Goal: Task Accomplishment & Management: Use online tool/utility

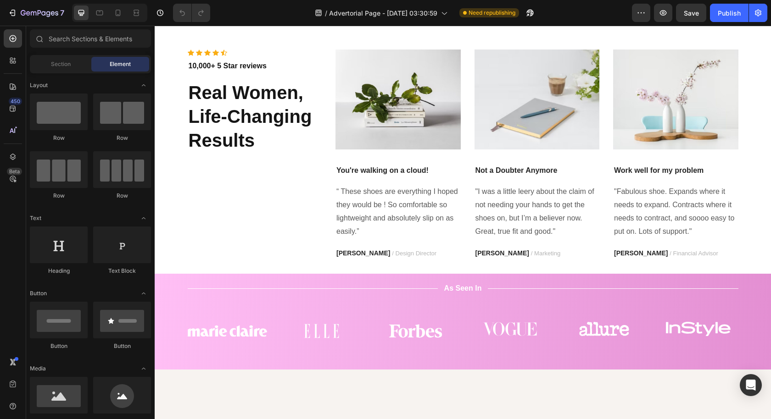
scroll to position [2330, 0]
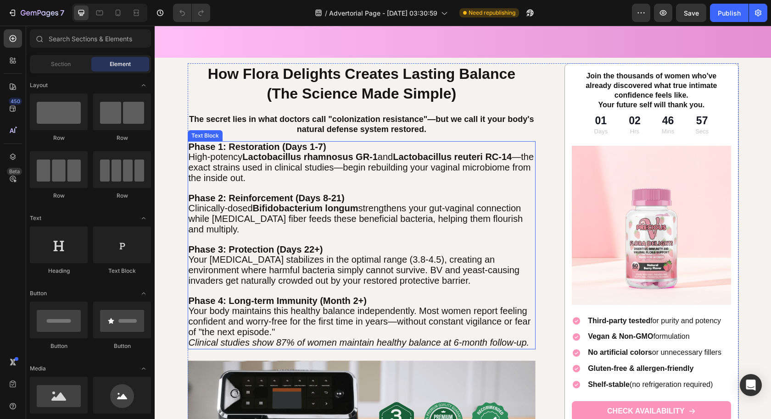
click at [399, 325] on p "Your body maintains this healthy balance independently. Most women report feeli…" at bounding box center [362, 321] width 346 height 31
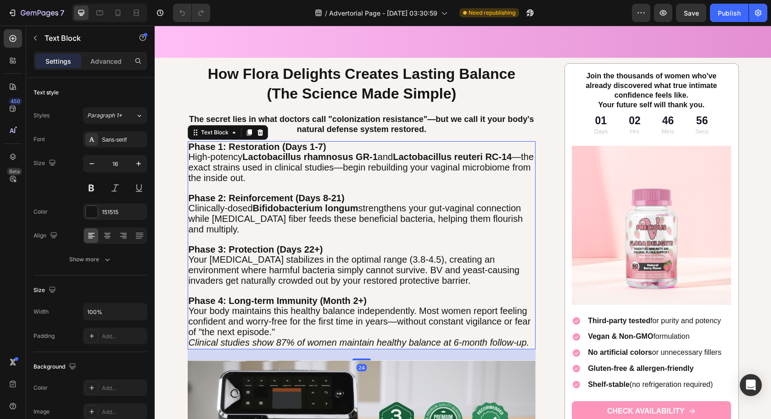
click at [371, 329] on p "Your body maintains this healthy balance independently. Most women report feeli…" at bounding box center [362, 321] width 346 height 31
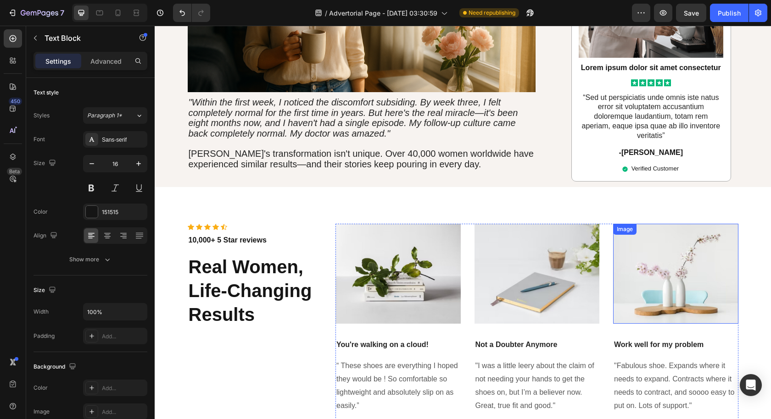
scroll to position [2198, 0]
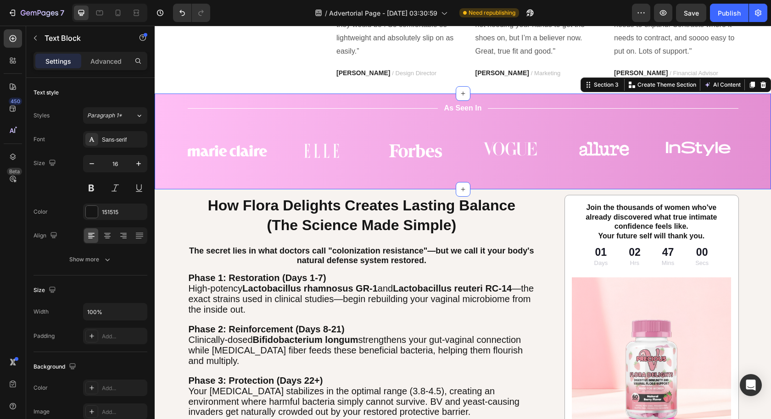
click at [610, 179] on div "Title Line As Seen In Text Block Title Line Row Image Image Image Image Image I…" at bounding box center [462, 142] width 602 height 78
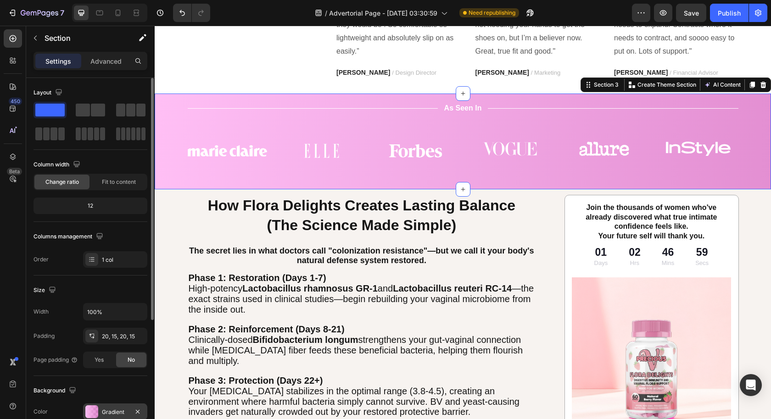
click at [109, 413] on div "Gradient" at bounding box center [115, 412] width 27 height 8
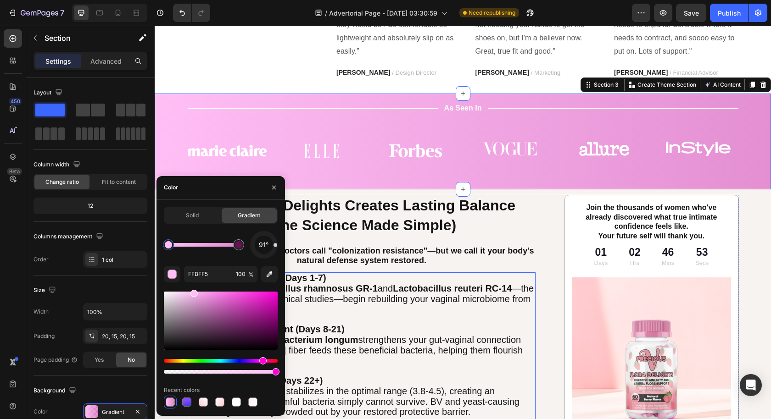
drag, startPoint x: 430, startPoint y: 399, endPoint x: 316, endPoint y: 367, distance: 118.8
drag, startPoint x: 169, startPoint y: 247, endPoint x: 244, endPoint y: 254, distance: 75.1
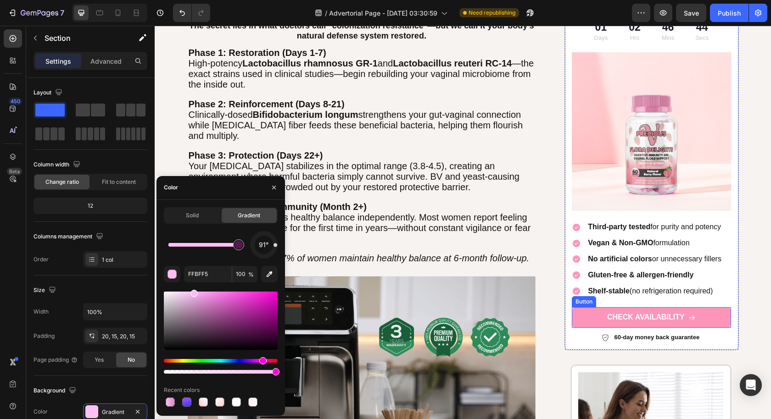
scroll to position [2518, 0]
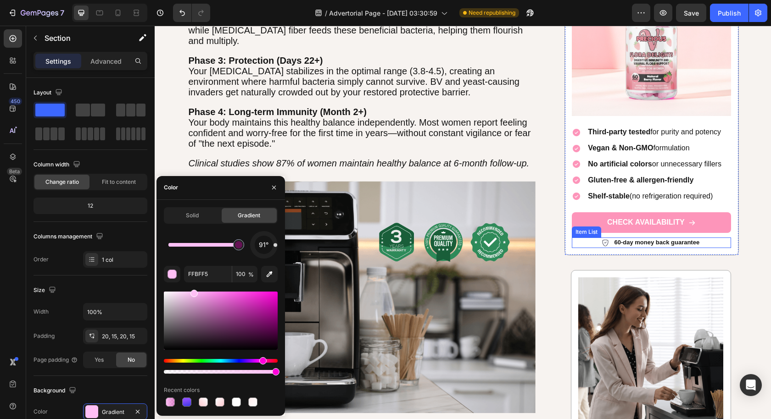
click at [579, 227] on div "Item List" at bounding box center [585, 232] width 29 height 11
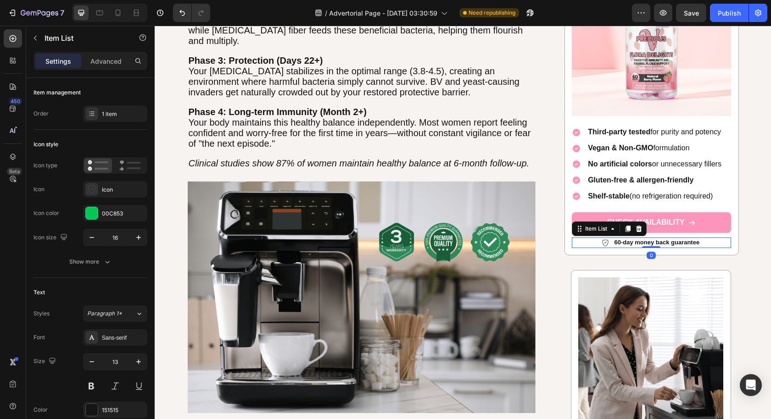
click at [579, 222] on div "Item List" at bounding box center [608, 229] width 75 height 15
click at [579, 217] on link "CHECK AVAILABILITY" at bounding box center [650, 222] width 159 height 21
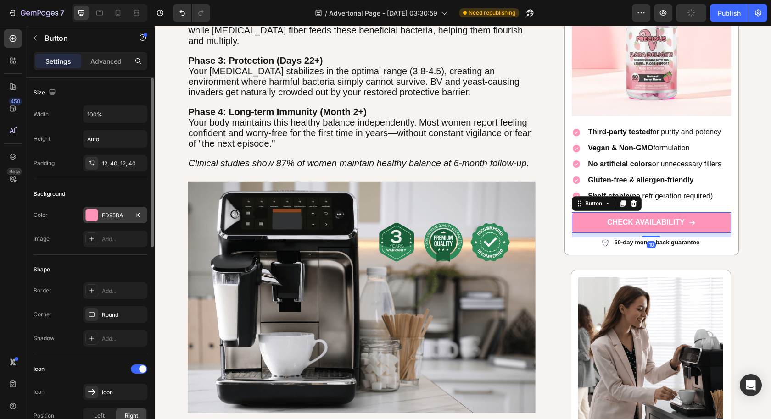
click at [102, 213] on div "FD95BA" at bounding box center [115, 215] width 27 height 8
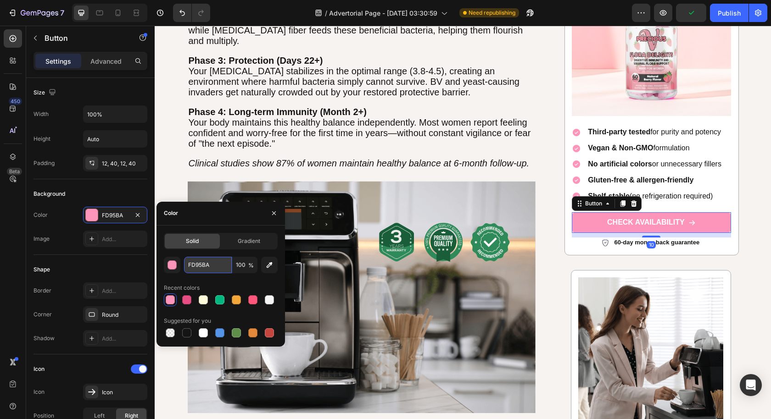
click at [210, 267] on input "FD95BA" at bounding box center [208, 265] width 48 height 17
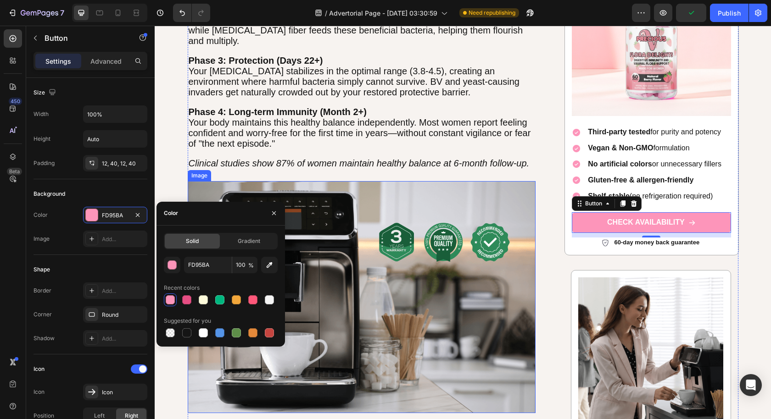
click at [461, 150] on p at bounding box center [362, 155] width 346 height 10
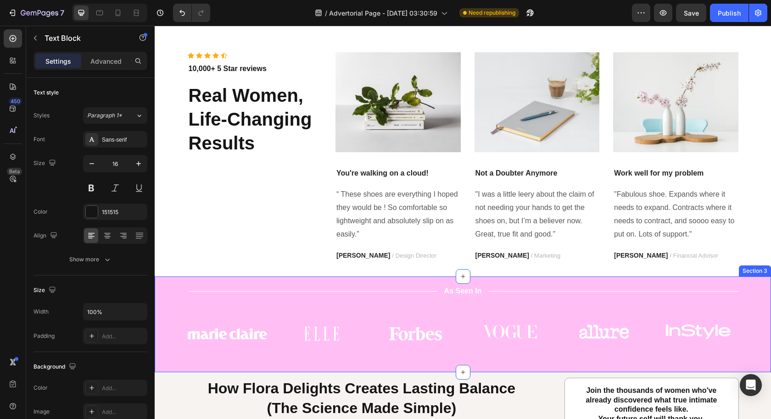
scroll to position [2233, 0]
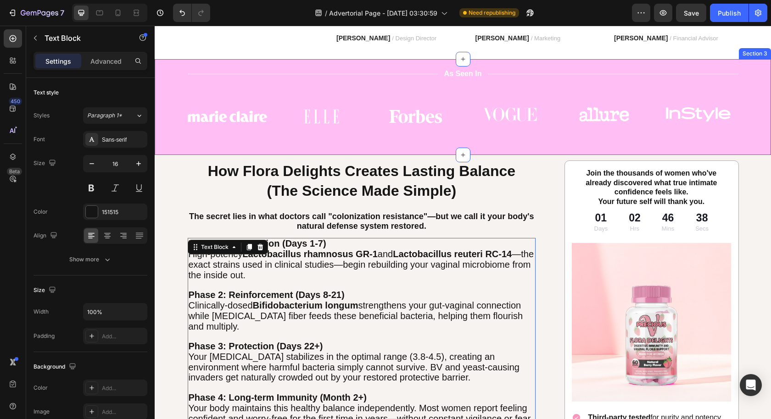
click at [394, 140] on div "Title Line As Seen In Text Block Title Line Row Image Image Image Image Image I…" at bounding box center [462, 107] width 602 height 78
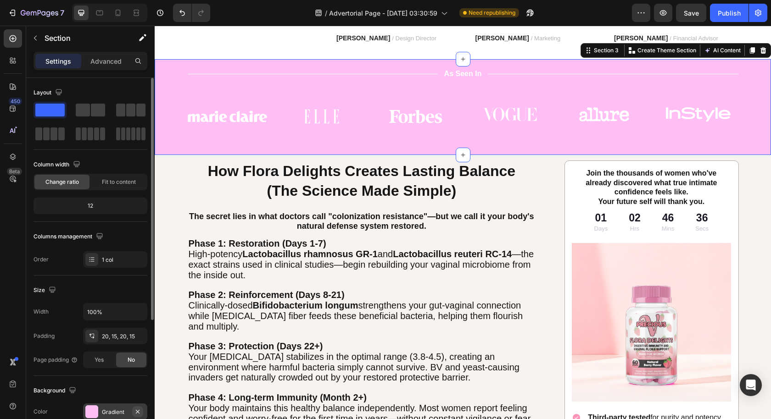
click at [138, 411] on icon "button" at bounding box center [137, 411] width 7 height 7
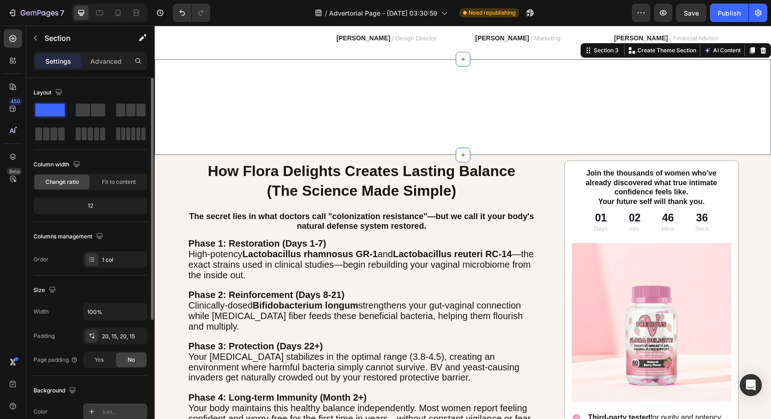
scroll to position [83, 0]
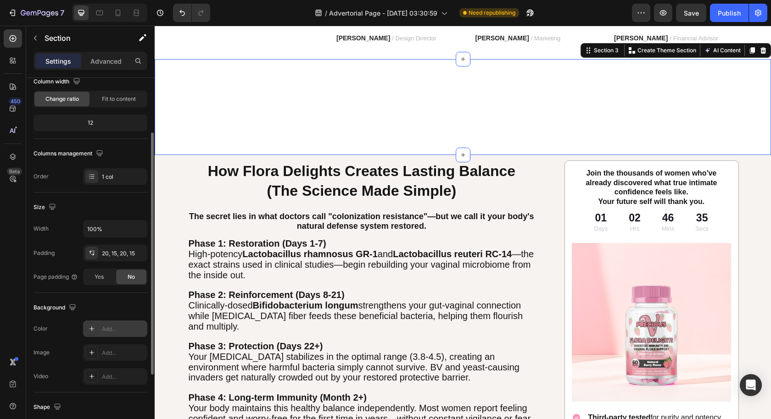
click at [114, 325] on div "Add..." at bounding box center [123, 329] width 43 height 8
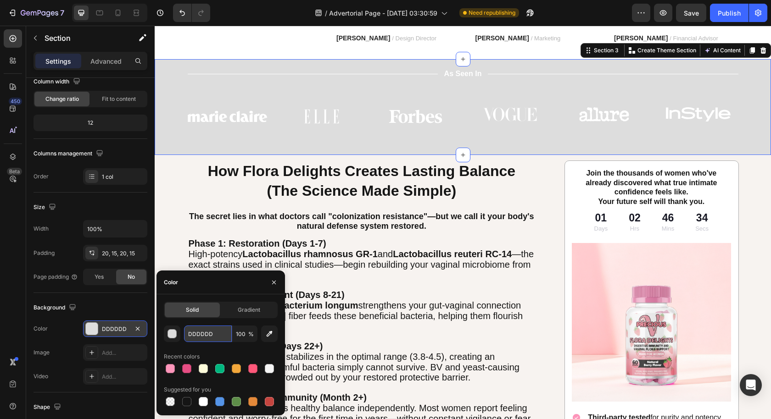
click at [218, 336] on input "DDDDDD" at bounding box center [208, 334] width 48 height 17
paste input "FD95BA"
type input "FD95BA"
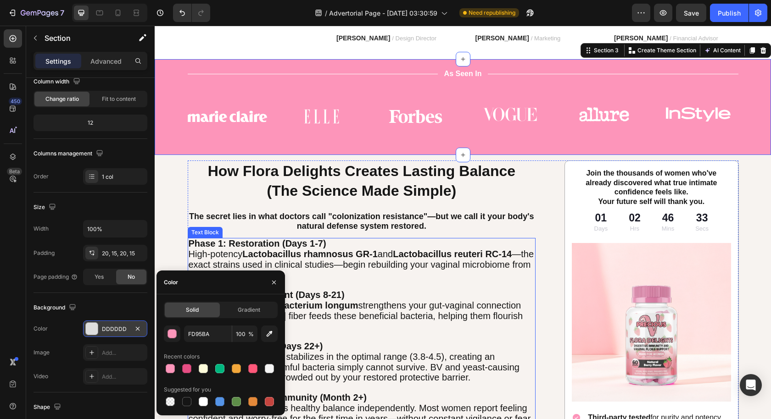
click at [410, 291] on p "Phase 2: Reinforcement (Days 8-21)" at bounding box center [362, 295] width 346 height 11
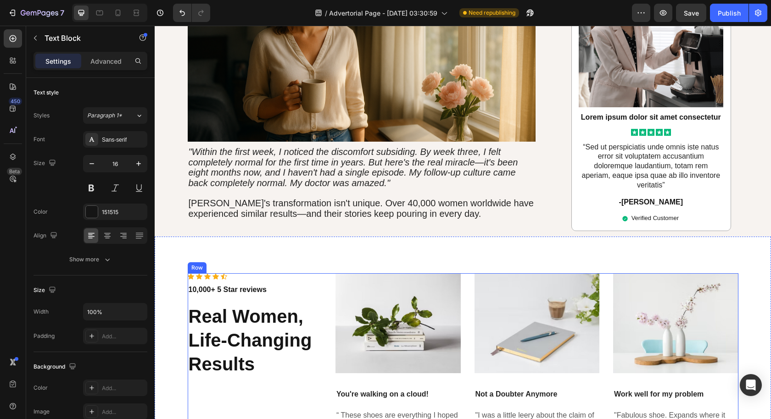
scroll to position [1832, 0]
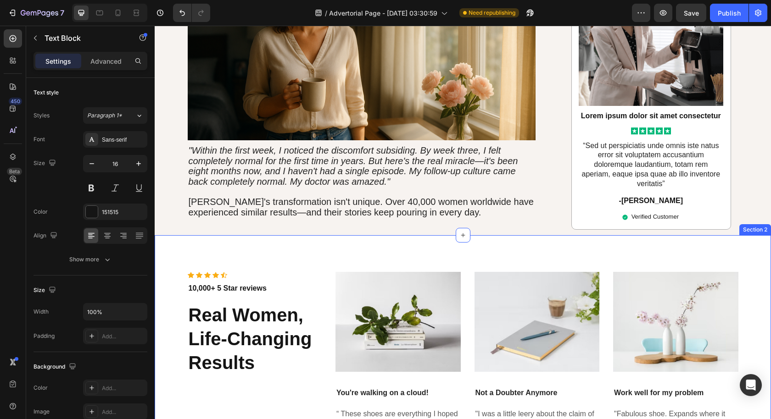
click at [466, 235] on div "Icon Icon Icon Icon Icon Icon List Hoz 10,000+ 5 Star reviews Text block Real W…" at bounding box center [463, 365] width 616 height 261
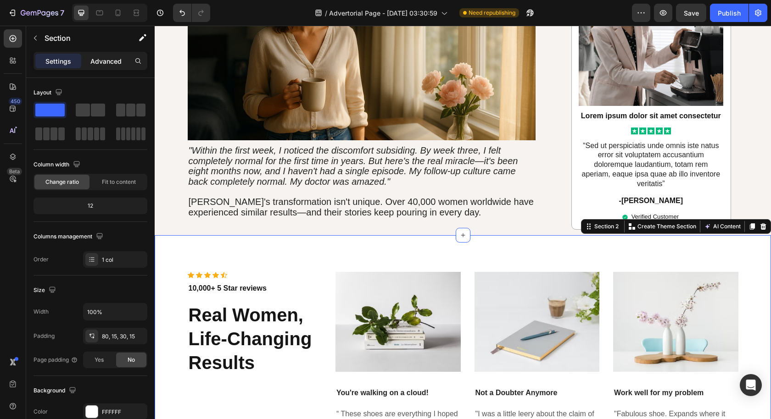
click at [99, 61] on p "Advanced" at bounding box center [105, 61] width 31 height 10
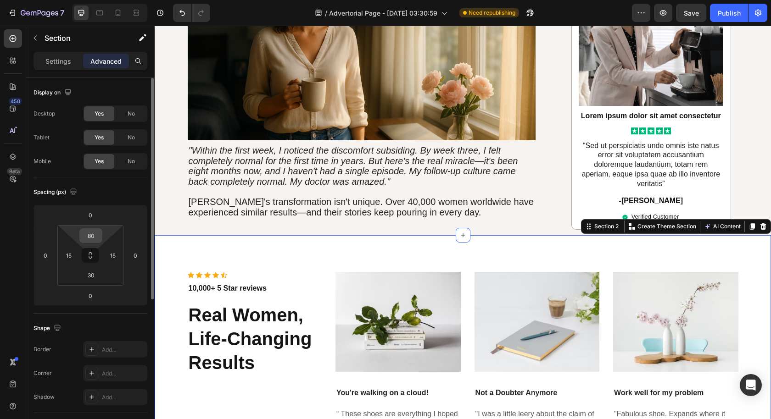
click at [90, 233] on input "80" at bounding box center [91, 236] width 18 height 14
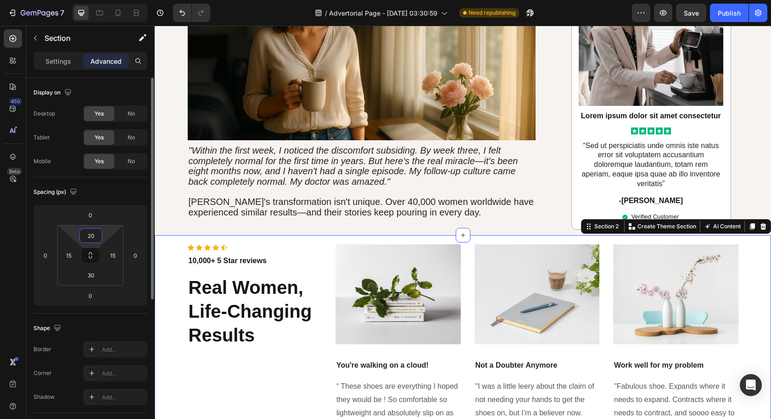
type input "2"
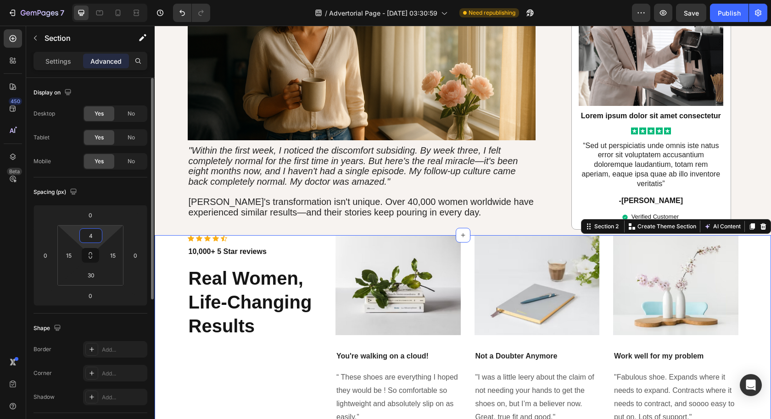
type input "40"
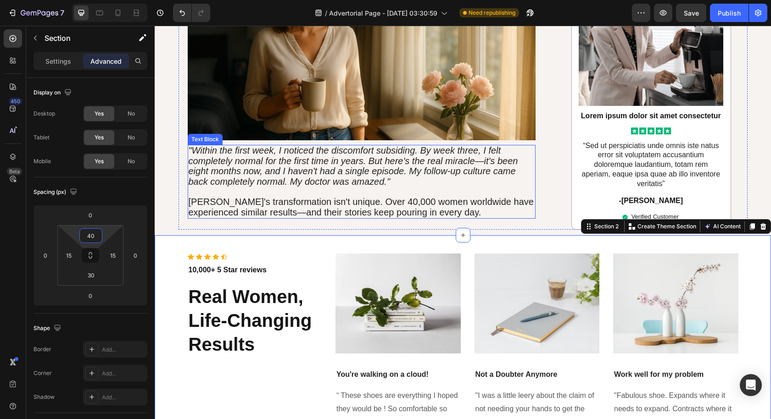
click at [312, 197] on span "[PERSON_NAME]'s transformation isn't unique. Over 40,000 women worldwide have e…" at bounding box center [361, 207] width 345 height 21
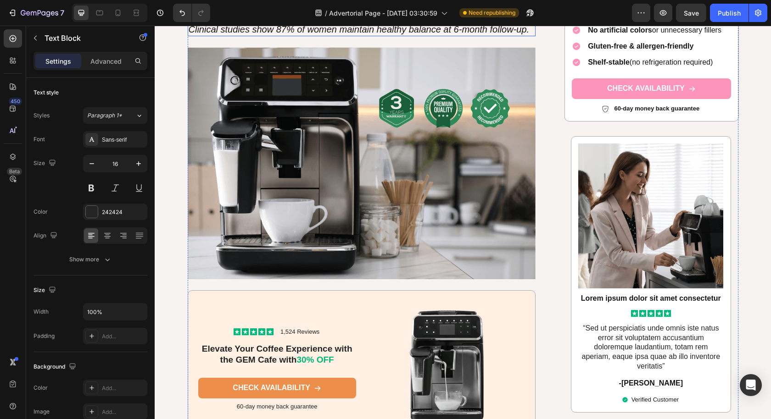
scroll to position [2636, 0]
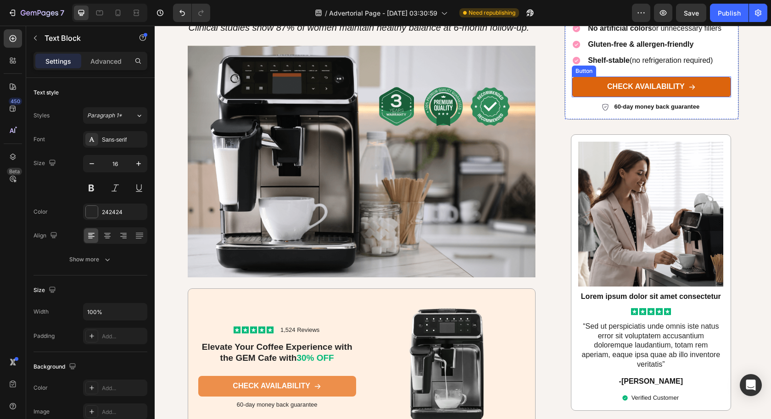
click at [582, 85] on link "CHECK AVAILABILITY" at bounding box center [650, 87] width 159 height 21
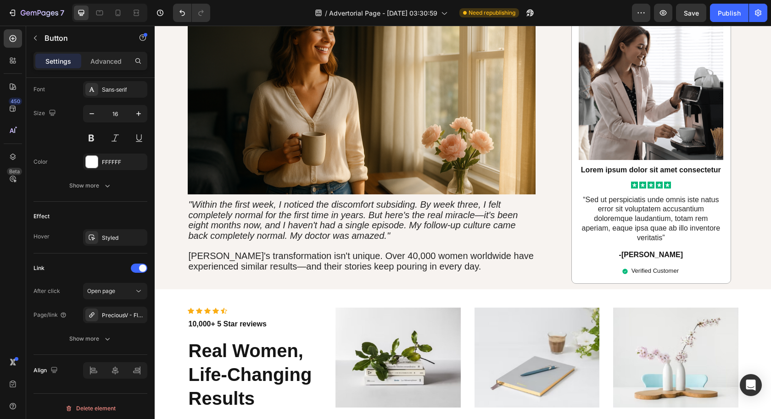
scroll to position [1541, 0]
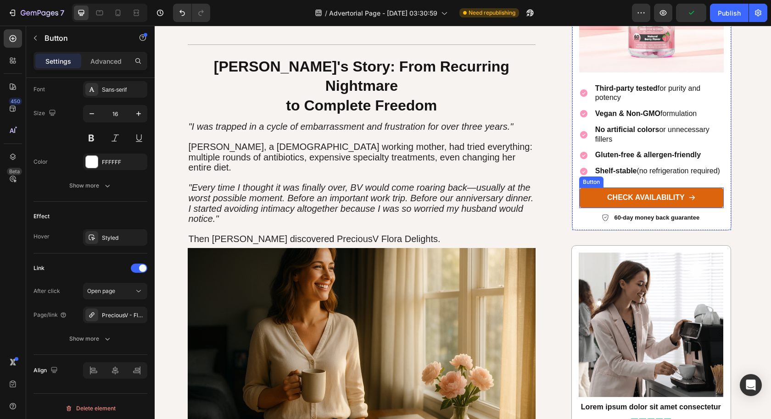
click at [588, 188] on link "CHECK AVAILABILITY" at bounding box center [651, 198] width 144 height 21
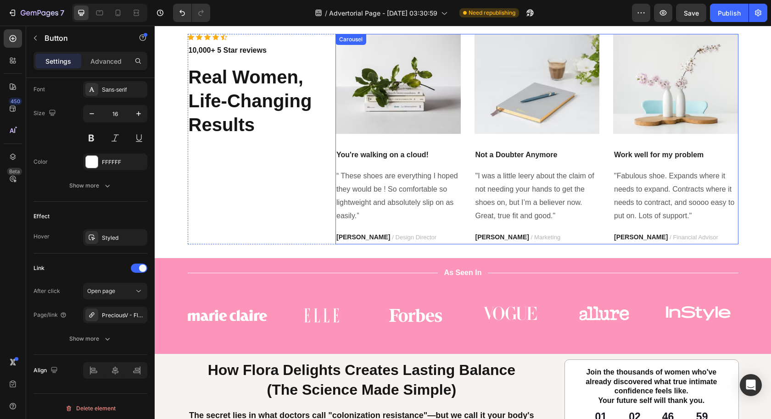
scroll to position [1951, 0]
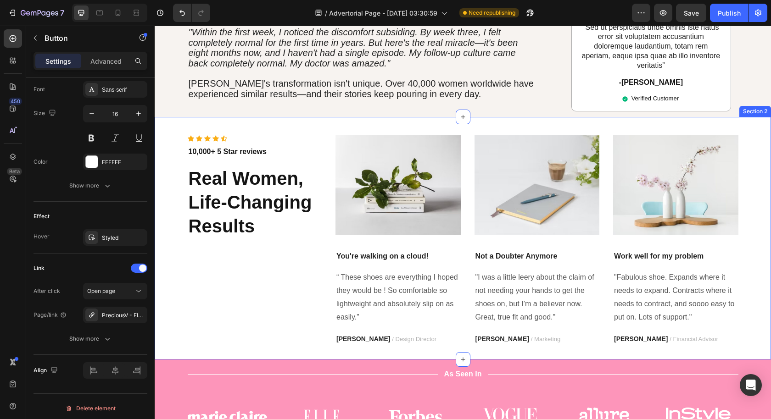
click at [411, 161] on img at bounding box center [397, 185] width 125 height 100
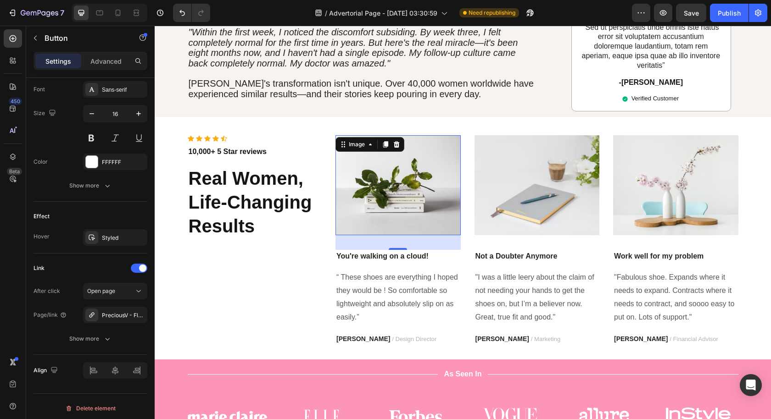
scroll to position [0, 0]
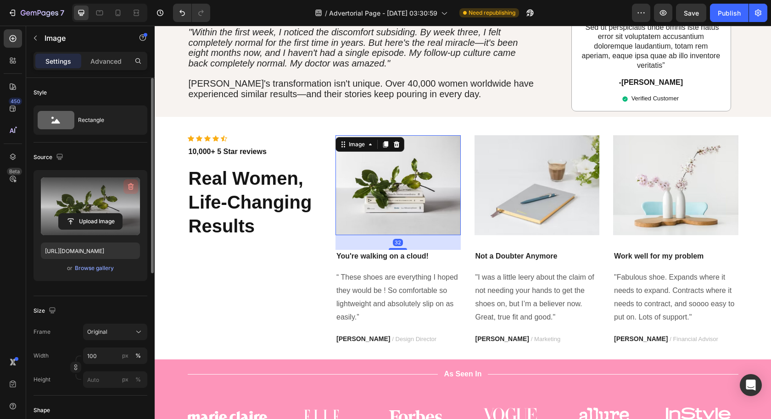
click at [129, 184] on icon "button" at bounding box center [131, 186] width 6 height 7
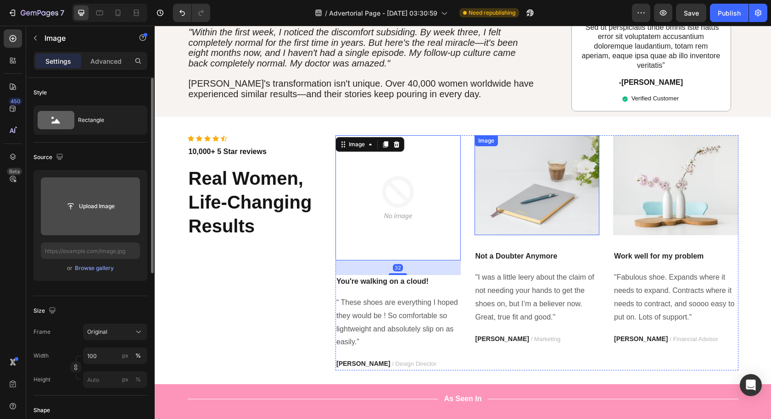
click at [529, 136] on img at bounding box center [536, 185] width 125 height 100
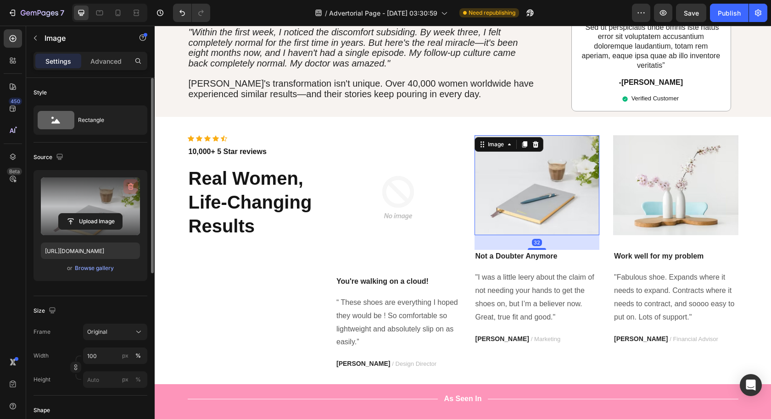
click at [133, 185] on icon "button" at bounding box center [131, 186] width 6 height 7
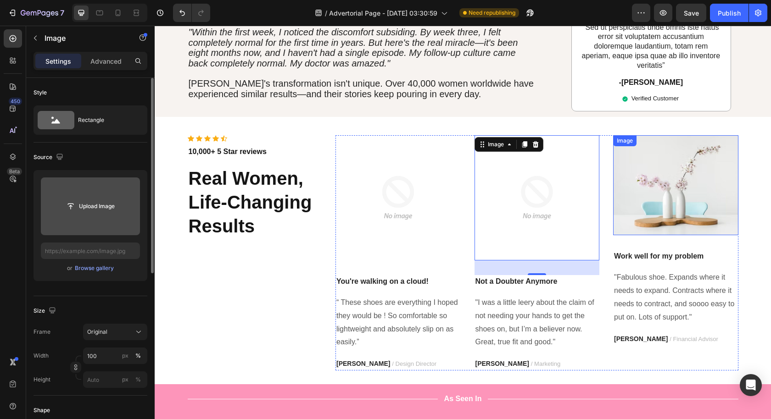
click at [663, 149] on img at bounding box center [675, 185] width 125 height 100
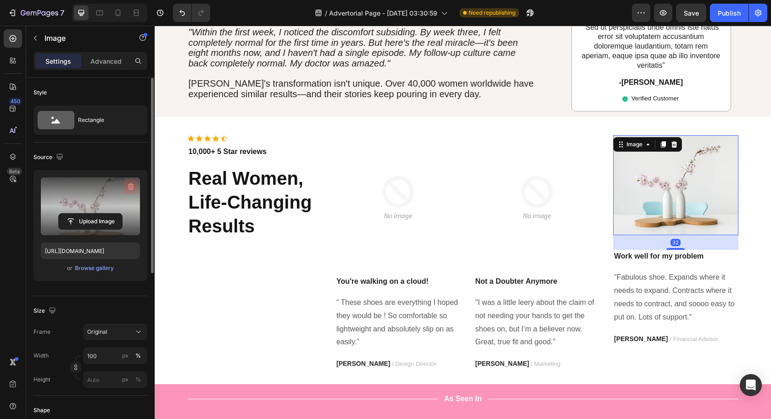
click at [130, 183] on icon "button" at bounding box center [131, 186] width 6 height 7
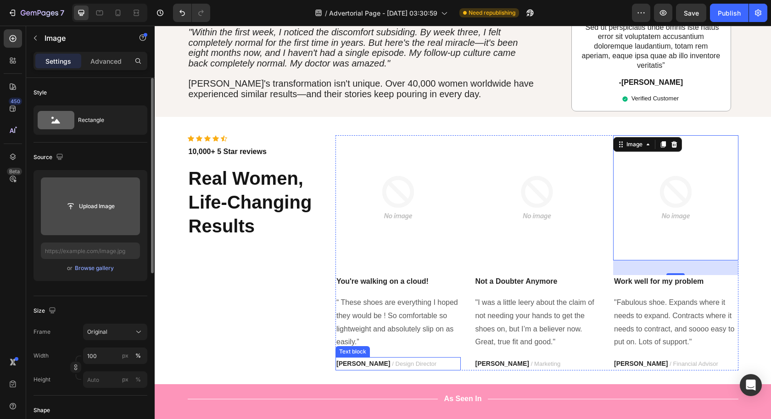
click at [348, 358] on p "RYAN S. / Design Director" at bounding box center [397, 363] width 123 height 11
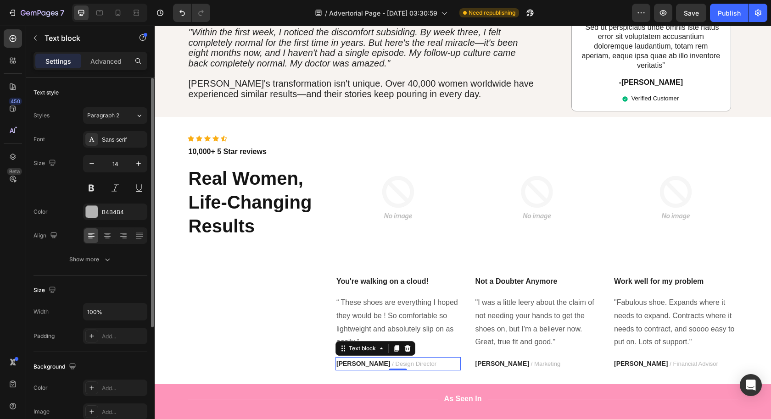
click at [348, 360] on strong "RYAN S." at bounding box center [363, 363] width 54 height 7
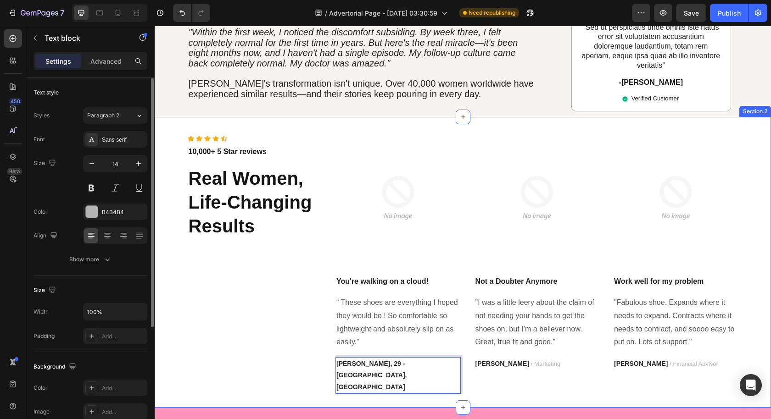
click at [470, 346] on div "Icon Icon Icon Icon Icon Icon List Hoz 10,000+ 5 Star reviews Text block Real W…" at bounding box center [463, 262] width 616 height 290
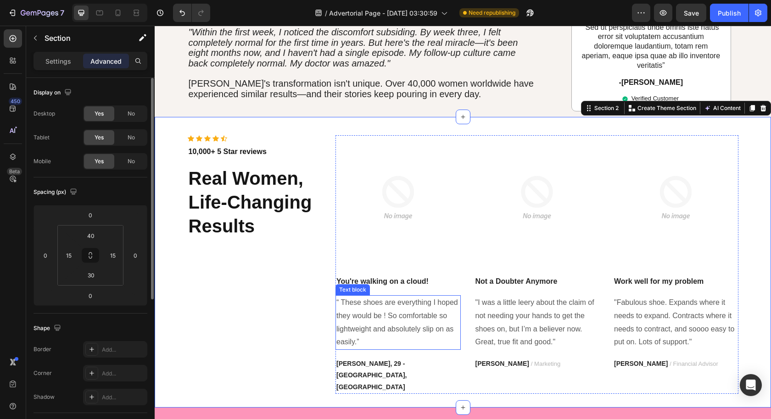
click at [427, 296] on p "“ These shoes are everything I hoped they would be ! So comfortable so lightwei…" at bounding box center [397, 322] width 123 height 53
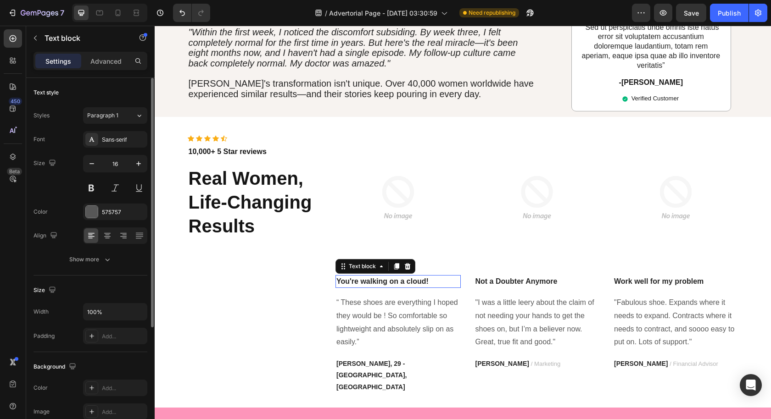
click at [422, 276] on p "You're walking on a cloud!" at bounding box center [397, 281] width 123 height 11
click at [394, 263] on icon at bounding box center [396, 266] width 5 height 6
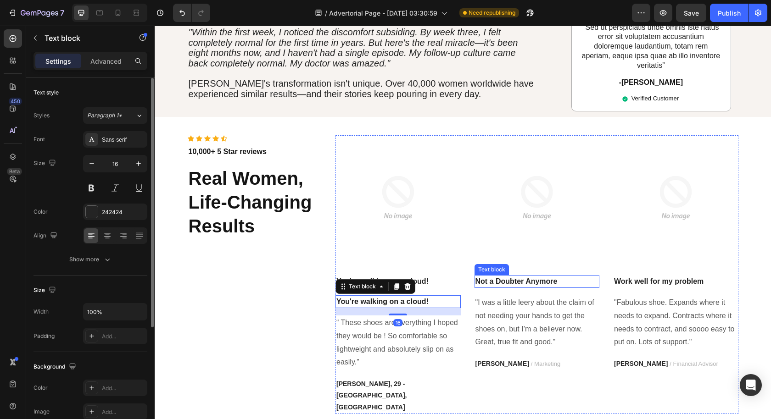
click at [479, 276] on p "Not a Doubter Anymore" at bounding box center [536, 281] width 123 height 11
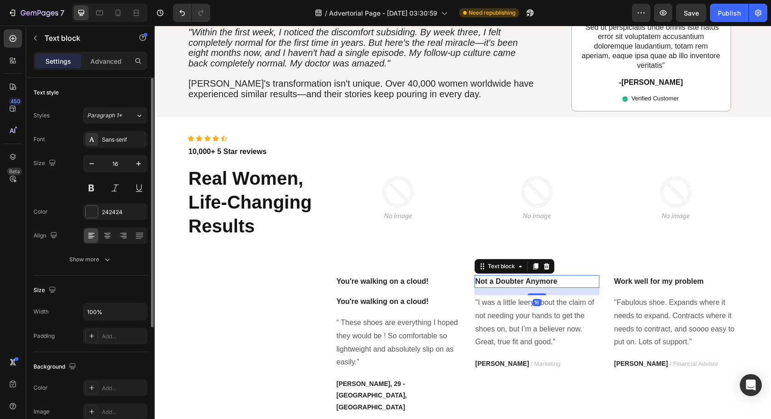
click at [532, 263] on icon at bounding box center [534, 266] width 5 height 6
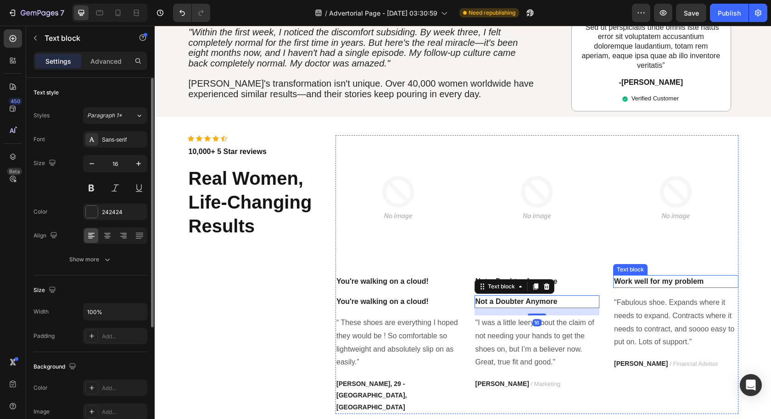
click at [671, 276] on p "Work well for my problem" at bounding box center [675, 281] width 123 height 11
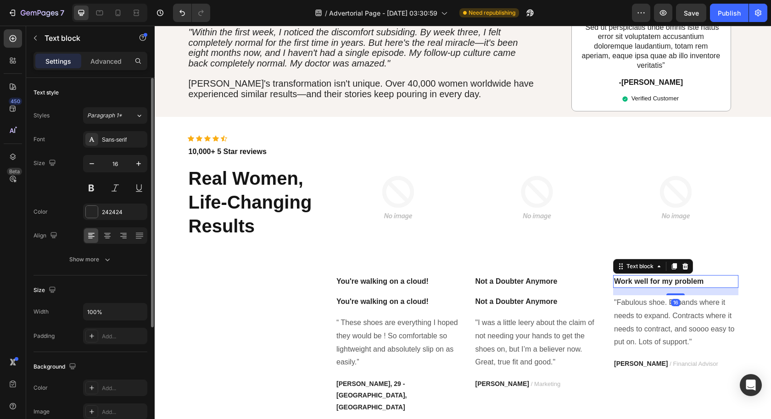
click at [670, 263] on icon at bounding box center [673, 266] width 7 height 7
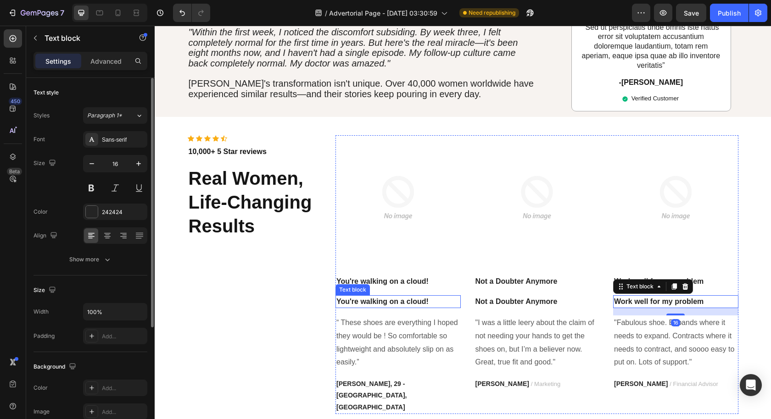
click at [372, 296] on p "You're walking on a cloud!" at bounding box center [397, 301] width 123 height 11
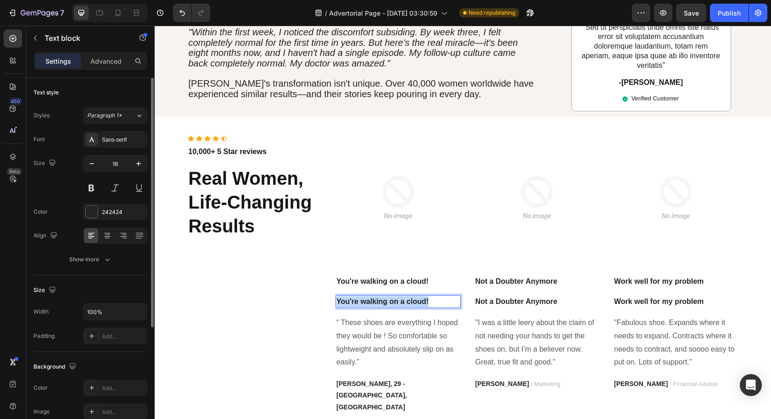
click at [372, 296] on p "You're walking on a cloud!" at bounding box center [397, 301] width 123 height 11
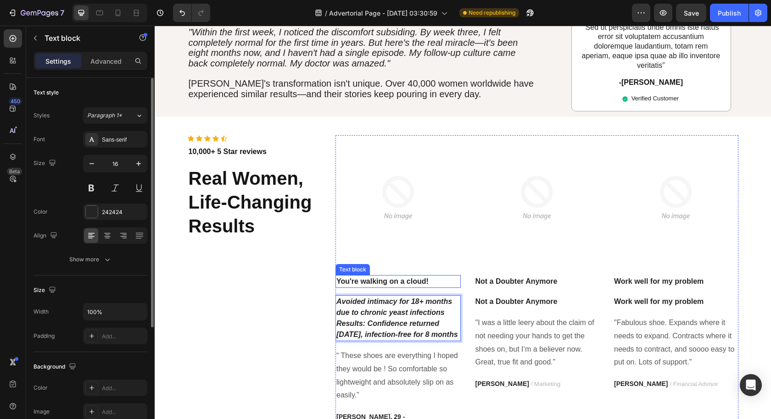
click at [369, 276] on p "You're walking on a cloud!" at bounding box center [397, 281] width 123 height 11
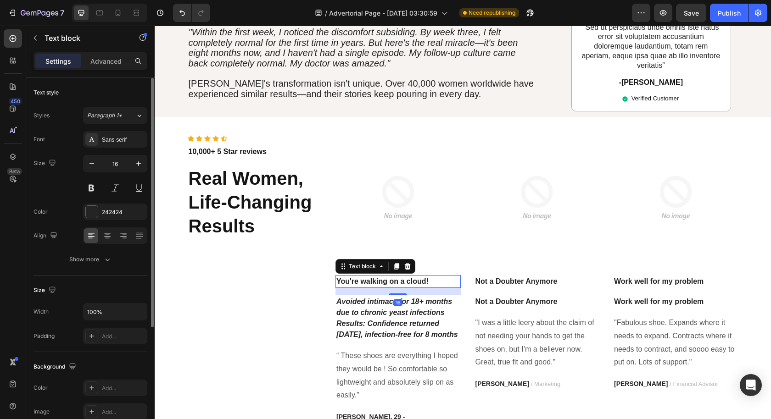
click at [369, 276] on p "You're walking on a cloud!" at bounding box center [397, 281] width 123 height 11
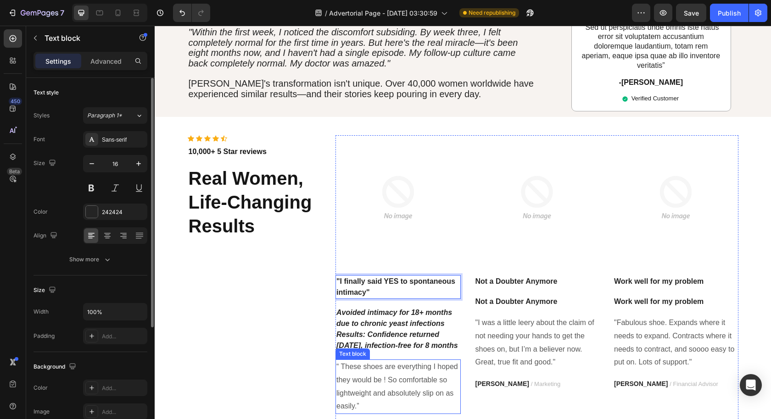
click at [389, 360] on p "“ These shoes are everything I hoped they would be ! So comfortable so lightwei…" at bounding box center [397, 386] width 123 height 53
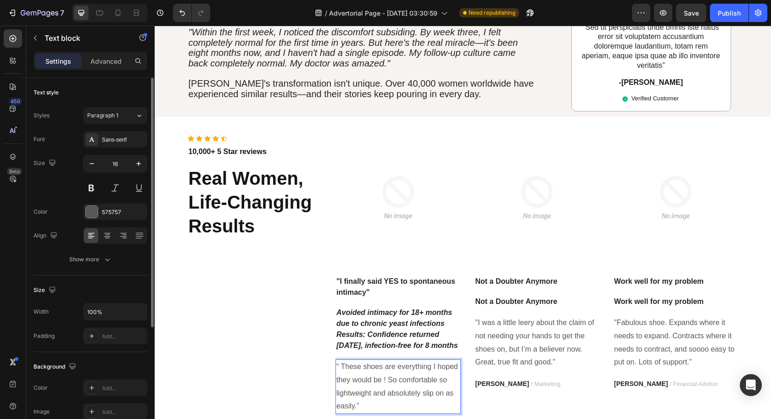
click at [388, 360] on p "“ These shoes are everything I hoped they would be ! So comfortable so lightwei…" at bounding box center [397, 386] width 123 height 53
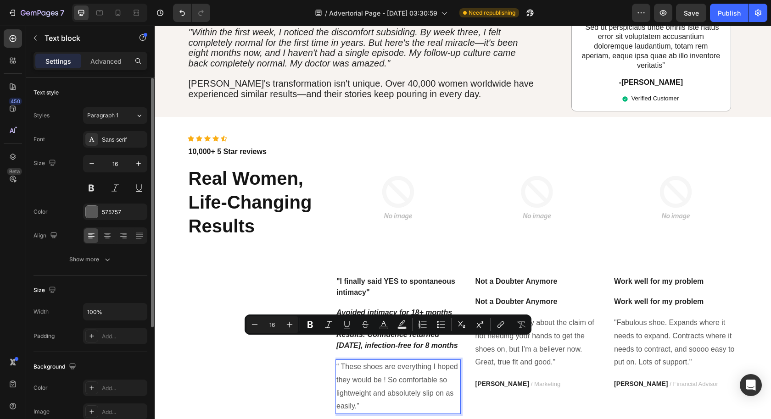
click at [385, 360] on p "“ These shoes are everything I hoped they would be ! So comfortable so lightwei…" at bounding box center [397, 386] width 123 height 53
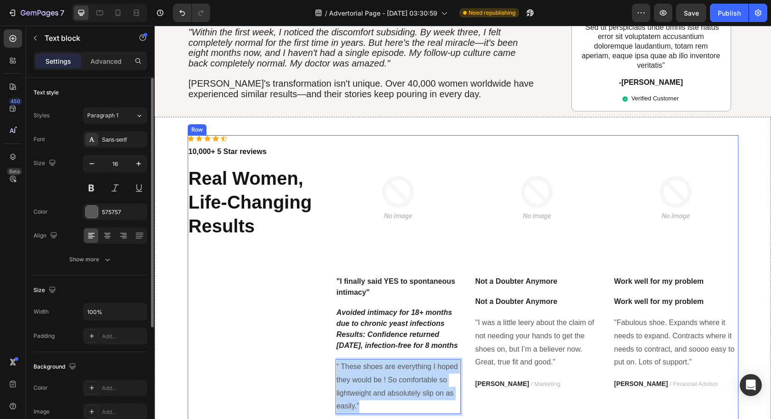
drag, startPoint x: 378, startPoint y: 370, endPoint x: 311, endPoint y: 323, distance: 82.1
click at [311, 323] on div "Icon Icon Icon Icon Icon Icon List Hoz 10,000+ 5 Star reviews Text block Real W…" at bounding box center [463, 296] width 550 height 322
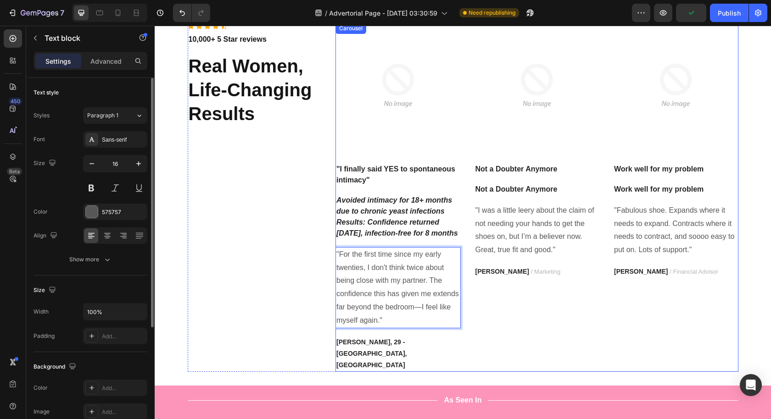
scroll to position [2025, 0]
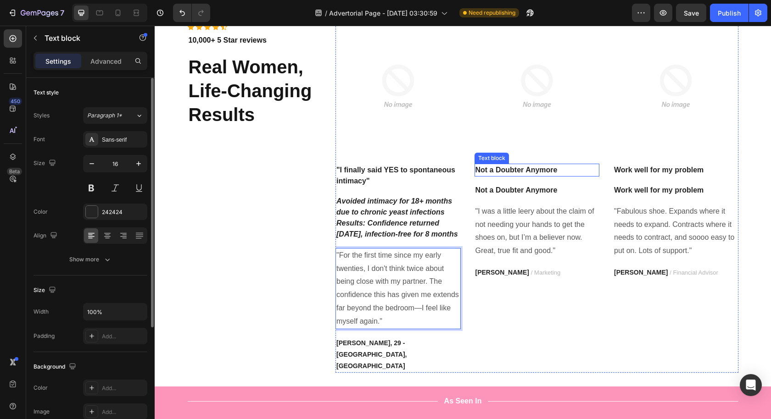
click at [506, 170] on p "Not a Doubter Anymore" at bounding box center [536, 170] width 123 height 11
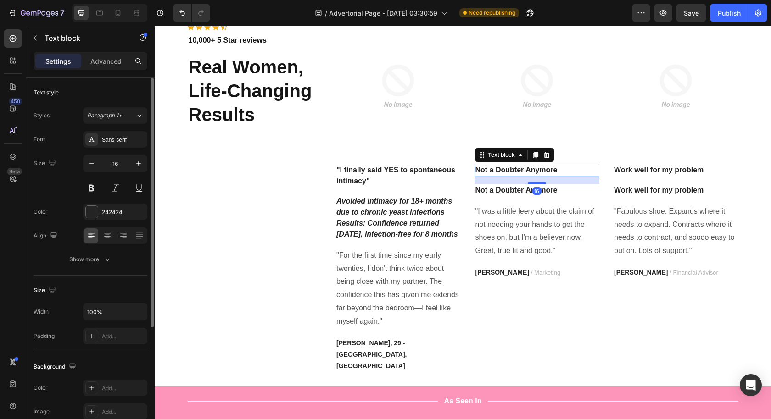
click at [506, 170] on p "Not a Doubter Anymore" at bounding box center [536, 170] width 123 height 11
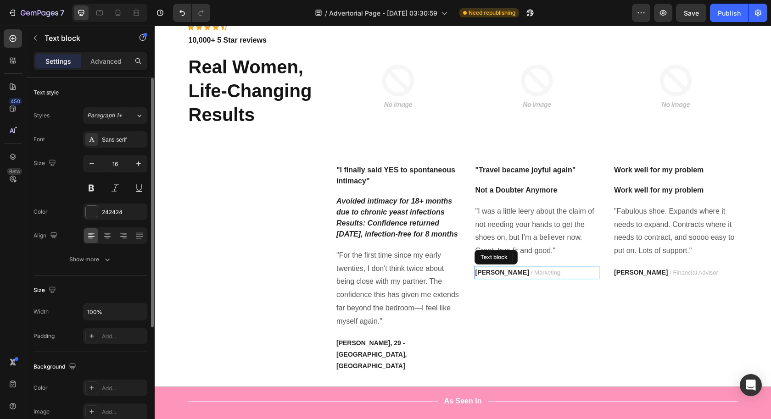
click at [492, 273] on strong "PATRICIA B." at bounding box center [502, 272] width 54 height 7
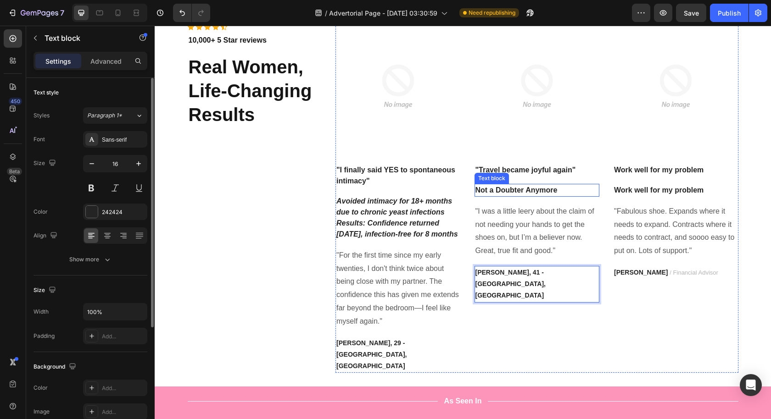
click at [525, 189] on p "Not a Doubter Anymore" at bounding box center [536, 190] width 123 height 11
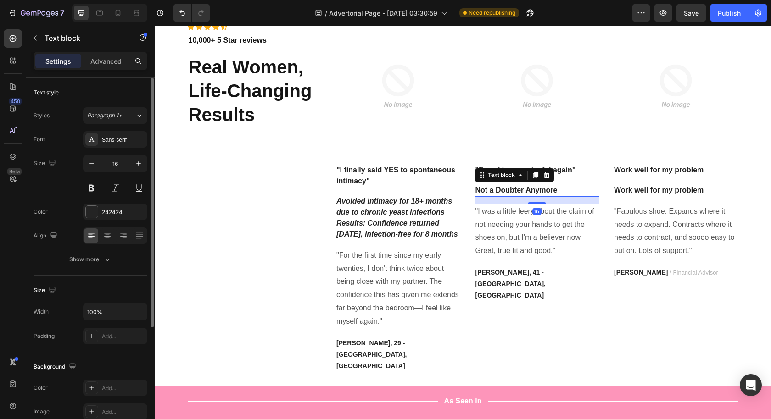
click at [525, 189] on p "Not a Doubter Anymore" at bounding box center [536, 190] width 123 height 11
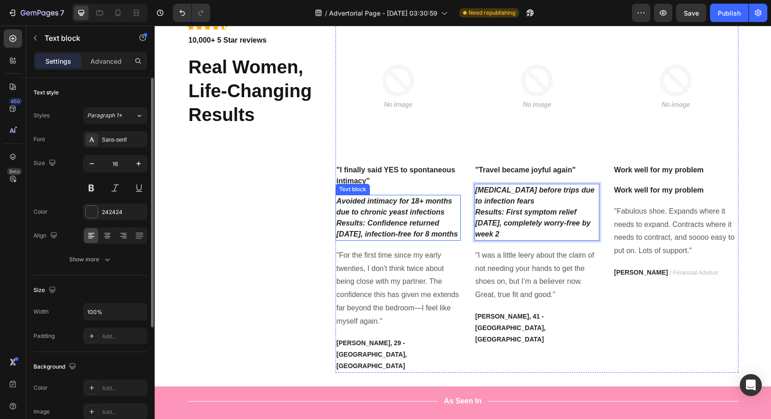
click at [425, 211] on icon "Avoided intimacy for 18+ months due to chronic yeast infections" at bounding box center [394, 206] width 116 height 19
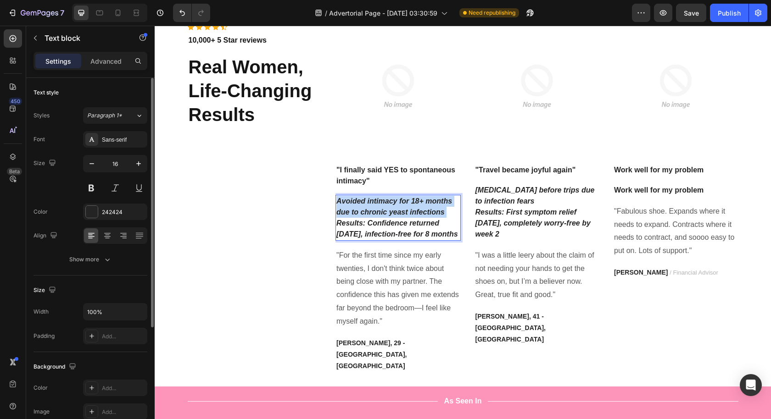
click at [425, 211] on icon "Avoided intimacy for 18+ months due to chronic yeast infections" at bounding box center [394, 206] width 116 height 19
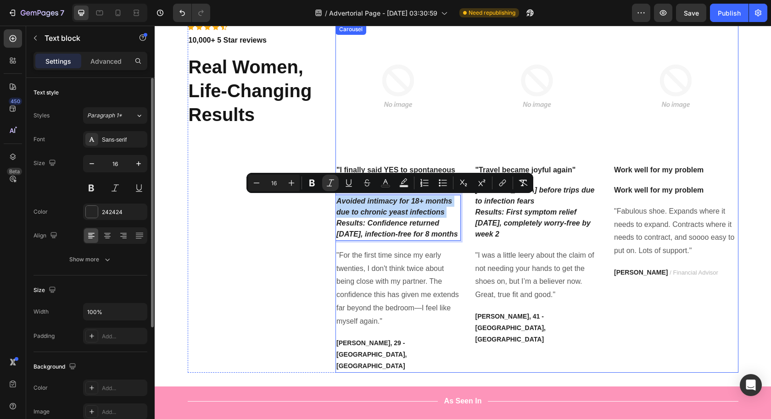
click at [460, 241] on div "Image "I finally said YES to spontaneous intimacy" Text block Avoided intimacy …" at bounding box center [536, 198] width 403 height 349
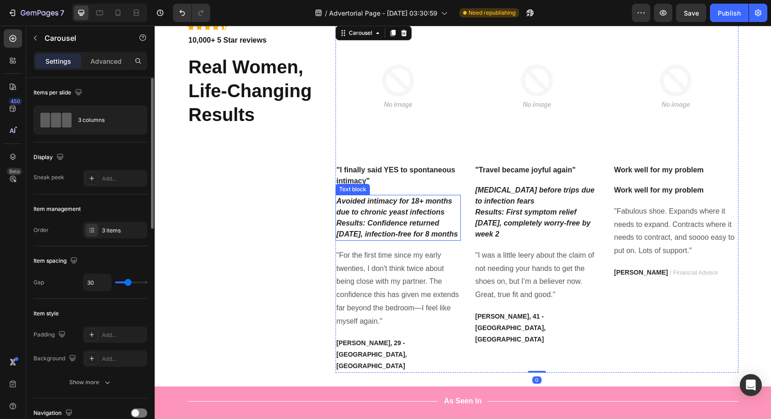
click at [451, 232] on icon "Results: Confidence returned [DATE], infection-free for 8 months" at bounding box center [397, 228] width 122 height 19
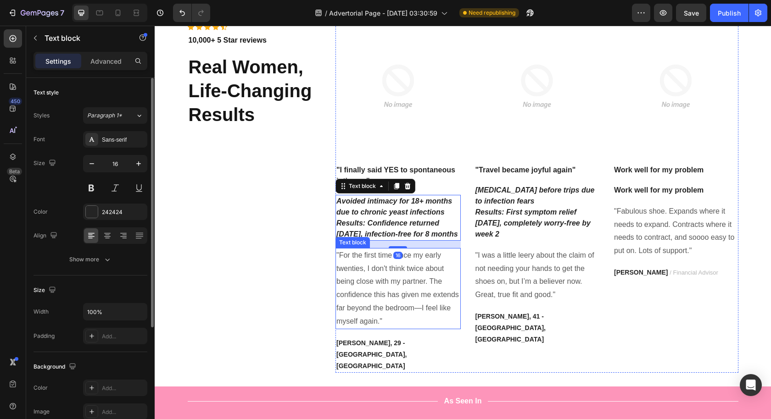
click at [438, 284] on p ""For the first time since my early twenties, I don't think twice about being cl…" at bounding box center [397, 288] width 123 height 79
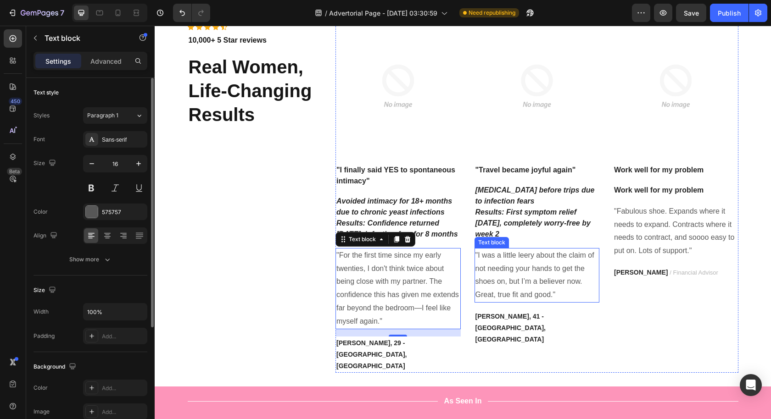
click at [520, 272] on p ""I was a little leery about the claim of not needing your hands to get the shoe…" at bounding box center [536, 275] width 123 height 53
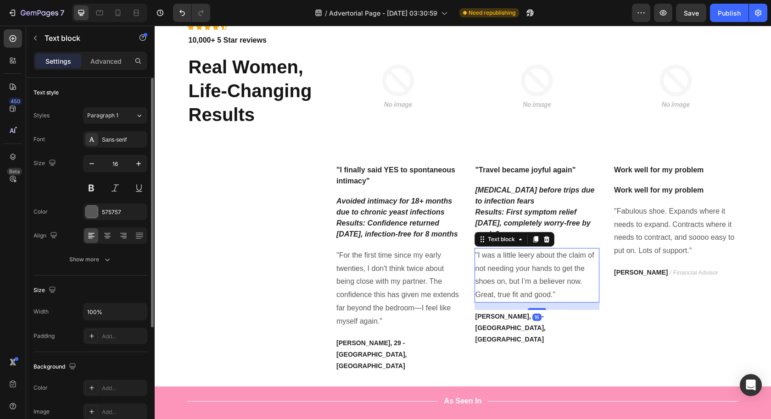
click at [520, 272] on p ""I was a little leery about the claim of not needing your hands to get the shoe…" at bounding box center [536, 275] width 123 height 53
click at [519, 272] on p ""I was a little leery about the claim of not needing your hands to get the shoe…" at bounding box center [536, 275] width 123 height 53
click at [536, 284] on p ""I was a little leery about the claim of not needing your hands to get the shoe…" at bounding box center [536, 275] width 123 height 53
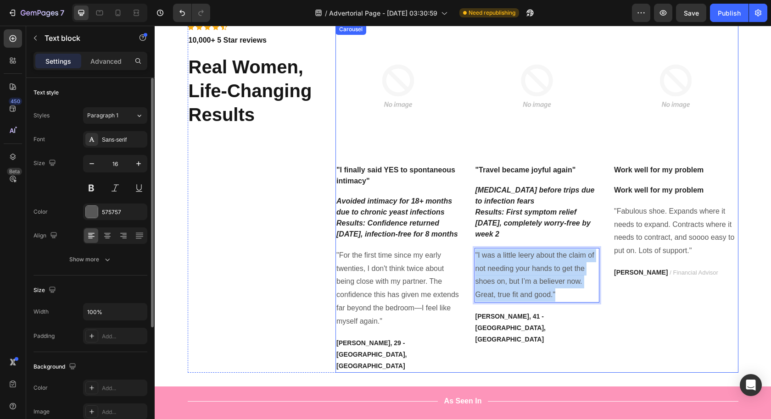
drag, startPoint x: 558, startPoint y: 294, endPoint x: 454, endPoint y: 254, distance: 111.1
click at [455, 254] on div "Image "I finally said YES to spontaneous intimacy" Text block Avoided intimacy …" at bounding box center [536, 198] width 403 height 349
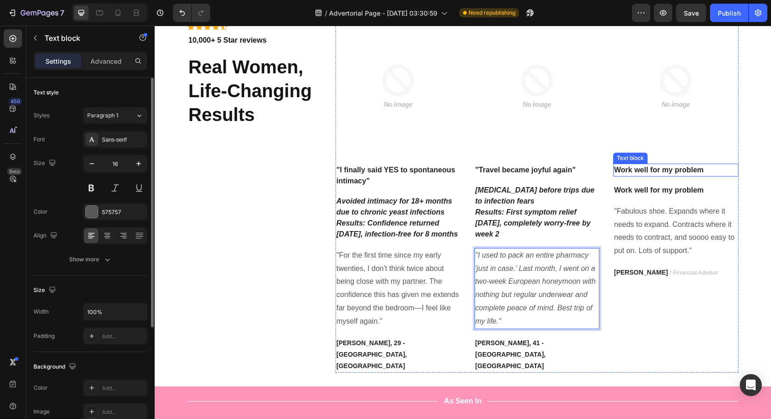
click at [664, 170] on p "Work well for my problem" at bounding box center [675, 170] width 123 height 11
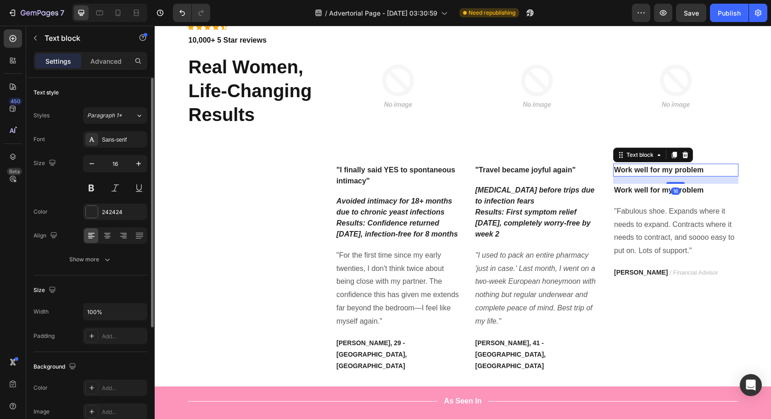
click at [664, 170] on p "Work well for my problem" at bounding box center [675, 170] width 123 height 11
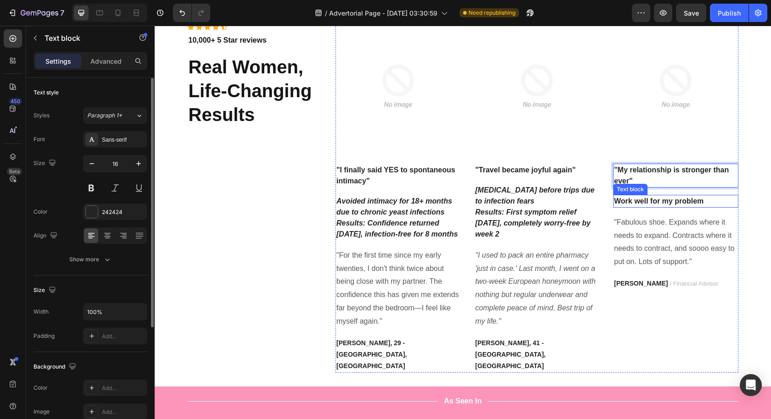
click at [660, 195] on div "Work well for my problem" at bounding box center [675, 201] width 125 height 13
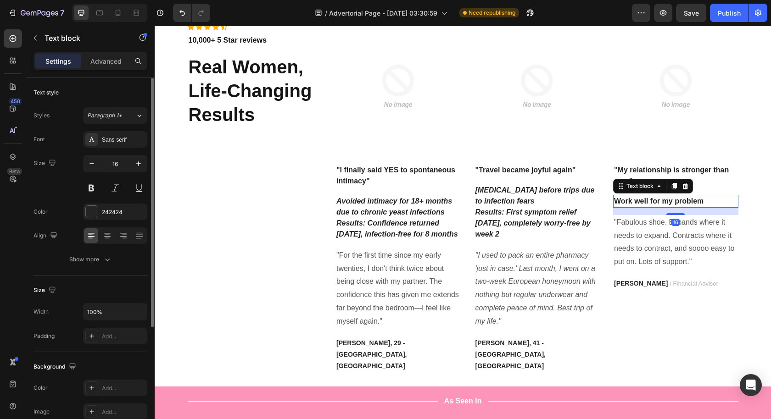
click at [660, 195] on div "Work well for my problem" at bounding box center [675, 201] width 125 height 13
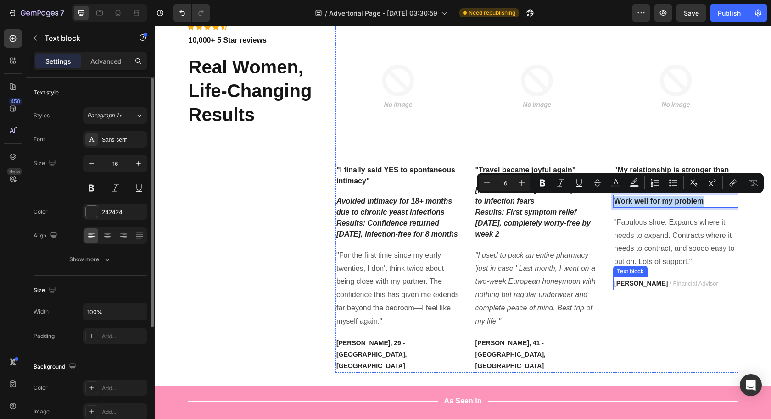
click at [641, 286] on span "TRAVIS J." at bounding box center [641, 283] width 55 height 7
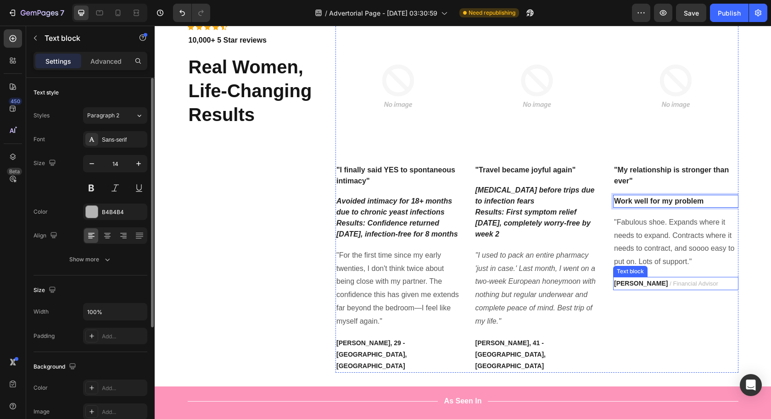
click at [641, 286] on span "TRAVIS J." at bounding box center [641, 283] width 55 height 7
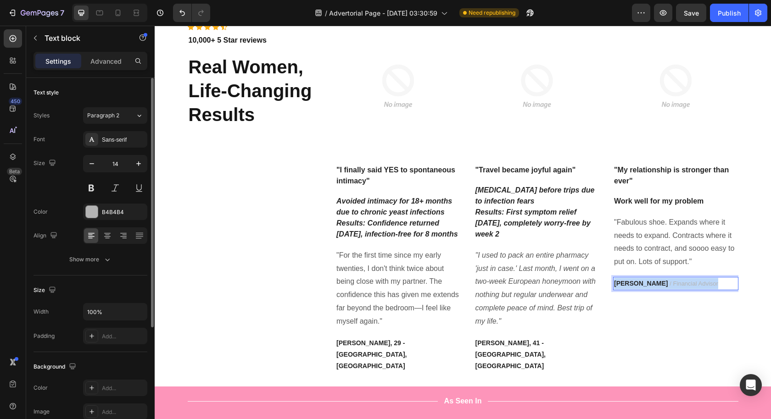
click at [641, 286] on span "TRAVIS J." at bounding box center [641, 283] width 55 height 7
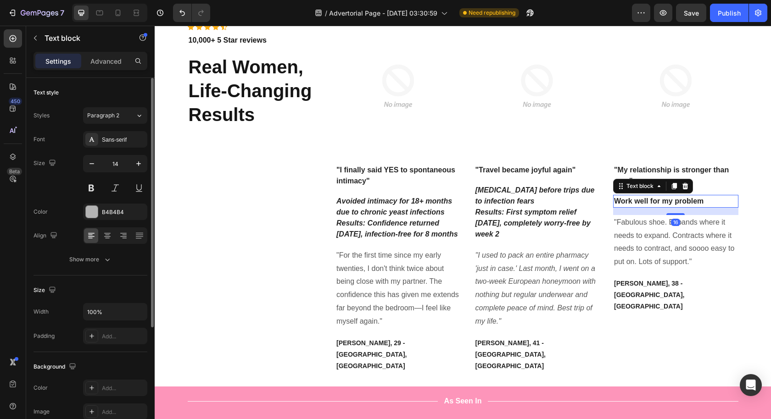
click at [654, 201] on p "Work well for my problem" at bounding box center [675, 201] width 123 height 11
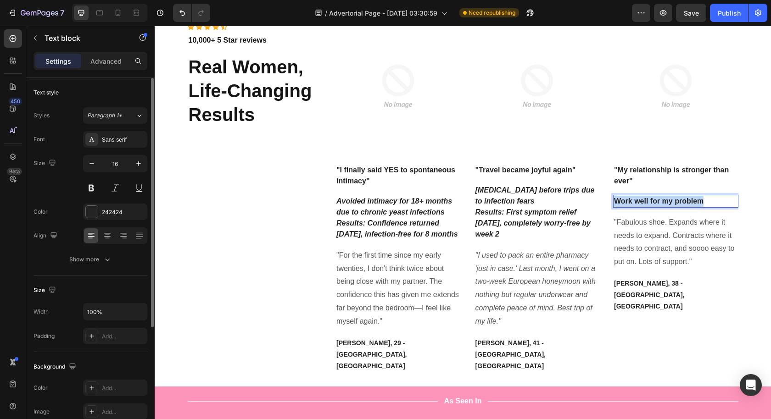
click at [654, 201] on p "Work well for my problem" at bounding box center [675, 201] width 123 height 11
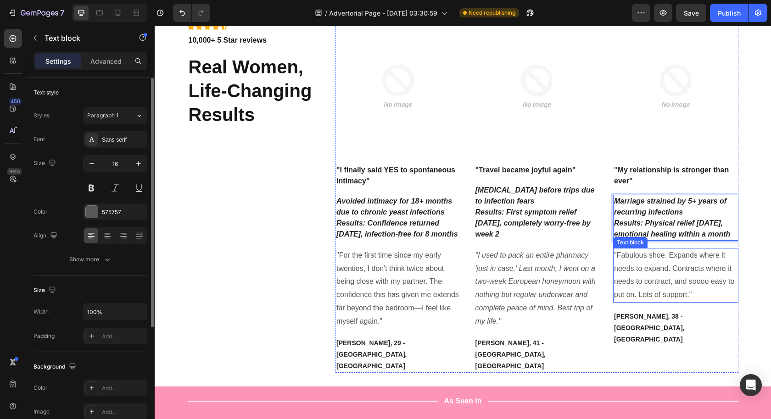
click at [652, 271] on p ""Fabulous shoe. Expands where it needs to expand. Contracts where it needs to c…" at bounding box center [675, 275] width 123 height 53
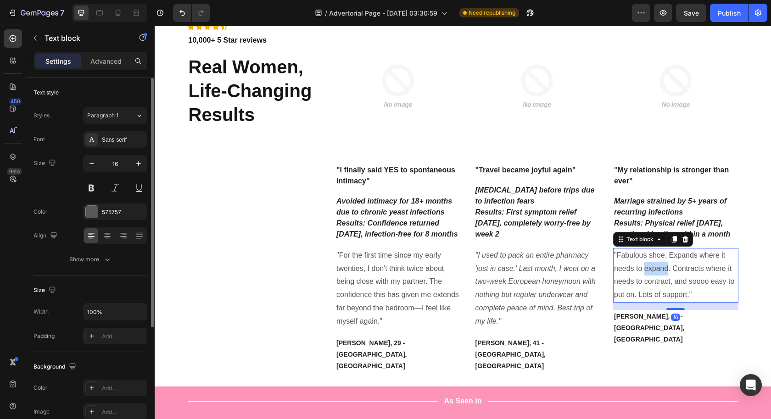
click at [652, 271] on p ""Fabulous shoe. Expands where it needs to expand. Contracts where it needs to c…" at bounding box center [675, 275] width 123 height 53
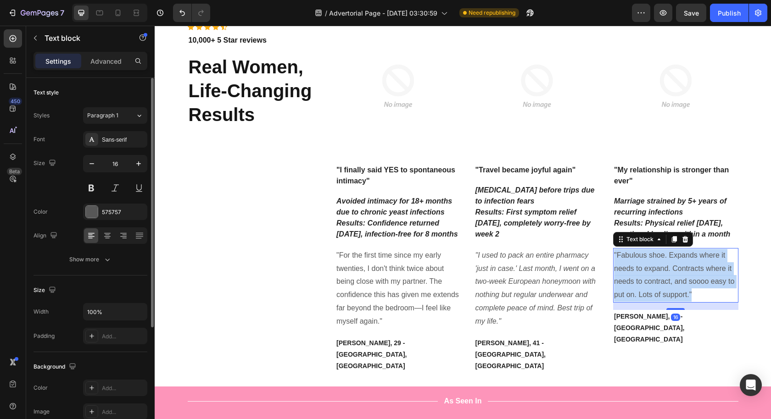
click at [652, 271] on p ""Fabulous shoe. Expands where it needs to expand. Contracts where it needs to c…" at bounding box center [675, 275] width 123 height 53
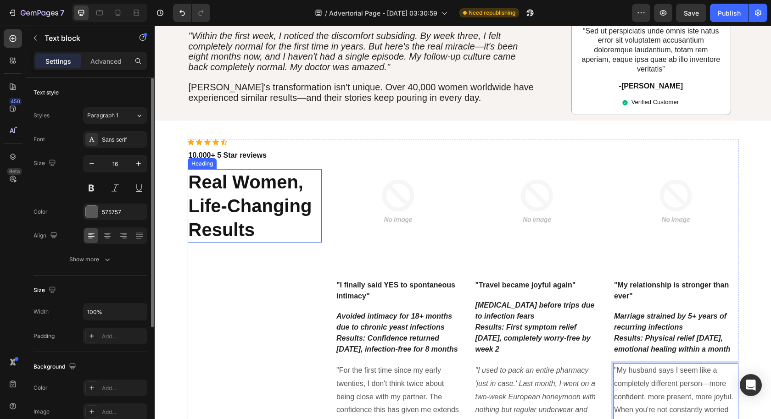
scroll to position [1941, 0]
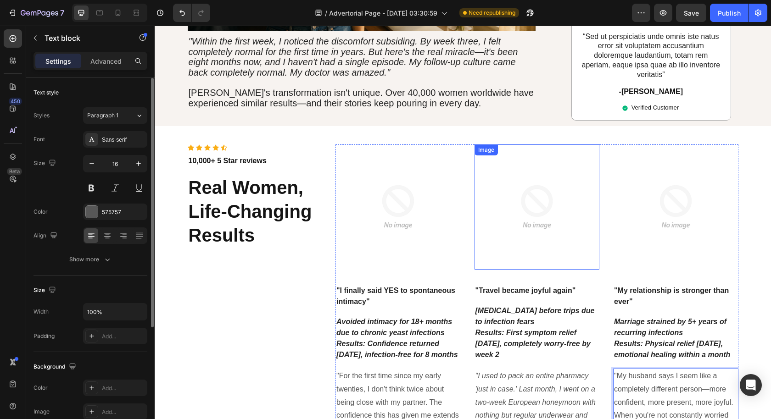
click at [373, 150] on img at bounding box center [397, 206] width 125 height 125
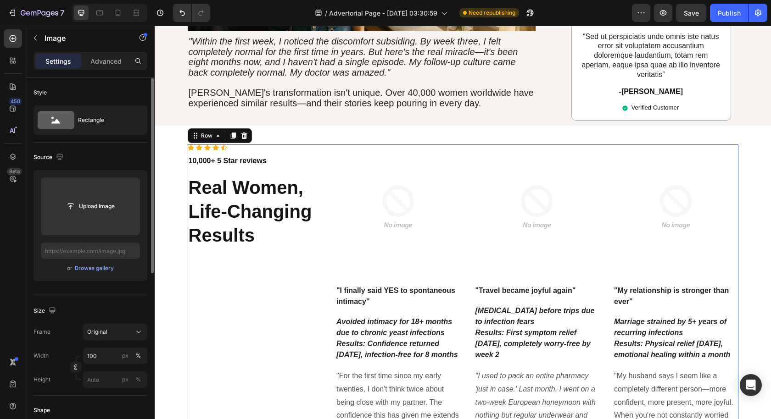
click at [259, 249] on div "Icon Icon Icon Icon Icon Icon List Hoz 10,000+ 5 Star reviews Text block Real W…" at bounding box center [255, 318] width 134 height 349
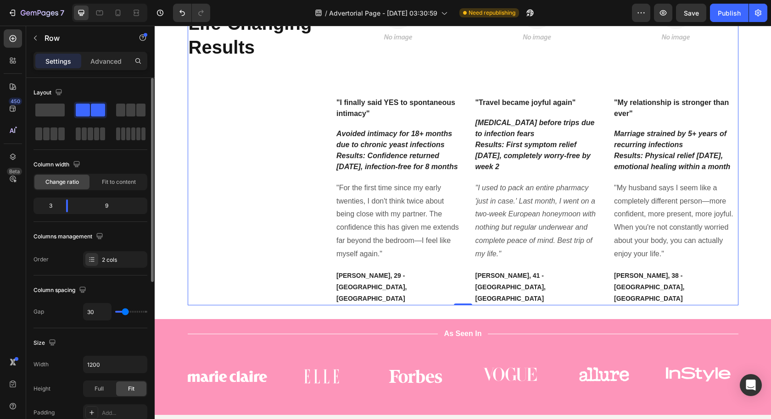
scroll to position [1963, 0]
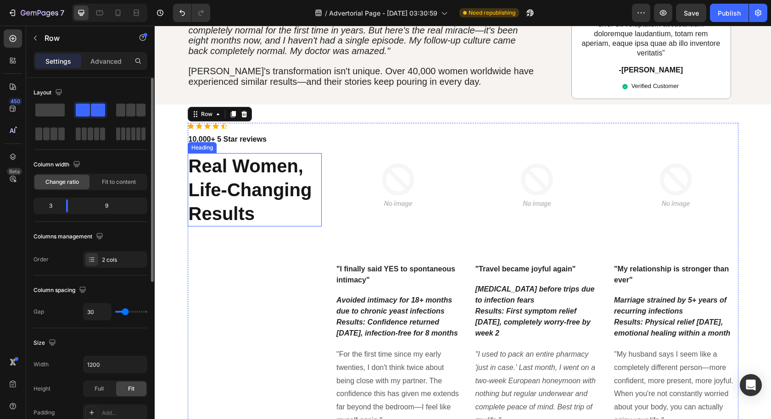
click at [235, 163] on strong "Real Women, Life-Changing Results" at bounding box center [250, 190] width 123 height 68
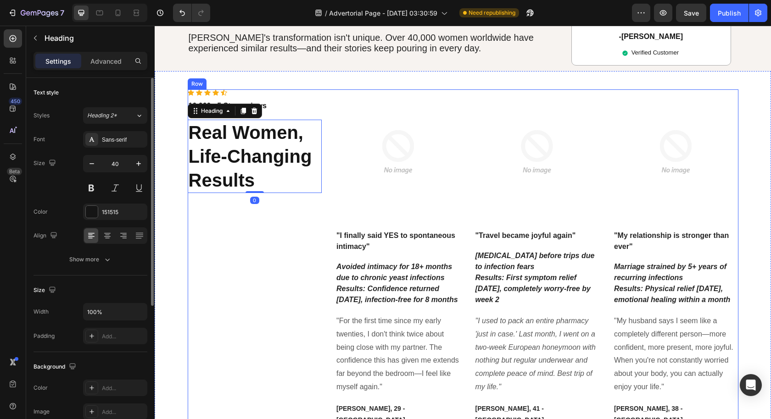
scroll to position [2019, 0]
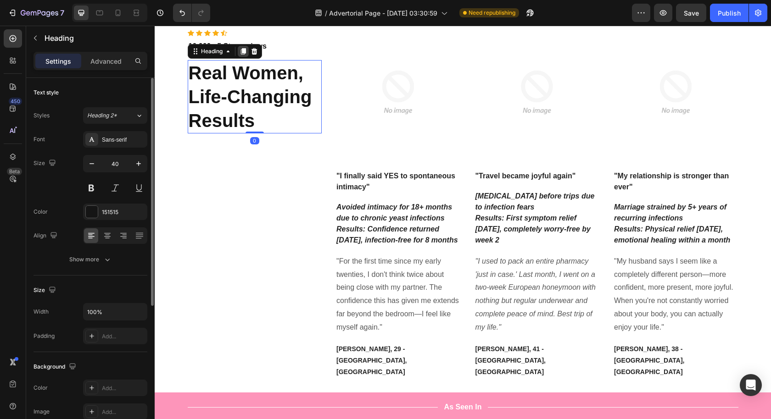
click at [240, 50] on icon at bounding box center [242, 51] width 5 height 6
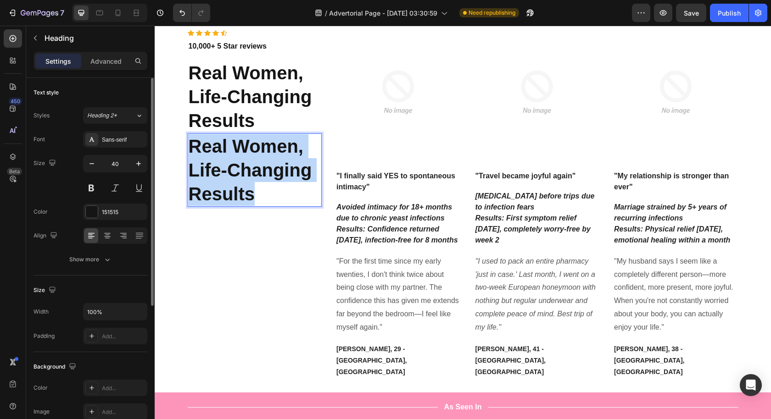
click at [244, 178] on strong "Real Women, Life-Changing Results" at bounding box center [250, 170] width 123 height 68
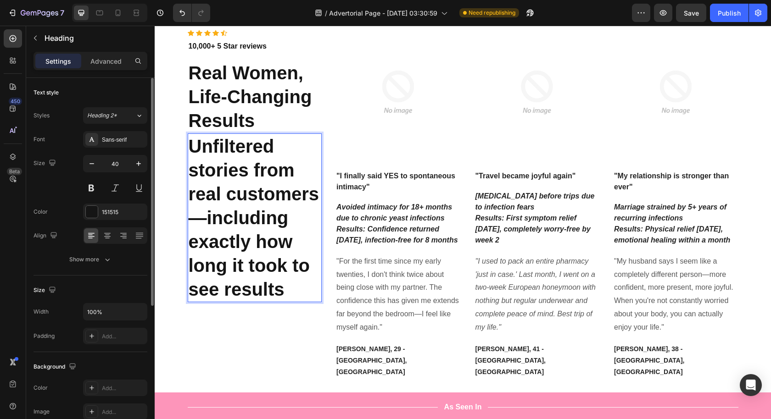
click at [285, 278] on p "Unfiltered stories from real customers—including exactly how long it took to se…" at bounding box center [255, 217] width 133 height 167
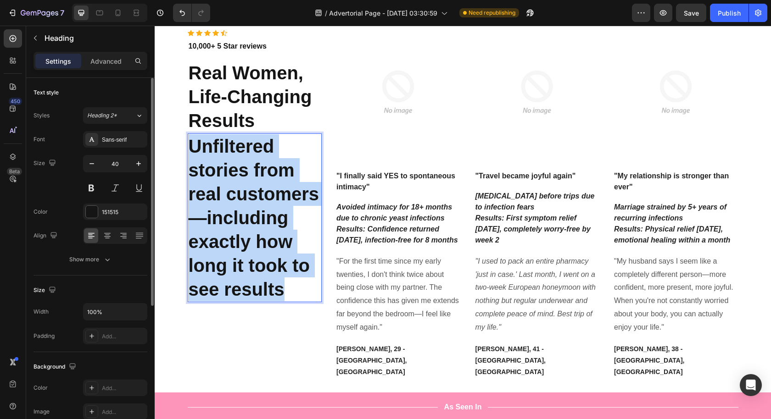
click at [285, 278] on p "Unfiltered stories from real customers—including exactly how long it took to se…" at bounding box center [255, 217] width 133 height 167
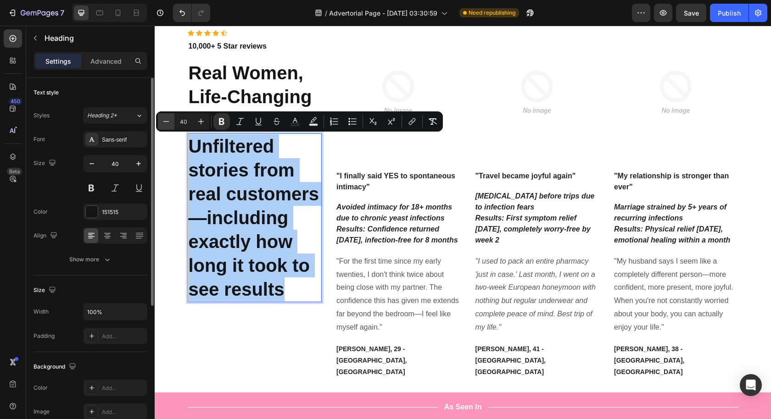
click at [170, 123] on icon "Editor contextual toolbar" at bounding box center [165, 121] width 9 height 9
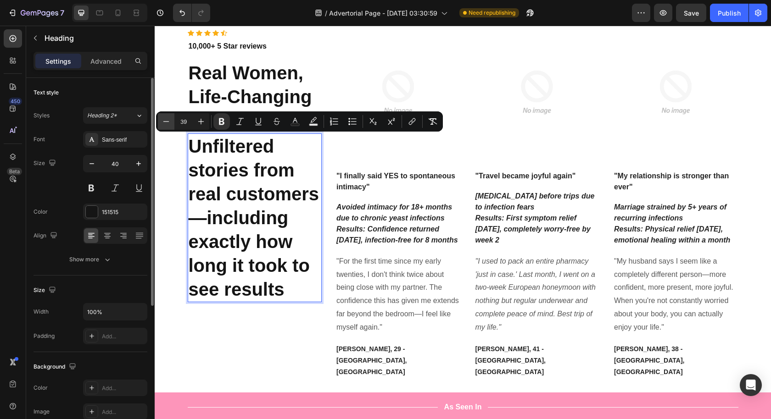
click at [170, 123] on icon "Editor contextual toolbar" at bounding box center [165, 121] width 9 height 9
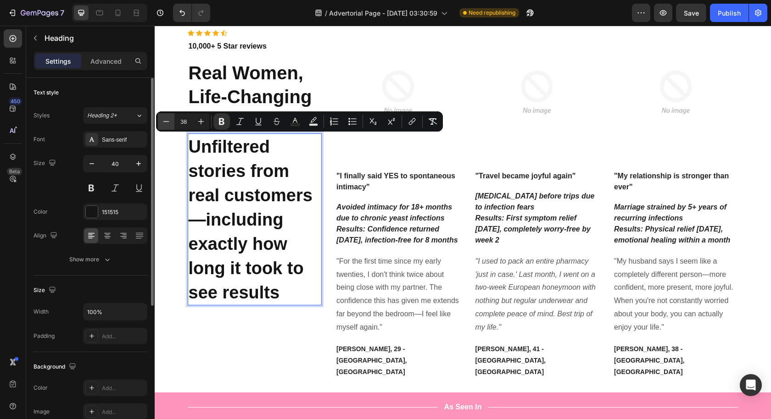
click at [170, 123] on icon "Editor contextual toolbar" at bounding box center [165, 121] width 9 height 9
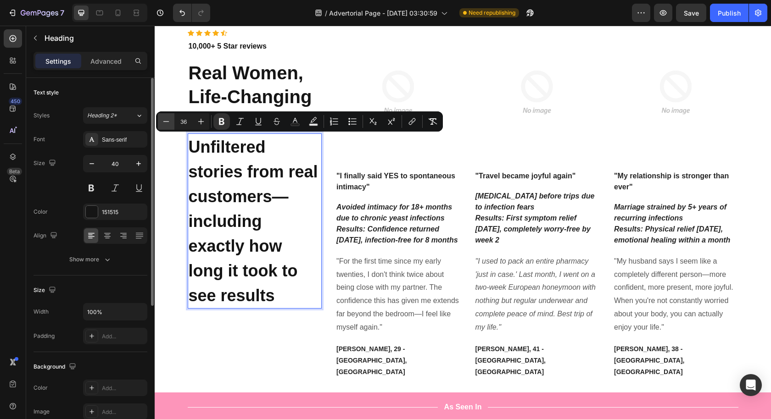
click at [169, 123] on icon "Editor contextual toolbar" at bounding box center [165, 121] width 9 height 9
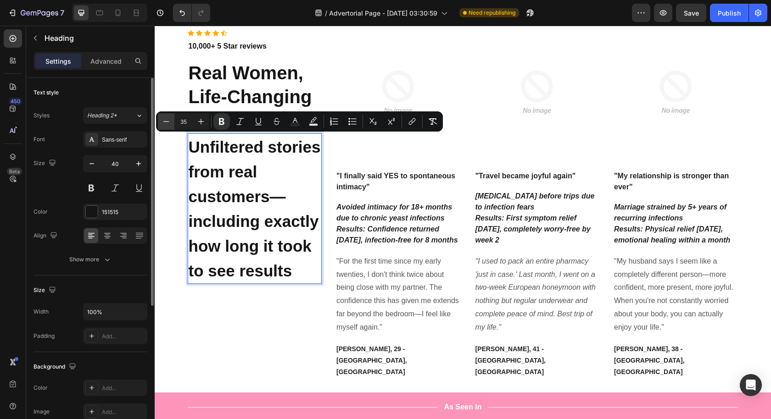
click at [168, 123] on icon "Editor contextual toolbar" at bounding box center [165, 121] width 9 height 9
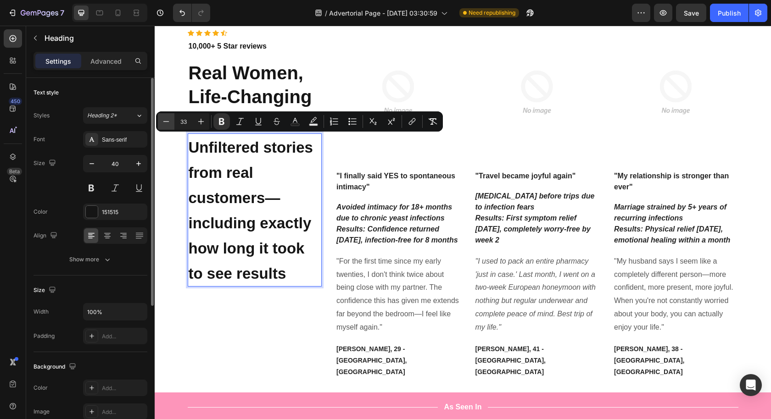
click at [168, 123] on icon "Editor contextual toolbar" at bounding box center [165, 121] width 9 height 9
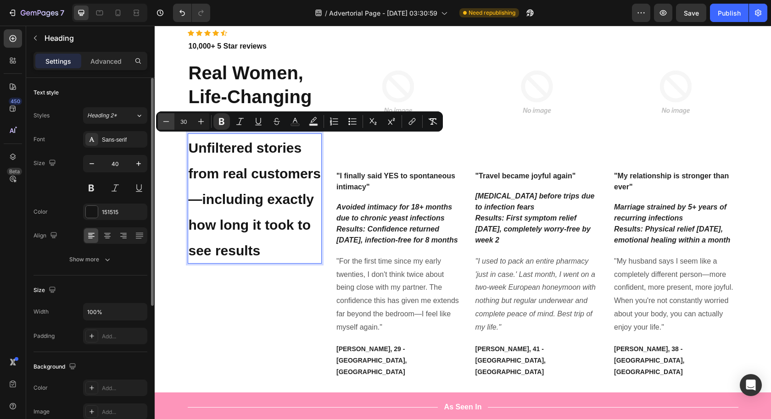
click at [168, 123] on icon "Editor contextual toolbar" at bounding box center [165, 121] width 9 height 9
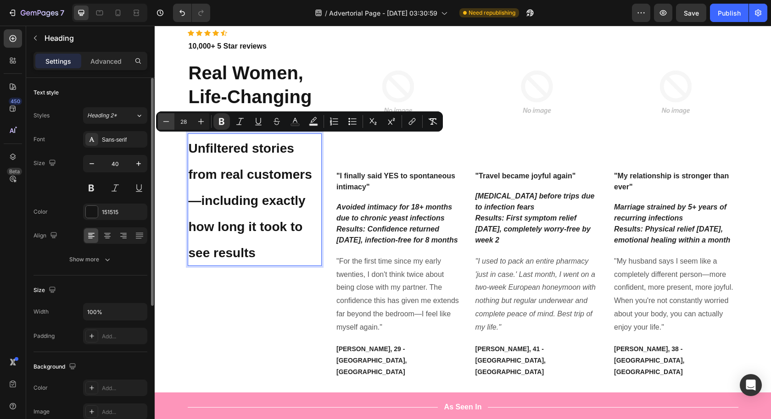
click at [168, 123] on icon "Editor contextual toolbar" at bounding box center [165, 121] width 9 height 9
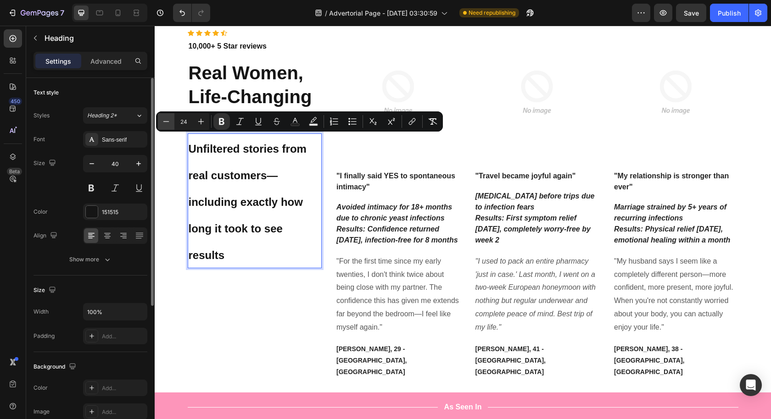
click at [168, 123] on icon "Editor contextual toolbar" at bounding box center [165, 121] width 9 height 9
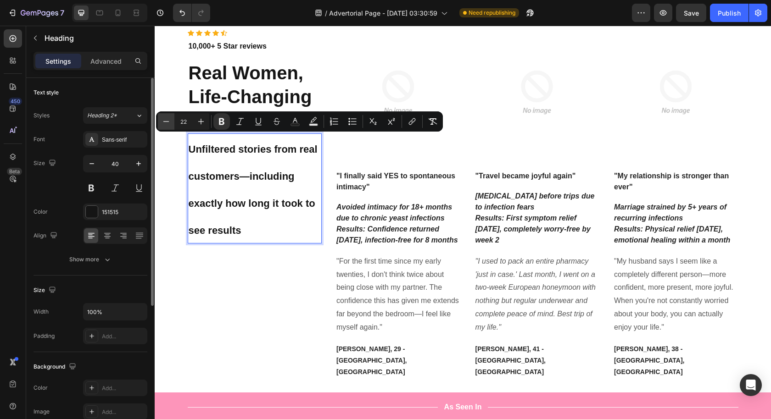
click at [168, 123] on icon "Editor contextual toolbar" at bounding box center [165, 121] width 9 height 9
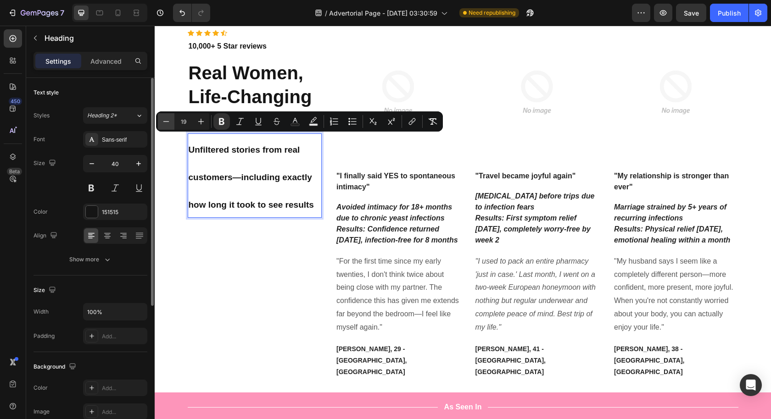
click at [168, 123] on icon "Editor contextual toolbar" at bounding box center [165, 121] width 9 height 9
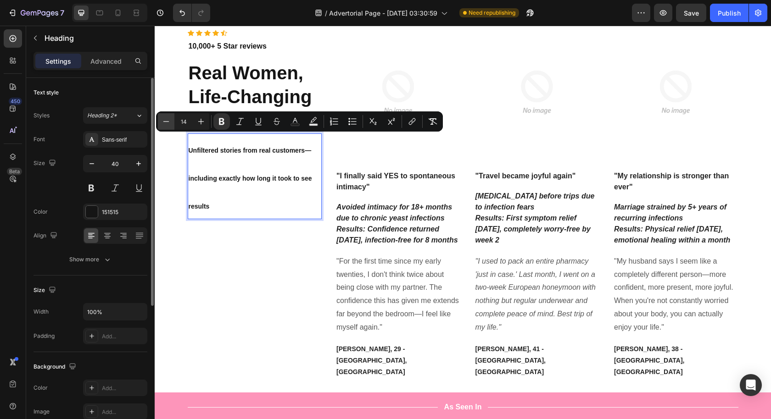
click at [168, 123] on icon "Editor contextual toolbar" at bounding box center [165, 121] width 9 height 9
type input "12"
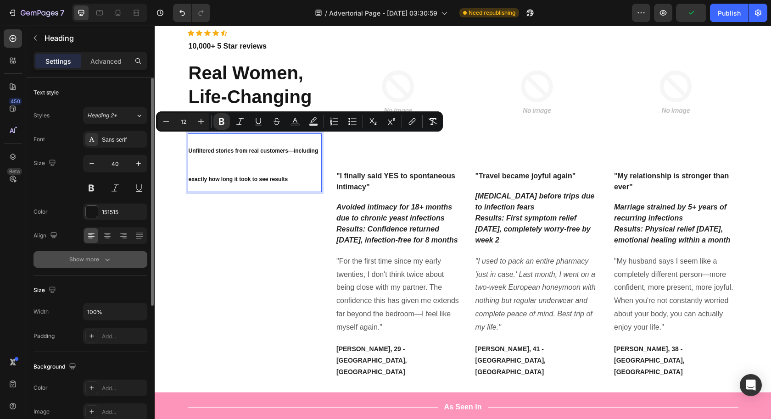
click at [105, 262] on icon "button" at bounding box center [107, 259] width 9 height 9
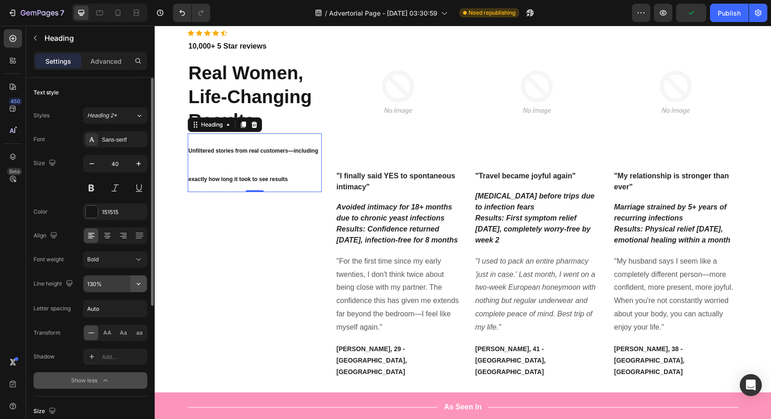
click at [137, 280] on icon "button" at bounding box center [138, 283] width 9 height 9
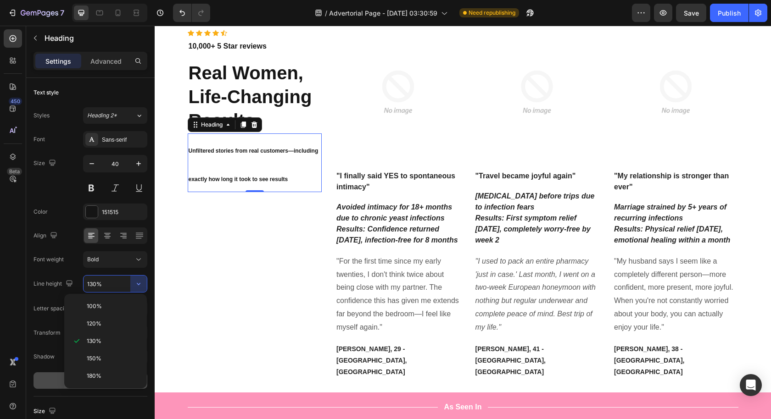
click at [129, 376] on p "180%" at bounding box center [113, 376] width 52 height 8
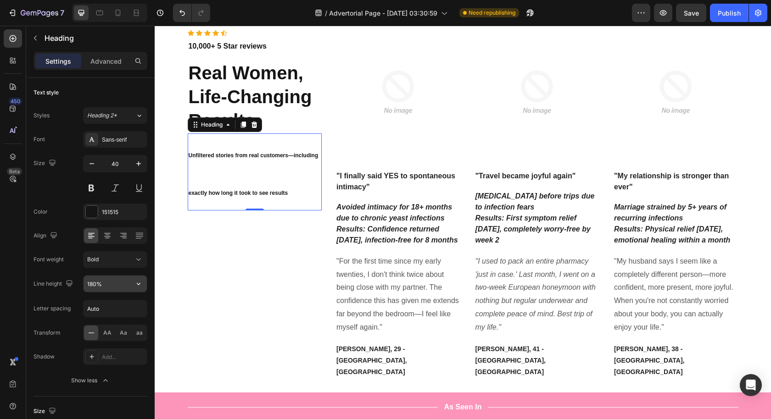
click at [140, 286] on icon "button" at bounding box center [138, 283] width 9 height 9
click at [122, 315] on div "100%" at bounding box center [105, 323] width 75 height 17
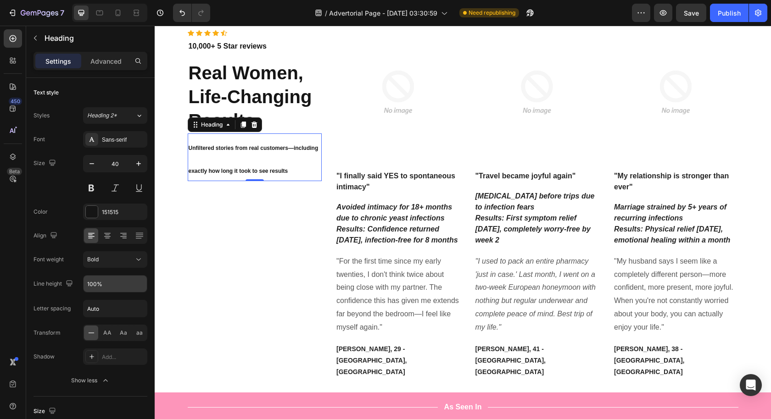
click at [117, 282] on input "100%" at bounding box center [114, 284] width 63 height 17
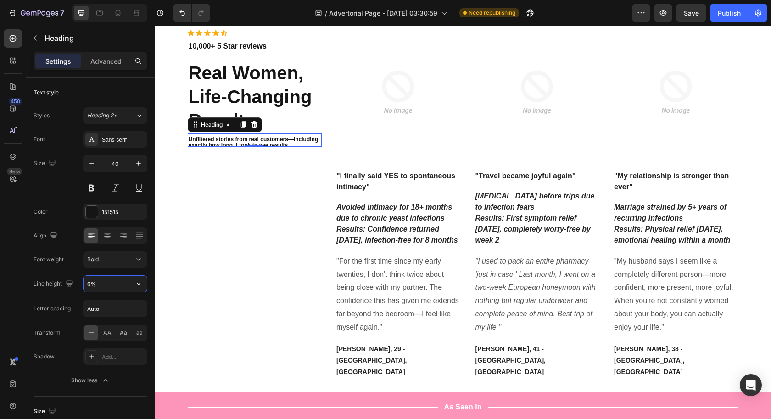
type input "60%"
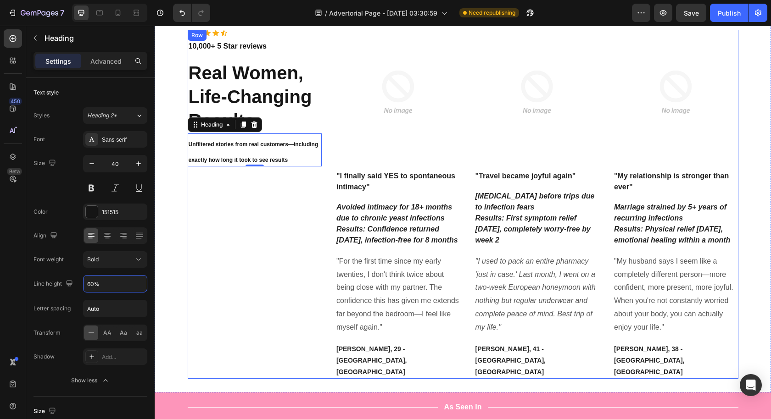
click at [217, 342] on div "Icon Icon Icon Icon Icon Icon List Hoz 10,000+ 5 Star reviews Text block Real W…" at bounding box center [255, 204] width 134 height 349
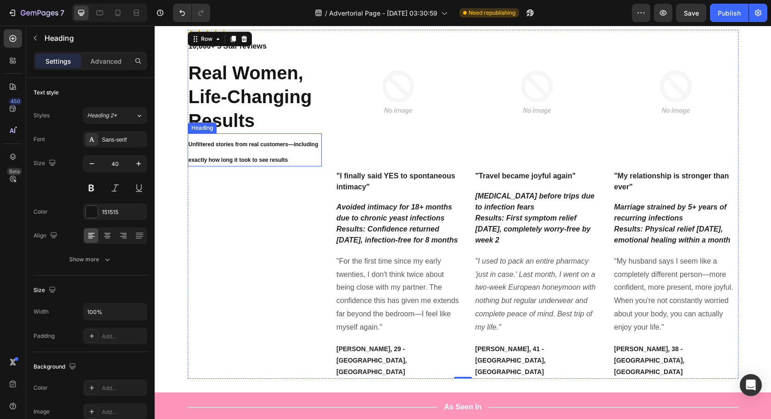
click at [250, 144] on strong "Unfiltered stories from real customers—including exactly how long it took to se…" at bounding box center [254, 152] width 130 height 22
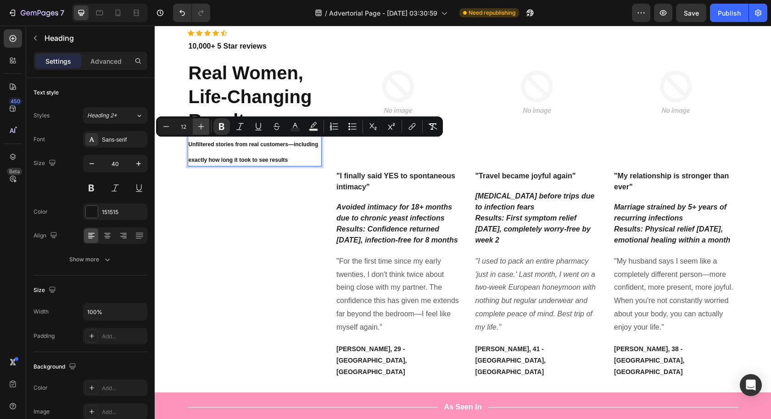
click at [201, 127] on icon "Editor contextual toolbar" at bounding box center [201, 127] width 6 height 6
click at [201, 126] on icon "Editor contextual toolbar" at bounding box center [201, 127] width 6 height 6
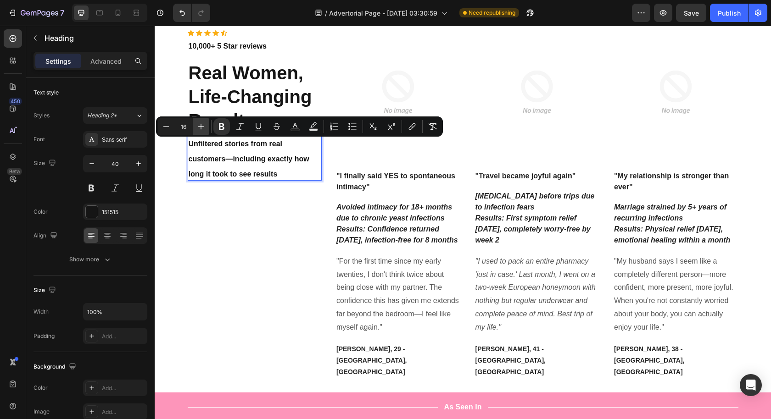
click at [201, 126] on icon "Editor contextual toolbar" at bounding box center [201, 127] width 6 height 6
type input "19"
click at [269, 231] on div "Icon Icon Icon Icon Icon Icon List Hoz 10,000+ 5 Star reviews Text block Real W…" at bounding box center [255, 204] width 134 height 349
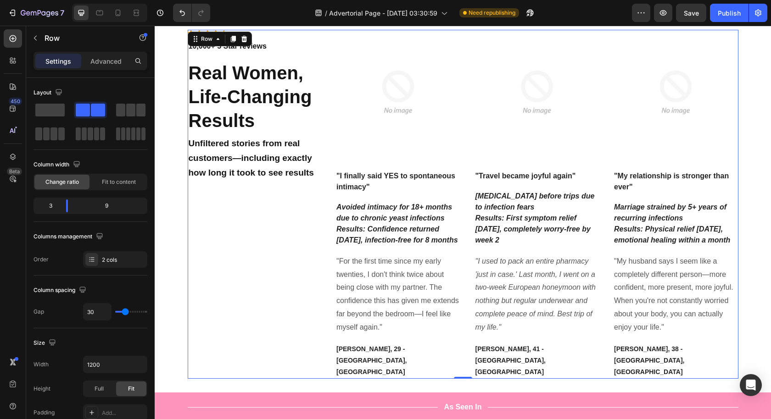
click at [288, 316] on div "Icon Icon Icon Icon Icon Icon List Hoz 10,000+ 5 Star reviews Text block Real W…" at bounding box center [255, 204] width 134 height 349
click at [308, 172] on strong "Unfiltered stories from real customers—including exactly how long it took to se…" at bounding box center [251, 158] width 125 height 39
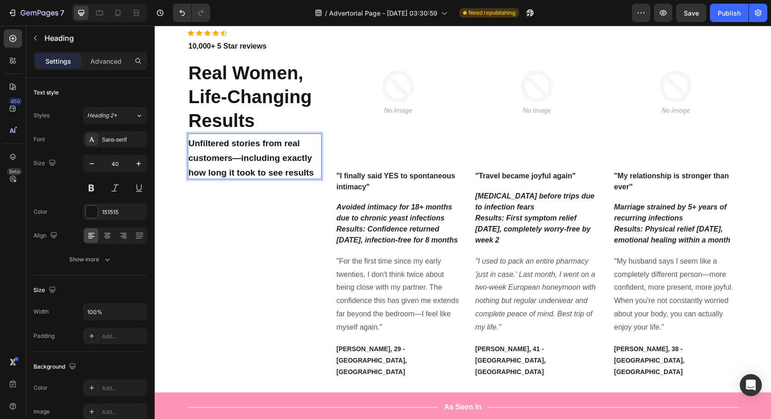
click at [311, 172] on p "Unfiltered stories from real customers—including exactly how long it took to se…" at bounding box center [255, 156] width 133 height 44
click at [253, 172] on strong "Unfiltered stories from real customers—including exactly how long it took to se…" at bounding box center [251, 158] width 125 height 39
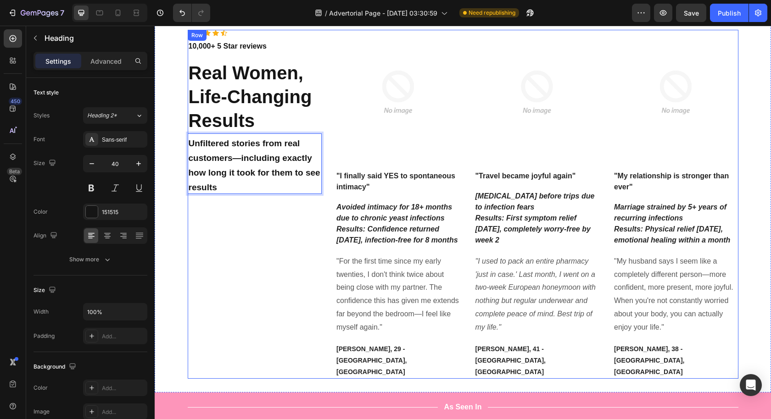
click at [231, 185] on p "Unfiltered stories from real customers—including exactly how long it took for t…" at bounding box center [255, 163] width 133 height 59
click at [255, 160] on strong "Unfiltered stories from real customers—including exactly how long it took for t…" at bounding box center [255, 166] width 132 height 54
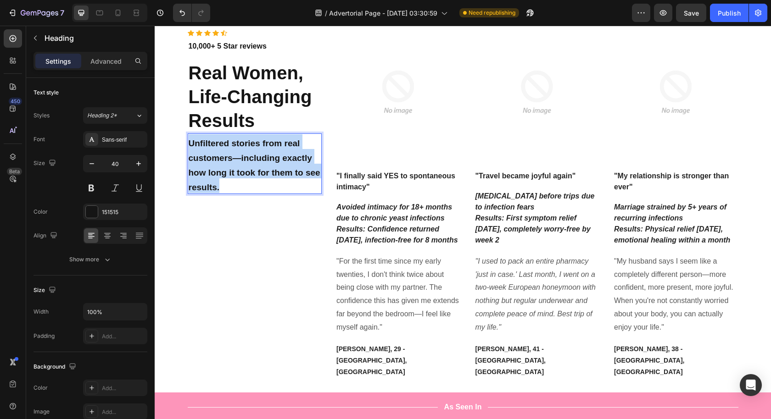
click at [255, 160] on strong "Unfiltered stories from real customers—including exactly how long it took for t…" at bounding box center [255, 166] width 132 height 54
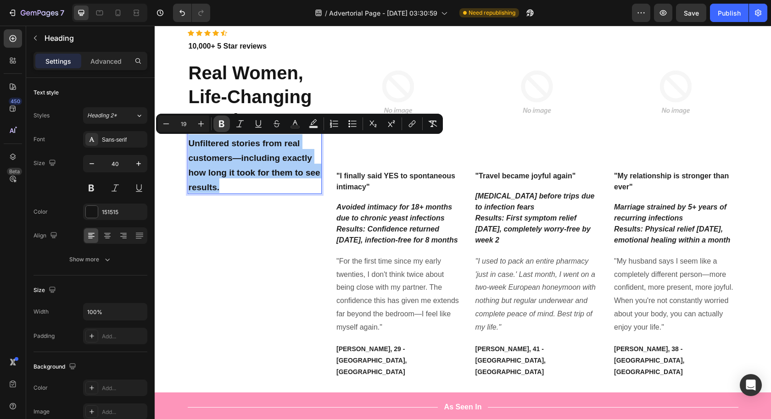
click at [223, 121] on icon "Editor contextual toolbar" at bounding box center [221, 123] width 9 height 9
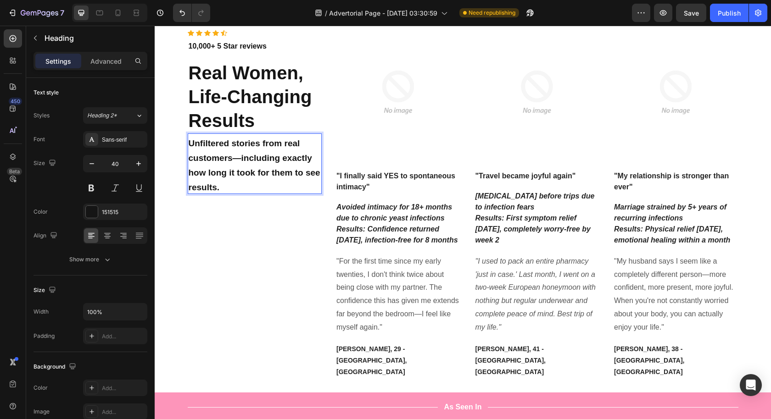
click at [234, 172] on span "Unfiltered stories from real customers—including exactly how long it took for t…" at bounding box center [255, 166] width 132 height 54
click at [234, 173] on span "Unfiltered stories from real customers—including exactly how long it took for t…" at bounding box center [255, 166] width 132 height 54
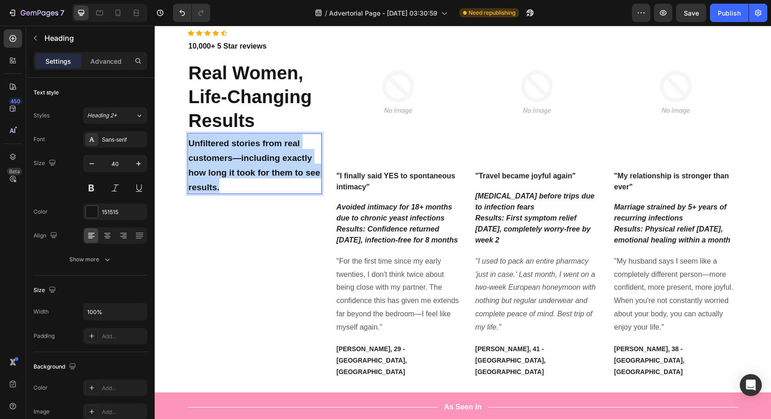
click at [234, 173] on span "Unfiltered stories from real customers—including exactly how long it took for t…" at bounding box center [255, 166] width 132 height 54
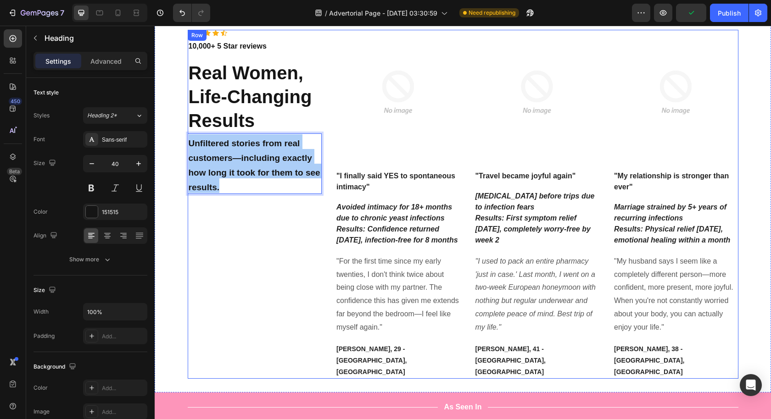
click at [238, 238] on div "Icon Icon Icon Icon Icon Icon List Hoz 10,000+ 5 Star reviews Text block Real W…" at bounding box center [255, 204] width 134 height 349
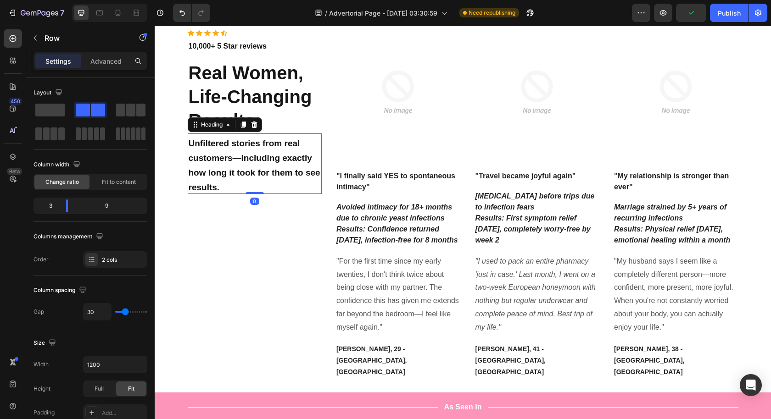
click at [237, 164] on p "⁠⁠⁠⁠⁠⁠⁠ Unfiltered stories from real customers—including exactly how long it to…" at bounding box center [255, 163] width 133 height 59
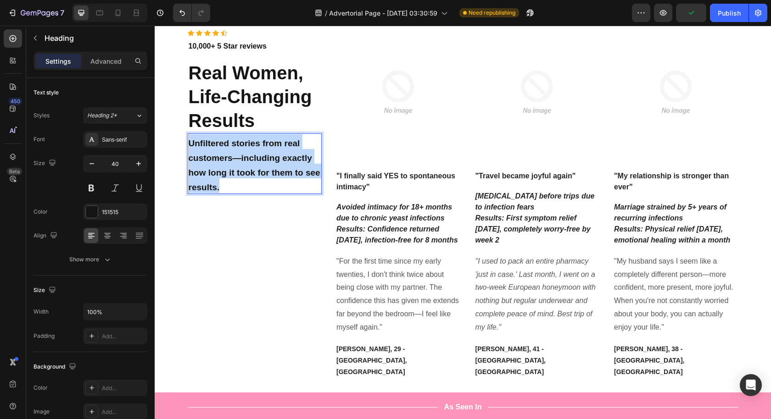
click at [237, 164] on p "Unfiltered stories from real customers—including exactly how long it took for t…" at bounding box center [255, 163] width 133 height 59
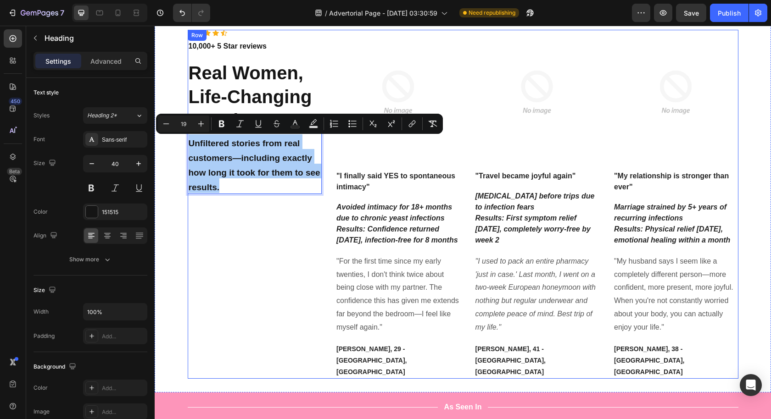
click at [224, 205] on div "Icon Icon Icon Icon Icon Icon List Hoz 10,000+ 5 Star reviews Text block Real W…" at bounding box center [255, 204] width 134 height 349
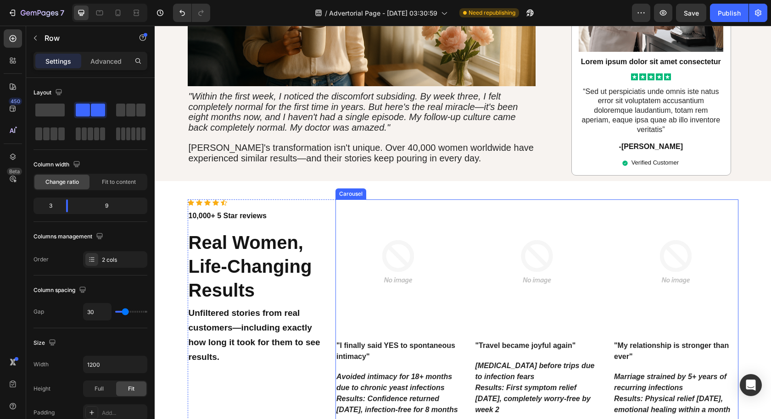
scroll to position [1990, 0]
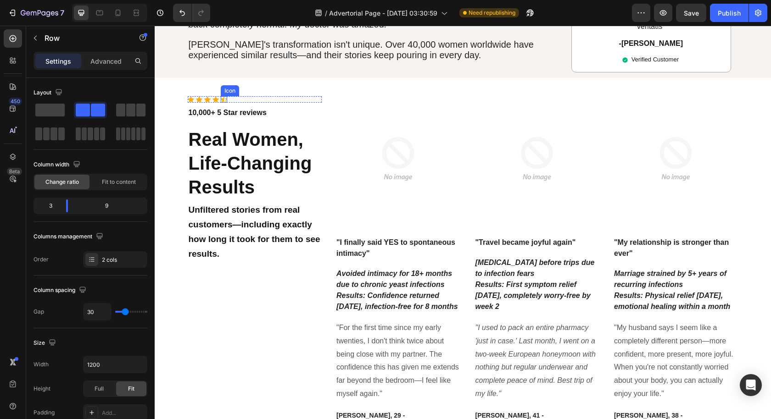
click at [221, 97] on icon at bounding box center [224, 100] width 6 height 6
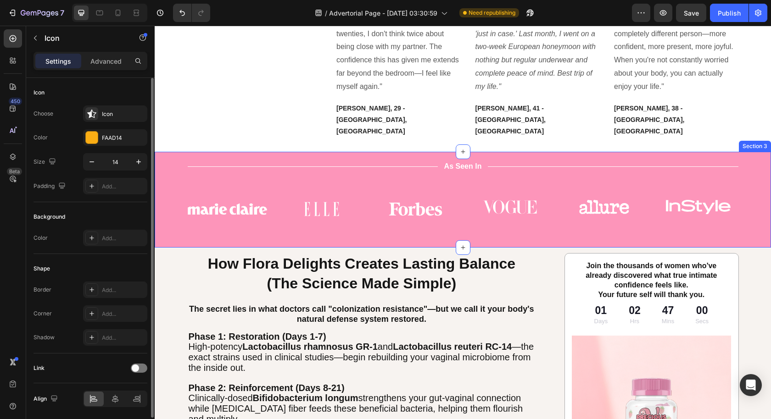
scroll to position [2252, 0]
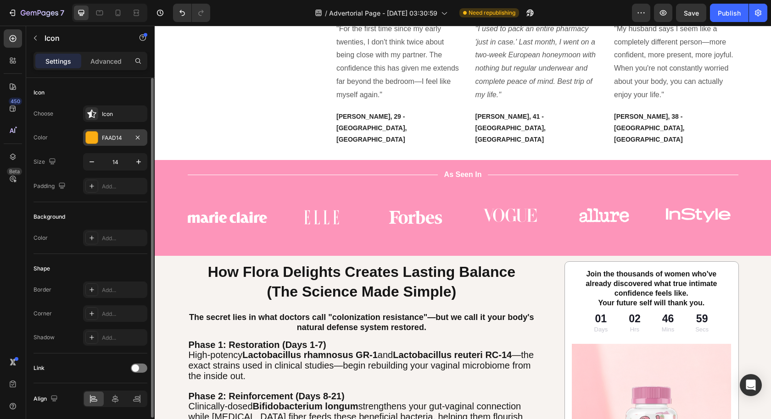
click at [119, 137] on div "FAAD14" at bounding box center [115, 138] width 27 height 8
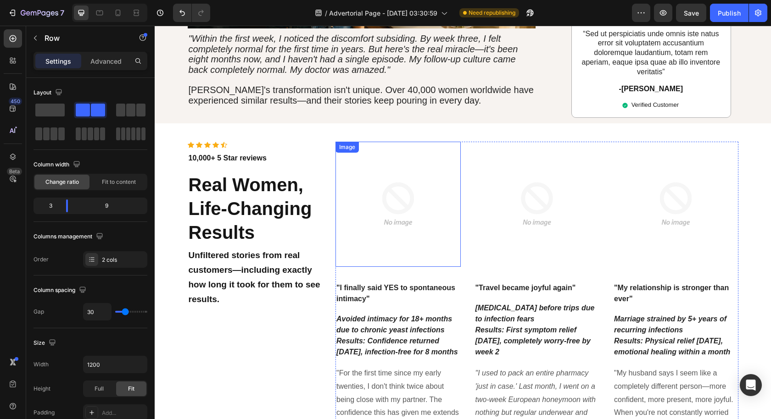
scroll to position [1946, 0]
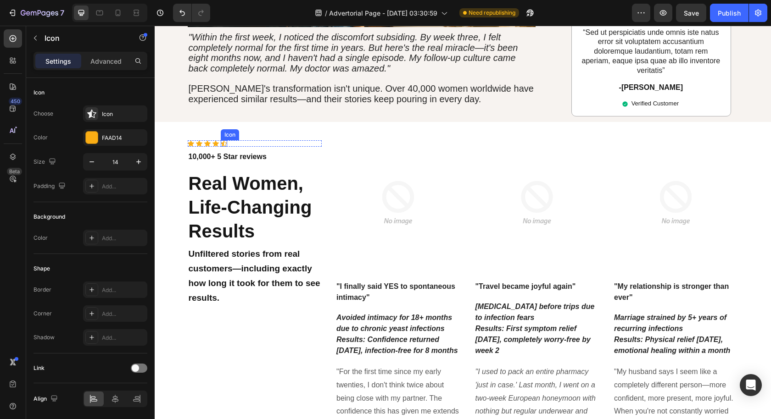
click at [221, 140] on div "Icon" at bounding box center [224, 143] width 6 height 6
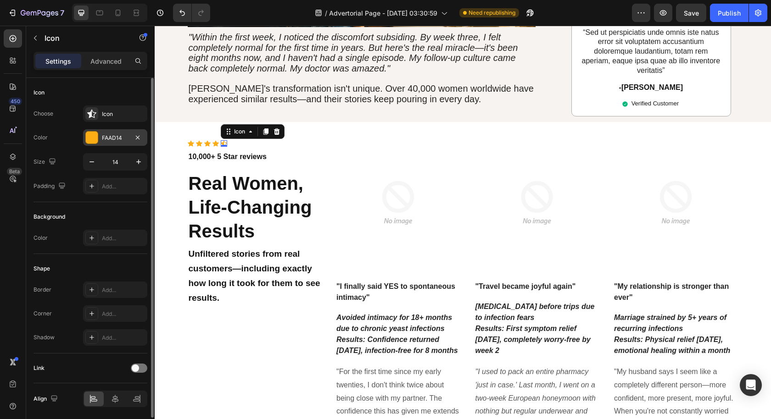
click at [105, 139] on div "FAAD14" at bounding box center [115, 138] width 27 height 8
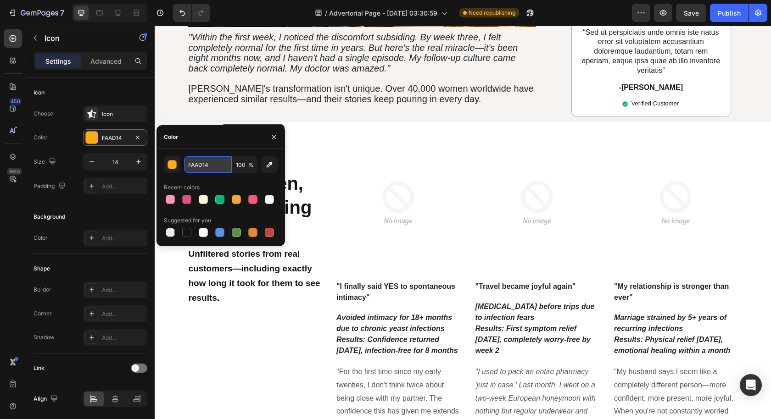
click at [220, 165] on input "FAAD14" at bounding box center [208, 164] width 48 height 17
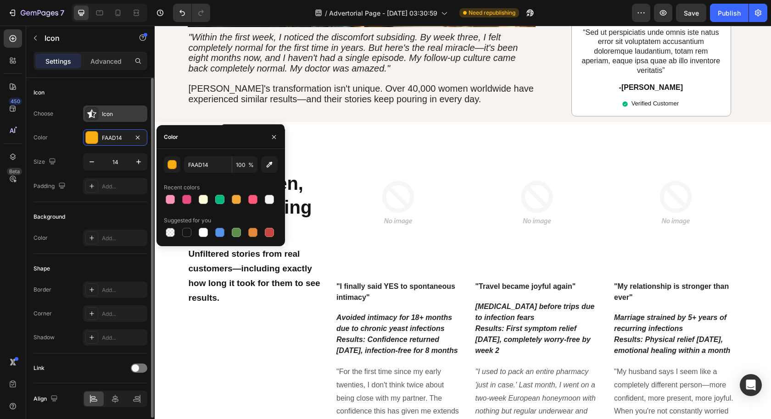
click at [97, 113] on div at bounding box center [91, 113] width 13 height 13
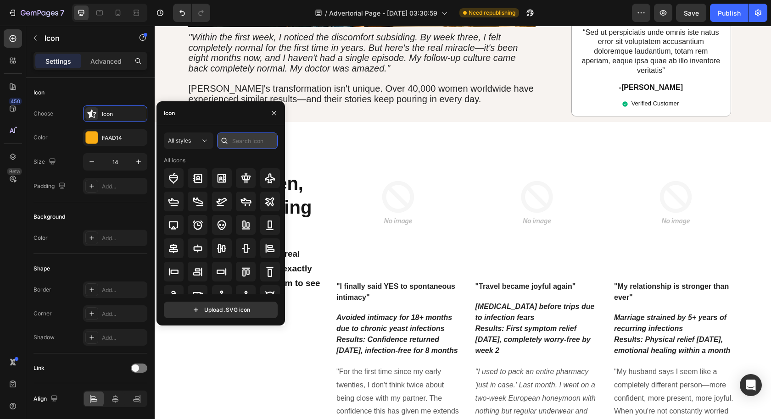
click at [250, 142] on input "text" at bounding box center [247, 141] width 61 height 17
click at [186, 137] on span "All styles" at bounding box center [179, 141] width 23 height 8
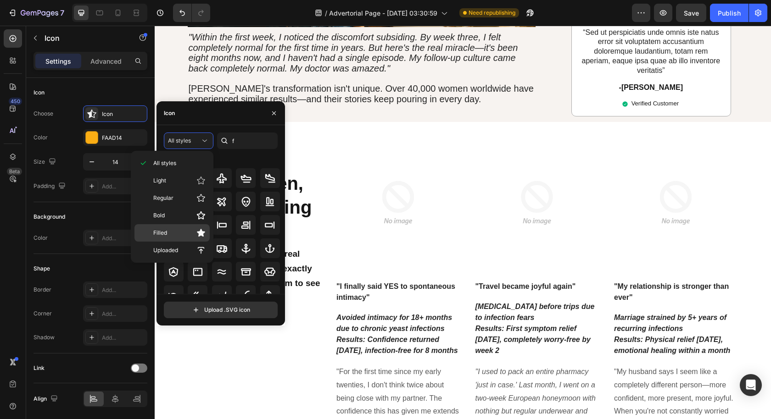
click at [180, 228] on p "Filled" at bounding box center [179, 232] width 52 height 9
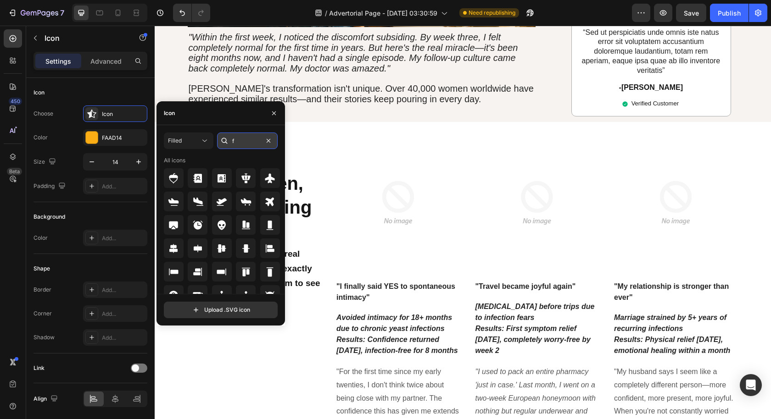
click at [250, 141] on input "f" at bounding box center [247, 141] width 61 height 17
click at [251, 141] on input "f" at bounding box center [247, 141] width 61 height 17
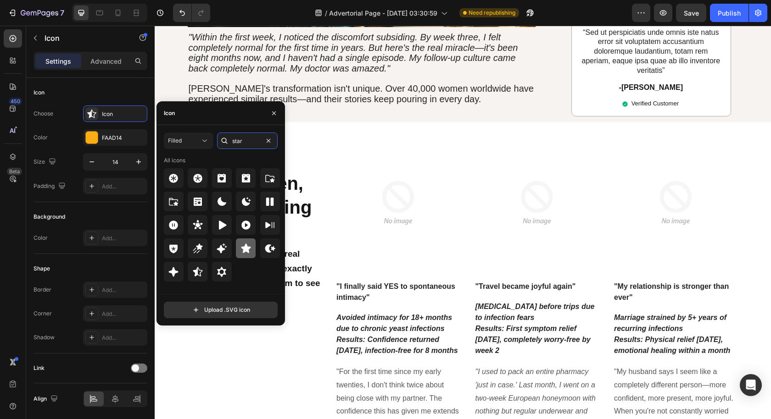
type input "star"
click at [250, 252] on icon at bounding box center [245, 248] width 11 height 11
click at [375, 140] on img at bounding box center [397, 202] width 125 height 125
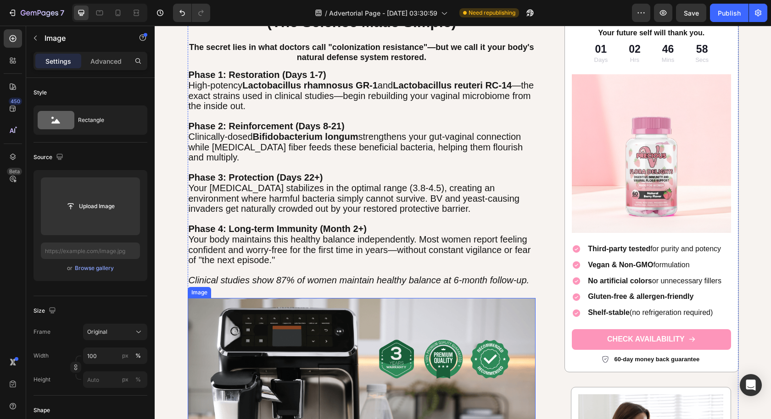
scroll to position [2143, 0]
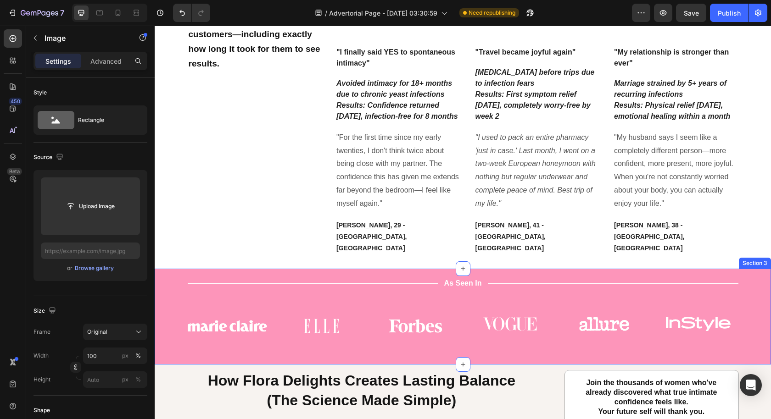
click at [624, 330] on div "Title Line As Seen In Text Block Title Line Row Image Image Image Image Image I…" at bounding box center [462, 317] width 602 height 78
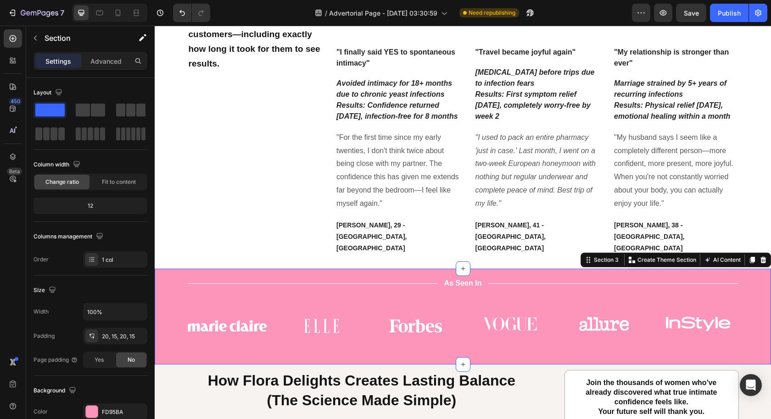
click at [95, 54] on div "Settings Advanced" at bounding box center [90, 61] width 110 height 15
click at [99, 57] on p "Advanced" at bounding box center [105, 61] width 31 height 10
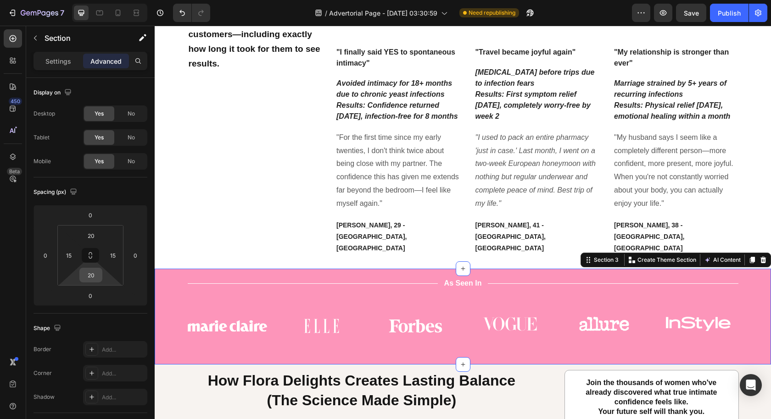
click at [93, 272] on input "20" at bounding box center [91, 275] width 18 height 14
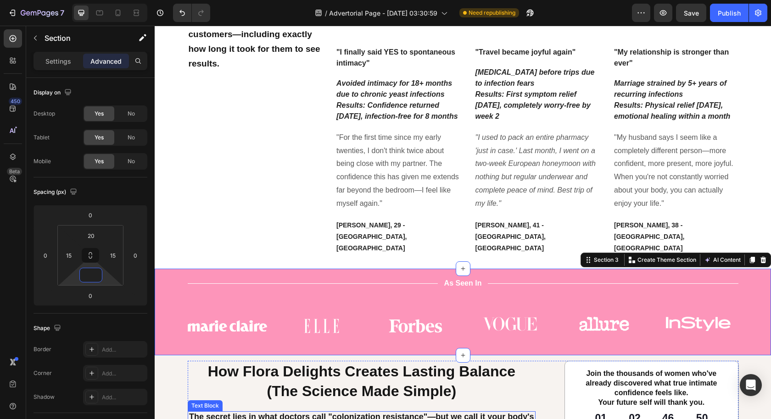
click at [446, 383] on span "(The Science Made Simple)" at bounding box center [361, 391] width 189 height 17
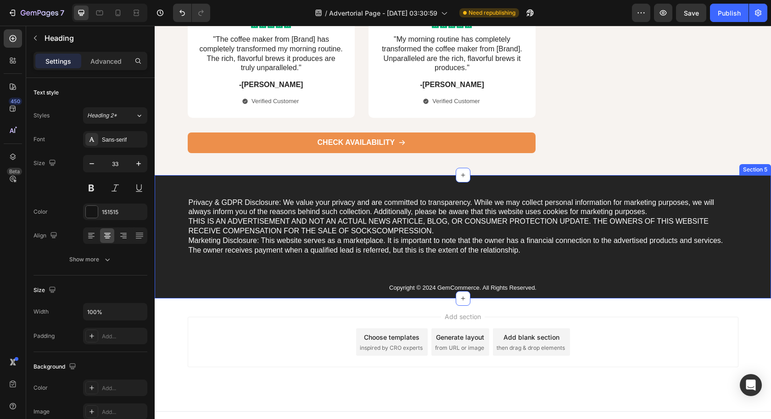
scroll to position [4985, 0]
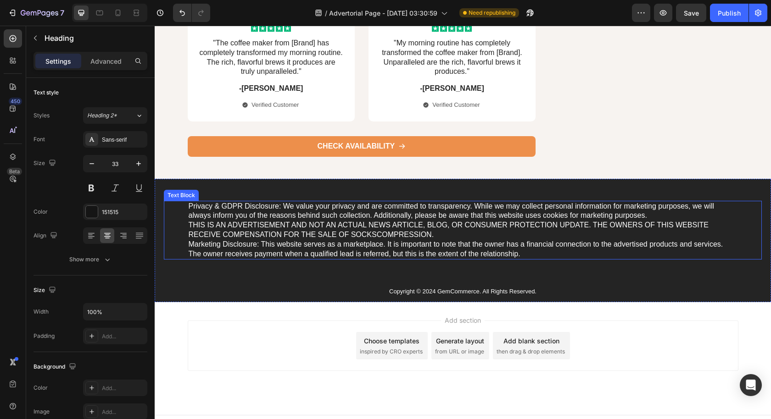
click at [245, 227] on p "Privacy & GDPR Disclosure: We value your privacy and are committed to transpare…" at bounding box center [463, 230] width 549 height 57
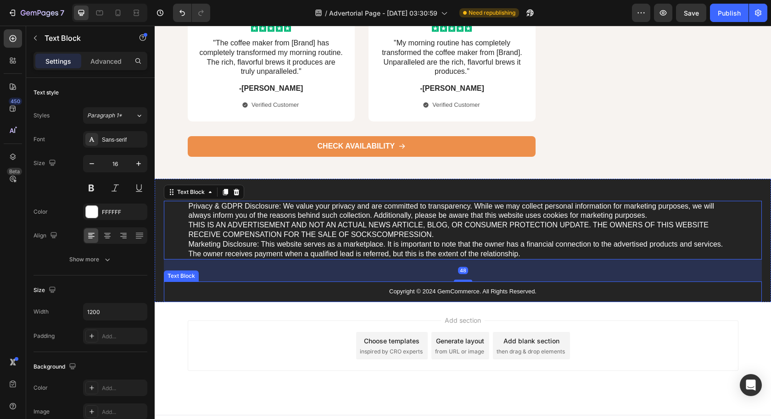
click at [273, 288] on p "Copyright © 2024 GemCommerce. All Rights Reserved." at bounding box center [463, 292] width 549 height 8
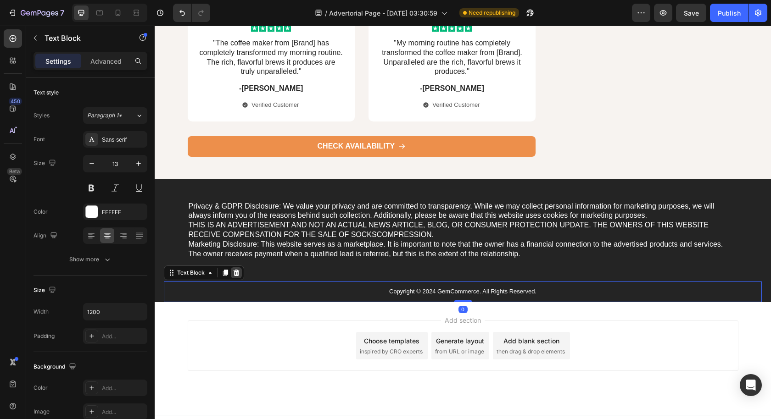
click at [238, 269] on icon at bounding box center [236, 272] width 7 height 7
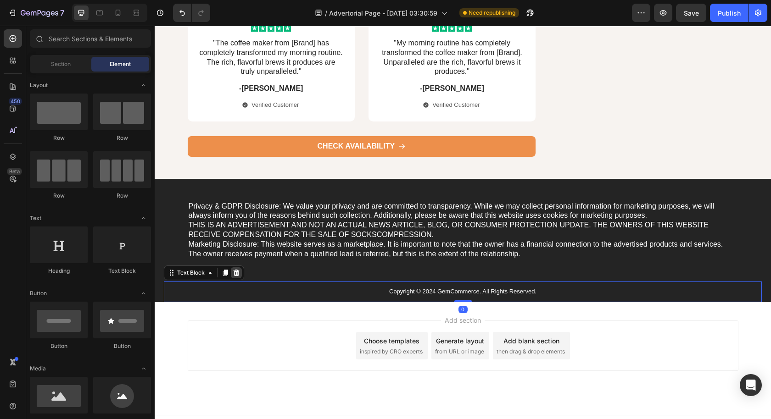
scroll to position [4974, 0]
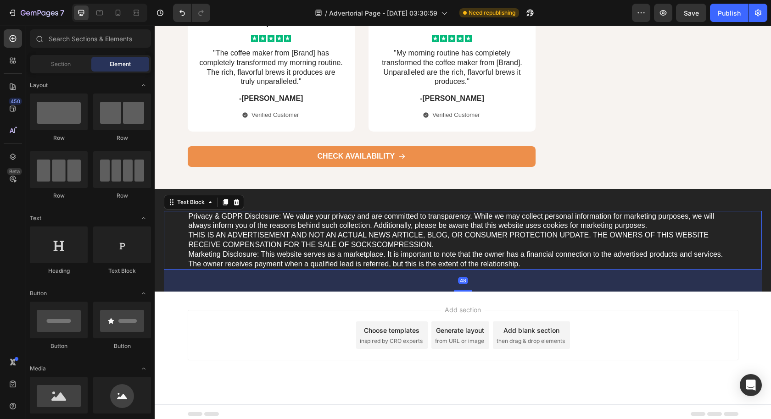
click at [398, 248] on p "Privacy & GDPR Disclosure: We value your privacy and are committed to transpare…" at bounding box center [463, 240] width 549 height 57
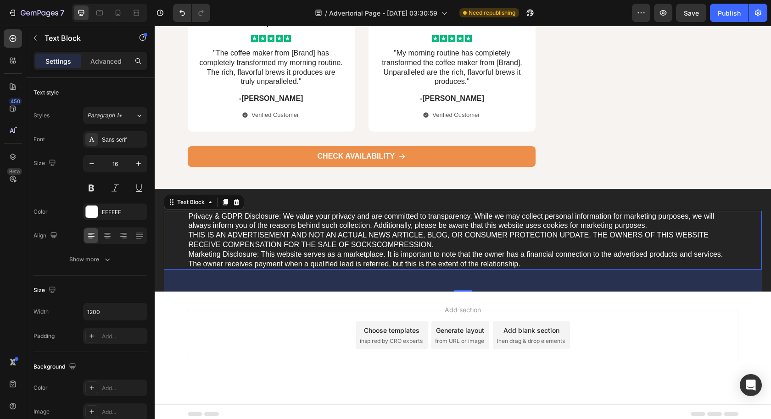
click at [326, 246] on p "Privacy & GDPR Disclosure: We value your privacy and are committed to transpare…" at bounding box center [463, 240] width 549 height 57
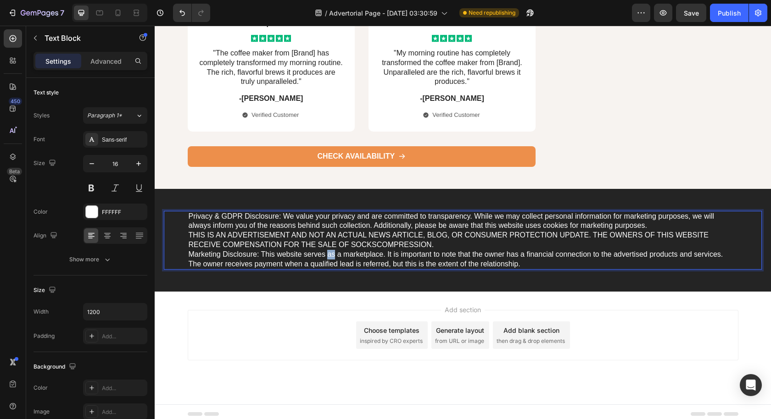
click at [326, 246] on p "Privacy & GDPR Disclosure: We value your privacy and are committed to transpare…" at bounding box center [463, 240] width 549 height 57
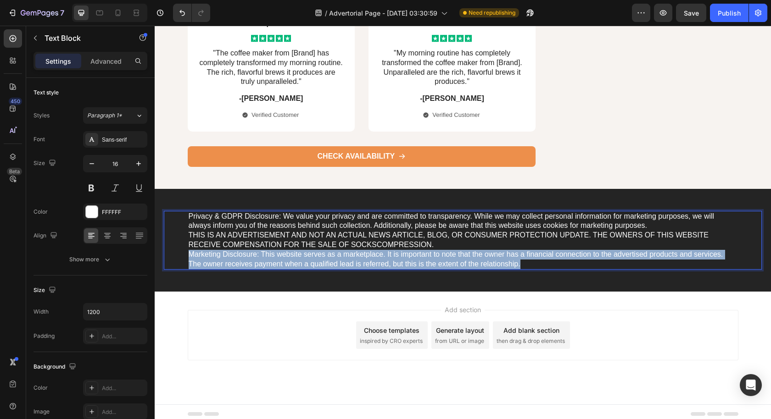
click at [326, 246] on p "Privacy & GDPR Disclosure: We value your privacy and are committed to transpare…" at bounding box center [463, 240] width 549 height 57
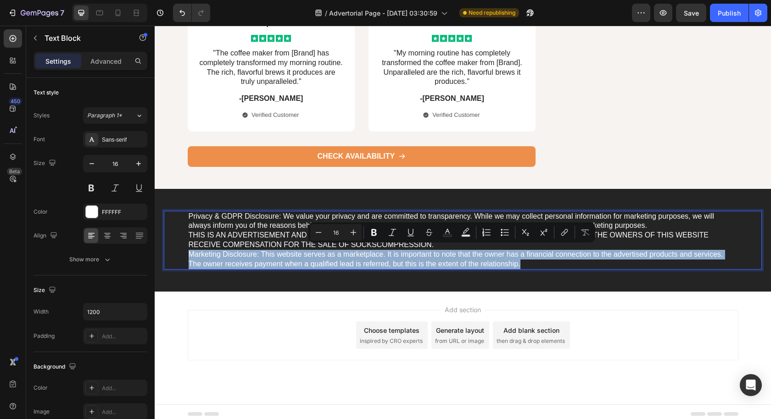
click at [439, 260] on p "Privacy & GDPR Disclosure: We value your privacy and are committed to transpare…" at bounding box center [463, 240] width 549 height 57
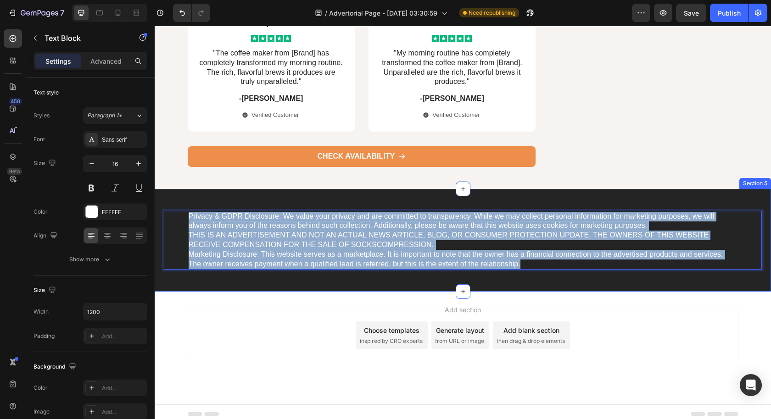
drag, startPoint x: 519, startPoint y: 259, endPoint x: 194, endPoint y: 206, distance: 329.4
click at [194, 206] on div "Privacy & GDPR Disclosure: We value your privacy and are committed to transpare…" at bounding box center [463, 240] width 616 height 103
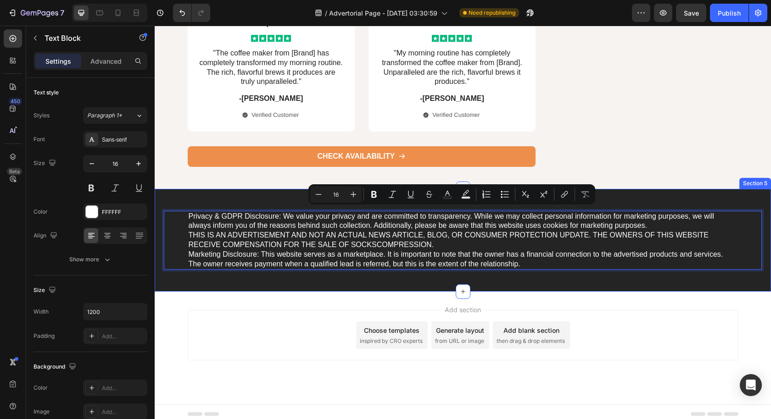
scroll to position [4936, 0]
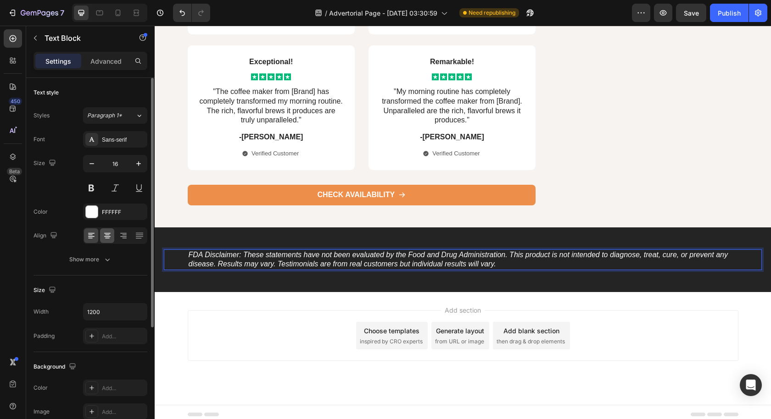
click at [106, 239] on div at bounding box center [107, 235] width 14 height 15
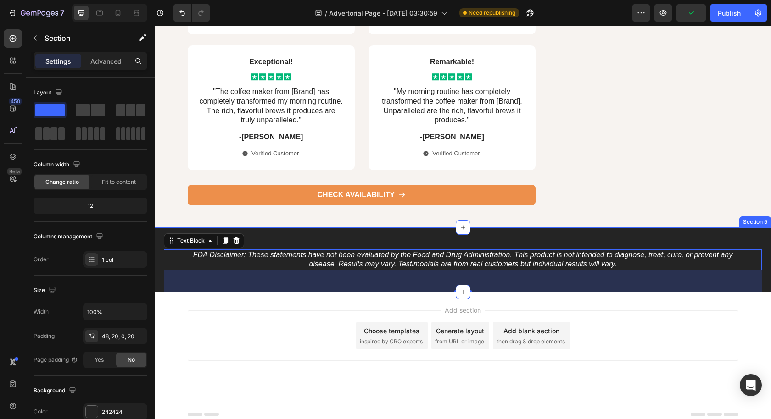
click at [160, 277] on div "FDA Disclaimer: These statements have not been evaluated by the Food and Drug A…" at bounding box center [463, 259] width 616 height 65
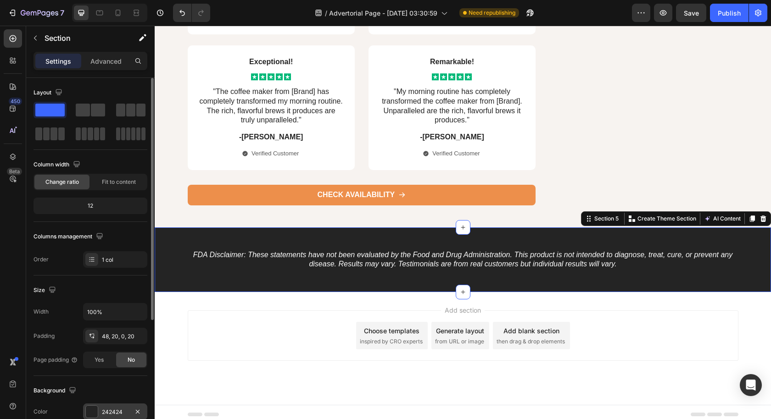
click at [112, 416] on div "242424" at bounding box center [115, 412] width 64 height 17
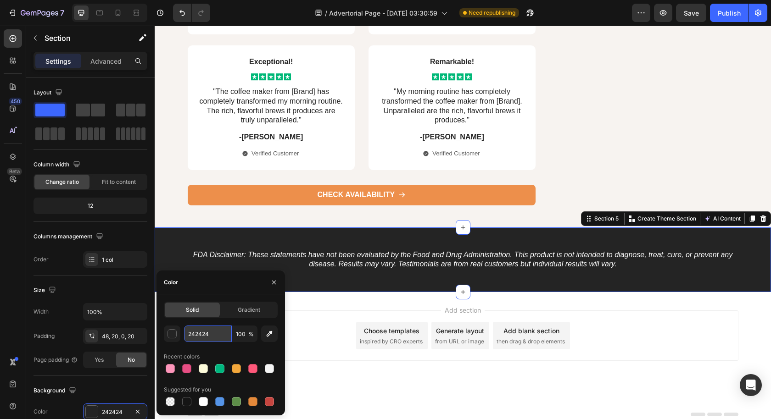
click at [219, 336] on input "242424" at bounding box center [208, 334] width 48 height 17
paste input "FFEDED"
type input "FFEDED"
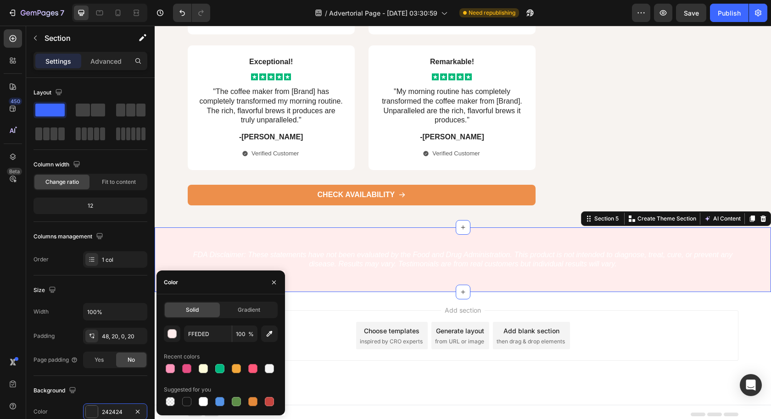
drag, startPoint x: 327, startPoint y: 339, endPoint x: 328, endPoint y: 329, distance: 10.2
click at [327, 339] on div "Add section Choose templates inspired by CRO experts Generate layout from URL o…" at bounding box center [463, 336] width 550 height 50
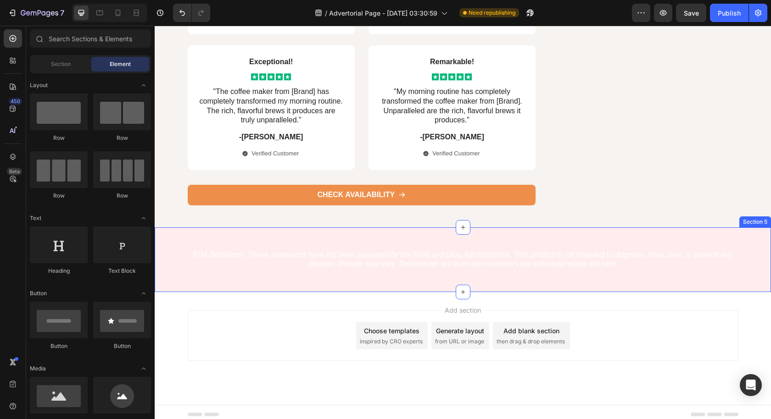
click at [338, 258] on icon "FDA Disclaimer: These statements have not been evaluated by the Food and Drug A…" at bounding box center [462, 259] width 539 height 17
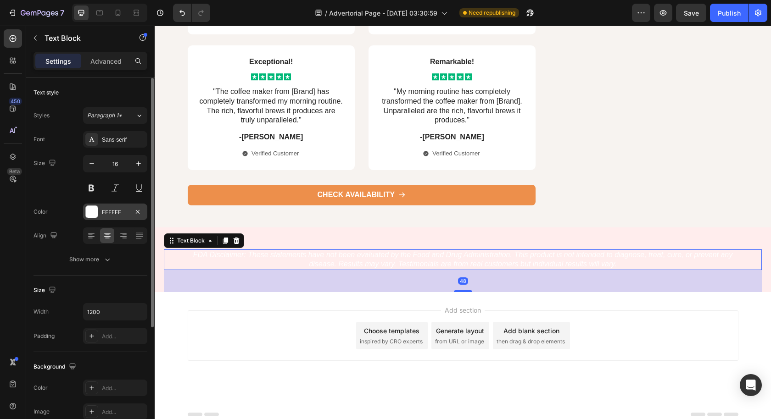
click at [114, 204] on div "FFFFFF" at bounding box center [115, 212] width 64 height 17
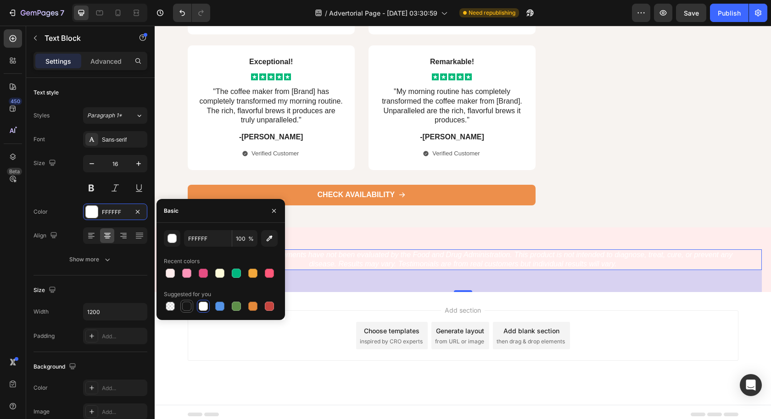
click at [181, 305] on div at bounding box center [186, 306] width 11 height 11
type input "151515"
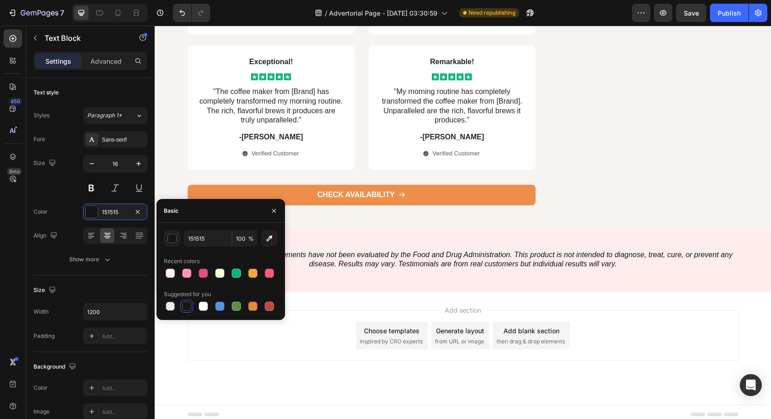
click at [313, 337] on div "Add section Choose templates inspired by CRO experts Generate layout from URL o…" at bounding box center [463, 336] width 550 height 50
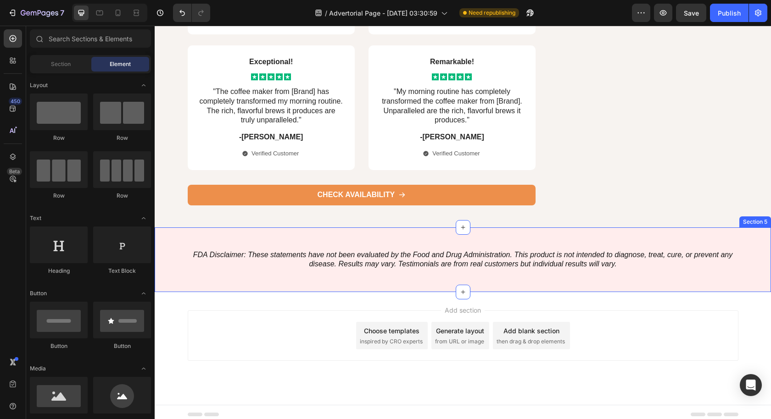
click at [386, 256] on icon "FDA Disclaimer: These statements have not been evaluated by the Food and Drug A…" at bounding box center [462, 259] width 539 height 17
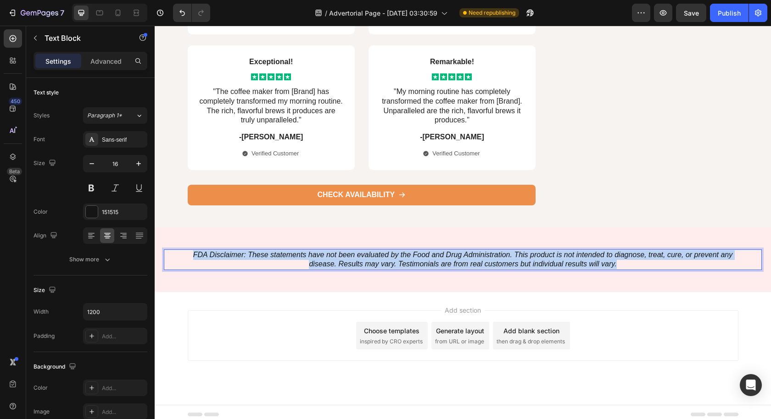
click at [386, 256] on icon "FDA Disclaimer: These statements have not been evaluated by the Food and Drug A…" at bounding box center [462, 259] width 539 height 17
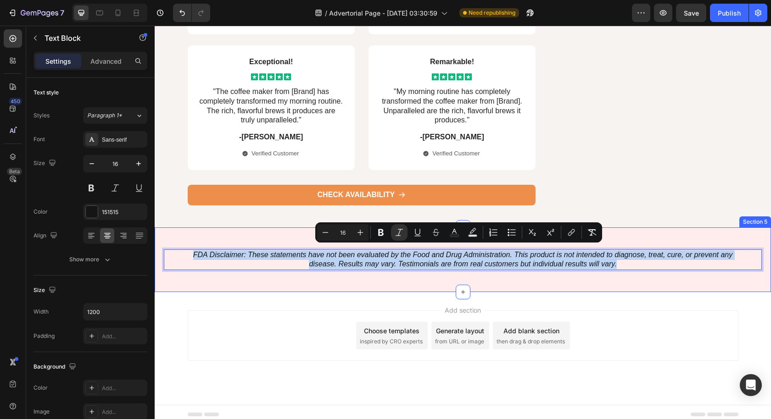
click at [311, 311] on div "Add section Choose templates inspired by CRO experts Generate layout from URL o…" at bounding box center [463, 336] width 550 height 50
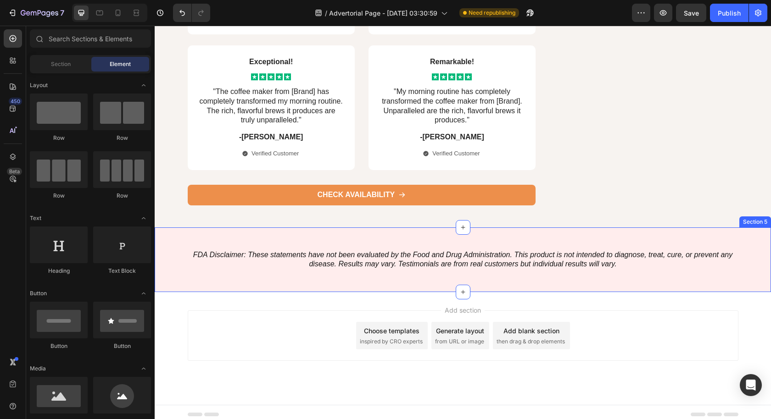
click at [339, 276] on div "FDA Disclaimer: These statements have not been evaluated by the Food and Drug A…" at bounding box center [463, 271] width 598 height 43
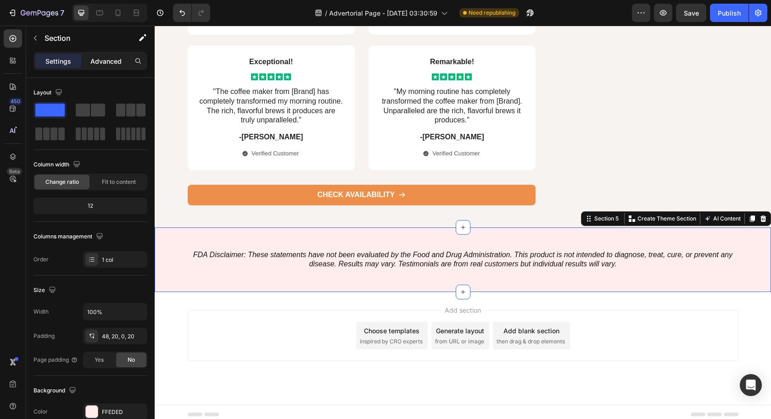
click at [107, 59] on p "Advanced" at bounding box center [105, 61] width 31 height 10
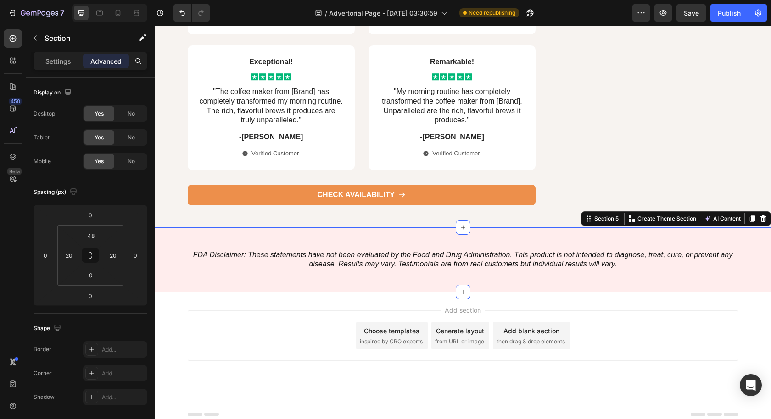
click at [293, 281] on div "FDA Disclaimer: These statements have not been evaluated by the Food and Drug A…" at bounding box center [463, 271] width 598 height 43
click at [93, 235] on input "48" at bounding box center [91, 236] width 18 height 14
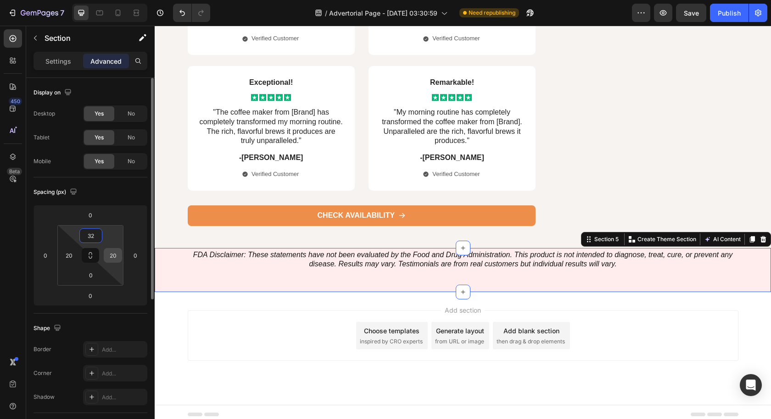
scroll to position [4929, 0]
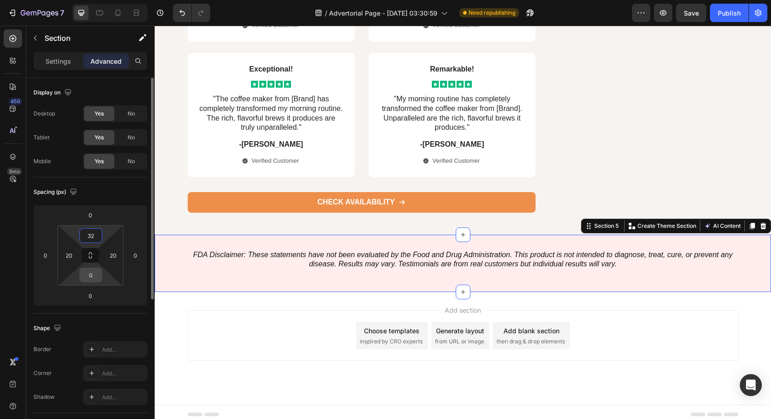
type input "32"
click at [94, 271] on input "0" at bounding box center [91, 275] width 18 height 14
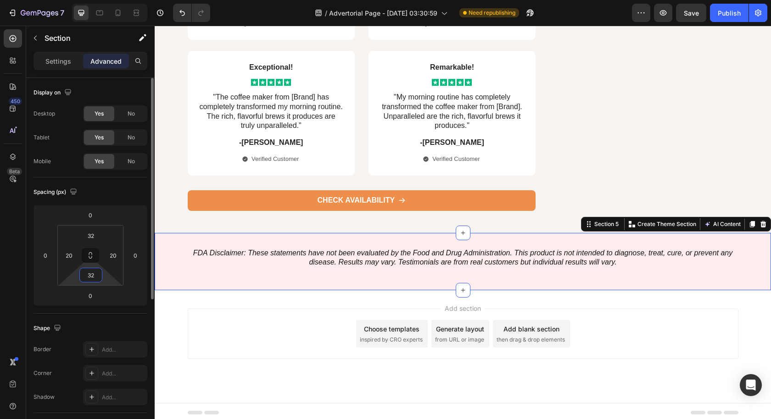
scroll to position [4936, 0]
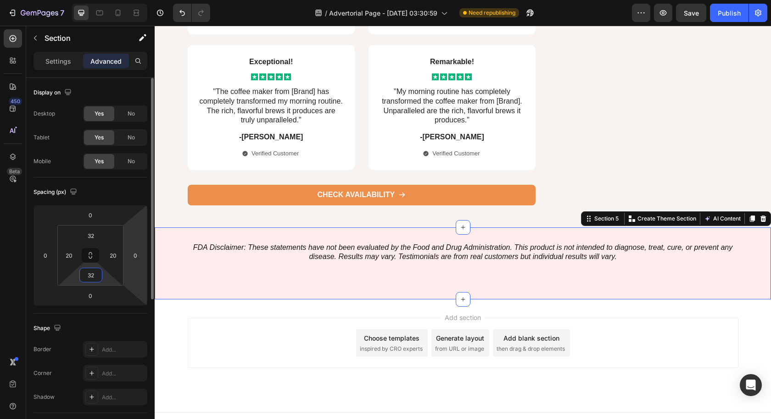
type input "3"
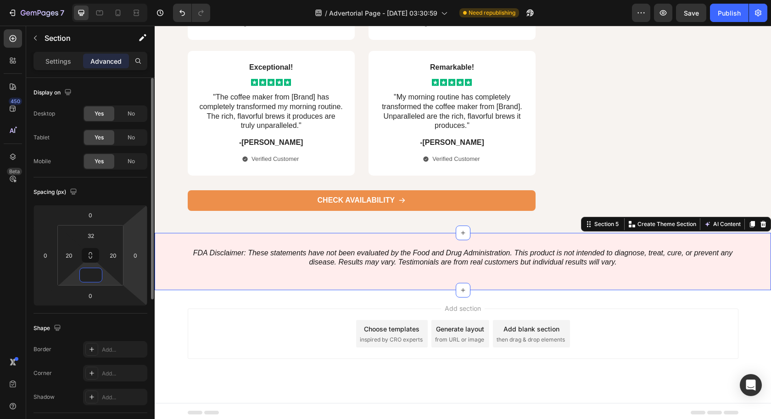
scroll to position [4929, 0]
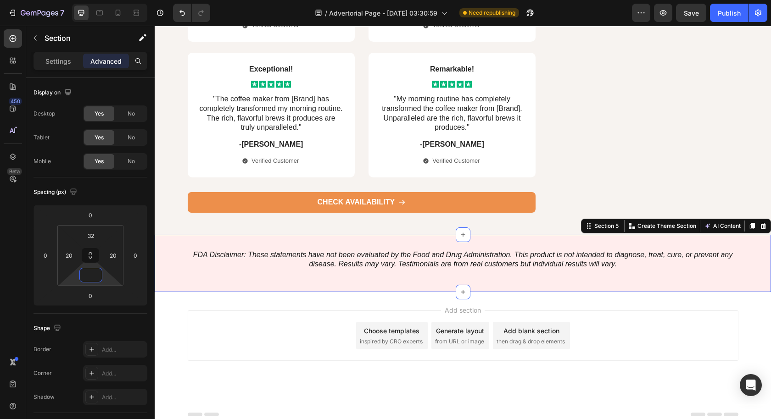
click at [273, 311] on div "Add section Choose templates inspired by CRO experts Generate layout from URL o…" at bounding box center [463, 336] width 550 height 50
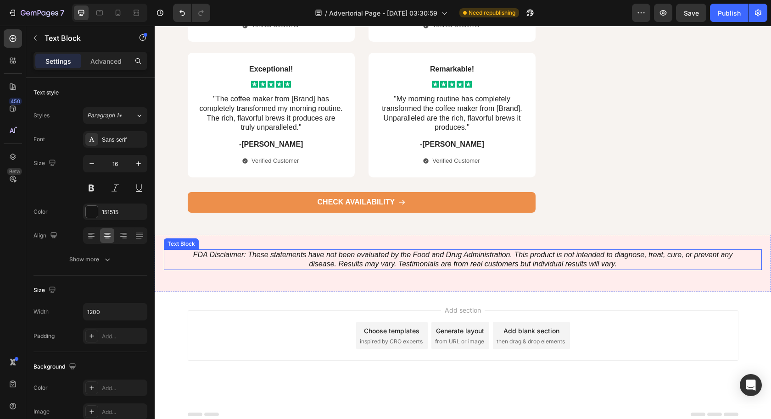
click at [380, 259] on icon "FDA Disclaimer: These statements have not been evaluated by the Food and Drug A…" at bounding box center [462, 259] width 539 height 17
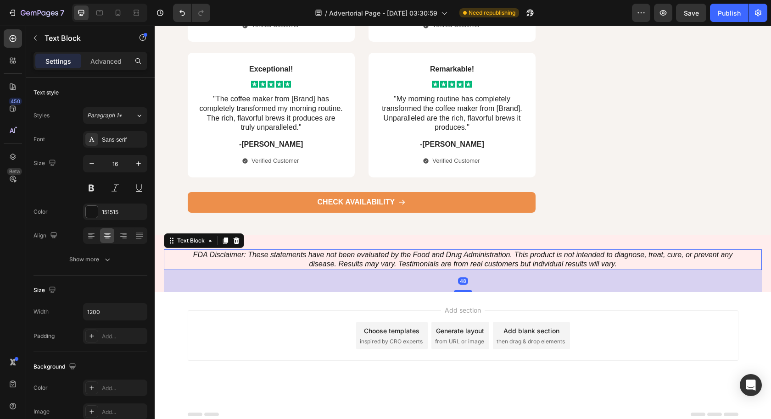
click at [377, 274] on div "48" at bounding box center [463, 281] width 598 height 22
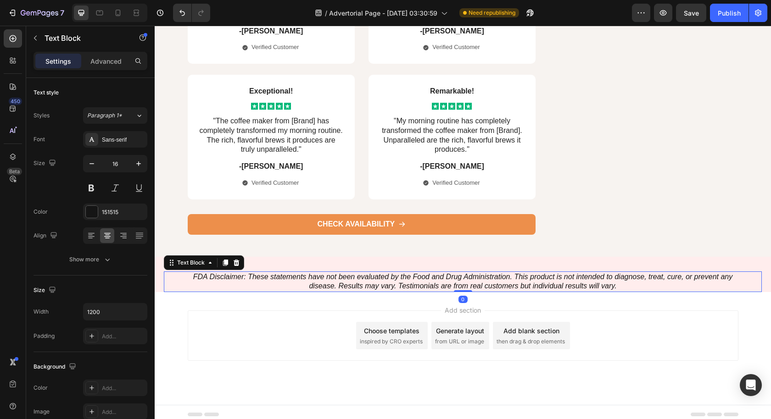
drag, startPoint x: 462, startPoint y: 287, endPoint x: 453, endPoint y: 232, distance: 55.3
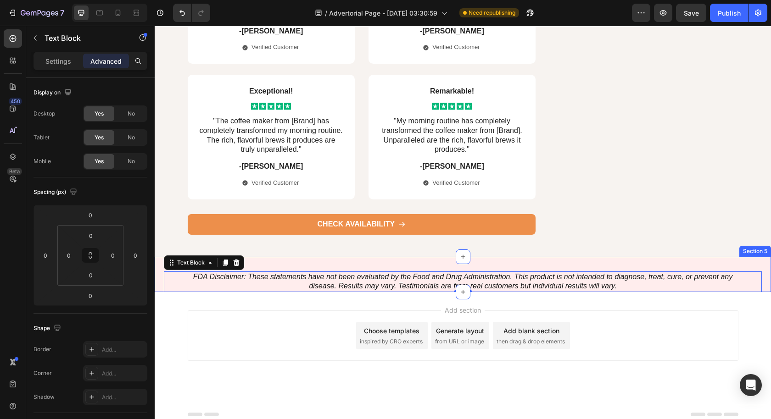
click at [161, 278] on div "FDA Disclaimer: These statements have not been evaluated by the Food and Drug A…" at bounding box center [463, 275] width 616 height 36
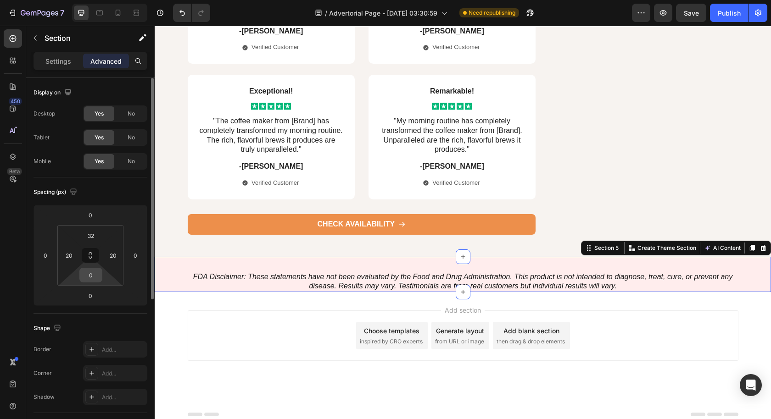
click at [97, 279] on input "0" at bounding box center [91, 275] width 18 height 14
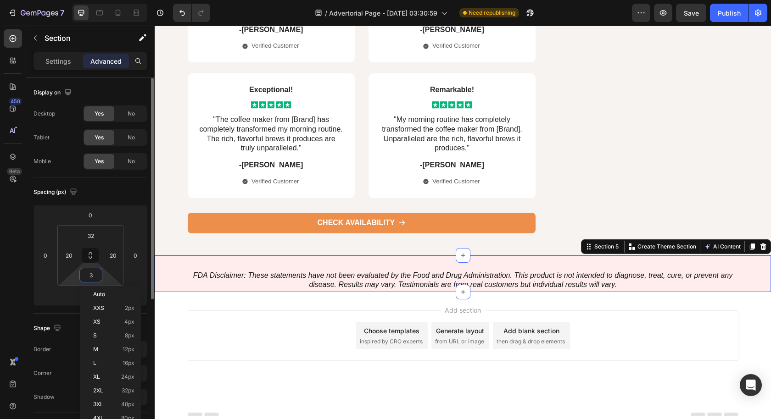
type input "32"
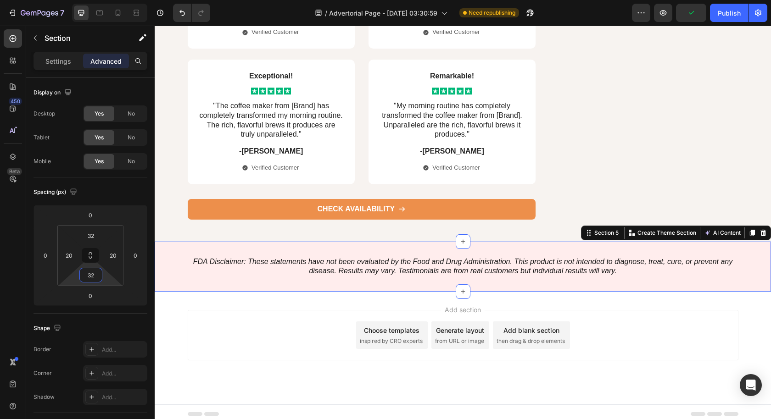
click at [294, 328] on div "Add section Choose templates inspired by CRO experts Generate layout from URL o…" at bounding box center [463, 335] width 550 height 50
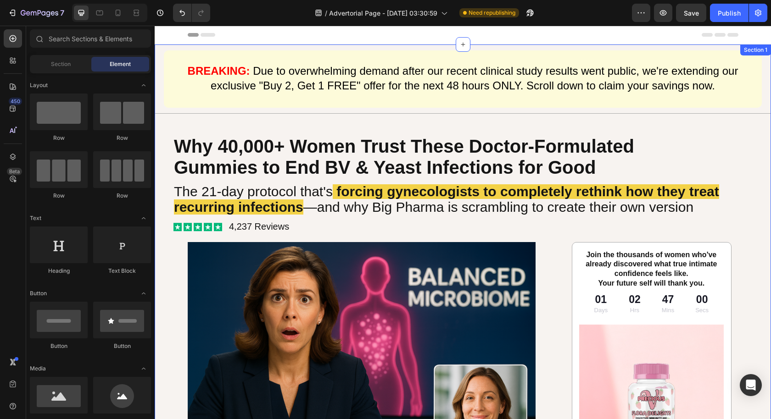
scroll to position [0, 0]
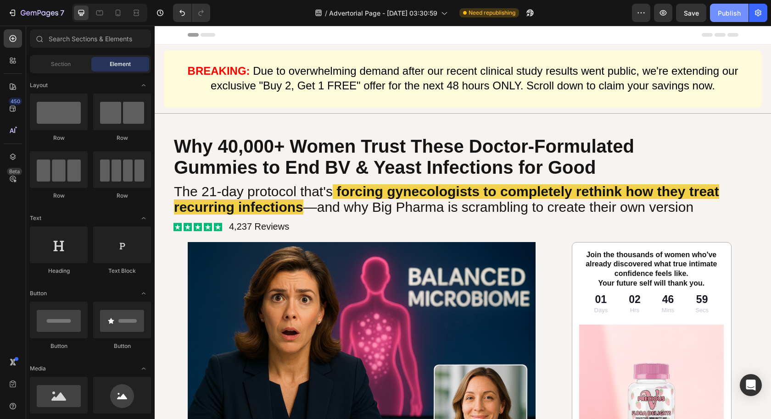
click at [730, 16] on div "Publish" at bounding box center [728, 13] width 23 height 10
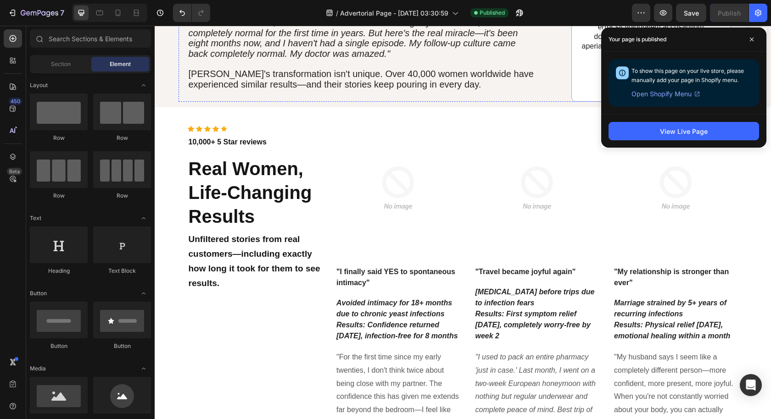
scroll to position [2028, 0]
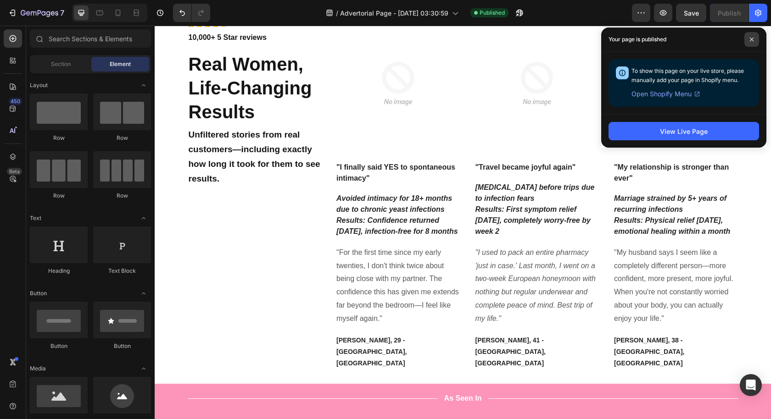
click at [749, 40] on icon at bounding box center [751, 39] width 5 height 5
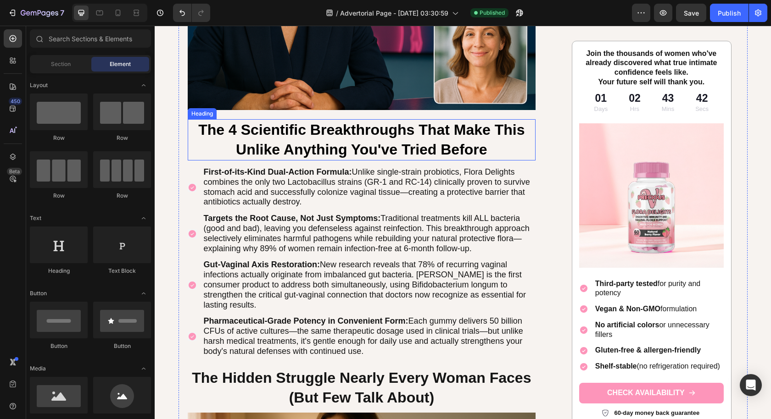
scroll to position [365, 0]
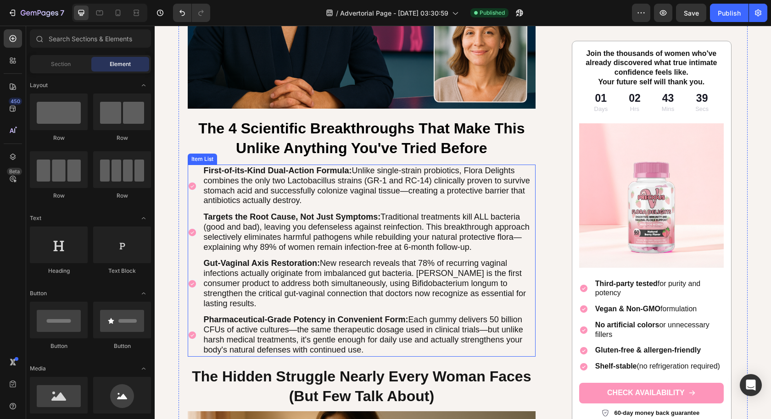
click at [526, 338] on p "Pharmaceutical-Grade Potency in Convenient Form: Each gummy delivers 50 billion…" at bounding box center [369, 335] width 331 height 40
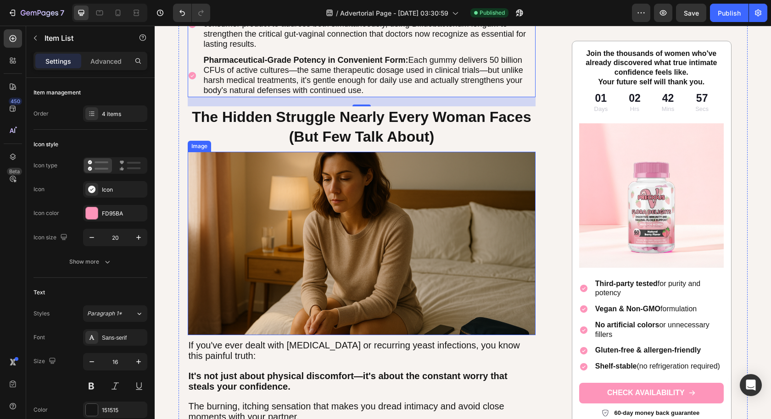
scroll to position [624, 0]
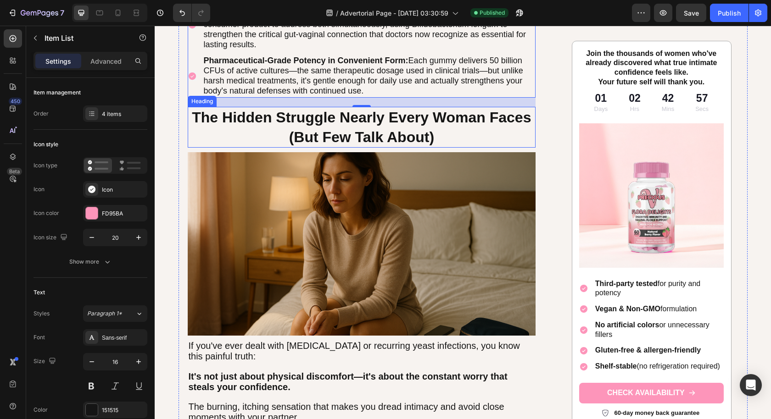
click at [250, 117] on span "The Hidden Struggle Nearly Every Woman Faces" at bounding box center [361, 117] width 339 height 17
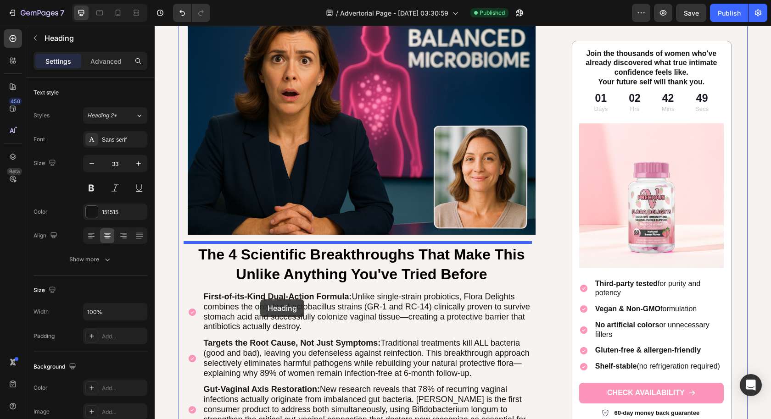
scroll to position [255, 0]
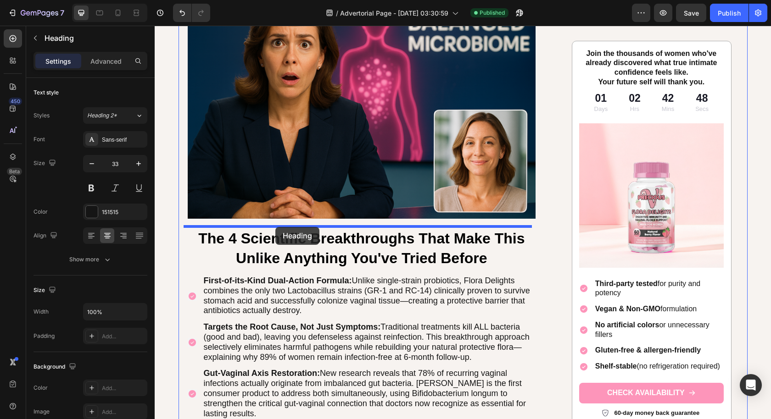
drag, startPoint x: 192, startPoint y: 99, endPoint x: 275, endPoint y: 227, distance: 152.9
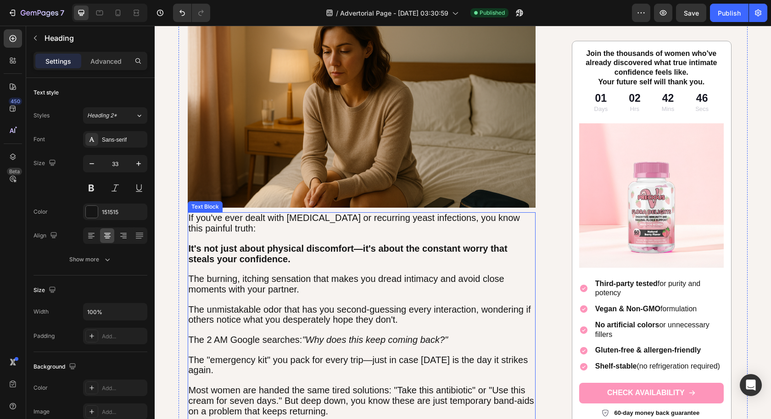
scroll to position [758, 0]
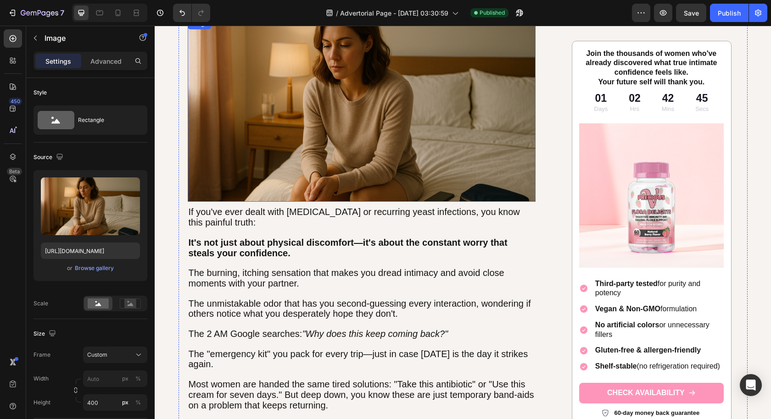
click at [241, 154] on img at bounding box center [362, 109] width 348 height 183
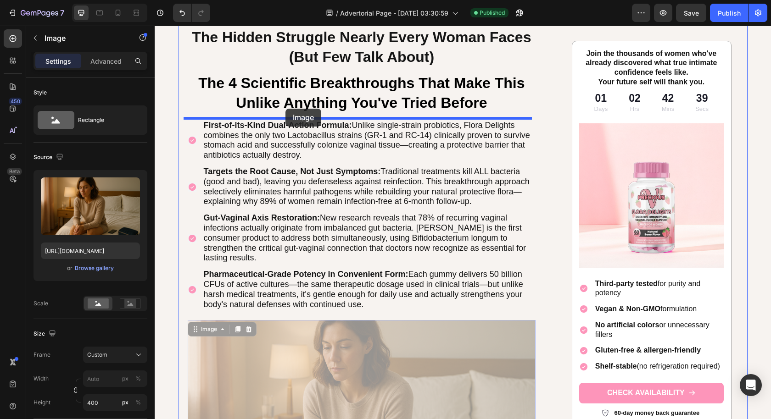
scroll to position [420, 0]
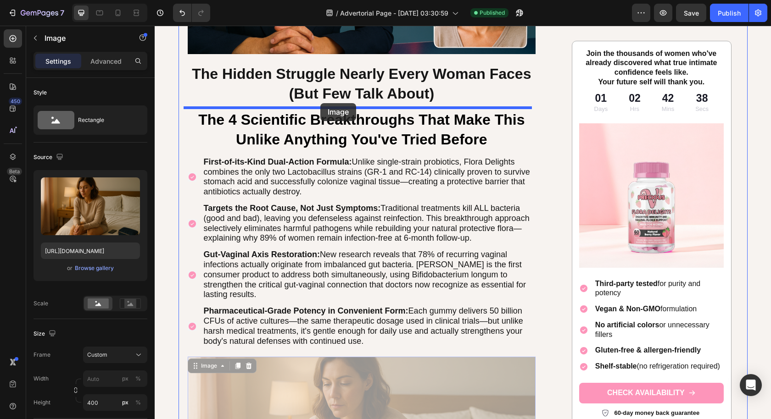
drag, startPoint x: 194, startPoint y: 207, endPoint x: 320, endPoint y: 101, distance: 164.8
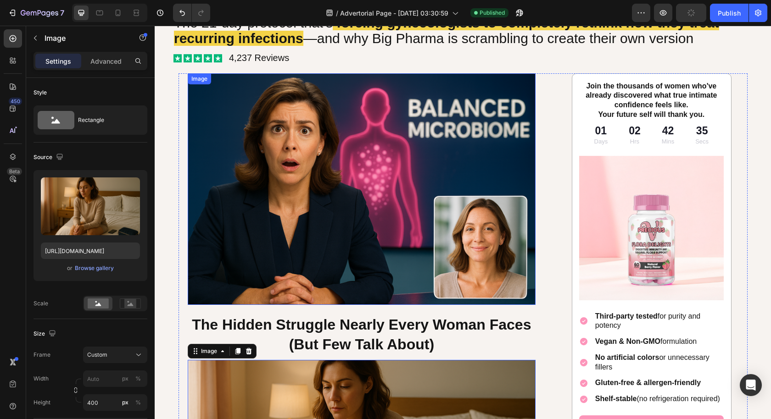
scroll to position [308, 0]
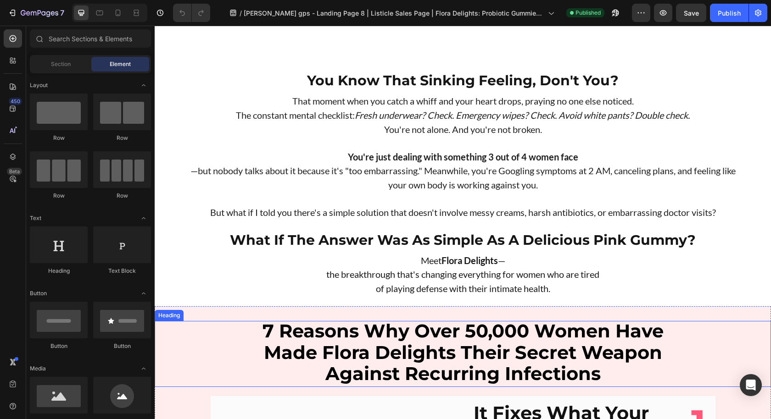
scroll to position [139, 0]
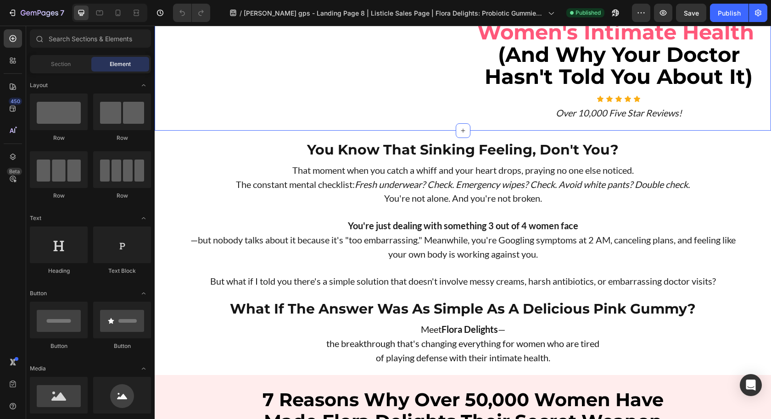
click at [624, 103] on icon at bounding box center [627, 98] width 7 height 7
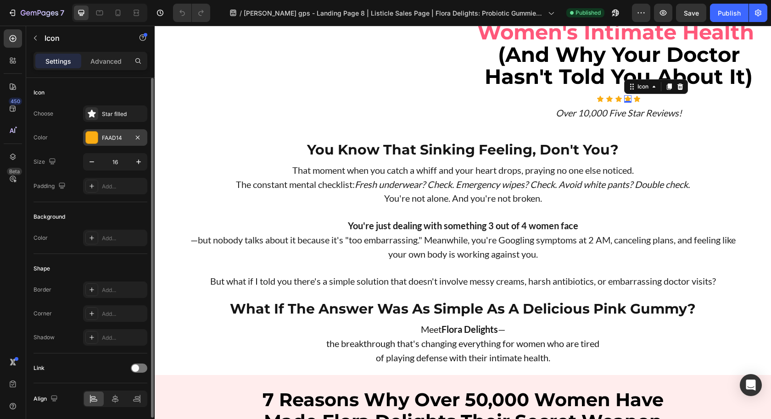
click at [110, 139] on div "FAAD14" at bounding box center [115, 138] width 27 height 8
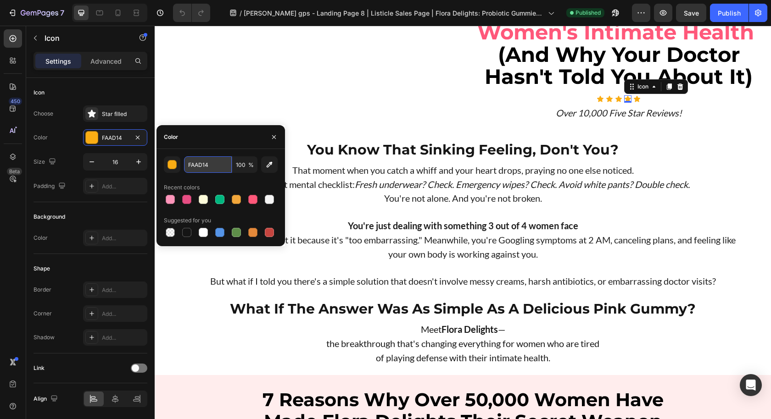
click at [217, 166] on input "FAAD14" at bounding box center [208, 164] width 48 height 17
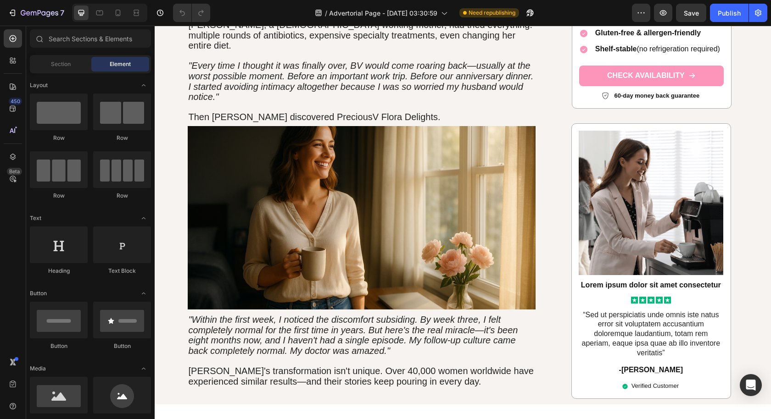
scroll to position [155, 0]
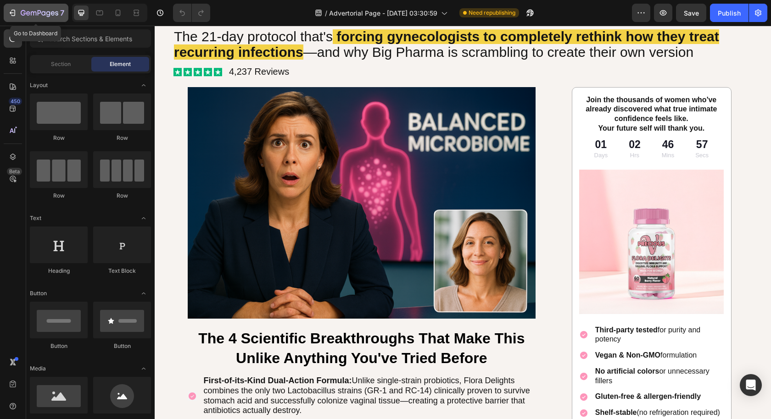
click at [39, 11] on icon "button" at bounding box center [40, 14] width 38 height 8
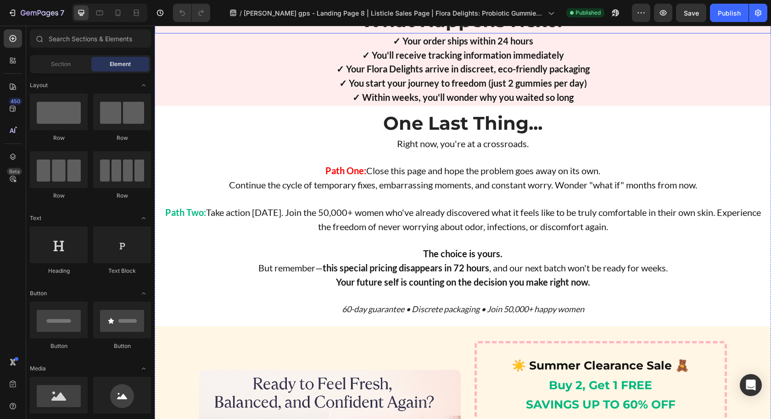
scroll to position [4862, 0]
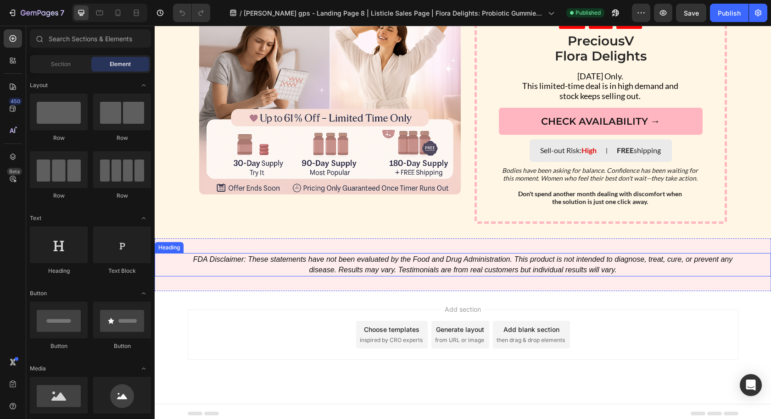
click at [443, 263] on icon "FDA Disclaimer: These statements have not been evaluated by the Food and Drug A…" at bounding box center [462, 264] width 539 height 18
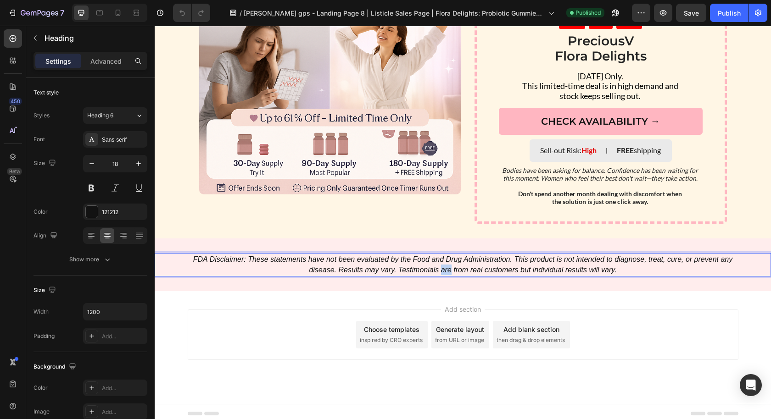
click at [442, 265] on icon "FDA Disclaimer: These statements have not been evaluated by the Food and Drug A…" at bounding box center [462, 264] width 539 height 18
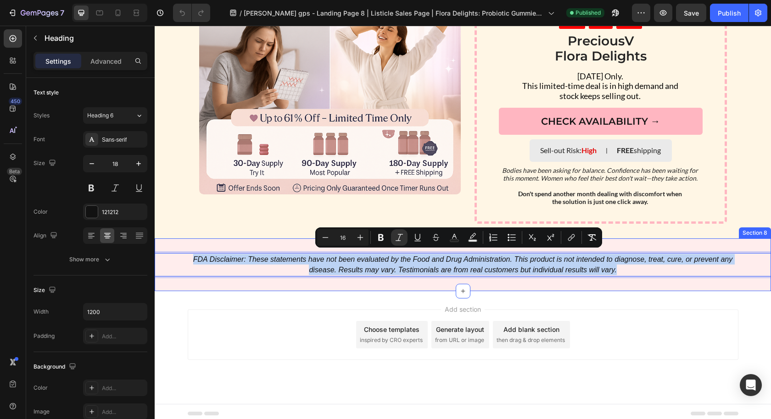
click at [180, 275] on div "FDA Disclaimer: These statements have not been evaluated by the Food and Drug A…" at bounding box center [463, 264] width 616 height 53
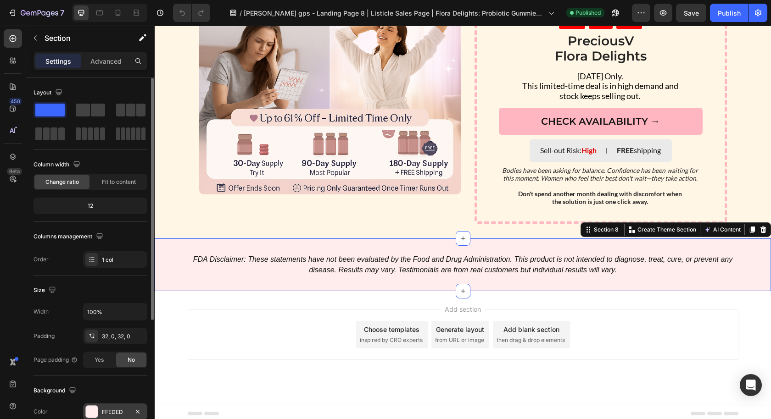
click at [114, 412] on div "FFEDED" at bounding box center [115, 412] width 27 height 8
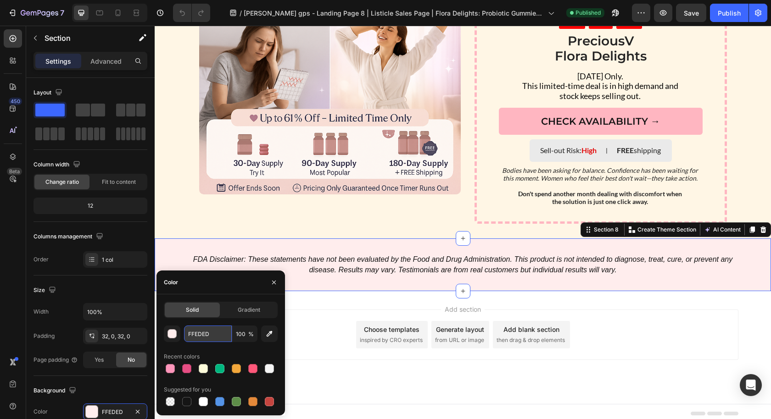
click at [202, 334] on input "FFEDED" at bounding box center [208, 334] width 48 height 17
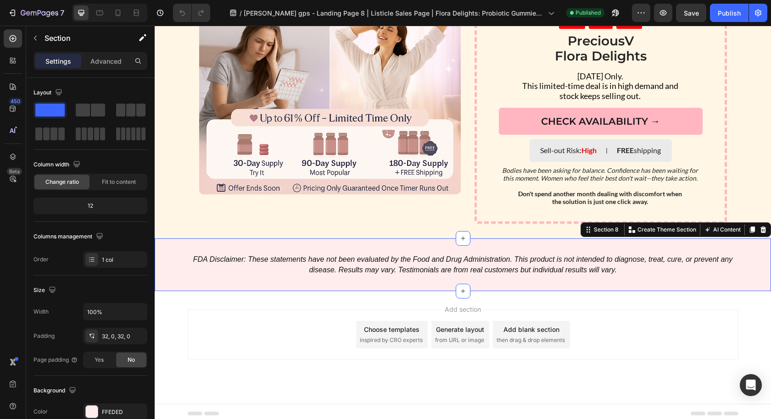
click at [314, 281] on div "⁠⁠⁠⁠⁠⁠⁠ FDA Disclaimer: These statements have not been evaluated by the Food an…" at bounding box center [463, 264] width 616 height 53
click at [100, 54] on div "Advanced" at bounding box center [106, 61] width 46 height 15
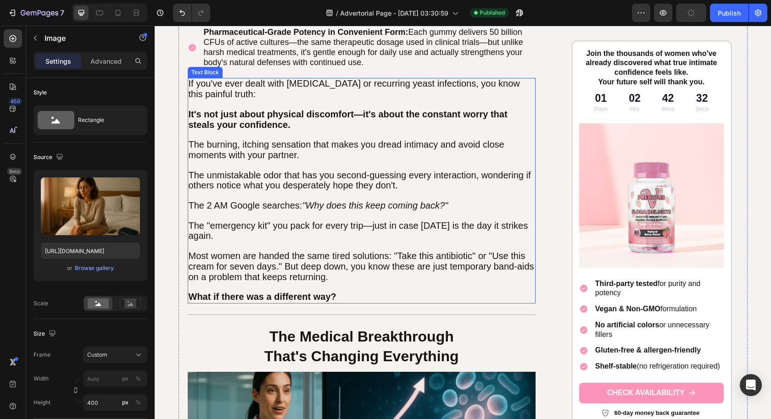
scroll to position [888, 0]
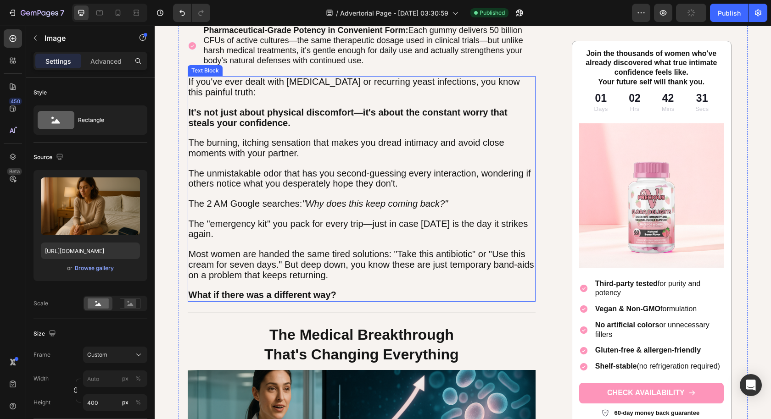
drag, startPoint x: 394, startPoint y: 280, endPoint x: 370, endPoint y: 270, distance: 26.3
click at [394, 281] on p at bounding box center [362, 286] width 346 height 10
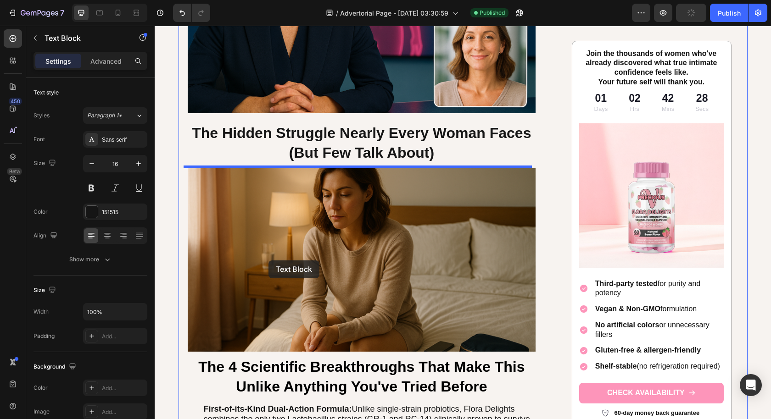
scroll to position [443, 0]
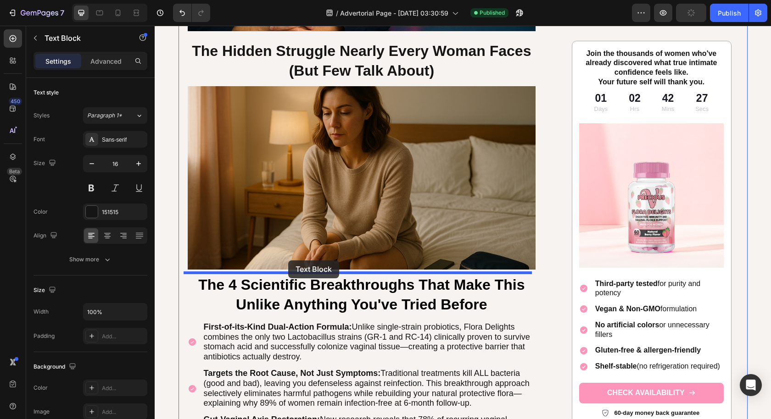
drag, startPoint x: 189, startPoint y: 68, endPoint x: 288, endPoint y: 261, distance: 216.4
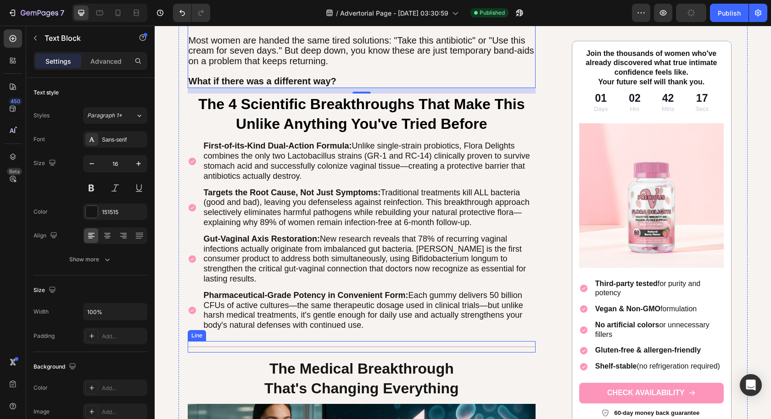
scroll to position [854, 0]
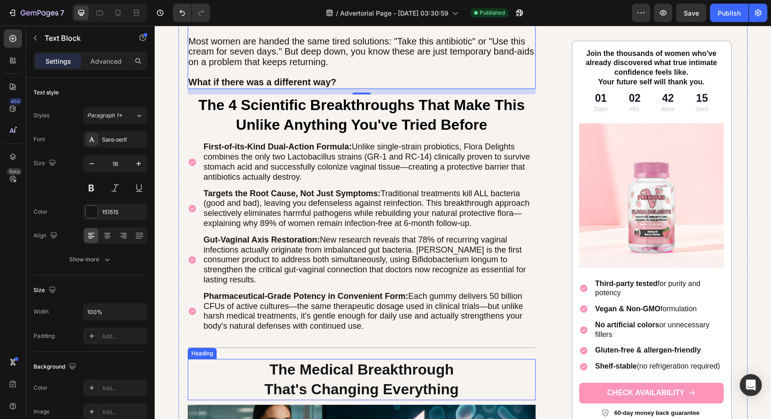
click at [222, 376] on h1 "The Medical Breakthrough That's Changing Everything" at bounding box center [362, 379] width 348 height 41
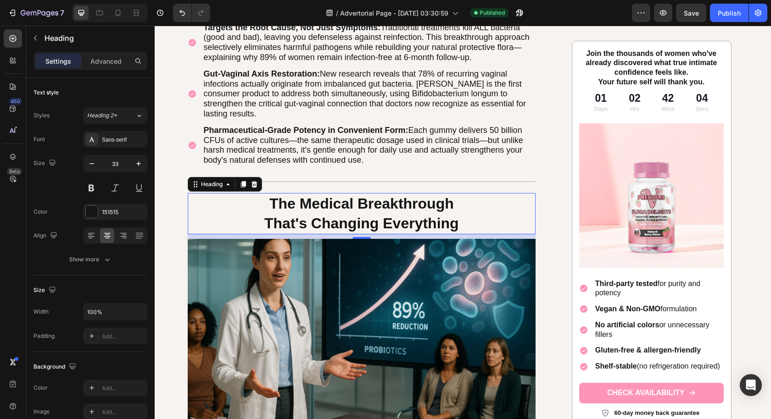
scroll to position [1015, 0]
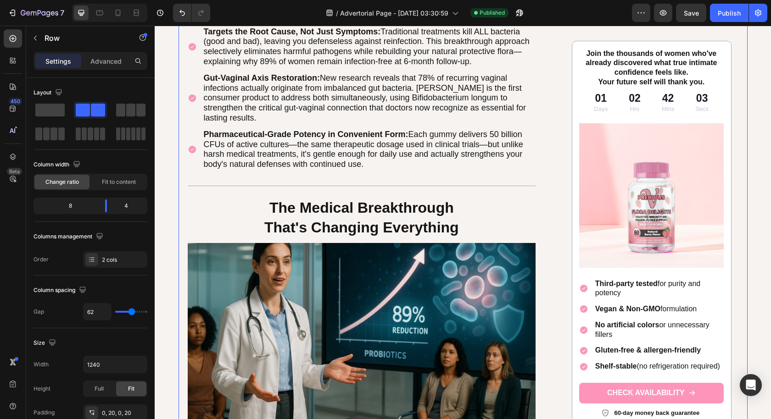
click at [538, 232] on div "Image The Hidden Struggle Nearly Every Woman Faces (But Few Talk About) Heading…" at bounding box center [462, 137] width 569 height 1820
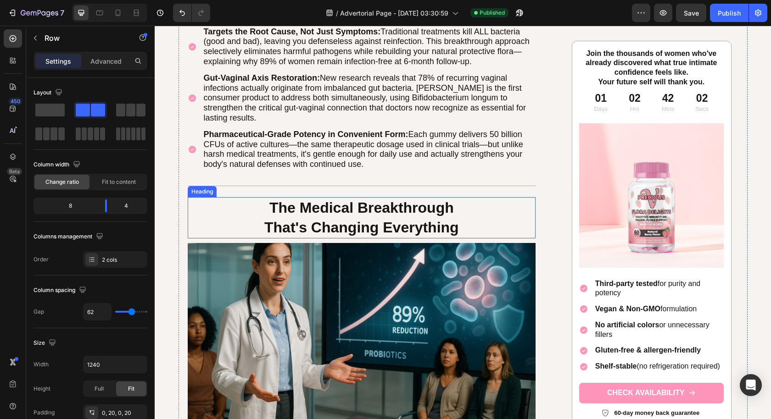
click at [227, 221] on h1 "The Medical Breakthrough That's Changing Everything" at bounding box center [362, 217] width 348 height 41
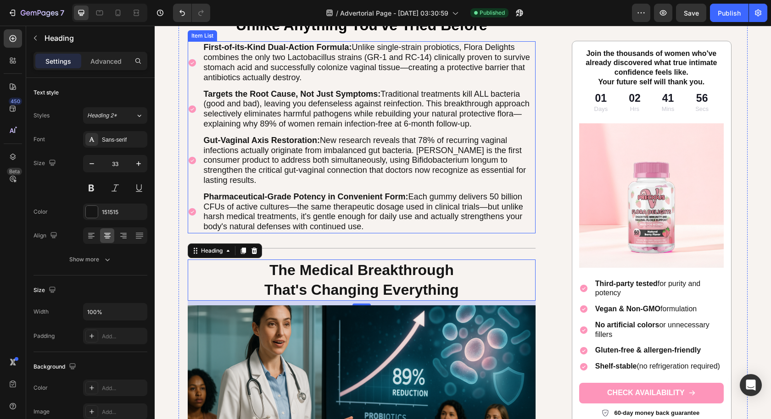
scroll to position [954, 0]
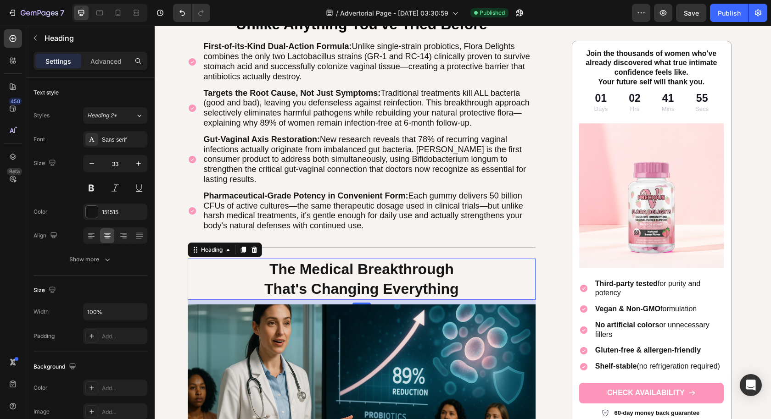
click at [239, 278] on h1 "The Medical Breakthrough That's Changing Everything" at bounding box center [362, 279] width 348 height 41
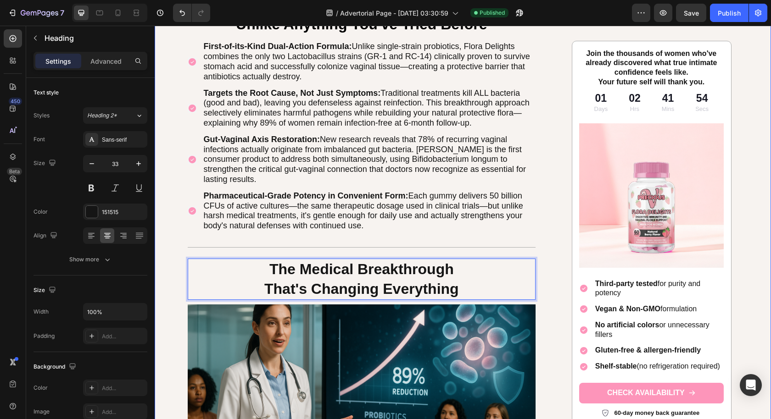
click at [160, 260] on div "BREAKING: Due to overwhelming demand after our recent clinical study results we…" at bounding box center [463, 100] width 616 height 2018
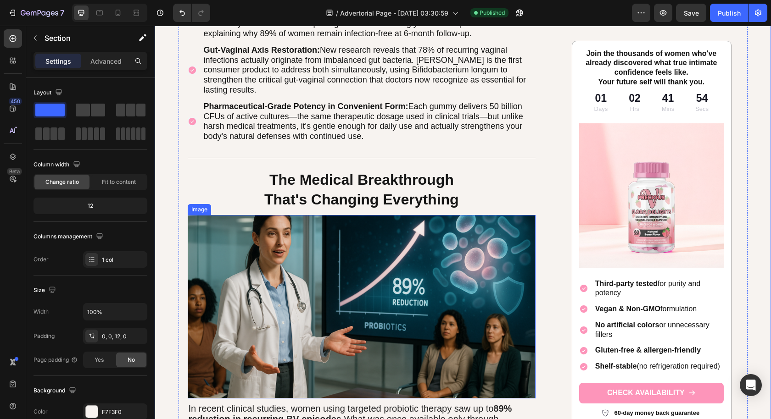
scroll to position [1171, 0]
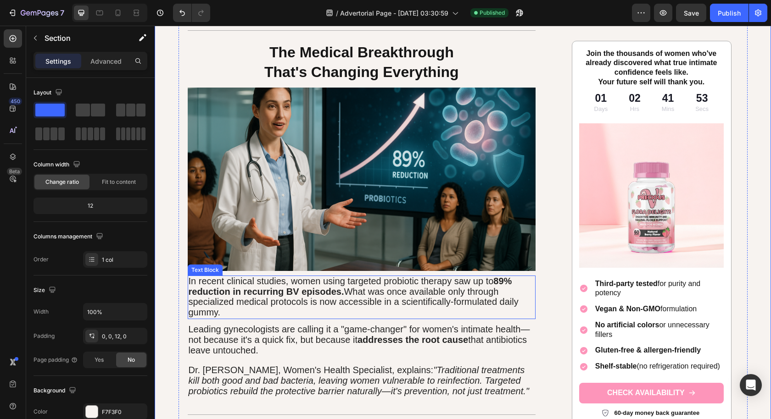
click at [222, 238] on img at bounding box center [362, 179] width 348 height 183
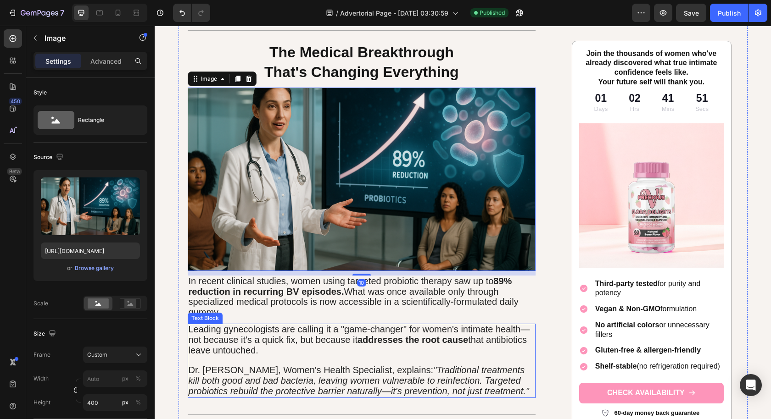
click at [255, 324] on div "Leading gynecologists are calling it a "game-changer" for women's intimate heal…" at bounding box center [362, 361] width 348 height 74
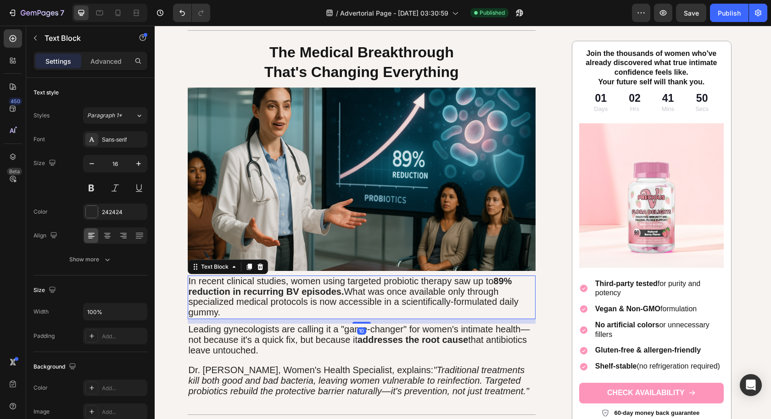
click at [399, 295] on span "In recent clinical studies, women using targeted probiotic therapy saw up to 89…" at bounding box center [354, 296] width 330 height 41
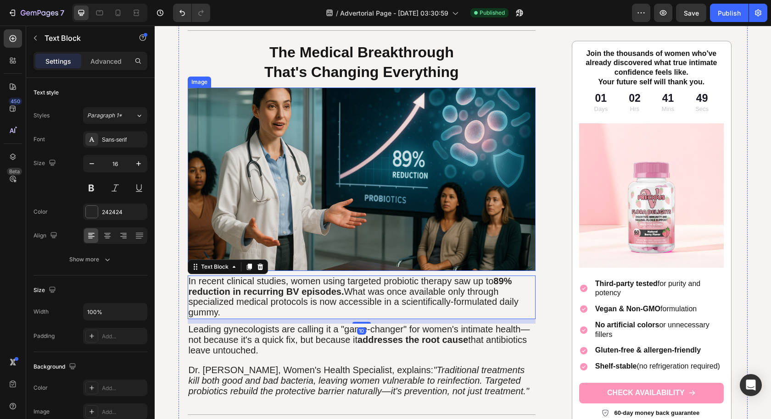
click at [278, 194] on img at bounding box center [362, 179] width 348 height 183
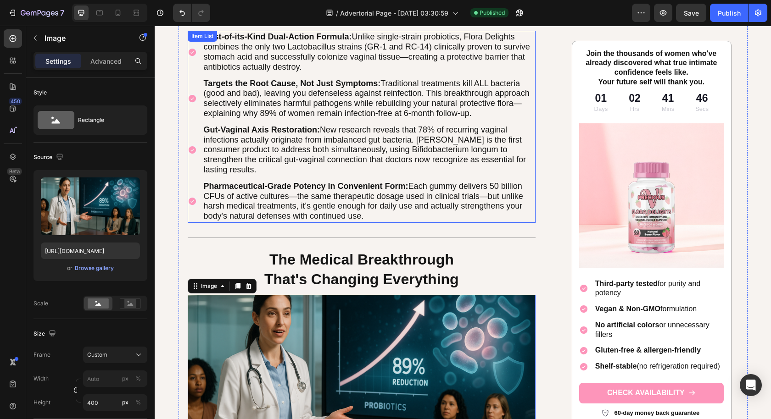
scroll to position [975, 0]
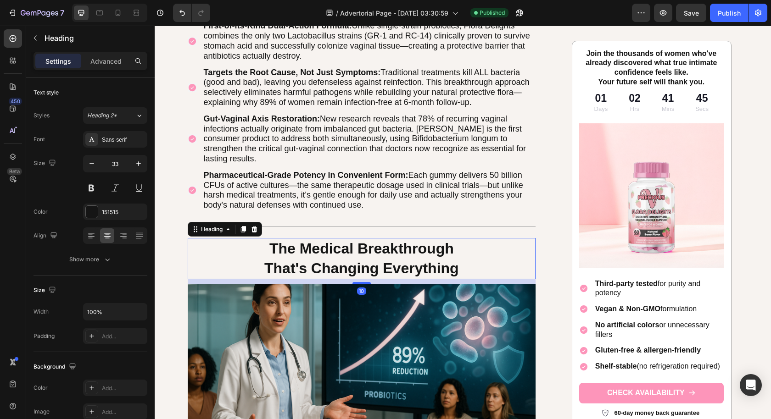
click at [473, 249] on p "⁠⁠⁠⁠⁠⁠⁠ The Medical Breakthrough That's Changing Everything" at bounding box center [362, 258] width 346 height 39
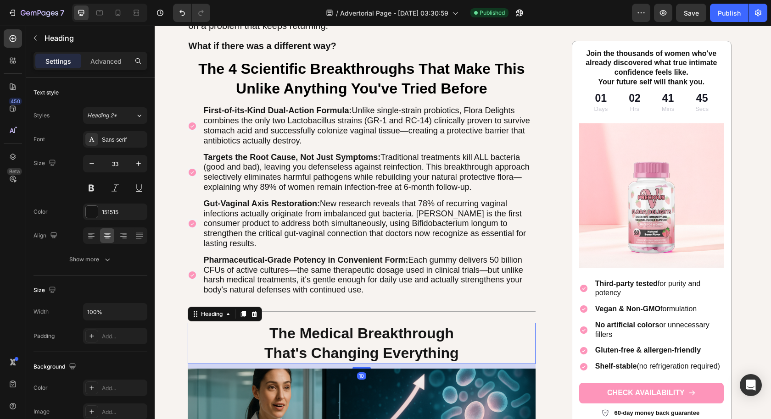
scroll to position [888, 0]
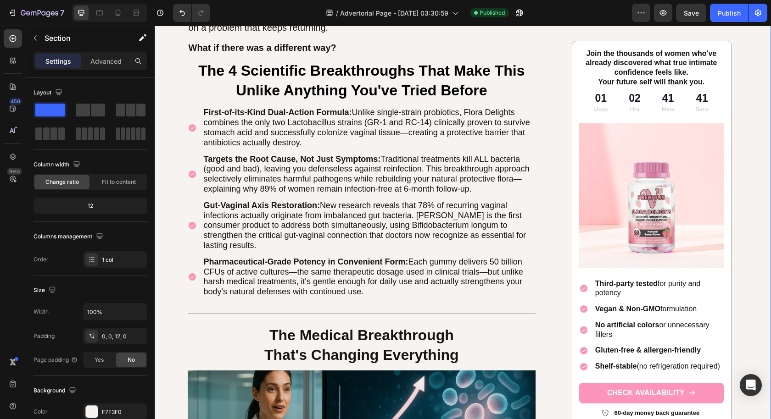
click at [168, 154] on div "BREAKING: Due to overwhelming demand after our recent clinical study results we…" at bounding box center [463, 166] width 616 height 2018
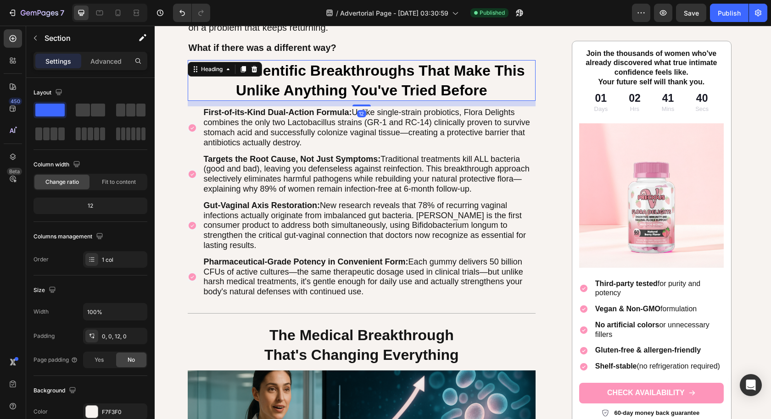
click at [316, 75] on h1 "The 4 Scientific Breakthroughs That Make This Unlike Anything You've Tried Befo…" at bounding box center [362, 80] width 348 height 41
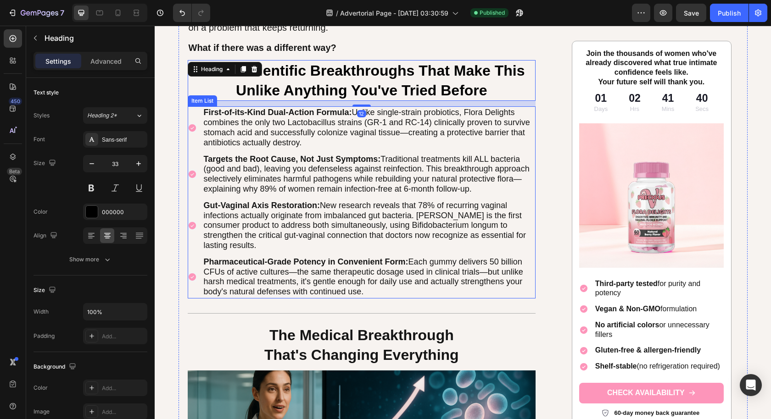
click at [421, 234] on span "Gut-Vaginal Axis Restoration: New research reveals that 78% of recurring vagina…" at bounding box center [365, 225] width 322 height 49
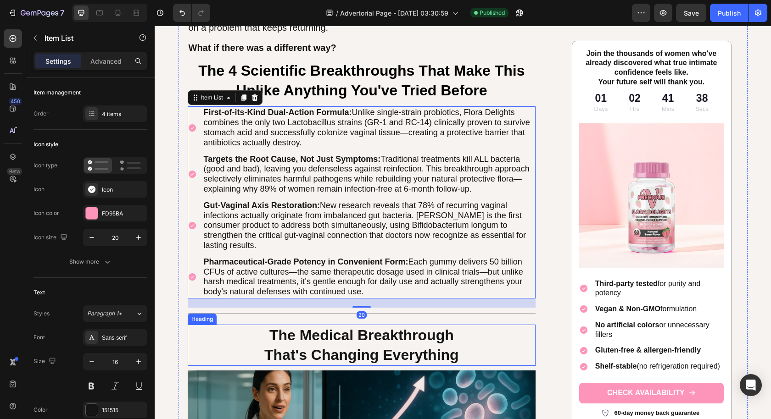
click at [511, 332] on p "⁠⁠⁠⁠⁠⁠⁠ The Medical Breakthrough That's Changing Everything" at bounding box center [362, 345] width 346 height 39
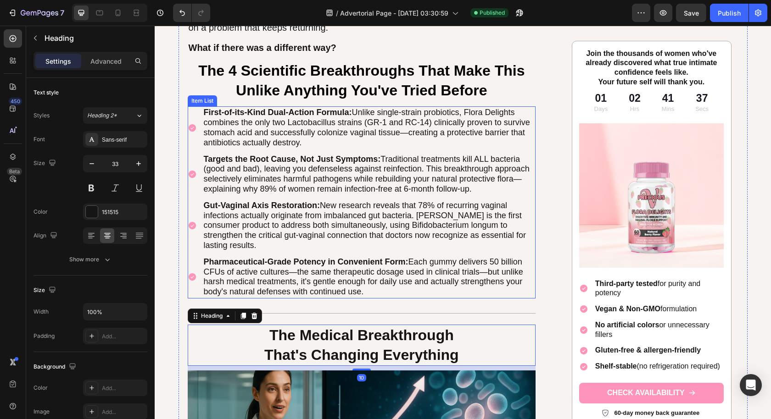
click at [503, 290] on p "Pharmaceutical-Grade Potency in Convenient Form: Each gummy delivers 50 billion…" at bounding box center [369, 277] width 331 height 40
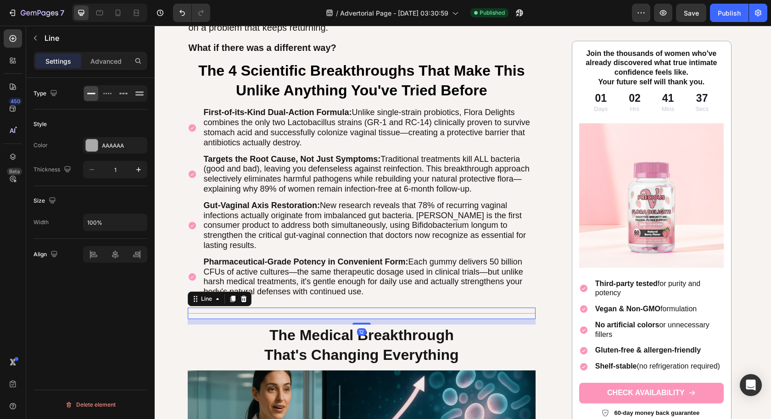
click at [499, 309] on div "Title Line 12" at bounding box center [362, 313] width 348 height 11
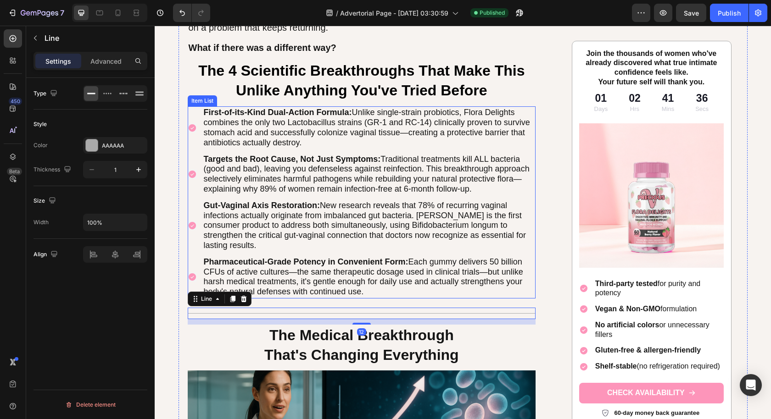
click at [495, 260] on span "Pharmaceutical-Grade Potency in Convenient Form: Each gummy delivers 50 billion…" at bounding box center [363, 276] width 319 height 39
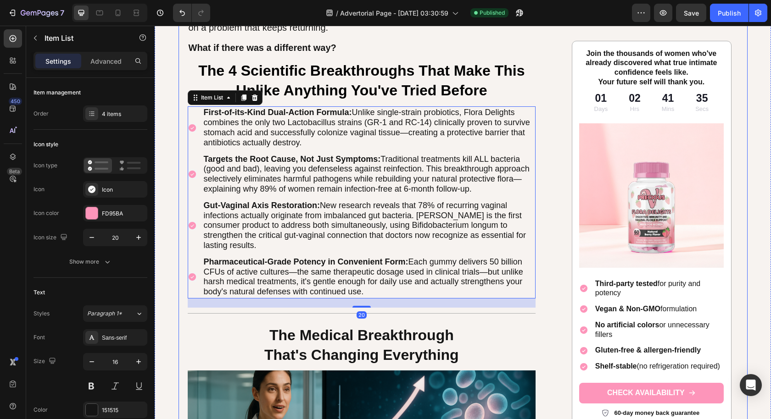
click at [442, 317] on div "Image The Hidden Struggle Nearly Every Woman Faces (But Few Talk About) Heading…" at bounding box center [362, 264] width 348 height 1820
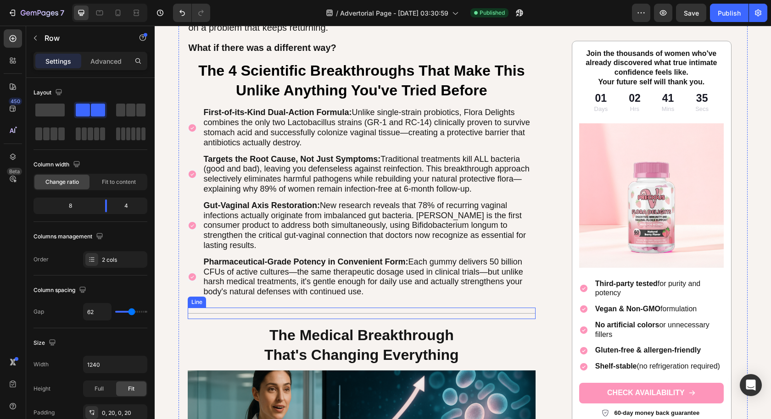
click at [445, 308] on div "Title Line" at bounding box center [362, 313] width 348 height 11
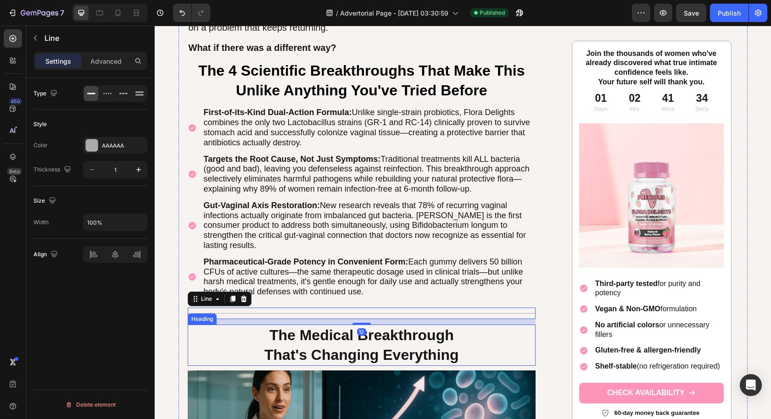
click at [458, 353] on p "⁠⁠⁠⁠⁠⁠⁠ The Medical Breakthrough That's Changing Everything" at bounding box center [362, 345] width 346 height 39
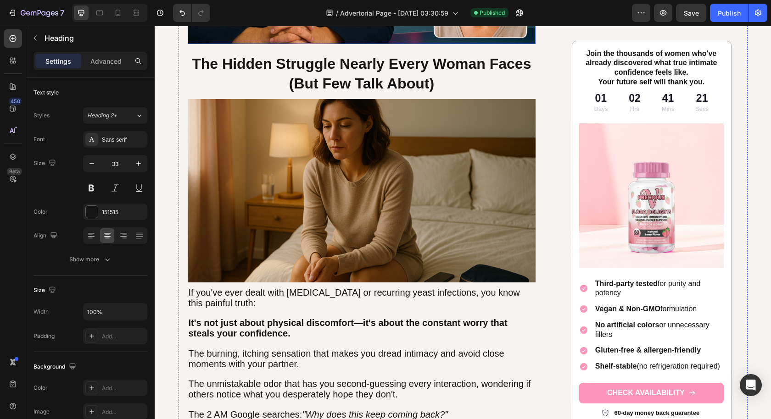
scroll to position [95, 0]
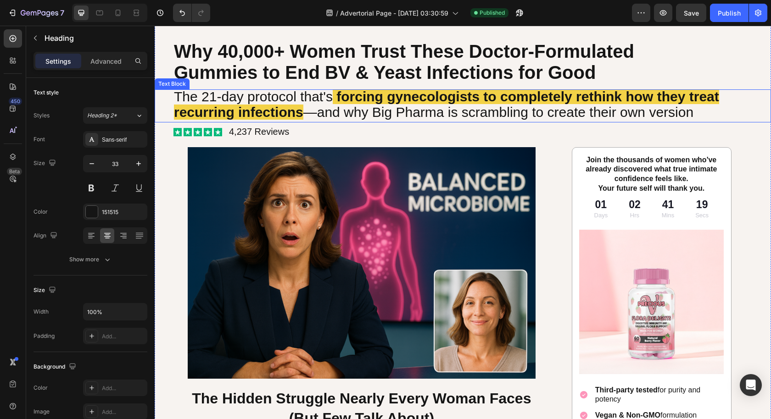
click at [582, 108] on span "—and why Big Pharma is scrambling to create their own version" at bounding box center [498, 112] width 390 height 15
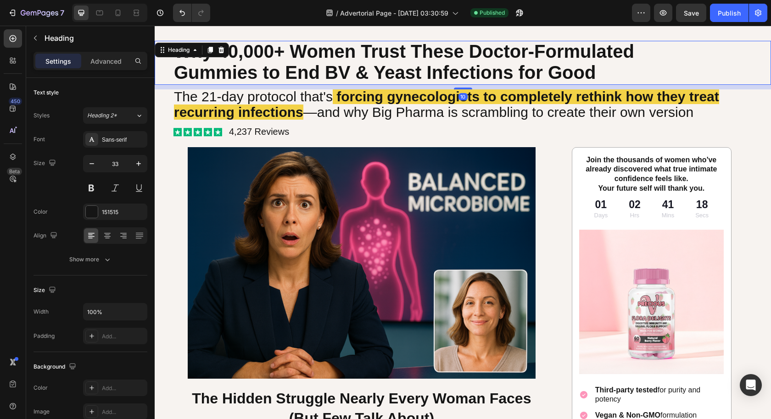
click at [383, 55] on span "Why 40,000+ Women Trust These Doctor-Formulated" at bounding box center [404, 51] width 460 height 20
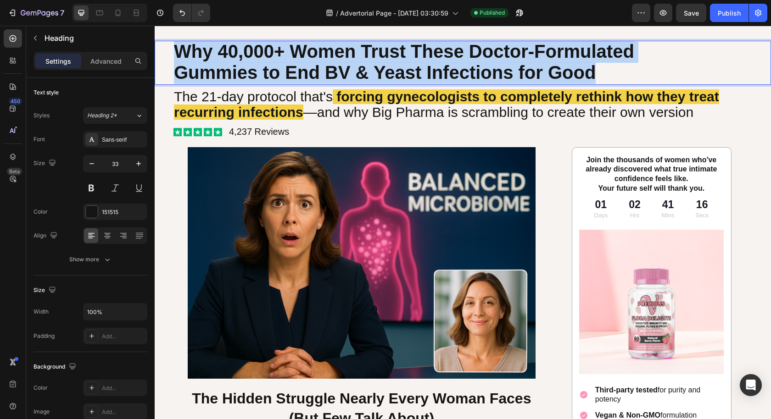
drag, startPoint x: 605, startPoint y: 73, endPoint x: 180, endPoint y: 52, distance: 426.1
click at [180, 52] on p "Why 40,000+ Women Trust These Doctor-Formulated Gummies to End BV & Yeast Infec…" at bounding box center [462, 63] width 577 height 42
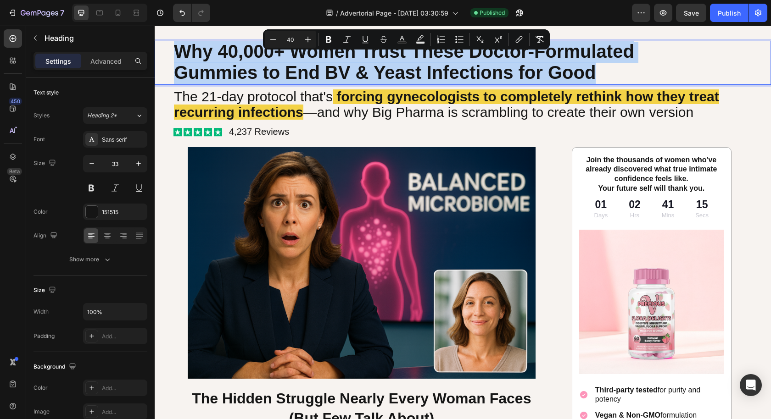
copy p "Why 40,000+ Women Trust These Doctor-Formulated Gummies to End BV & Yeast Infec…"
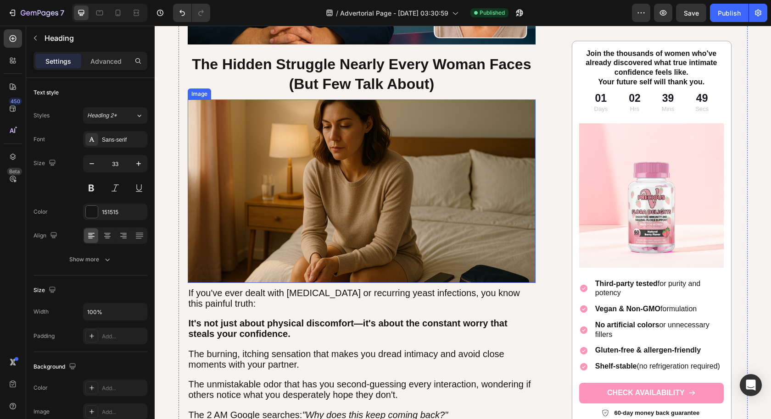
scroll to position [445, 0]
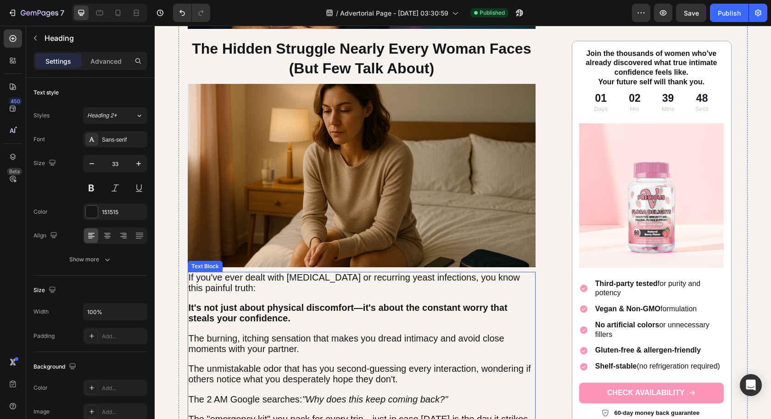
click at [502, 328] on p at bounding box center [362, 329] width 346 height 10
click at [246, 265] on icon at bounding box center [248, 263] width 5 height 6
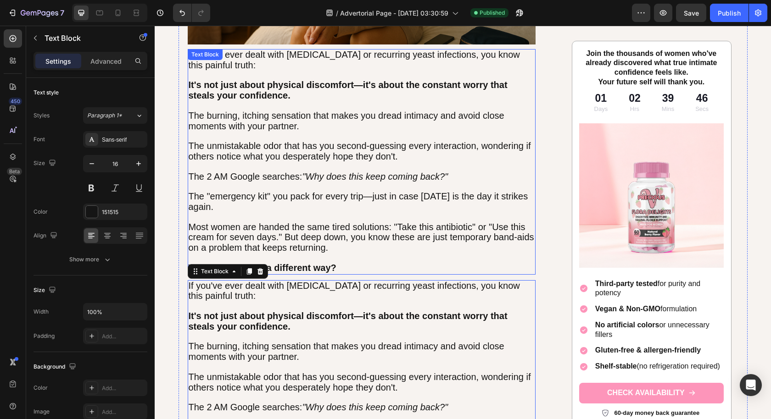
click at [273, 183] on p at bounding box center [362, 187] width 346 height 10
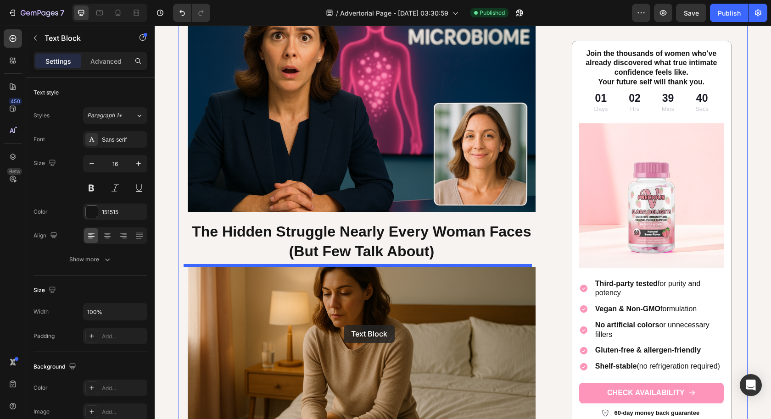
scroll to position [286, 0]
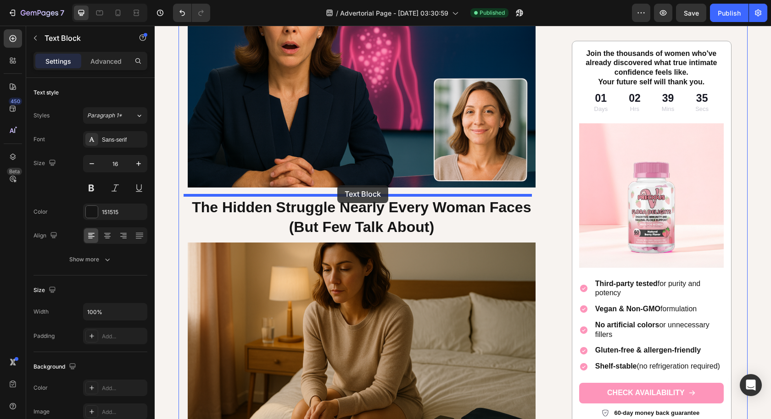
drag, startPoint x: 190, startPoint y: 247, endPoint x: 337, endPoint y: 185, distance: 159.5
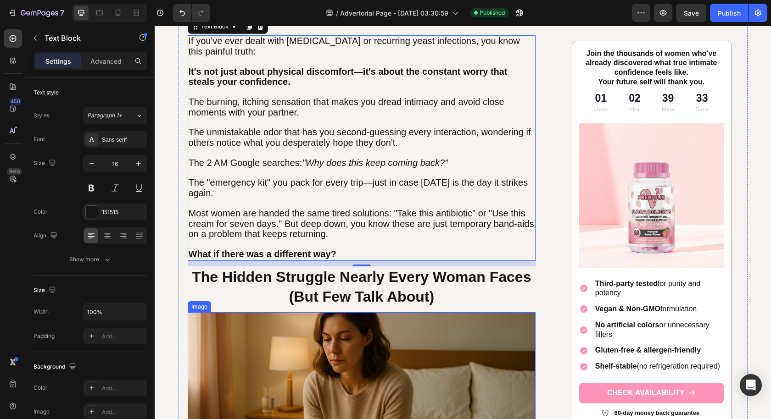
scroll to position [459, 0]
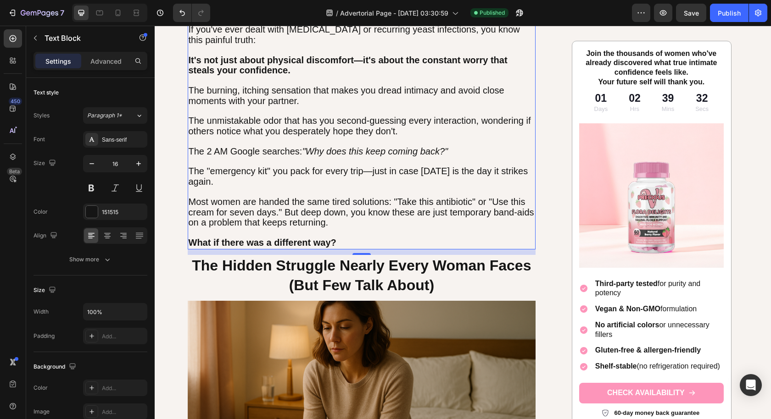
click at [356, 238] on p "What if there was a different way?" at bounding box center [362, 243] width 346 height 11
click at [355, 238] on p "What if there was a different way?" at bounding box center [362, 243] width 346 height 11
click at [354, 238] on p "What if there was a different way?" at bounding box center [362, 243] width 346 height 11
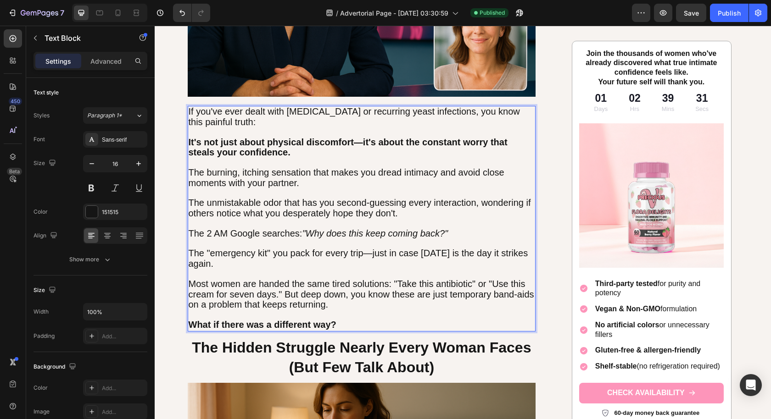
scroll to position [375, 0]
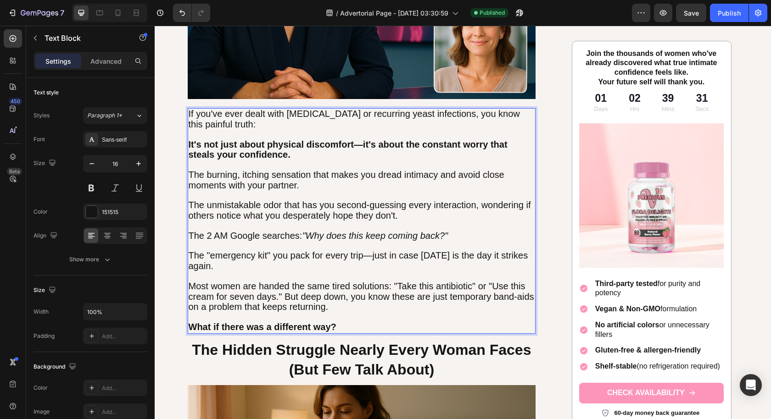
click at [349, 316] on p "Rich Text Editor. Editing area: main" at bounding box center [362, 318] width 346 height 10
click at [349, 322] on p "What if there was a different way?" at bounding box center [362, 327] width 346 height 11
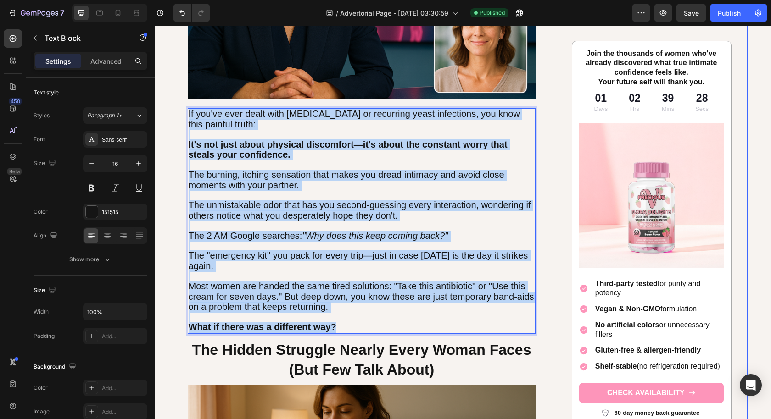
drag, startPoint x: 348, startPoint y: 322, endPoint x: 180, endPoint y: 110, distance: 270.8
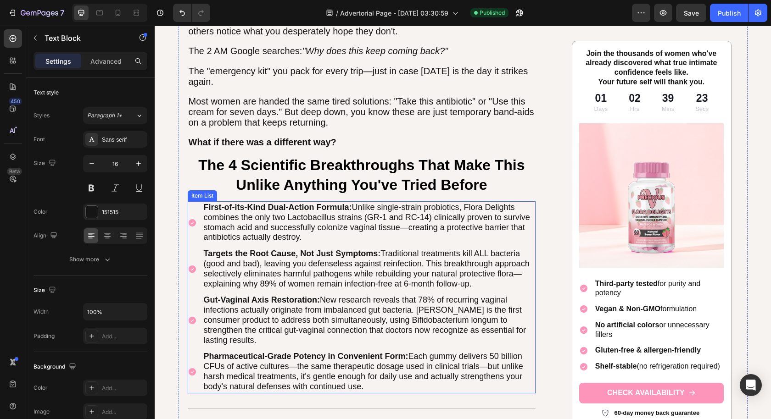
scroll to position [869, 0]
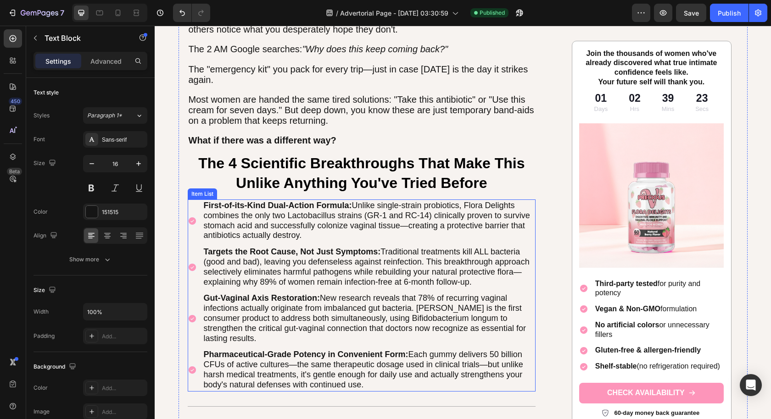
click at [328, 246] on div "Targets the Root Cause, Not Just Symptoms: Traditional treatments kill ALL bact…" at bounding box center [368, 267] width 333 height 43
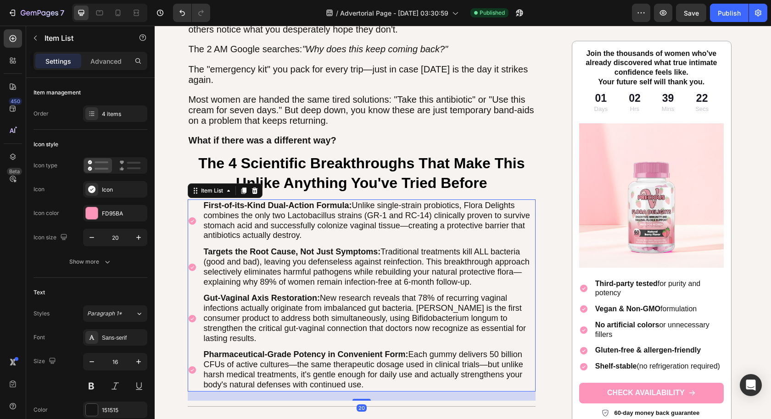
click at [328, 242] on div "First-of-its-Kind Dual-Action Formula: Unlike single-strain probiotics, Flora D…" at bounding box center [362, 296] width 348 height 192
click at [344, 216] on span "First-of-its-Kind Dual-Action Formula: Unlike single-strain probiotics, Flora D…" at bounding box center [367, 220] width 326 height 39
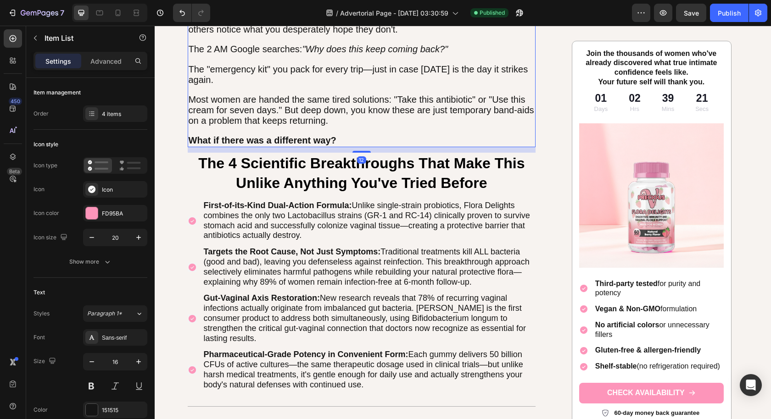
click at [376, 75] on p "The "emergency kit" you pack for every trip—just in case [DATE] is the day it s…" at bounding box center [362, 75] width 346 height 21
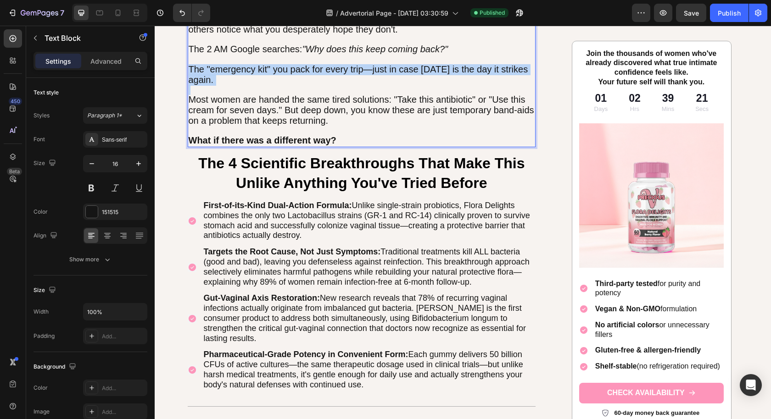
click at [376, 75] on p "The "emergency kit" you pack for every trip—just in case [DATE] is the day it s…" at bounding box center [362, 75] width 346 height 21
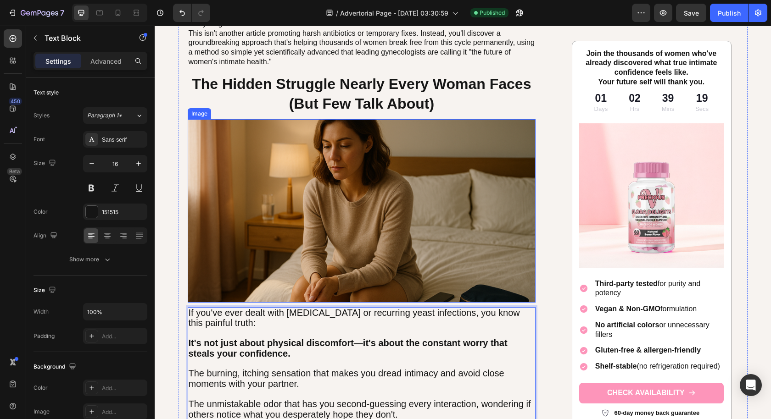
scroll to position [272, 0]
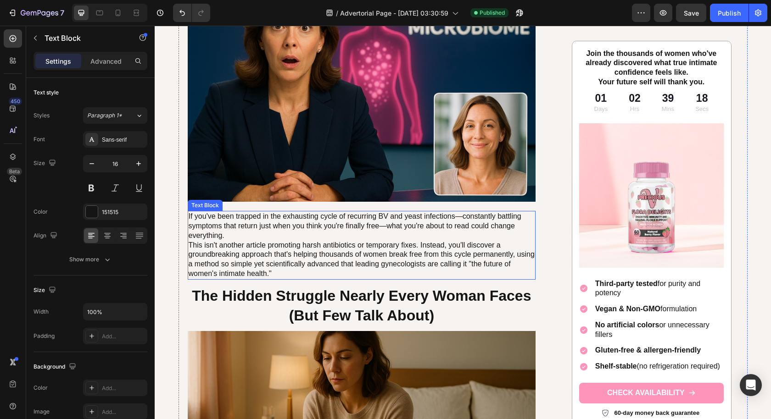
click at [426, 266] on p "This isn't another article promoting harsh antibiotics or temporary fixes. Inst…" at bounding box center [362, 260] width 346 height 38
click at [427, 266] on p "This isn't another article promoting harsh antibiotics or temporary fixes. Inst…" at bounding box center [362, 260] width 346 height 38
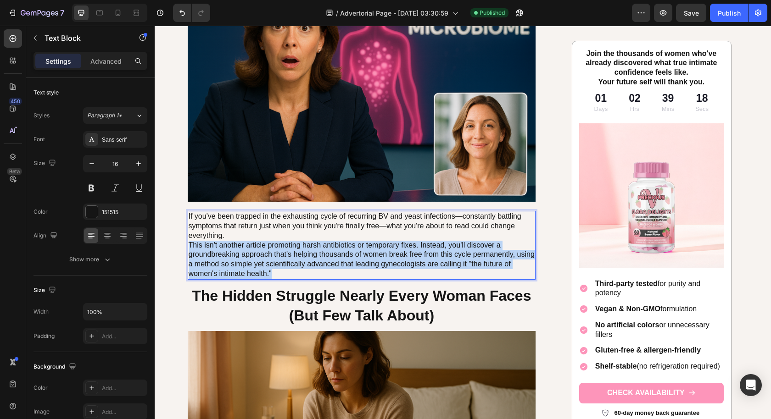
click at [427, 266] on p "This isn't another article promoting harsh antibiotics or temporary fixes. Inst…" at bounding box center [362, 260] width 346 height 38
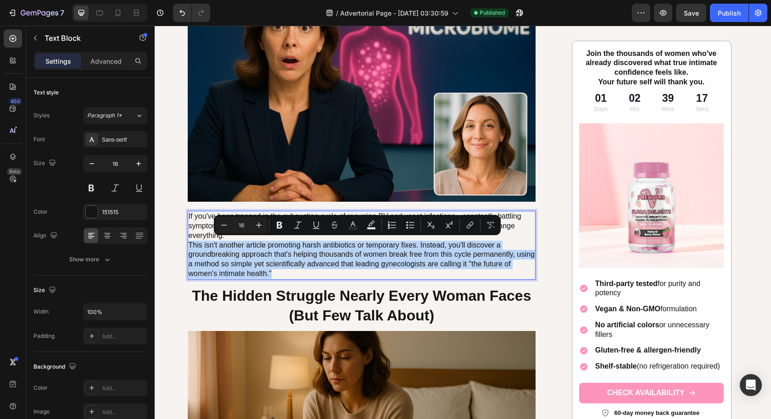
click at [352, 269] on p "This isn't another article promoting harsh antibiotics or temporary fixes. Inst…" at bounding box center [362, 260] width 346 height 38
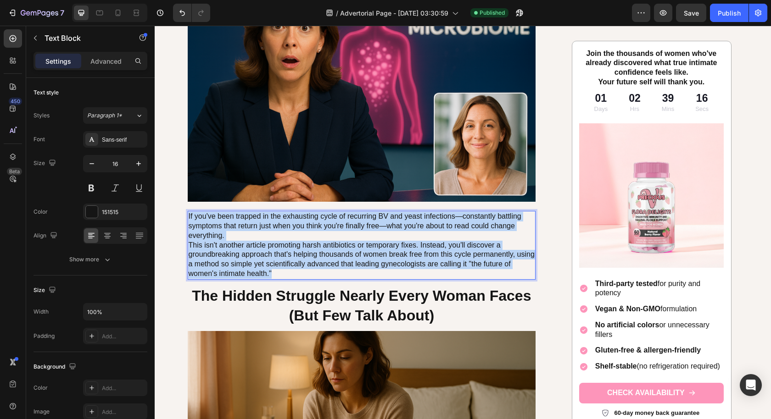
drag, startPoint x: 274, startPoint y: 271, endPoint x: 179, endPoint y: 194, distance: 122.3
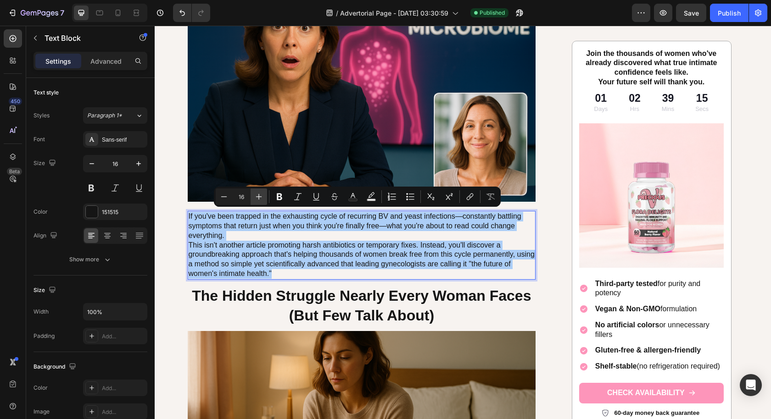
click at [260, 202] on button "Plus" at bounding box center [258, 197] width 17 height 17
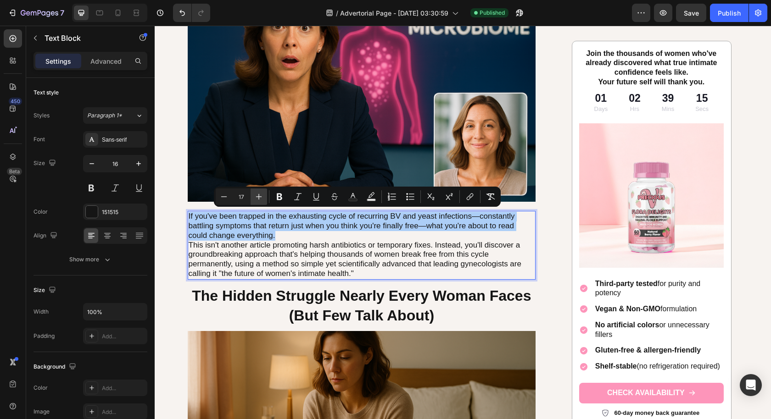
click at [260, 202] on button "Plus" at bounding box center [258, 197] width 17 height 17
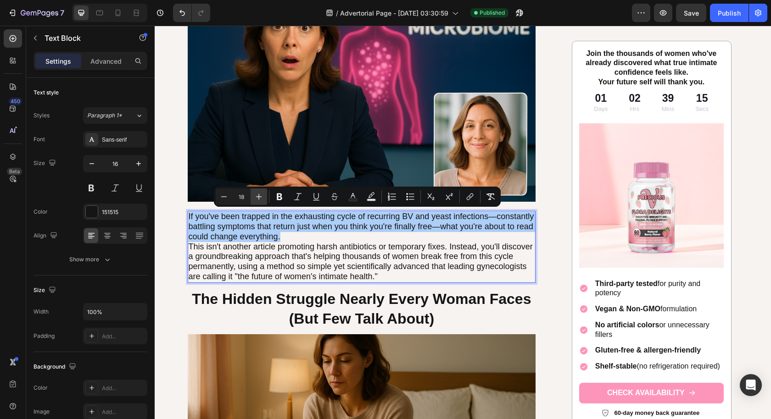
click at [260, 202] on button "Plus" at bounding box center [258, 197] width 17 height 17
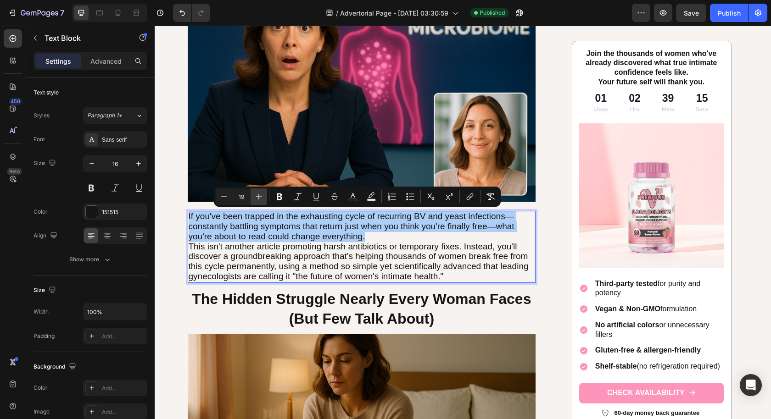
click at [260, 201] on button "Plus" at bounding box center [258, 197] width 17 height 17
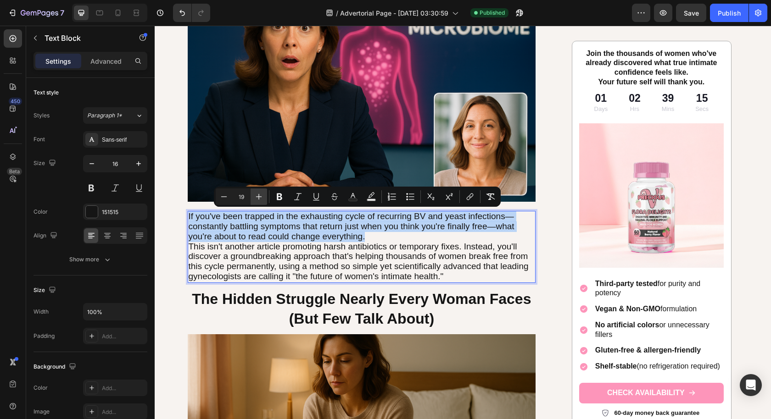
type input "20"
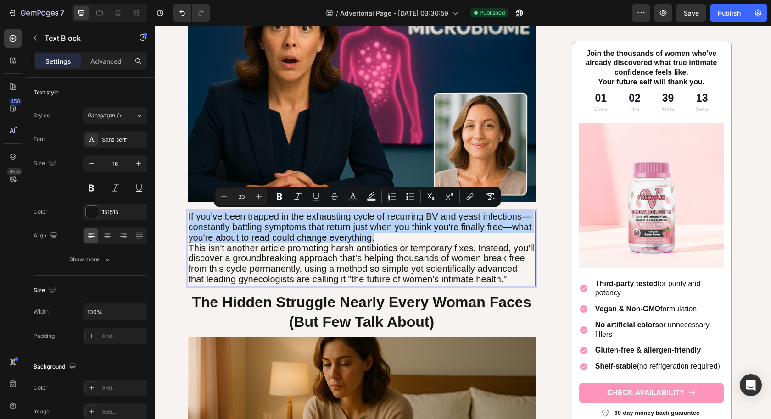
click at [442, 235] on p "If you've been trapped in the exhausting cycle of recurring BV and yeast infect…" at bounding box center [362, 227] width 346 height 31
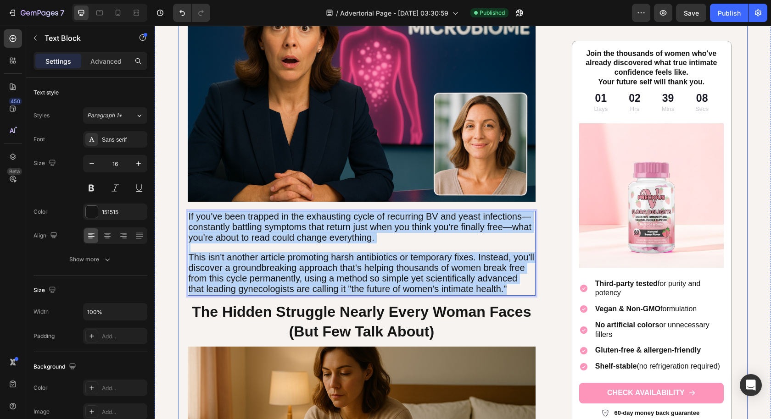
drag, startPoint x: 512, startPoint y: 288, endPoint x: 170, endPoint y: 203, distance: 353.2
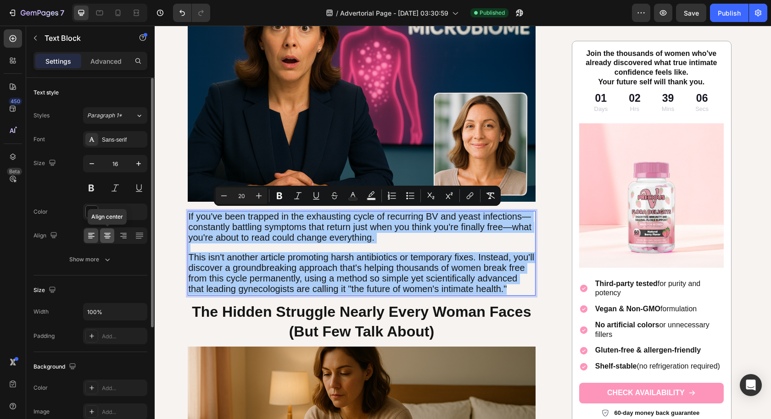
click at [110, 236] on icon at bounding box center [107, 235] width 9 height 9
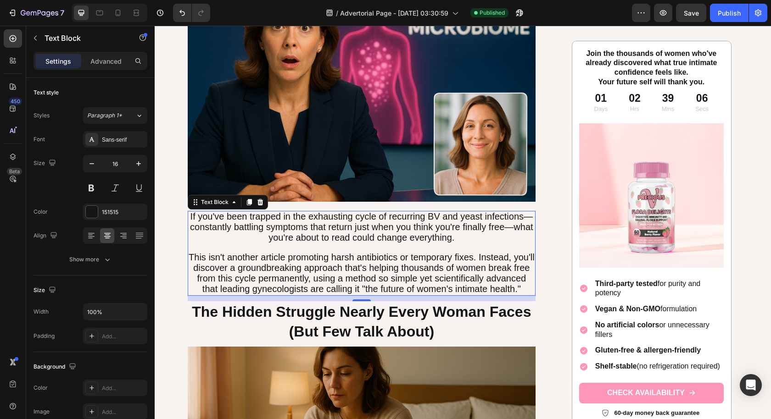
click at [327, 266] on span "This isn't another article promoting harsh antibiotics or temporary fixes. Inst…" at bounding box center [362, 272] width 346 height 41
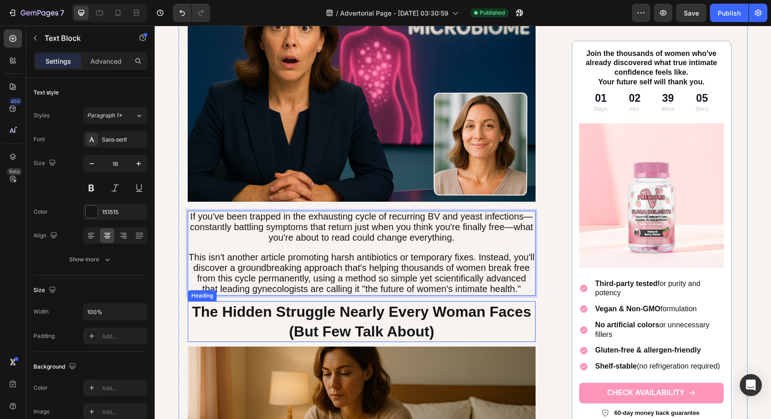
click at [527, 322] on h1 "The Hidden Struggle Nearly Every Woman Faces (But Few Talk About)" at bounding box center [362, 321] width 348 height 41
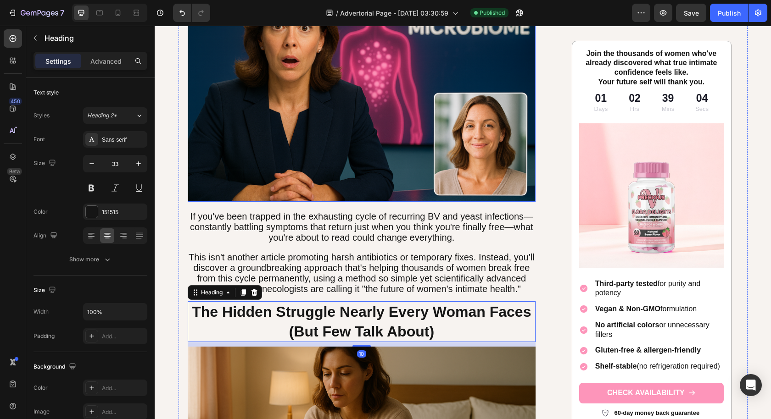
click at [447, 175] on img at bounding box center [362, 86] width 348 height 232
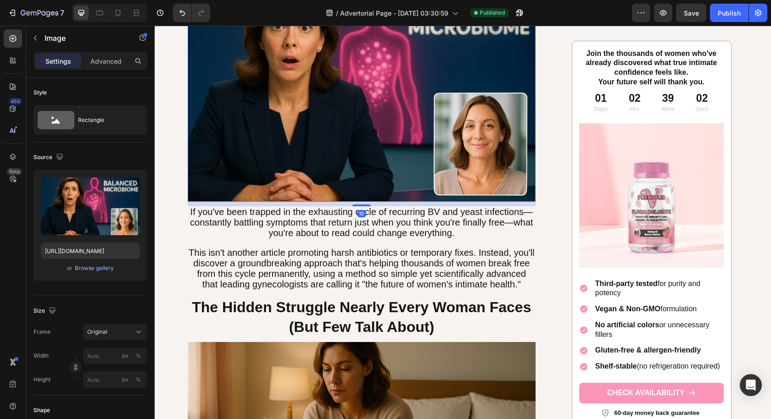
drag, startPoint x: 362, startPoint y: 206, endPoint x: 365, endPoint y: 201, distance: 5.1
click at [365, 202] on div "10" at bounding box center [362, 202] width 348 height 0
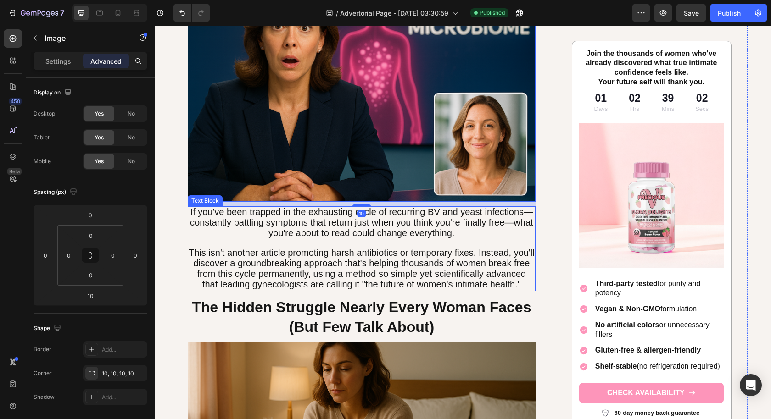
click at [423, 282] on span "This isn't another article promoting harsh antibiotics or temporary fixes. Inst…" at bounding box center [362, 268] width 346 height 41
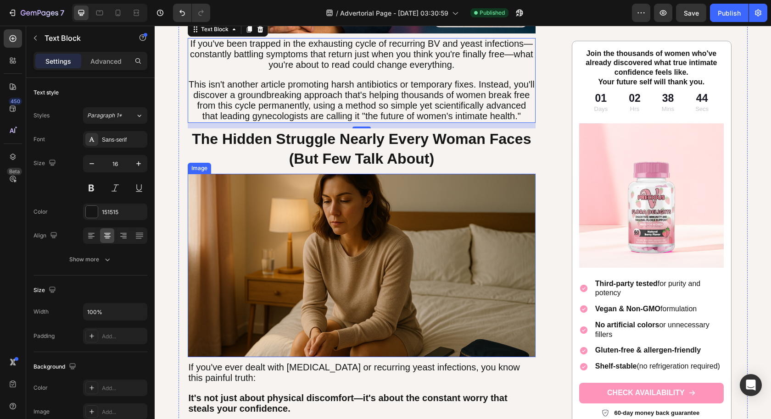
scroll to position [439, 0]
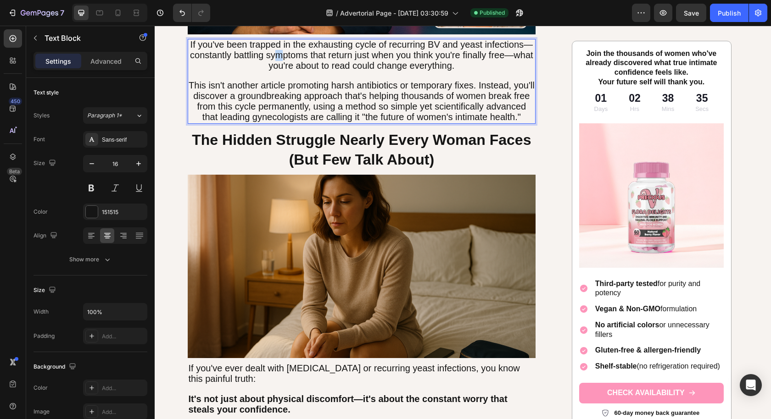
click at [274, 52] on span "If you've been trapped in the exhausting cycle of recurring BV and yeast infect…" at bounding box center [361, 54] width 343 height 31
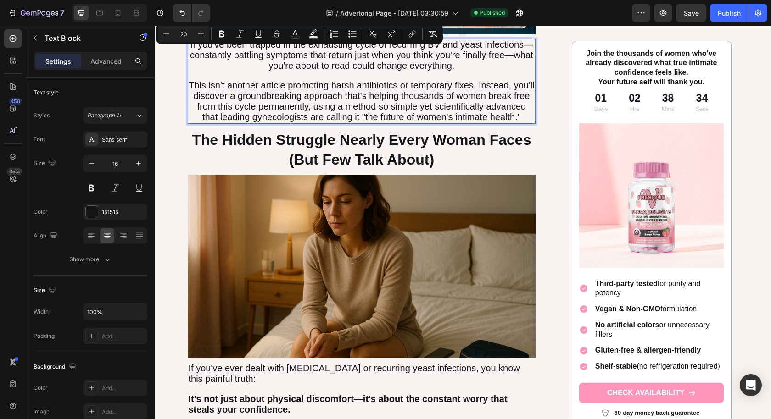
click at [257, 59] on p "If you've been trapped in the exhausting cycle of recurring BV and yeast infect…" at bounding box center [362, 55] width 346 height 31
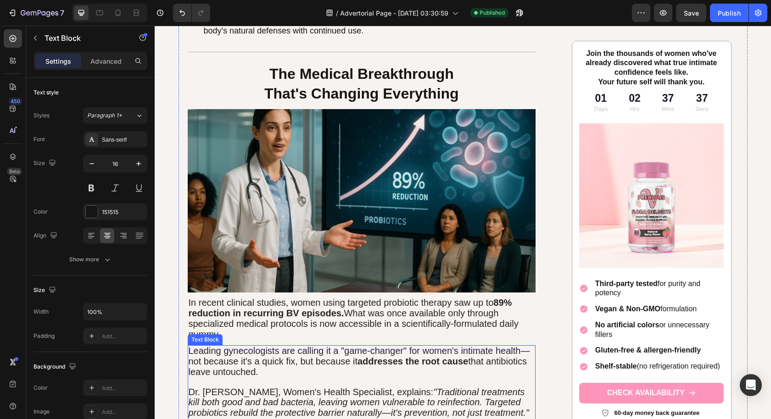
scroll to position [1141, 0]
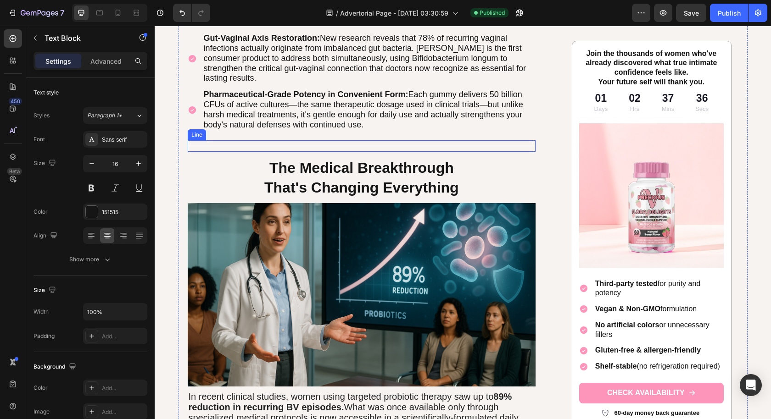
click at [520, 141] on div "Title Line" at bounding box center [362, 145] width 348 height 11
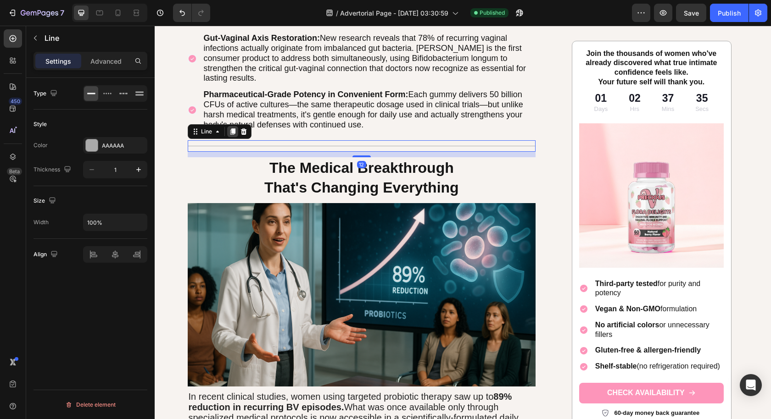
click at [229, 128] on icon at bounding box center [232, 131] width 7 height 7
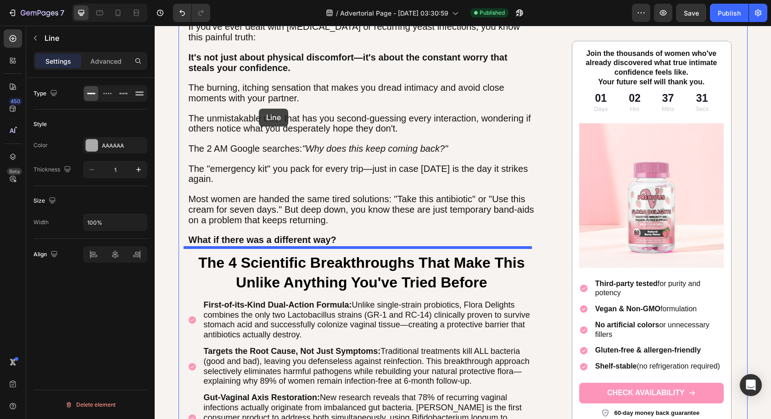
scroll to position [694, 0]
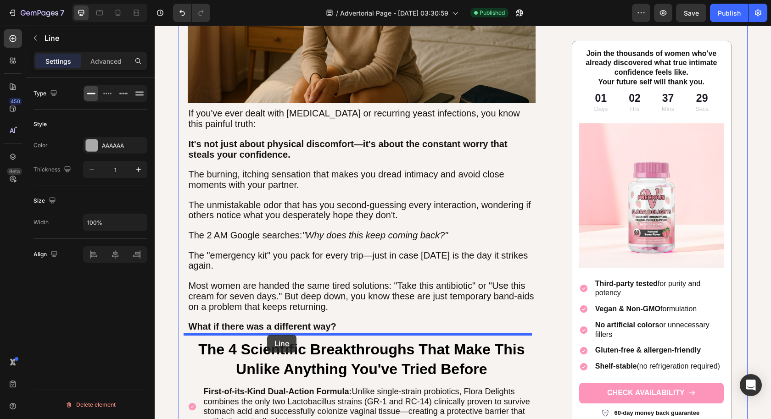
drag, startPoint x: 191, startPoint y: 143, endPoint x: 267, endPoint y: 335, distance: 206.7
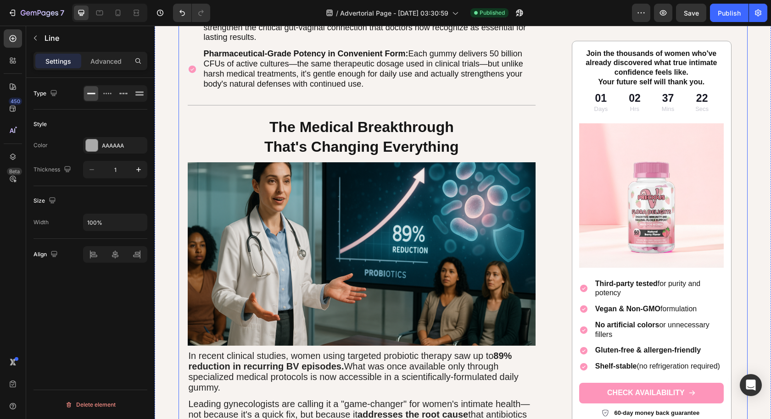
scroll to position [1188, 0]
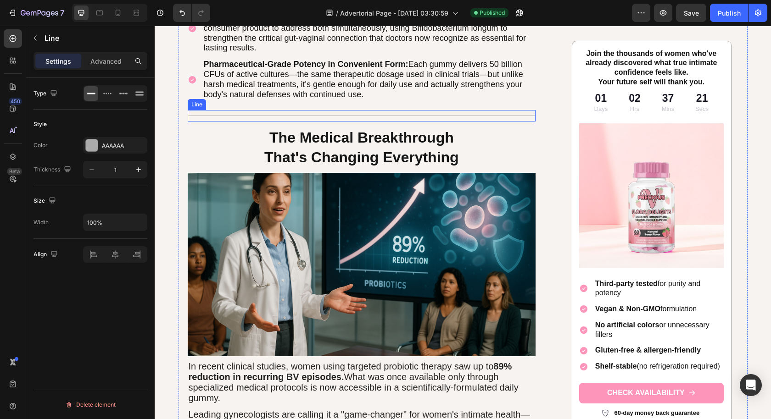
click at [495, 112] on div "Title Line" at bounding box center [362, 115] width 348 height 11
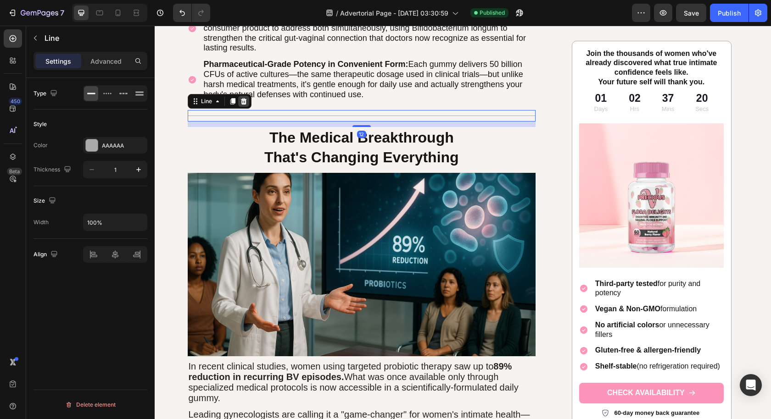
click at [242, 98] on icon at bounding box center [243, 101] width 7 height 7
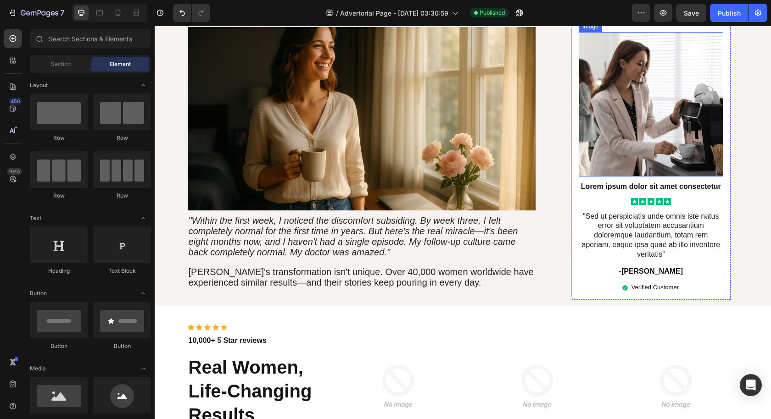
scroll to position [1908, 0]
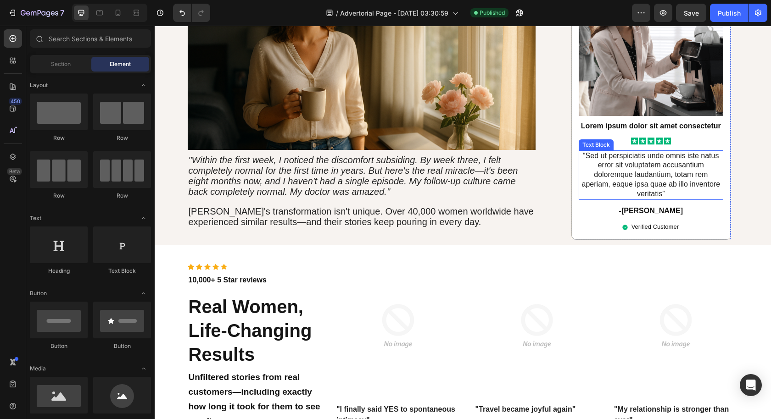
click at [637, 157] on p "“Sed ut perspiciatis unde omnis iste natus error sit voluptatem accusantium dol…" at bounding box center [650, 175] width 143 height 48
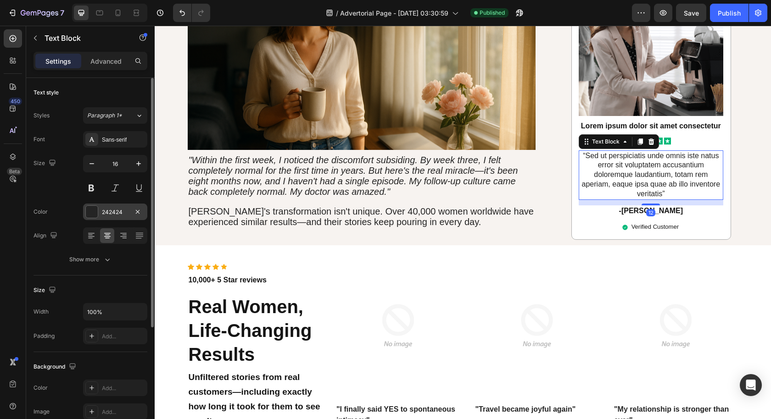
click at [119, 211] on div "242424" at bounding box center [115, 212] width 27 height 8
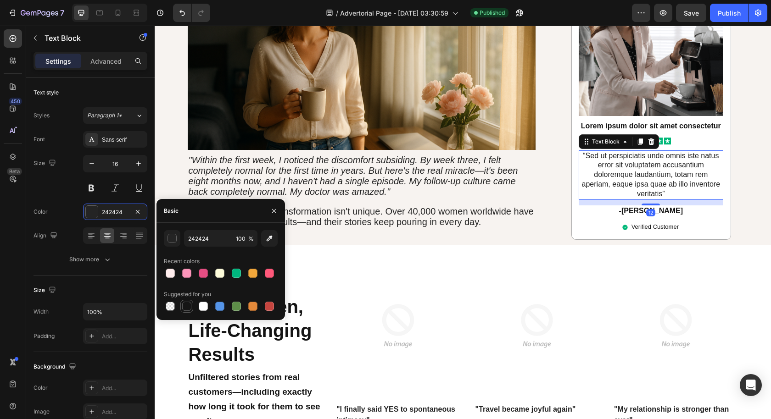
click at [188, 302] on div at bounding box center [186, 306] width 9 height 9
type input "151515"
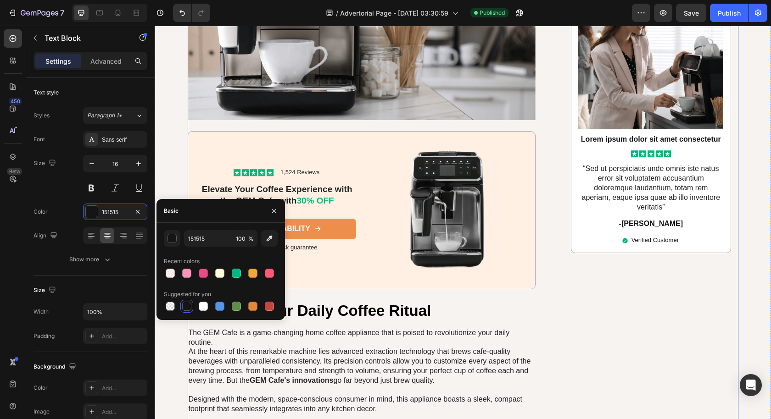
scroll to position [3024, 0]
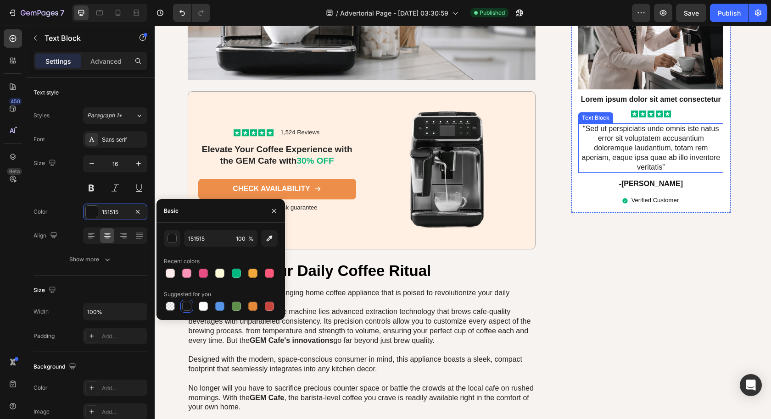
click at [648, 141] on p "“Sed ut perspiciatis unde omnis iste natus error sit voluptatem accusantium dol…" at bounding box center [650, 148] width 143 height 48
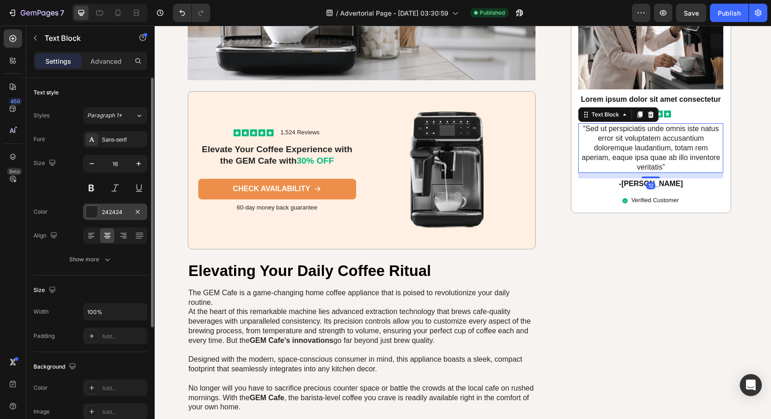
click at [112, 214] on div "242424" at bounding box center [115, 212] width 27 height 8
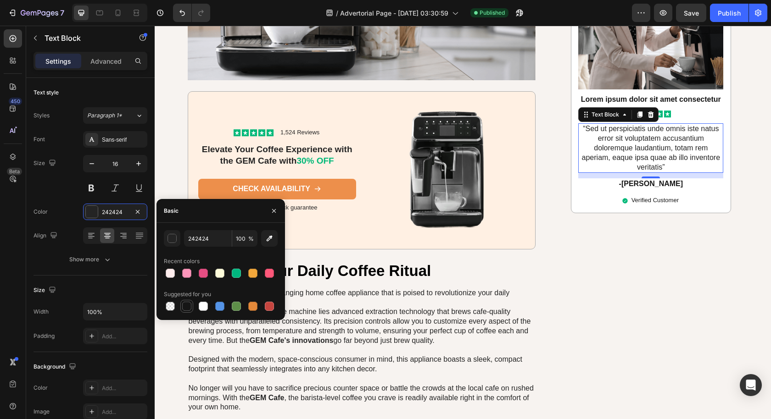
click at [189, 309] on div at bounding box center [186, 306] width 9 height 9
type input "151515"
click at [452, 369] on p "The GEM Cafe is a game-changing home coffee appliance that is poised to revolut…" at bounding box center [362, 350] width 346 height 124
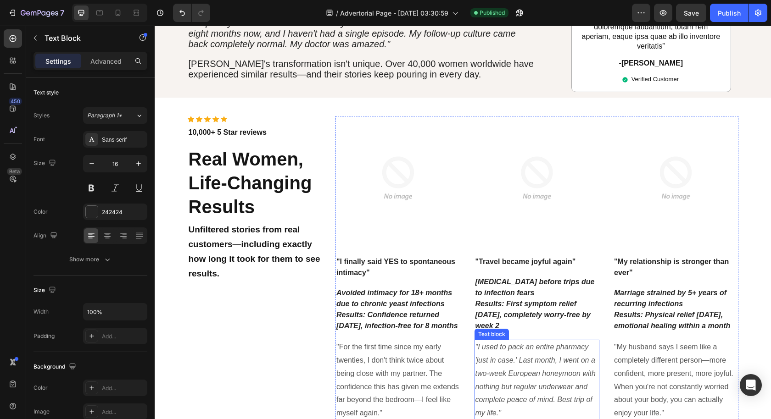
scroll to position [2056, 0]
click at [414, 354] on p ""For the first time since my early twenties, I don't think twice about being cl…" at bounding box center [397, 380] width 123 height 79
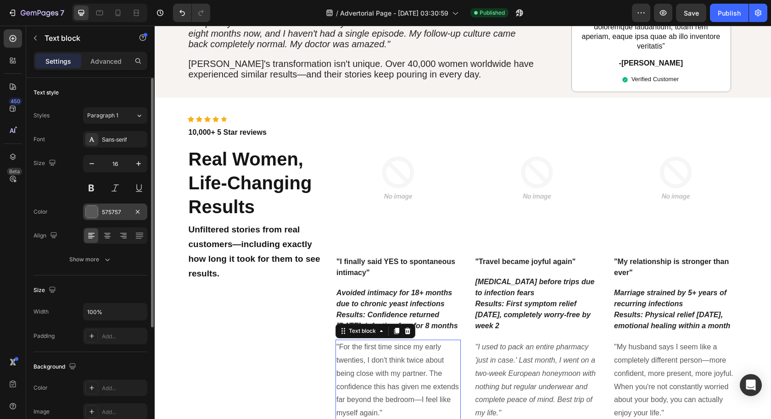
click at [95, 212] on div at bounding box center [92, 212] width 12 height 12
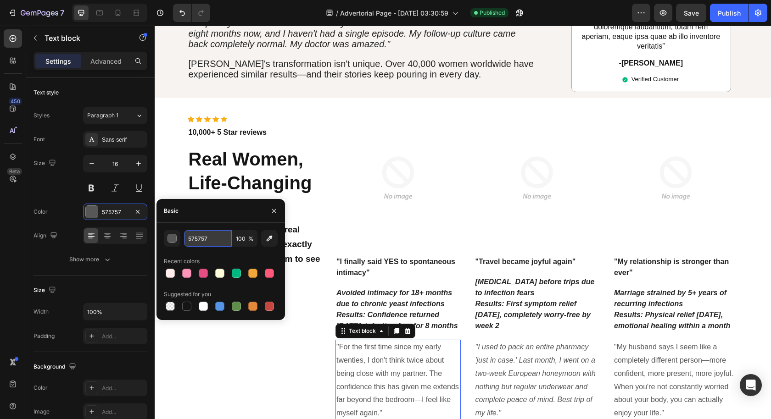
click at [198, 240] on input "575757" at bounding box center [208, 238] width 48 height 17
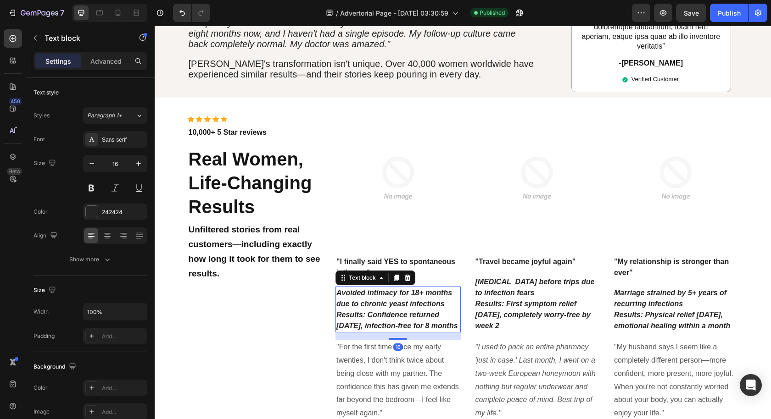
click at [381, 289] on icon "Avoided intimacy for 18+ months due to chronic yeast infections" at bounding box center [394, 298] width 116 height 19
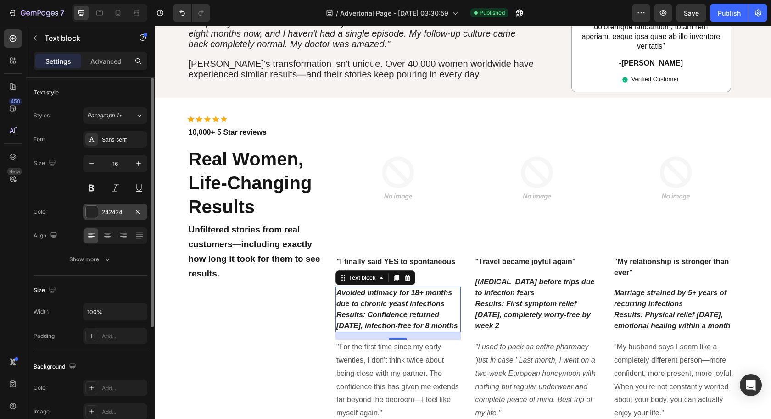
click at [109, 208] on div "242424" at bounding box center [115, 212] width 27 height 8
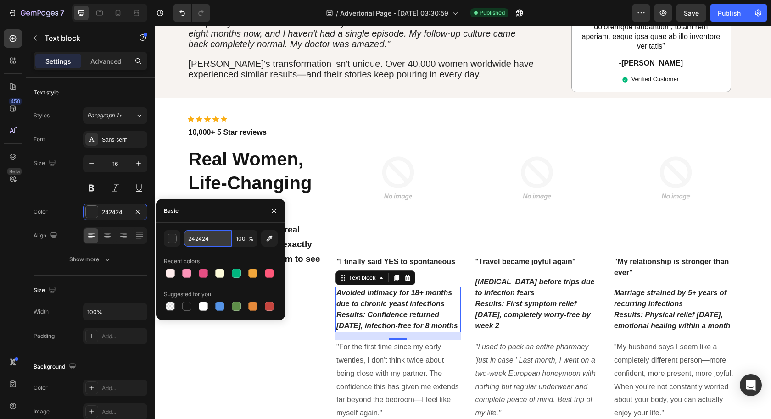
click at [209, 234] on input "242424" at bounding box center [208, 238] width 48 height 17
paste input "575757"
type input "575757"
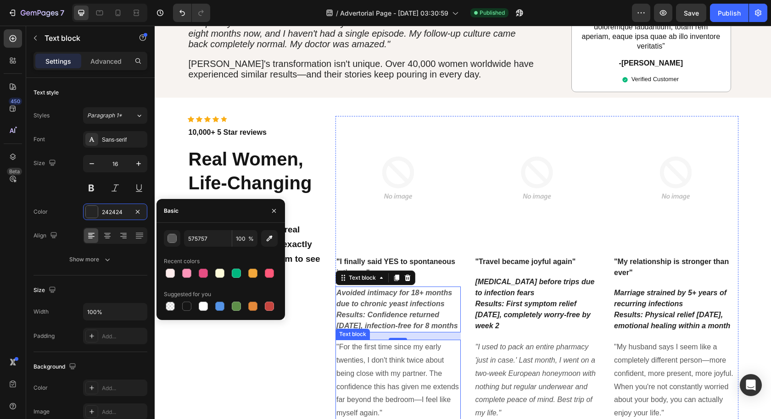
click at [378, 341] on p ""For the first time since my early twenties, I don't think twice about being cl…" at bounding box center [397, 380] width 123 height 79
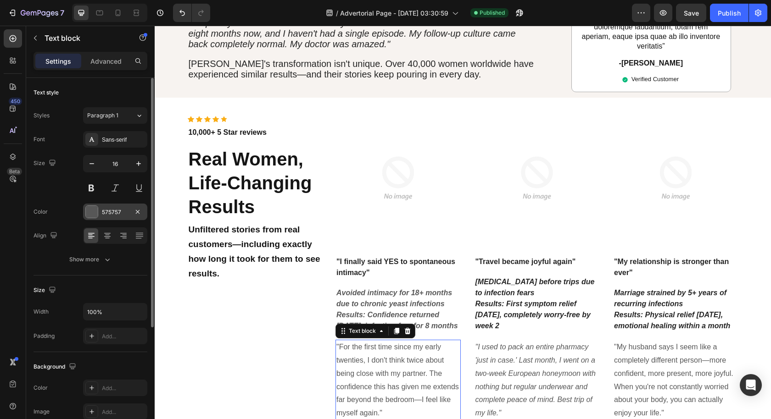
click at [111, 212] on div "575757" at bounding box center [115, 212] width 27 height 8
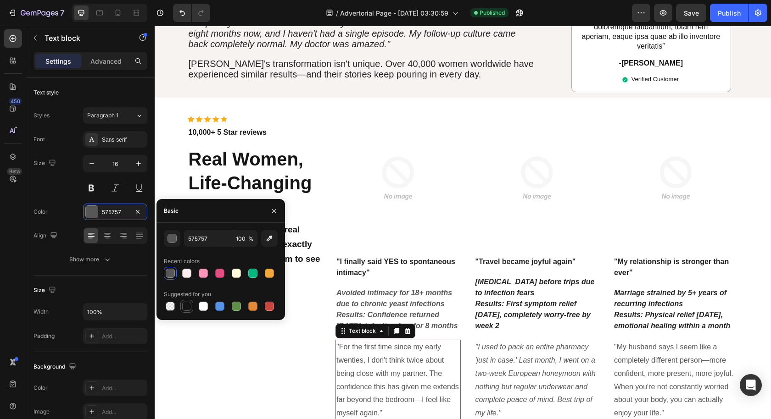
click at [188, 308] on div at bounding box center [186, 306] width 9 height 9
type input "151515"
click at [513, 345] on icon ""I used to pack an entire pharmacy 'just in case.' Last month, I went on a two-…" at bounding box center [535, 380] width 120 height 74
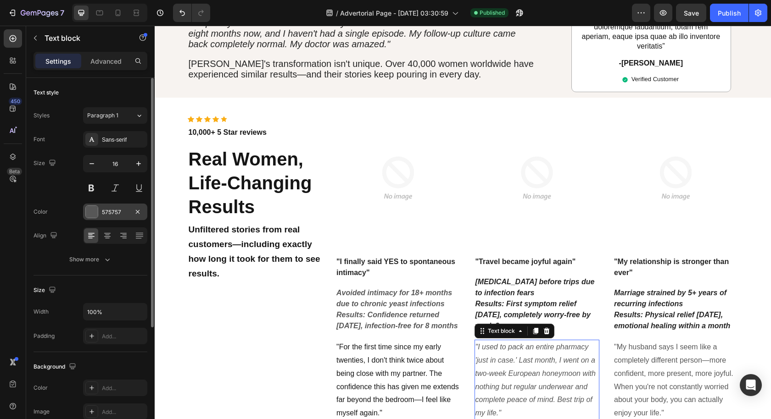
click at [112, 213] on div "575757" at bounding box center [115, 212] width 27 height 8
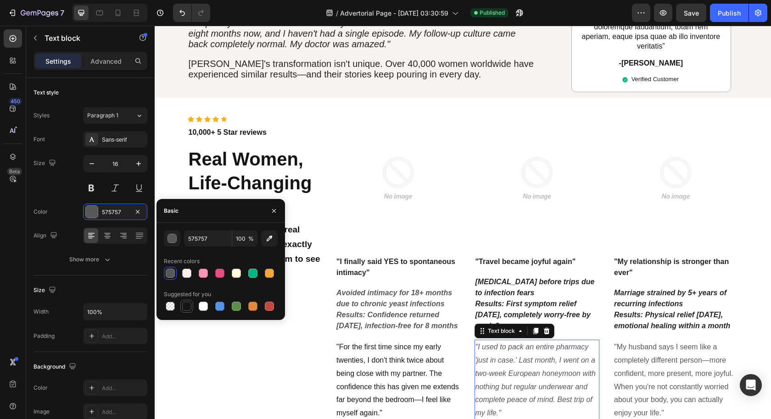
click at [186, 306] on div at bounding box center [186, 306] width 9 height 9
type input "151515"
click at [632, 355] on p ""My husband says I seem like a completely different person—more confident, more…" at bounding box center [675, 380] width 123 height 79
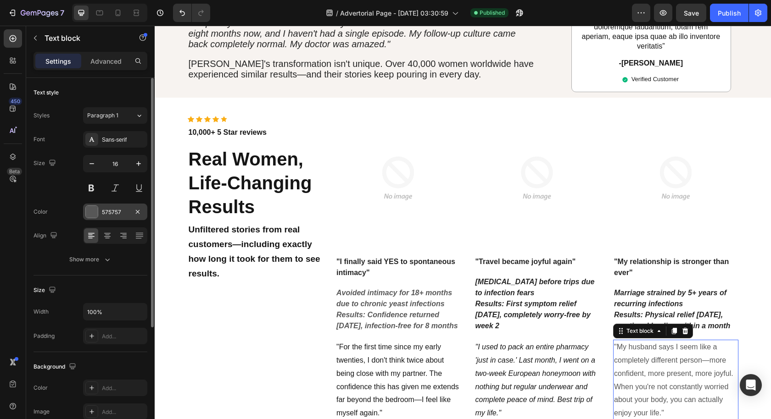
click at [111, 214] on div "575757" at bounding box center [115, 212] width 27 height 8
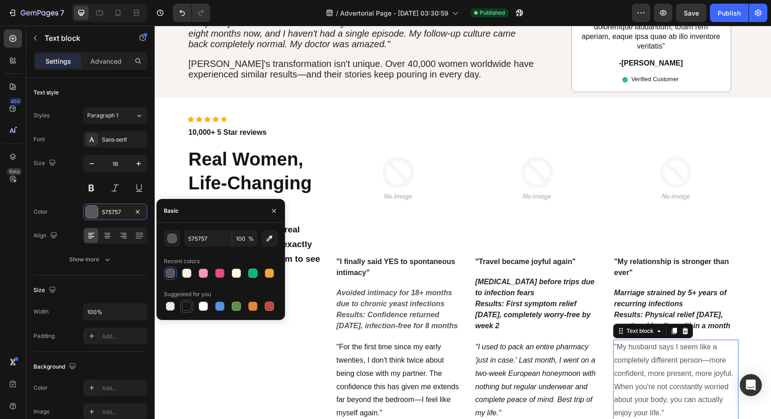
click at [187, 307] on div at bounding box center [186, 306] width 9 height 9
type input "151515"
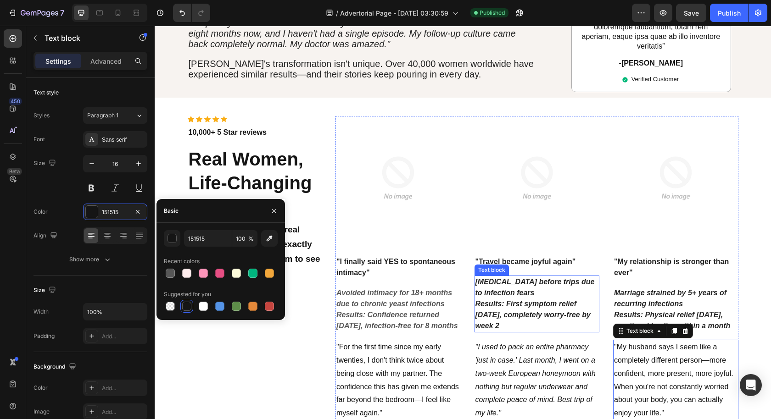
click at [486, 300] on icon "Results: First symptom relief [DATE], completely worry-free by week 2" at bounding box center [532, 315] width 115 height 30
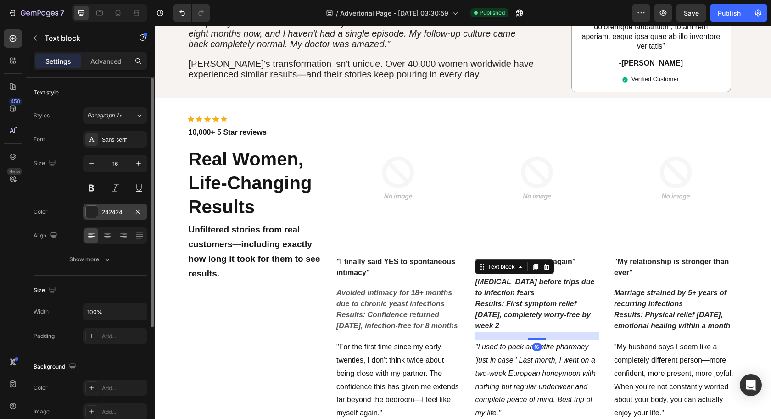
click at [91, 206] on div at bounding box center [92, 212] width 12 height 12
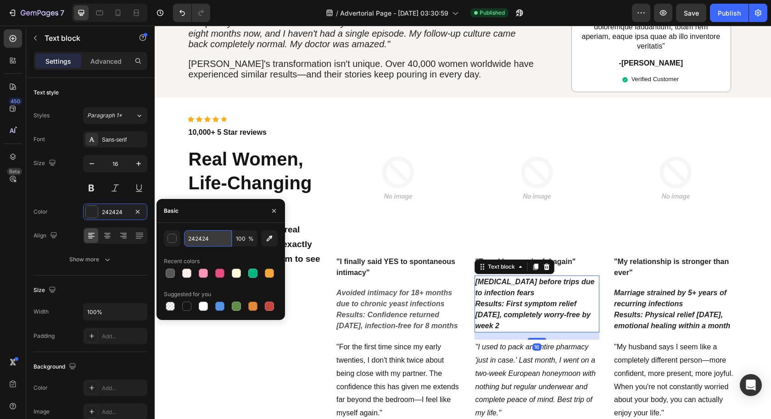
click at [190, 239] on input "242424" at bounding box center [208, 238] width 48 height 17
click at [201, 240] on input "242424" at bounding box center [208, 238] width 48 height 17
paste input "575757"
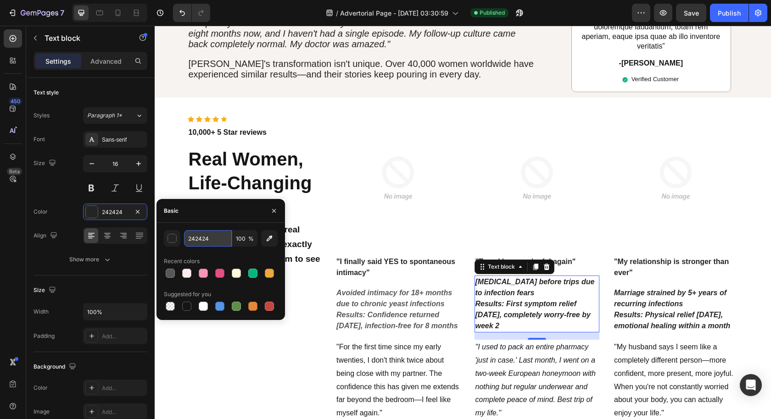
type input "575757"
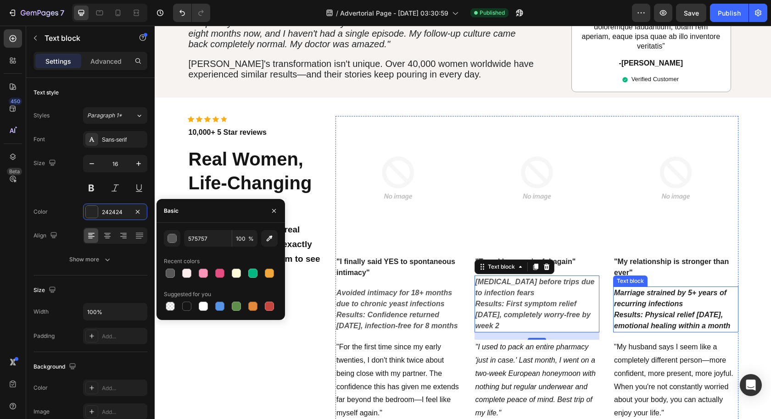
click at [676, 289] on icon "Marriage strained by 5+ years of recurring infections" at bounding box center [670, 298] width 112 height 19
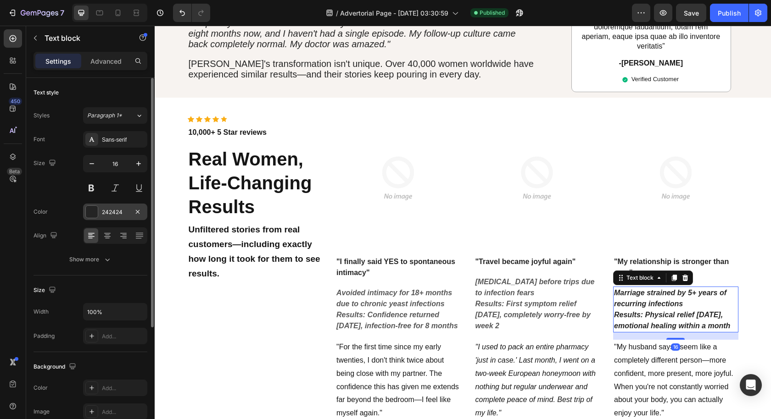
click at [112, 208] on div "242424" at bounding box center [115, 212] width 27 height 8
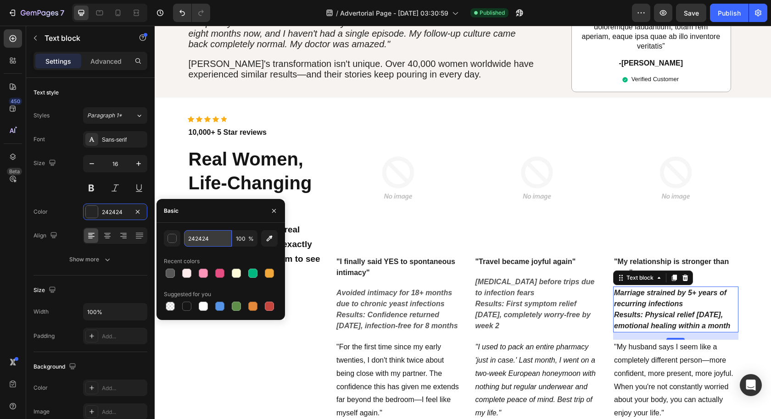
click at [201, 234] on input "242424" at bounding box center [208, 238] width 48 height 17
paste input "575757"
type input "575757"
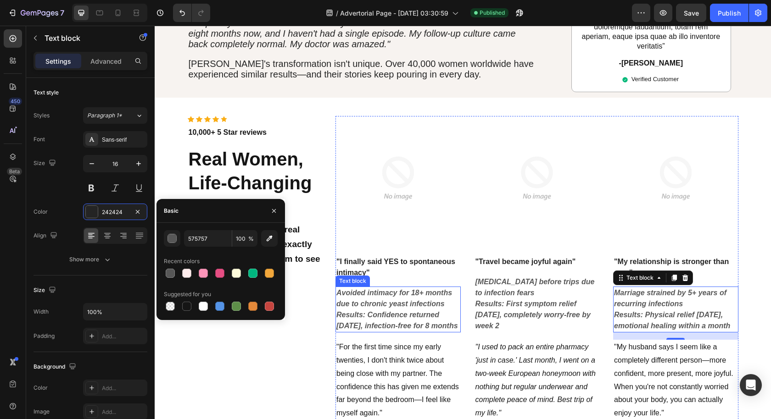
click at [366, 311] on icon "Results: Confidence returned [DATE], infection-free for 8 months" at bounding box center [397, 320] width 122 height 19
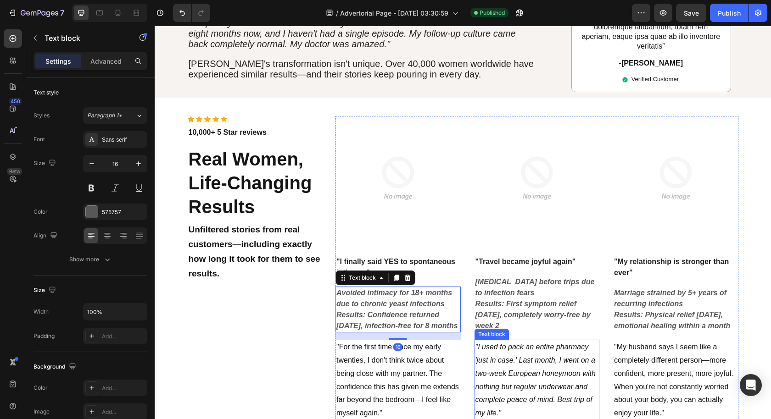
drag, startPoint x: 568, startPoint y: 347, endPoint x: 575, endPoint y: 349, distance: 7.1
click at [568, 347] on icon ""I used to pack an entire pharmacy 'just in case.' Last month, I went on a two-…" at bounding box center [535, 380] width 120 height 74
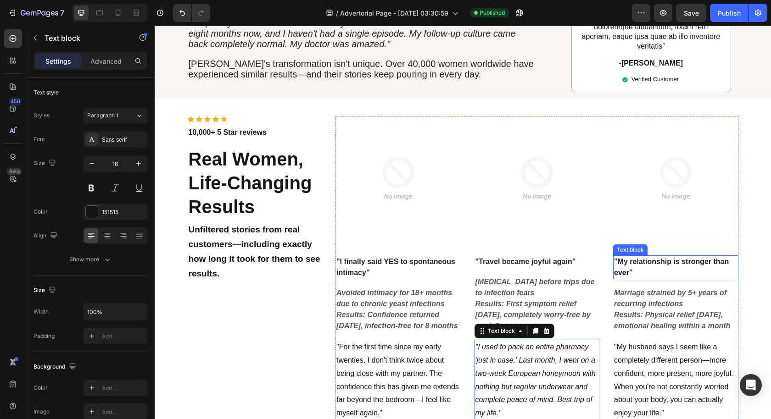
click at [640, 256] on p ""My relationship is stronger than ever"" at bounding box center [675, 267] width 123 height 22
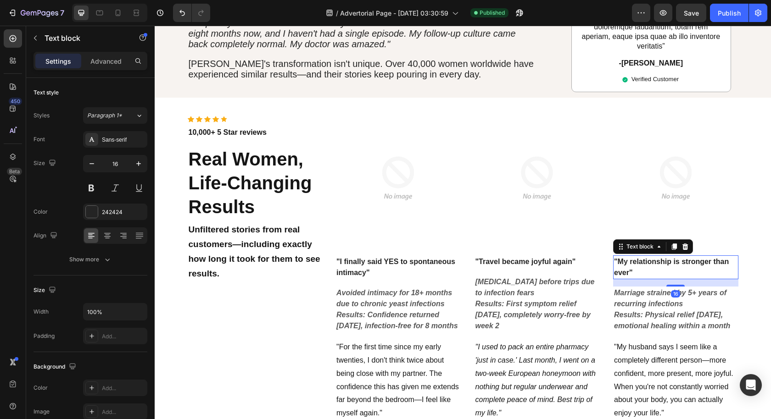
click at [641, 256] on p ""My relationship is stronger than ever"" at bounding box center [675, 267] width 123 height 22
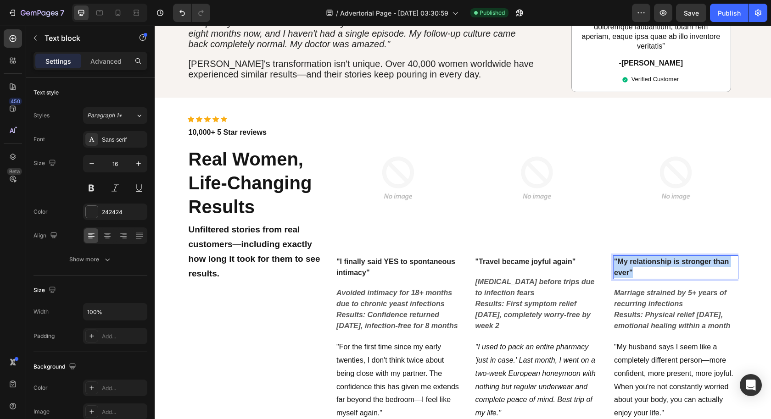
click at [641, 256] on p ""My relationship is stronger than ever"" at bounding box center [675, 267] width 123 height 22
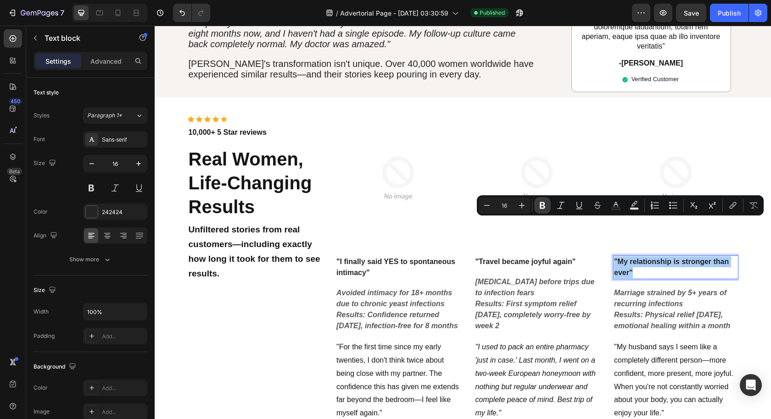
click at [542, 205] on icon "Editor contextual toolbar" at bounding box center [542, 205] width 6 height 7
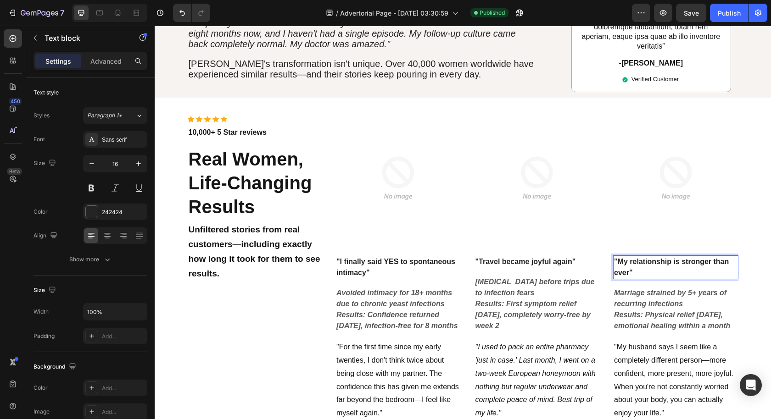
click at [633, 256] on p ""My relationship is stronger than ever"" at bounding box center [675, 267] width 123 height 22
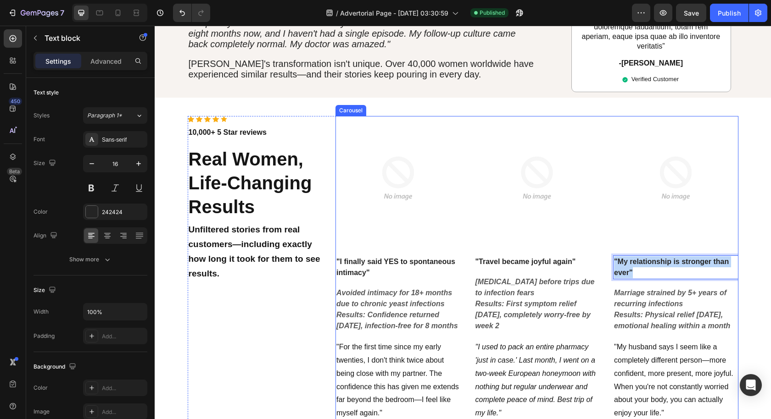
click at [639, 288] on p "Marriage strained by 5+ years of recurring infections Results: Physical relief …" at bounding box center [675, 310] width 123 height 44
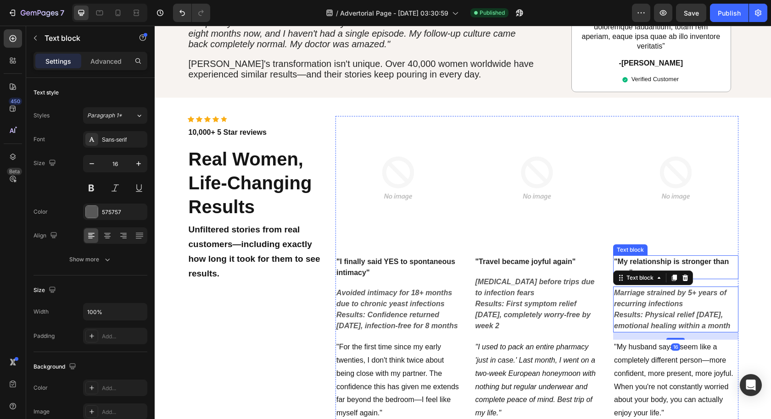
click at [637, 258] on strong ""My relationship is stronger than ever"" at bounding box center [671, 267] width 115 height 19
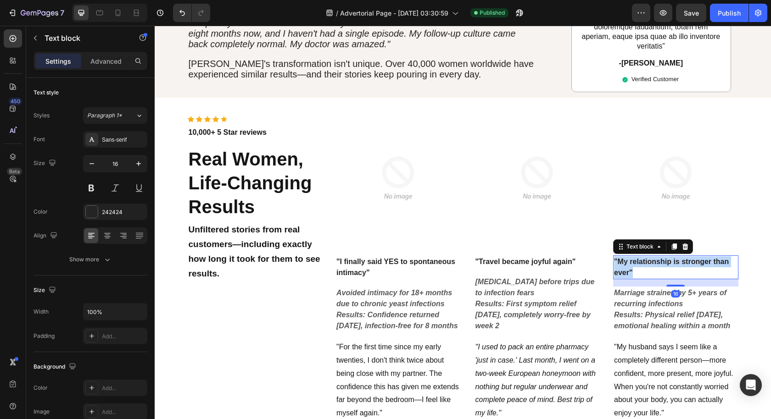
click at [637, 258] on strong ""My relationship is stronger than ever"" at bounding box center [671, 267] width 115 height 19
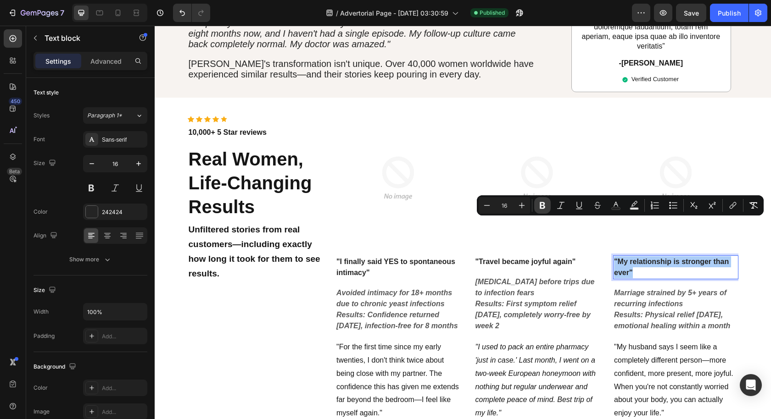
click at [545, 208] on icon "Editor contextual toolbar" at bounding box center [542, 205] width 9 height 9
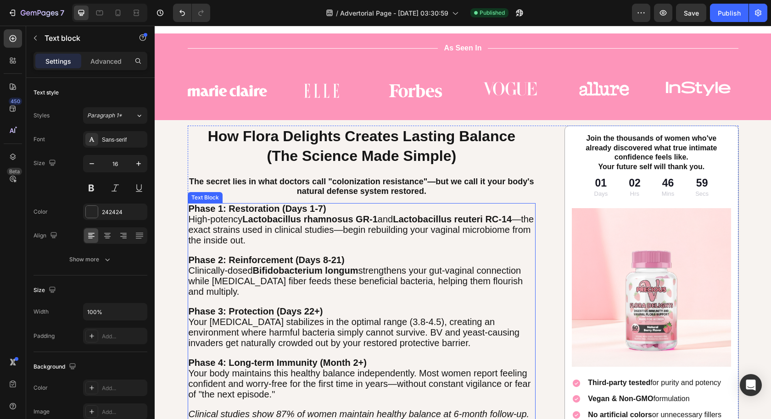
scroll to position [2512, 0]
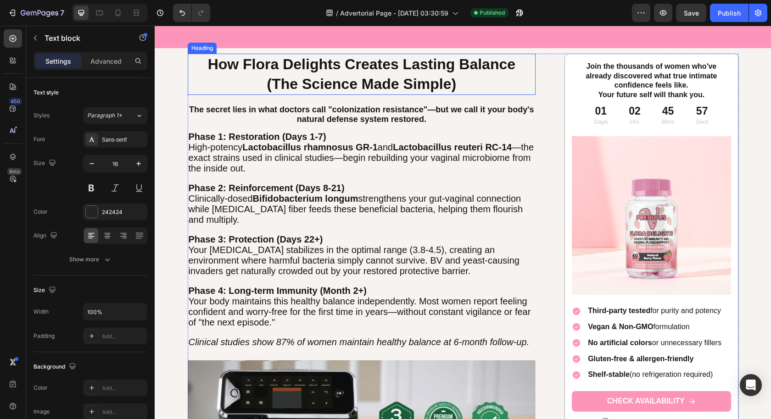
click at [424, 81] on span "(The Science Made Simple)" at bounding box center [361, 84] width 189 height 17
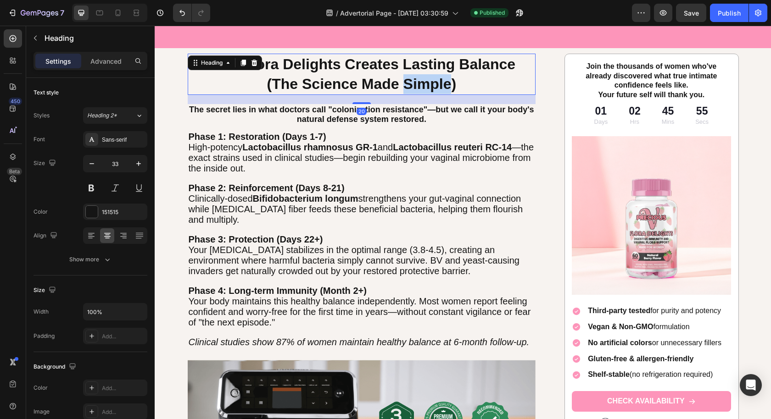
click at [420, 81] on span "(The Science Made Simple)" at bounding box center [361, 84] width 189 height 17
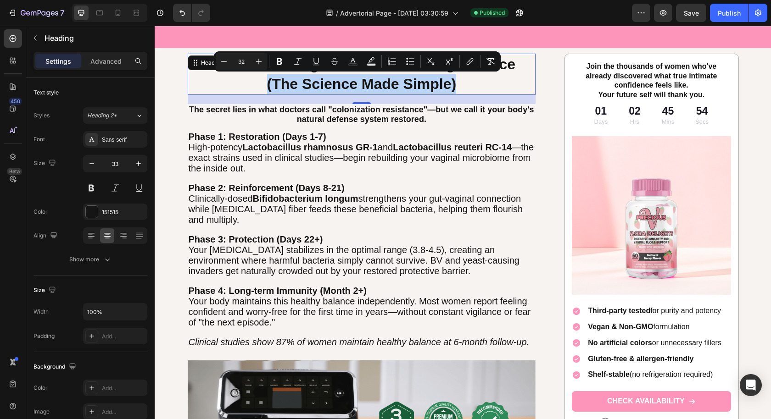
click at [455, 81] on p "How Flora Delights Creates Lasting Balance (The Science Made Simple)" at bounding box center [362, 74] width 346 height 39
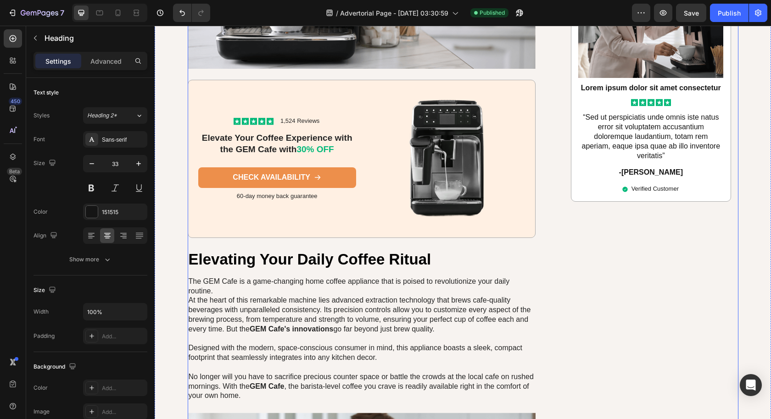
scroll to position [3042, 0]
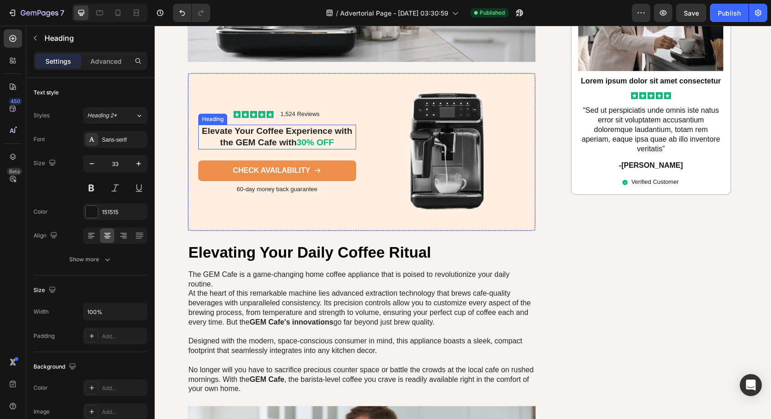
click at [309, 142] on span "30% OFF" at bounding box center [314, 143] width 37 height 10
click at [289, 140] on p "Elevate Your Coffee Experience with the GEM Cafe with 30% OFF" at bounding box center [277, 137] width 156 height 22
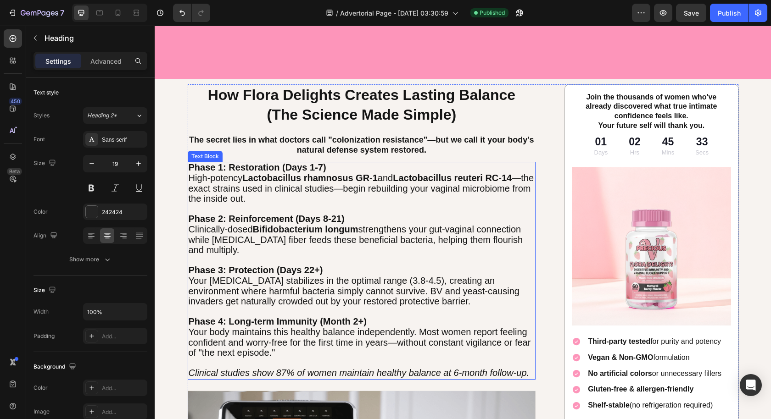
scroll to position [2655, 0]
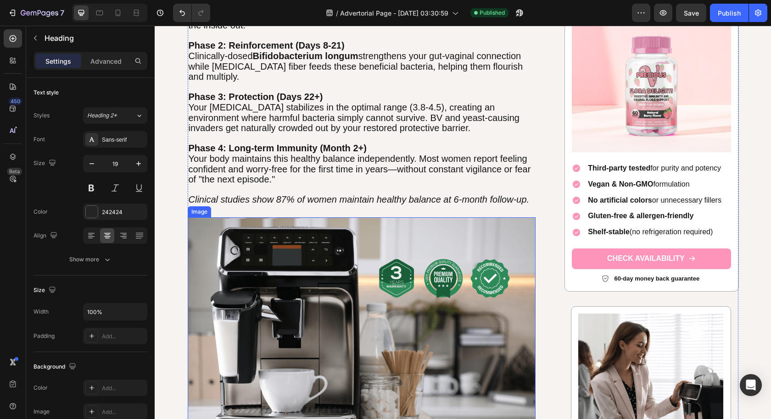
click at [388, 292] on img at bounding box center [362, 333] width 348 height 232
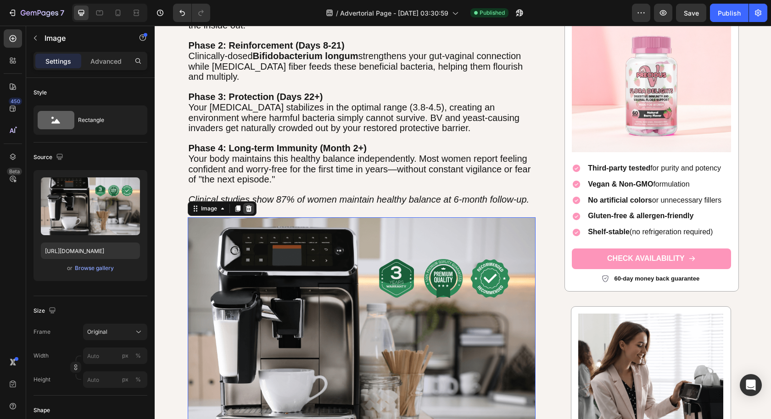
click at [245, 209] on icon at bounding box center [248, 208] width 6 height 6
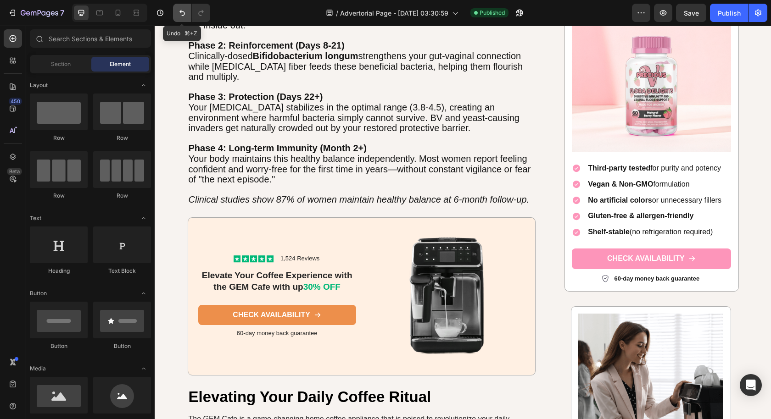
click at [182, 12] on icon "Undo/Redo" at bounding box center [181, 12] width 9 height 9
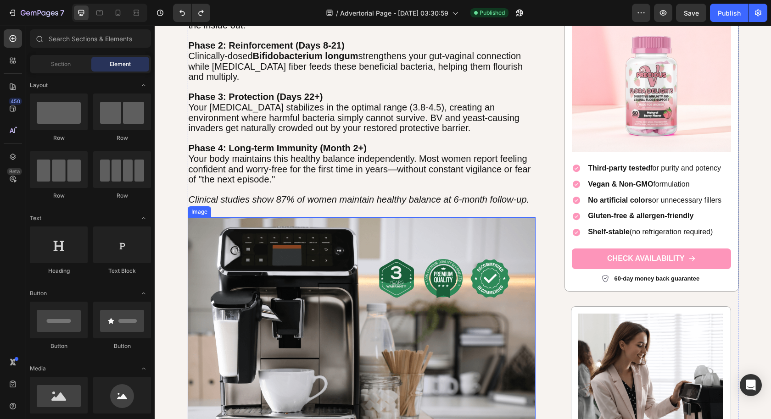
click at [267, 272] on img at bounding box center [362, 333] width 348 height 232
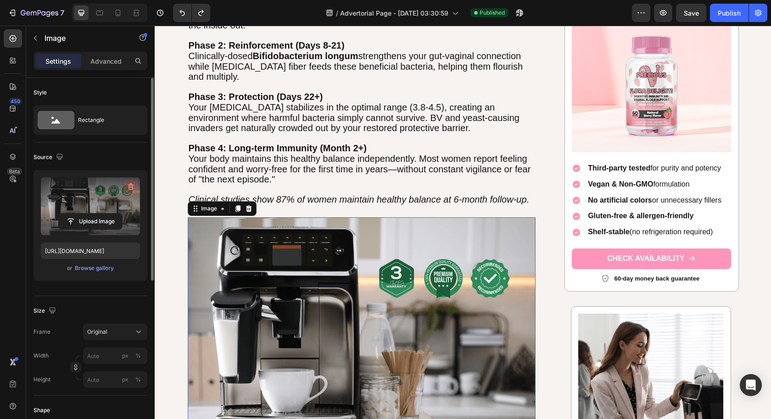
click at [131, 186] on icon "button" at bounding box center [130, 186] width 9 height 9
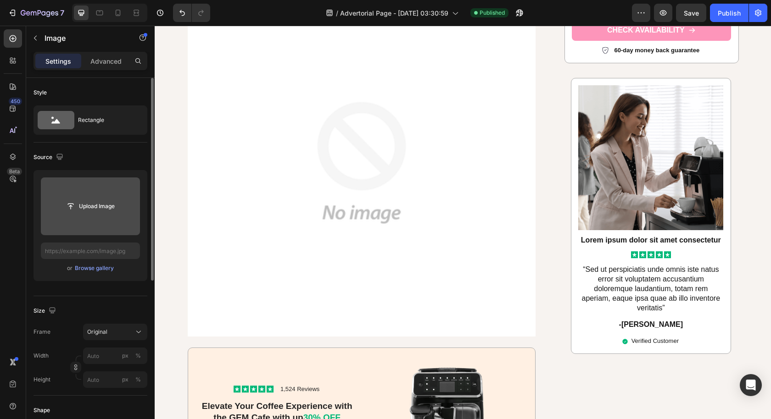
scroll to position [2684, 0]
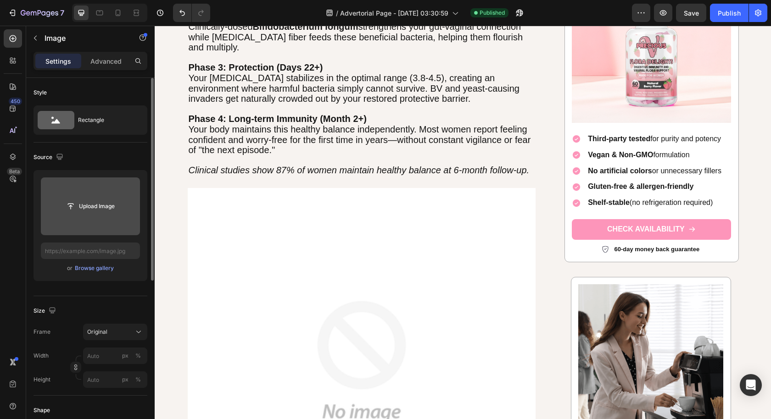
click at [399, 275] on img at bounding box center [362, 362] width 348 height 348
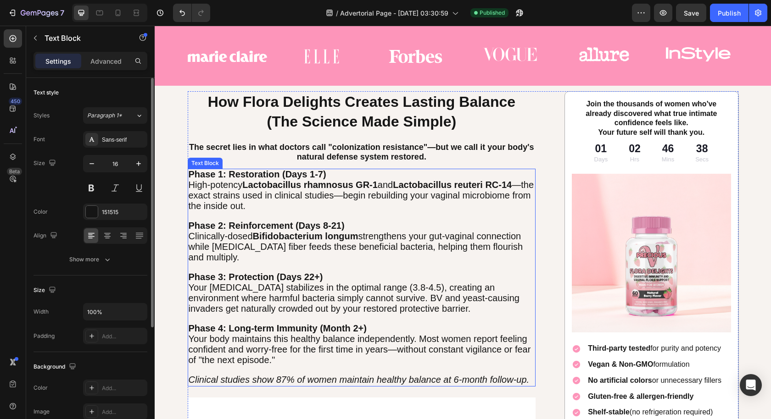
click at [405, 219] on p at bounding box center [362, 216] width 346 height 10
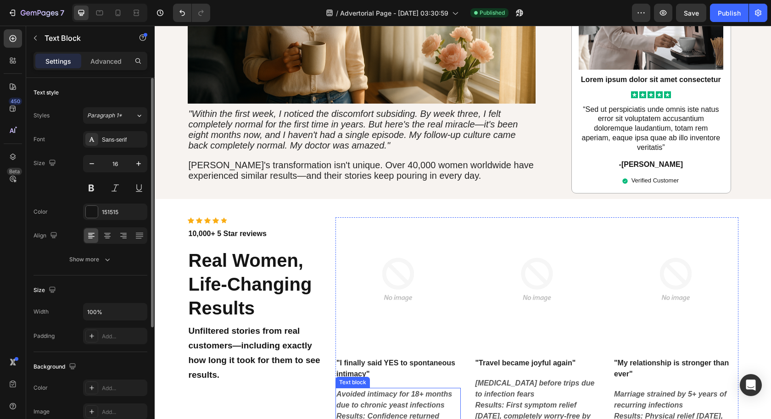
scroll to position [1735, 0]
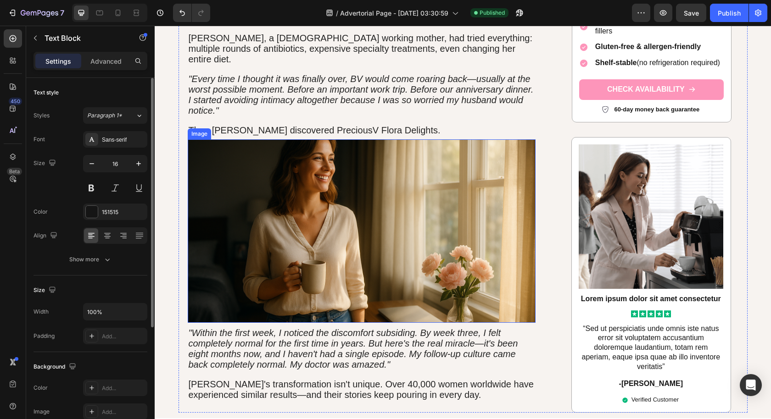
click at [408, 206] on img at bounding box center [362, 230] width 348 height 183
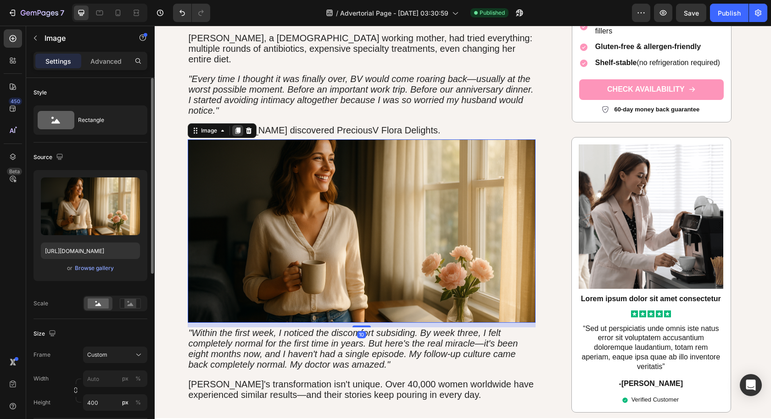
click at [235, 128] on icon at bounding box center [237, 131] width 5 height 6
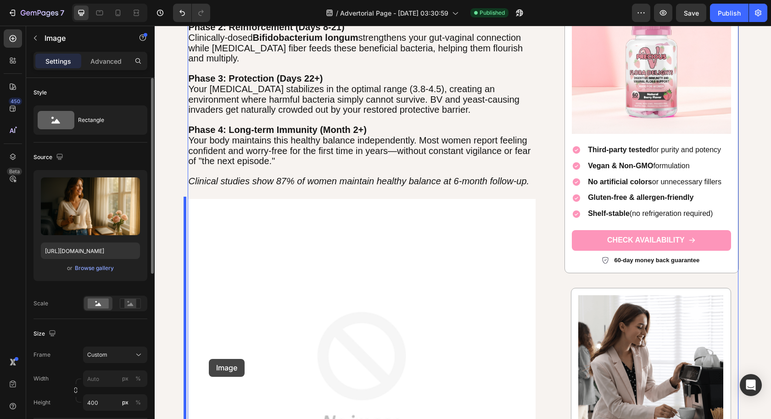
scroll to position [2895, 0]
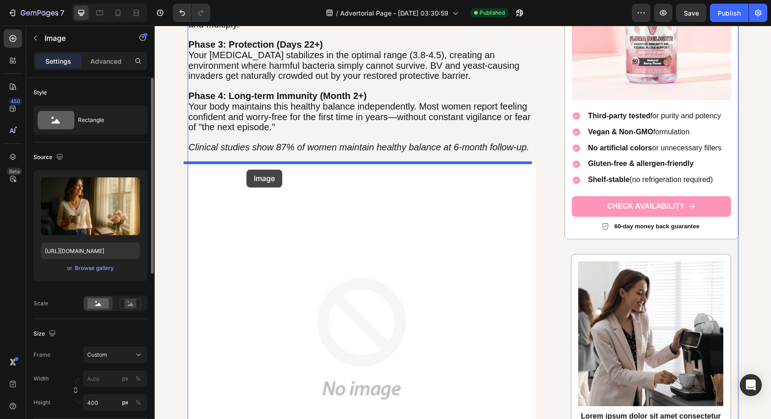
drag, startPoint x: 191, startPoint y: 283, endPoint x: 246, endPoint y: 170, distance: 125.7
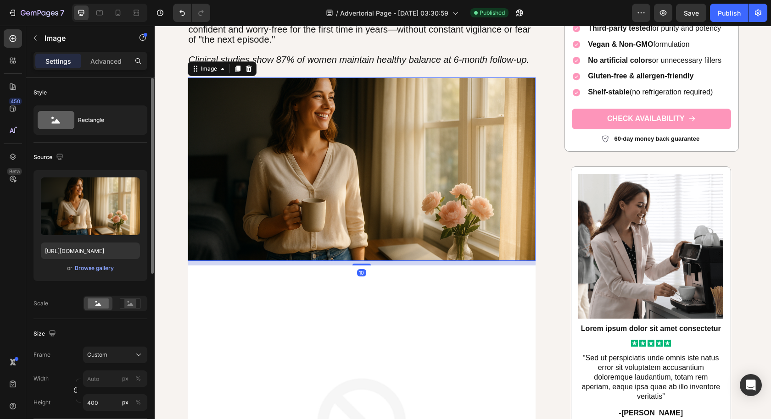
scroll to position [2983, 0]
drag, startPoint x: 318, startPoint y: 185, endPoint x: 315, endPoint y: 175, distance: 10.3
click at [318, 185] on img at bounding box center [362, 168] width 348 height 183
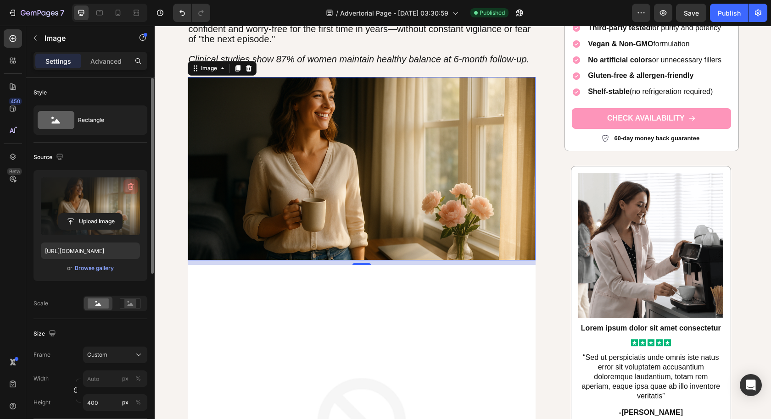
click at [128, 186] on icon "button" at bounding box center [130, 186] width 9 height 9
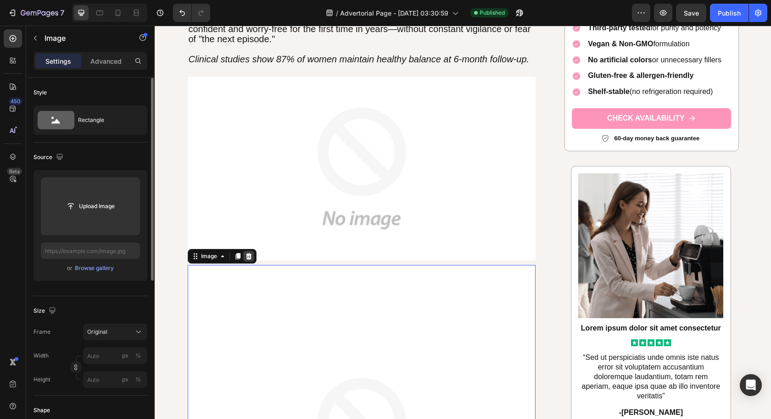
click at [246, 256] on icon at bounding box center [248, 256] width 7 height 7
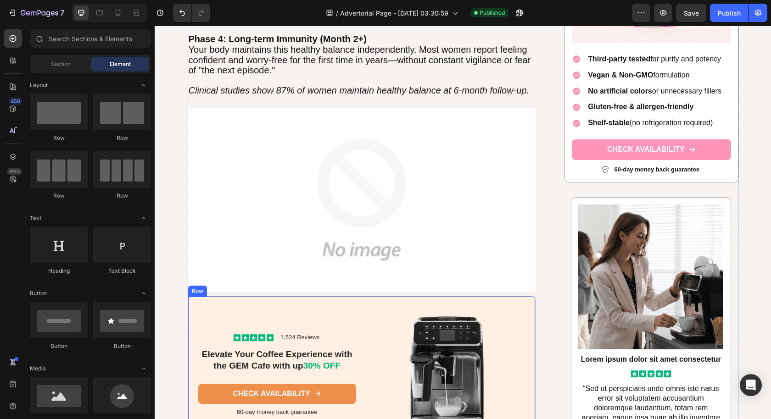
scroll to position [3054, 0]
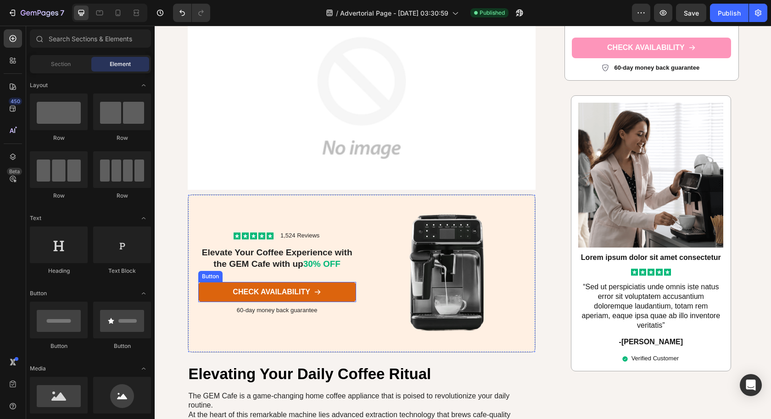
click at [344, 293] on link "CHECK AVAILABILITY" at bounding box center [277, 292] width 158 height 21
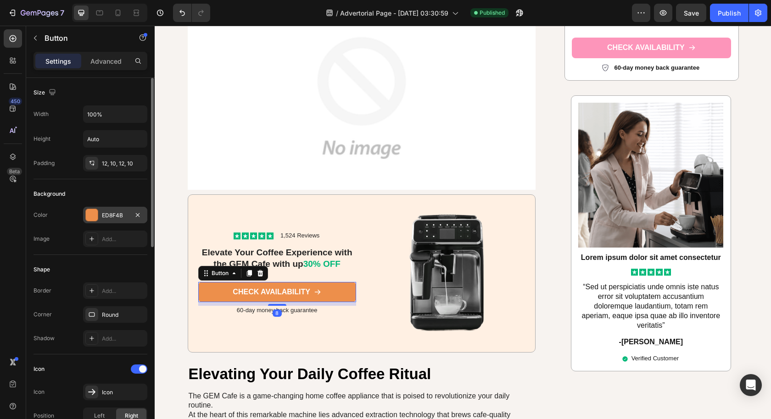
click at [116, 213] on div "ED8F4B" at bounding box center [115, 215] width 27 height 8
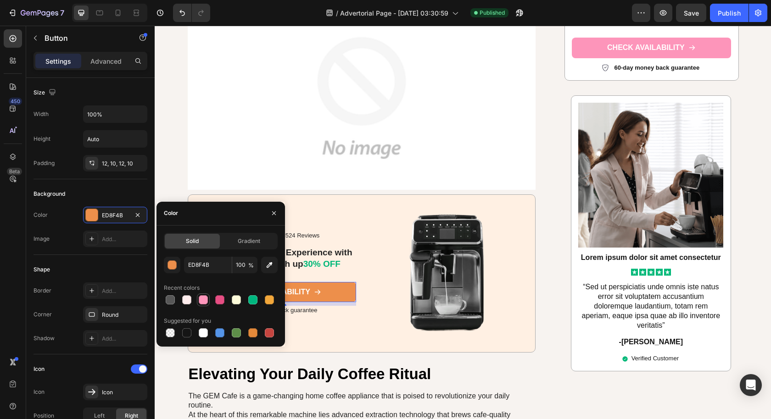
click at [202, 303] on div at bounding box center [203, 299] width 9 height 9
type input "FD95BA"
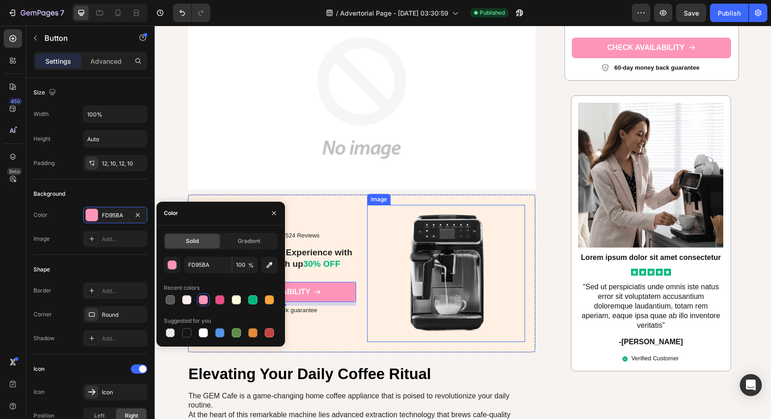
click at [367, 304] on img at bounding box center [446, 273] width 158 height 137
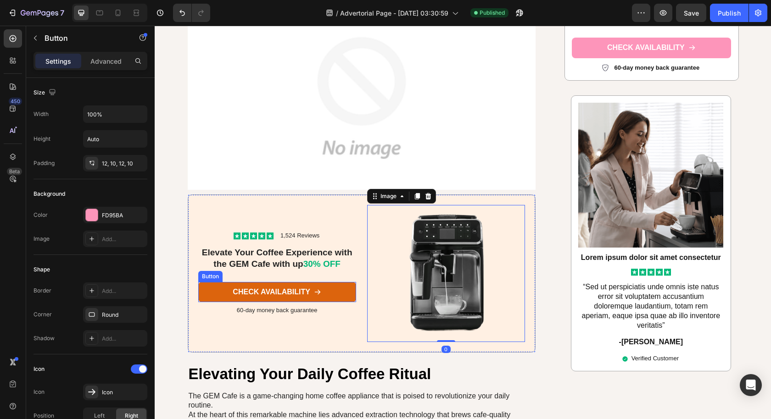
click at [334, 289] on link "CHECK AVAILABILITY" at bounding box center [277, 292] width 158 height 21
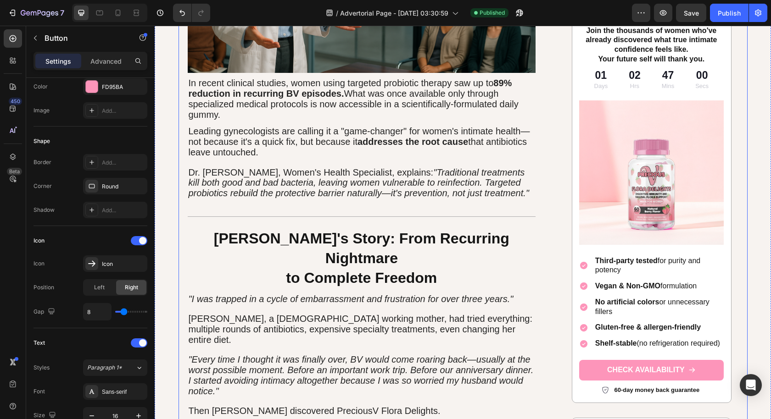
scroll to position [1461, 0]
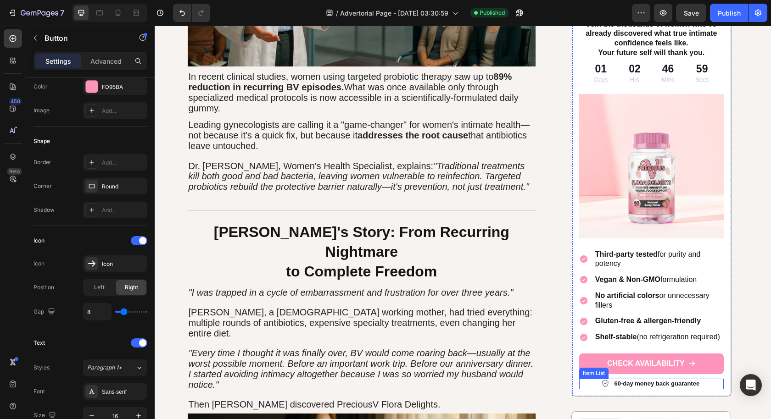
click at [582, 369] on div "Item List" at bounding box center [594, 373] width 26 height 8
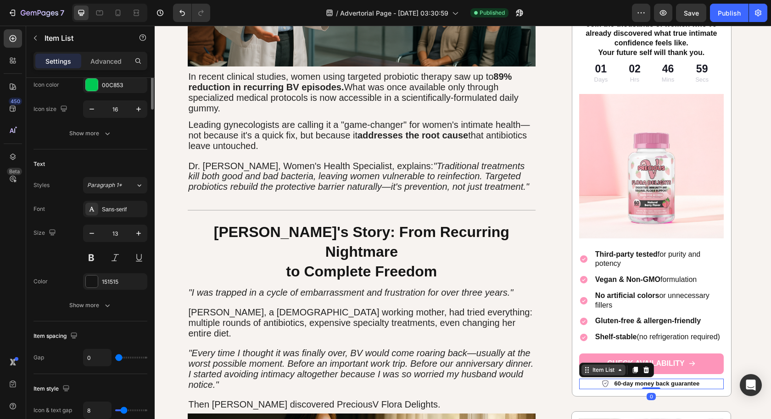
scroll to position [0, 0]
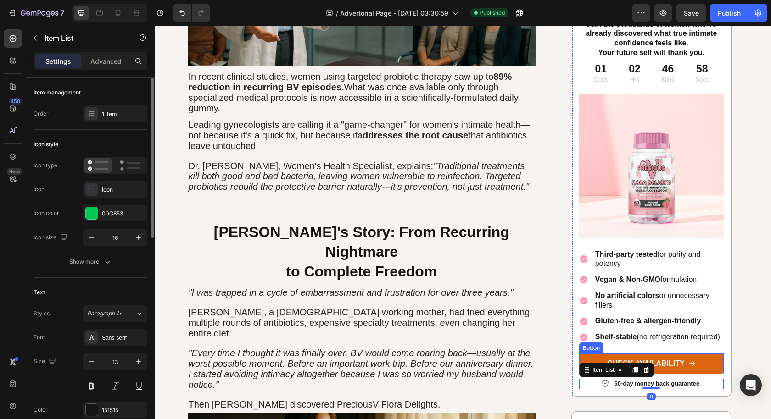
click at [586, 354] on link "CHECK AVAILABILITY" at bounding box center [651, 364] width 144 height 21
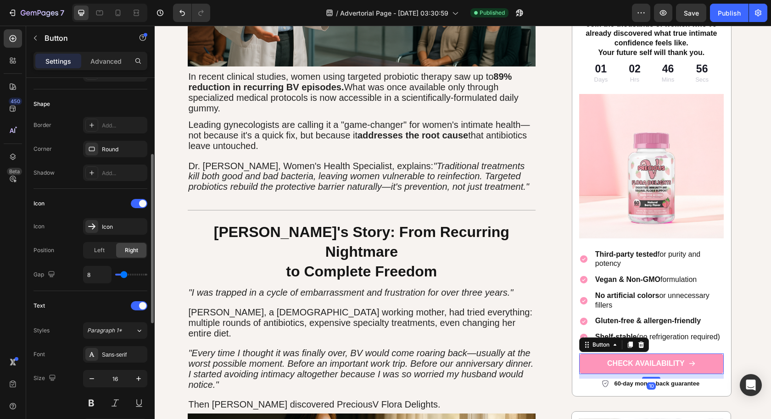
scroll to position [362, 0]
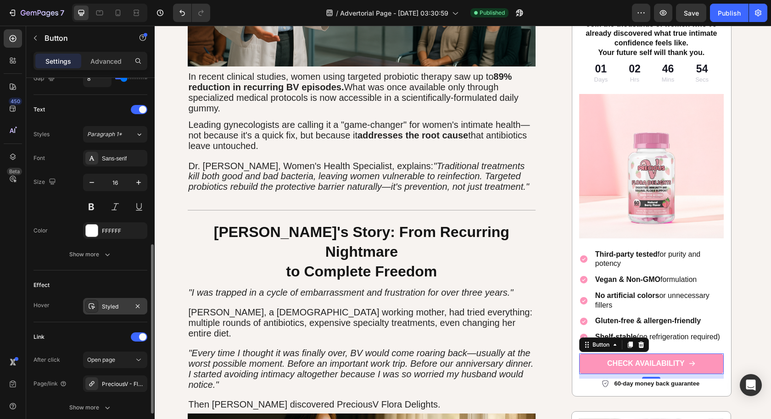
click at [112, 303] on div "Styled" at bounding box center [115, 307] width 27 height 8
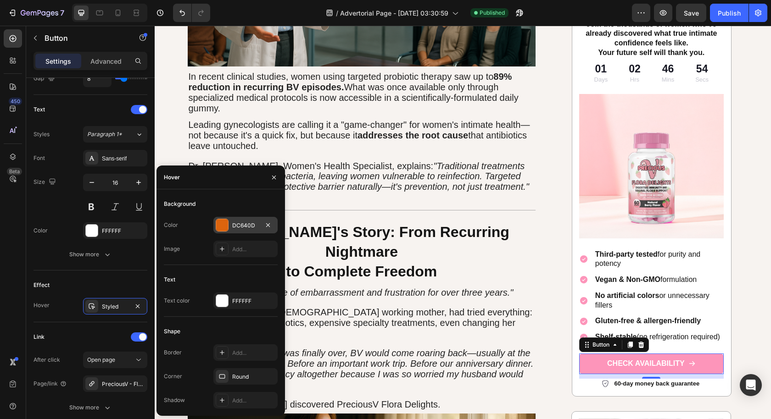
click at [250, 218] on div "DC640D" at bounding box center [245, 225] width 64 height 17
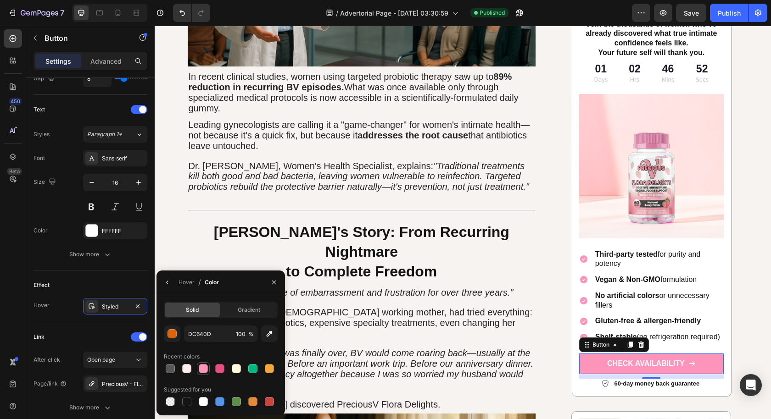
click at [207, 372] on div at bounding box center [203, 368] width 9 height 9
click at [222, 367] on div at bounding box center [219, 368] width 9 height 9
type input "E64E83"
click at [205, 336] on input "E64E83" at bounding box center [208, 334] width 48 height 17
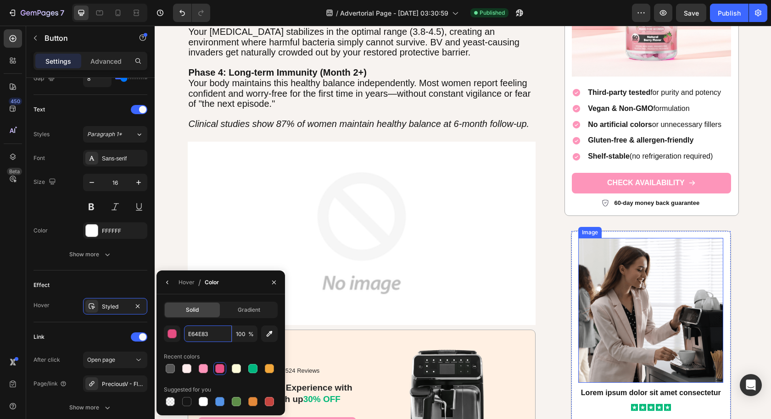
scroll to position [2751, 0]
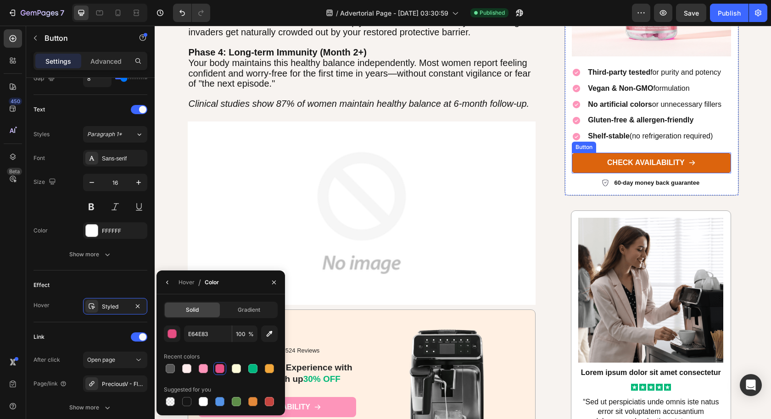
click at [580, 159] on link "CHECK AVAILABILITY" at bounding box center [650, 163] width 159 height 21
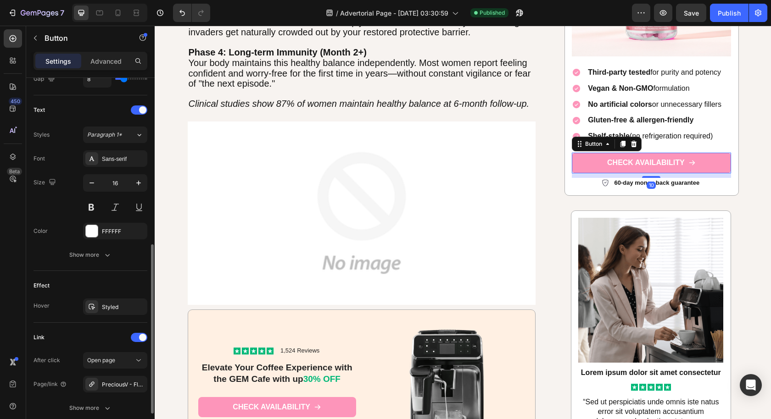
scroll to position [431, 0]
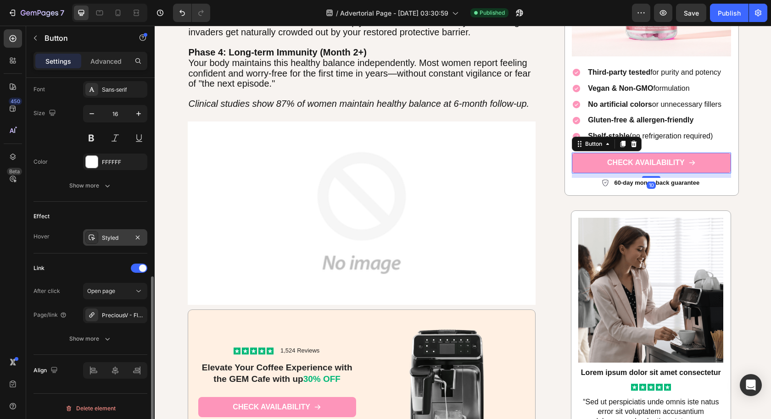
click at [107, 236] on div "Styled" at bounding box center [115, 238] width 27 height 8
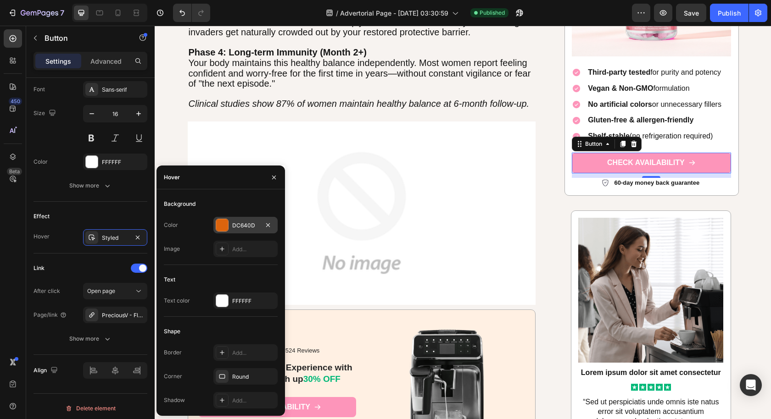
click at [238, 226] on div "DC640D" at bounding box center [245, 226] width 27 height 8
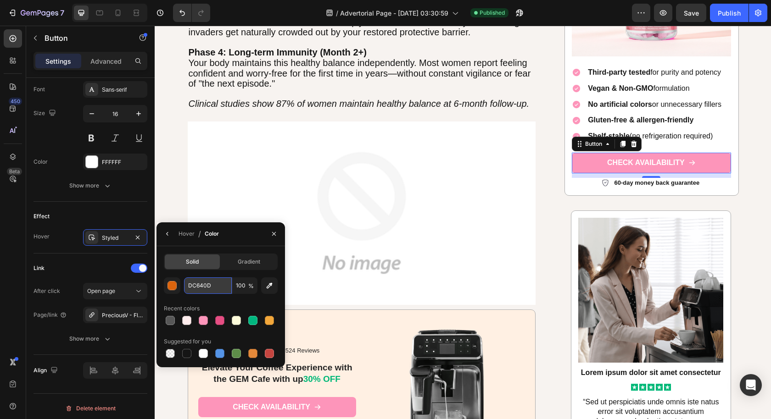
click at [202, 285] on input "DC640D" at bounding box center [208, 285] width 48 height 17
paste input "E64E83"
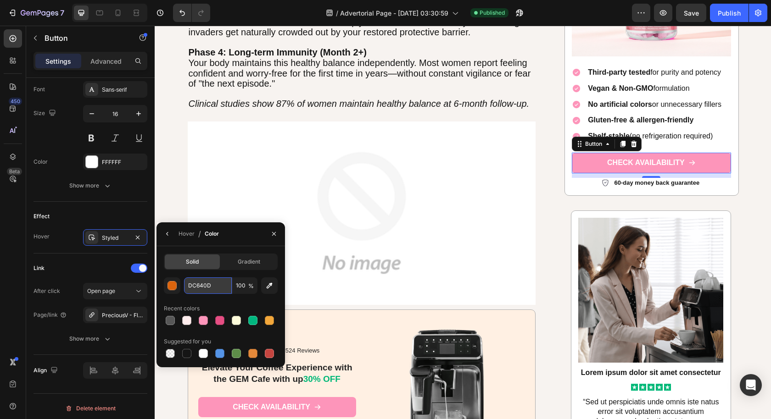
type input "E64E83"
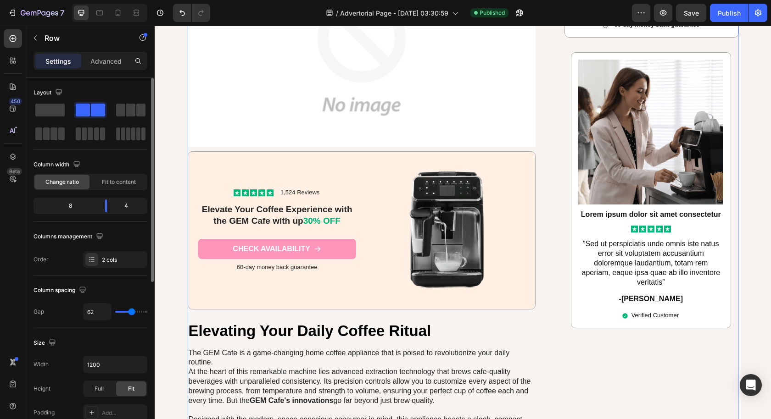
scroll to position [2934, 0]
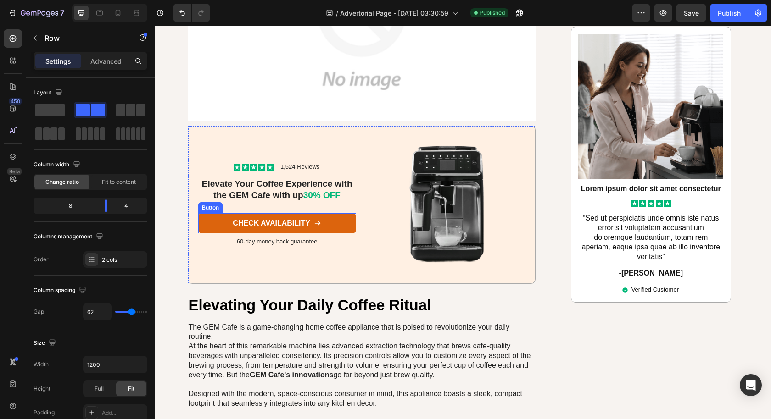
click at [329, 216] on link "CHECK AVAILABILITY" at bounding box center [277, 223] width 158 height 21
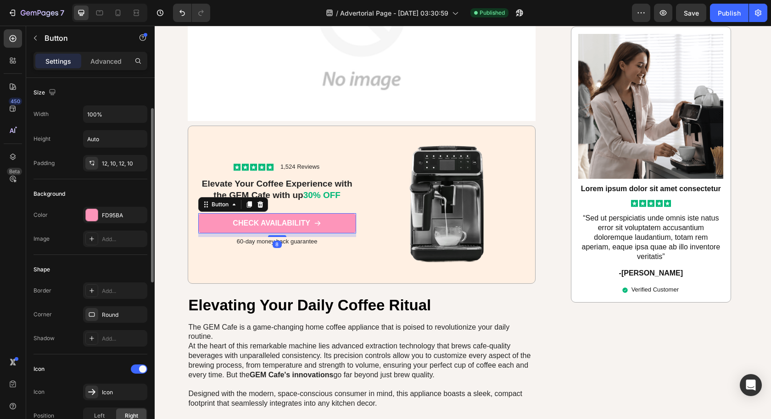
scroll to position [407, 0]
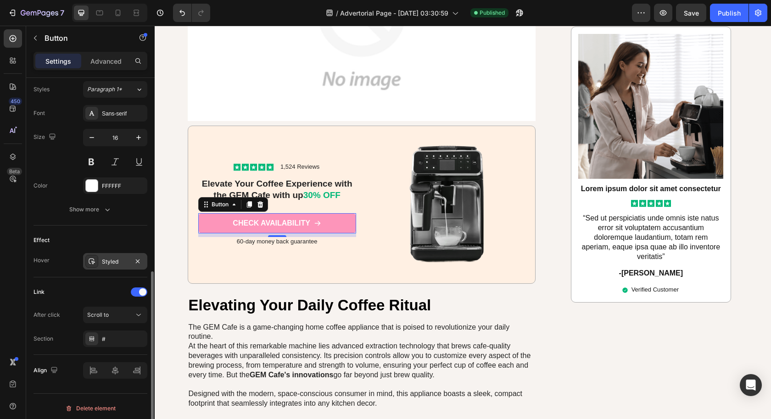
click at [108, 258] on div "Styled" at bounding box center [115, 262] width 27 height 8
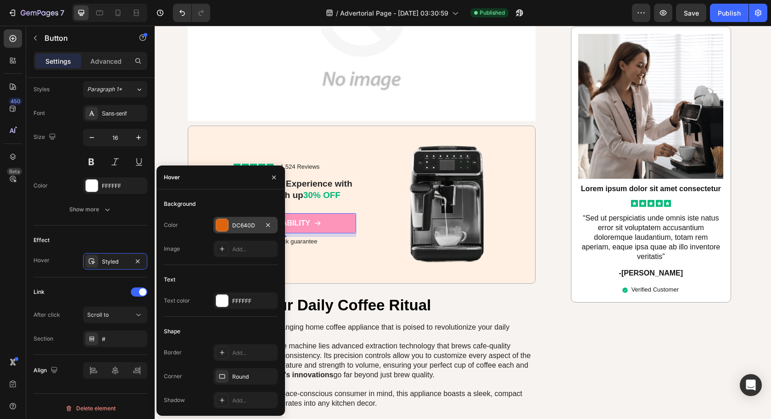
click at [255, 222] on div "DC640D" at bounding box center [245, 226] width 27 height 8
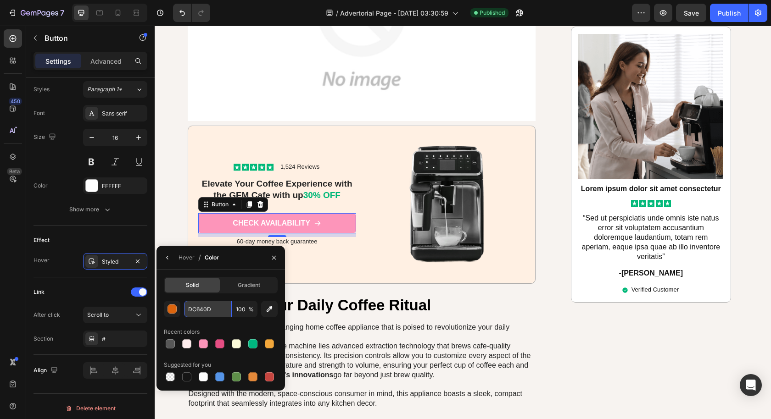
click at [204, 305] on input "DC640D" at bounding box center [208, 309] width 48 height 17
paste input "E64E83"
type input "E64E83"
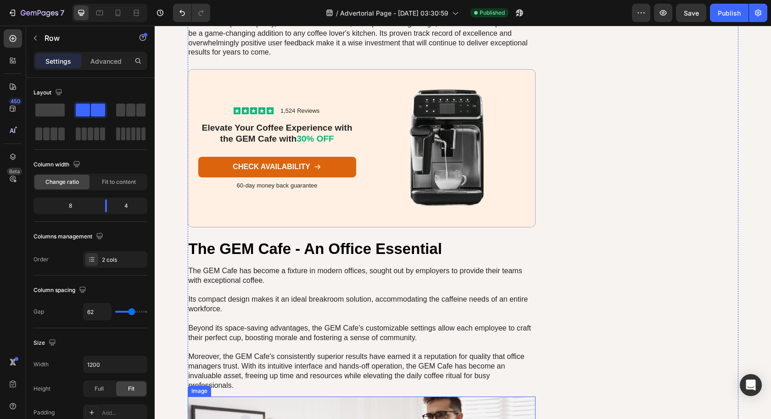
scroll to position [3582, 0]
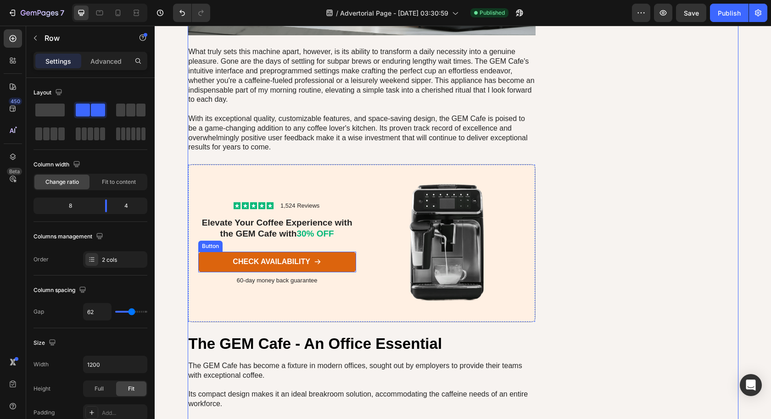
click at [328, 262] on link "CHECK AVAILABILITY" at bounding box center [277, 262] width 158 height 21
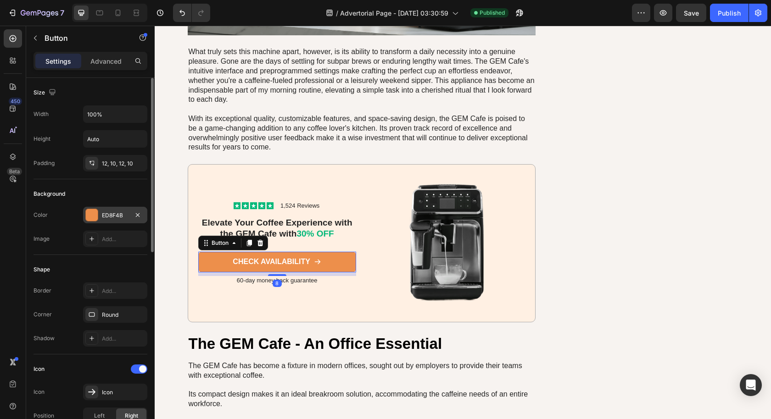
click at [117, 211] on div "ED8F4B" at bounding box center [115, 215] width 27 height 8
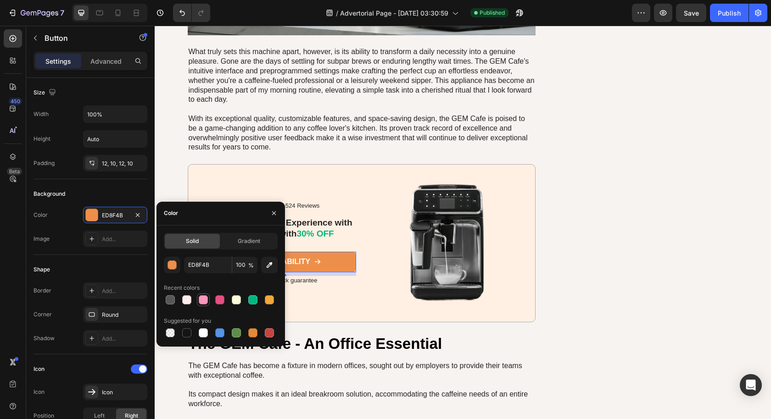
click at [203, 299] on div at bounding box center [203, 299] width 9 height 9
type input "FD95BA"
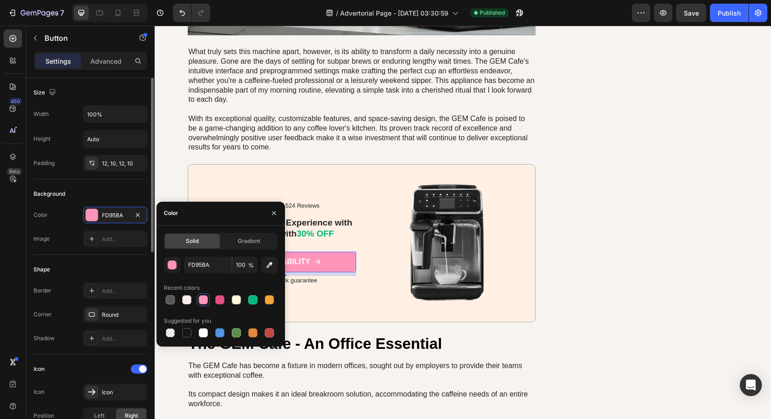
scroll to position [407, 0]
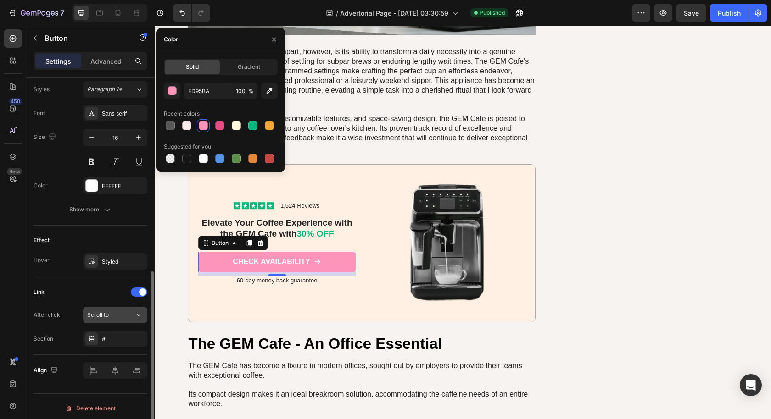
click at [119, 312] on div "Scroll to" at bounding box center [110, 315] width 47 height 8
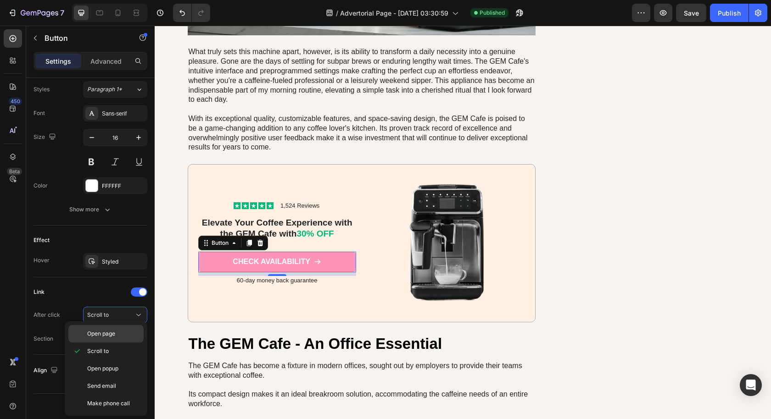
click at [118, 334] on p "Open page" at bounding box center [113, 334] width 52 height 8
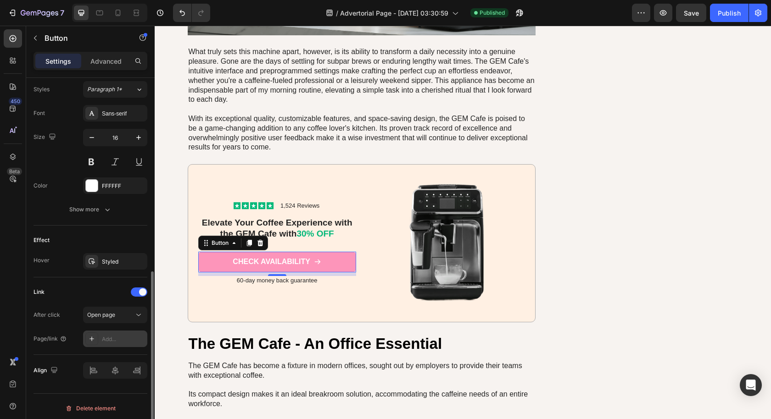
click at [124, 335] on div "Add..." at bounding box center [123, 339] width 43 height 8
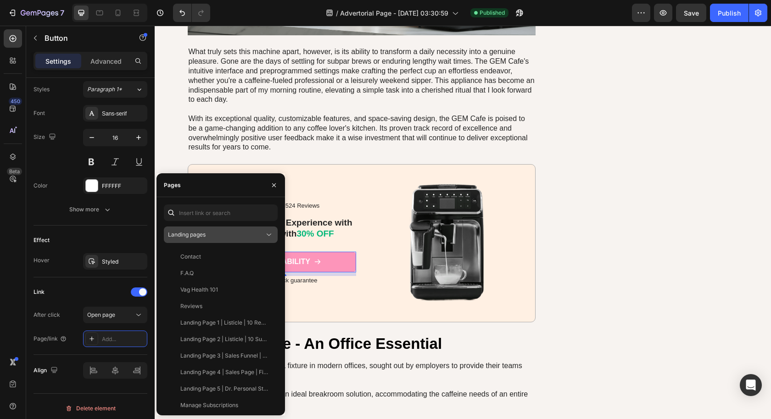
click at [221, 239] on div "Landing pages" at bounding box center [220, 234] width 105 height 9
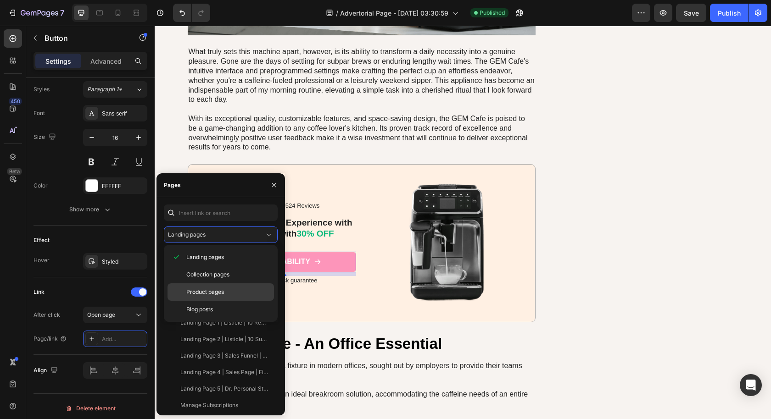
click at [221, 301] on div "Product pages" at bounding box center [220, 309] width 106 height 17
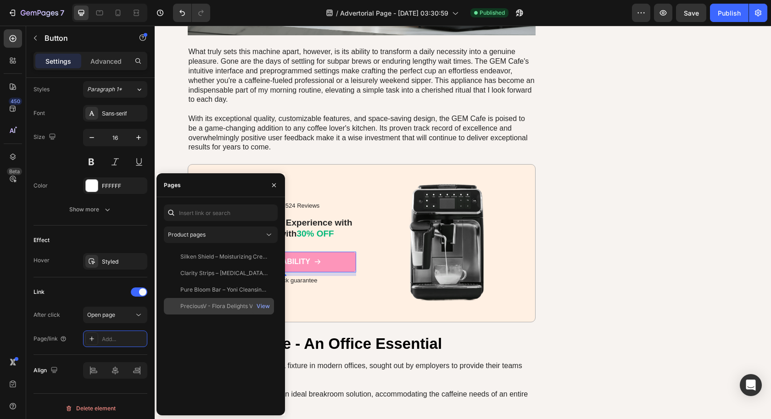
click at [221, 310] on div "PreciousV - Flora Delights Vaginal Probiotic Gummies" at bounding box center [224, 306] width 88 height 8
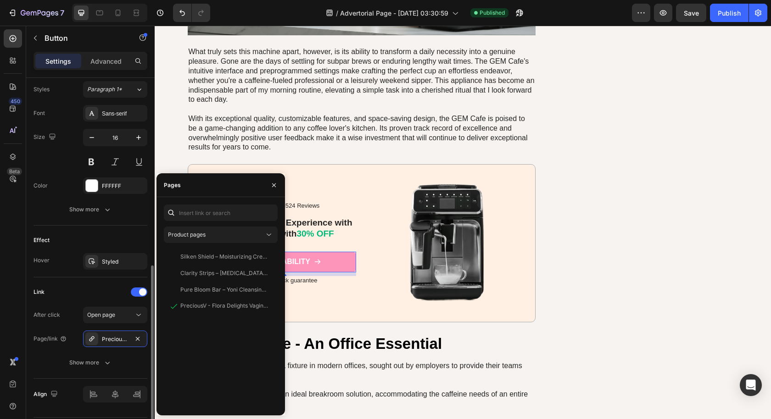
click at [107, 291] on div "Link" at bounding box center [90, 292] width 114 height 15
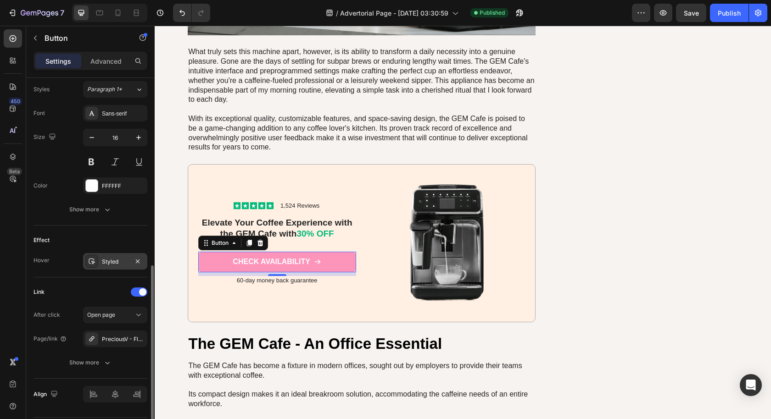
click at [111, 260] on div "Styled" at bounding box center [115, 262] width 27 height 8
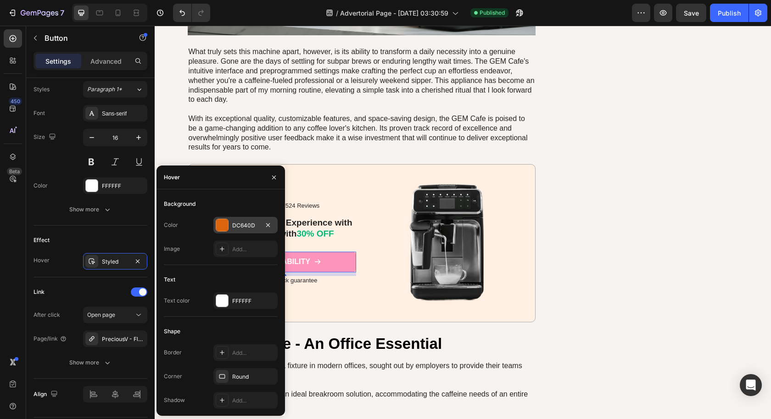
click at [242, 229] on div "DC640D" at bounding box center [245, 226] width 27 height 8
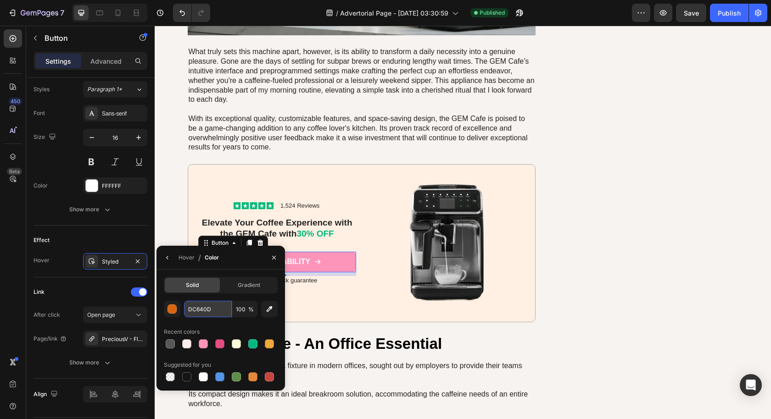
click at [0, 0] on input "DC640D" at bounding box center [0, 0] width 0 height 0
paste input "E64E83"
type input "E64E83"
click at [335, 341] on h2 "The GEM Cafe - An Office Essential" at bounding box center [362, 344] width 348 height 22
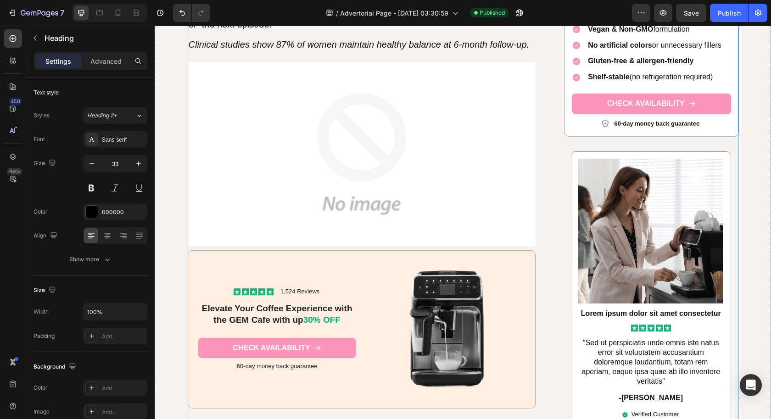
scroll to position [2806, 0]
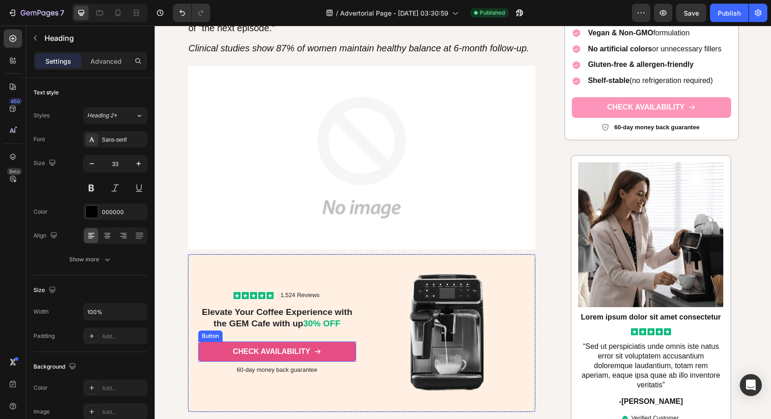
click at [334, 350] on link "CHECK AVAILABILITY" at bounding box center [277, 352] width 158 height 21
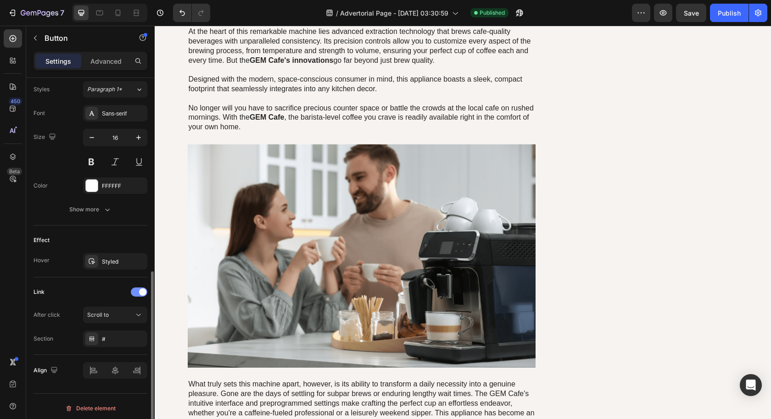
scroll to position [3322, 0]
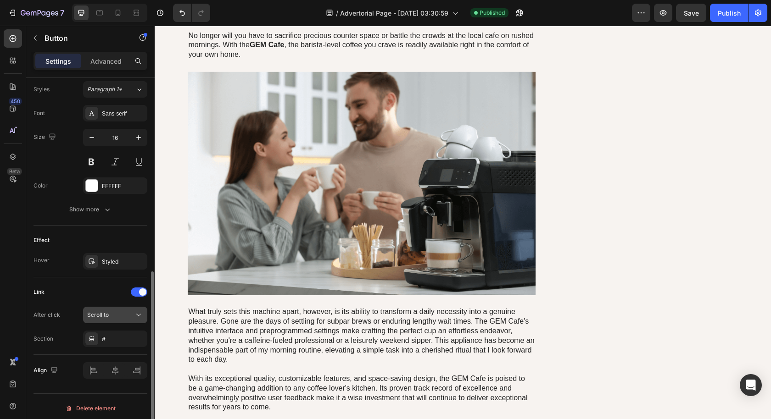
click at [123, 307] on button "Scroll to" at bounding box center [115, 315] width 64 height 17
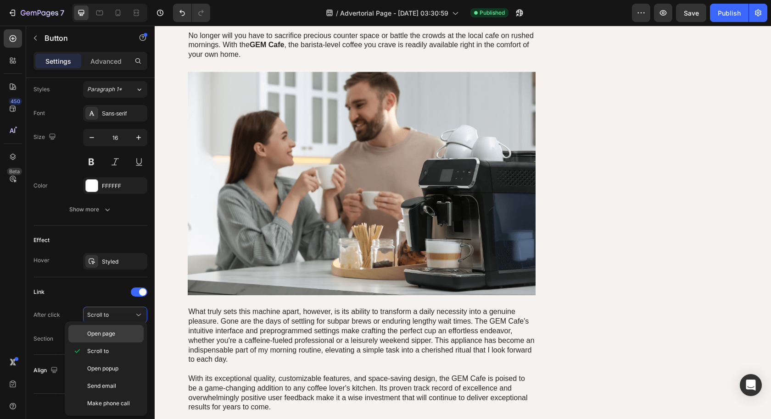
click at [122, 331] on p "Open page" at bounding box center [113, 334] width 52 height 8
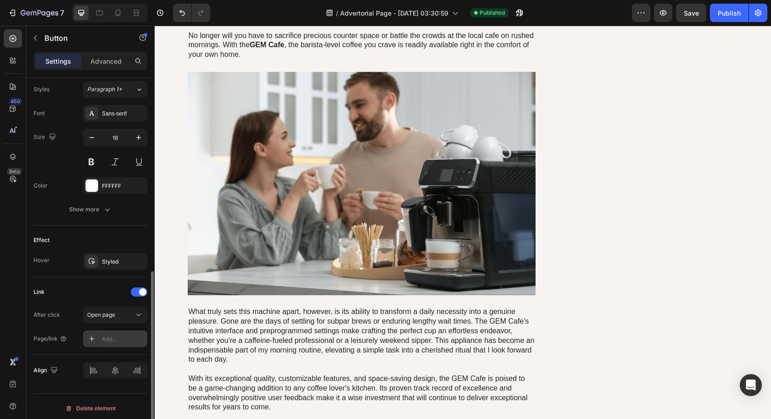
click at [119, 335] on div "Add..." at bounding box center [123, 339] width 43 height 8
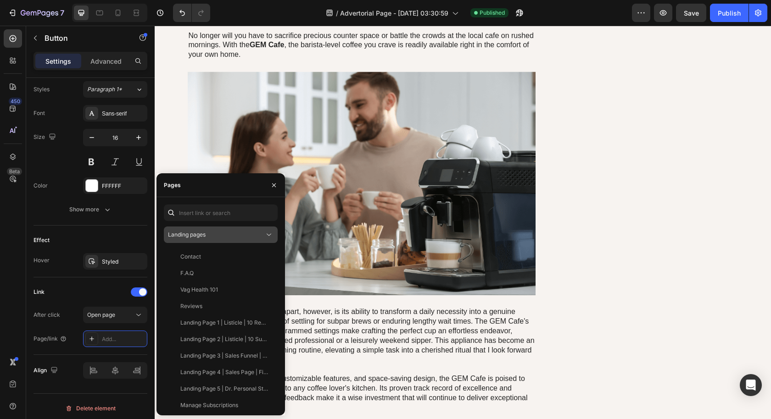
click at [228, 238] on div "Landing pages" at bounding box center [216, 235] width 96 height 8
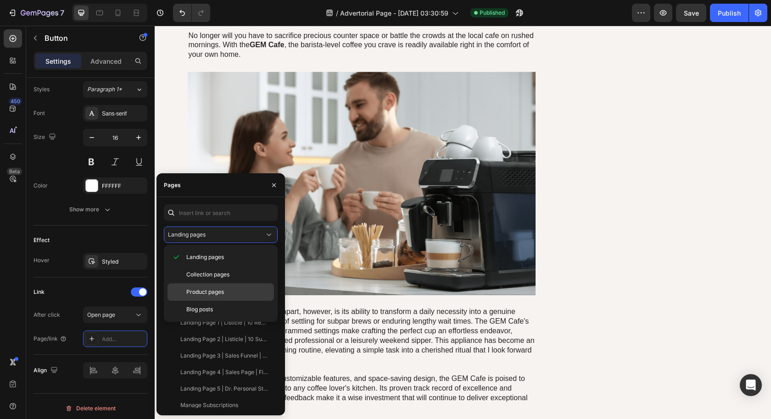
click at [218, 294] on span "Product pages" at bounding box center [205, 292] width 38 height 8
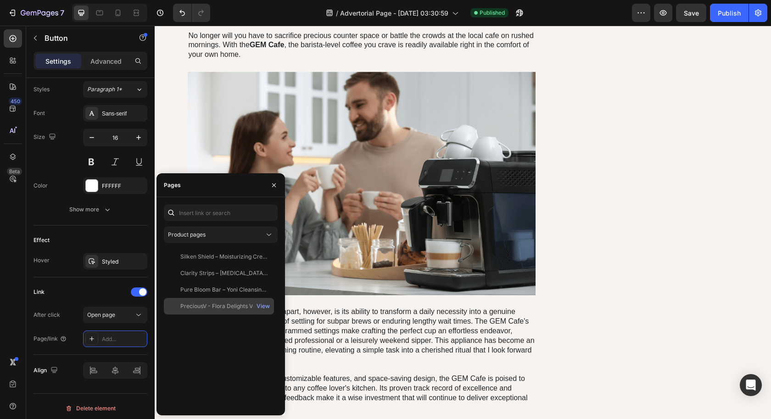
click at [232, 307] on div "PreciousV - Flora Delights Vaginal Probiotic Gummies" at bounding box center [224, 306] width 88 height 8
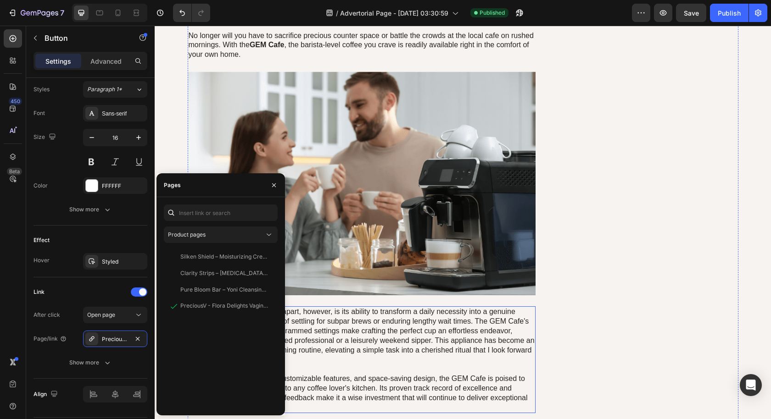
click at [392, 336] on p "What truly sets this machine apart, however, is its ability to transform a dail…" at bounding box center [362, 359] width 346 height 105
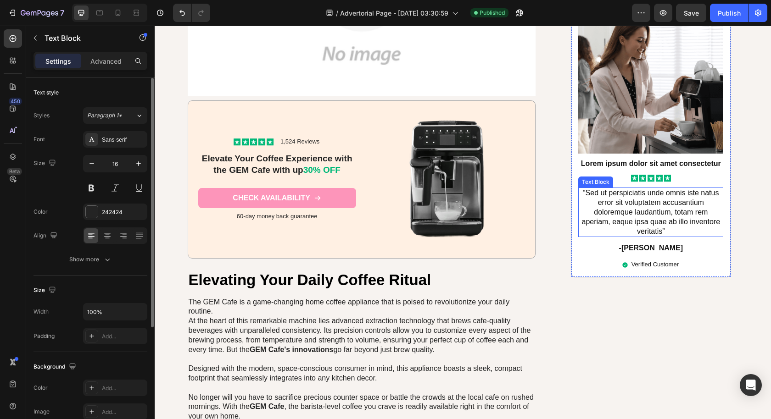
scroll to position [2949, 0]
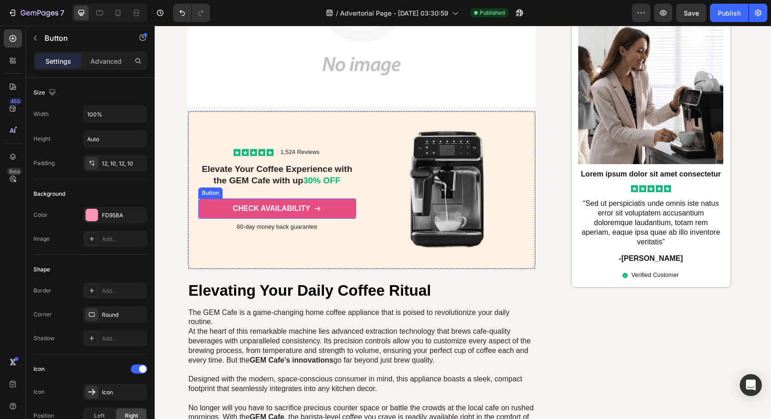
click at [327, 209] on link "CHECK AVAILABILITY" at bounding box center [277, 209] width 158 height 21
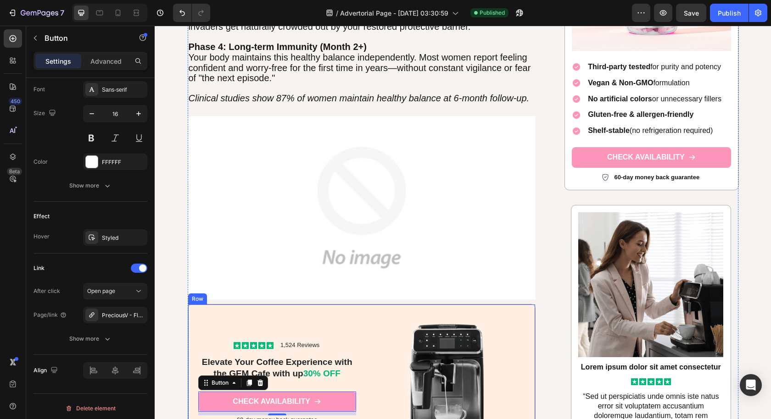
scroll to position [2745, 0]
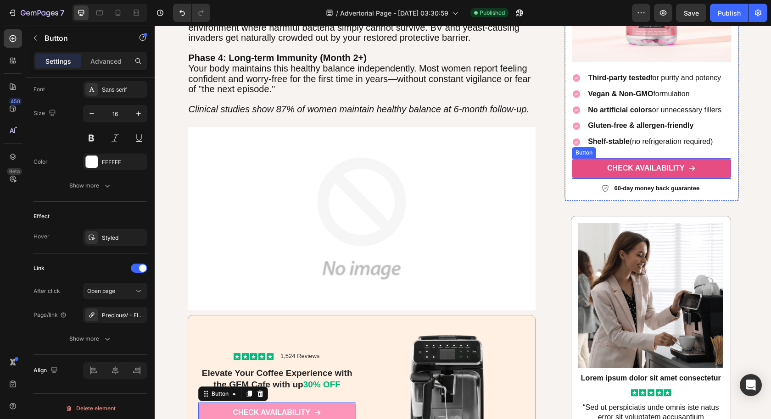
click at [702, 168] on link "CHECK AVAILABILITY" at bounding box center [650, 168] width 159 height 21
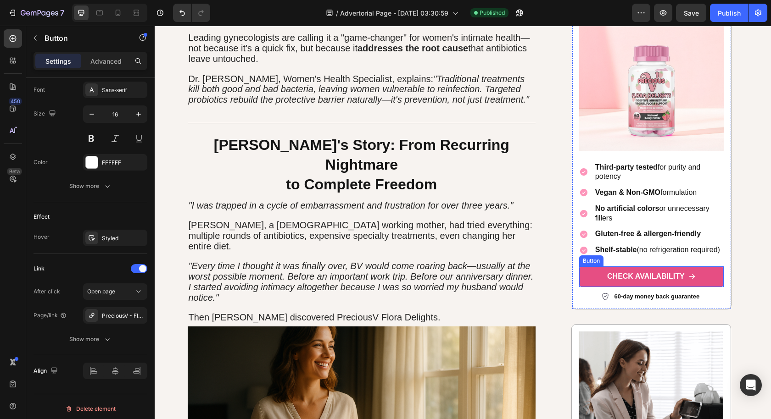
scroll to position [1546, 0]
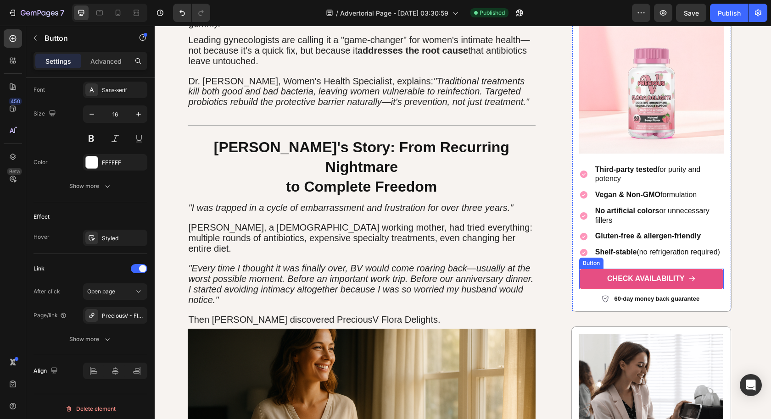
click at [708, 269] on link "CHECK AVAILABILITY" at bounding box center [651, 279] width 144 height 21
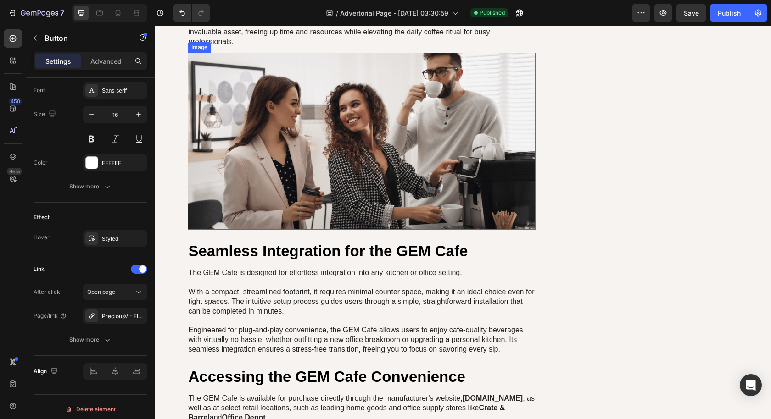
scroll to position [3519, 0]
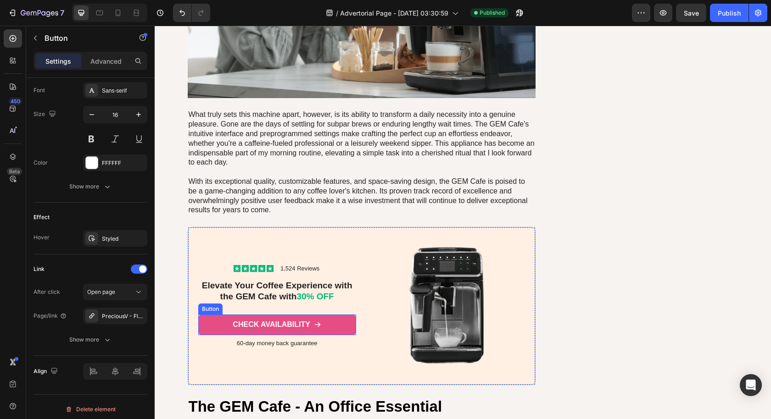
click at [314, 321] on icon at bounding box center [317, 324] width 7 height 7
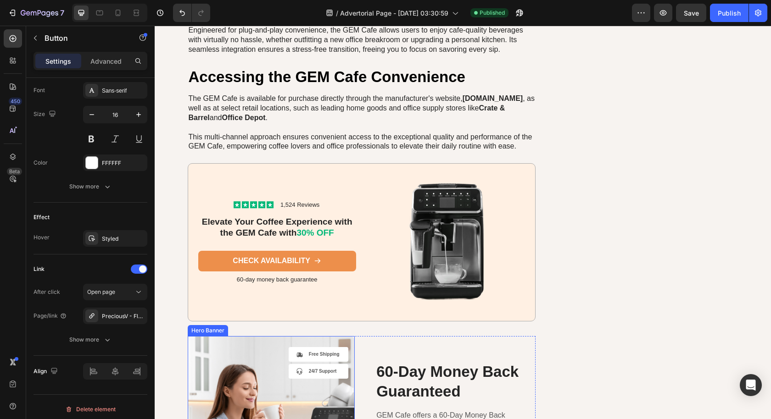
scroll to position [4423, 0]
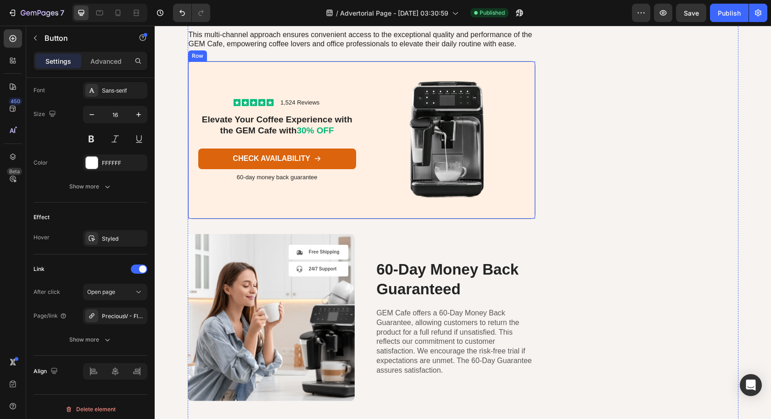
click at [334, 161] on link "CHECK AVAILABILITY" at bounding box center [277, 159] width 158 height 21
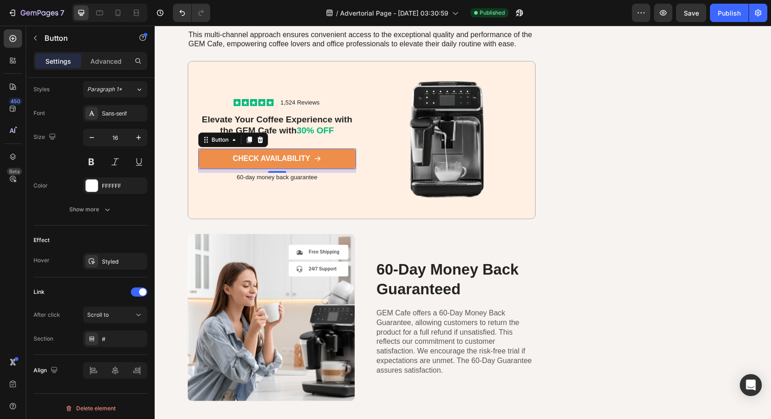
scroll to position [0, 0]
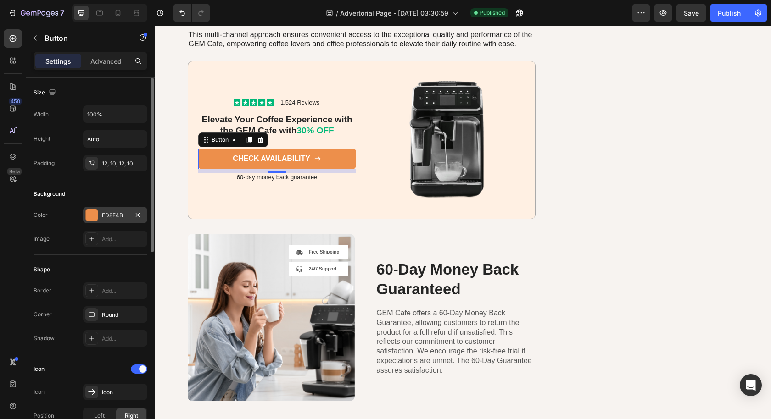
click at [109, 211] on div "ED8F4B" at bounding box center [115, 215] width 27 height 8
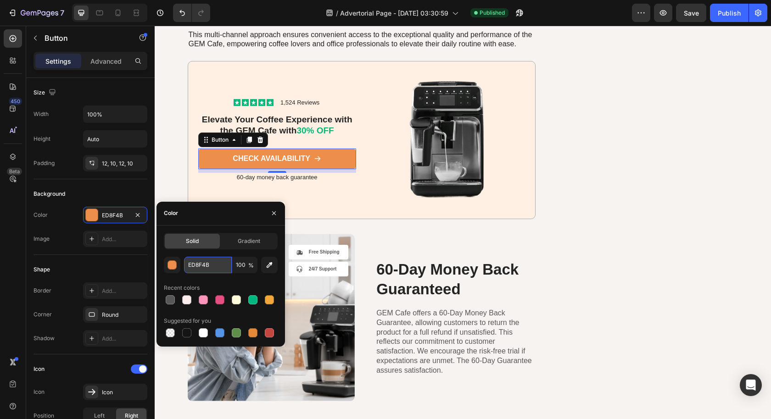
click at [210, 259] on input "ED8F4B" at bounding box center [208, 265] width 48 height 17
click at [216, 299] on div at bounding box center [219, 299] width 9 height 9
type input "E64E83"
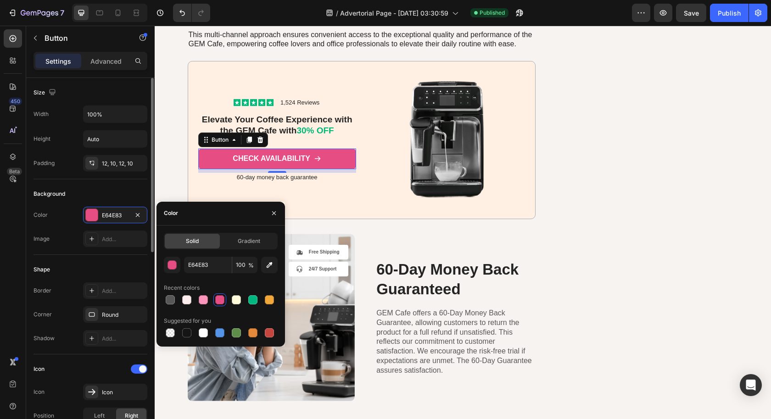
scroll to position [333, 0]
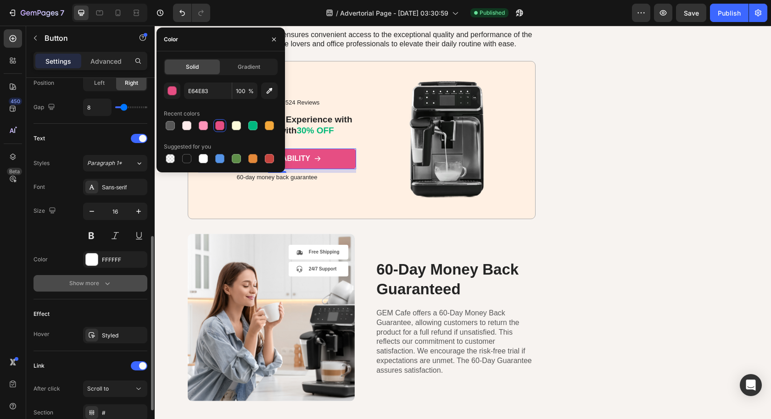
click at [105, 279] on icon "button" at bounding box center [107, 283] width 9 height 9
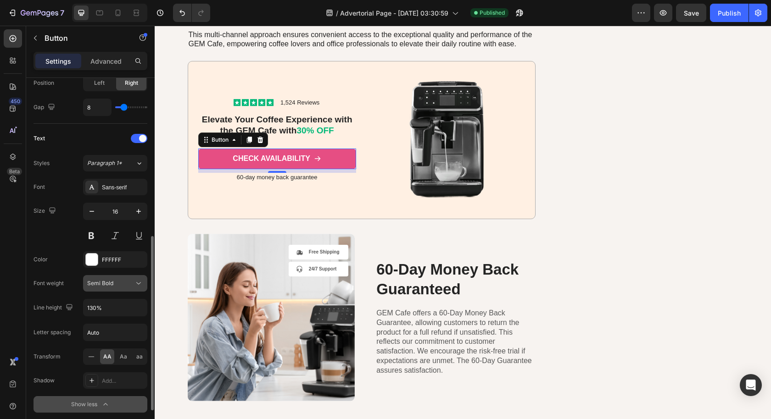
scroll to position [527, 0]
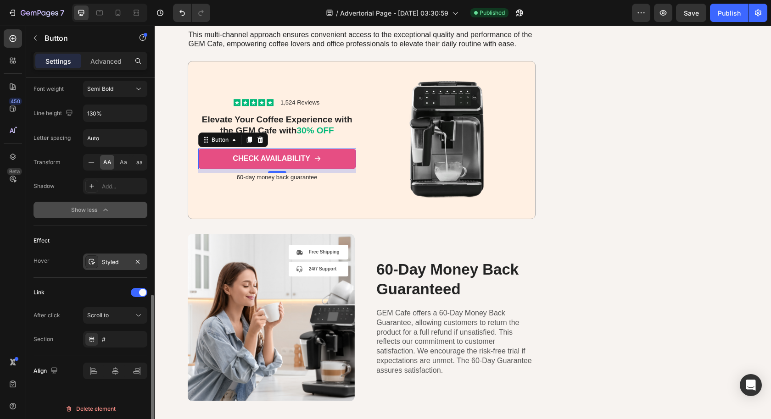
click at [113, 258] on div "Styled" at bounding box center [115, 262] width 27 height 8
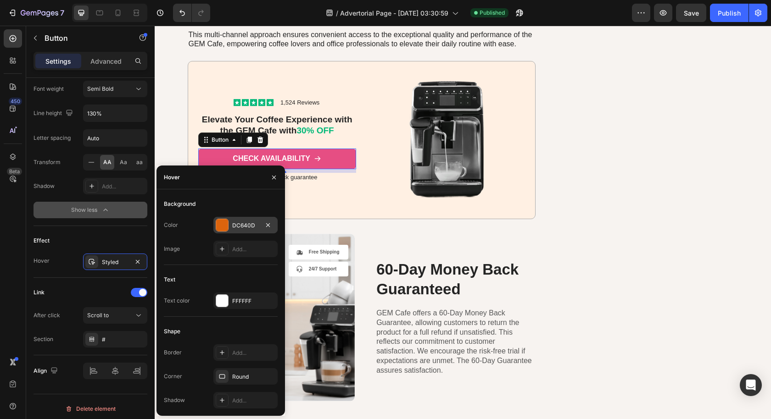
click at [242, 225] on div "DC640D" at bounding box center [245, 226] width 27 height 8
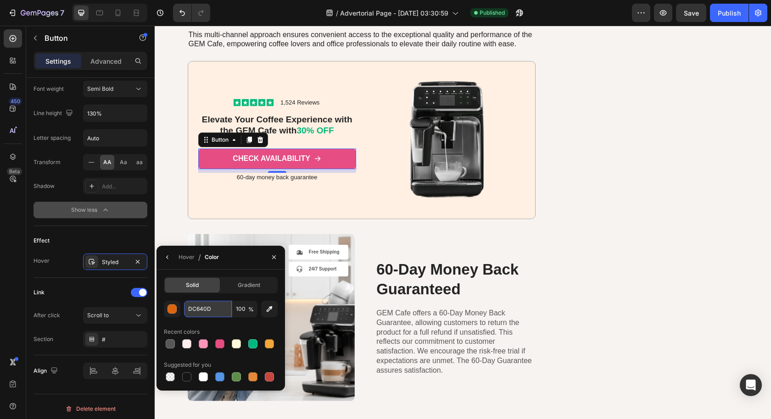
click at [0, 0] on input "DC640D" at bounding box center [0, 0] width 0 height 0
paste input "E64E83"
type input "E64E83"
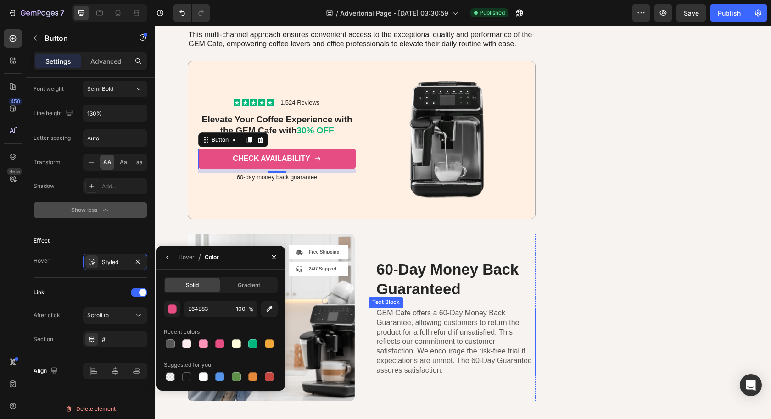
click at [409, 317] on p "GEM Cafe offers a 60-Day Money Back Guarantee, allowing customers to return the…" at bounding box center [455, 342] width 158 height 67
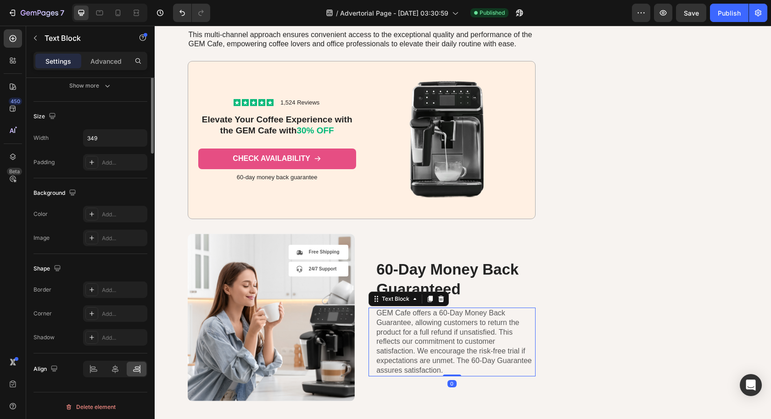
scroll to position [0, 0]
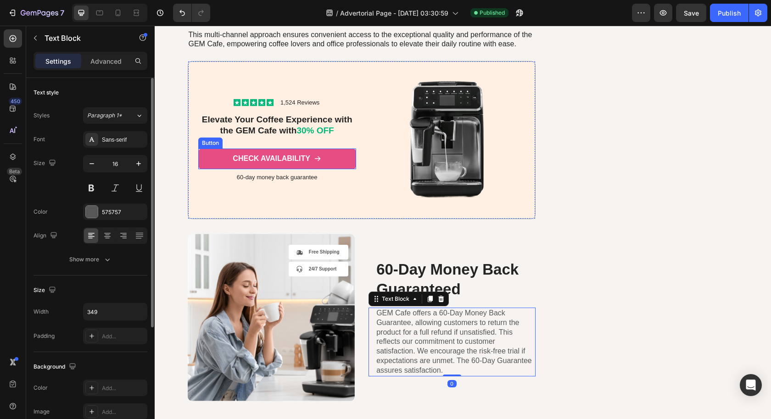
click at [327, 153] on link "CHECK AVAILABILITY" at bounding box center [277, 159] width 158 height 21
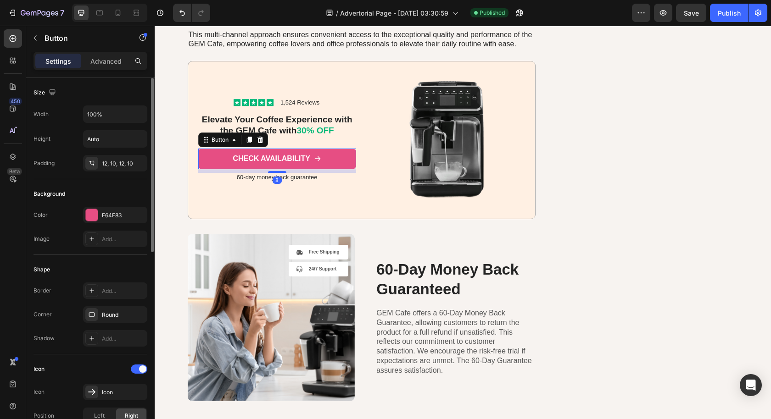
scroll to position [407, 0]
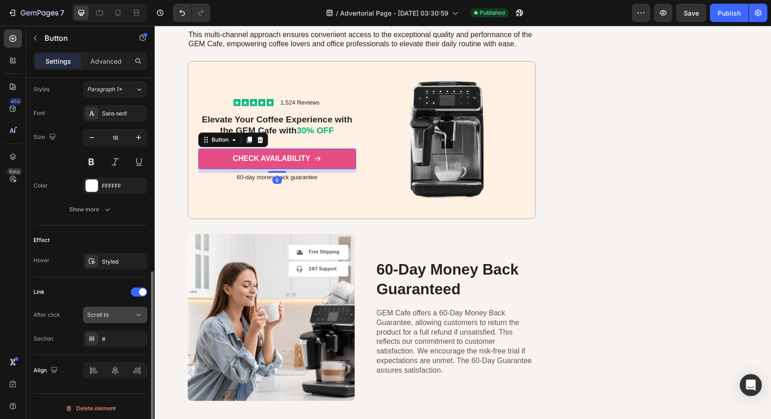
click at [123, 311] on div "Scroll to" at bounding box center [110, 315] width 47 height 8
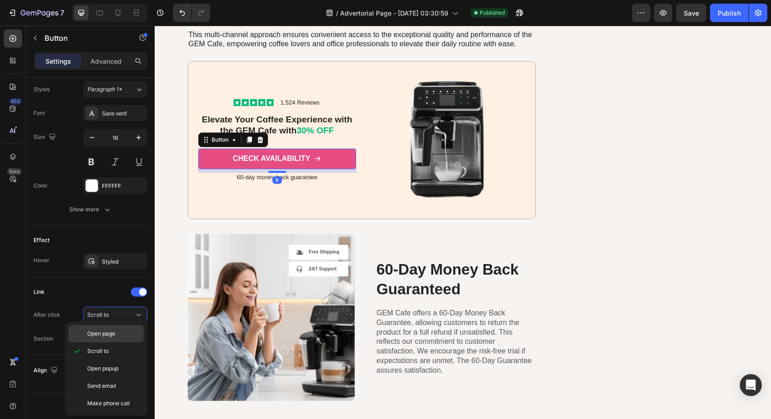
click at [115, 327] on div "Open page" at bounding box center [105, 333] width 75 height 17
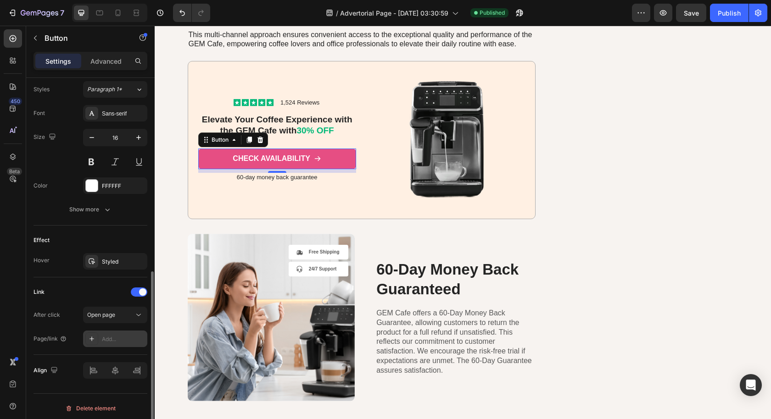
click at [114, 335] on div "Add..." at bounding box center [123, 339] width 43 height 8
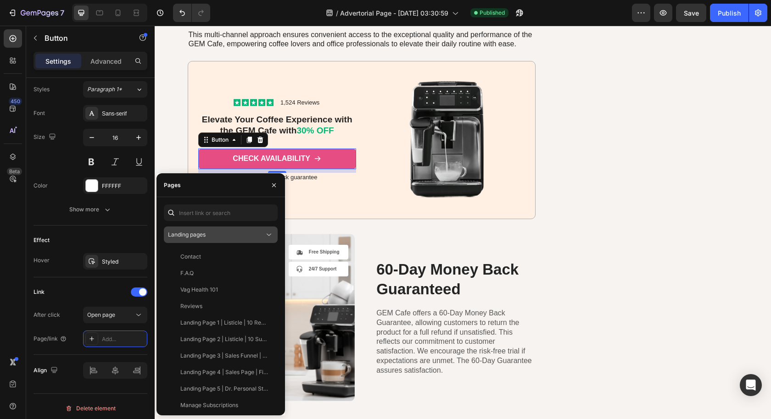
click at [224, 232] on div "Landing pages" at bounding box center [216, 235] width 96 height 8
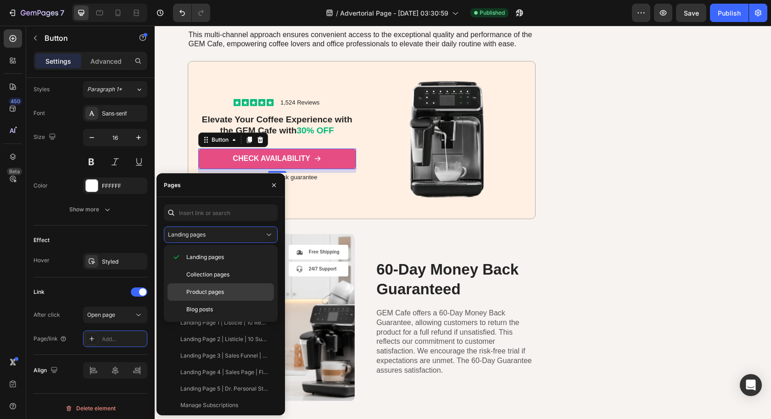
click at [218, 289] on span "Product pages" at bounding box center [205, 292] width 38 height 8
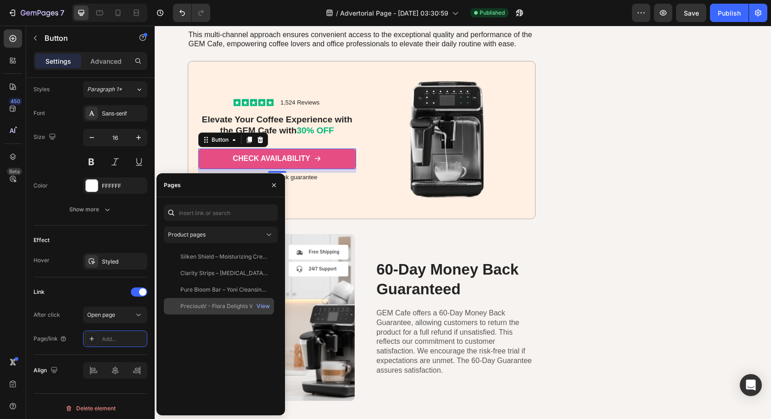
click at [221, 304] on div "PreciousV - Flora Delights Vaginal Probiotic Gummies" at bounding box center [224, 306] width 88 height 8
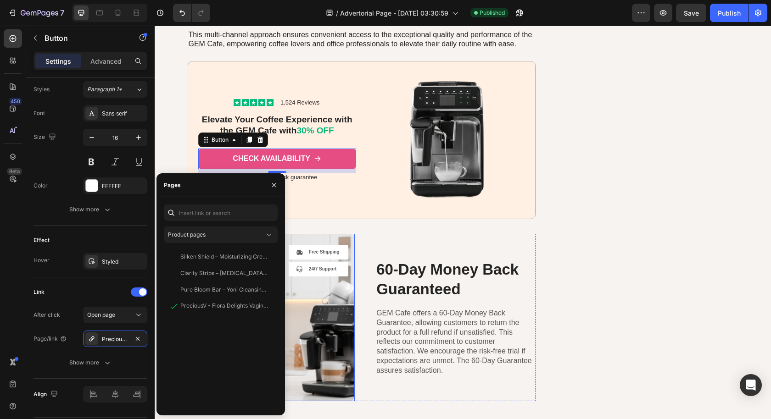
click at [368, 293] on div "60-Day Money Back Guaranteed" at bounding box center [451, 279] width 167 height 41
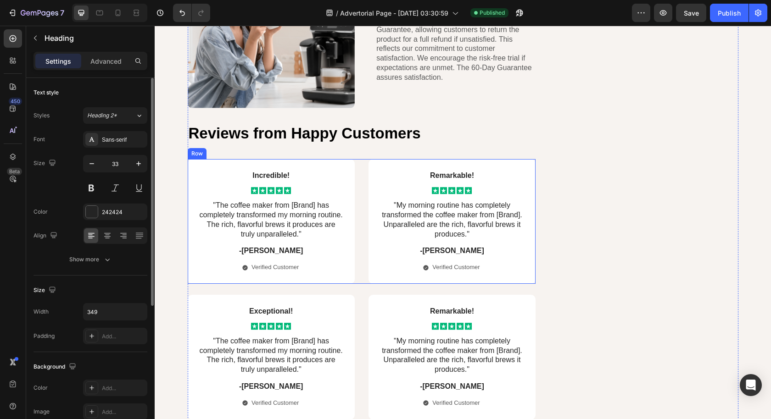
scroll to position [4855, 0]
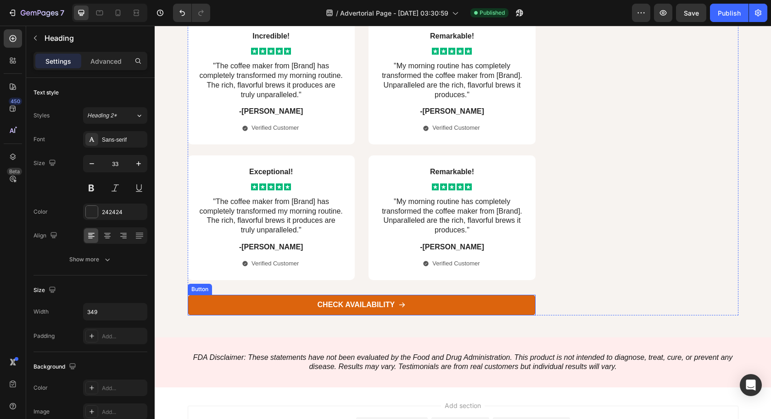
click at [431, 311] on link "CHECK AVAILABILITY" at bounding box center [362, 305] width 348 height 21
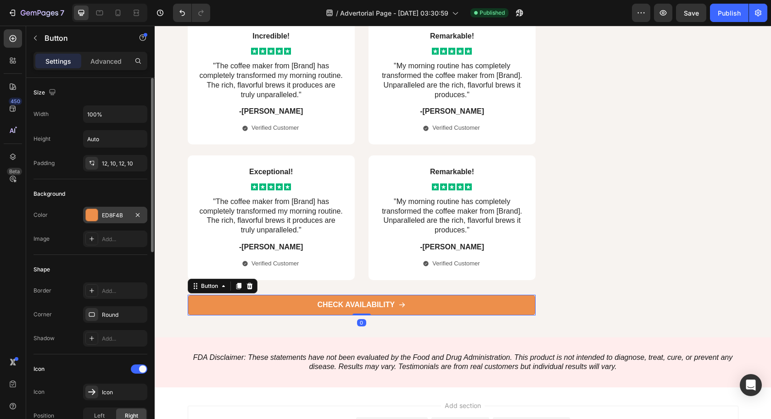
click at [114, 208] on div "ED8F4B" at bounding box center [115, 215] width 64 height 17
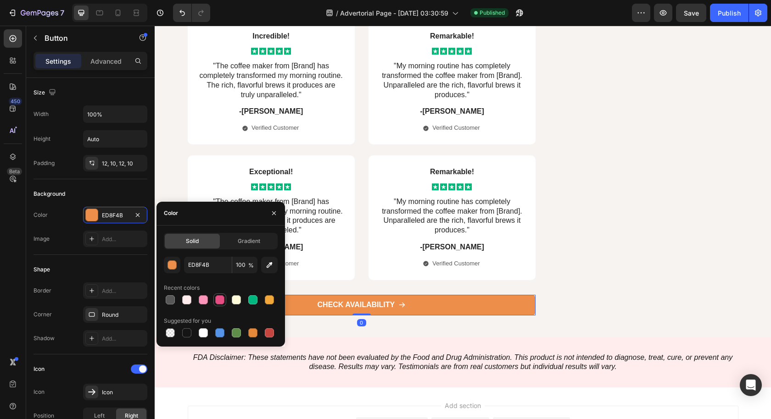
click at [221, 303] on div at bounding box center [219, 299] width 9 height 9
type input "E64E83"
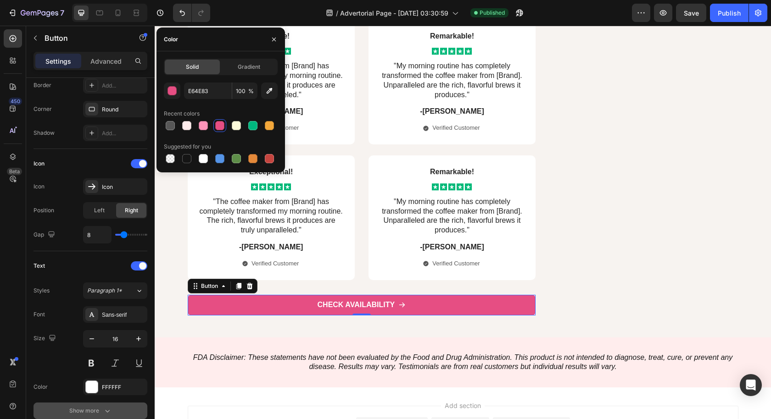
scroll to position [407, 0]
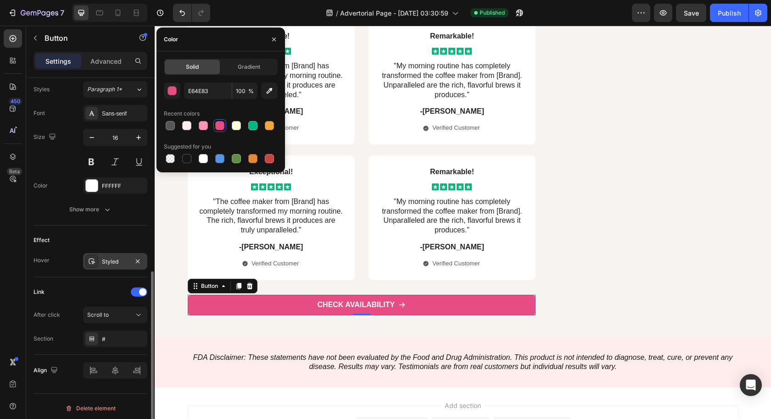
click at [116, 258] on div "Styled" at bounding box center [115, 262] width 27 height 8
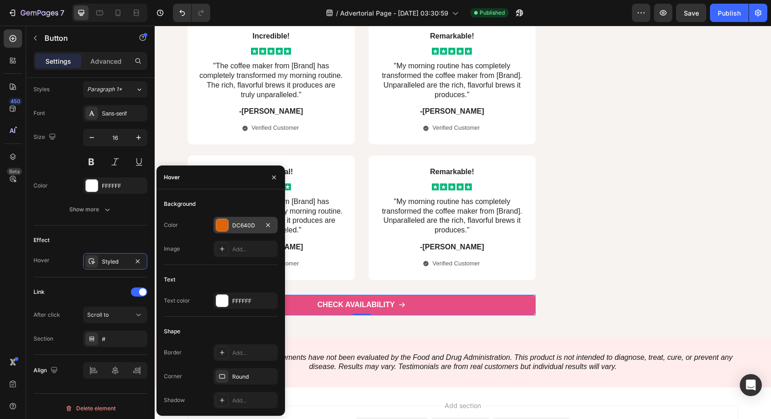
click at [240, 225] on div "DC640D" at bounding box center [245, 226] width 27 height 8
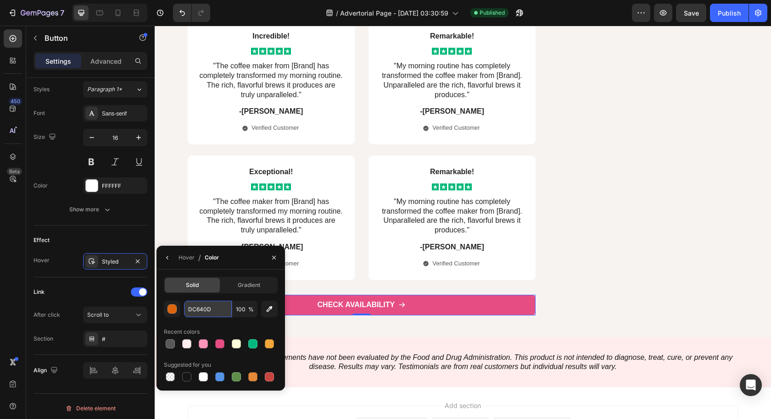
click at [0, 0] on input "DC640D" at bounding box center [0, 0] width 0 height 0
paste input "E64E83"
type input "E64E83"
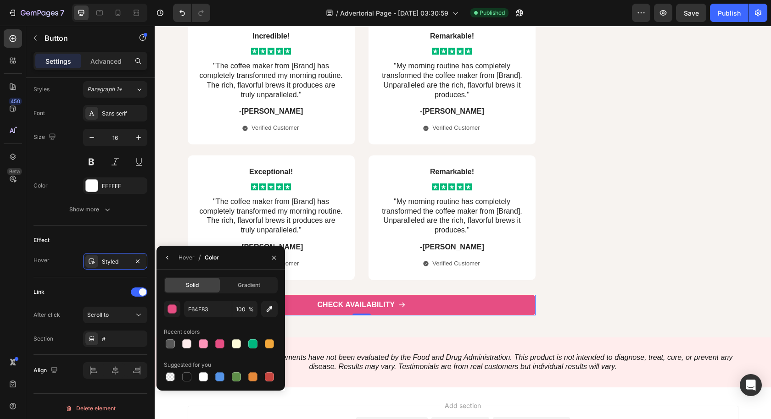
click at [285, 300] on link "CHECK AVAILABILITY" at bounding box center [362, 305] width 348 height 21
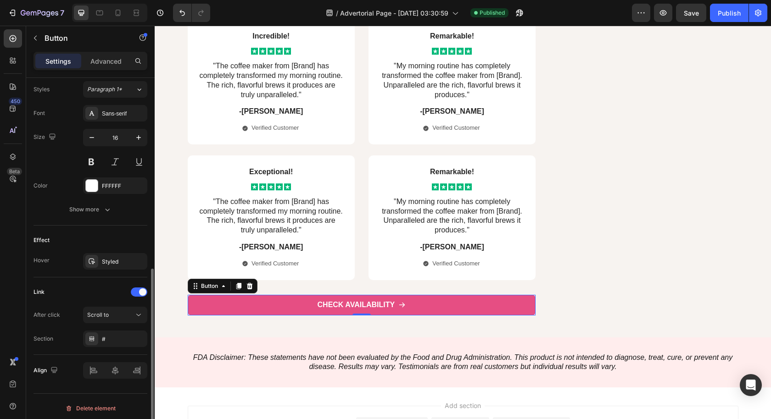
scroll to position [0, 0]
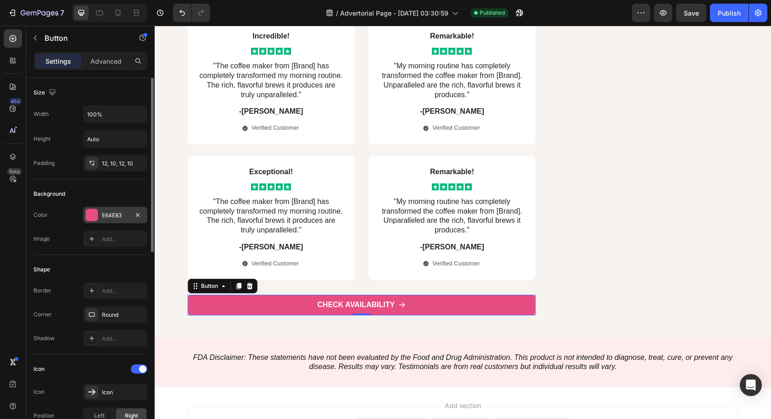
click at [109, 214] on div "E64E83" at bounding box center [115, 215] width 27 height 8
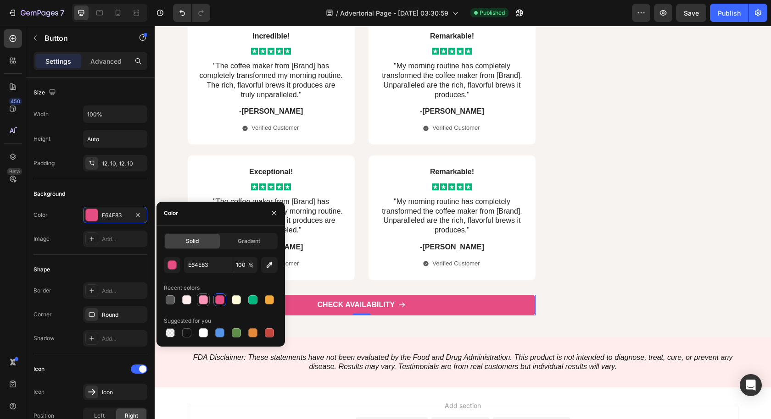
click at [205, 303] on div at bounding box center [203, 299] width 9 height 9
type input "FD95BA"
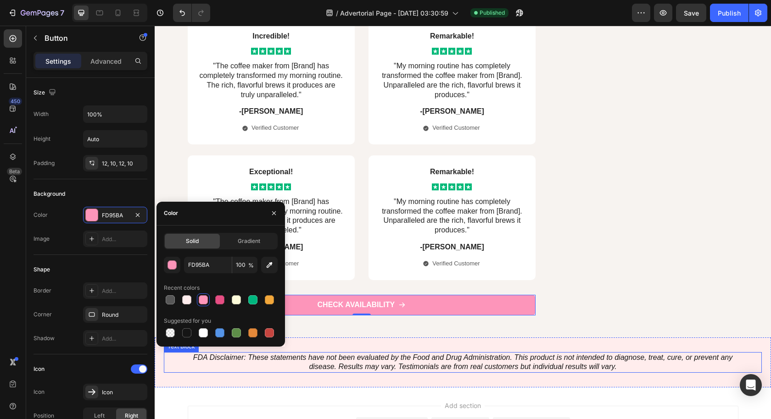
click at [447, 360] on icon "FDA Disclaimer: These statements have not been evaluated by the Food and Drug A…" at bounding box center [462, 362] width 539 height 17
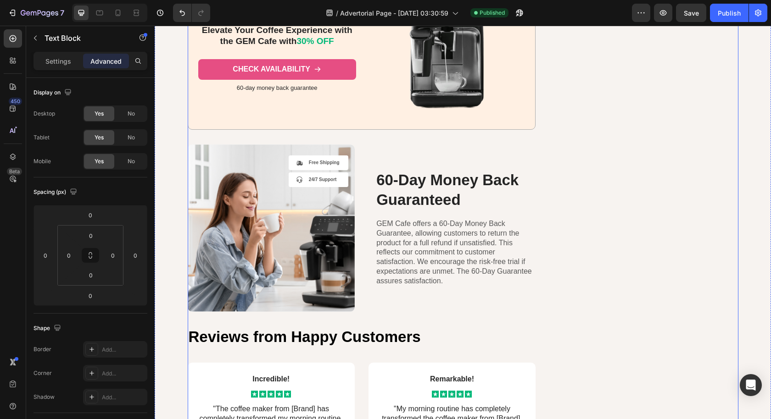
scroll to position [4413, 0]
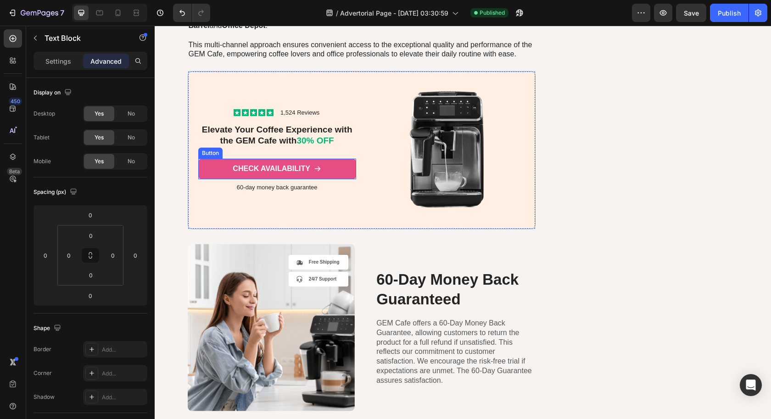
click at [338, 165] on link "CHECK AVAILABILITY" at bounding box center [277, 169] width 158 height 21
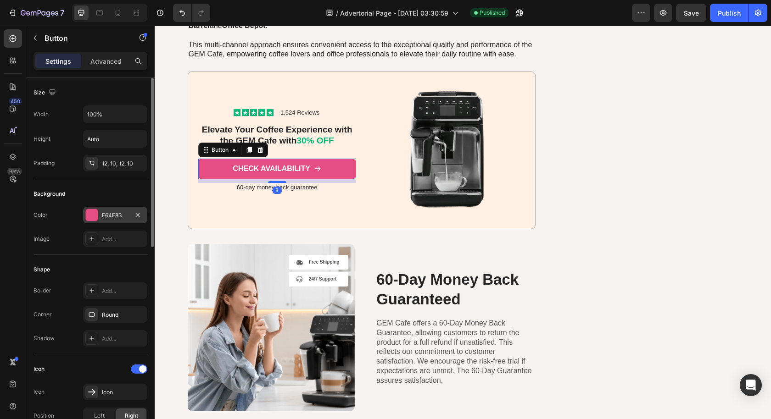
click at [109, 212] on div "E64E83" at bounding box center [115, 215] width 27 height 8
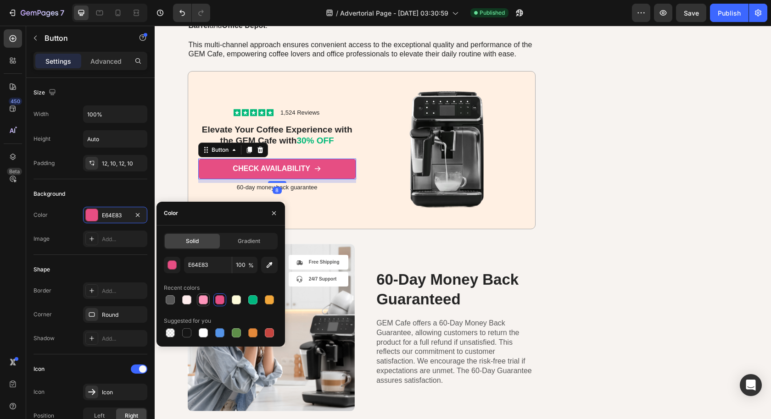
click at [200, 302] on div at bounding box center [203, 299] width 9 height 9
type input "FD95BA"
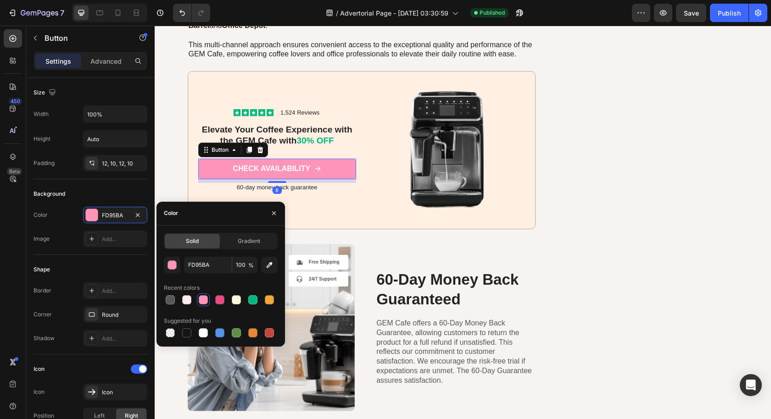
click at [471, 334] on p "GEM Cafe offers a 60-Day Money Back Guarantee, allowing customers to return the…" at bounding box center [455, 352] width 158 height 67
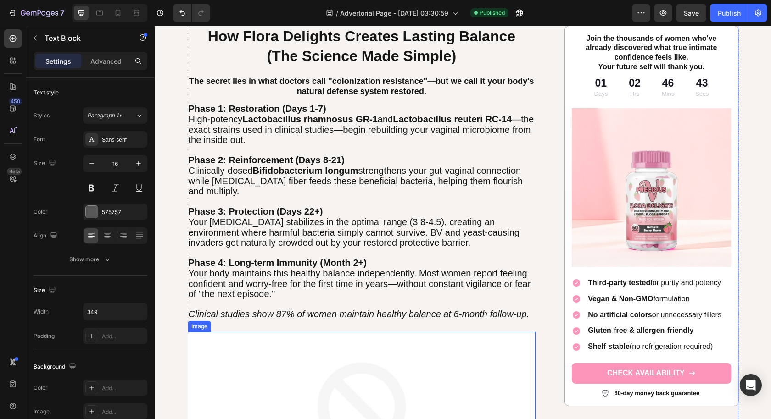
scroll to position [2697, 0]
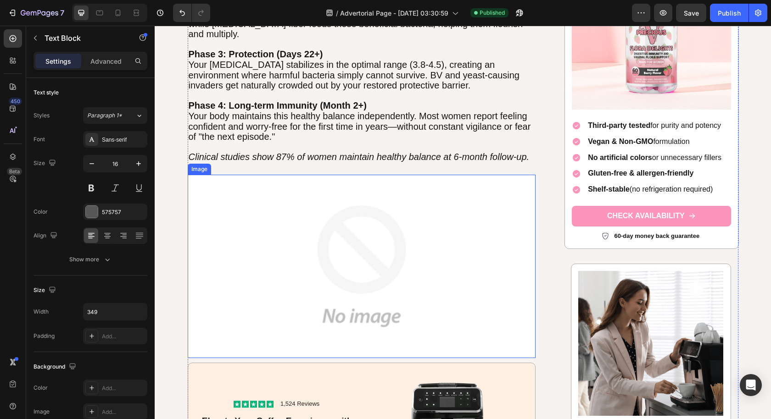
click at [371, 262] on img at bounding box center [362, 266] width 348 height 183
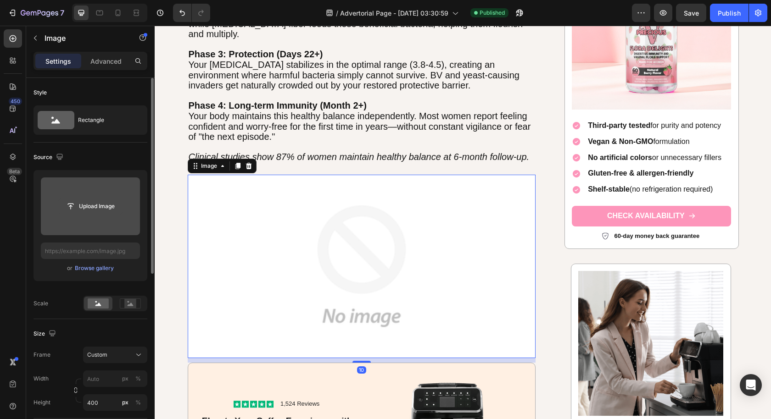
click at [100, 204] on input "file" at bounding box center [90, 207] width 63 height 16
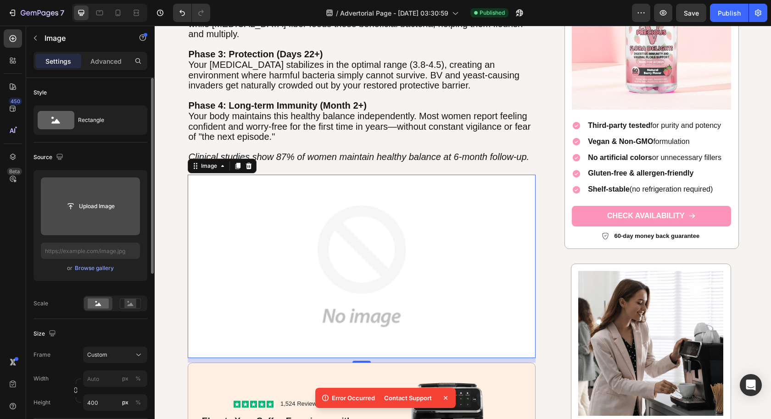
click at [102, 202] on input "file" at bounding box center [90, 207] width 63 height 16
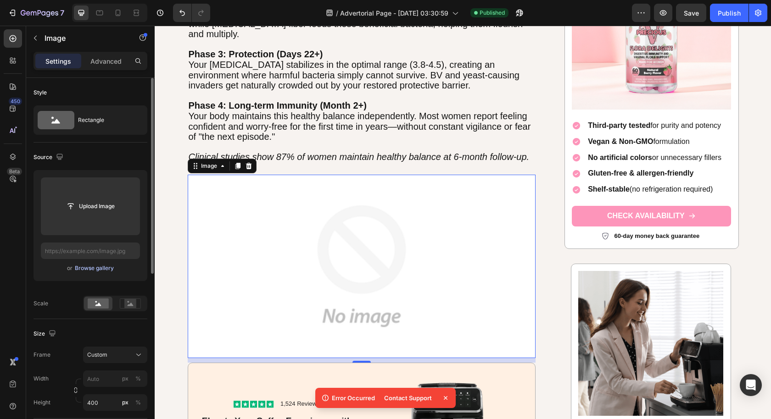
click at [89, 269] on div "Browse gallery" at bounding box center [94, 268] width 39 height 8
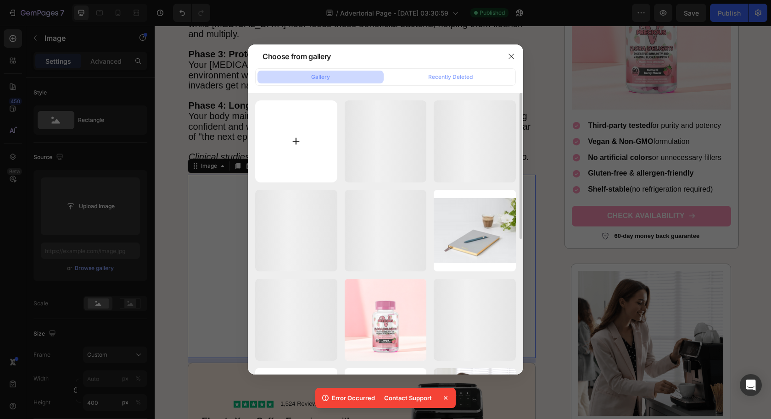
click at [283, 155] on input "file" at bounding box center [296, 141] width 82 height 82
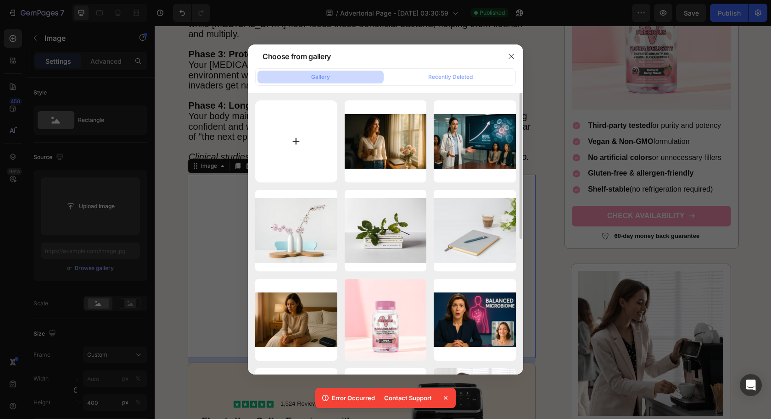
type input "C:\fakepath\ChatGPT Image Aug 26, 2025, 01_51_01 AM.png"
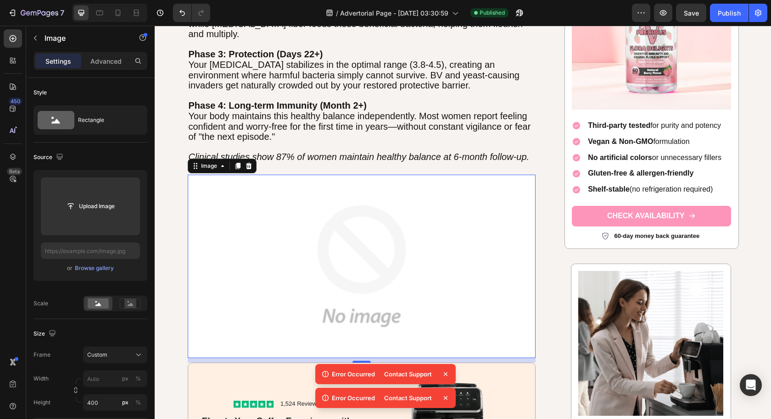
click at [301, 295] on img at bounding box center [362, 266] width 348 height 183
click at [102, 270] on div "Browse gallery" at bounding box center [94, 268] width 39 height 8
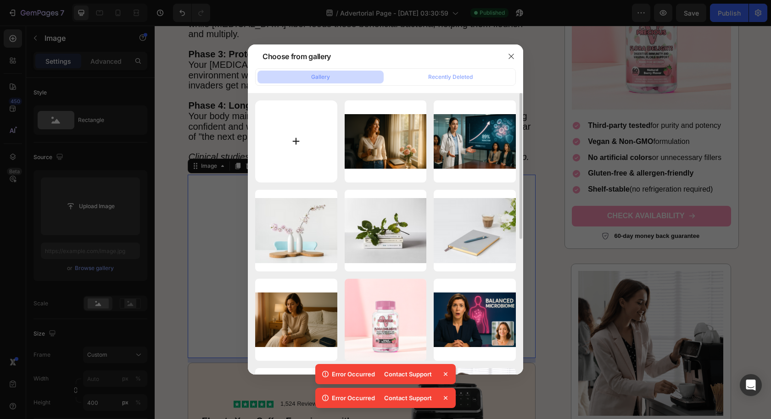
click at [299, 155] on input "file" at bounding box center [296, 141] width 82 height 82
type input "C:\fakepath\ChatGPT Image Aug 26, 2025, 01_51_30 AM.png"
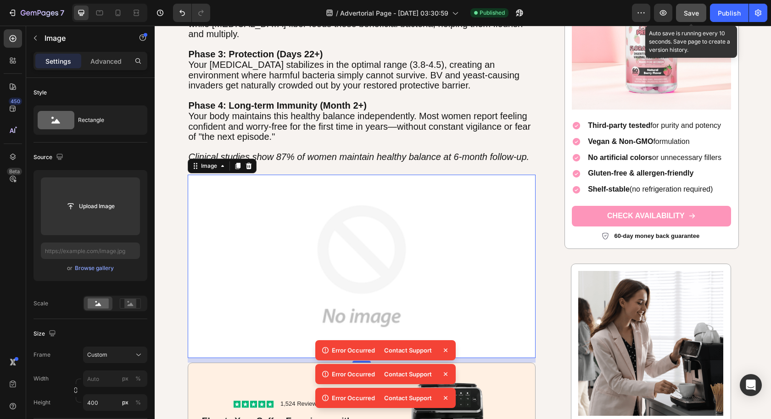
drag, startPoint x: 688, startPoint y: 13, endPoint x: 705, endPoint y: 14, distance: 17.5
click at [688, 13] on span "Save" at bounding box center [690, 13] width 15 height 8
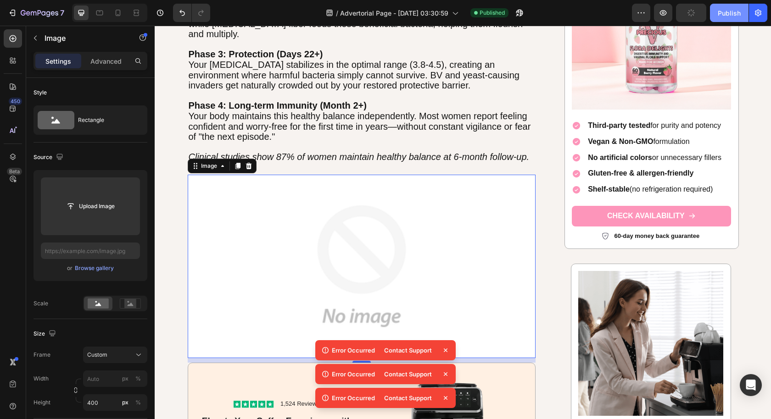
click at [732, 14] on div "Publish" at bounding box center [728, 13] width 23 height 10
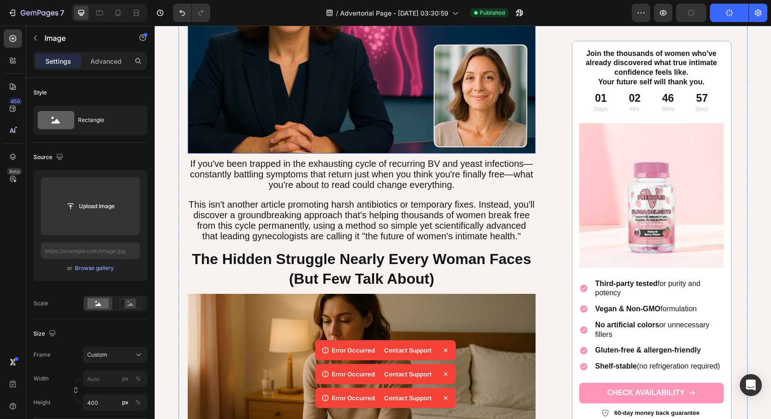
scroll to position [201, 0]
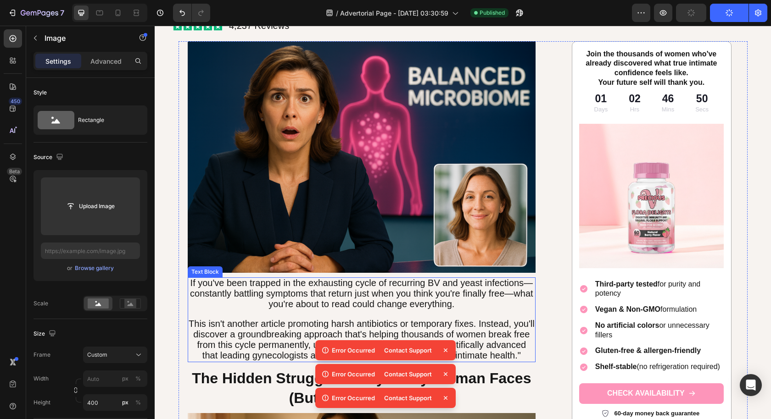
click at [282, 324] on span "This isn't another article promoting harsh antibiotics or temporary fixes. Inst…" at bounding box center [362, 339] width 346 height 41
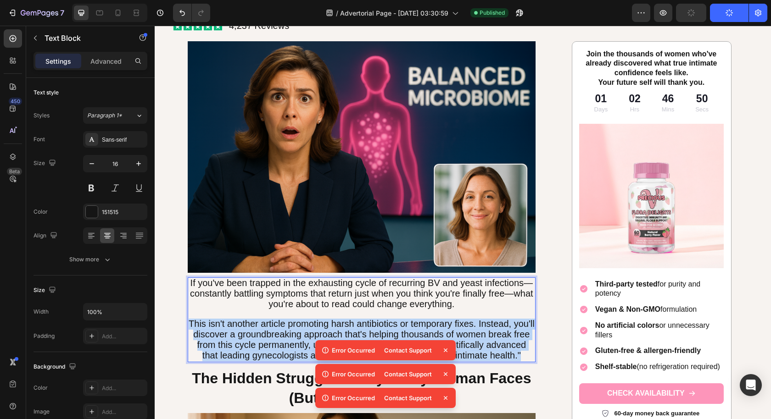
click at [282, 324] on span "This isn't another article promoting harsh antibiotics or temporary fixes. Inst…" at bounding box center [362, 339] width 346 height 41
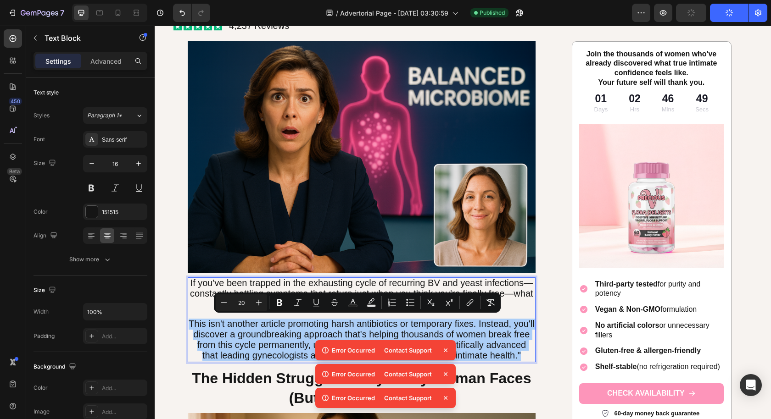
click at [285, 310] on div "Minus 20 Plus Bold Italic Underline Strikethrough Text Color Text Background Co…" at bounding box center [357, 302] width 283 height 17
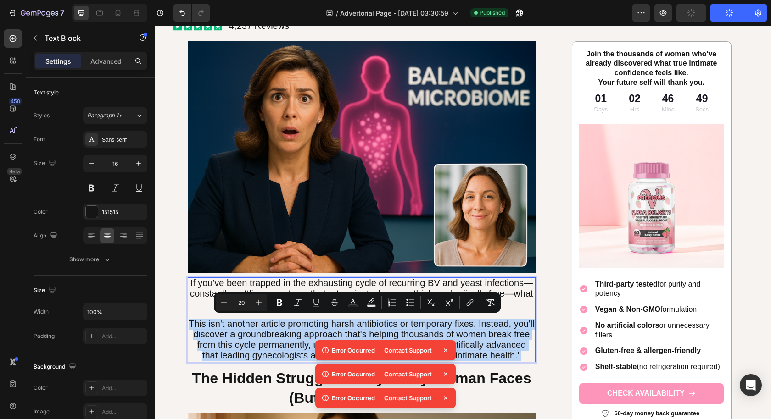
click at [288, 338] on span "This isn't another article promoting harsh antibiotics or temporary fixes. Inst…" at bounding box center [362, 339] width 346 height 41
click at [492, 358] on div "If you've been trapped in the exhausting cycle of recurring BV and yeast infect…" at bounding box center [362, 319] width 348 height 84
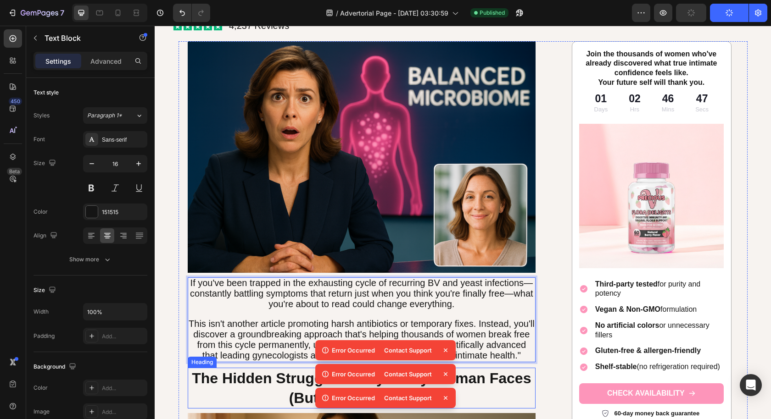
click at [514, 380] on span "The Hidden Struggle Nearly Every Woman Faces" at bounding box center [361, 378] width 339 height 17
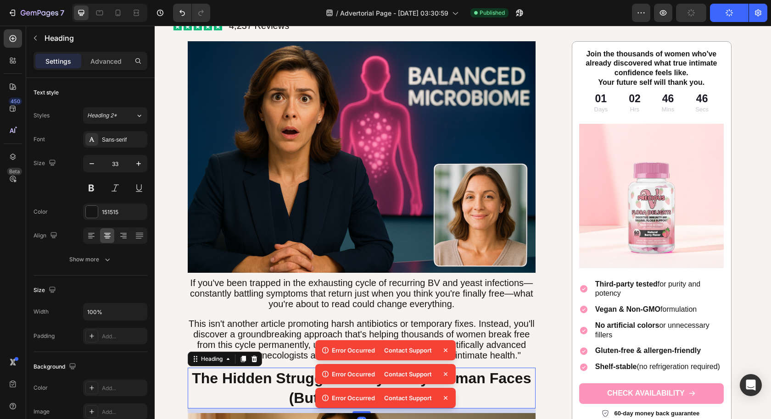
click at [444, 350] on icon at bounding box center [445, 350] width 9 height 9
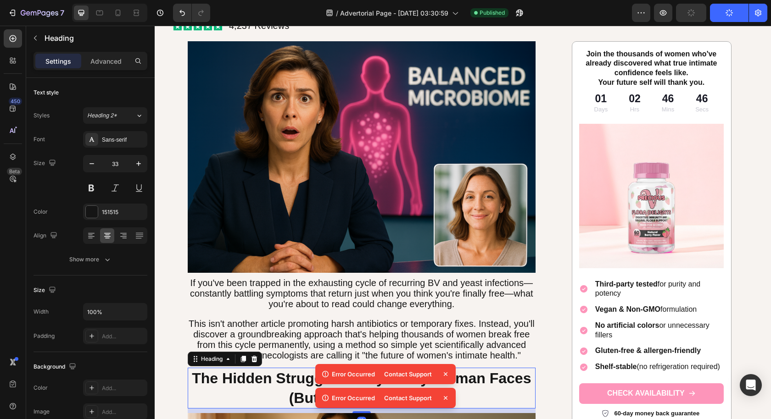
click at [444, 376] on icon at bounding box center [445, 374] width 9 height 9
click at [445, 399] on icon at bounding box center [446, 398] width 4 height 4
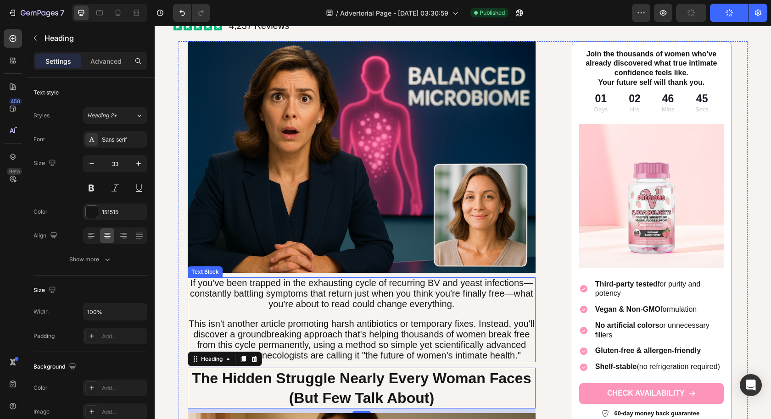
click at [496, 323] on span "This isn't another article promoting harsh antibiotics or temporary fixes. Inst…" at bounding box center [362, 339] width 346 height 41
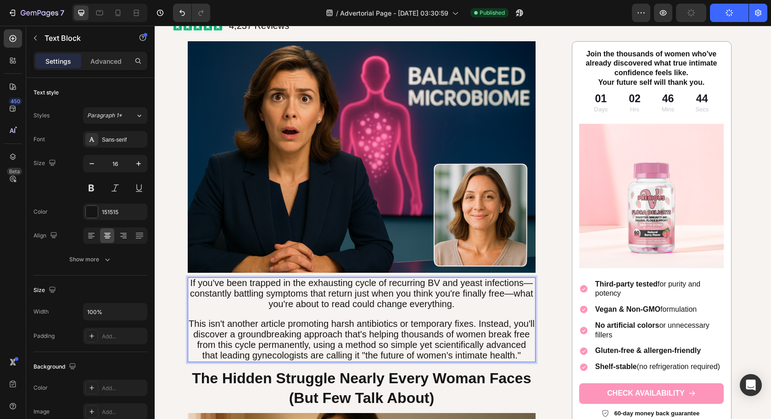
click at [521, 350] on p "This isn't another article promoting harsh antibiotics or temporary fixes. Inst…" at bounding box center [362, 340] width 346 height 42
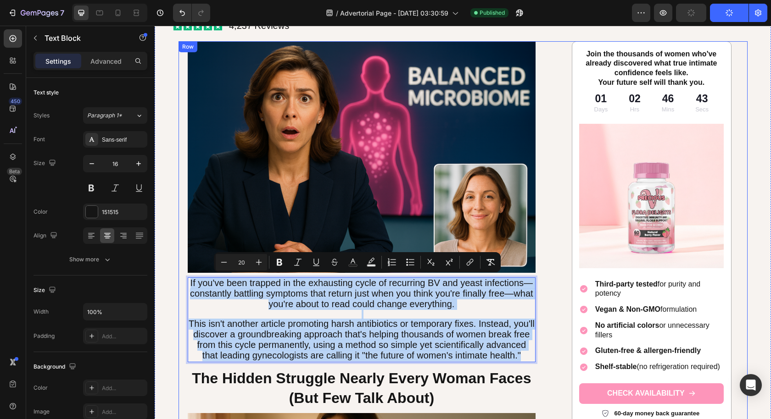
drag, startPoint x: 521, startPoint y: 350, endPoint x: 180, endPoint y: 266, distance: 350.5
copy div "If you've been trapped in the exhausting cycle of recurring BV and yeast infect…"
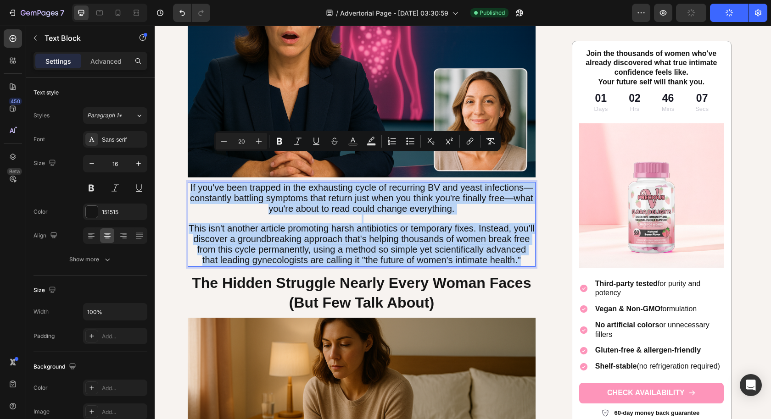
scroll to position [402, 0]
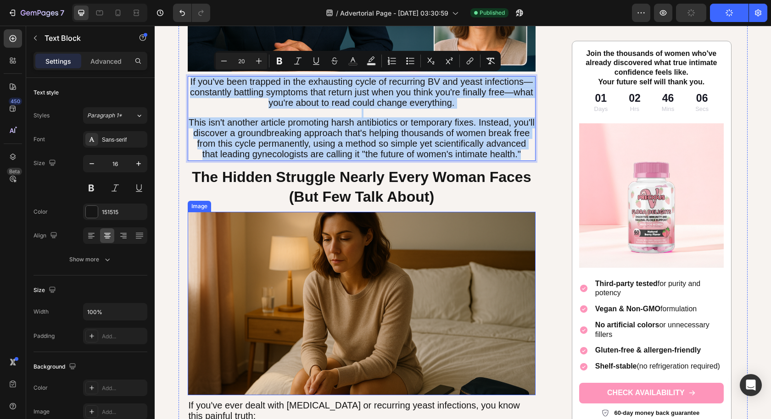
click at [490, 212] on img at bounding box center [362, 303] width 348 height 183
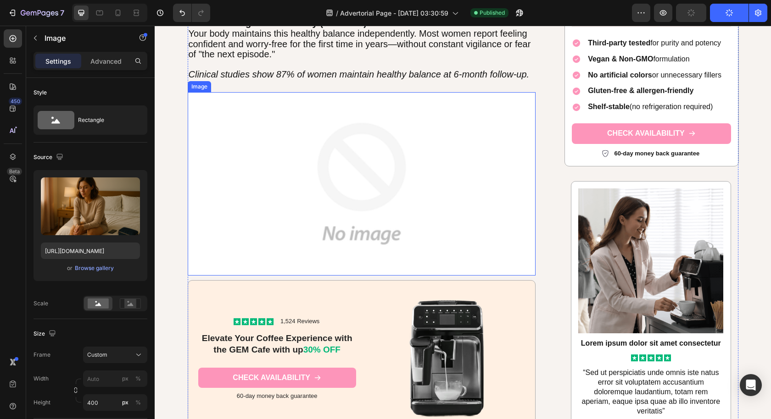
scroll to position [2781, 0]
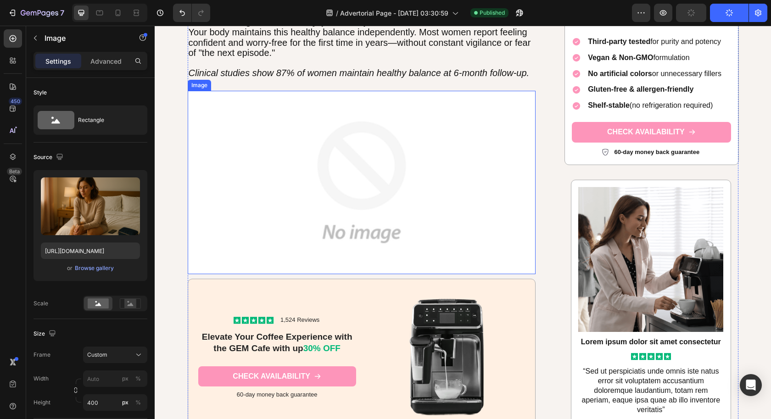
click at [238, 215] on img at bounding box center [362, 182] width 348 height 183
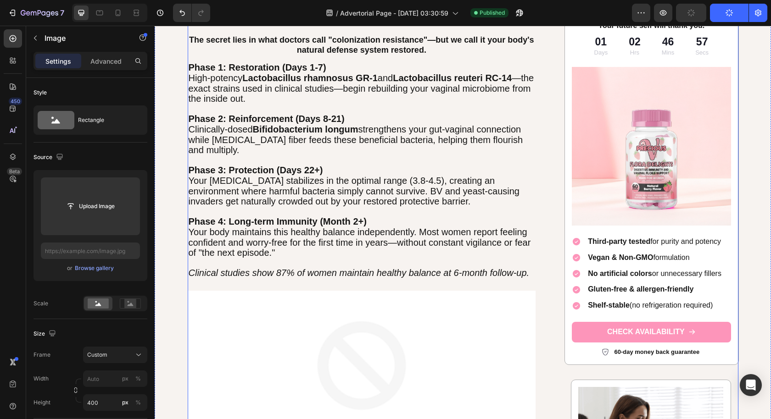
scroll to position [2549, 0]
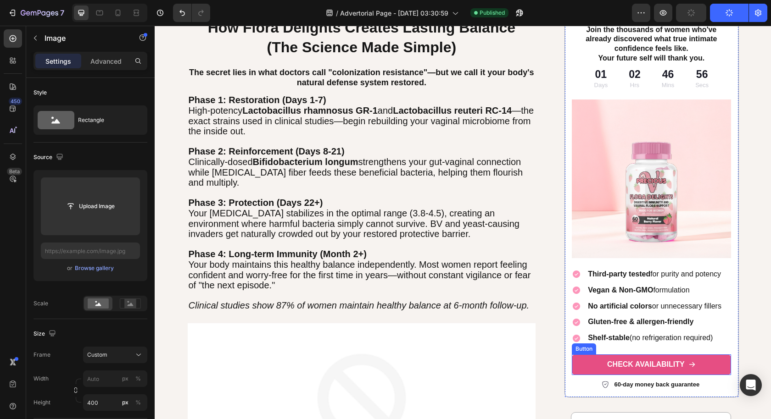
click at [592, 360] on link "CHECK AVAILABILITY" at bounding box center [650, 365] width 159 height 21
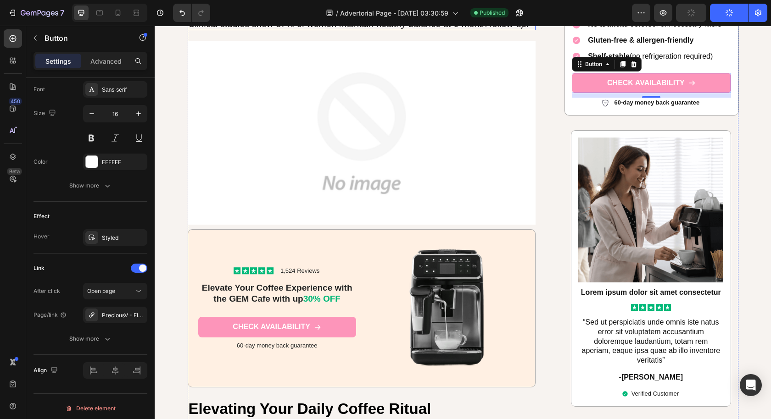
scroll to position [2923, 0]
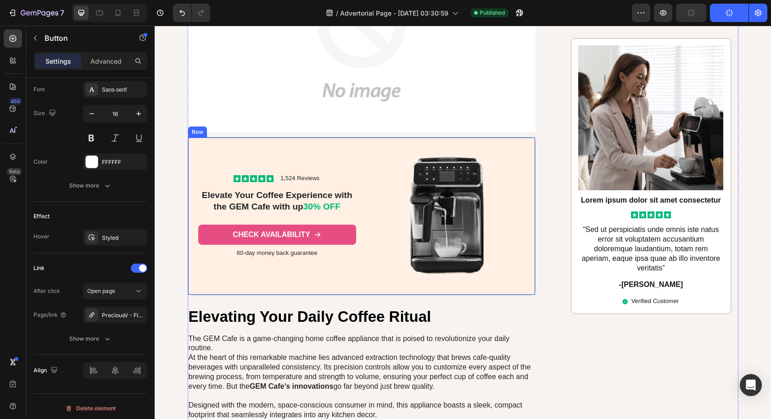
click at [332, 229] on link "CHECK AVAILABILITY" at bounding box center [277, 235] width 158 height 21
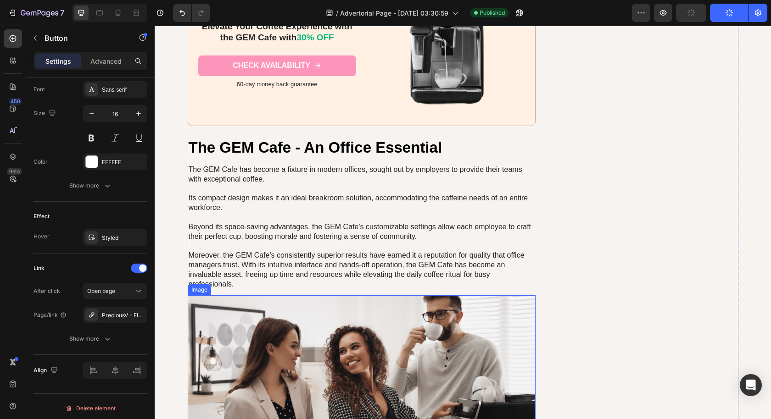
scroll to position [3681, 0]
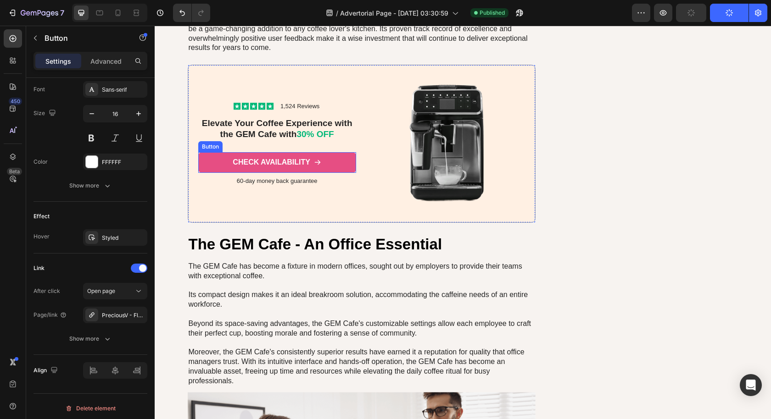
click at [333, 152] on link "CHECK AVAILABILITY" at bounding box center [277, 162] width 158 height 21
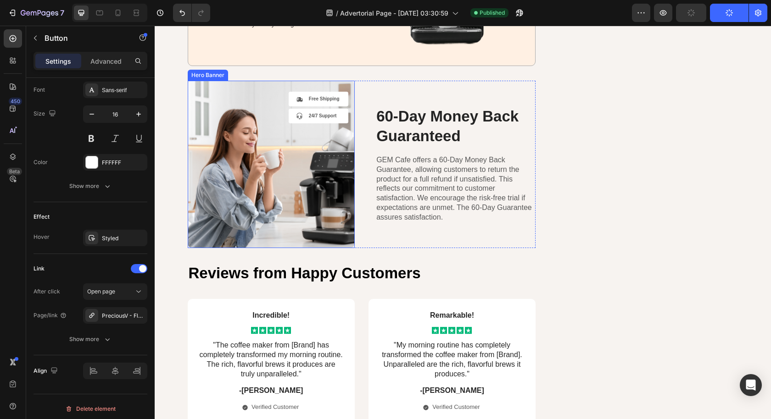
scroll to position [4431, 0]
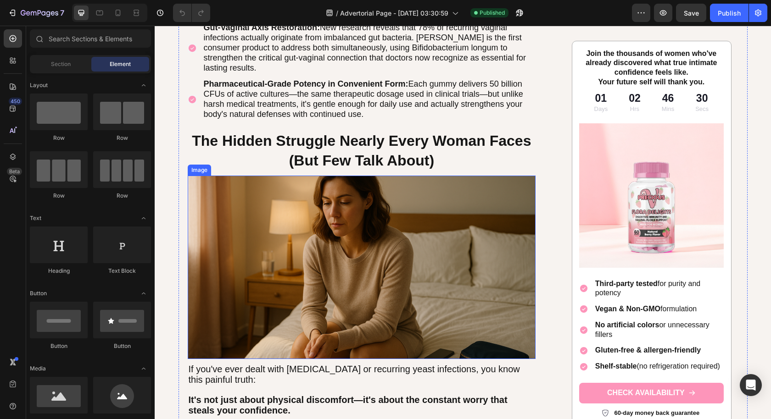
scroll to position [785, 0]
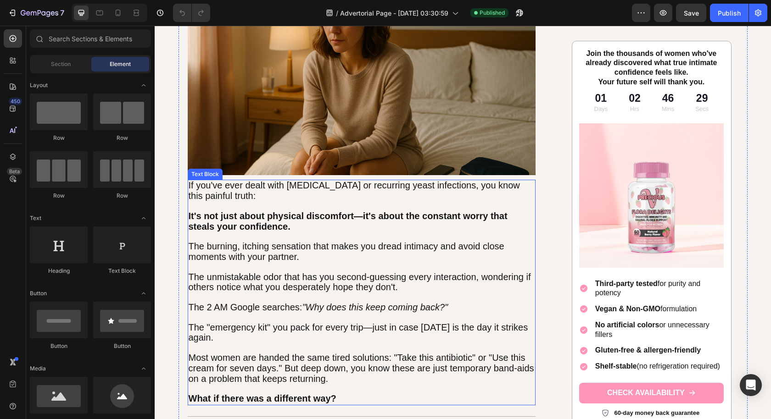
click at [325, 234] on p at bounding box center [362, 237] width 346 height 10
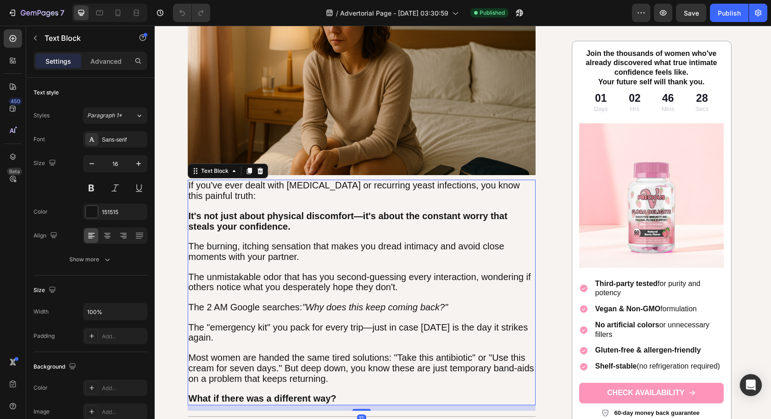
click at [246, 170] on icon at bounding box center [248, 171] width 5 height 6
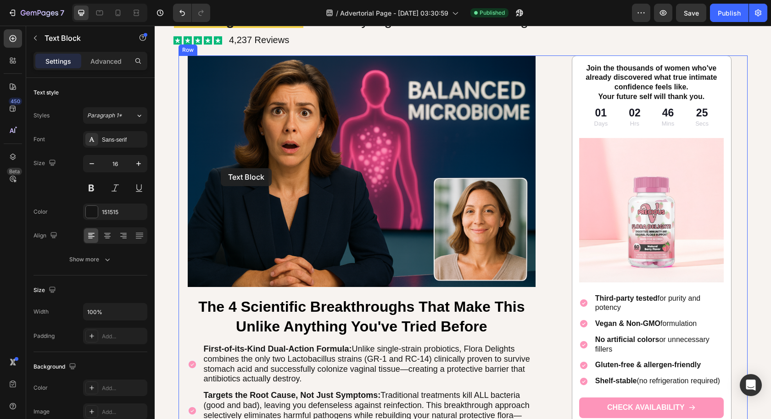
scroll to position [150, 0]
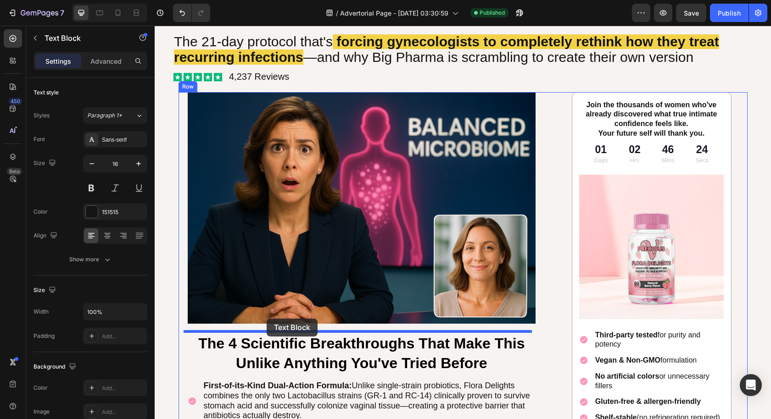
drag, startPoint x: 191, startPoint y: 51, endPoint x: 266, endPoint y: 328, distance: 286.9
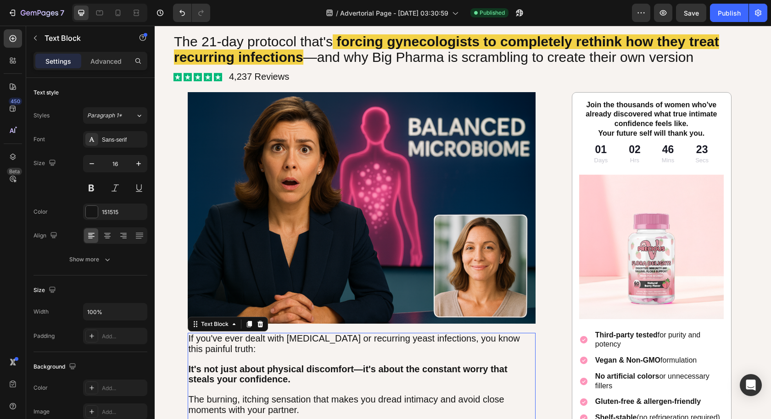
click at [303, 380] on p "It's not just about physical discomfort—it's about the constant worry that stea…" at bounding box center [362, 375] width 346 height 21
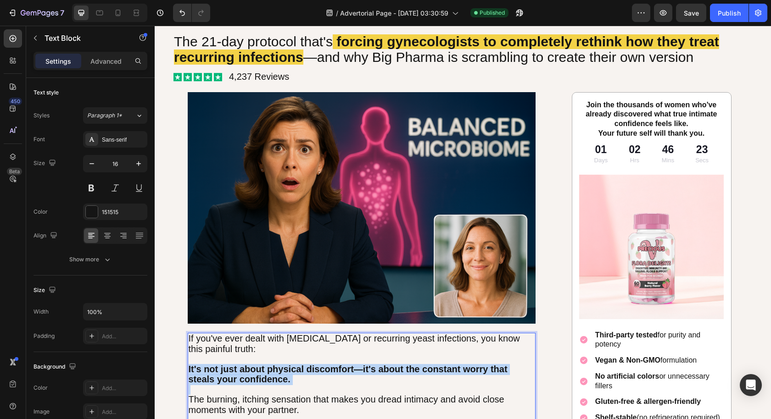
click at [303, 380] on p "It's not just about physical discomfort—it's about the constant worry that stea…" at bounding box center [362, 375] width 346 height 21
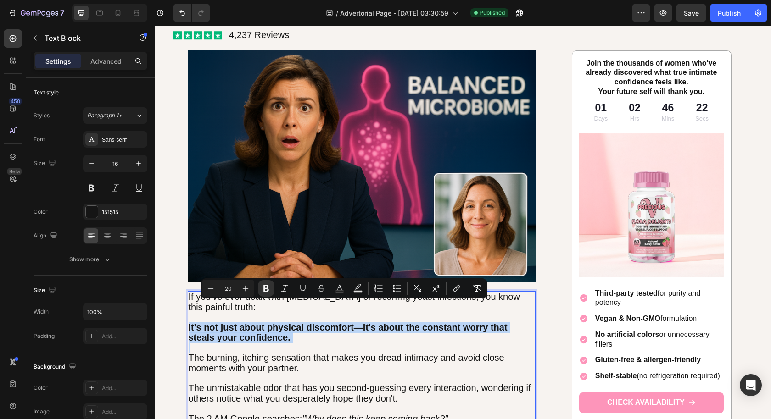
scroll to position [446, 0]
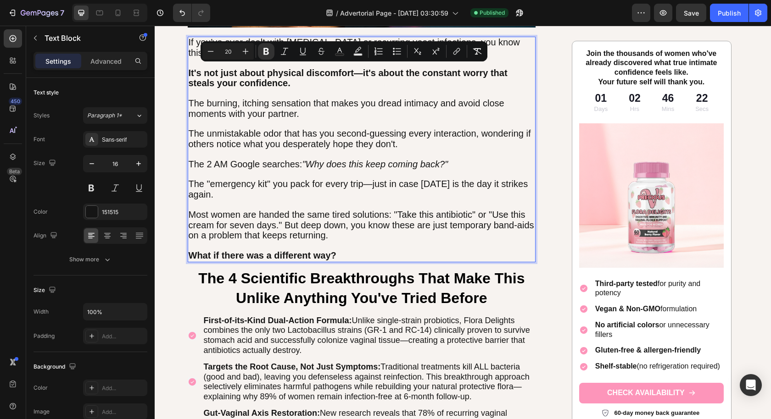
click at [380, 233] on p "Most women are handed the same tired solutions: "Take this antibiotic" or "Use …" at bounding box center [362, 225] width 346 height 31
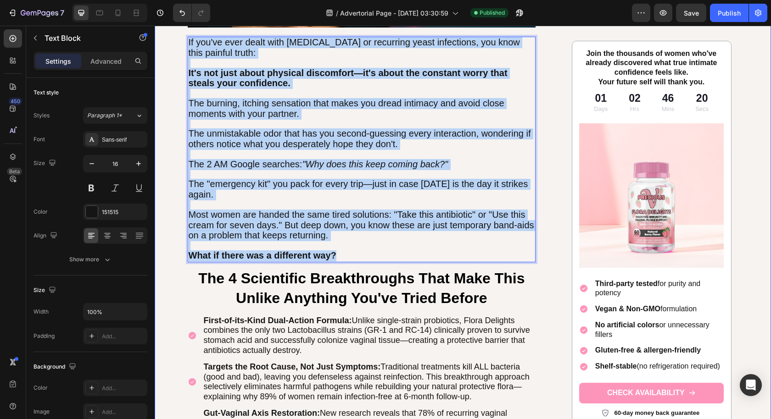
drag, startPoint x: 355, startPoint y: 252, endPoint x: 155, endPoint y: 40, distance: 292.0
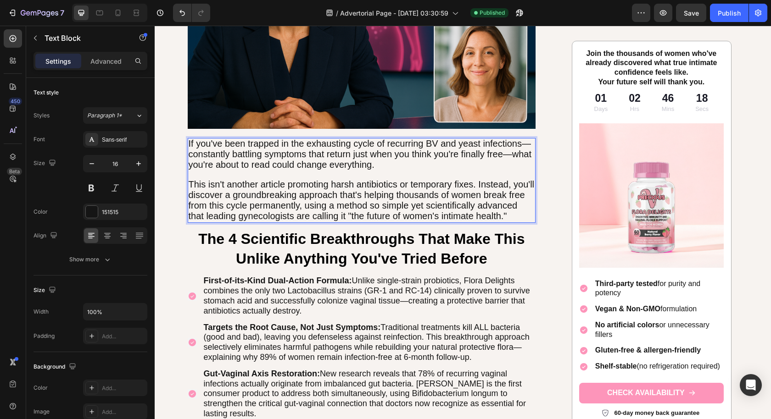
scroll to position [336, 0]
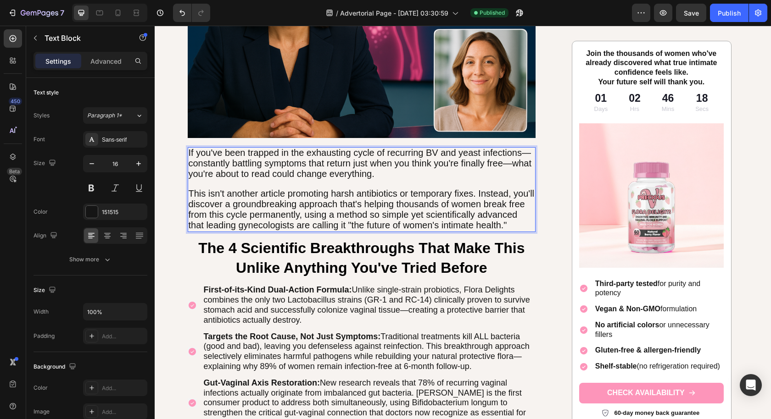
click at [450, 220] on span "This isn't another article promoting harsh antibiotics or temporary fixes. Inst…" at bounding box center [362, 209] width 346 height 41
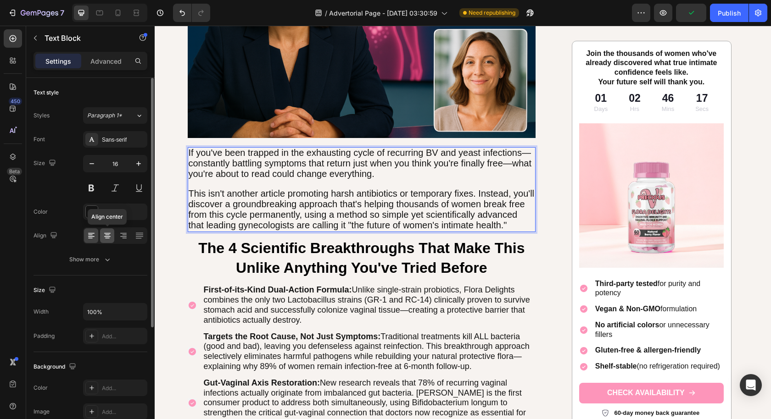
click at [108, 235] on icon at bounding box center [107, 235] width 9 height 9
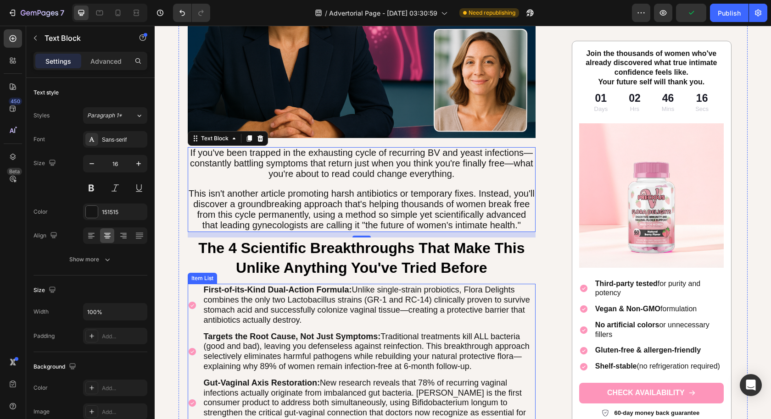
click at [305, 299] on span "First-of-its-Kind Dual-Action Formula: Unlike single-strain probiotics, Flora D…" at bounding box center [367, 304] width 326 height 39
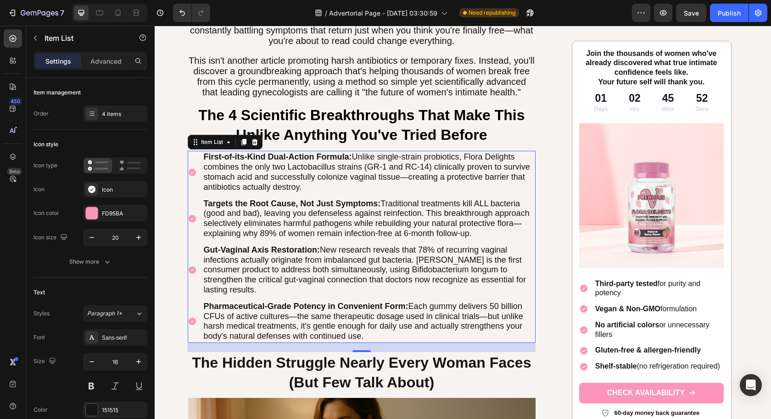
scroll to position [624, 0]
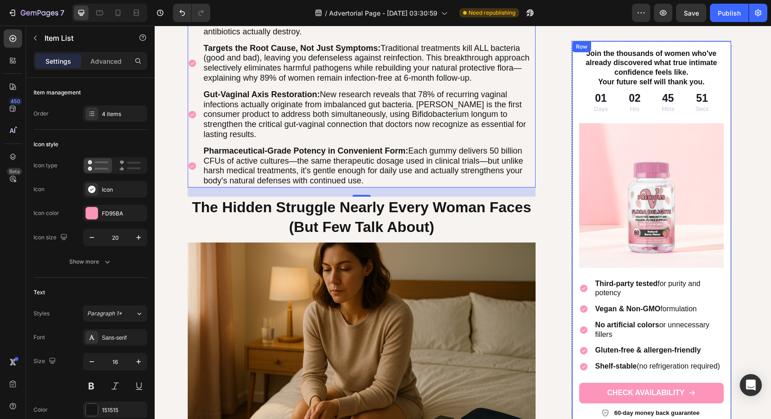
click at [594, 360] on div "Shelf-stable (no refrigeration required)" at bounding box center [658, 366] width 130 height 12
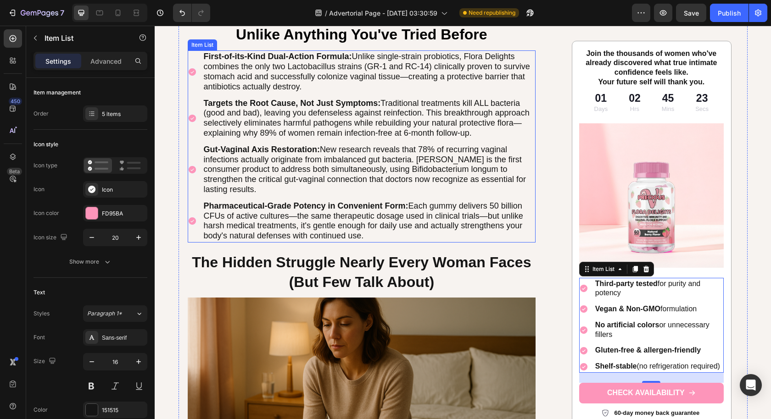
scroll to position [473, 0]
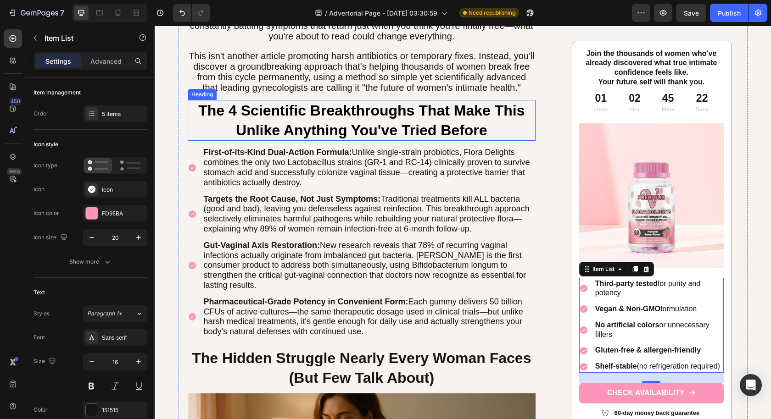
click at [266, 116] on h1 "The 4 Scientific Breakthroughs That Make This Unlike Anything You've Tried Befo…" at bounding box center [362, 120] width 348 height 41
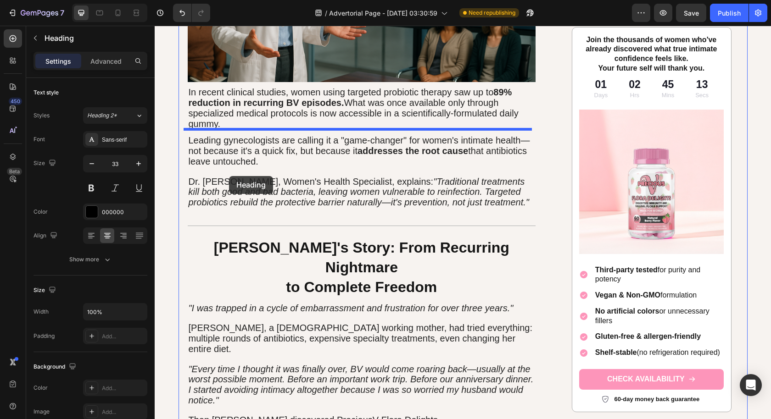
scroll to position [1432, 0]
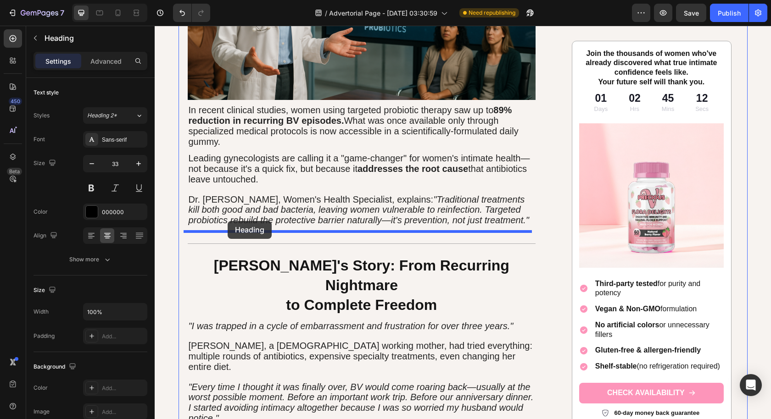
drag, startPoint x: 194, startPoint y: 89, endPoint x: 227, endPoint y: 221, distance: 136.7
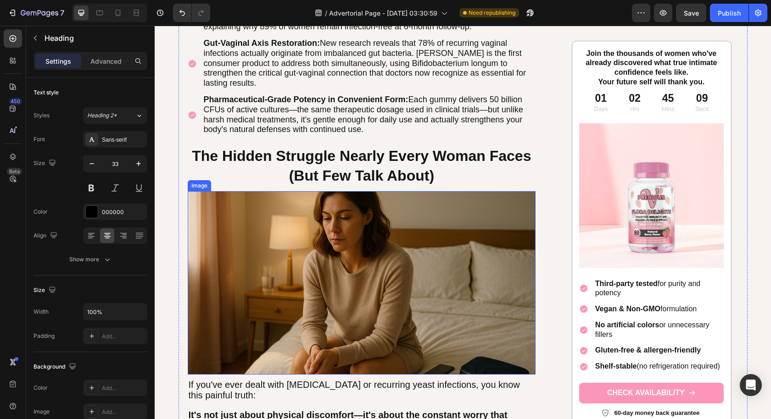
scroll to position [411, 0]
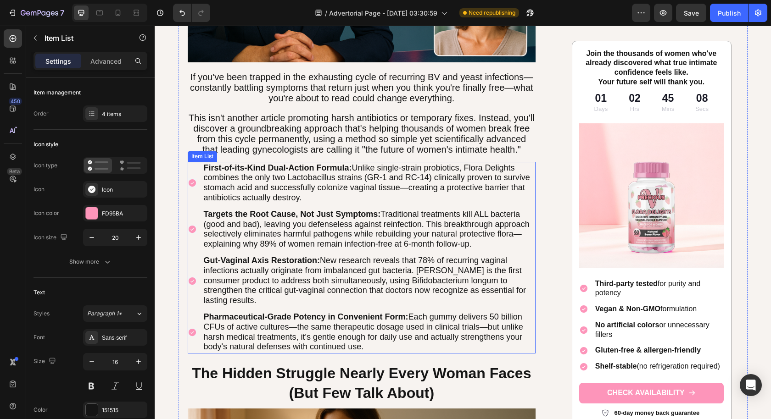
click at [526, 319] on p "Pharmaceutical-Grade Potency in Convenient Form: Each gummy delivers 50 billion…" at bounding box center [369, 332] width 331 height 40
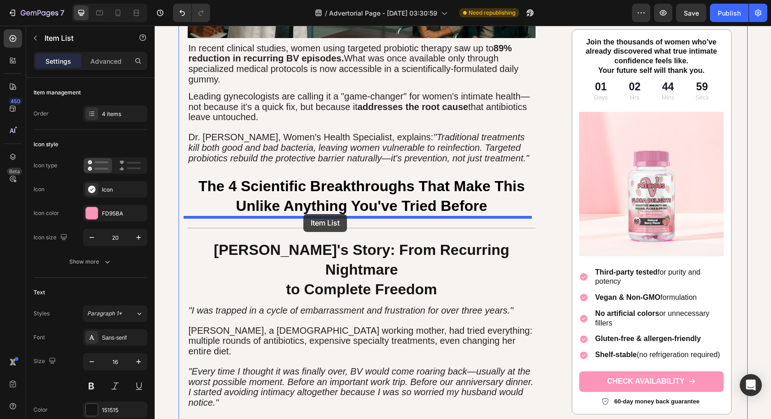
drag, startPoint x: 193, startPoint y: 158, endPoint x: 303, endPoint y: 215, distance: 124.1
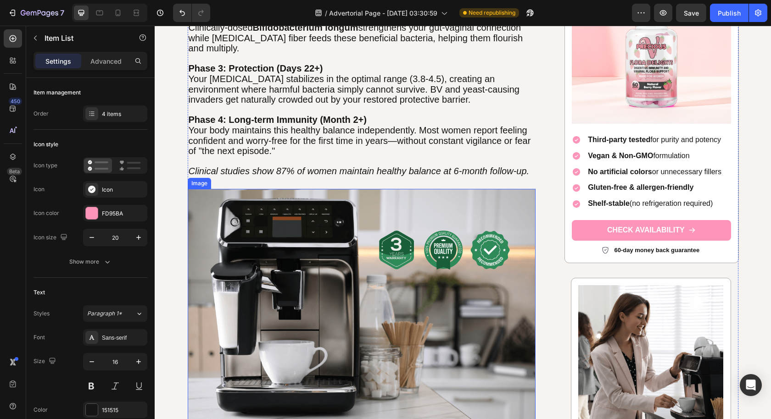
scroll to position [2674, 0]
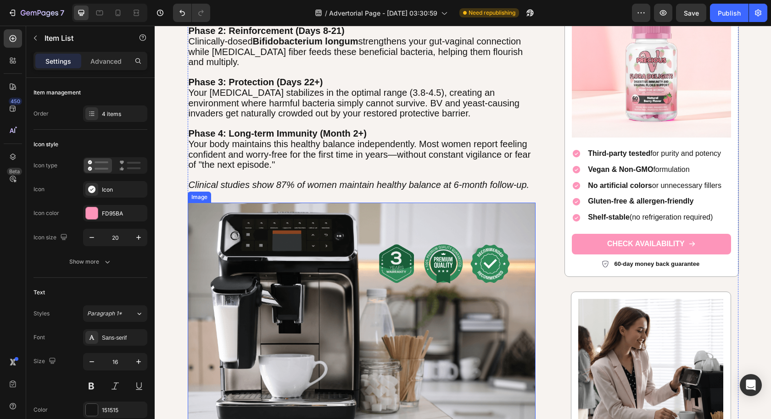
click at [360, 280] on img at bounding box center [362, 319] width 348 height 232
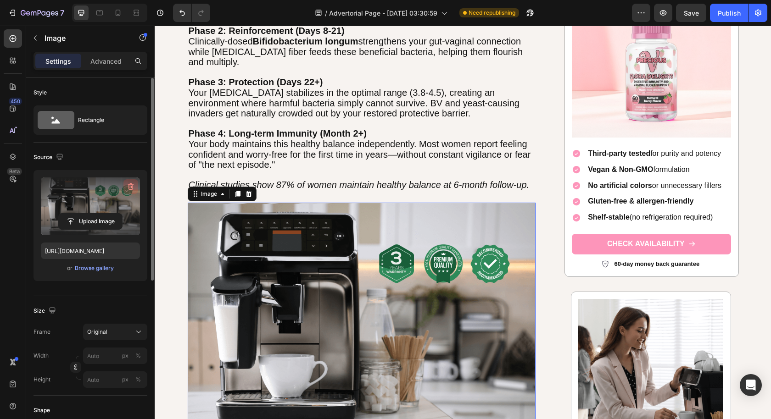
click at [128, 185] on icon "button" at bounding box center [130, 186] width 9 height 9
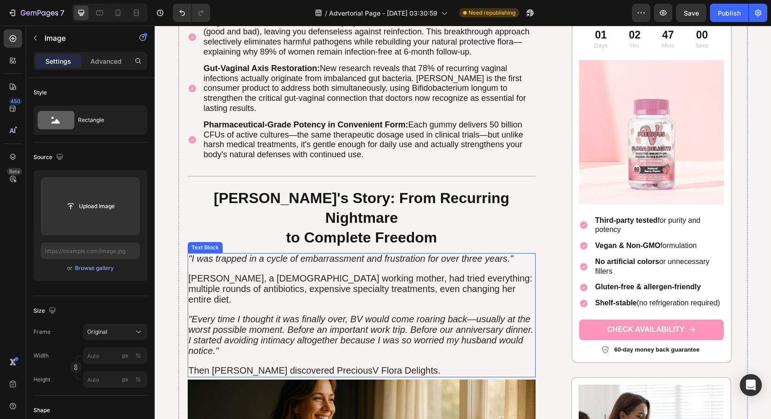
scroll to position [1616, 0]
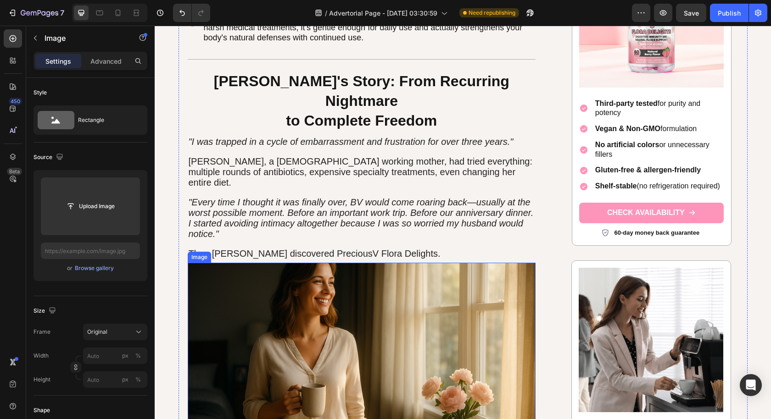
click at [410, 311] on img at bounding box center [362, 354] width 348 height 183
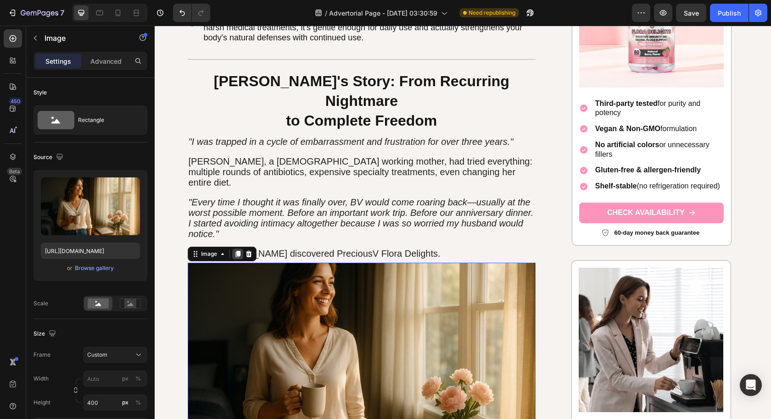
click at [235, 251] on icon at bounding box center [237, 254] width 5 height 6
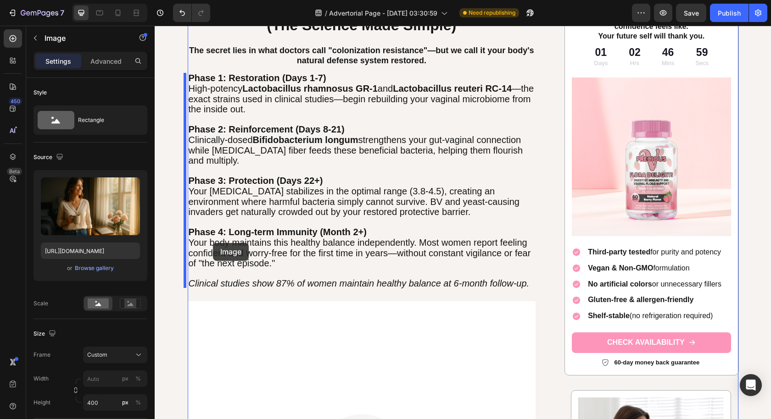
scroll to position [2773, 0]
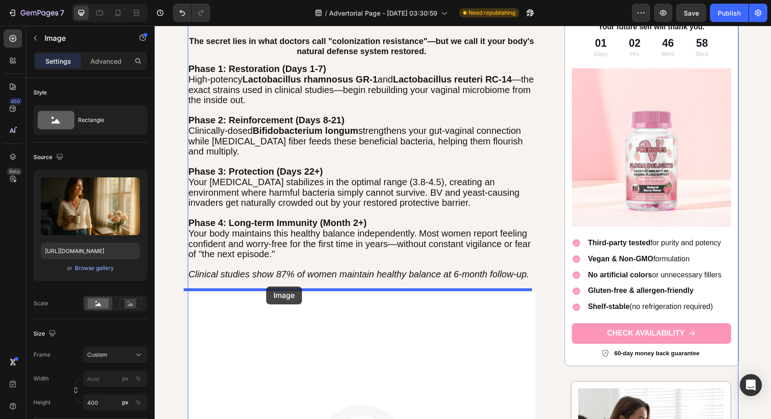
drag, startPoint x: 191, startPoint y: 52, endPoint x: 266, endPoint y: 287, distance: 246.6
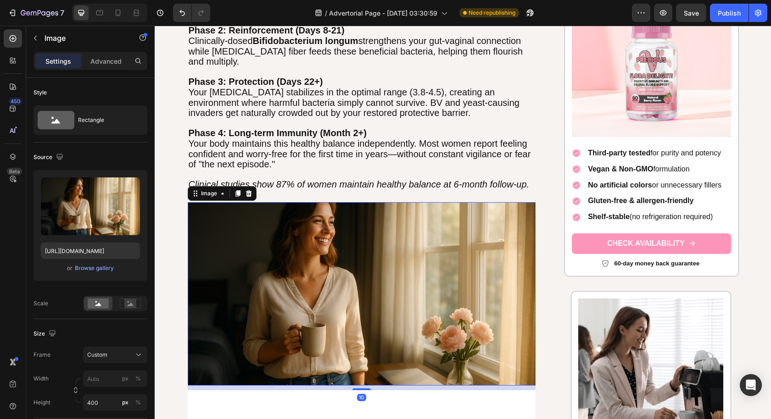
scroll to position [3105, 0]
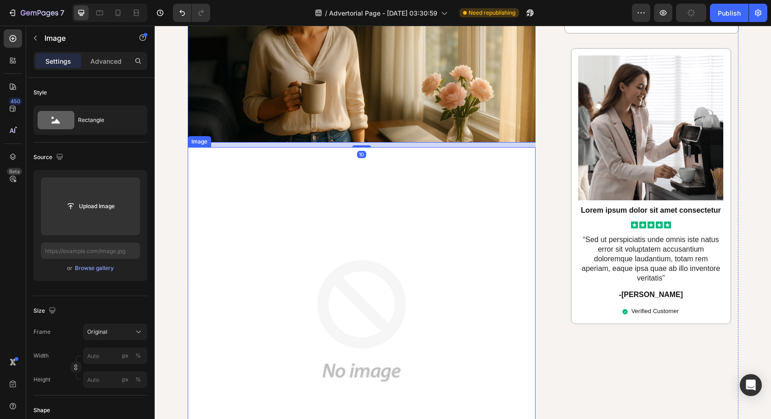
click at [325, 282] on img at bounding box center [362, 321] width 348 height 348
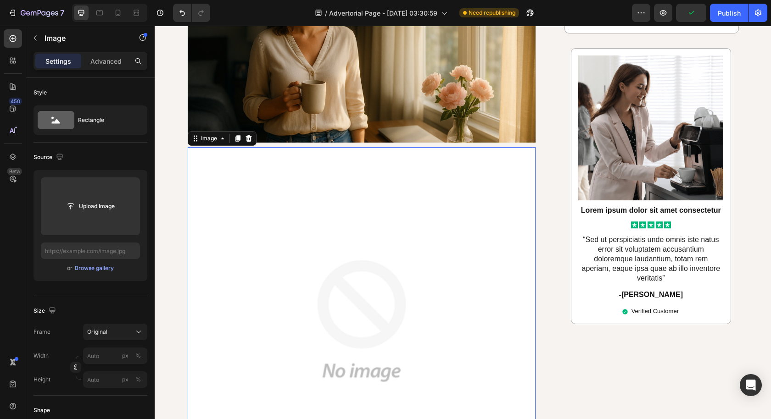
click at [248, 138] on div at bounding box center [248, 138] width 11 height 11
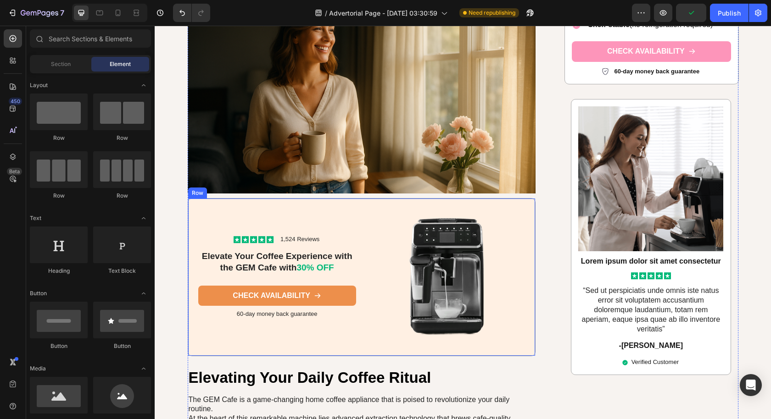
scroll to position [2900, 0]
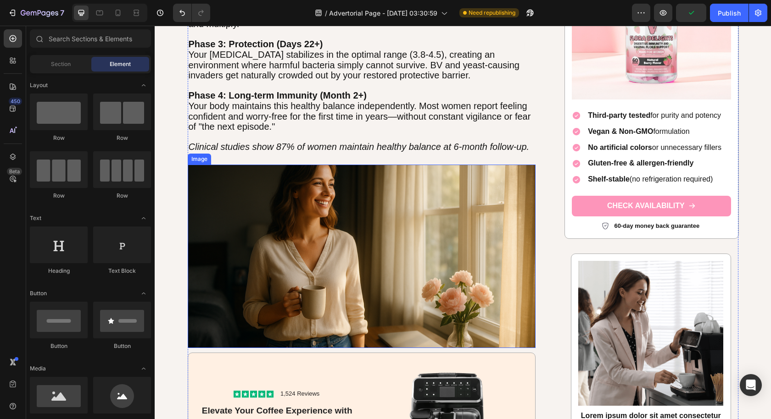
drag, startPoint x: 282, startPoint y: 259, endPoint x: 250, endPoint y: 237, distance: 38.9
click at [282, 260] on img at bounding box center [362, 256] width 348 height 183
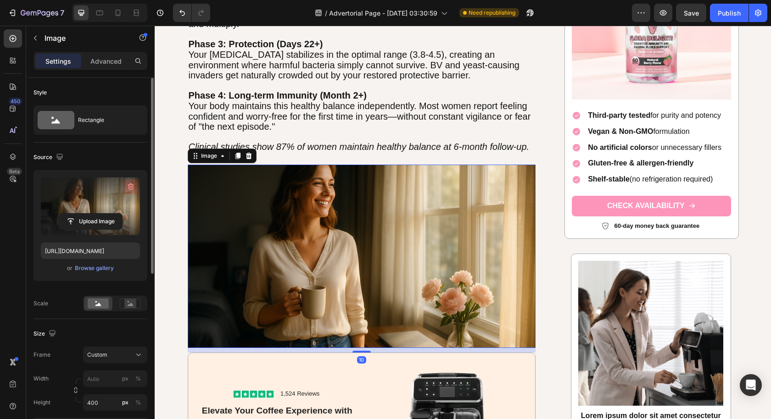
click at [128, 183] on icon "button" at bounding box center [130, 186] width 9 height 9
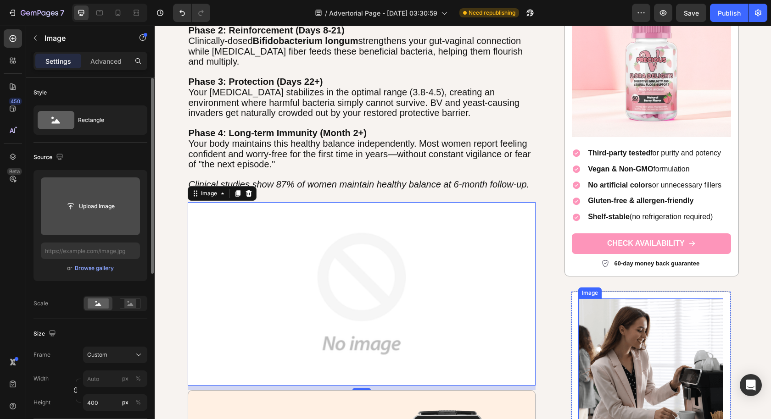
scroll to position [2860, 0]
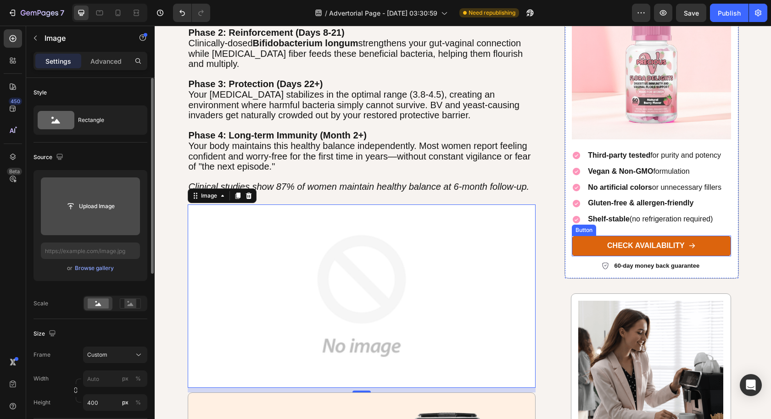
click at [582, 246] on link "CHECK AVAILABILITY" at bounding box center [650, 246] width 159 height 21
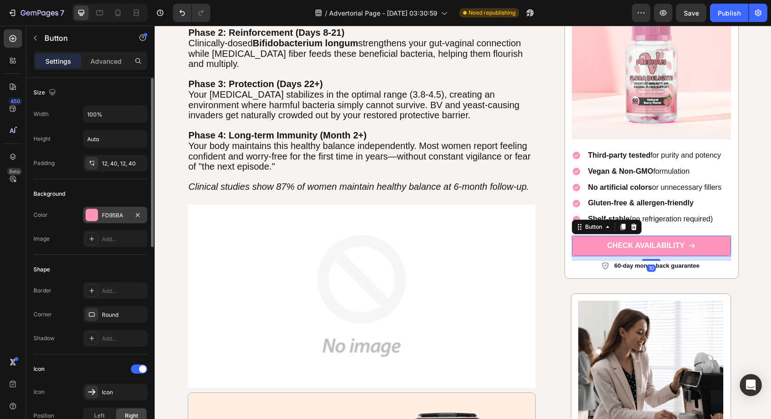
click at [117, 213] on div "FD95BA" at bounding box center [115, 215] width 27 height 8
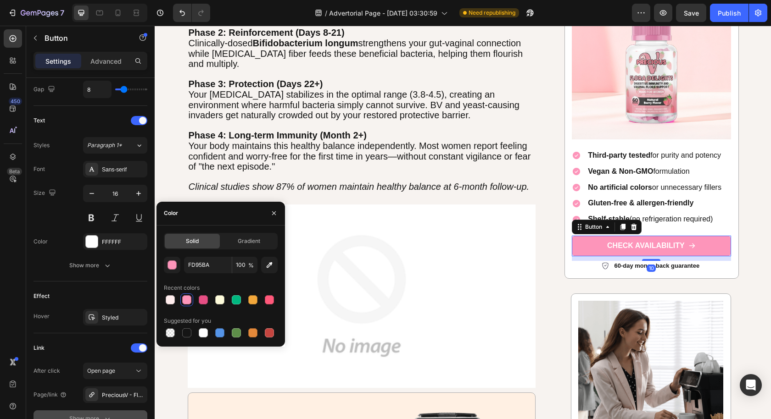
scroll to position [431, 0]
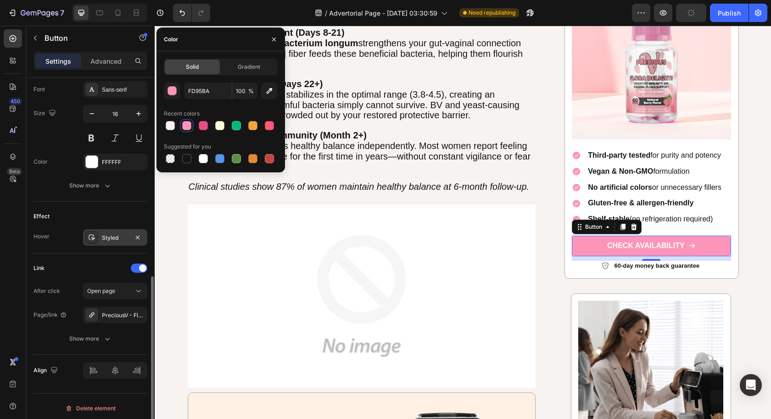
click at [115, 235] on div "Styled" at bounding box center [115, 238] width 27 height 8
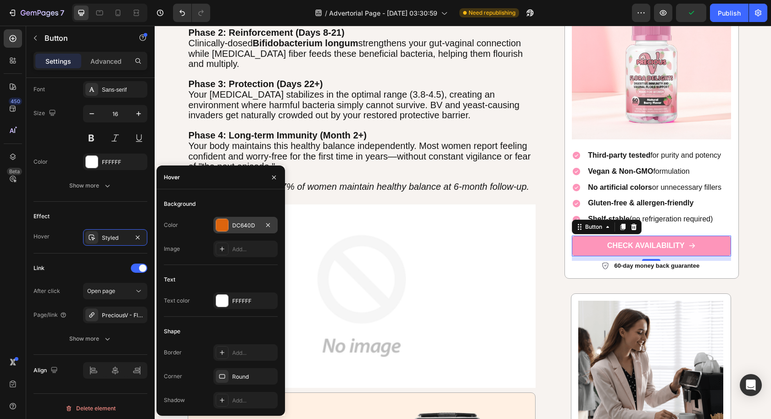
click at [246, 225] on div "DC640D" at bounding box center [245, 226] width 27 height 8
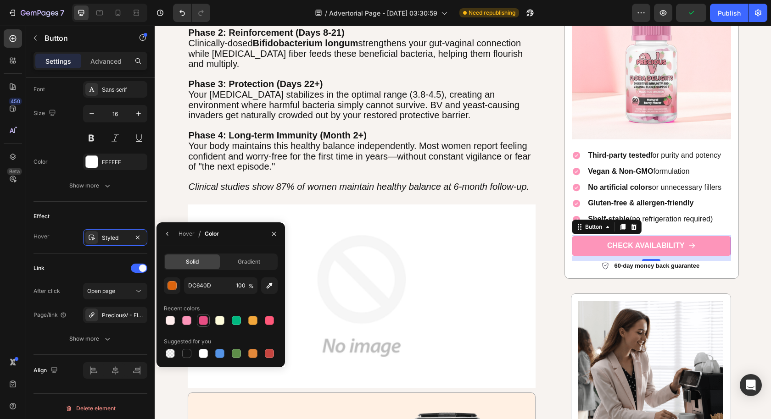
click at [202, 323] on div at bounding box center [203, 320] width 9 height 9
type input "E64E83"
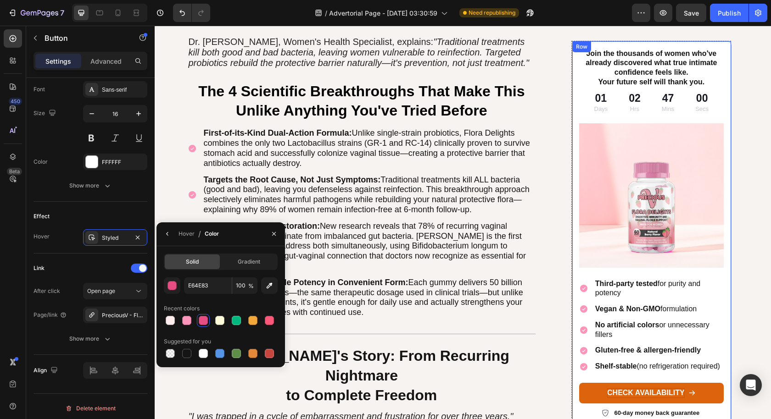
scroll to position [1339, 0]
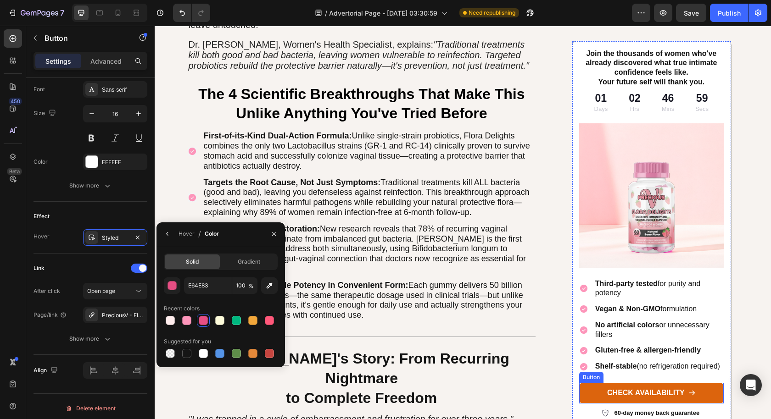
click at [707, 389] on link "CHECK AVAILABILITY" at bounding box center [651, 393] width 144 height 21
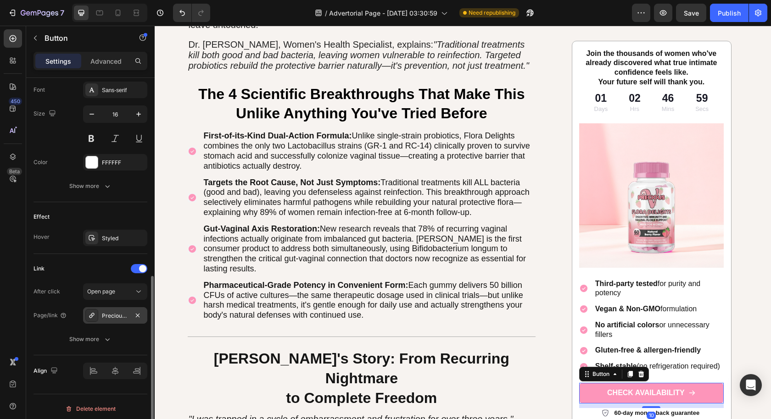
scroll to position [431, 0]
click at [113, 237] on div "Styled" at bounding box center [115, 238] width 27 height 8
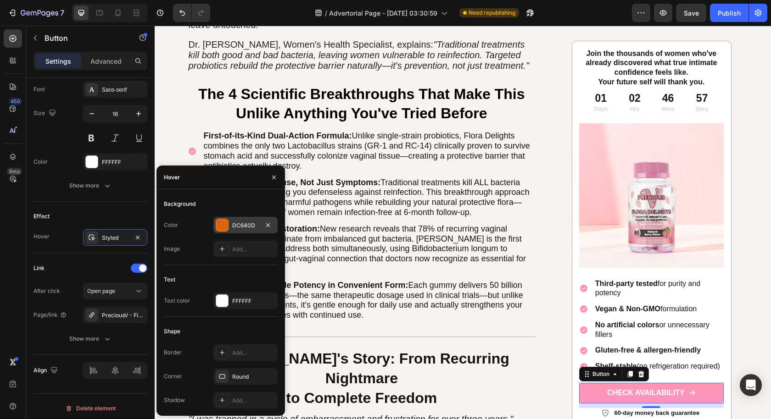
click at [244, 230] on div "DC640D" at bounding box center [245, 225] width 64 height 17
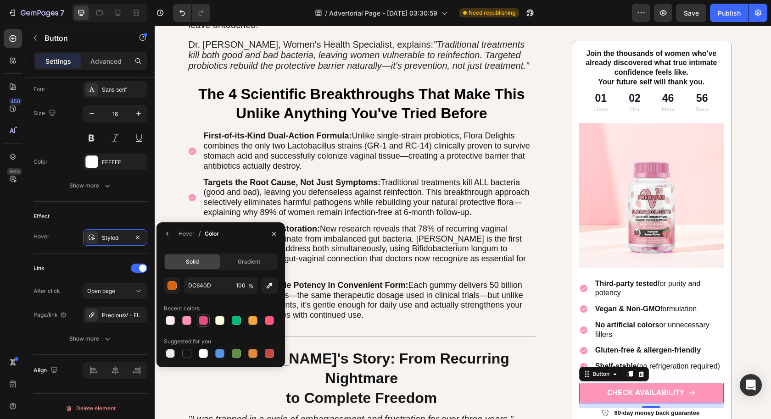
click at [205, 322] on div at bounding box center [203, 320] width 9 height 9
type input "E64E83"
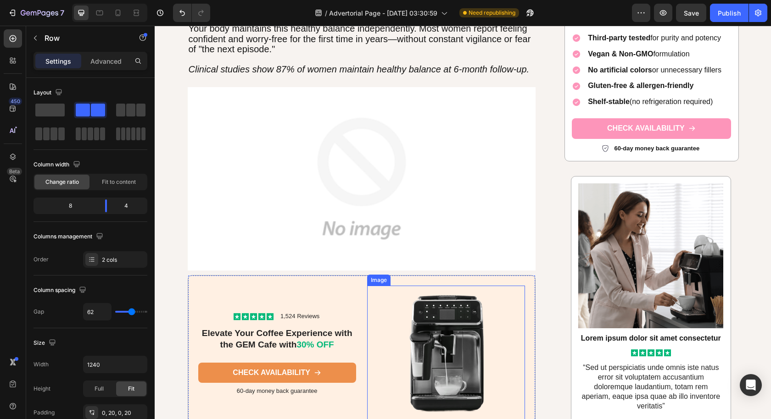
scroll to position [2812, 0]
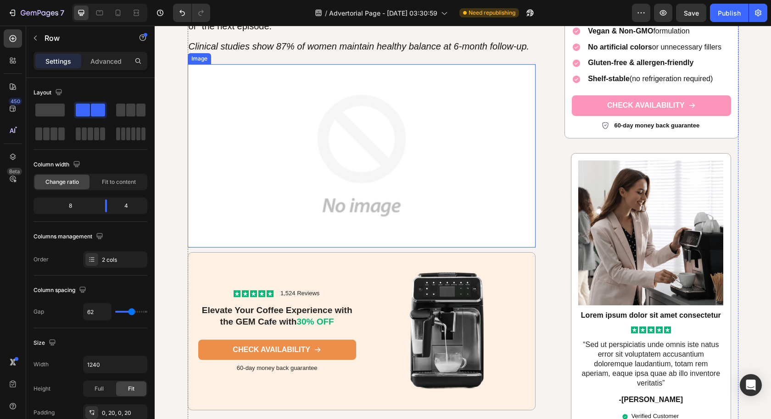
click at [270, 136] on img at bounding box center [362, 155] width 348 height 183
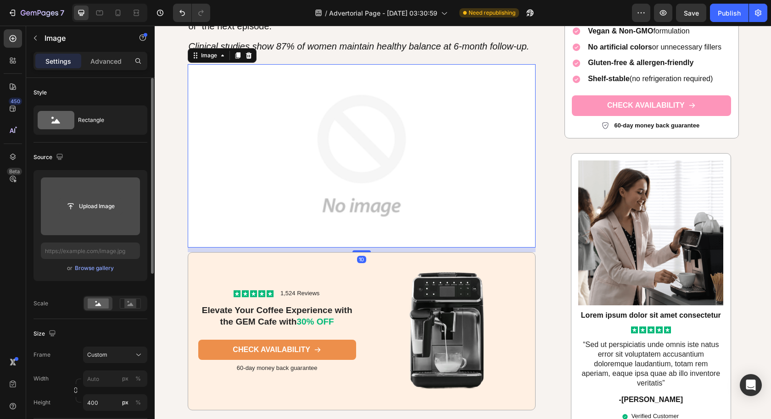
click at [83, 199] on input "file" at bounding box center [90, 207] width 63 height 16
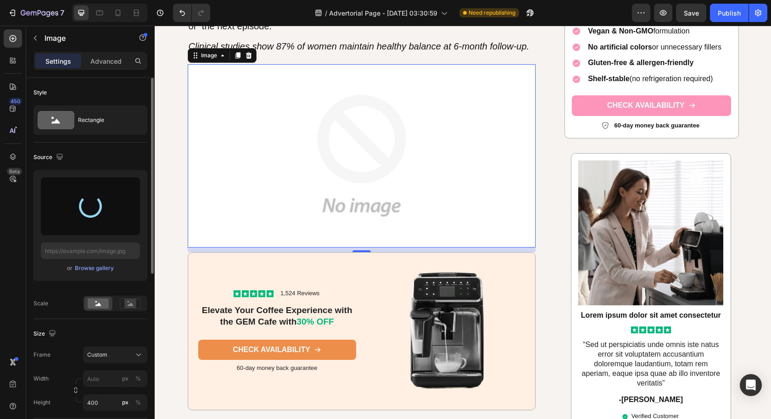
type input "https://cdn.shopify.com/s/files/1/0631/2706/0617/files/gempages_578689042187551…"
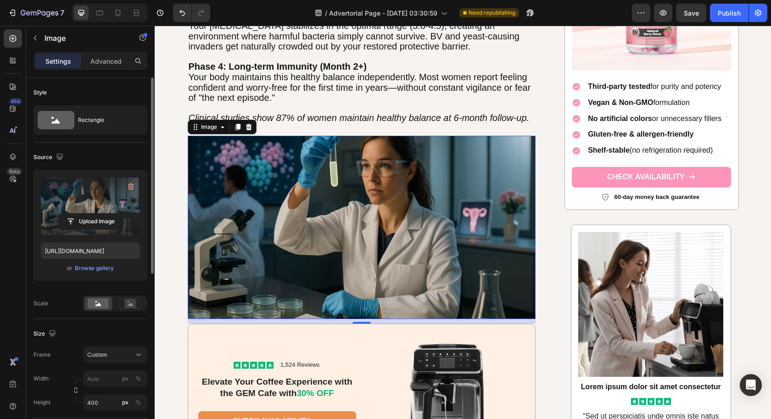
scroll to position [2860, 0]
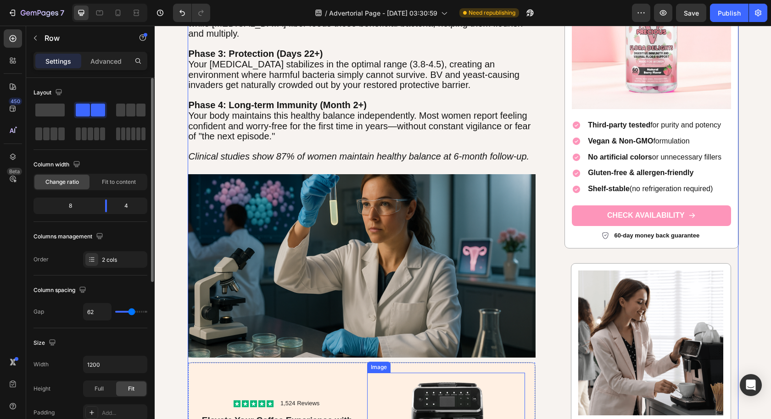
scroll to position [2678, 0]
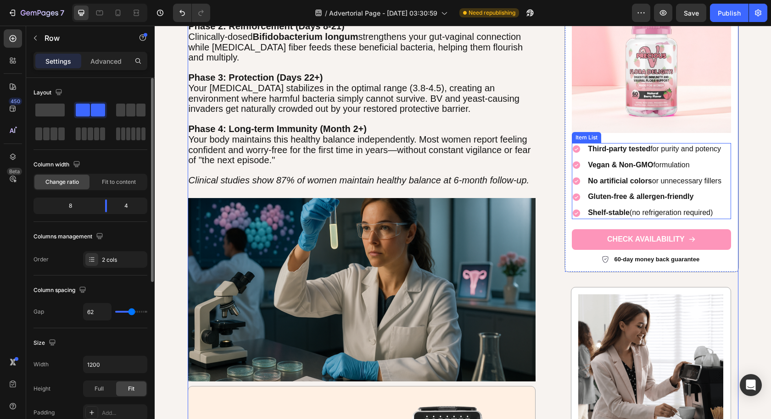
click at [647, 163] on strong "Vegan & Non-GMO" at bounding box center [620, 165] width 65 height 8
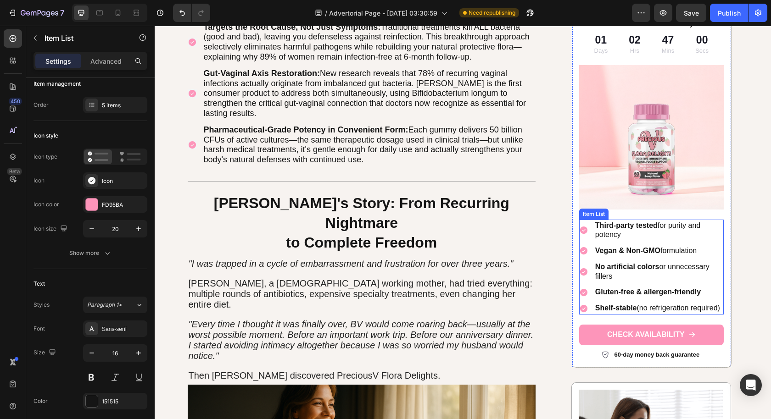
scroll to position [1320, 0]
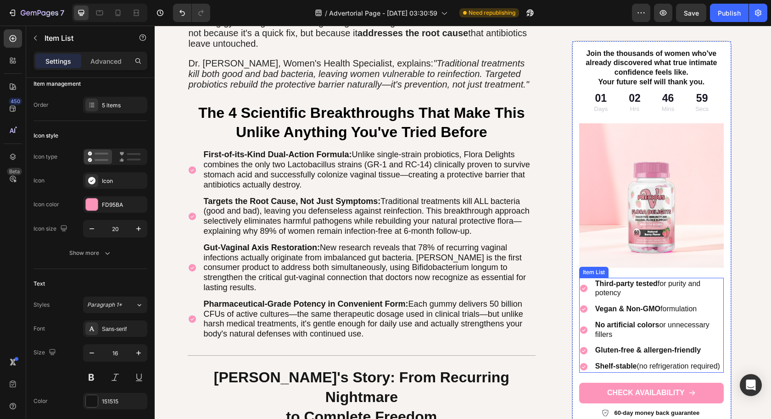
click at [710, 305] on p "Vegan & Non-GMO formulation" at bounding box center [658, 310] width 127 height 10
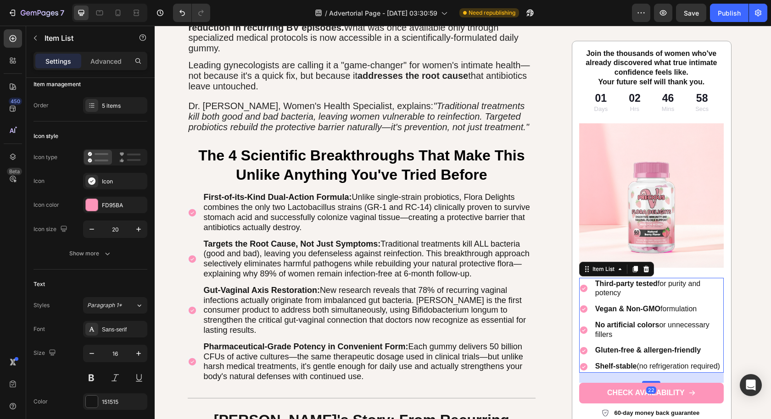
scroll to position [1226, 0]
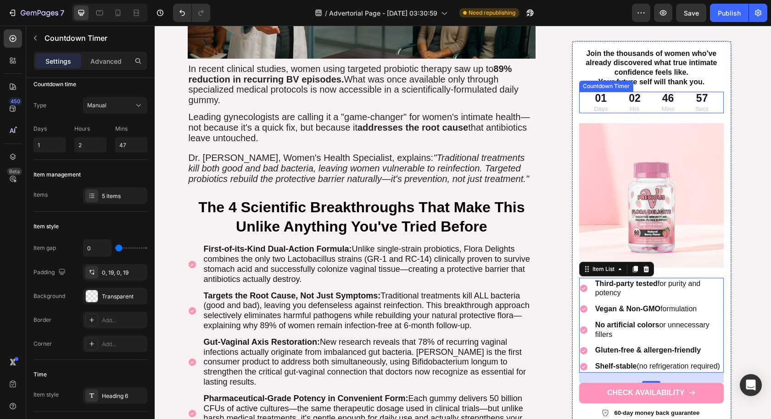
click at [631, 105] on p "Hrs" at bounding box center [634, 109] width 12 height 8
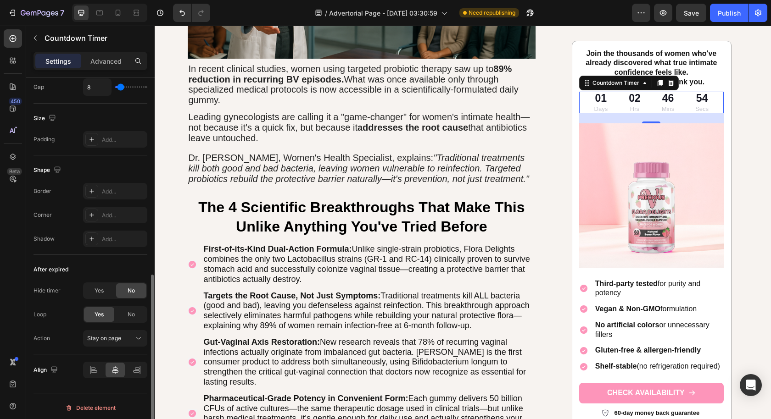
scroll to position [0, 0]
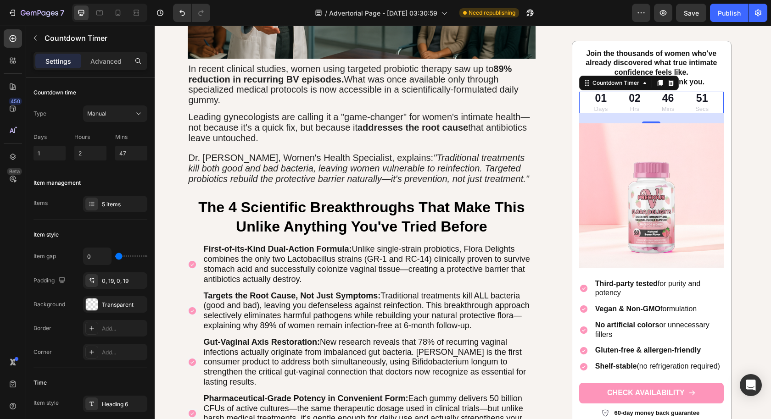
click at [598, 100] on div "01" at bounding box center [601, 98] width 14 height 14
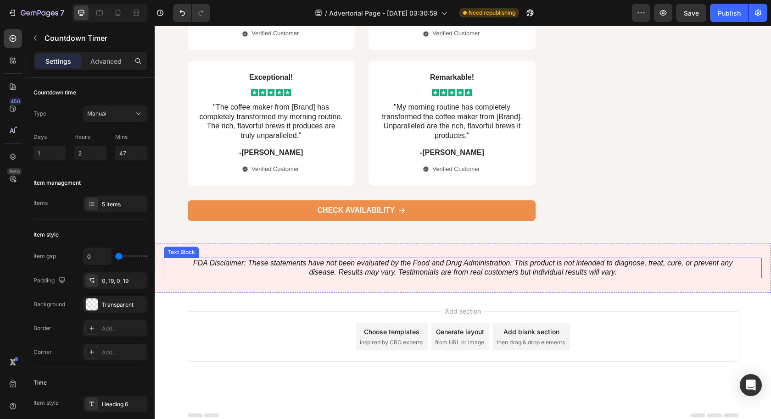
scroll to position [4956, 0]
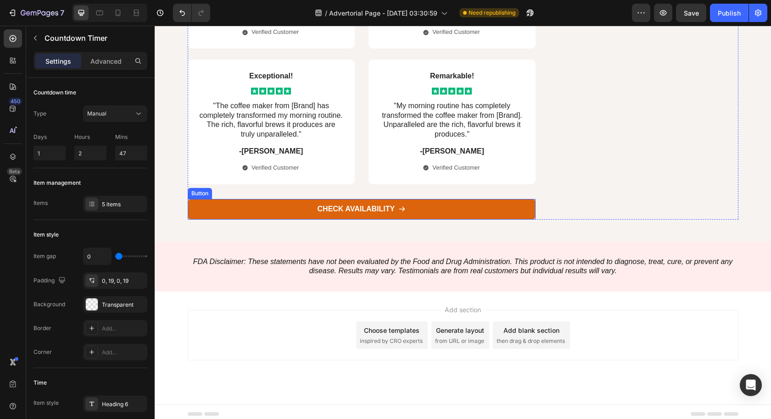
click at [207, 211] on link "CHECK AVAILABILITY" at bounding box center [362, 209] width 348 height 21
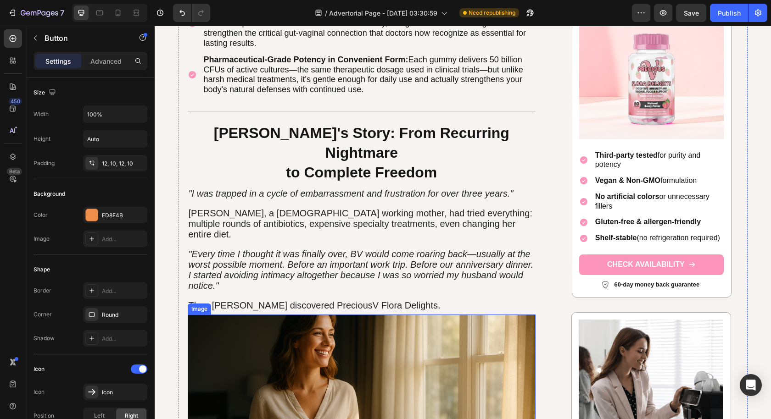
scroll to position [1546, 0]
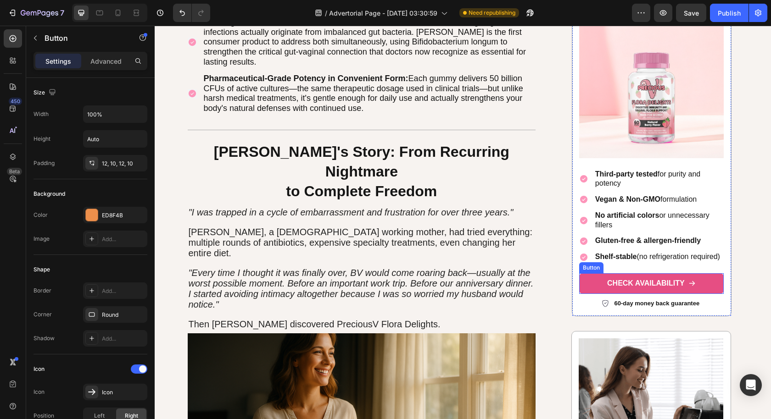
click at [590, 273] on link "CHECK AVAILABILITY" at bounding box center [651, 283] width 144 height 21
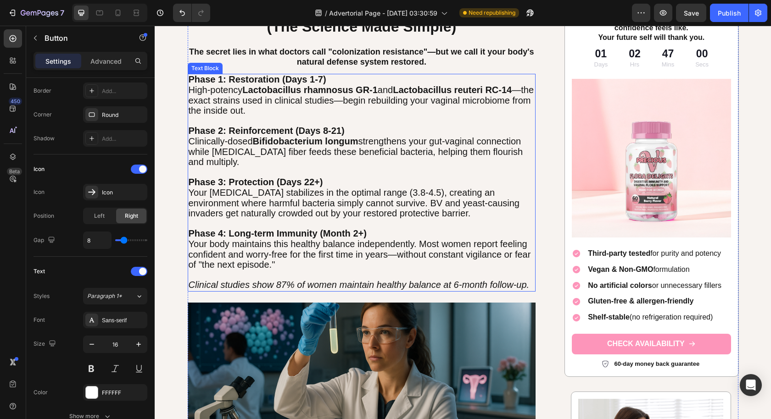
scroll to position [2575, 0]
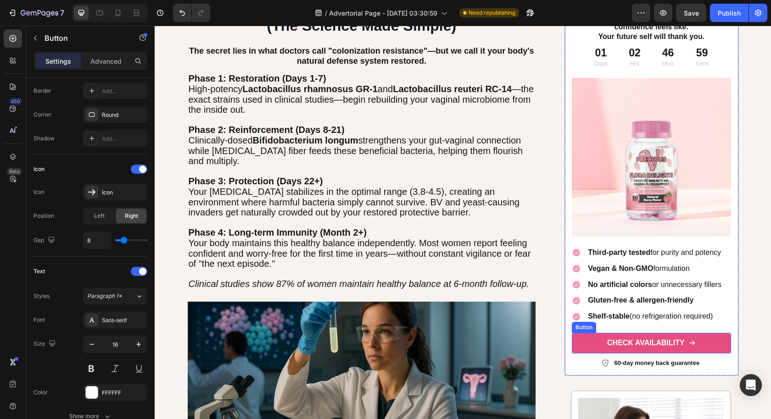
click at [587, 342] on link "CHECK AVAILABILITY" at bounding box center [650, 343] width 159 height 21
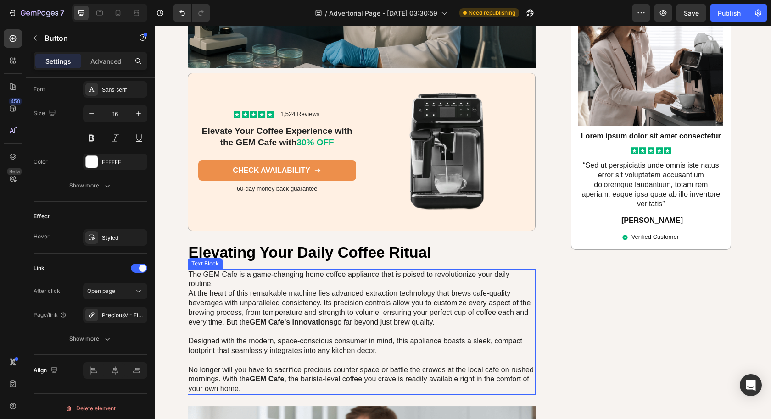
scroll to position [2992, 0]
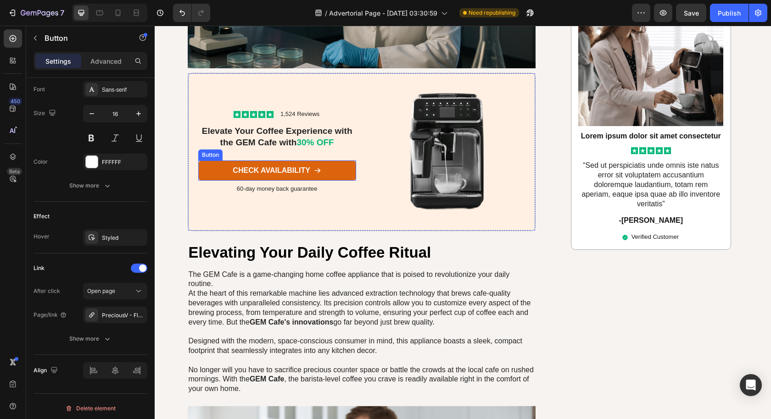
click at [330, 164] on link "CHECK AVAILABILITY" at bounding box center [277, 171] width 158 height 21
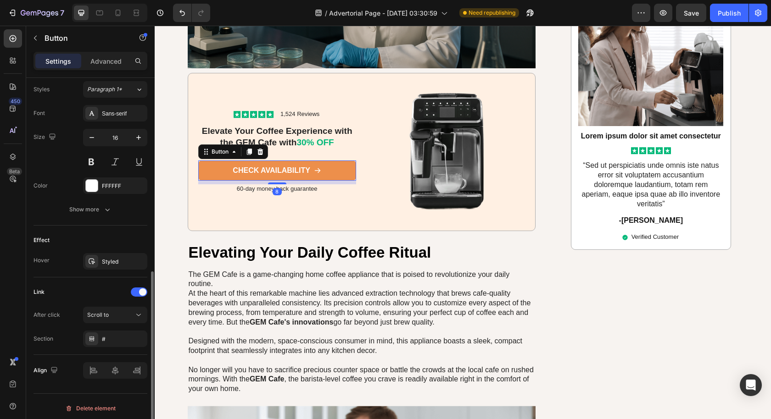
scroll to position [0, 0]
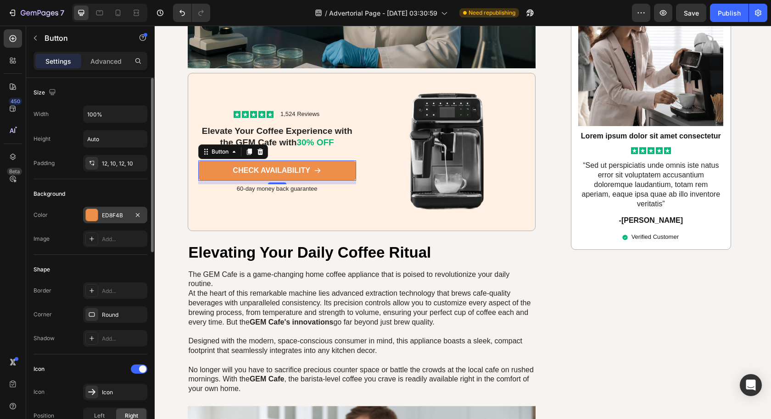
click at [116, 221] on div "ED8F4B" at bounding box center [115, 215] width 64 height 17
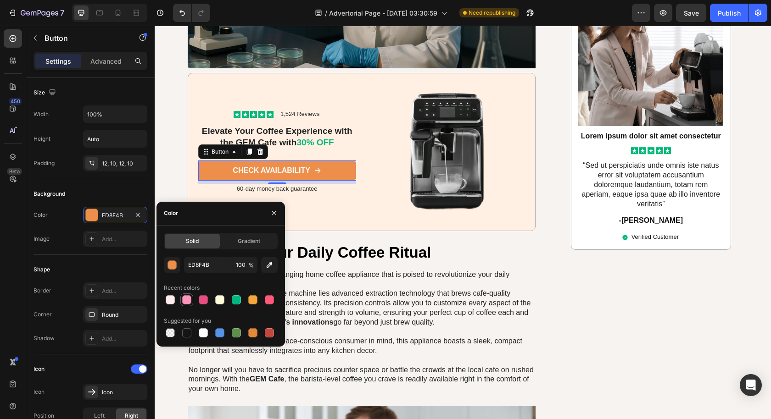
click at [189, 299] on div at bounding box center [186, 299] width 9 height 9
type input "FD95BA"
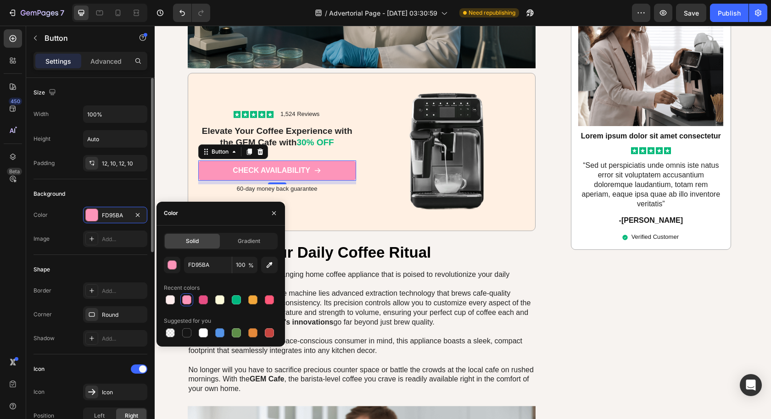
scroll to position [407, 0]
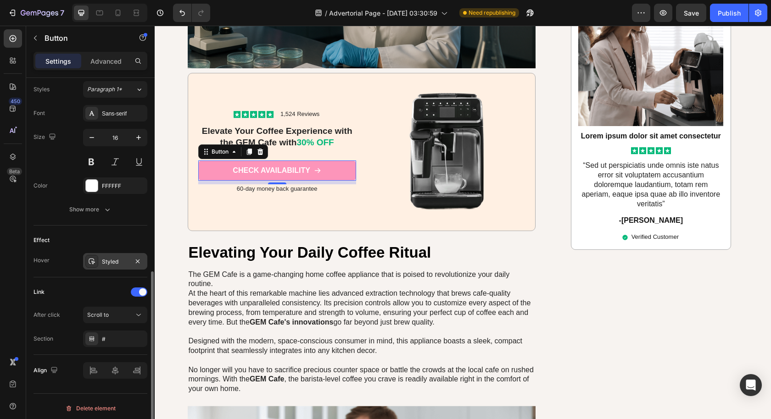
click at [115, 258] on div "Styled" at bounding box center [115, 262] width 27 height 8
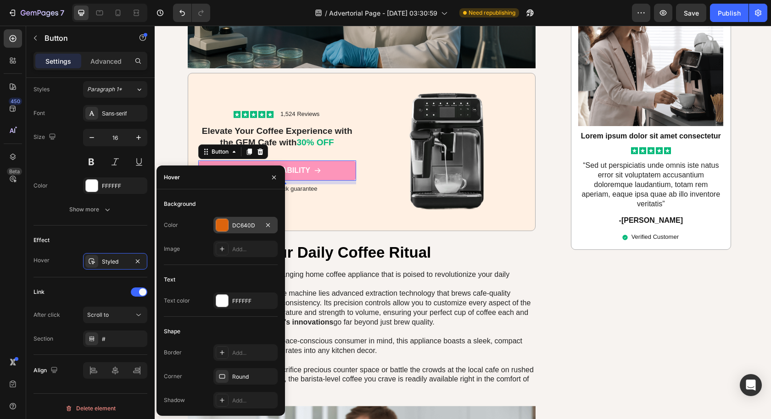
click at [232, 226] on div "DC640D" at bounding box center [245, 226] width 27 height 8
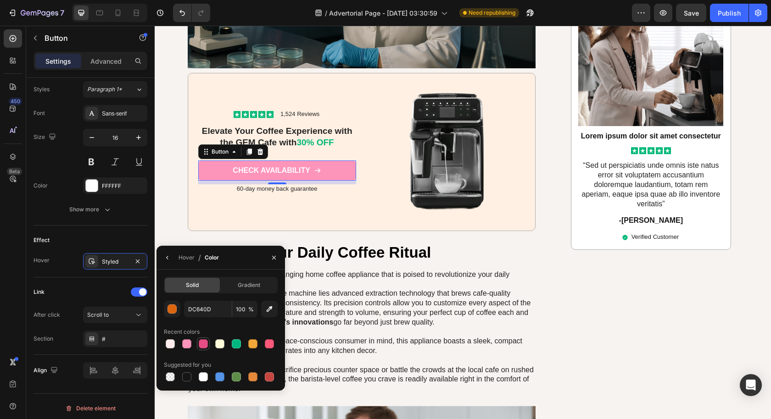
click at [205, 347] on div at bounding box center [203, 343] width 9 height 9
type input "E64E83"
click at [394, 311] on p "The GEM Cafe is a game-changing home coffee appliance that is poised to revolut…" at bounding box center [362, 332] width 346 height 124
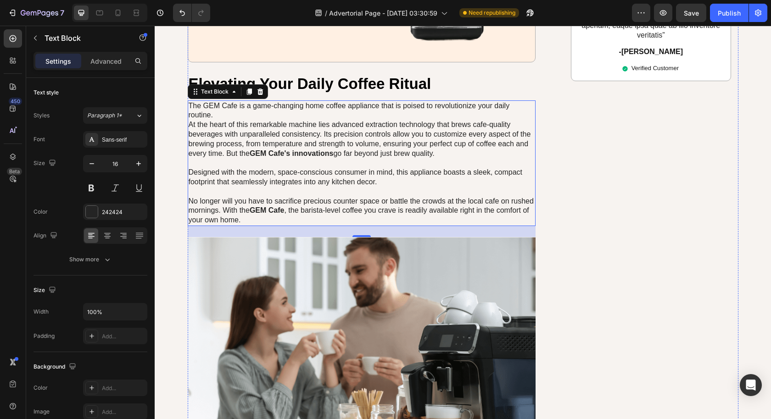
scroll to position [2928, 0]
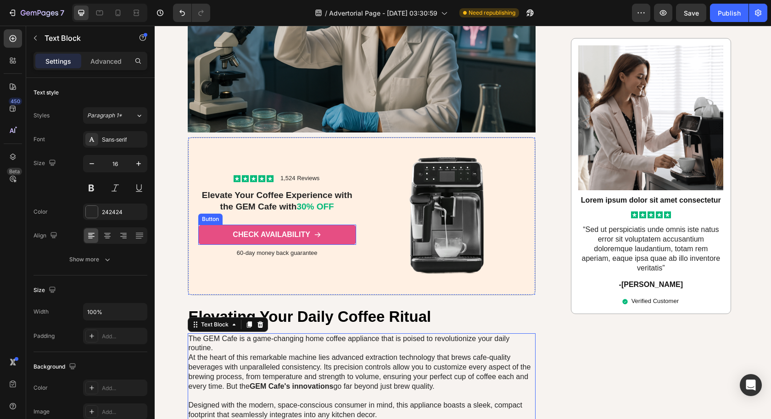
click at [321, 227] on link "CHECK AVAILABILITY" at bounding box center [277, 235] width 158 height 21
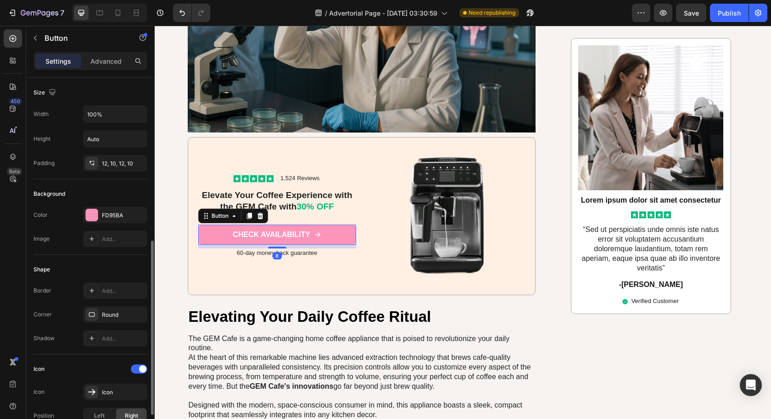
scroll to position [407, 0]
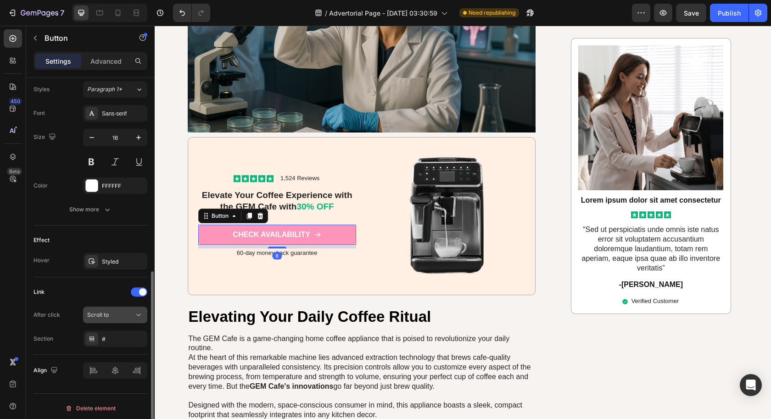
click at [118, 316] on button "Scroll to" at bounding box center [115, 315] width 64 height 17
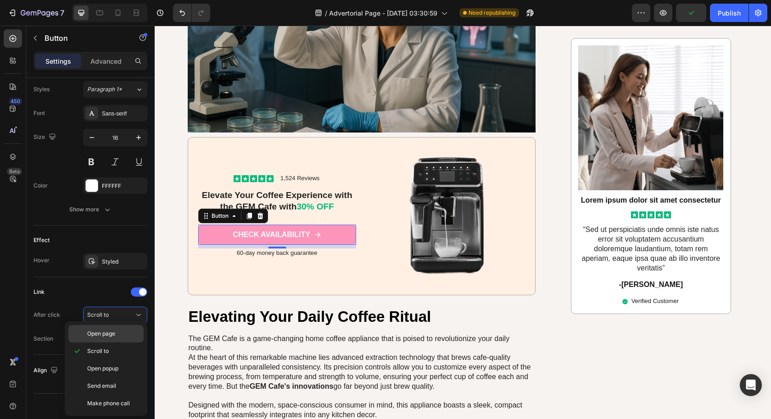
click at [111, 330] on span "Open page" at bounding box center [101, 334] width 28 height 8
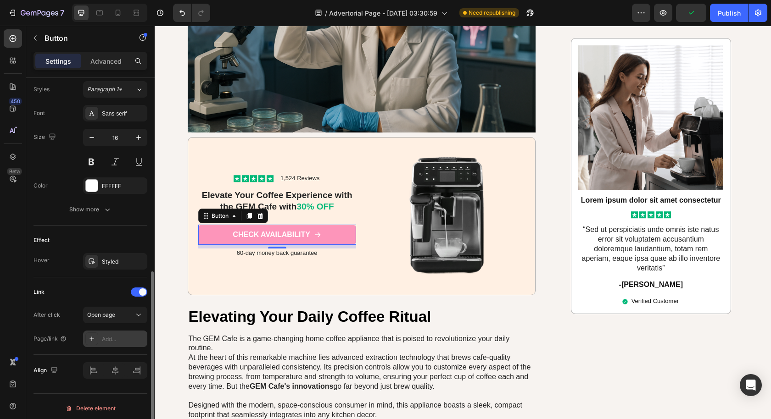
click at [118, 335] on div "Add..." at bounding box center [123, 339] width 43 height 8
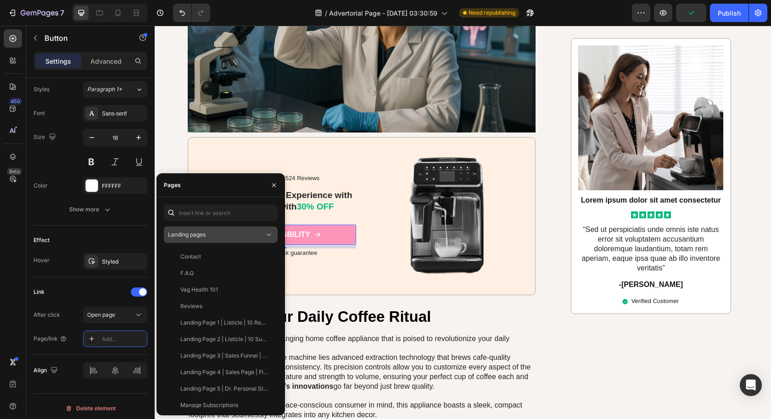
click at [208, 238] on div "Landing pages" at bounding box center [216, 235] width 96 height 8
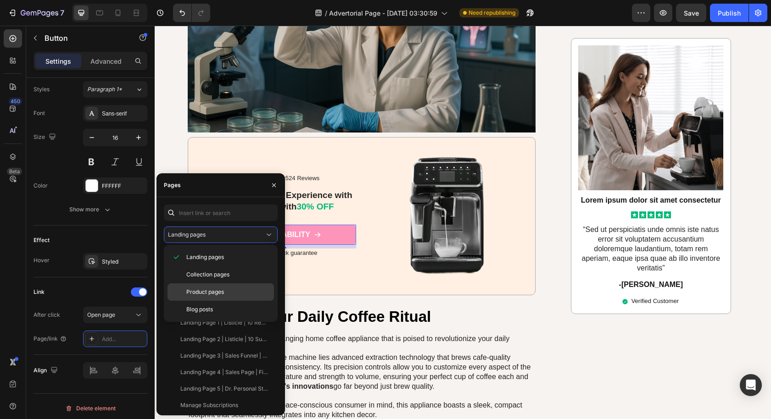
click at [211, 295] on span "Product pages" at bounding box center [205, 292] width 38 height 8
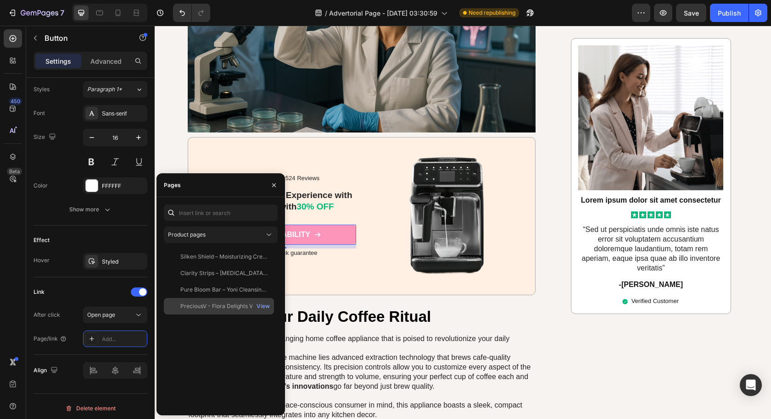
click at [216, 308] on div "PreciousV - Flora Delights Vaginal Probiotic Gummies" at bounding box center [224, 306] width 88 height 8
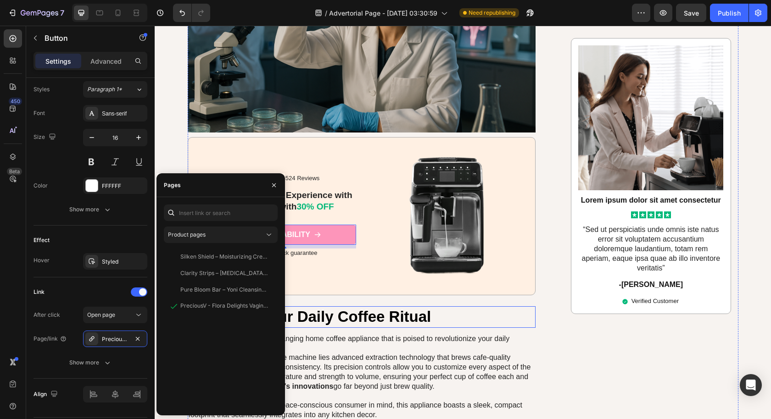
click at [327, 306] on h2 "Elevating Your Daily Coffee Ritual" at bounding box center [362, 317] width 348 height 22
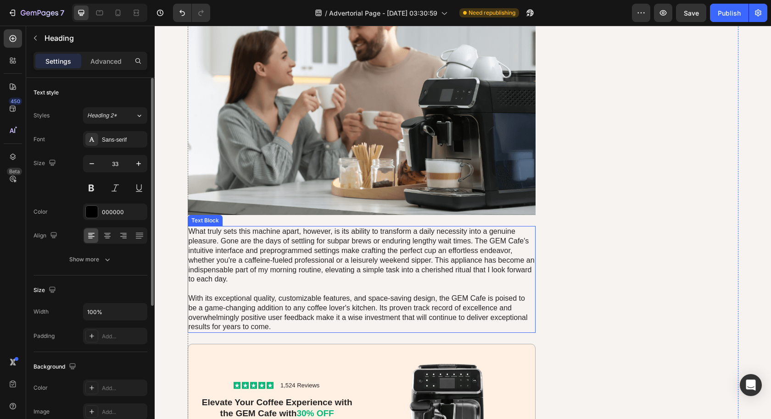
scroll to position [3620, 0]
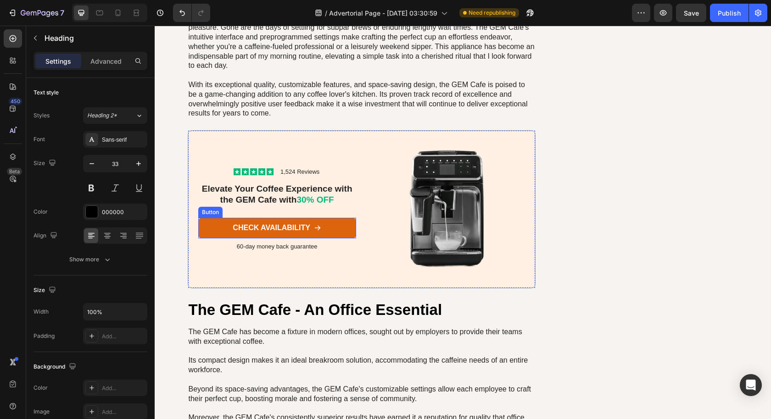
click at [327, 226] on link "CHECK AVAILABILITY" at bounding box center [277, 228] width 158 height 21
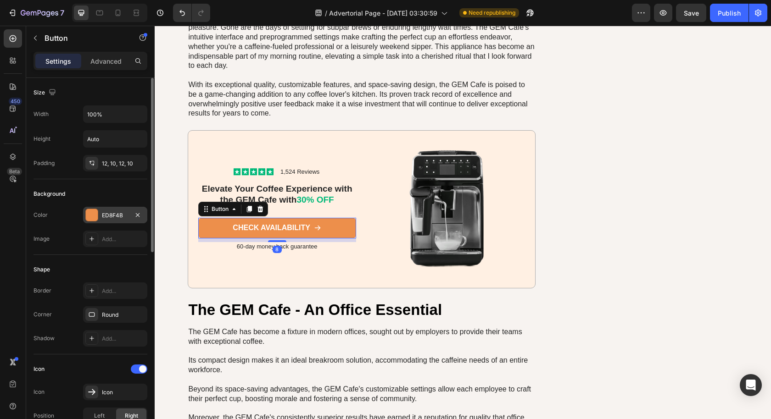
click at [118, 212] on div "ED8F4B" at bounding box center [115, 215] width 27 height 8
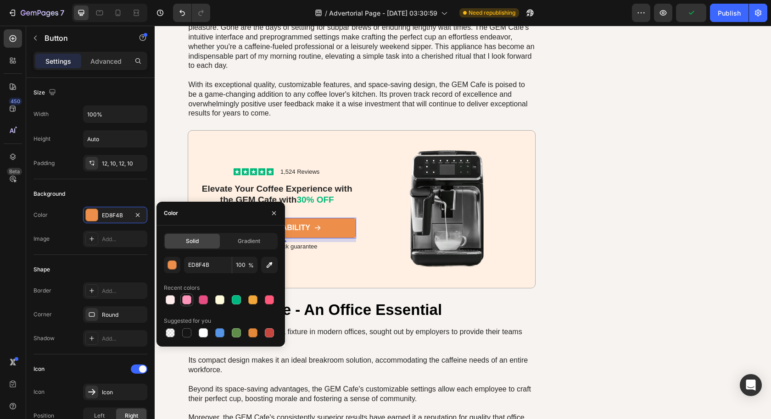
click at [189, 299] on div at bounding box center [186, 299] width 9 height 9
type input "FD95BA"
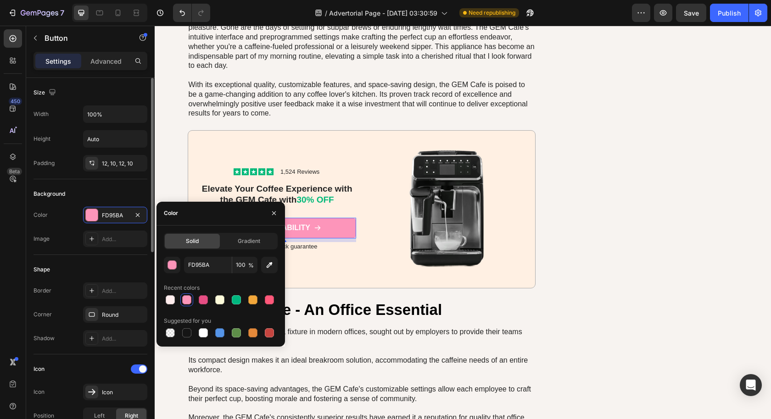
click at [136, 260] on div "Shape Border Add... Corner Round Shadow Add..." at bounding box center [90, 305] width 114 height 100
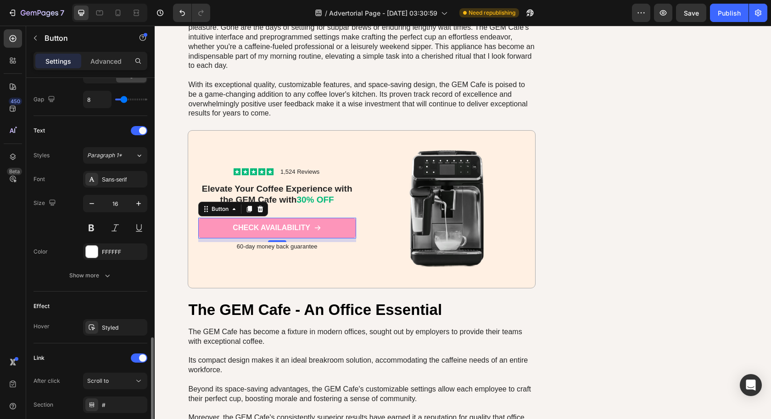
scroll to position [407, 0]
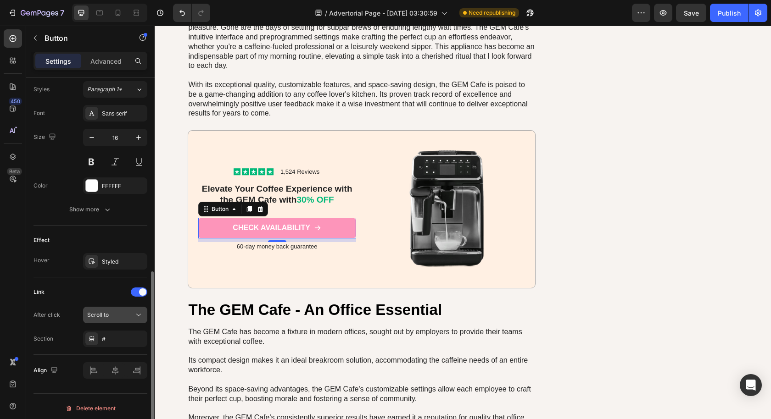
click at [119, 317] on button "Scroll to" at bounding box center [115, 315] width 64 height 17
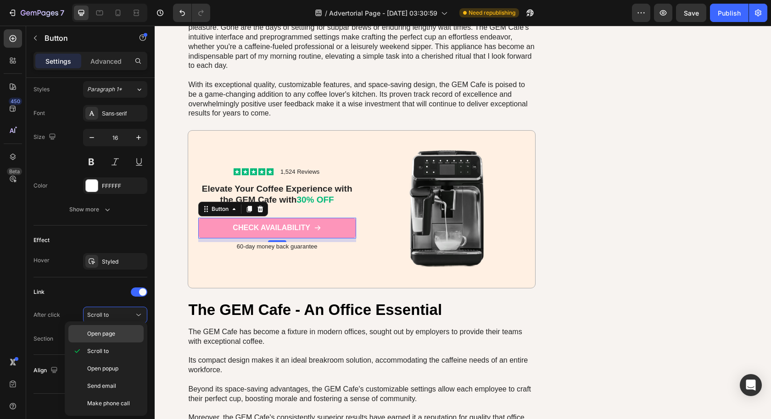
click at [119, 334] on p "Open page" at bounding box center [113, 334] width 52 height 8
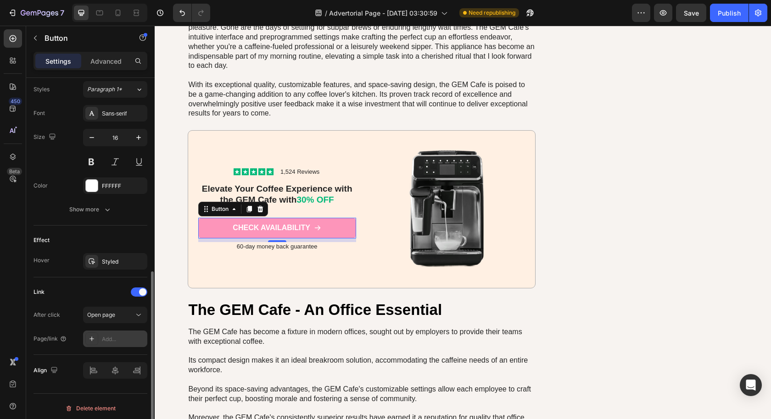
click at [119, 331] on div "Add..." at bounding box center [115, 339] width 64 height 17
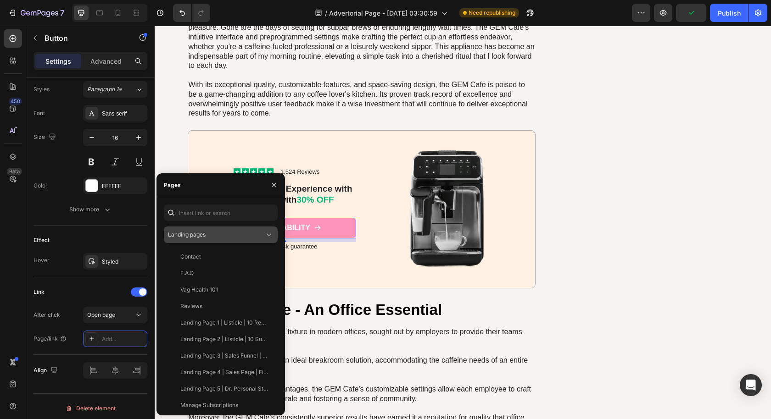
click at [228, 238] on div "Landing pages" at bounding box center [216, 235] width 96 height 8
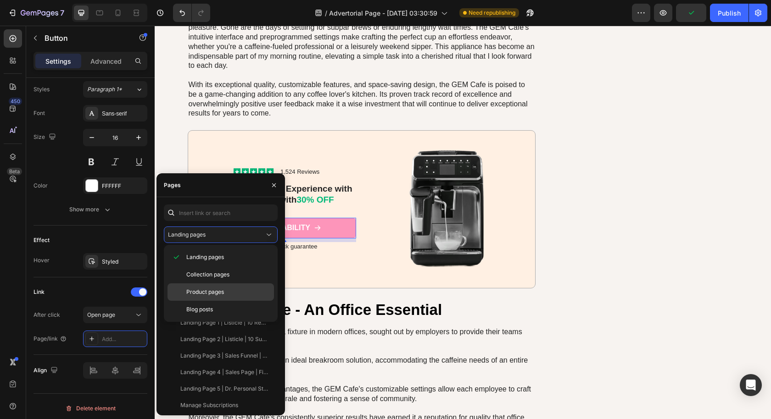
click at [213, 293] on span "Product pages" at bounding box center [205, 292] width 38 height 8
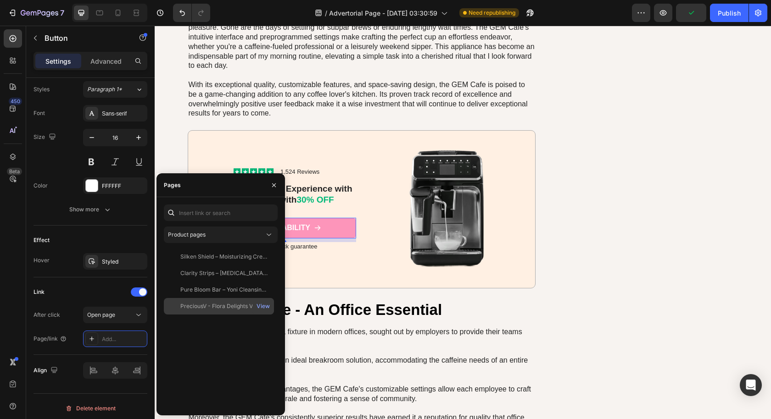
click at [215, 303] on div "PreciousV - Flora Delights Vaginal Probiotic Gummies" at bounding box center [224, 306] width 88 height 8
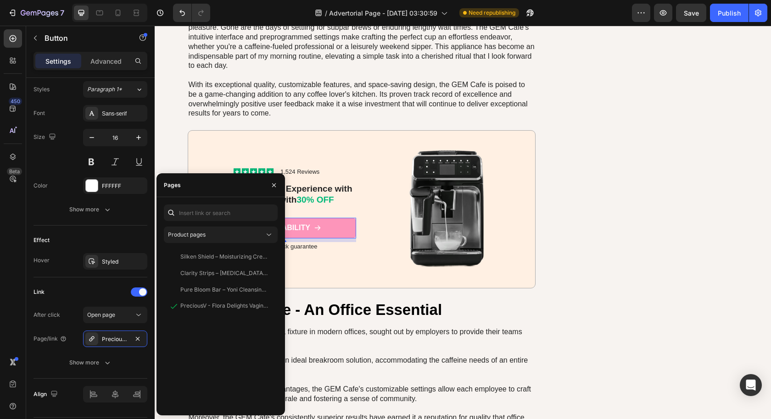
click at [324, 303] on h2 "The GEM Cafe - An Office Essential" at bounding box center [362, 310] width 348 height 22
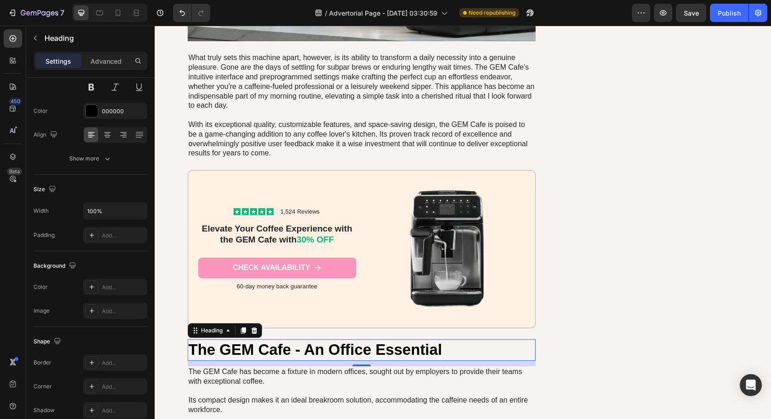
scroll to position [3559, 0]
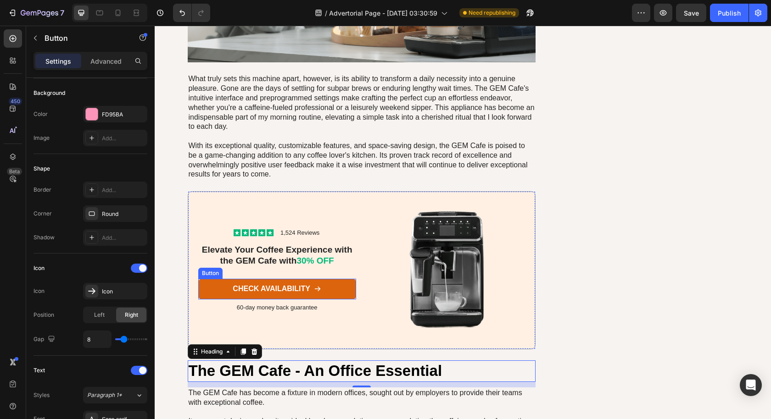
click at [327, 289] on link "CHECK AVAILABILITY" at bounding box center [277, 289] width 158 height 21
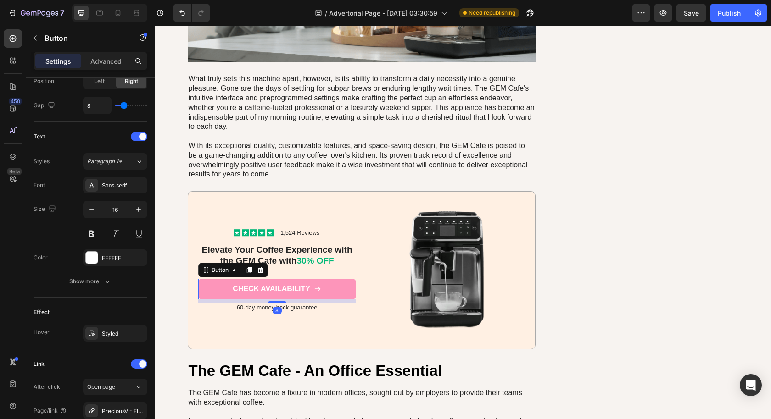
scroll to position [431, 0]
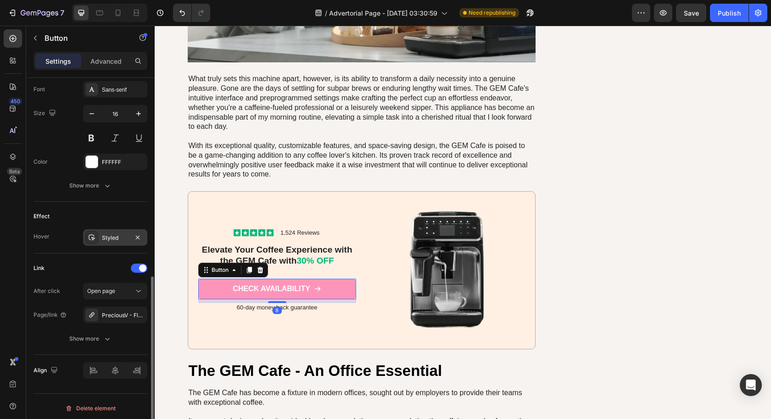
click at [113, 234] on div "Styled" at bounding box center [115, 238] width 27 height 8
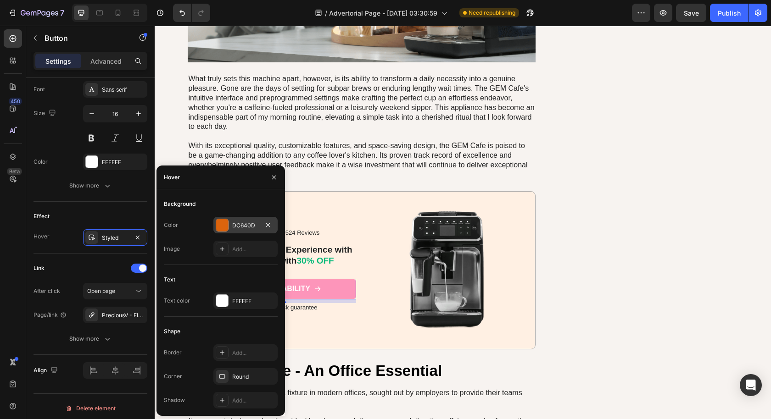
click at [251, 224] on div "DC640D" at bounding box center [245, 226] width 27 height 8
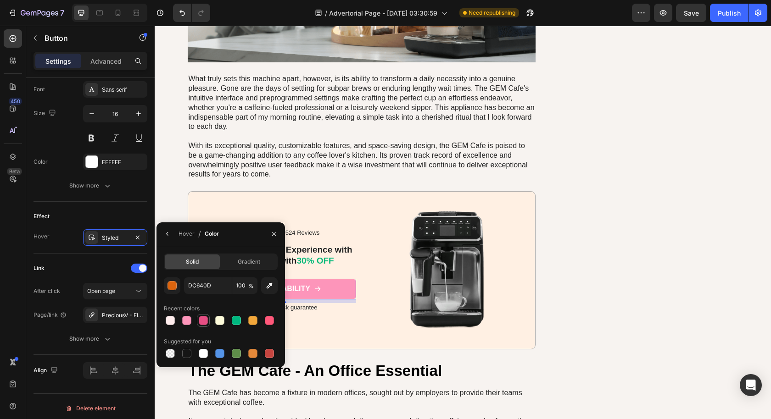
click at [202, 319] on div at bounding box center [203, 320] width 9 height 9
type input "E64E83"
click at [318, 325] on div "Icon Icon Icon Icon Icon Icon List 1,524 Reviews Text Block Row Elevate Your Co…" at bounding box center [277, 270] width 158 height 137
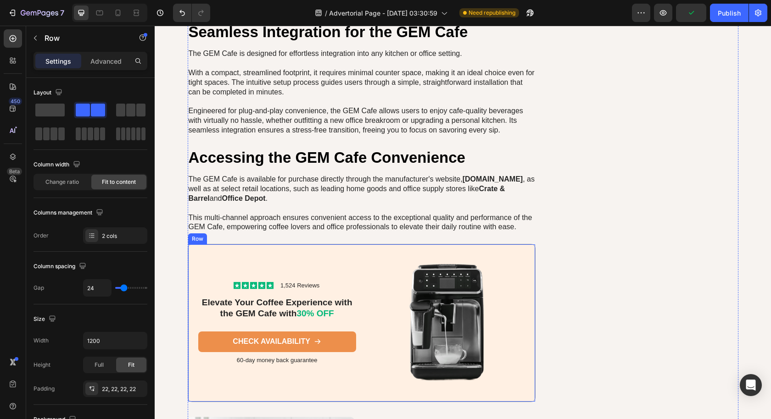
scroll to position [4257, 0]
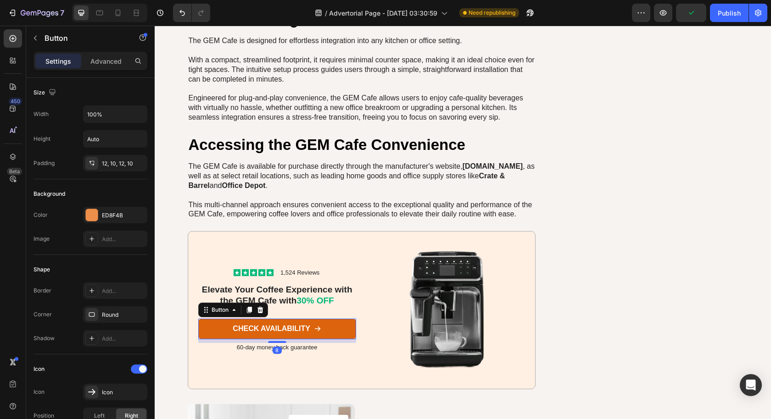
click at [332, 330] on link "CHECK AVAILABILITY" at bounding box center [277, 329] width 158 height 21
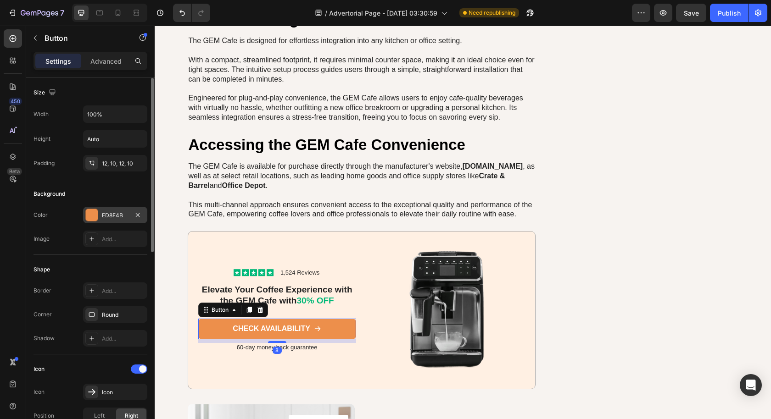
click at [122, 213] on div "ED8F4B" at bounding box center [115, 215] width 27 height 8
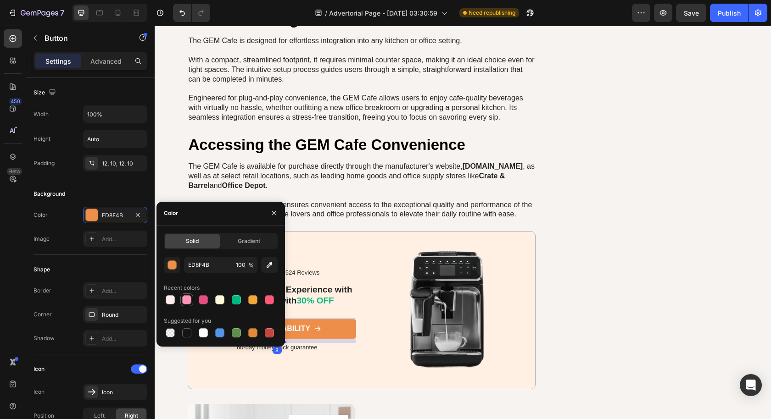
click at [188, 304] on div at bounding box center [186, 299] width 9 height 9
type input "FD95BA"
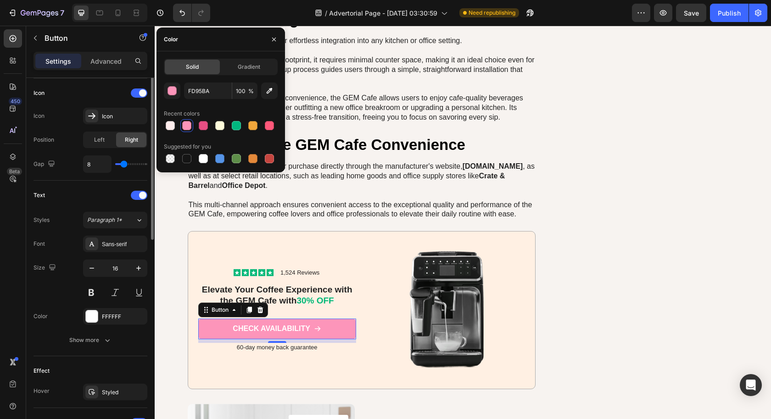
scroll to position [407, 0]
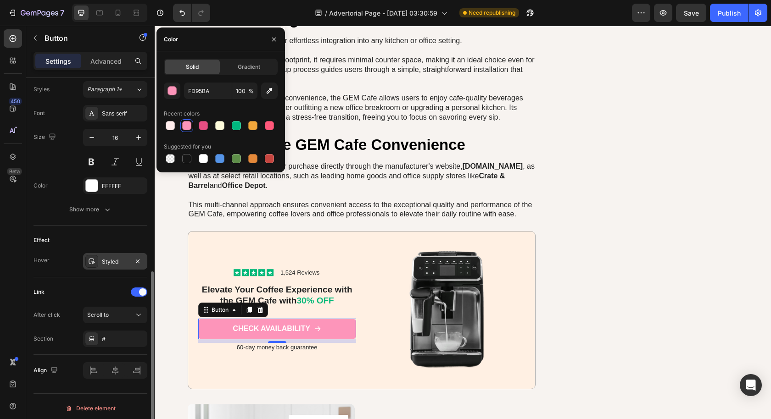
click at [114, 258] on div "Styled" at bounding box center [115, 262] width 27 height 8
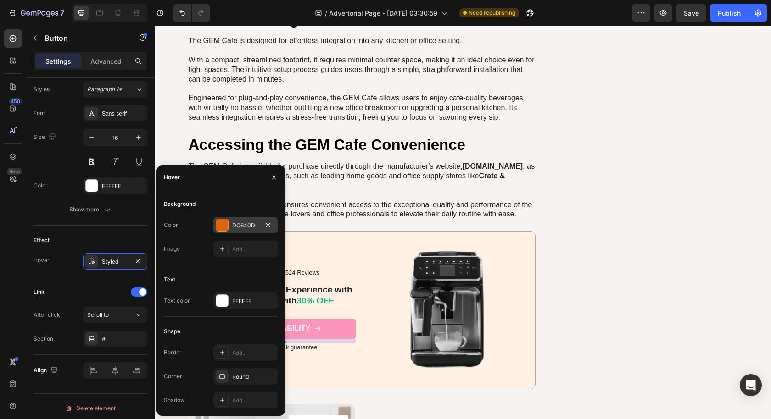
click at [234, 225] on div "DC640D" at bounding box center [245, 226] width 27 height 8
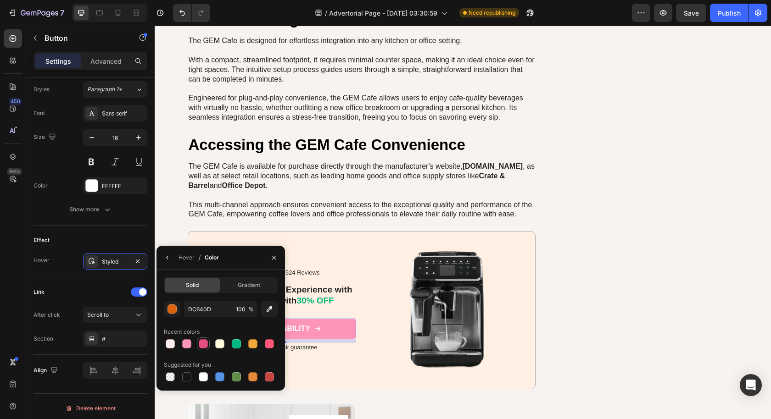
click at [201, 344] on div at bounding box center [203, 343] width 9 height 9
type input "E64E83"
click at [126, 313] on div "Scroll to" at bounding box center [110, 315] width 47 height 8
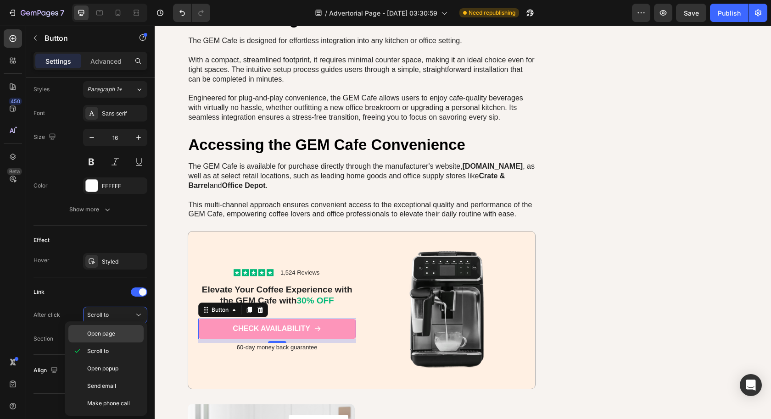
click at [123, 328] on div "Open page" at bounding box center [105, 333] width 75 height 17
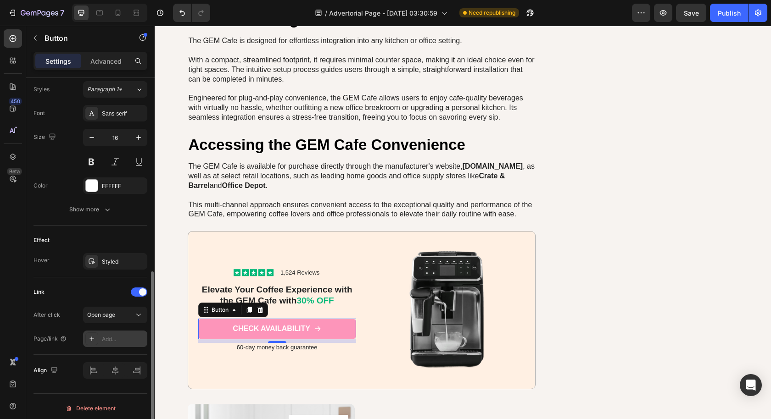
click at [123, 335] on div "Add..." at bounding box center [123, 339] width 43 height 8
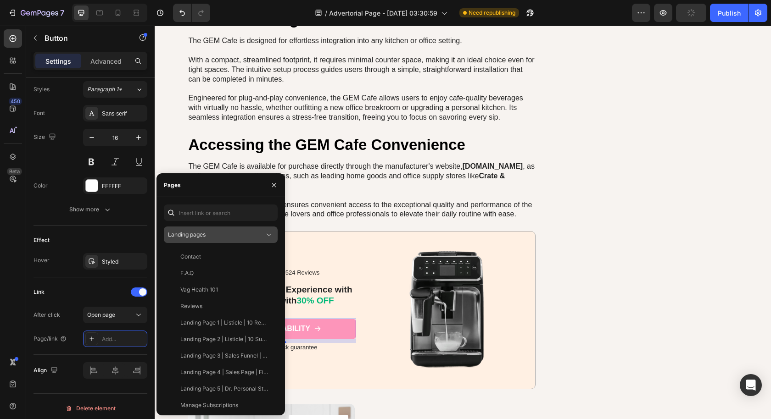
click at [216, 236] on div "Landing pages" at bounding box center [216, 235] width 96 height 8
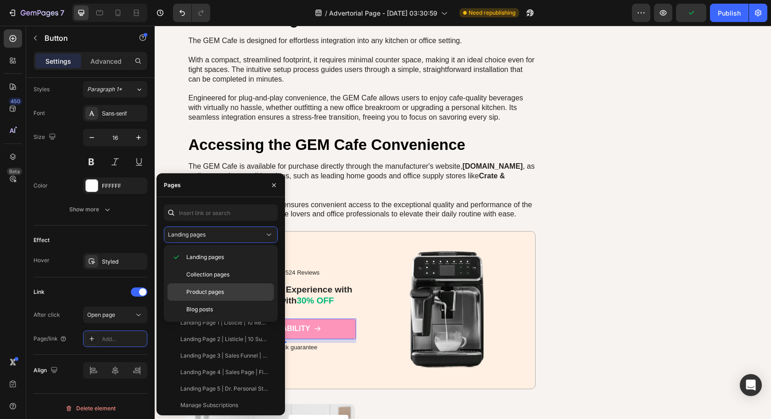
click at [210, 295] on span "Product pages" at bounding box center [205, 292] width 38 height 8
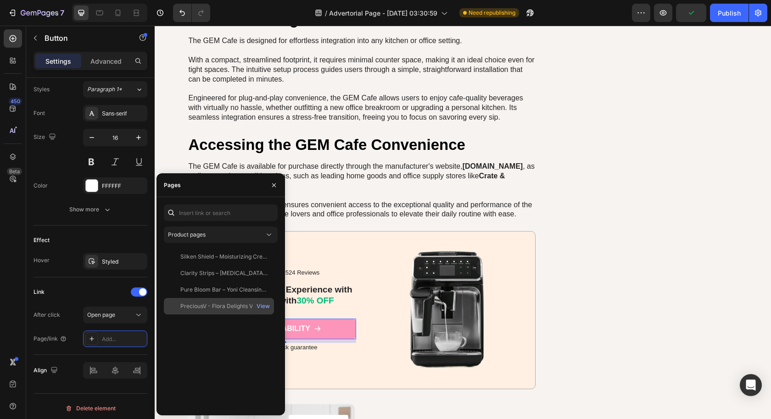
click at [207, 299] on div "PreciousV - Flora Delights Vaginal Probiotic Gummies View" at bounding box center [219, 306] width 110 height 17
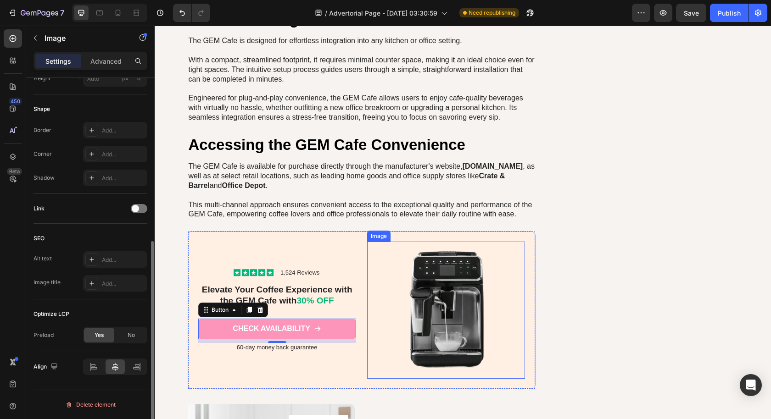
click at [367, 269] on img at bounding box center [446, 310] width 158 height 137
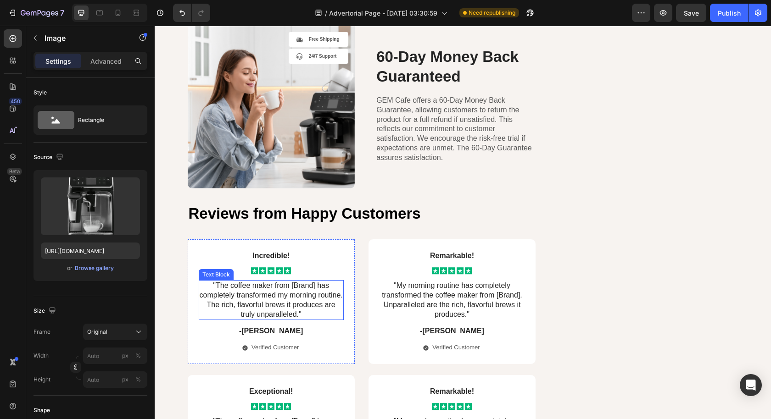
scroll to position [4852, 0]
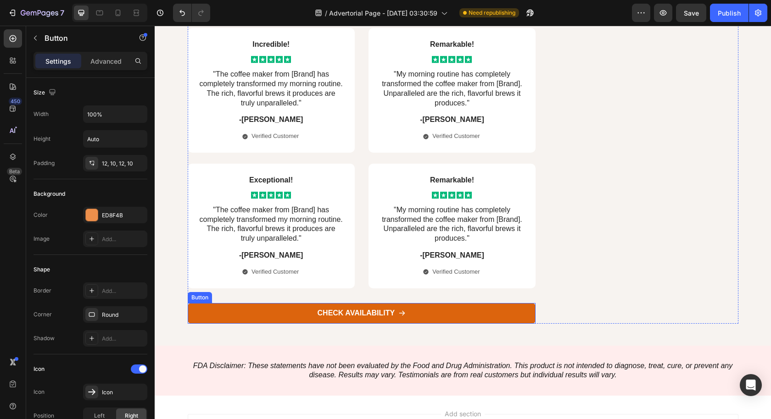
click at [492, 313] on link "CHECK AVAILABILITY" at bounding box center [362, 313] width 348 height 21
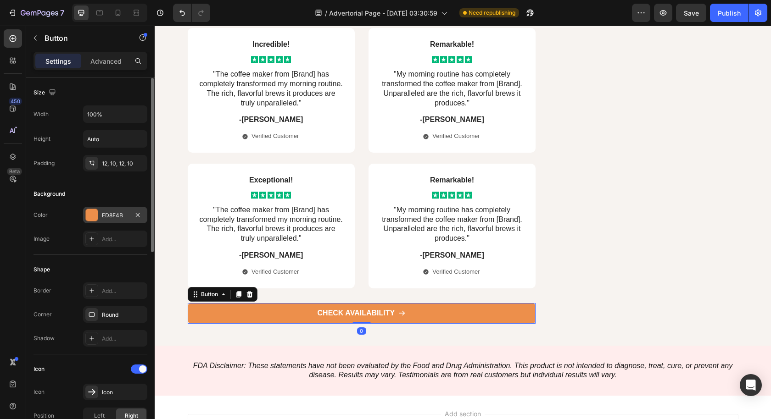
click at [118, 215] on div "ED8F4B" at bounding box center [115, 215] width 27 height 8
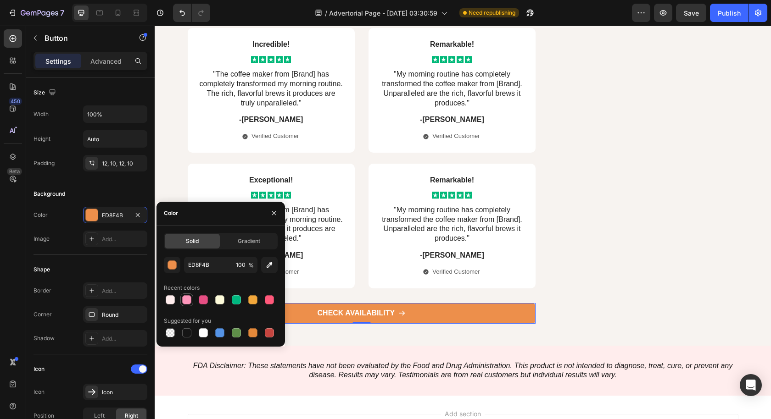
click at [185, 299] on div at bounding box center [186, 299] width 9 height 9
type input "FD95BA"
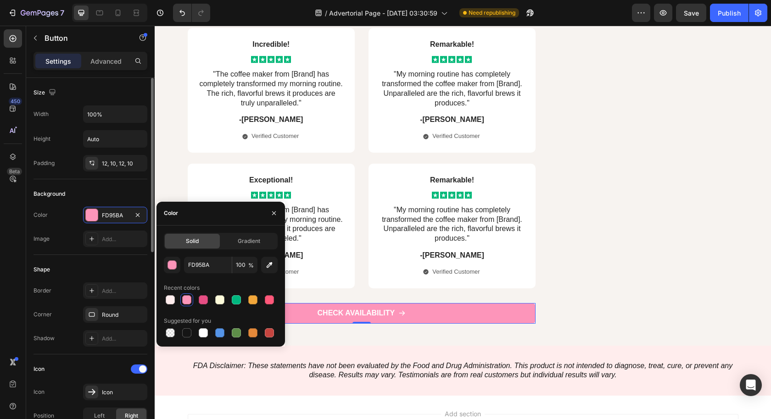
scroll to position [407, 0]
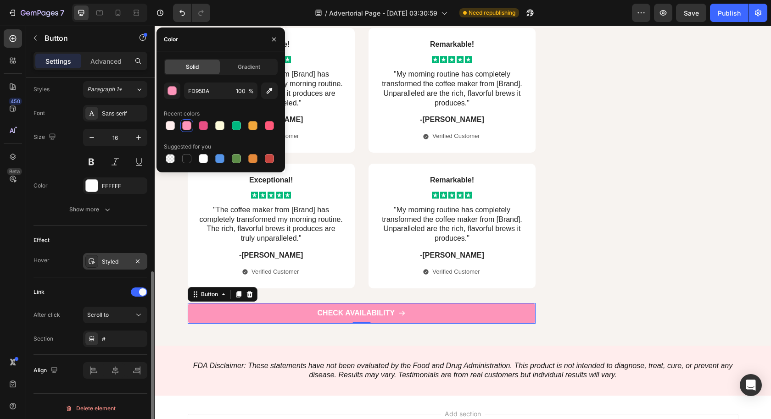
click at [117, 262] on div "Styled" at bounding box center [115, 261] width 64 height 17
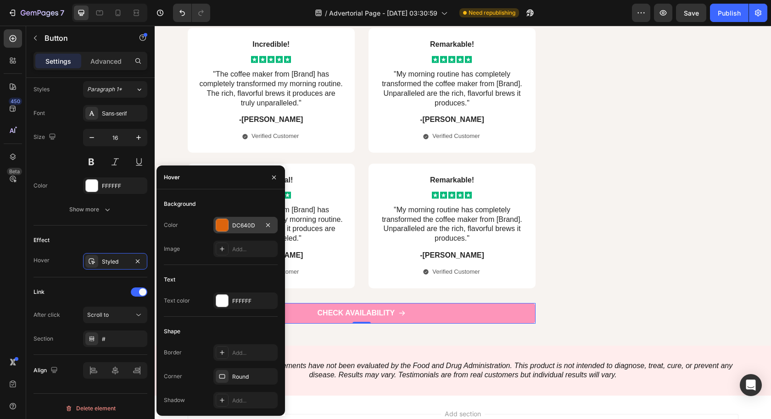
click at [248, 229] on div "DC640D" at bounding box center [245, 226] width 27 height 8
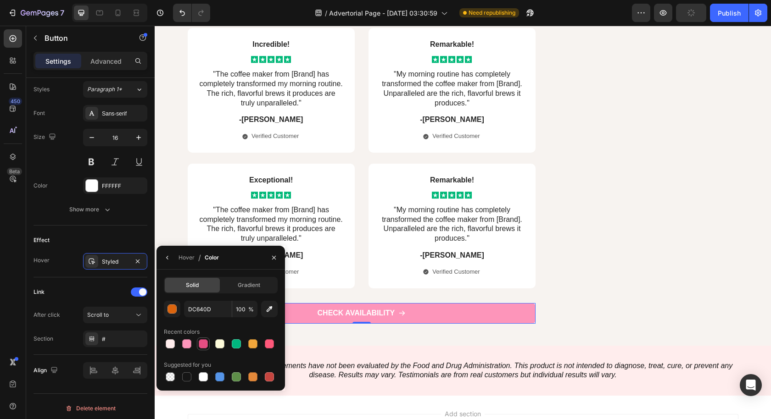
click at [200, 344] on div at bounding box center [203, 343] width 9 height 9
type input "E64E83"
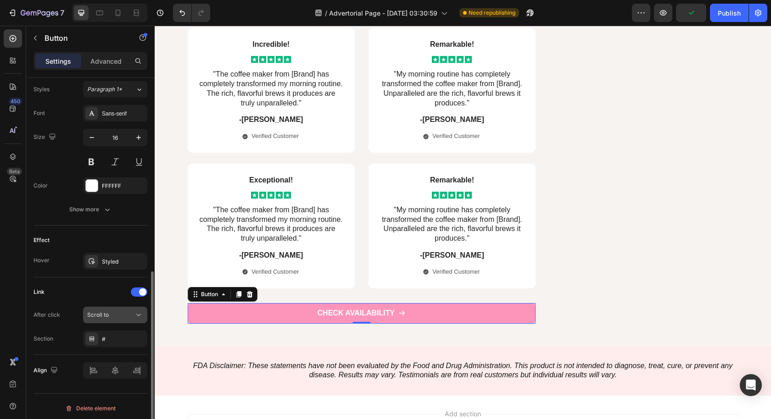
click at [130, 317] on button "Scroll to" at bounding box center [115, 315] width 64 height 17
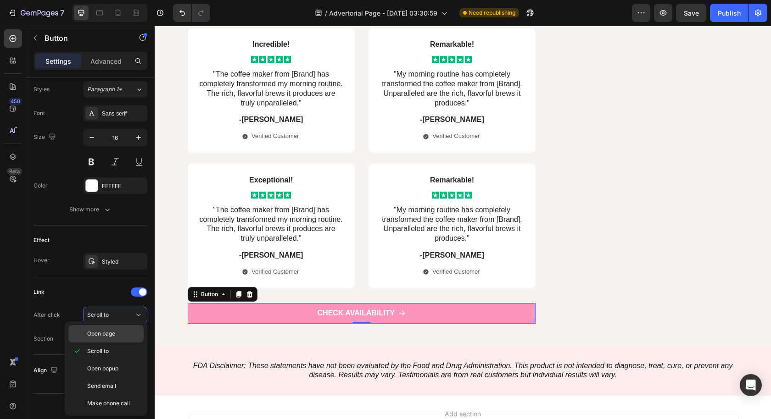
click at [123, 326] on div "Open page" at bounding box center [105, 333] width 75 height 17
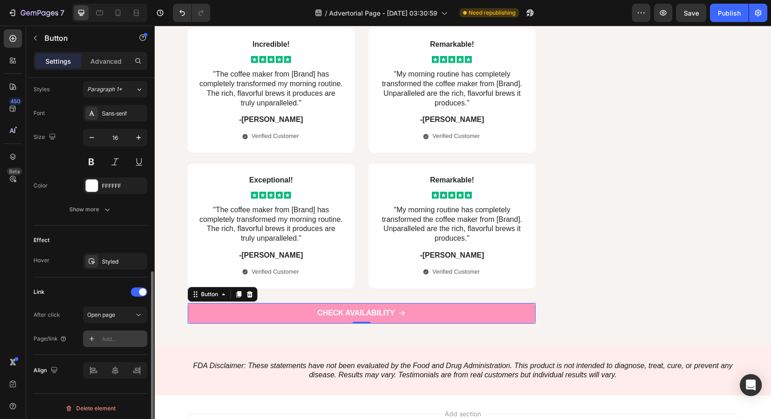
click at [116, 338] on div "Add..." at bounding box center [123, 339] width 43 height 8
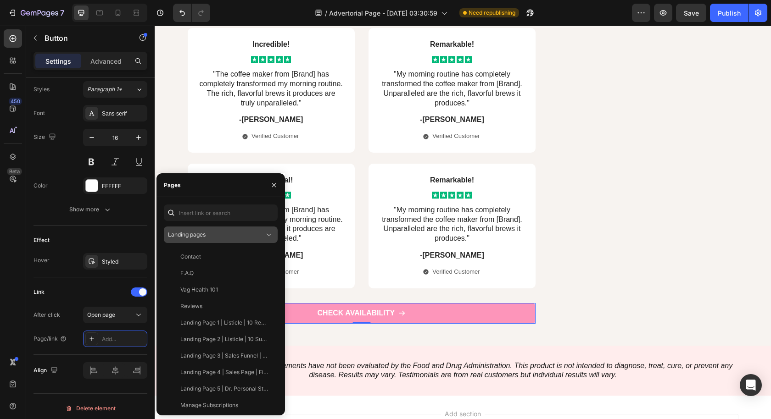
click at [267, 233] on icon at bounding box center [268, 234] width 9 height 9
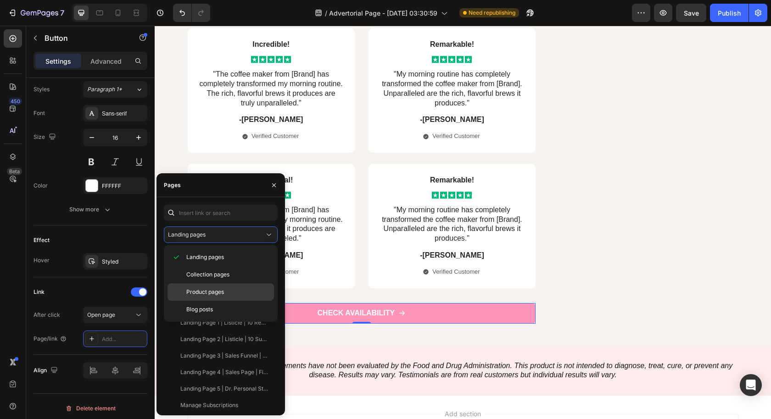
click at [233, 293] on p "Product pages" at bounding box center [227, 292] width 83 height 8
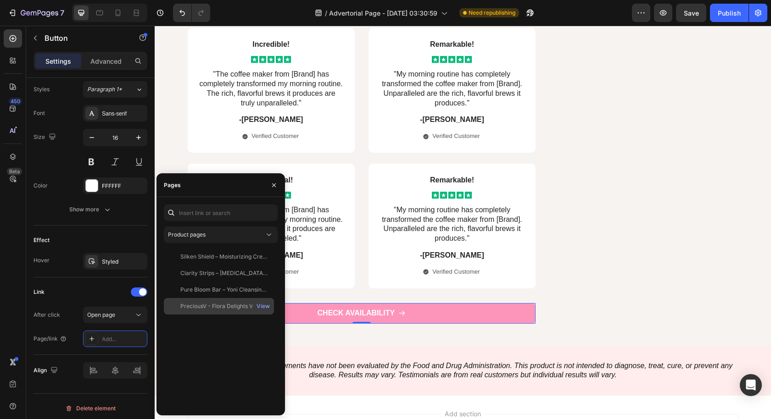
click at [201, 307] on div "PreciousV - Flora Delights Vaginal Probiotic Gummies" at bounding box center [224, 306] width 88 height 8
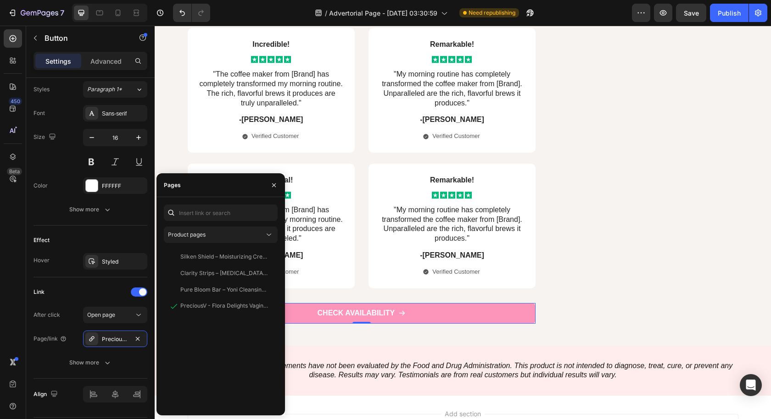
click at [409, 356] on div "FDA Disclaimer: These statements have not been evaluated by the Food and Drug A…" at bounding box center [463, 371] width 616 height 50
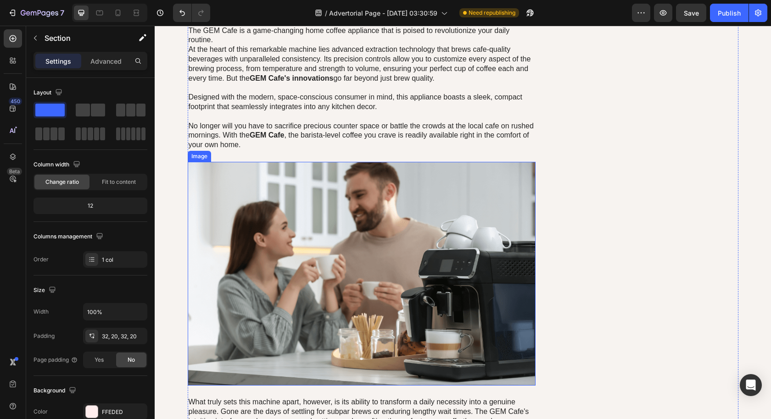
scroll to position [2898, 0]
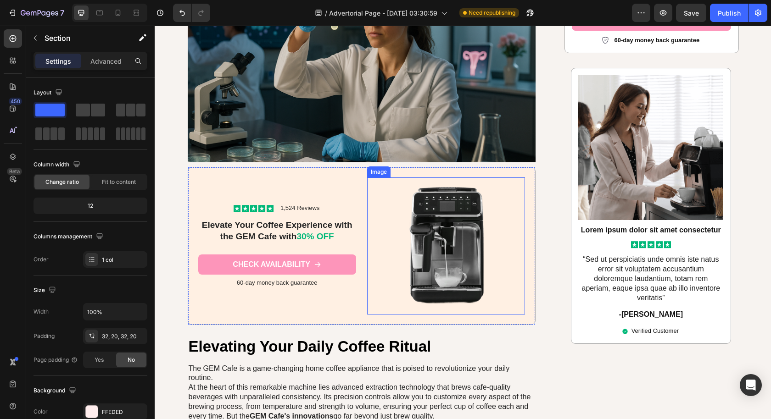
click at [445, 261] on img at bounding box center [446, 245] width 158 height 137
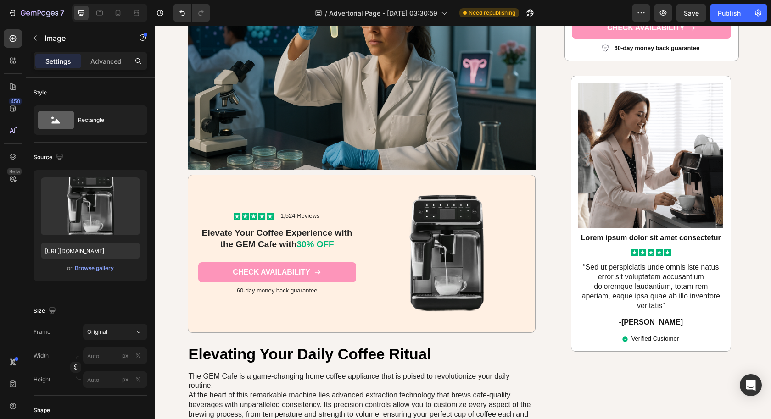
scroll to position [2893, 0]
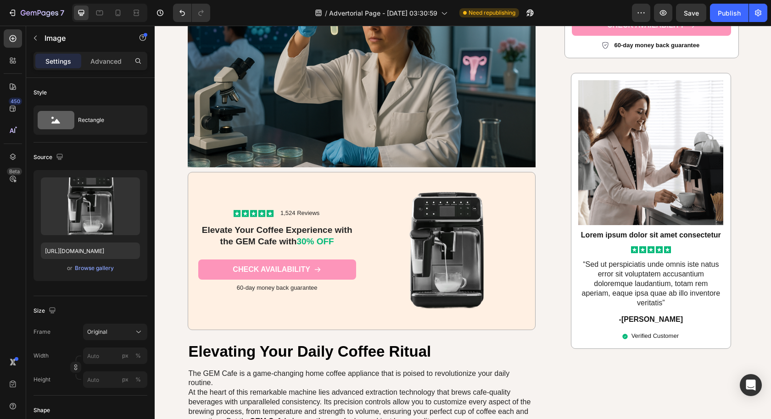
click at [472, 239] on img at bounding box center [446, 251] width 158 height 137
click at [97, 265] on div "Browse gallery" at bounding box center [94, 268] width 39 height 8
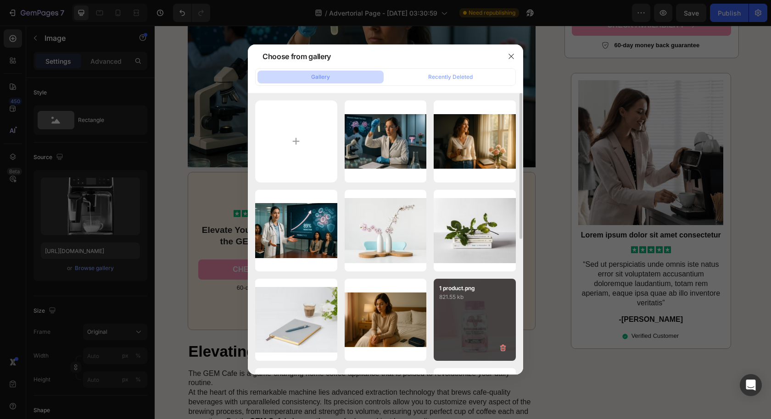
click at [455, 298] on p "821.55 kb" at bounding box center [474, 297] width 71 height 9
type input "[URL][DOMAIN_NAME]"
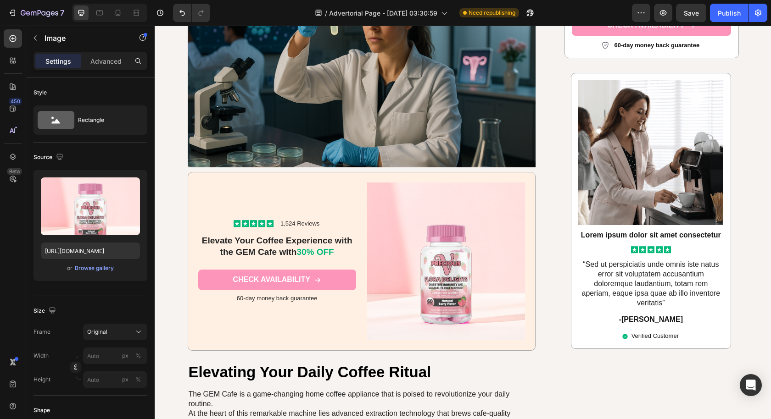
click at [414, 303] on img at bounding box center [446, 262] width 158 height 158
click at [88, 265] on div "Browse gallery" at bounding box center [94, 268] width 39 height 8
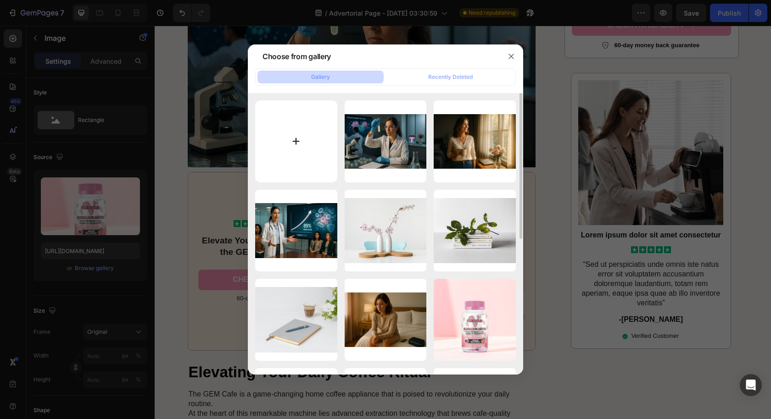
click at [277, 154] on input "file" at bounding box center [296, 141] width 82 height 82
type input "C:\fakepath\Reference Flora Delights Bottle.png"
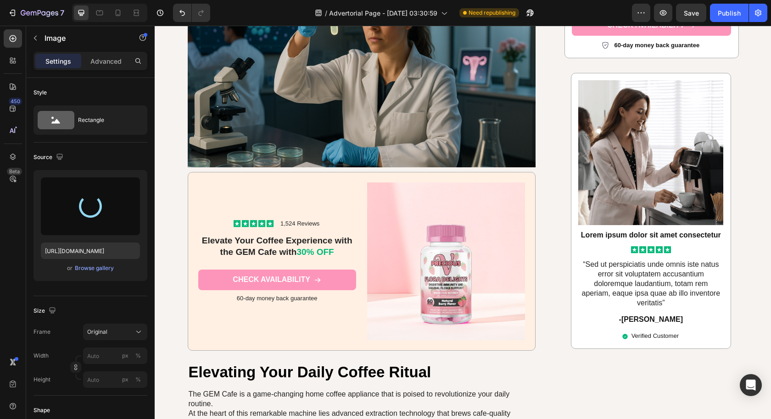
type input "https://cdn.shopify.com/s/files/1/0631/2706/0617/files/gempages_578689042187551…"
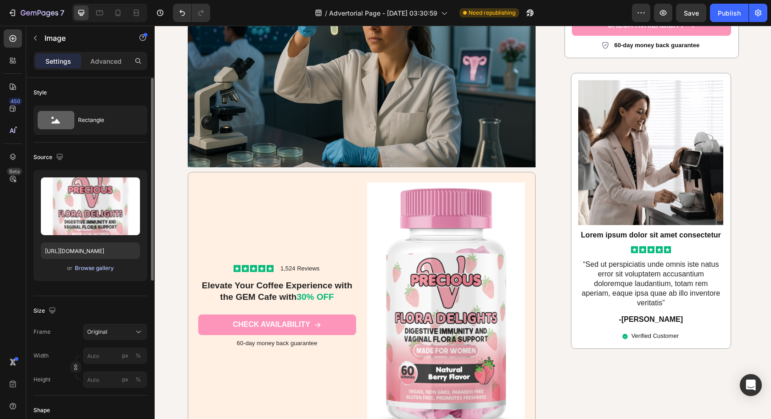
click at [101, 269] on div "Browse gallery" at bounding box center [94, 268] width 39 height 8
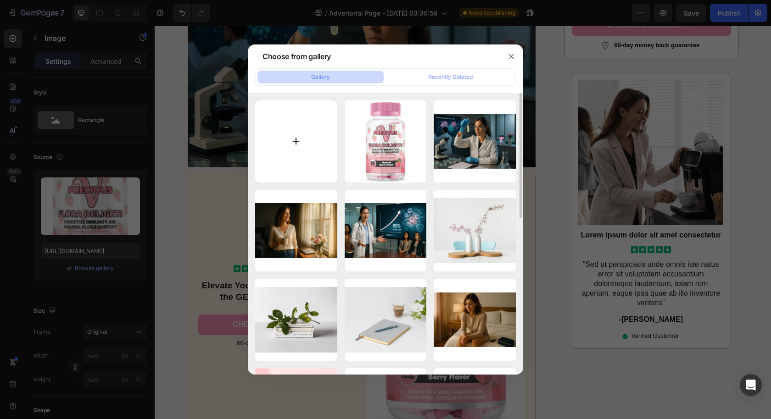
click at [319, 150] on input "file" at bounding box center [296, 141] width 82 height 82
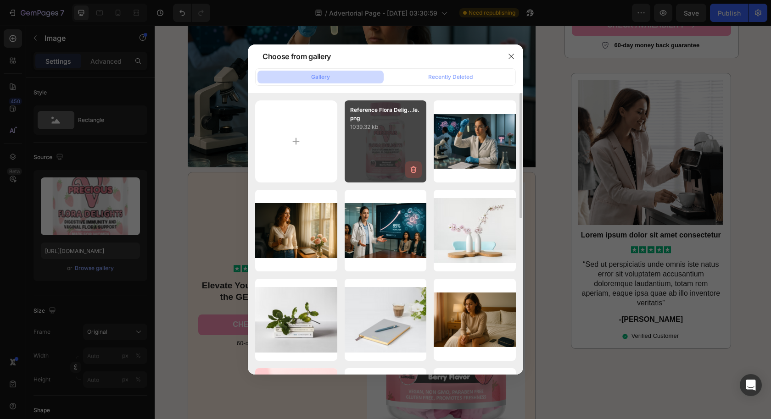
click at [411, 169] on icon "button" at bounding box center [413, 169] width 6 height 7
click at [405, 170] on div "Delete" at bounding box center [407, 171] width 17 height 8
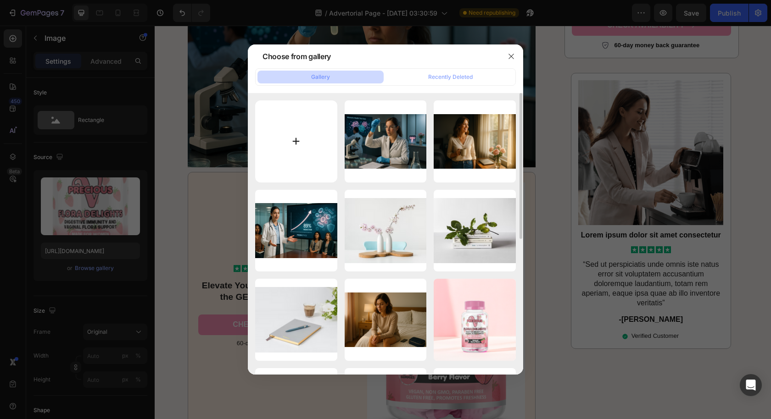
click at [295, 140] on input "file" at bounding box center [296, 141] width 82 height 82
type input "C:\fakepath\Reference_Flora_Delights_Bottle-removebg-preview.png"
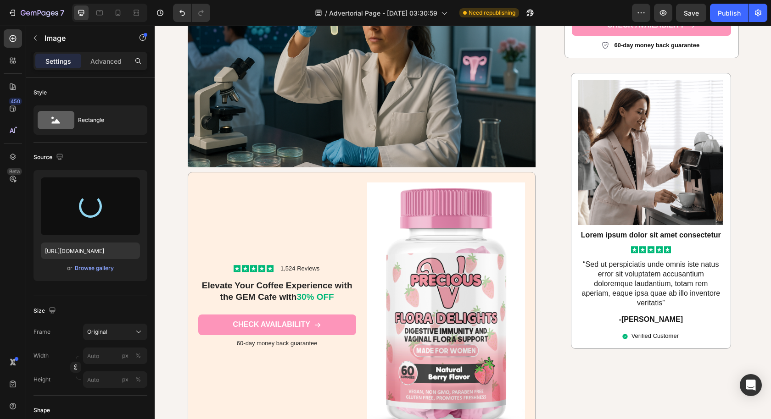
type input "https://cdn.shopify.com/s/files/1/0631/2706/0617/files/gempages_578689042187551…"
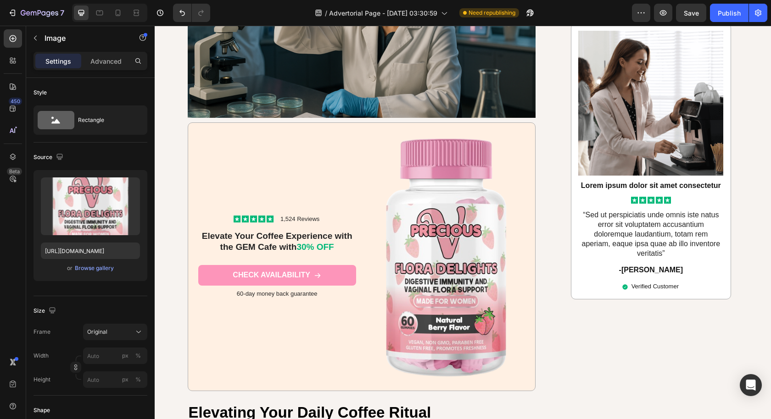
scroll to position [2960, 0]
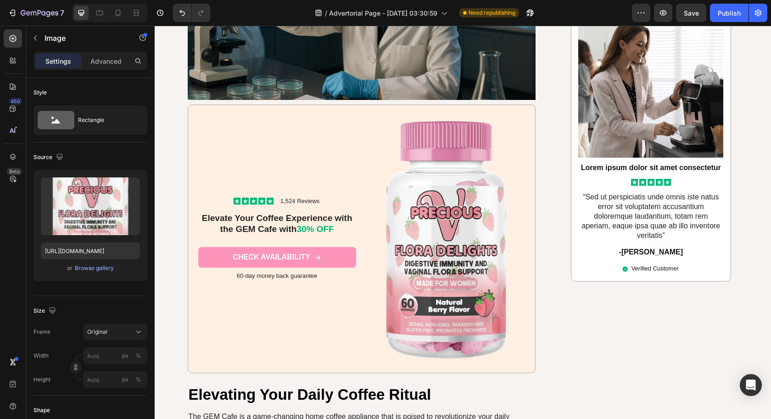
click at [436, 252] on img at bounding box center [446, 239] width 158 height 248
click at [98, 357] on input "px %" at bounding box center [115, 356] width 64 height 17
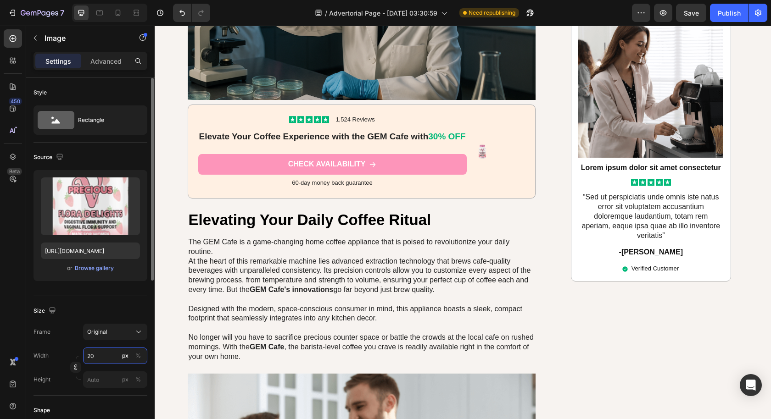
type input "200"
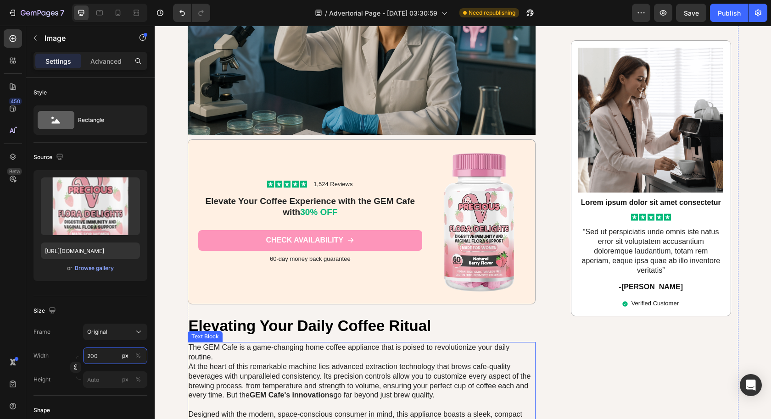
scroll to position [2902, 0]
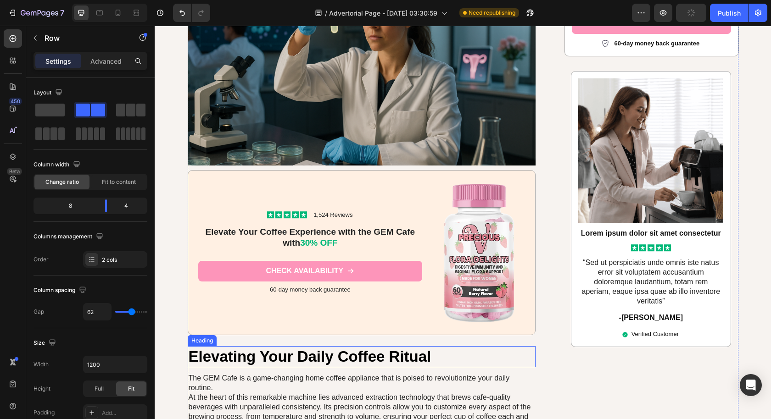
scroll to position [2893, 0]
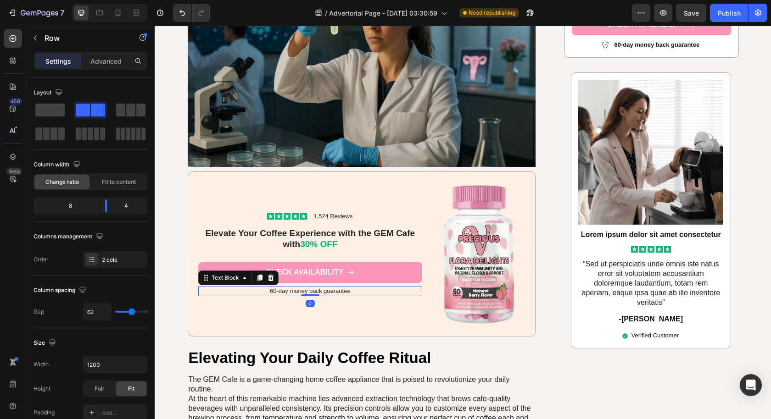
click at [279, 289] on p "60-day money back guarantee" at bounding box center [310, 292] width 222 height 8
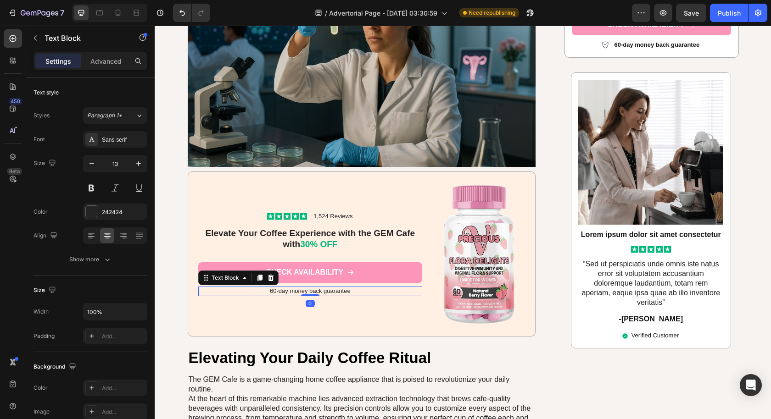
click at [279, 289] on p "60-day money back guarantee" at bounding box center [310, 292] width 222 height 8
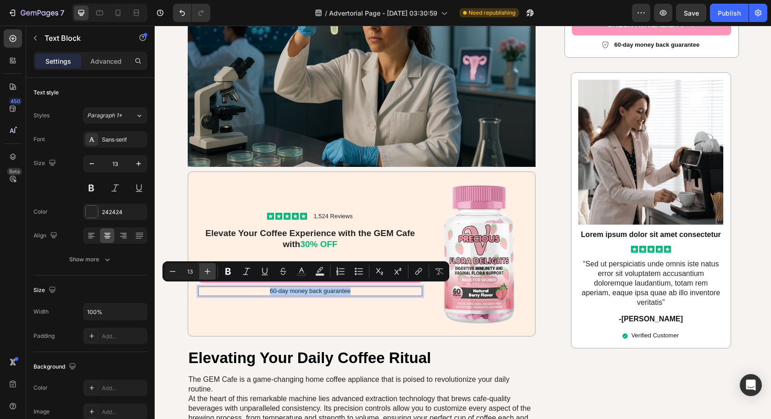
click at [205, 273] on icon "Editor contextual toolbar" at bounding box center [207, 271] width 9 height 9
type input "14"
click at [228, 273] on icon "Editor contextual toolbar" at bounding box center [227, 271] width 9 height 9
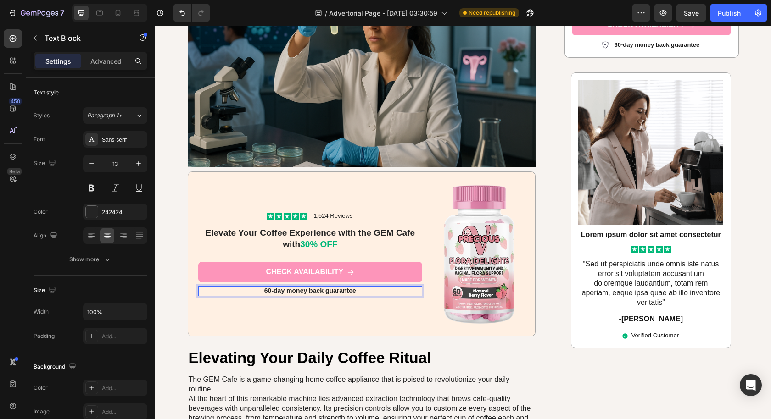
click at [276, 291] on strong "60-day money back guarantee" at bounding box center [310, 290] width 92 height 7
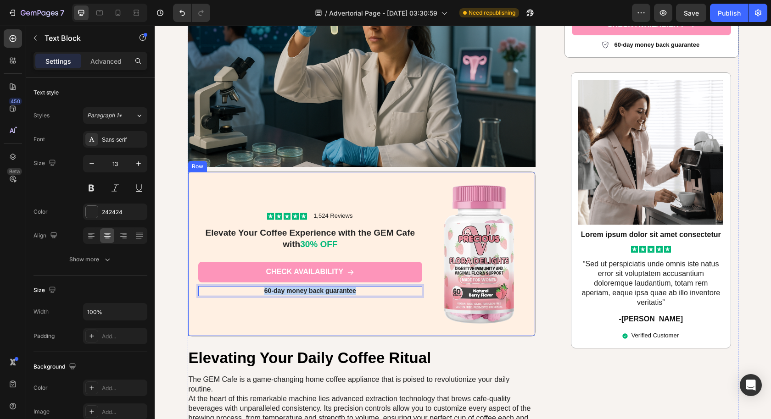
click at [247, 315] on div "Icon Icon Icon Icon Icon Icon List 1,524 Reviews Text Block Row Elevate Your Co…" at bounding box center [310, 254] width 224 height 144
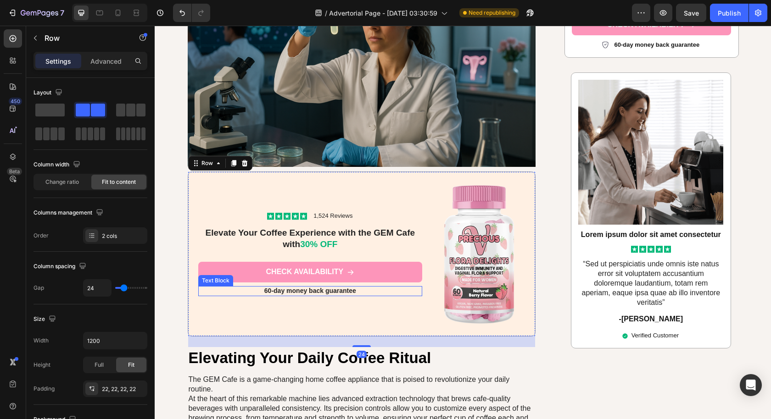
click at [264, 288] on strong "60-day money back guarantee" at bounding box center [310, 290] width 92 height 7
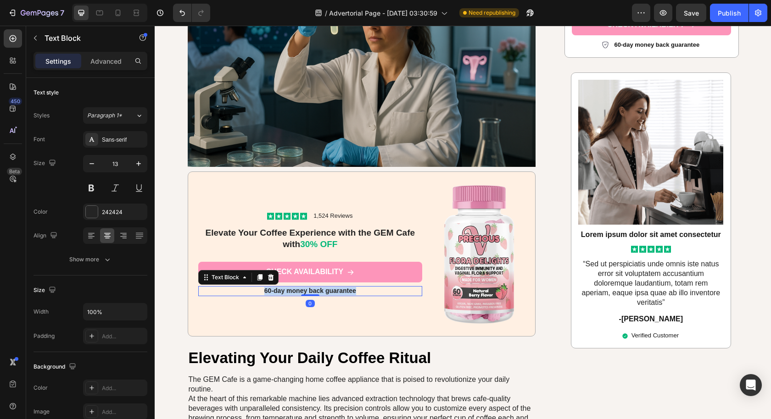
click at [264, 288] on strong "60-day money back guarantee" at bounding box center [310, 290] width 92 height 7
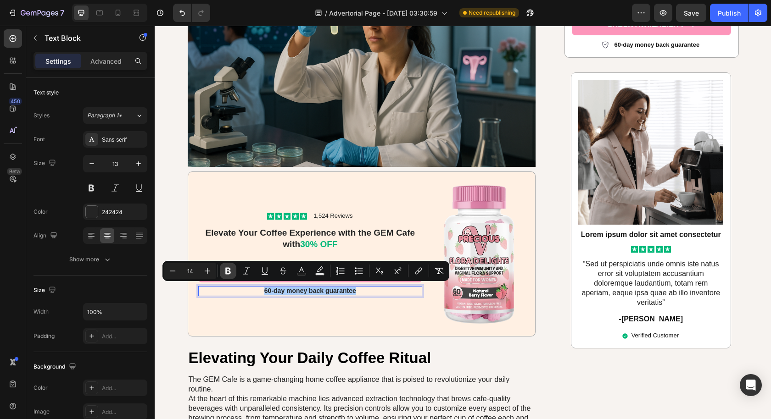
click at [228, 267] on icon "Editor contextual toolbar" at bounding box center [227, 270] width 9 height 9
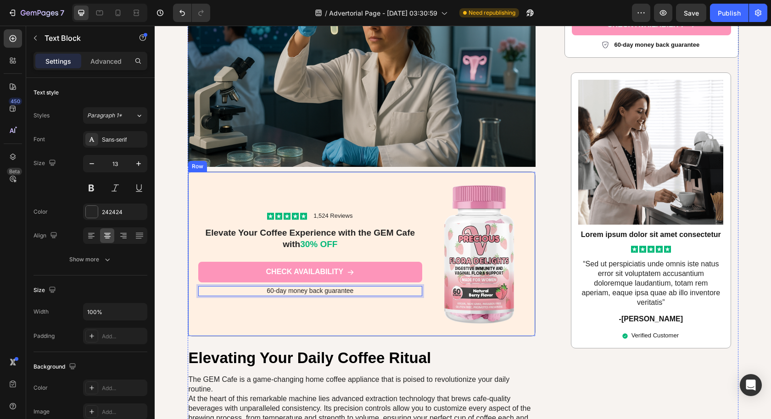
click at [263, 324] on div "Icon Icon Icon Icon Icon Icon List 1,524 Reviews Text Block Row Elevate Your Co…" at bounding box center [362, 254] width 348 height 165
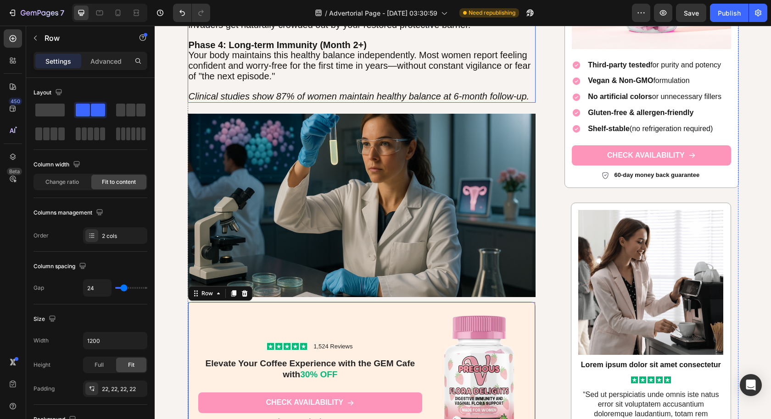
scroll to position [2880, 0]
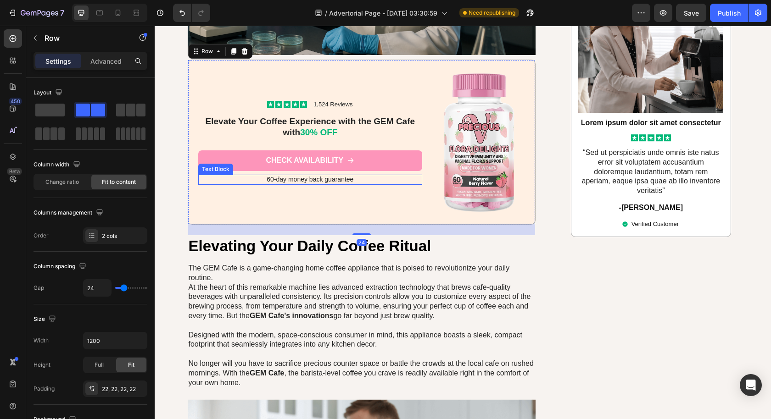
click at [320, 176] on span "60-day money back guarantee" at bounding box center [309, 179] width 87 height 7
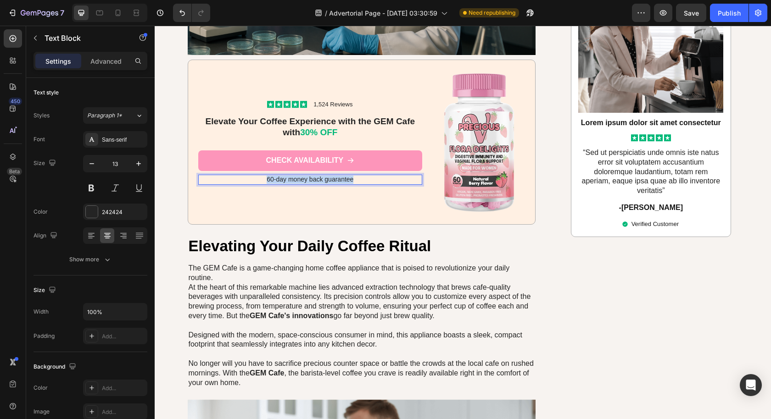
click at [320, 176] on span "60-day money back guarantee" at bounding box center [309, 179] width 87 height 7
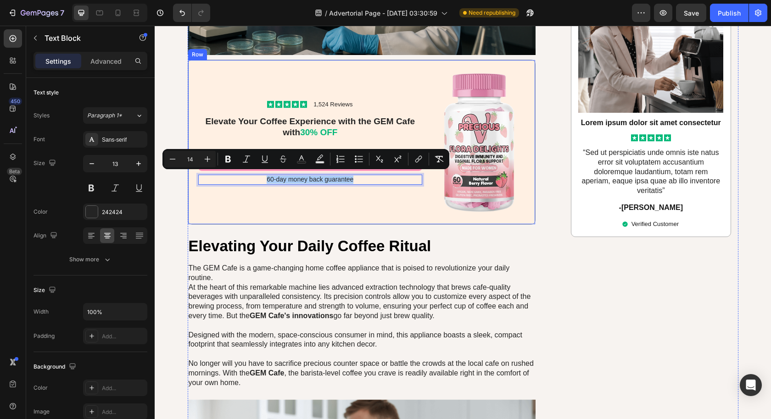
click at [331, 200] on div "Icon Icon Icon Icon Icon Icon List 1,524 Reviews Text Block Row Elevate Your Co…" at bounding box center [310, 142] width 224 height 144
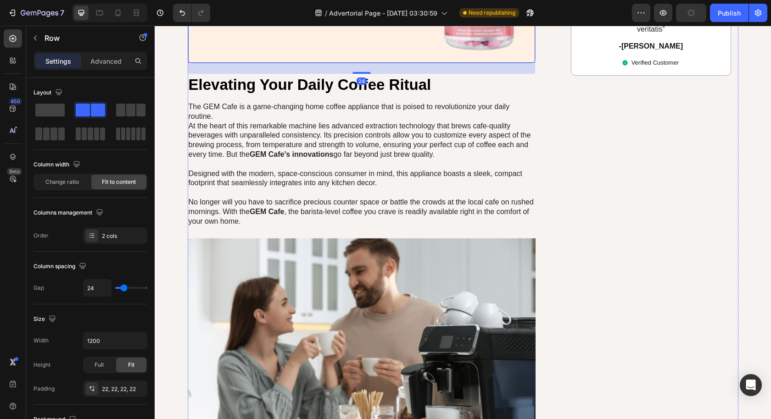
scroll to position [3504, 0]
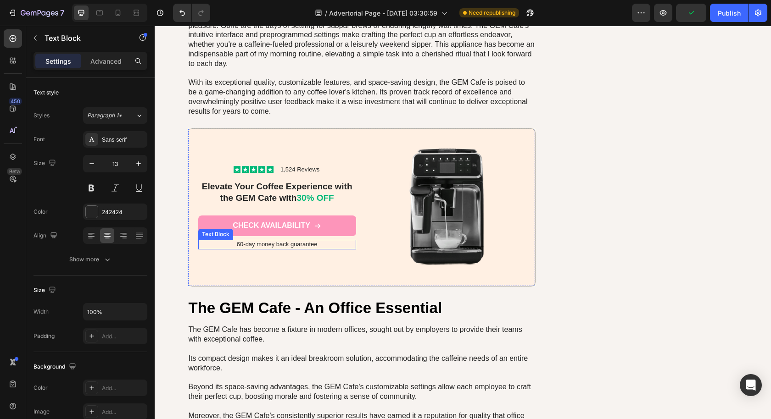
click at [300, 242] on p "60-day money back guarantee" at bounding box center [277, 245] width 156 height 8
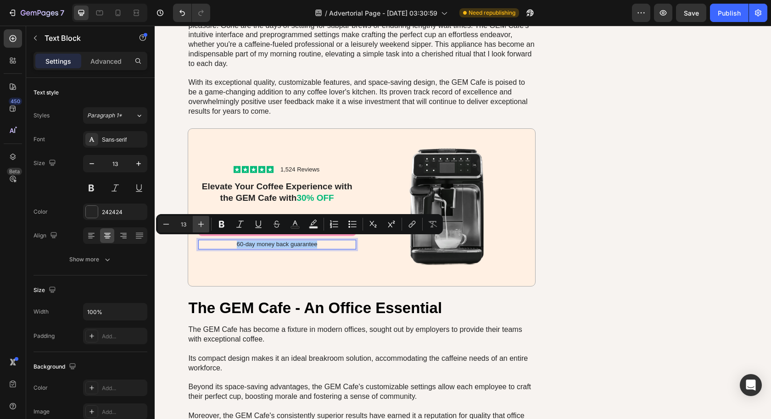
click at [202, 226] on icon "Editor contextual toolbar" at bounding box center [200, 224] width 9 height 9
type input "14"
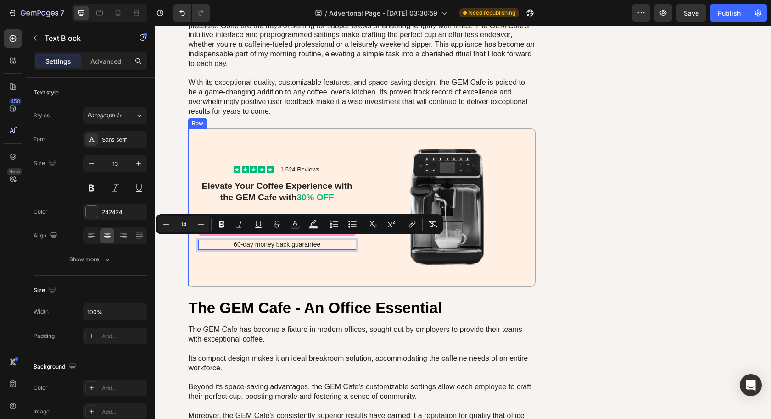
click at [230, 261] on div "Icon Icon Icon Icon Icon Icon List 1,524 Reviews Text Block Row Elevate Your Co…" at bounding box center [277, 207] width 158 height 137
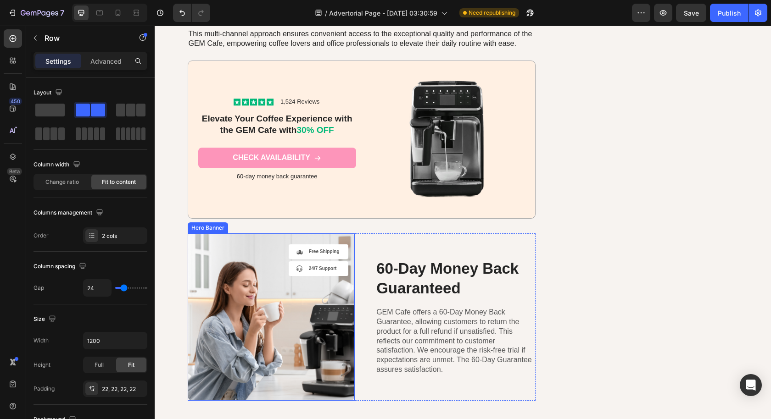
scroll to position [4360, 0]
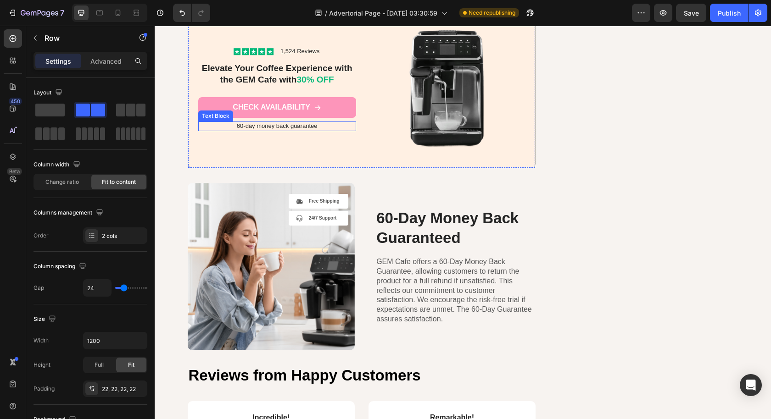
click at [258, 124] on p "60-day money back guarantee" at bounding box center [277, 126] width 156 height 8
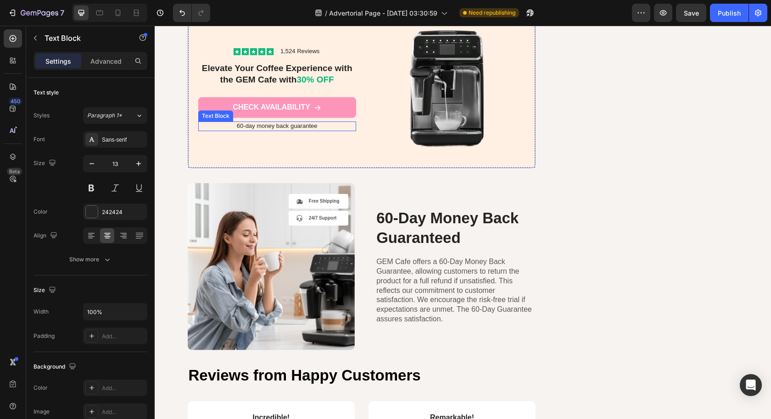
click at [258, 124] on p "60-day money back guarantee" at bounding box center [277, 126] width 156 height 8
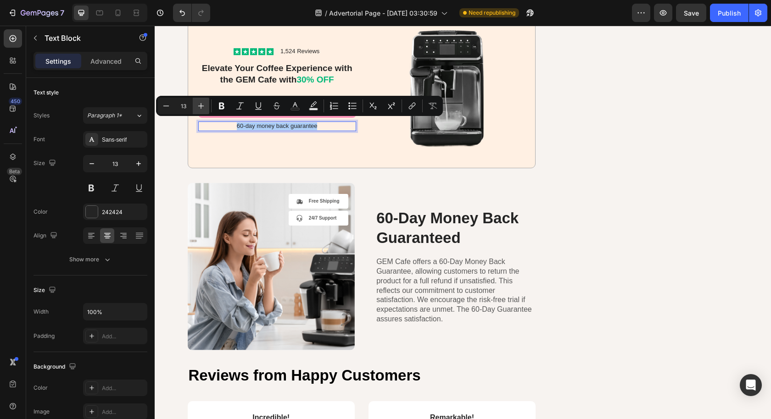
click at [201, 107] on icon "Editor contextual toolbar" at bounding box center [200, 105] width 9 height 9
type input "14"
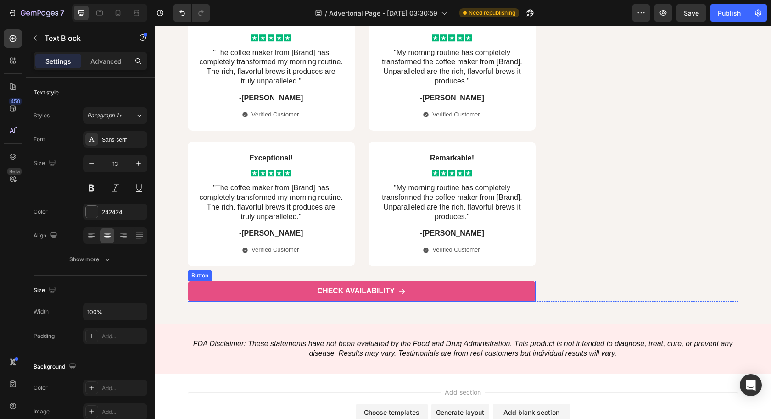
scroll to position [4837, 0]
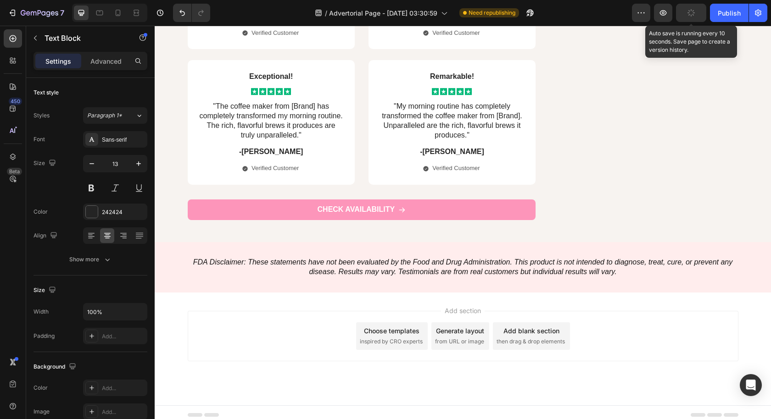
click at [693, 12] on icon "button" at bounding box center [690, 12] width 9 height 9
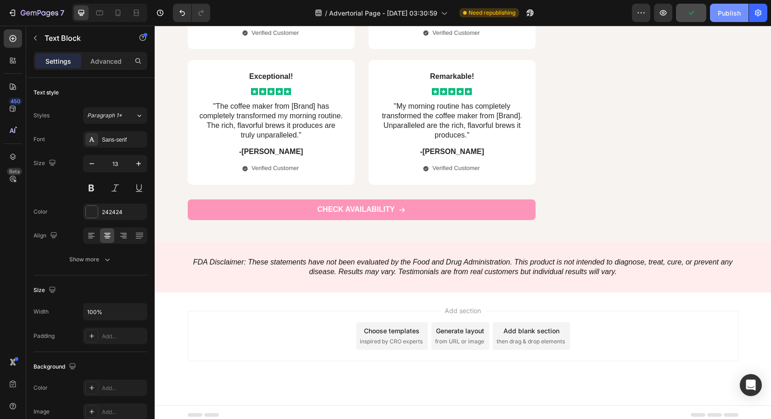
click at [722, 10] on div "Publish" at bounding box center [728, 13] width 23 height 10
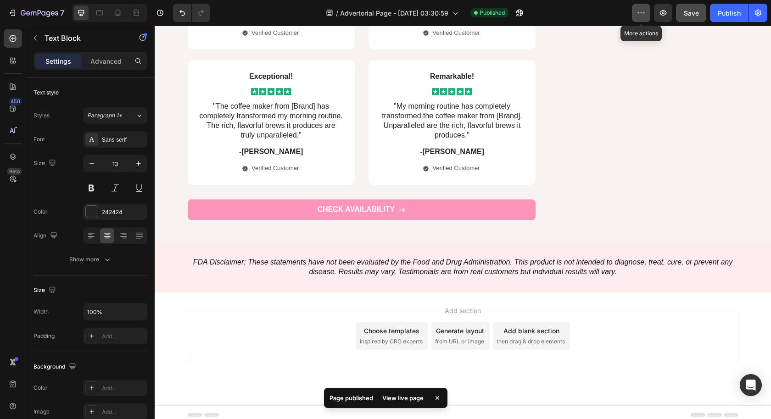
click at [642, 11] on icon "button" at bounding box center [640, 12] width 9 height 9
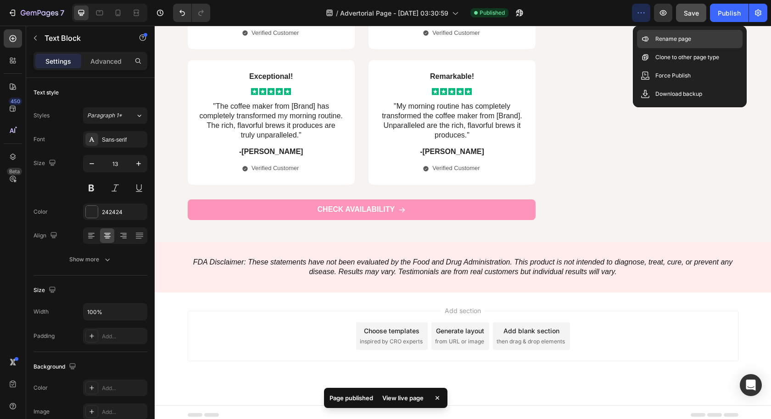
click at [669, 39] on p "Rename page" at bounding box center [673, 38] width 36 height 9
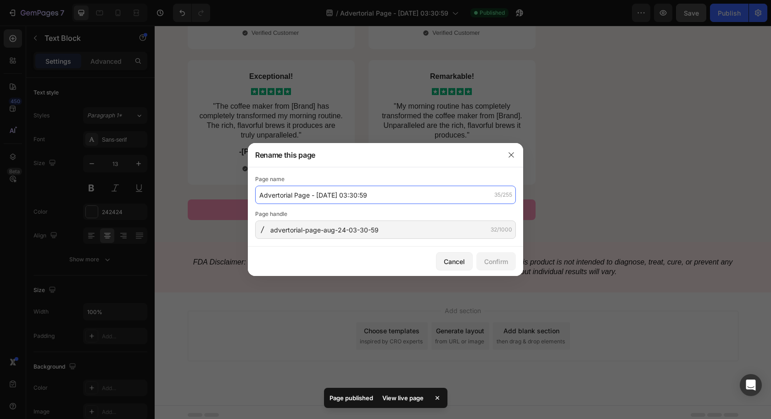
click at [261, 197] on input "Advertorial Page - Aug 24, 03:30:59" at bounding box center [385, 195] width 261 height 18
click at [259, 196] on input "Advertorial Page - Aug 24, 03:30:59" at bounding box center [385, 195] width 261 height 18
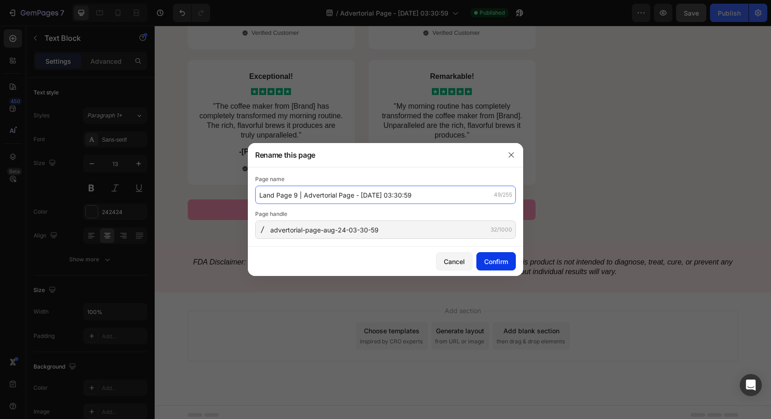
type input "Land Page 9 | Advertorial Page - [DATE] 03:30:59"
click at [492, 258] on div "Confirm" at bounding box center [496, 262] width 24 height 10
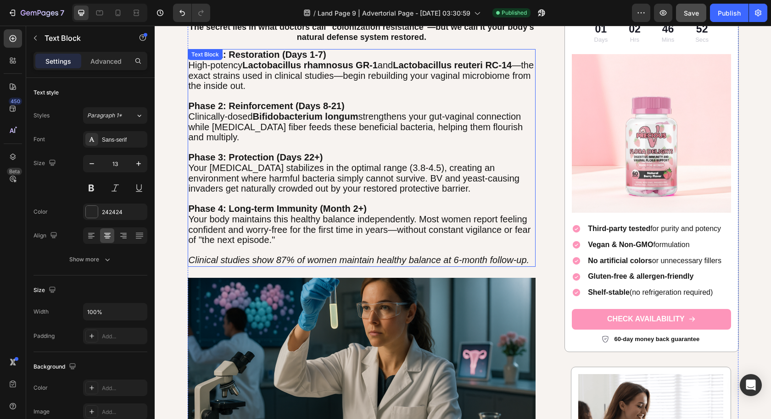
scroll to position [2517, 0]
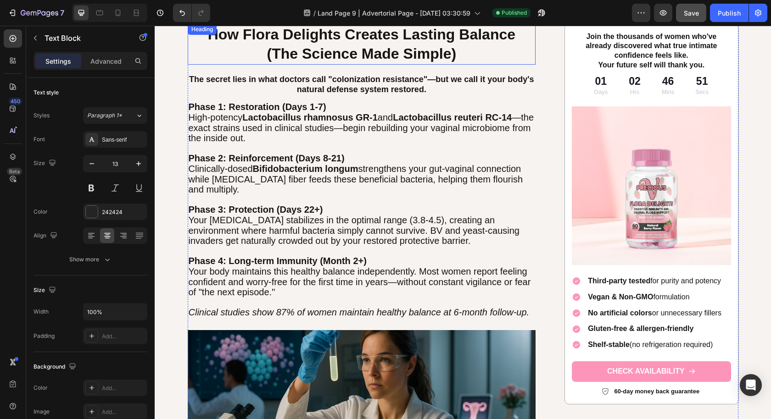
click at [311, 50] on span "(The Science Made Simple)" at bounding box center [361, 53] width 189 height 17
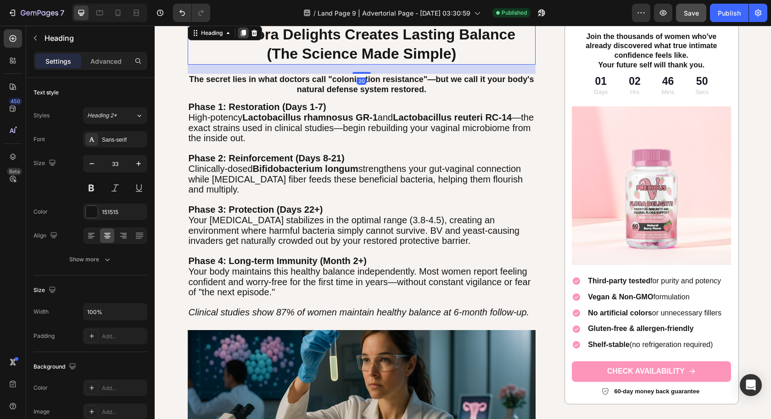
click at [240, 32] on icon at bounding box center [242, 33] width 5 height 6
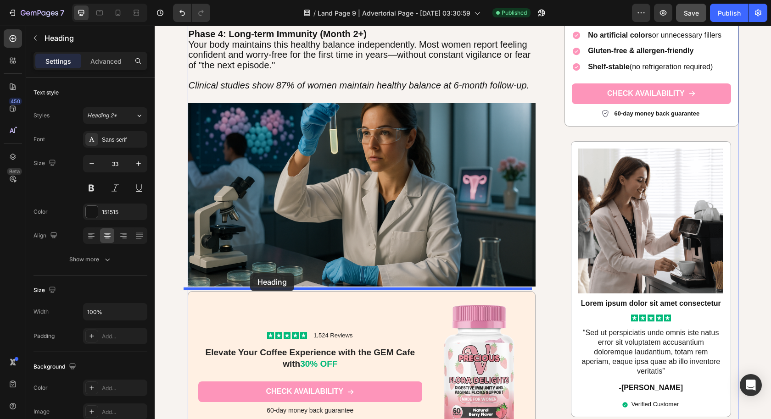
drag, startPoint x: 189, startPoint y: 67, endPoint x: 251, endPoint y: 274, distance: 216.5
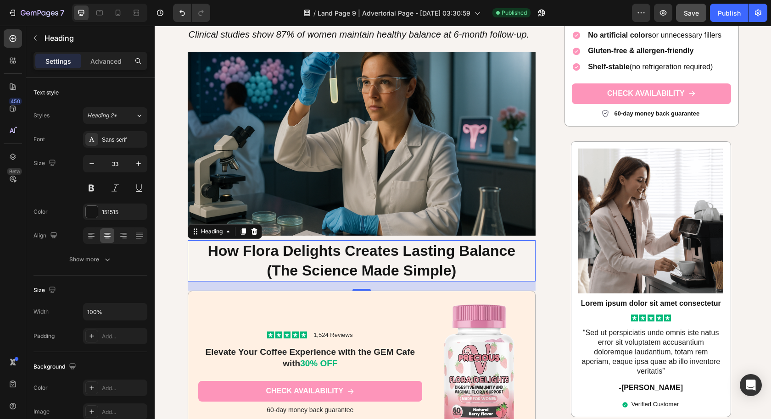
scroll to position [2744, 0]
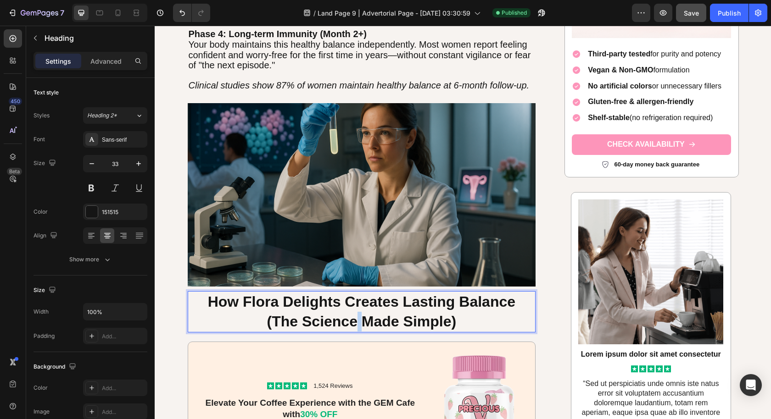
click at [355, 316] on span "(The Science Made Simple)" at bounding box center [361, 321] width 189 height 17
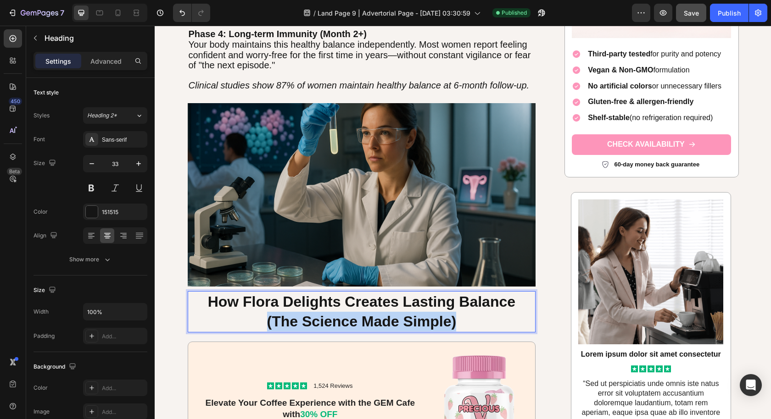
click at [355, 316] on span "(The Science Made Simple)" at bounding box center [361, 321] width 189 height 17
click at [424, 316] on span "(The Science Made Simple)" at bounding box center [361, 321] width 189 height 17
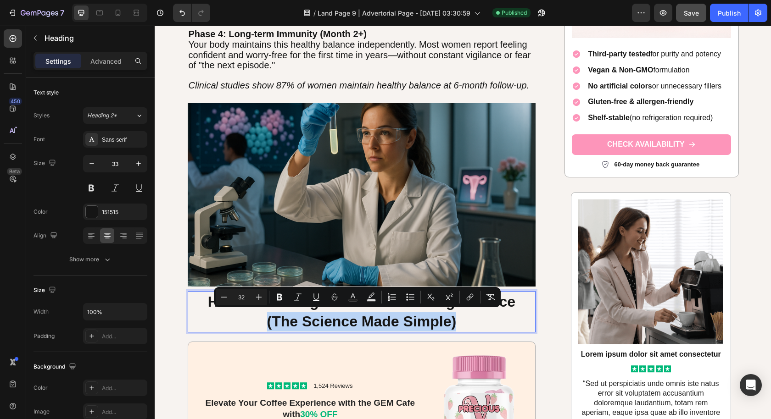
click at [466, 318] on p "How Flora Delights Creates Lasting Balance (The Science Made Simple)" at bounding box center [362, 311] width 346 height 39
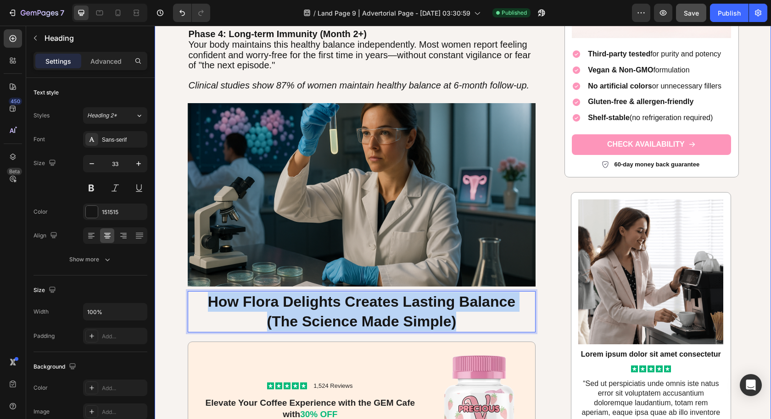
drag, startPoint x: 467, startPoint y: 318, endPoint x: 172, endPoint y: 294, distance: 295.4
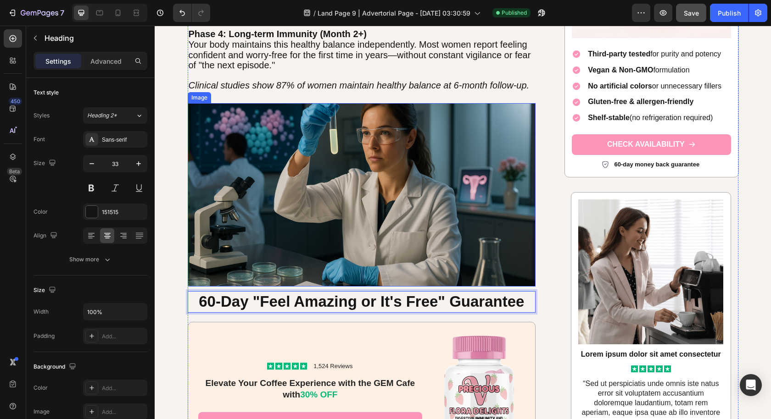
click at [389, 249] on img at bounding box center [362, 194] width 348 height 183
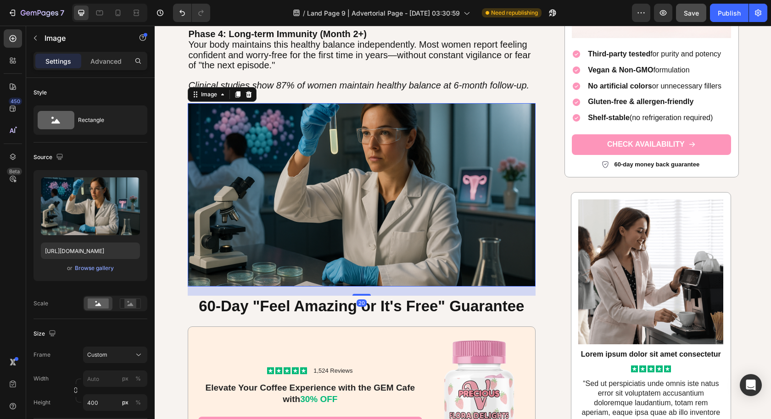
drag, startPoint x: 364, startPoint y: 288, endPoint x: 367, endPoint y: 292, distance: 5.6
click at [367, 287] on div "20" at bounding box center [362, 287] width 348 height 0
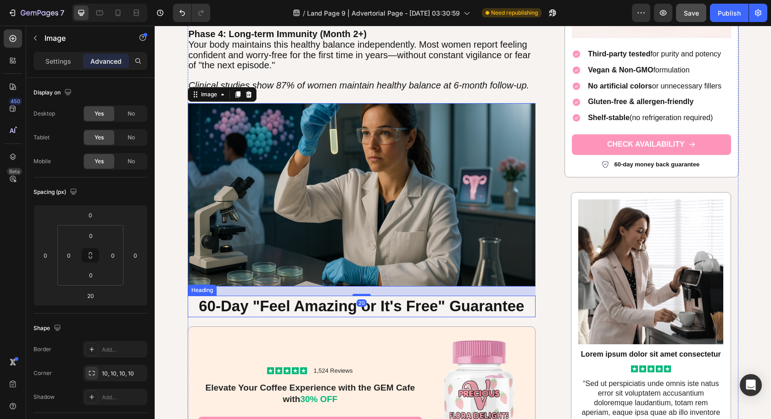
click at [388, 305] on strong "60-Day "Feel Amazing or It's Free" Guarantee" at bounding box center [361, 306] width 325 height 17
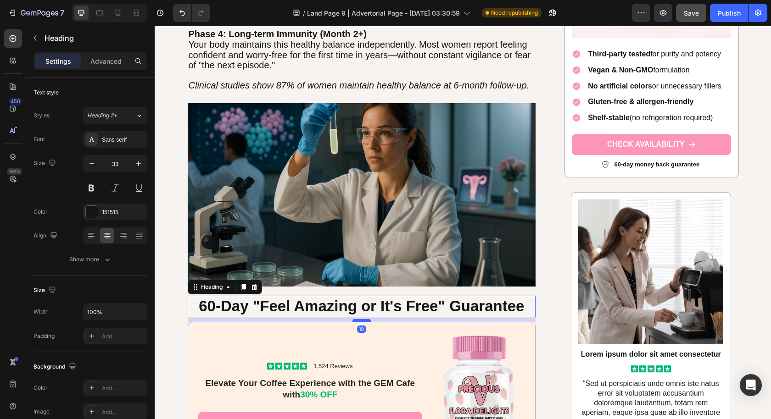
drag, startPoint x: 365, startPoint y: 322, endPoint x: 365, endPoint y: 317, distance: 4.6
click at [365, 319] on div at bounding box center [361, 320] width 18 height 3
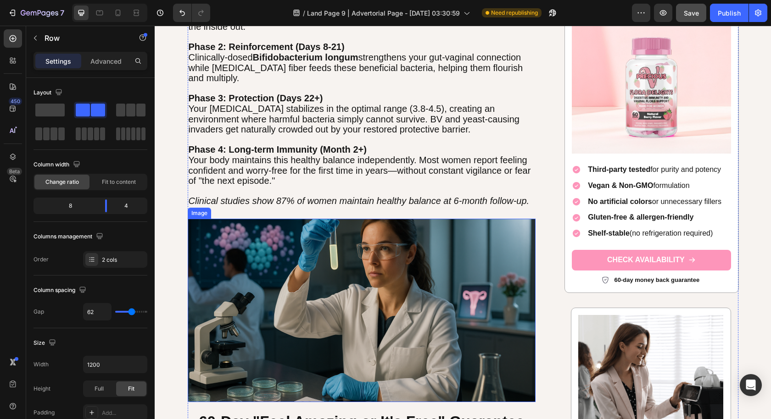
scroll to position [2531, 0]
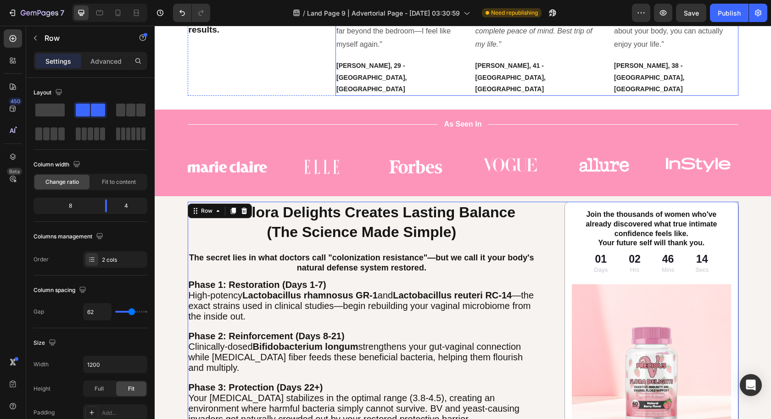
scroll to position [2244, 0]
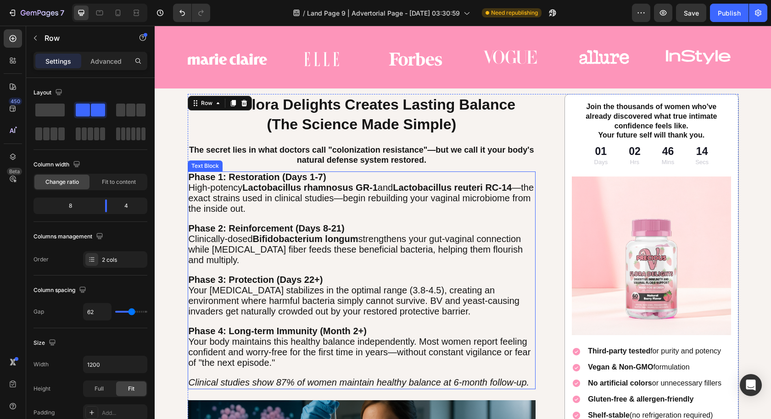
click at [453, 261] on p "Clinically-dosed Bifidobacterium longum strengthens your gut-vaginal connection…" at bounding box center [362, 249] width 346 height 31
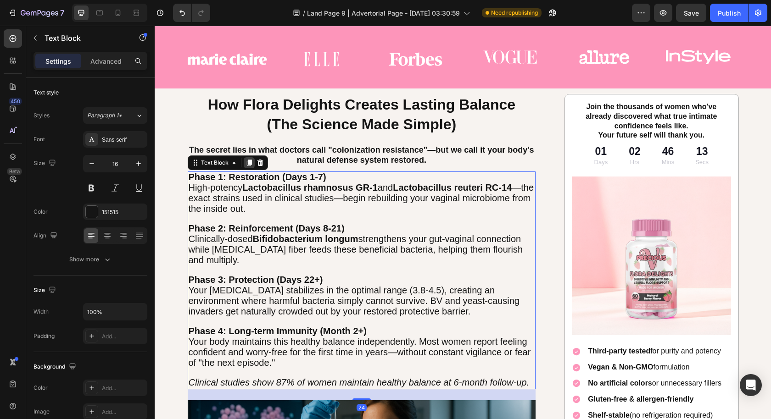
click at [246, 165] on icon at bounding box center [248, 163] width 5 height 6
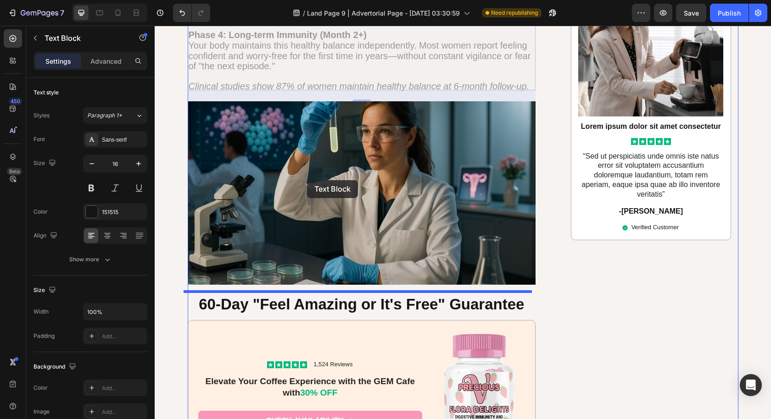
scroll to position [2705, 0]
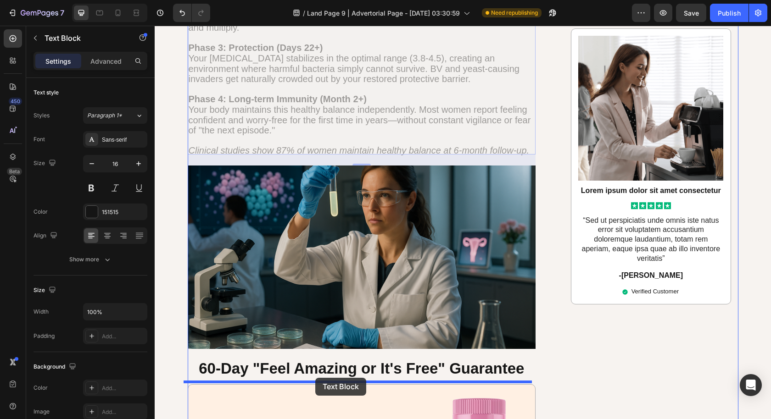
drag, startPoint x: 191, startPoint y: 50, endPoint x: 311, endPoint y: 376, distance: 347.3
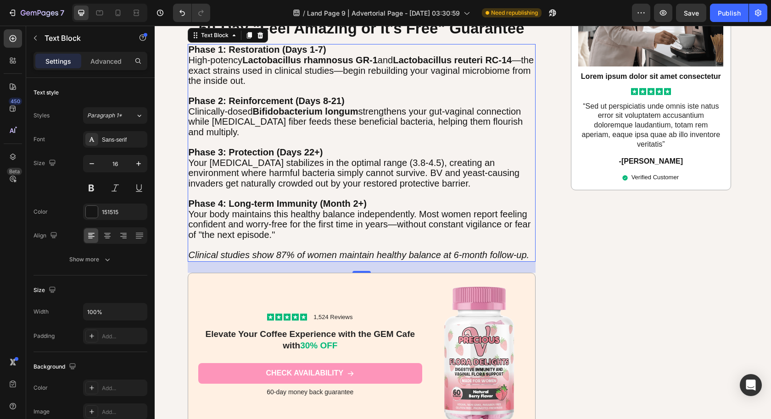
scroll to position [2771, 0]
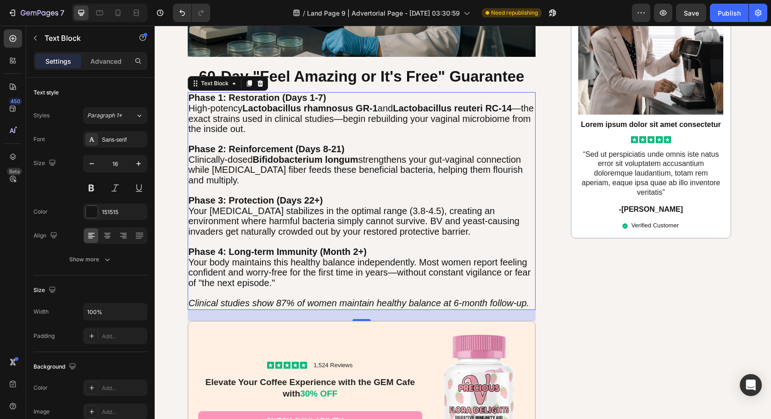
click at [406, 229] on span "Your [MEDICAL_DATA] stabilizes in the optimal range (3.8-4.5), creating an envi…" at bounding box center [354, 221] width 331 height 31
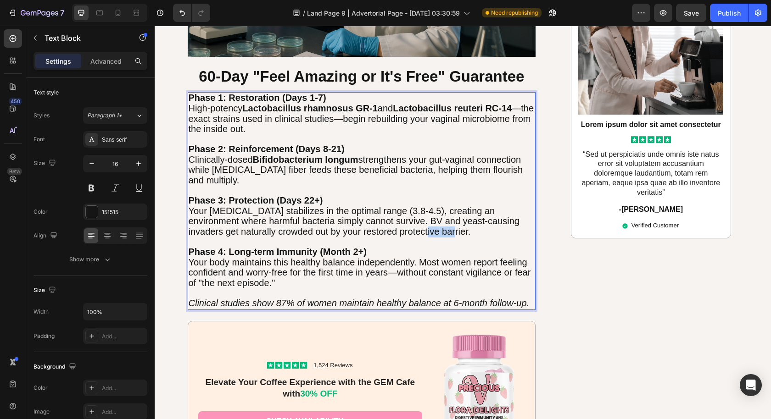
click at [405, 229] on span "Your [MEDICAL_DATA] stabilizes in the optimal range (3.8-4.5), creating an envi…" at bounding box center [354, 221] width 331 height 31
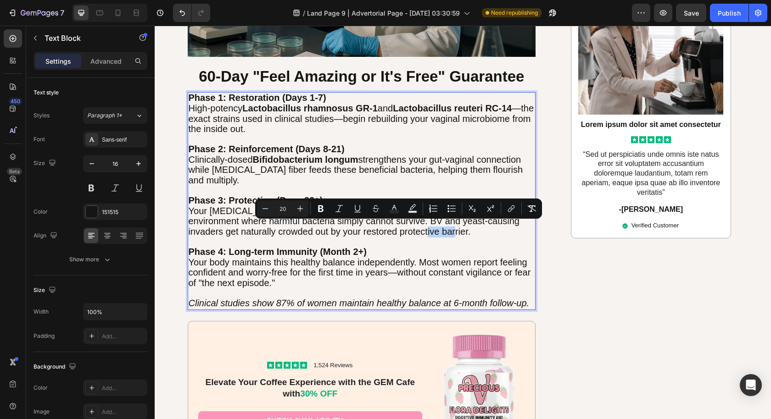
click at [522, 298] on icon "Clinical studies show 87% of women maintain healthy balance at 6-month follow-u…" at bounding box center [359, 303] width 341 height 10
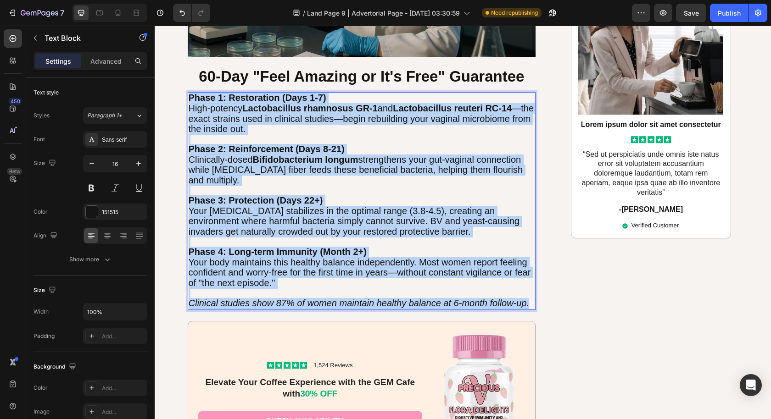
drag, startPoint x: 526, startPoint y: 299, endPoint x: 182, endPoint y: 90, distance: 402.4
click at [188, 92] on div "Phase 1: Restoration (Days 1-7) High-potency Lactobacillus rhamnosus GR-1 and L…" at bounding box center [362, 201] width 348 height 218
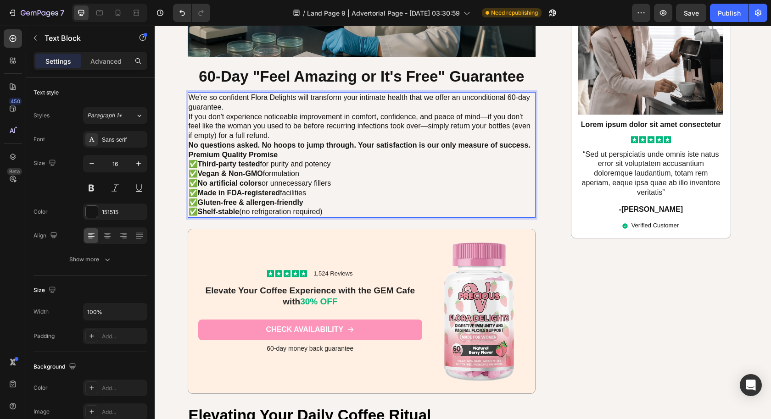
click at [299, 153] on p "Premium Quality Promise" at bounding box center [362, 155] width 346 height 10
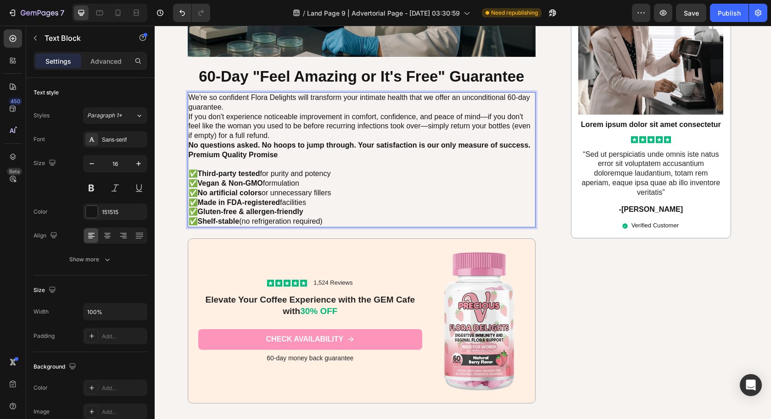
click at [287, 130] on p "If you don't experience noticeable improvement in comfort, confidence, and peac…" at bounding box center [362, 126] width 346 height 28
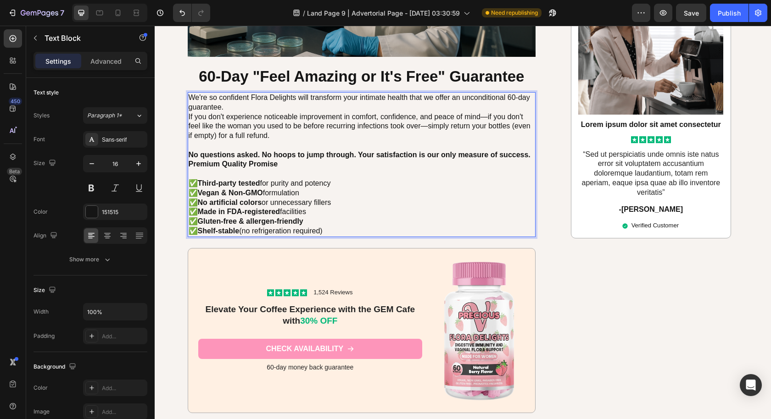
click at [261, 102] on p "We're so confident Flora Delights will transform your intimate health that we o…" at bounding box center [362, 102] width 346 height 19
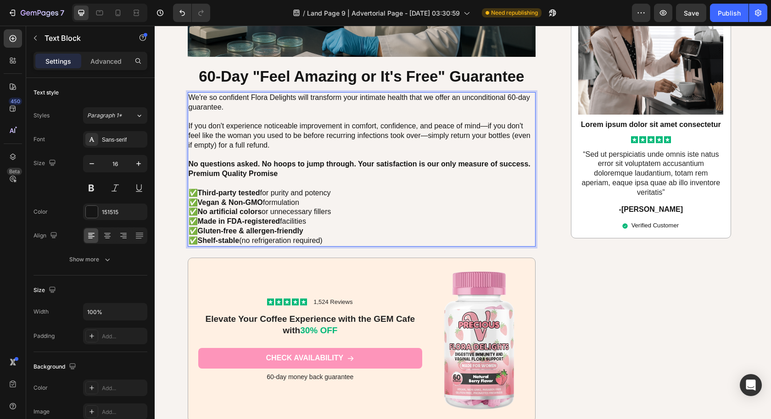
click at [332, 217] on p "✅ Third-party tested for purity and potency ✅ Vegan & Non-GMO formulation ✅ No …" at bounding box center [362, 217] width 346 height 57
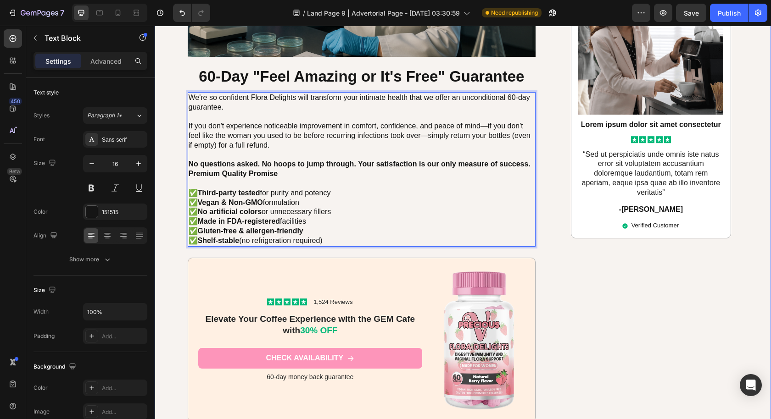
drag, startPoint x: 336, startPoint y: 238, endPoint x: 179, endPoint y: 92, distance: 214.2
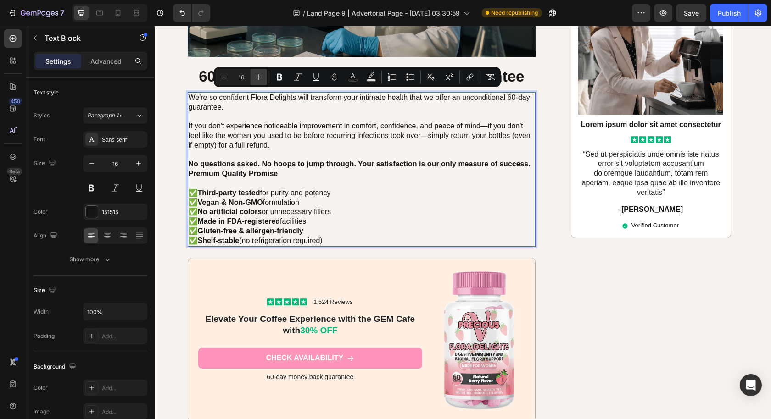
click at [261, 75] on icon "Editor contextual toolbar" at bounding box center [258, 76] width 9 height 9
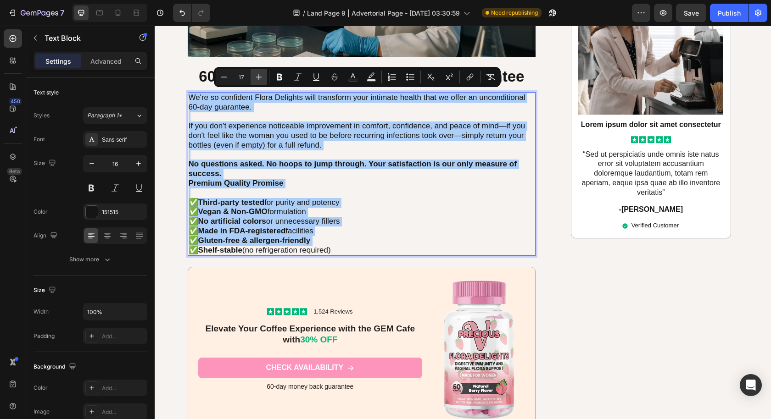
click at [261, 75] on icon "Editor contextual toolbar" at bounding box center [258, 76] width 9 height 9
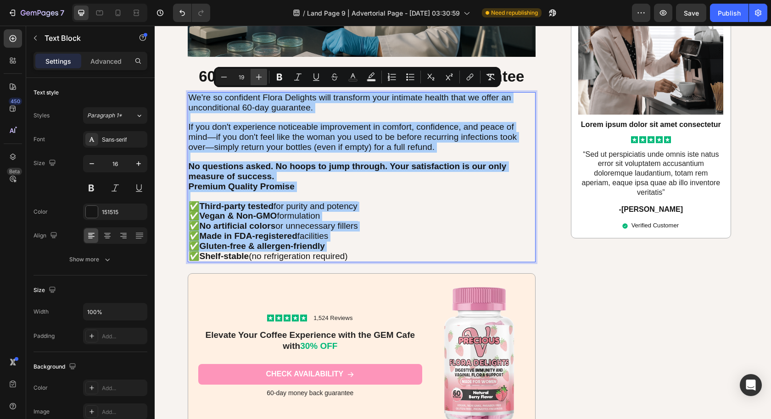
click at [261, 75] on icon "Editor contextual toolbar" at bounding box center [258, 76] width 9 height 9
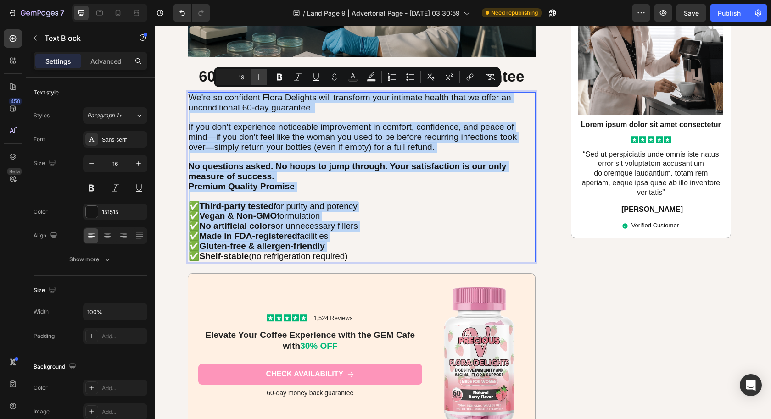
type input "20"
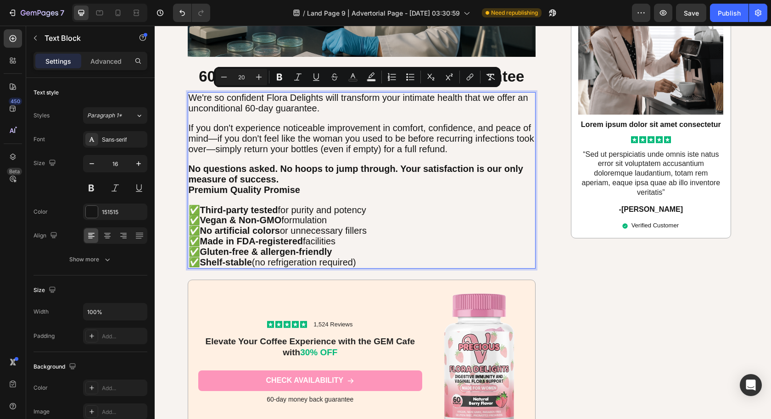
click at [349, 181] on p "No questions asked. No hoops to jump through. Your satisfaction is our only mea…" at bounding box center [362, 174] width 346 height 21
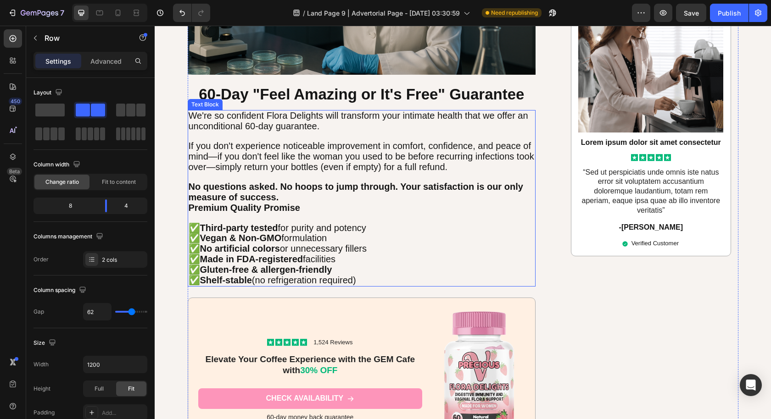
scroll to position [2752, 0]
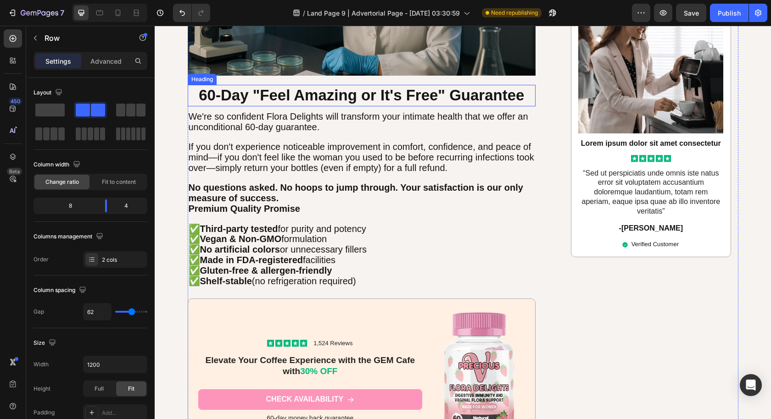
click at [364, 96] on strong "60-Day "Feel Amazing or It's Free" Guarantee" at bounding box center [361, 95] width 325 height 17
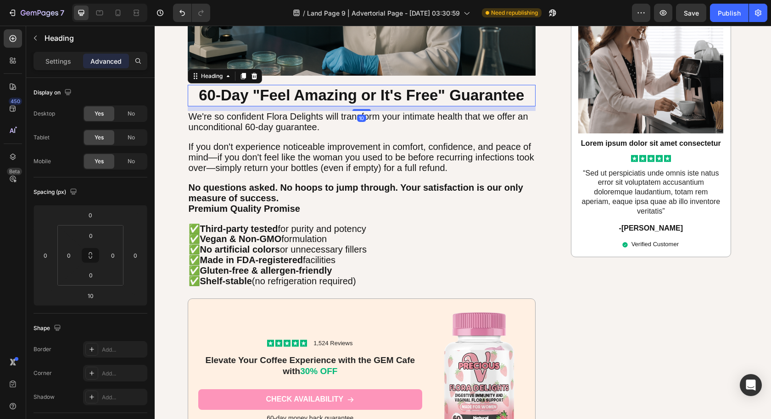
click at [364, 96] on strong "60-Day "Feel Amazing or It's Free" Guarantee" at bounding box center [361, 95] width 325 height 17
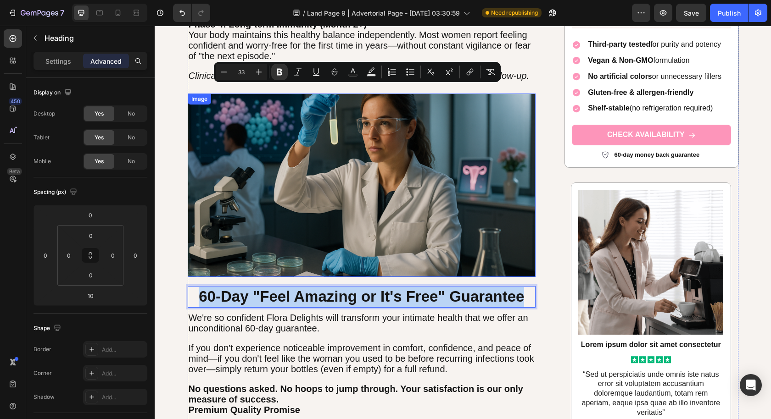
scroll to position [2551, 0]
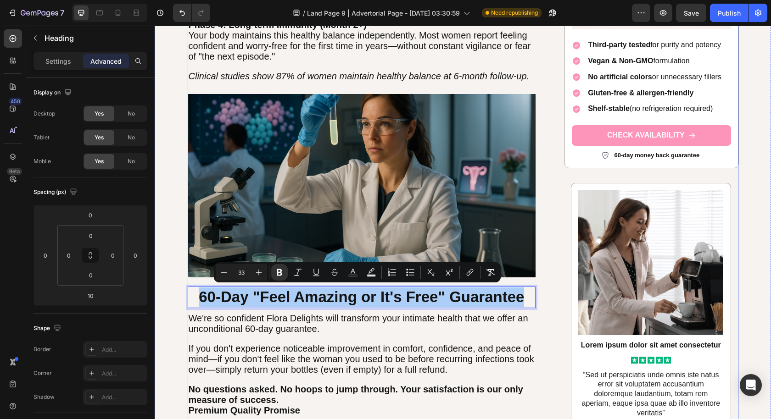
click at [489, 331] on p "We're so confident Flora Delights will transform your intimate health that we o…" at bounding box center [362, 324] width 346 height 21
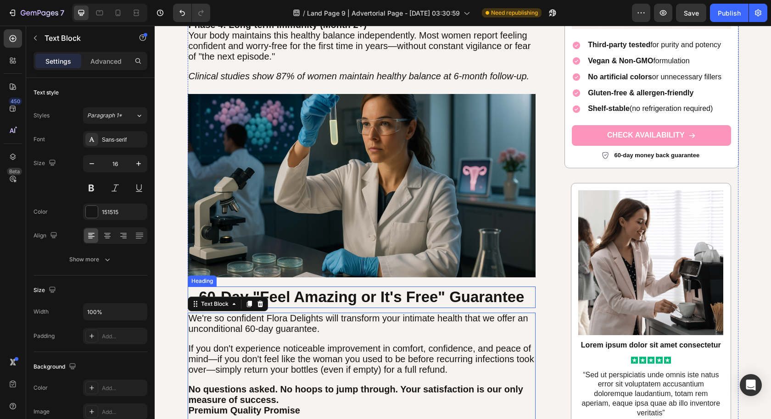
click at [449, 294] on strong "60-Day "Feel Amazing or It's Free" Guarantee" at bounding box center [361, 296] width 325 height 17
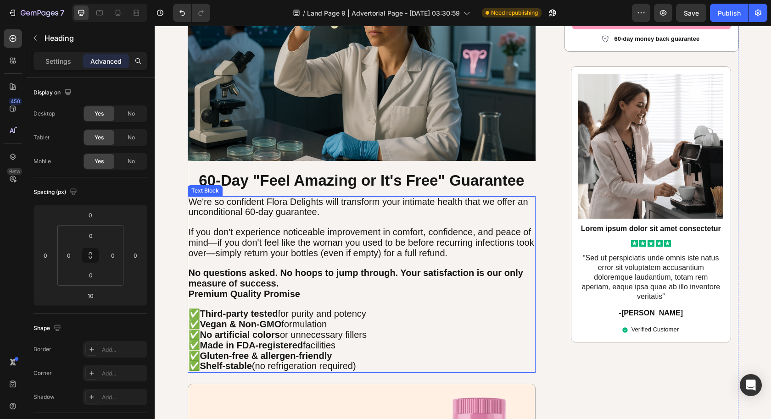
scroll to position [2904, 0]
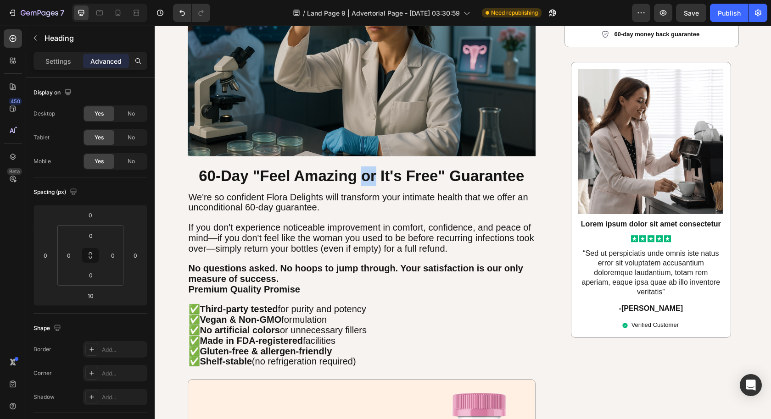
click at [365, 169] on strong "60-Day "Feel Amazing or It's Free" Guarantee" at bounding box center [361, 175] width 325 height 17
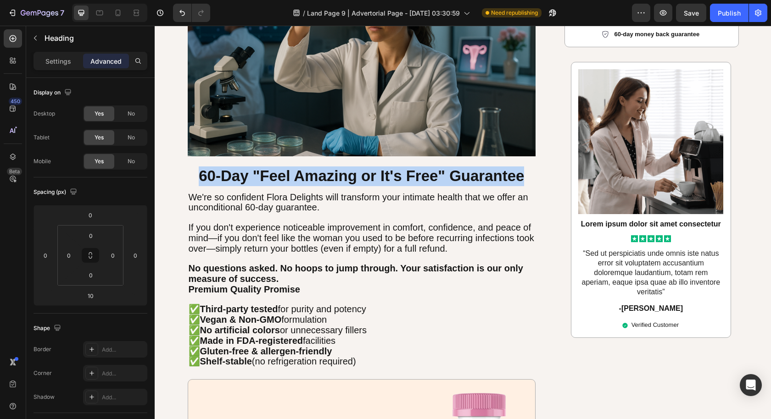
click at [365, 169] on strong "60-Day "Feel Amazing or It's Free" Guarantee" at bounding box center [361, 175] width 325 height 17
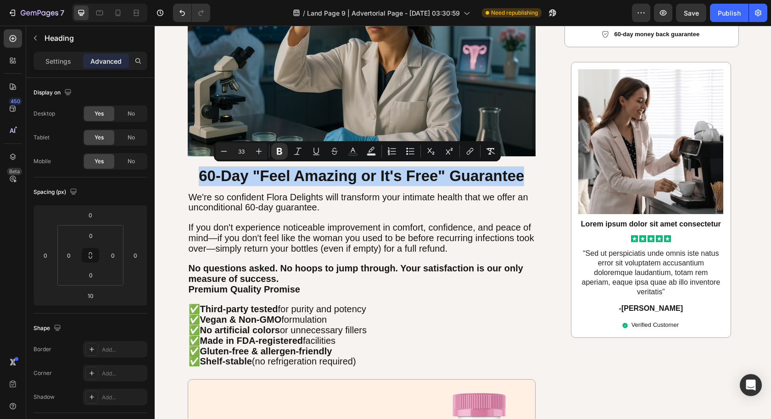
copy strong "60-Day "Feel Amazing or It's Free" Guarantee"
click at [269, 180] on strong "60-Day "Feel Amazing or It's Free" Guarantee" at bounding box center [361, 175] width 325 height 17
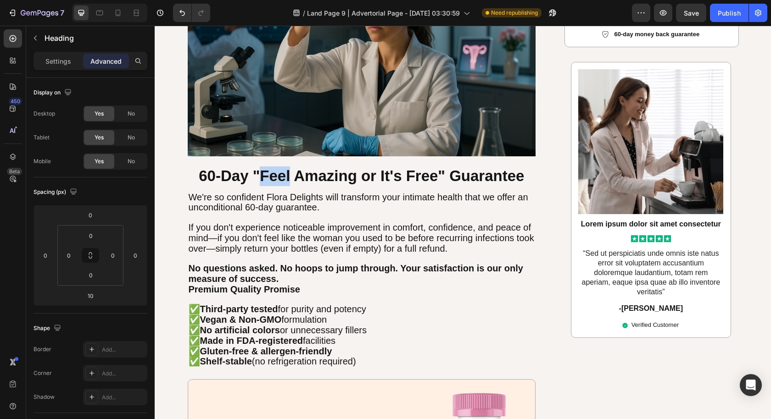
click at [269, 180] on strong "60-Day "Feel Amazing or It's Free" Guarantee" at bounding box center [361, 175] width 325 height 17
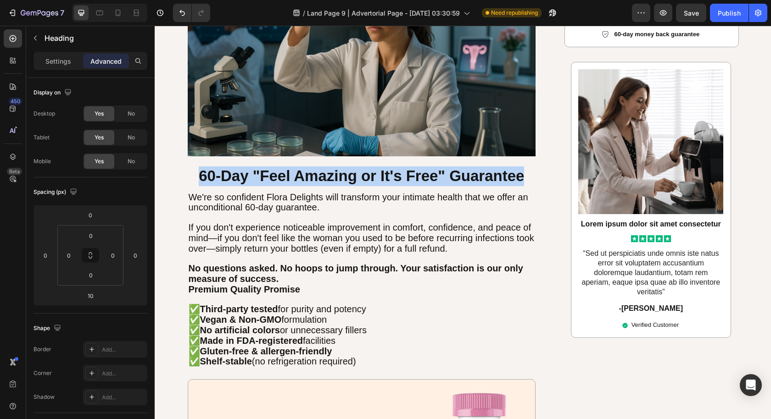
click at [269, 179] on strong "60-Day "Feel Amazing or It's Free" Guarantee" at bounding box center [361, 175] width 325 height 17
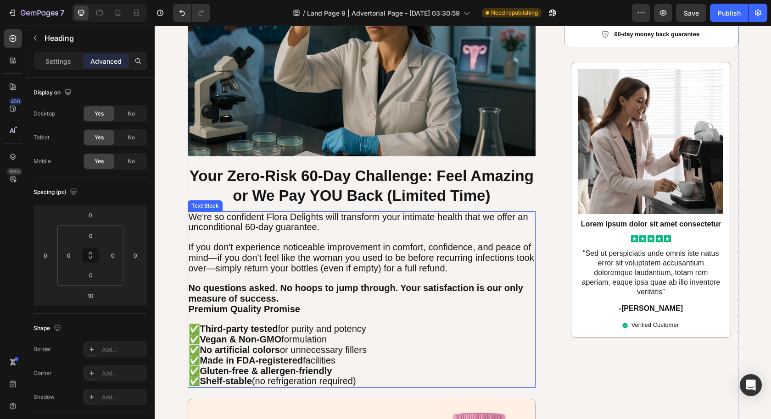
click at [354, 225] on p "We're so confident Flora Delights will transform your intimate health that we o…" at bounding box center [362, 222] width 346 height 21
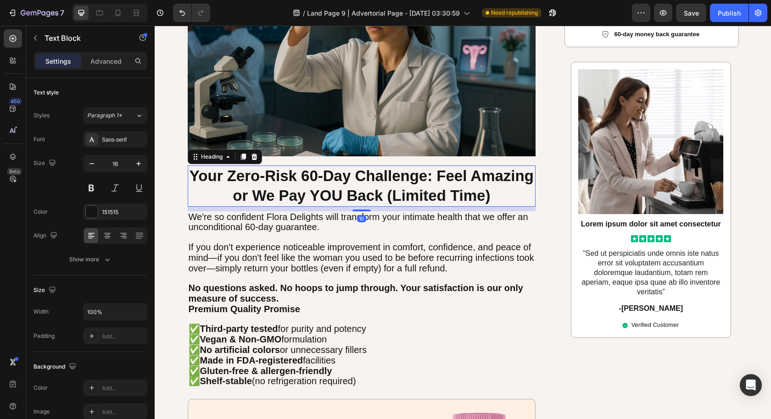
click at [431, 174] on strong "Your Zero-Risk 60-Day Challenge: Feel Amazing or We Pay YOU Back (Limited Time)" at bounding box center [361, 185] width 344 height 37
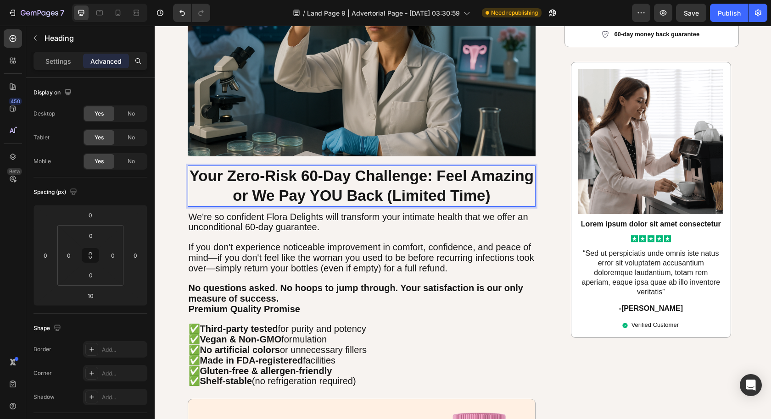
click at [433, 174] on strong "Your Zero-Risk 60-Day Challenge: Feel Amazing or We Pay YOU Back (Limited Time)" at bounding box center [361, 185] width 344 height 37
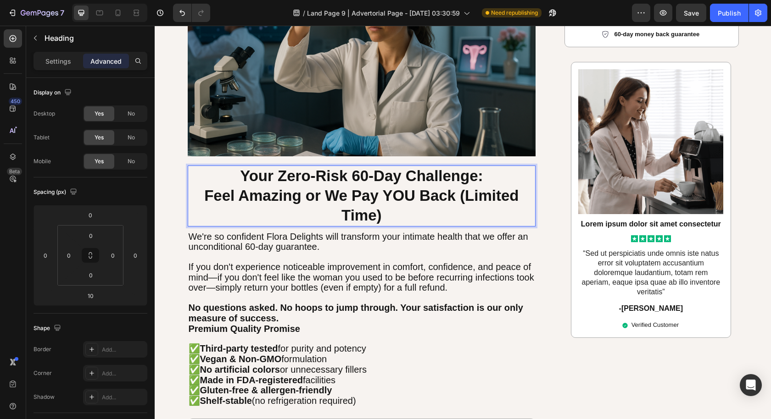
click at [407, 212] on p "Your Zero-Risk 60-Day Challenge: Feel Amazing or We Pay YOU Back (Limited Time)" at bounding box center [362, 195] width 346 height 59
click at [458, 194] on strong "Feel Amazing or We Pay YOU Back (Limited Time)" at bounding box center [361, 205] width 314 height 37
click at [455, 194] on strong "Feel Amazing or We Pay YOU Back (Limited Time)" at bounding box center [361, 205] width 314 height 37
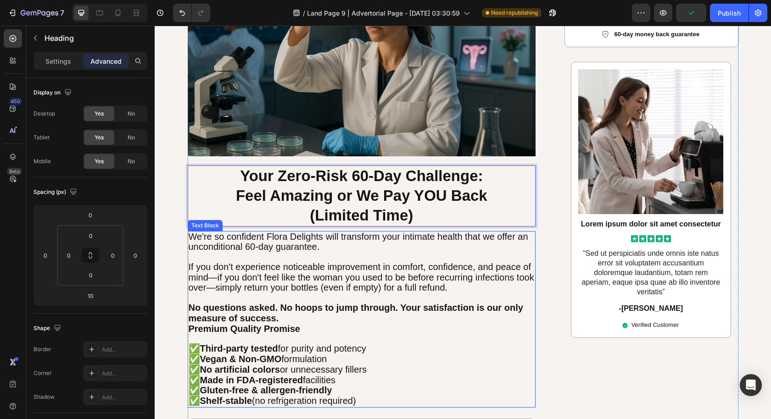
click at [455, 276] on span "If you don't experience noticeable improvement in comfort, confidence, and peac…" at bounding box center [361, 277] width 345 height 31
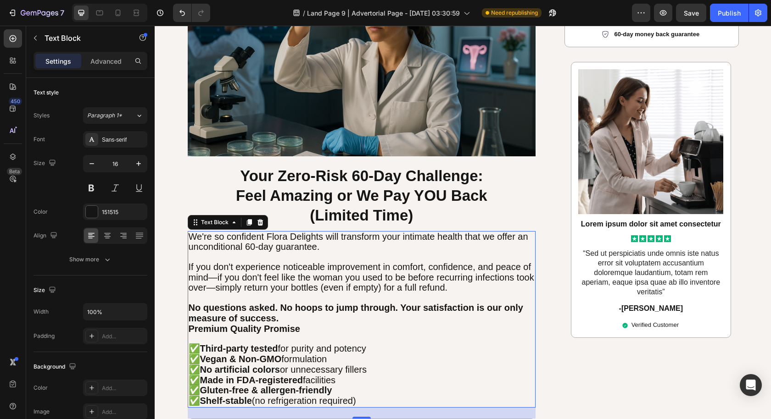
click at [412, 328] on p "Premium Quality Promise" at bounding box center [362, 329] width 346 height 11
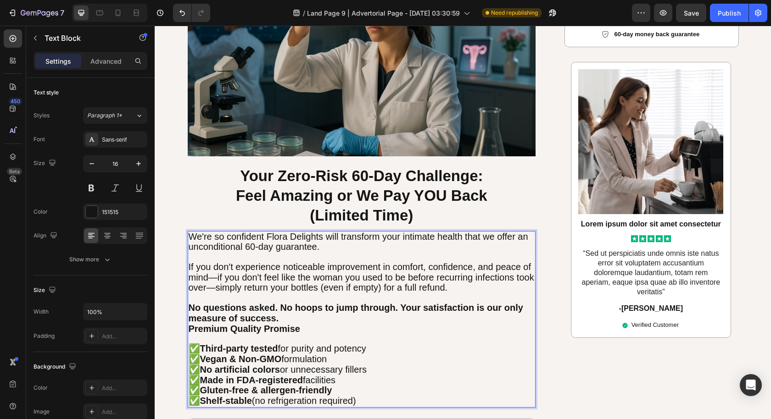
click at [189, 324] on strong "Premium Quality Promise" at bounding box center [244, 329] width 111 height 10
click at [309, 328] on p "Premium Quality Promise" at bounding box center [362, 329] width 346 height 11
click at [310, 313] on p "No questions asked. No hoops to jump through. Your satisfaction is our only mea…" at bounding box center [362, 313] width 346 height 21
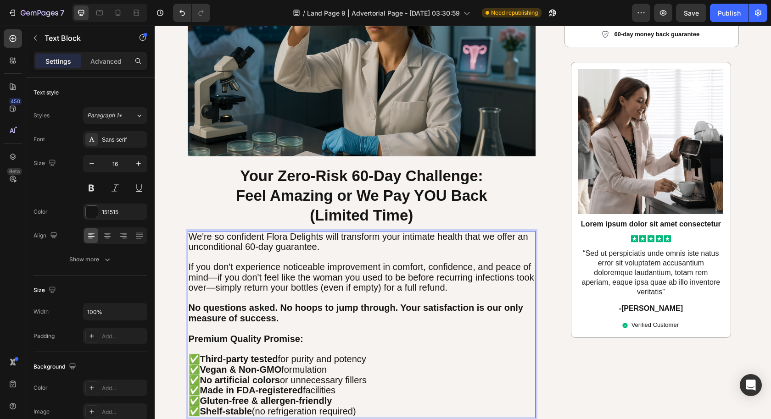
click at [272, 345] on p "Rich Text Editor. Editing area: main" at bounding box center [362, 350] width 346 height 10
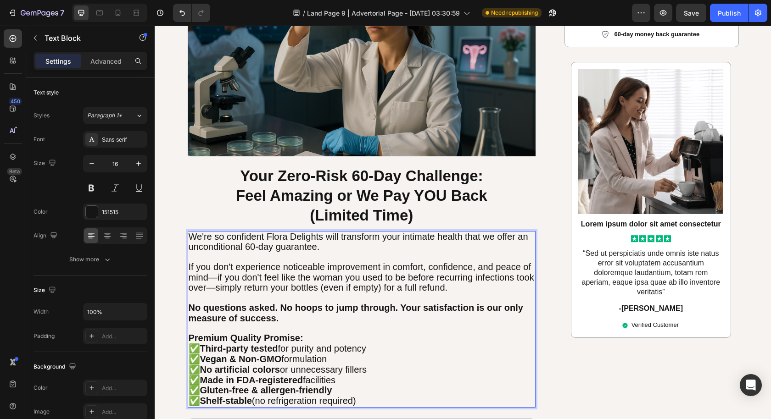
scroll to position [2901, 0]
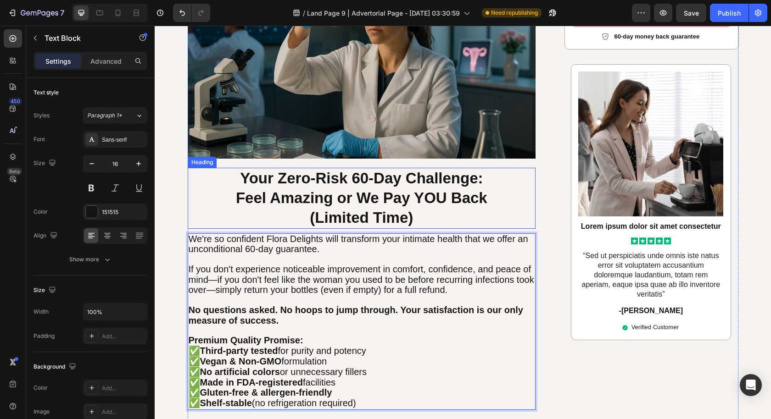
click at [411, 213] on p "⁠⁠⁠⁠⁠⁠⁠ Your Zero-Risk 60-Day Challenge: Feel Amazing or We Pay YOU Back (Limit…" at bounding box center [362, 198] width 346 height 59
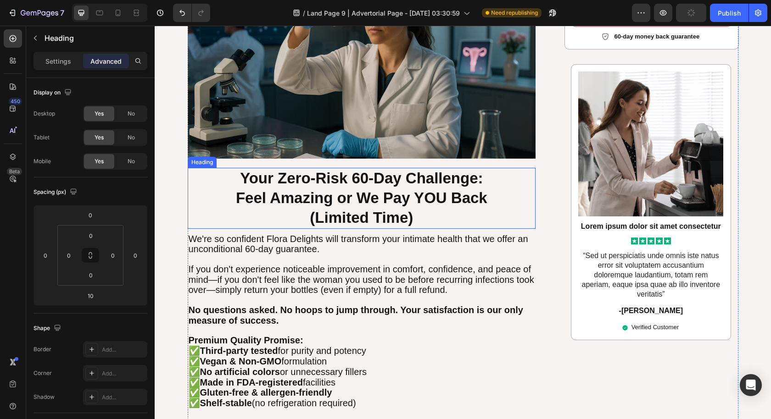
click at [340, 216] on strong "(Limited Time)" at bounding box center [361, 217] width 103 height 17
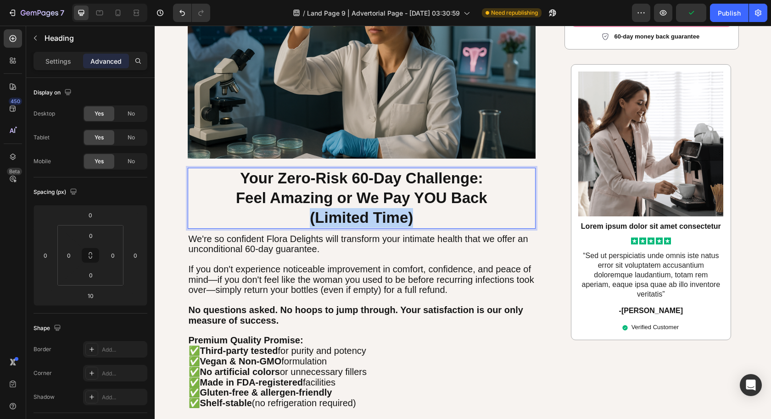
drag, startPoint x: 306, startPoint y: 215, endPoint x: 438, endPoint y: 225, distance: 132.0
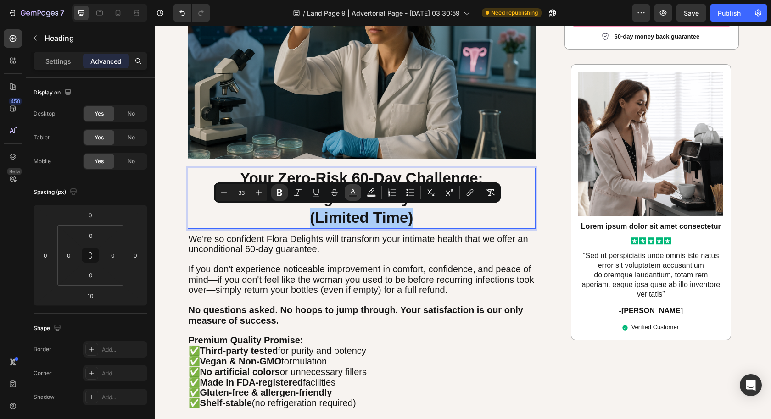
click at [350, 194] on icon "Editor contextual toolbar" at bounding box center [352, 192] width 9 height 9
type input "151515"
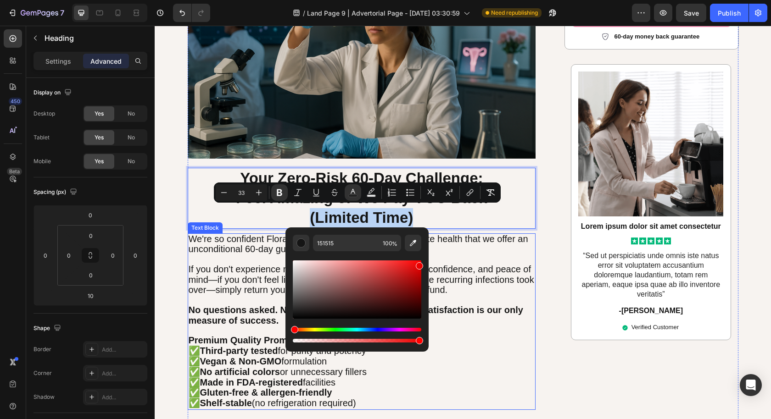
type input "ED0000"
drag, startPoint x: 449, startPoint y: 341, endPoint x: 461, endPoint y: 242, distance: 99.7
click at [479, 281] on span "If you don't experience noticeable improvement in comfort, confidence, and peac…" at bounding box center [361, 279] width 345 height 31
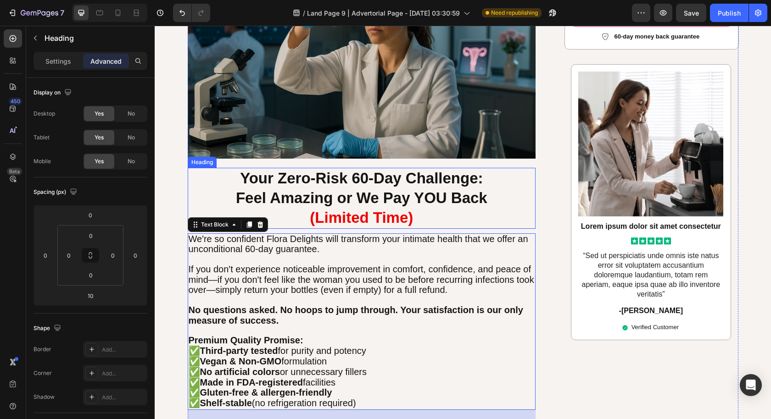
click at [454, 189] on strong "Feel Amazing or We Pay YOU Back" at bounding box center [361, 197] width 251 height 17
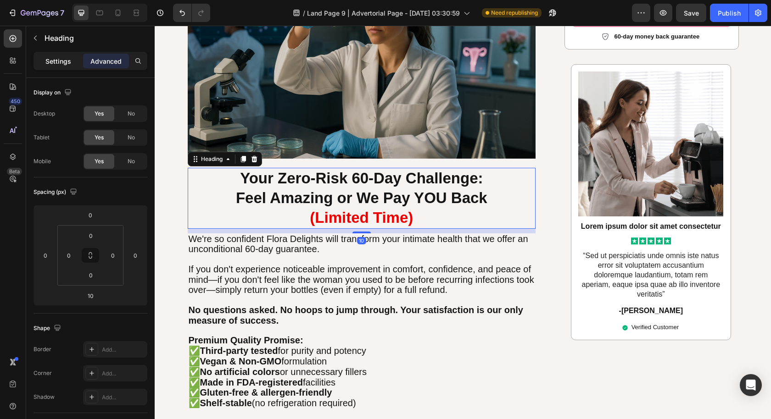
click at [66, 64] on p "Settings" at bounding box center [58, 61] width 26 height 10
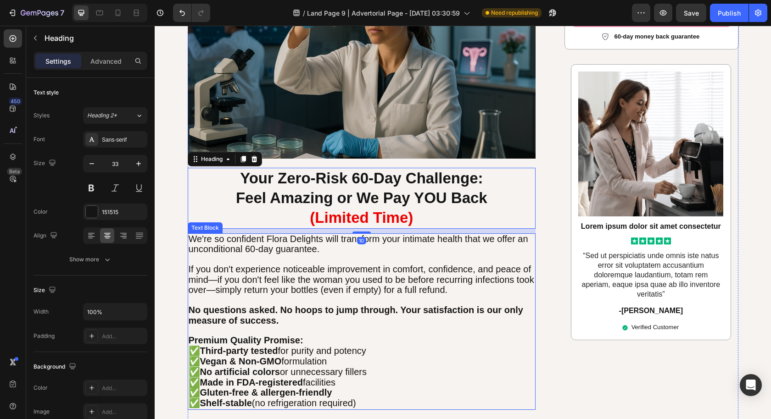
click at [340, 281] on span "If you don't experience noticeable improvement in comfort, confidence, and peac…" at bounding box center [361, 279] width 345 height 31
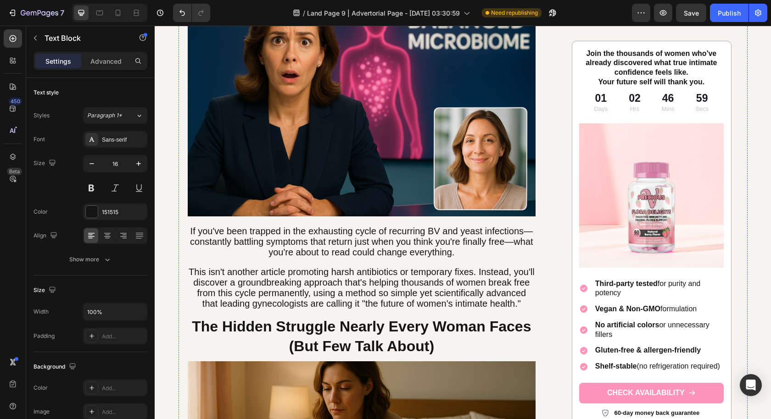
scroll to position [0, 0]
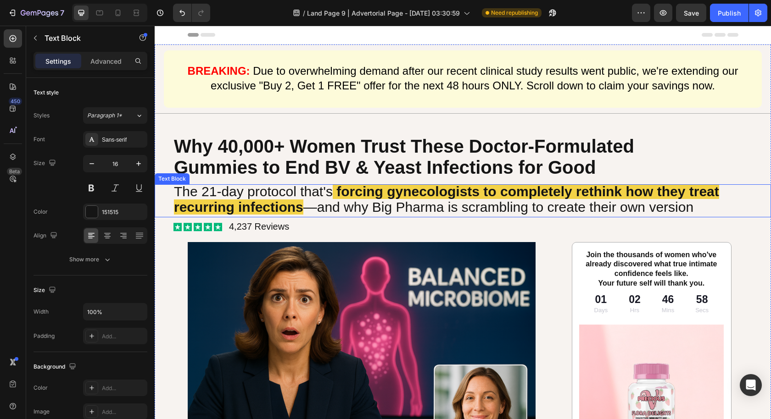
click at [484, 189] on strong "forcing gynecologists to completely rethink how they treat recurring infections" at bounding box center [446, 199] width 545 height 31
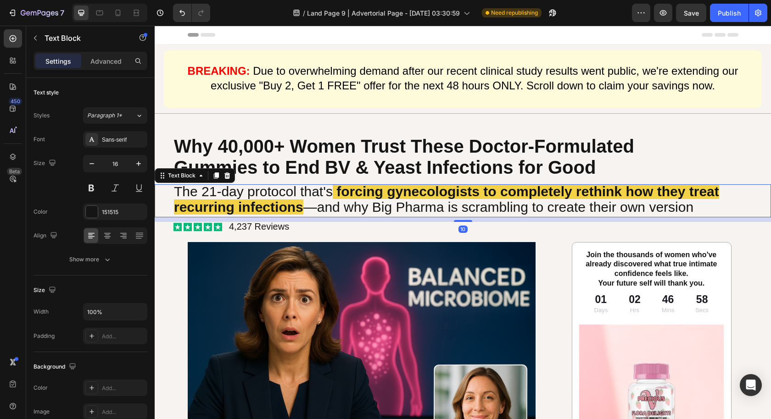
click at [484, 189] on strong "forcing gynecologists to completely rethink how they treat recurring infections" at bounding box center [446, 199] width 545 height 31
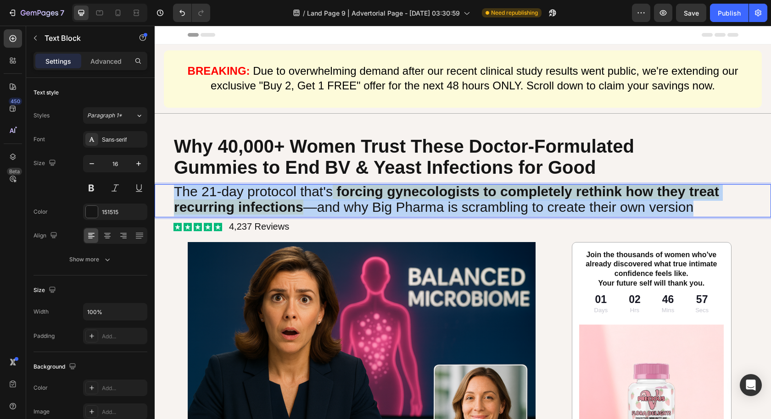
click at [484, 189] on strong "forcing gynecologists to completely rethink how they treat recurring infections" at bounding box center [446, 199] width 545 height 31
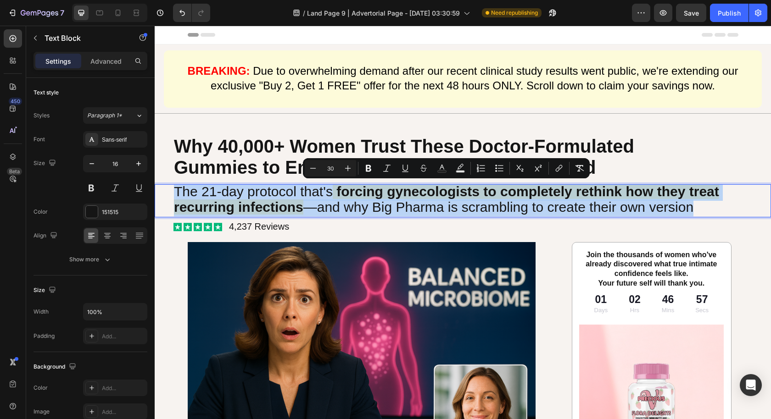
click at [483, 189] on strong "forcing gynecologists to completely rethink how they treat recurring infections" at bounding box center [446, 199] width 545 height 31
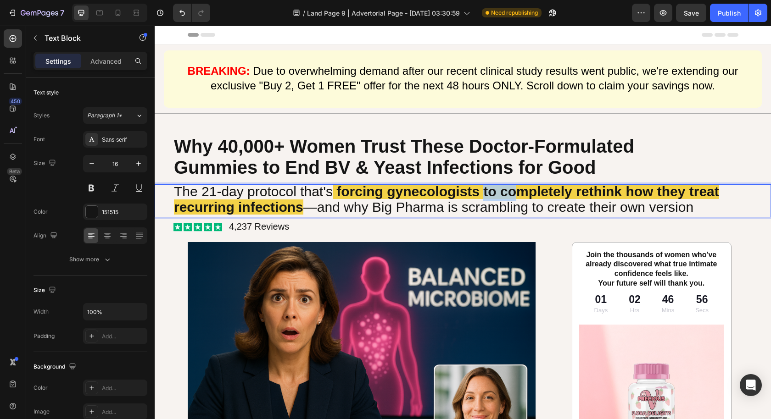
drag, startPoint x: 482, startPoint y: 190, endPoint x: 520, endPoint y: 191, distance: 37.2
click at [520, 191] on strong "forcing gynecologists to completely rethink how they treat recurring infections" at bounding box center [446, 199] width 545 height 31
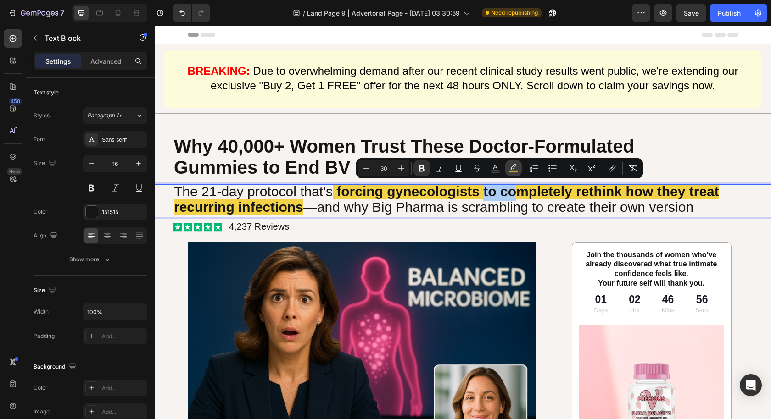
click at [516, 170] on icon "Editor contextual toolbar" at bounding box center [513, 168] width 9 height 9
type input "F2C915"
type input "77"
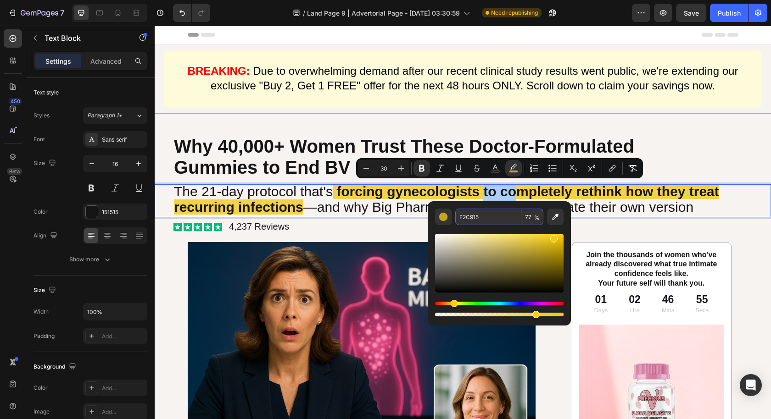
click at [492, 219] on input "F2C915" at bounding box center [488, 217] width 66 height 17
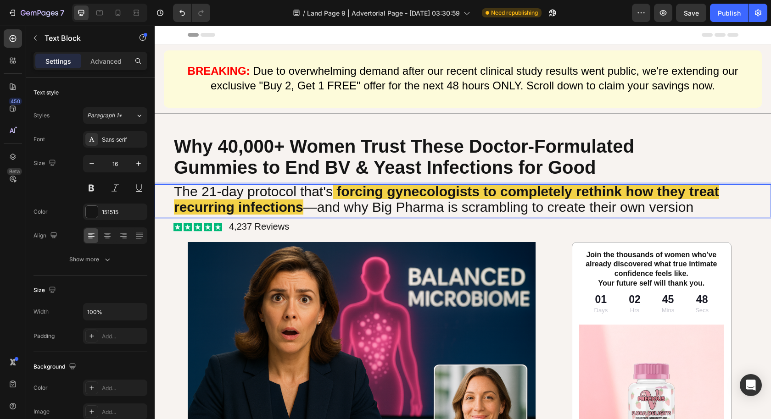
click at [382, 188] on strong "forcing gynecologists to completely rethink how they treat recurring infections" at bounding box center [446, 199] width 545 height 31
drag, startPoint x: 383, startPoint y: 189, endPoint x: 413, endPoint y: 194, distance: 30.3
click at [410, 194] on strong "forcing gynecologists to completely rethink how they treat recurring infections" at bounding box center [446, 199] width 545 height 31
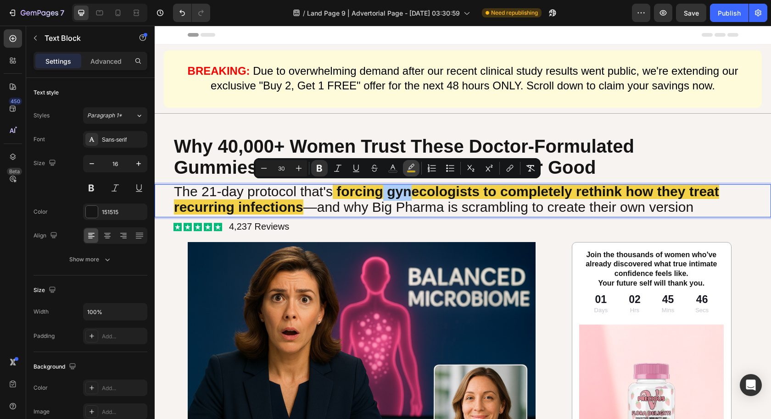
click at [416, 165] on button "color" at bounding box center [411, 168] width 17 height 17
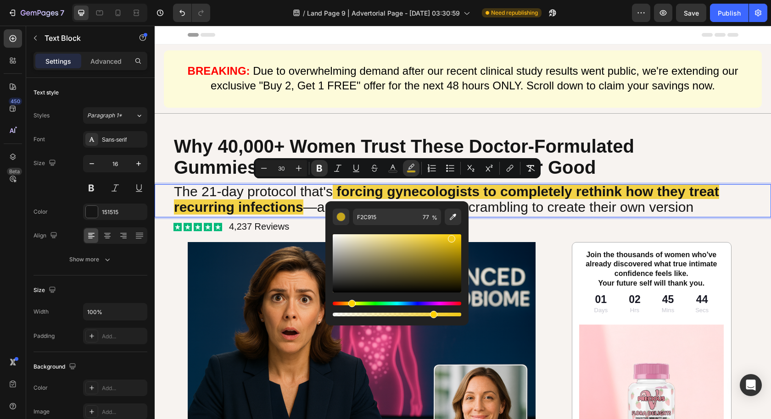
click at [307, 200] on span "—and why Big Pharma is scrambling to create their own version" at bounding box center [498, 207] width 390 height 15
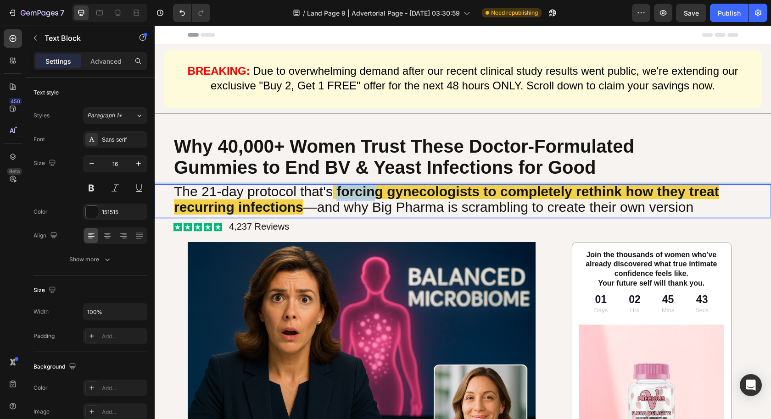
drag, startPoint x: 334, startPoint y: 190, endPoint x: 372, endPoint y: 192, distance: 37.2
click at [372, 192] on span "forcing gynecologists to completely rethink how they treat recurring infections" at bounding box center [446, 199] width 545 height 31
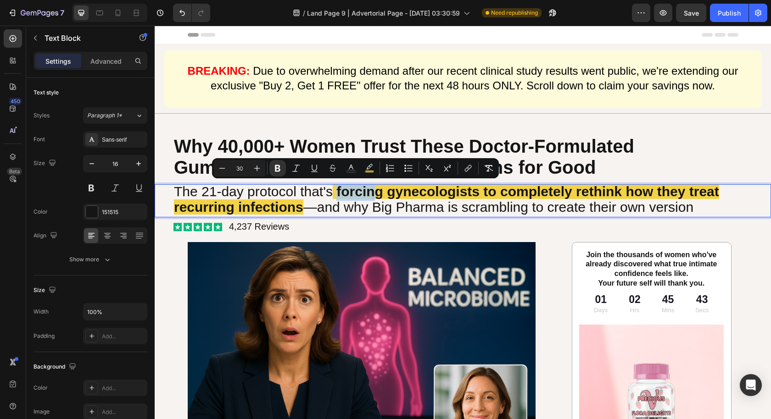
click at [347, 194] on strong "forcing gynecologists to completely rethink how they treat recurring infections" at bounding box center [446, 199] width 545 height 31
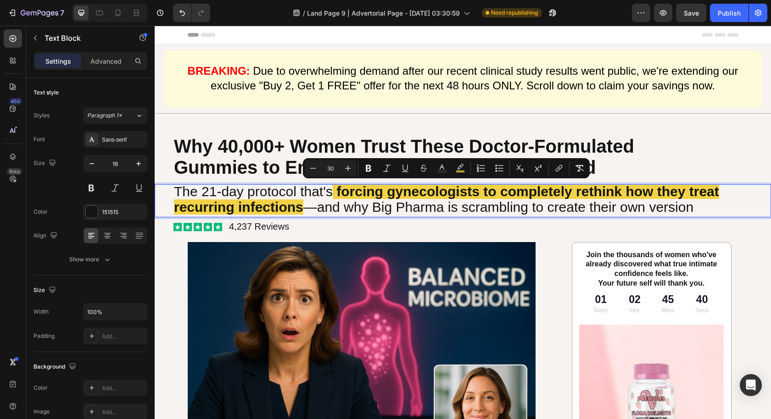
drag, startPoint x: 333, startPoint y: 189, endPoint x: 309, endPoint y: 207, distance: 29.9
click at [309, 207] on p "The 21-day protocol that's forcing gynecologists to completely rethink how they…" at bounding box center [462, 200] width 577 height 31
click at [461, 172] on rect "Editor contextual toolbar" at bounding box center [460, 172] width 9 height 2
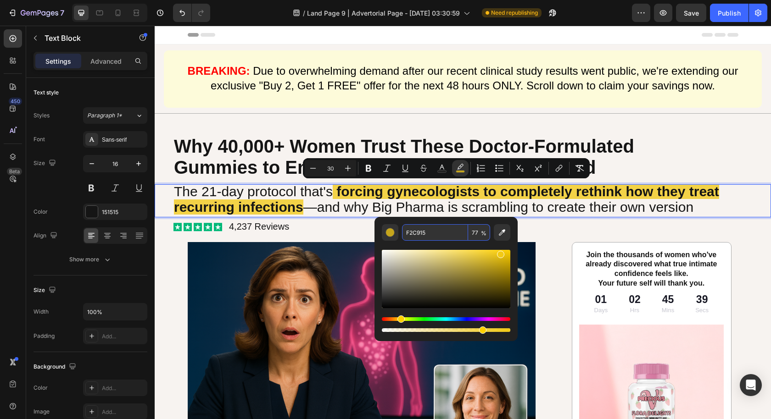
click at [444, 232] on input "F2C915" at bounding box center [435, 232] width 66 height 17
paste input "eed202"
type input "EED202"
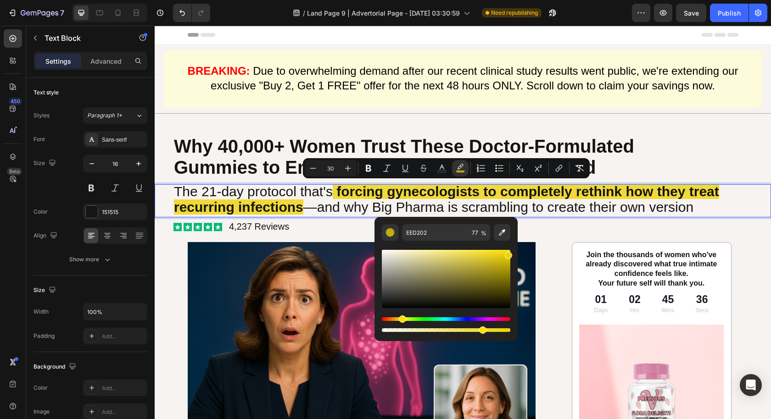
click at [526, 203] on span "—and why Big Pharma is scrambling to create their own version" at bounding box center [498, 207] width 390 height 15
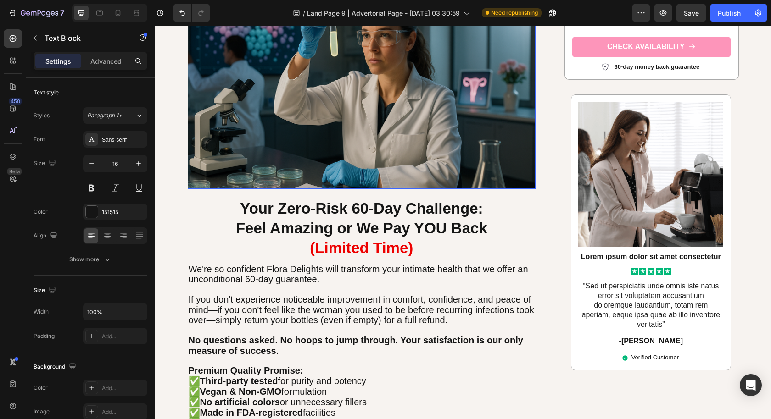
scroll to position [2874, 0]
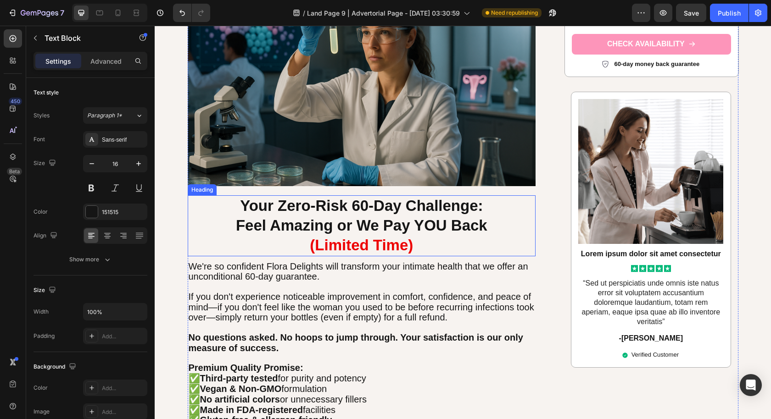
click at [288, 217] on strong "Feel Amazing or We Pay YOU Back" at bounding box center [361, 225] width 251 height 17
drag, startPoint x: 237, startPoint y: 197, endPoint x: 488, endPoint y: 200, distance: 251.8
click at [488, 200] on p "Your Zero-Risk 60-Day Challenge: Feel Amazing or We Pay YOU Back (Limited Time)" at bounding box center [362, 225] width 346 height 59
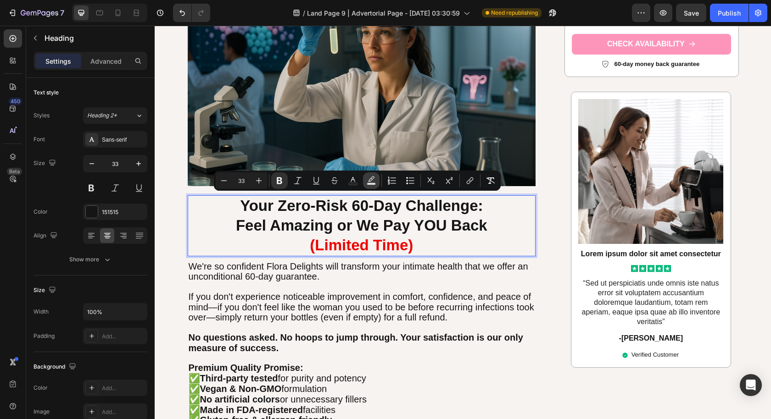
click at [369, 181] on icon "Editor contextual toolbar" at bounding box center [370, 180] width 9 height 9
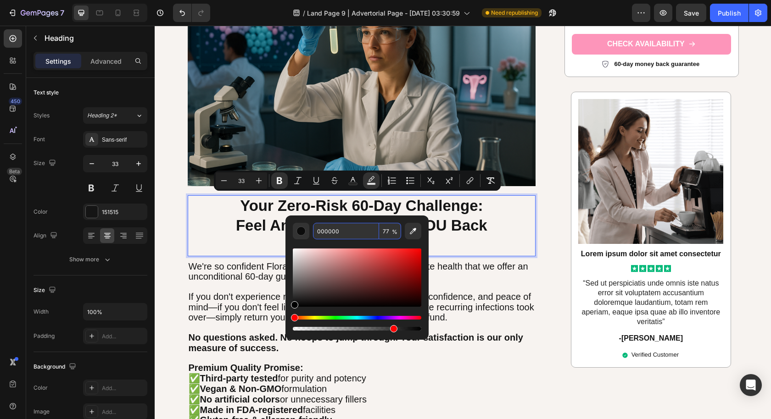
click at [354, 236] on input "000000" at bounding box center [346, 231] width 66 height 17
paste input "eed202"
type input "EED202"
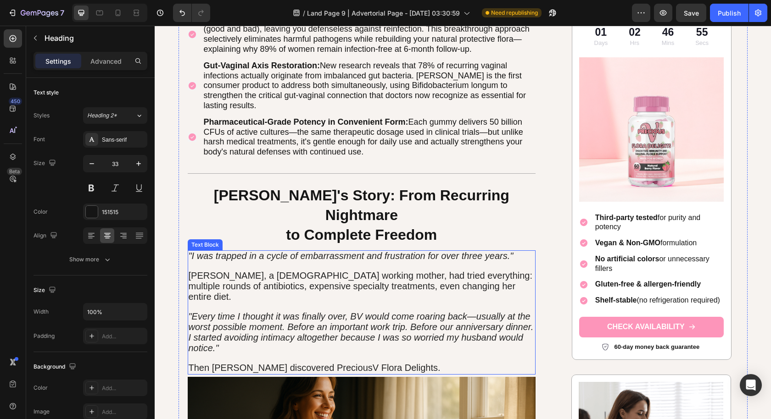
scroll to position [1500, 0]
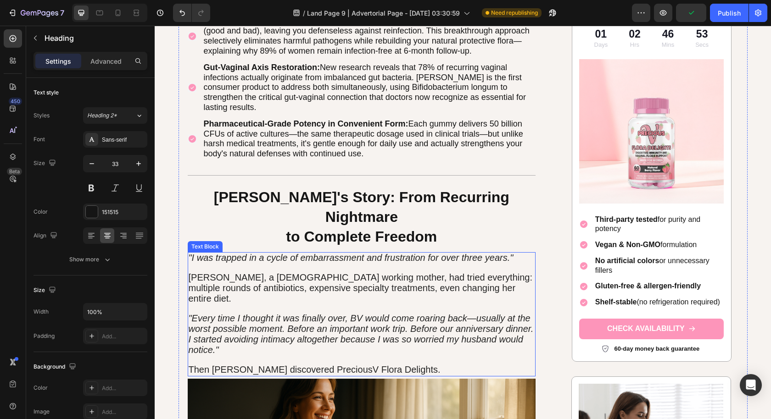
click at [470, 313] on icon ""Every time I thought it was finally over, BV would come roaring back—usually a…" at bounding box center [361, 333] width 345 height 41
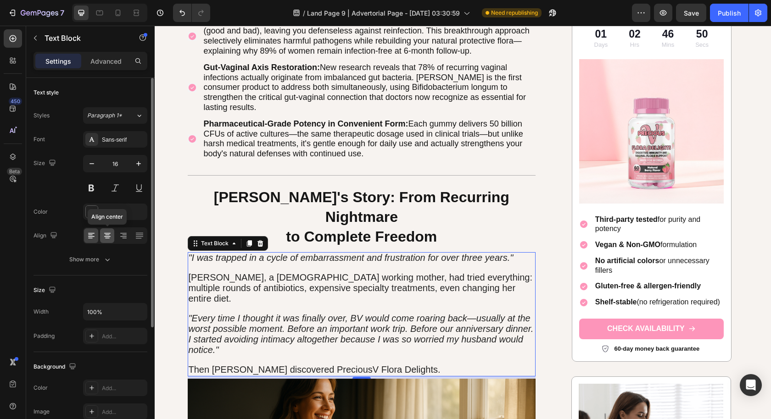
click at [106, 236] on icon at bounding box center [107, 235] width 9 height 9
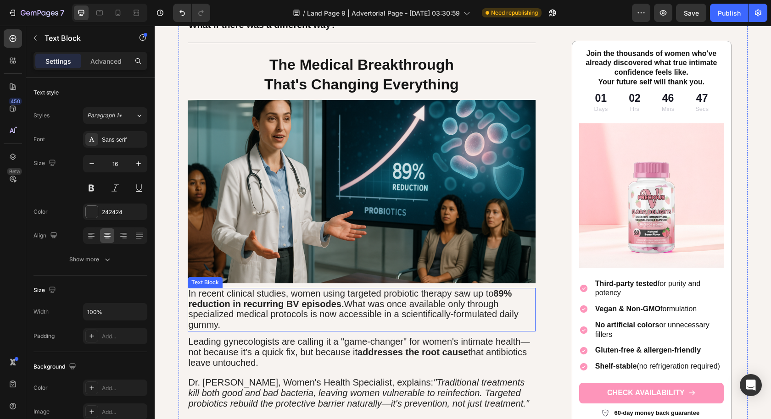
scroll to position [965, 0]
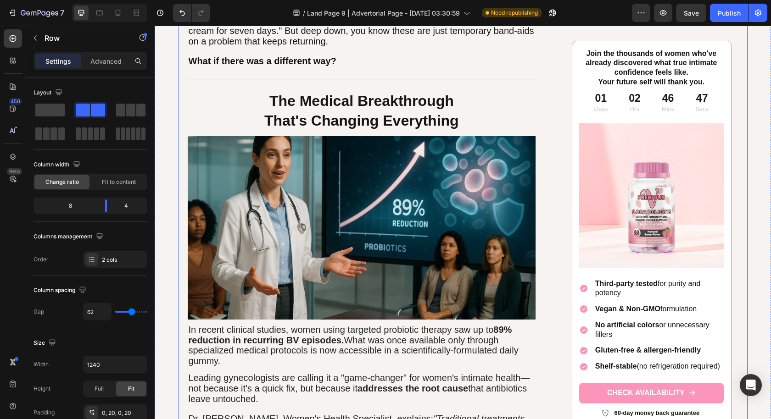
click at [428, 366] on div "Image If you've been trapped in the exhausting cycle of recurring BV and yeast …" at bounding box center [362, 233] width 348 height 1910
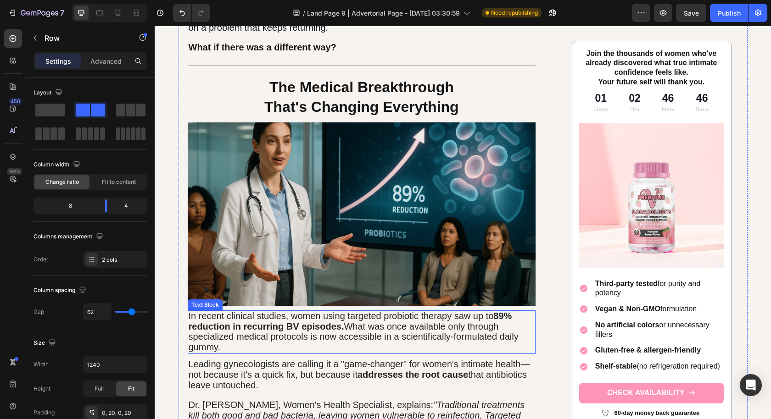
scroll to position [980, 0]
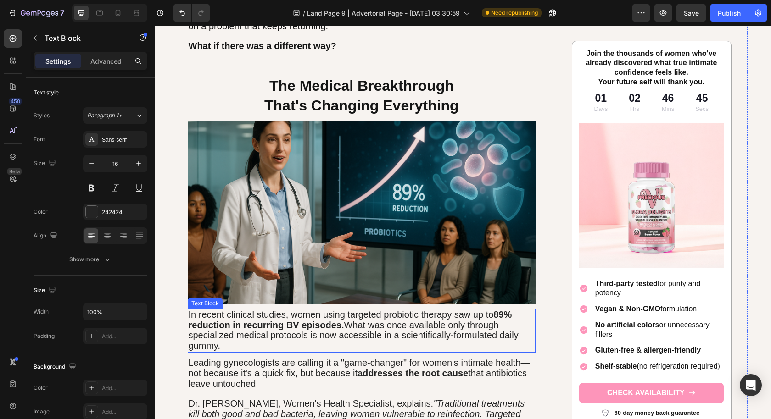
click at [505, 335] on span "In recent clinical studies, women using targeted probiotic therapy saw up to 89…" at bounding box center [354, 330] width 330 height 41
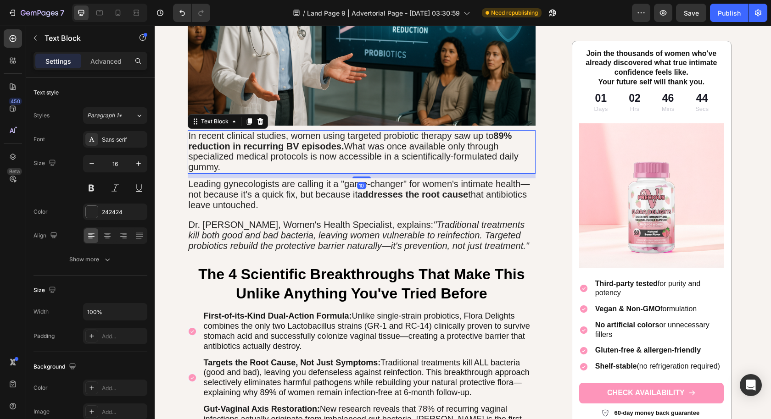
scroll to position [1169, 0]
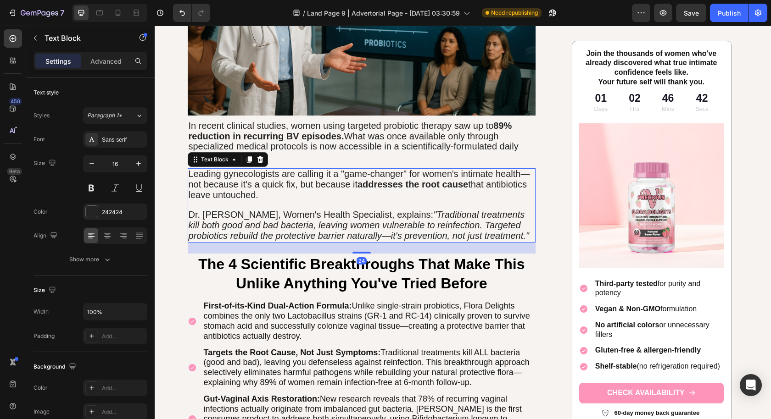
click at [472, 211] on icon ""Traditional treatments kill both good and bad bacteria, leaving women vulnerab…" at bounding box center [359, 225] width 340 height 31
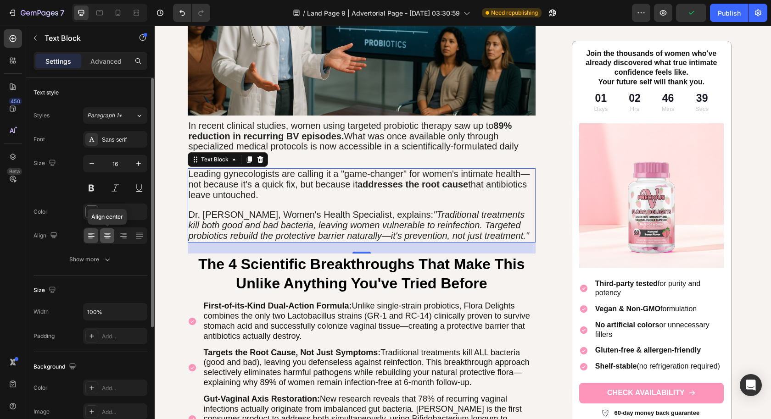
click at [106, 233] on icon at bounding box center [107, 235] width 9 height 9
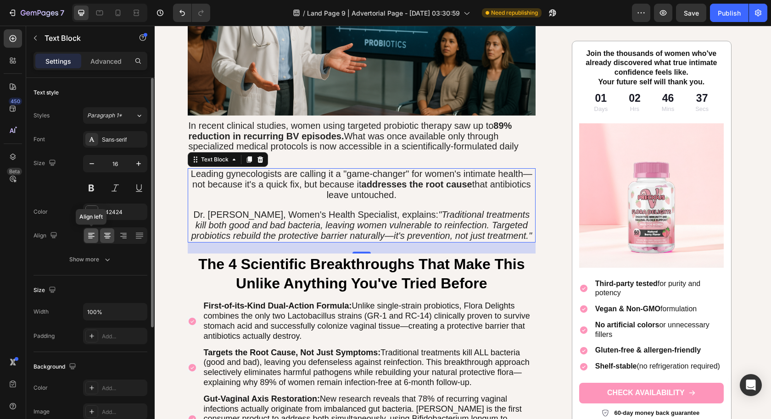
click at [91, 233] on icon at bounding box center [91, 235] width 9 height 9
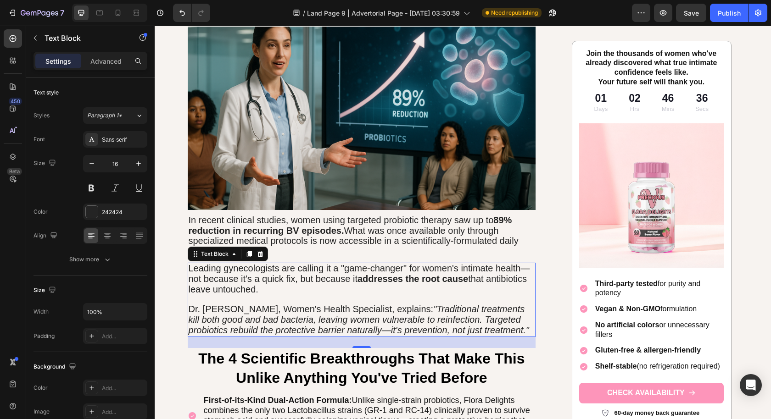
click at [438, 287] on p "Leading gynecologists are calling it a "game-changer" for women's intimate heal…" at bounding box center [362, 279] width 346 height 31
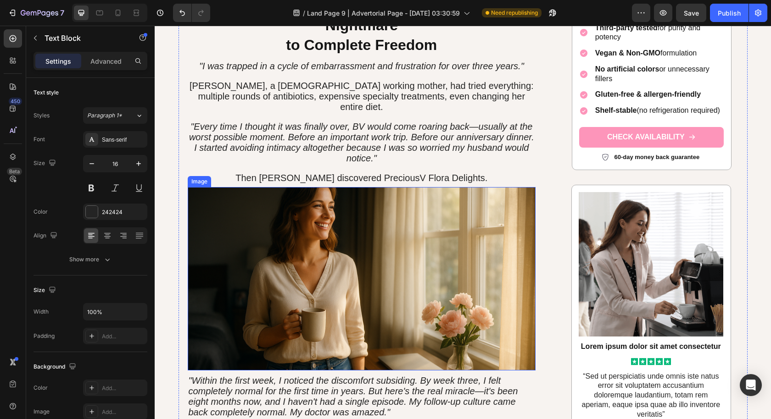
scroll to position [1777, 0]
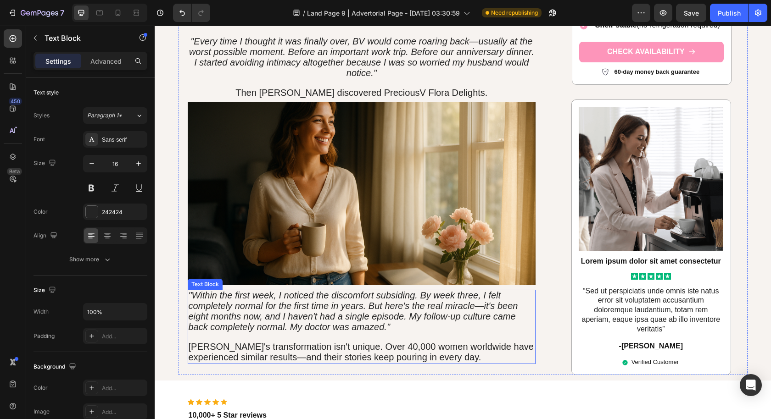
click at [520, 294] on p ""Within the first week, I noticed the discomfort subsiding. By week three, I fe…" at bounding box center [362, 312] width 346 height 42
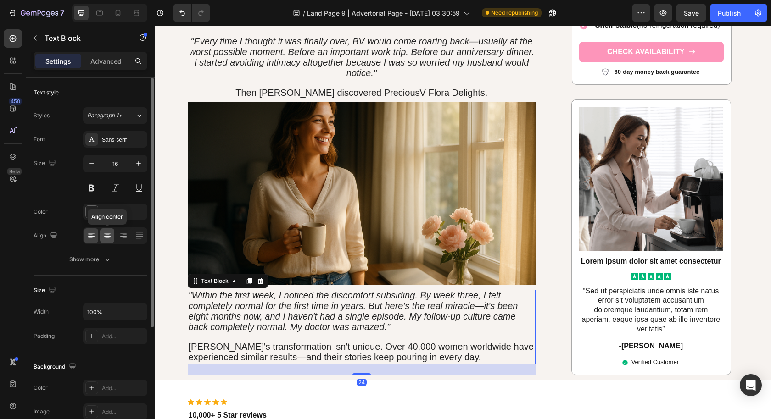
click at [106, 238] on icon at bounding box center [107, 235] width 9 height 9
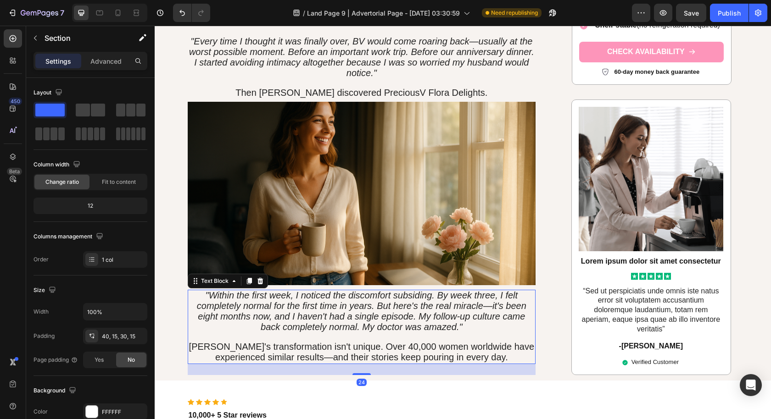
click at [477, 342] on span "[PERSON_NAME]'s transformation isn't unique. Over 40,000 women worldwide have e…" at bounding box center [361, 352] width 345 height 21
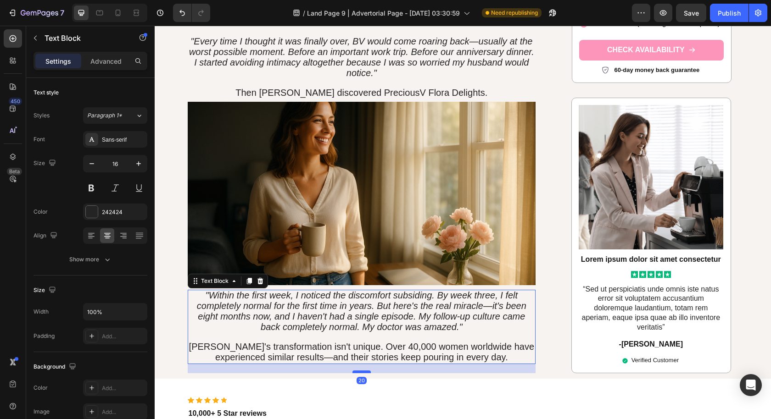
click at [356, 371] on div at bounding box center [361, 372] width 18 height 3
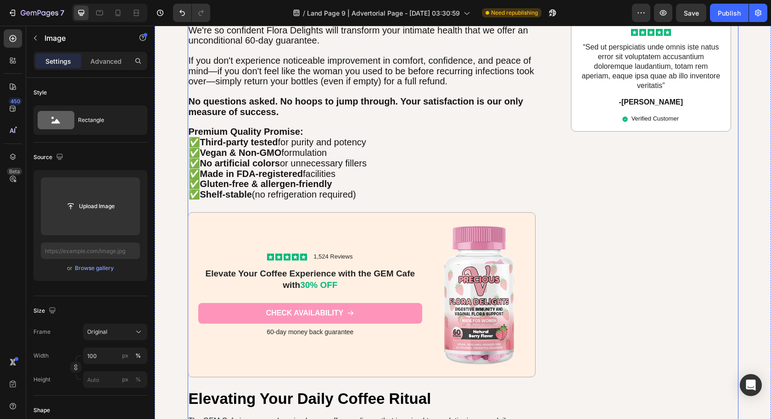
scroll to position [3111, 0]
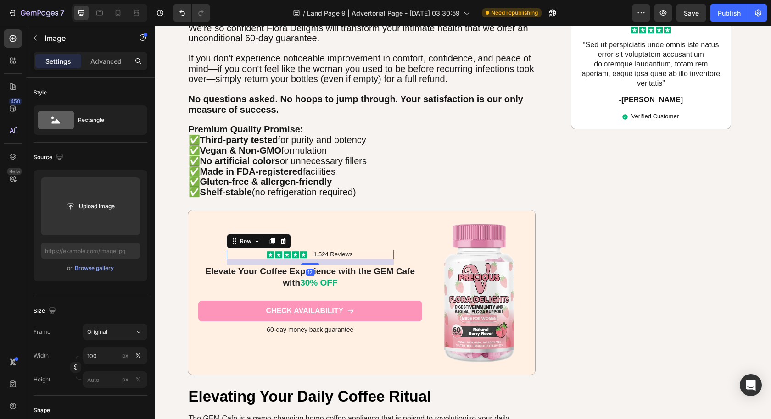
click at [355, 250] on div "Icon Icon Icon Icon Icon Icon List 1,524 Reviews Text Block Row 12" at bounding box center [310, 255] width 167 height 10
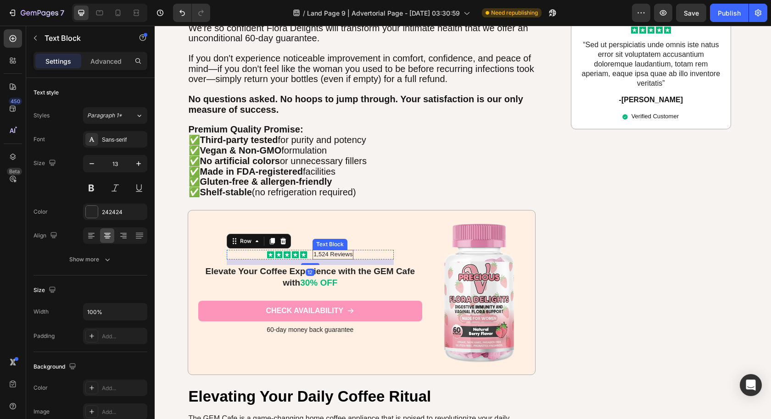
click at [331, 251] on p "1,524 Reviews" at bounding box center [332, 255] width 39 height 8
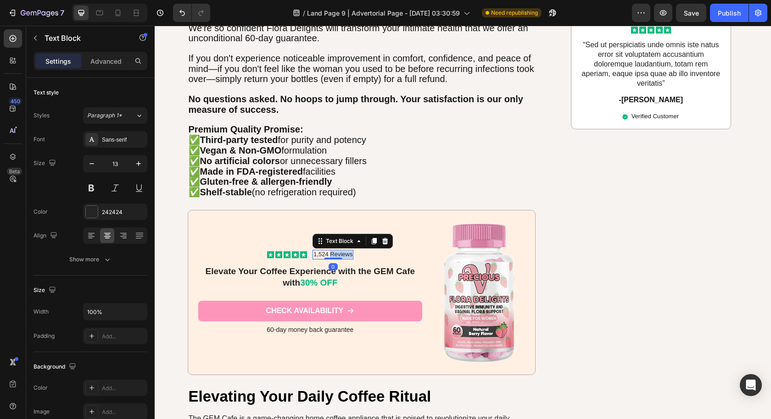
click at [331, 251] on p "1,524 Reviews" at bounding box center [332, 255] width 39 height 8
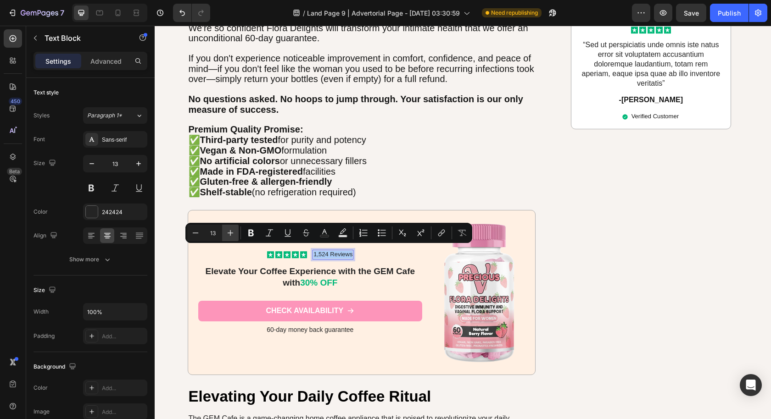
click at [230, 229] on icon "Editor contextual toolbar" at bounding box center [230, 232] width 9 height 9
click at [229, 230] on icon "Editor contextual toolbar" at bounding box center [230, 232] width 9 height 9
type input "16"
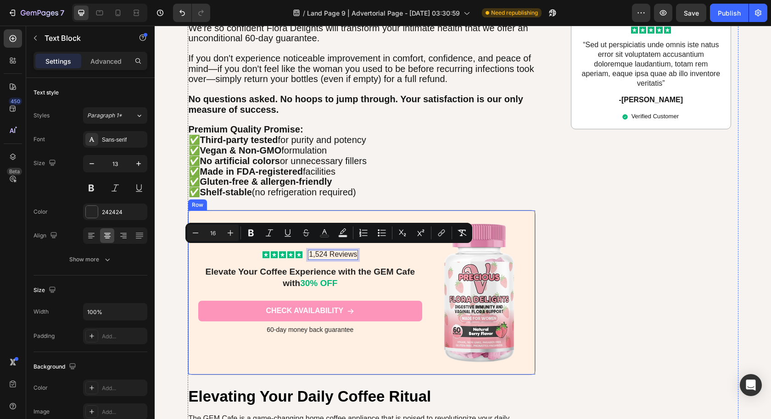
click at [387, 290] on div "Icon Icon Icon Icon Icon Icon List 1,524 Reviews Text Block 0 Row Elevate Your …" at bounding box center [310, 293] width 224 height 144
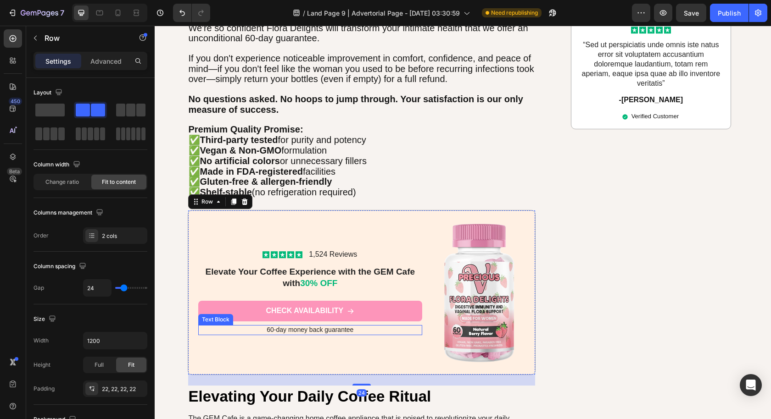
click at [345, 326] on span "60-day money back guarantee" at bounding box center [309, 329] width 87 height 7
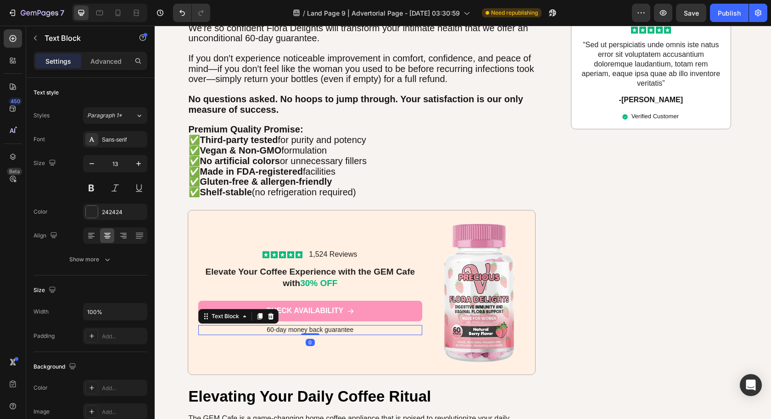
click at [346, 326] on span "60-day money back guarantee" at bounding box center [309, 329] width 87 height 7
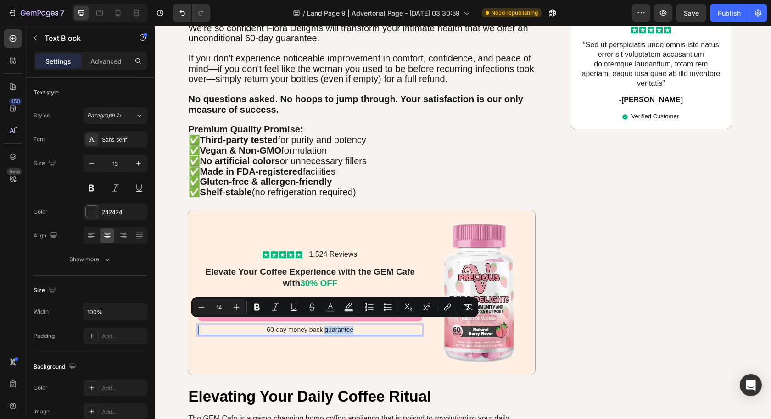
click at [346, 326] on span "60-day money back guarantee" at bounding box center [309, 329] width 87 height 7
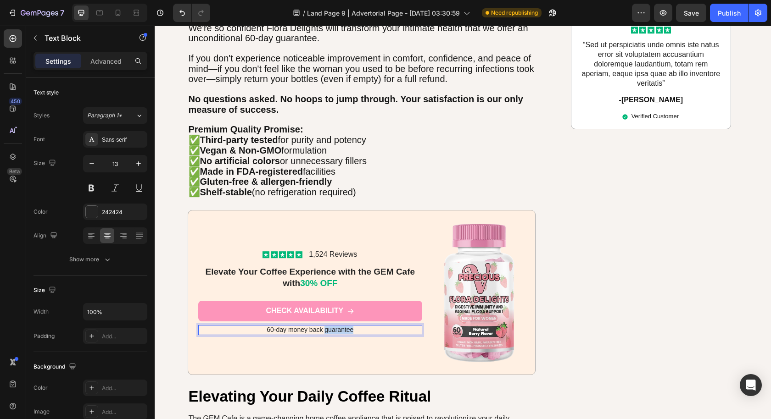
click at [346, 326] on span "60-day money back guarantee" at bounding box center [309, 329] width 87 height 7
click at [345, 326] on span "60-day money back guarantee" at bounding box center [309, 329] width 87 height 7
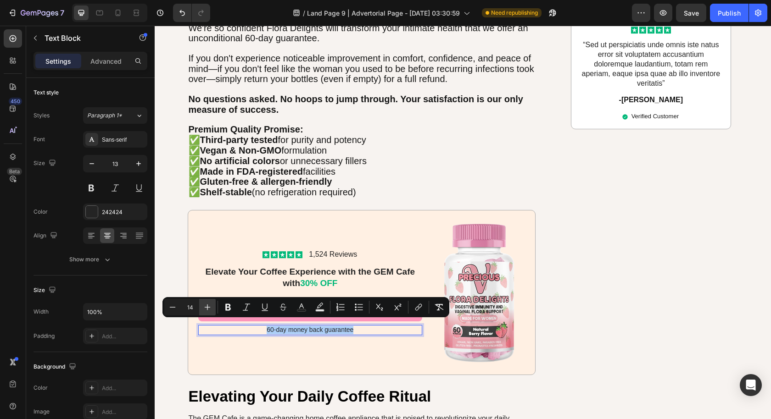
click at [209, 309] on icon "Editor contextual toolbar" at bounding box center [207, 307] width 9 height 9
type input "16"
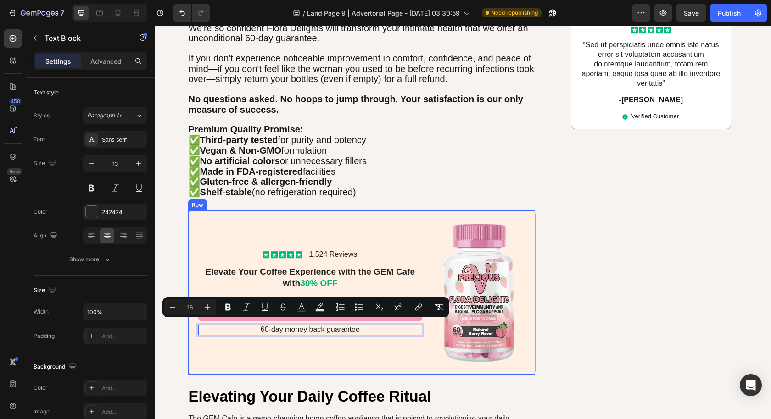
click at [258, 365] on div "Icon Icon Icon Icon Icon Icon List 1,524 Reviews Text Block Row Elevate Your Co…" at bounding box center [362, 292] width 348 height 165
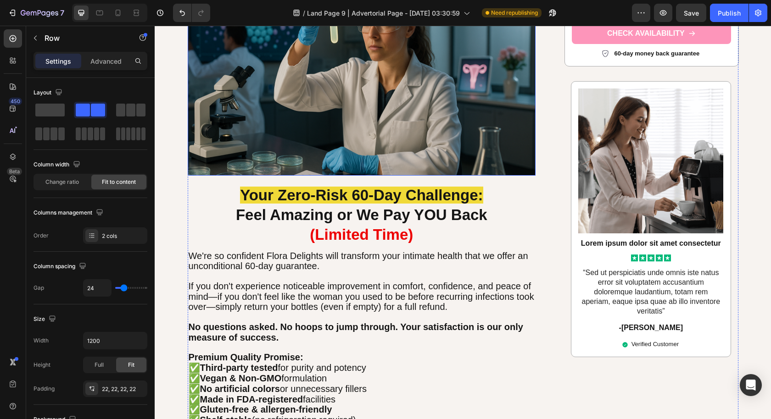
scroll to position [3222, 0]
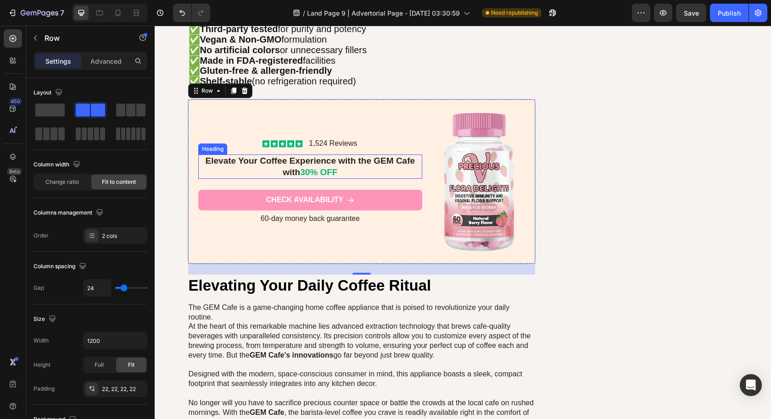
click at [368, 155] on h2 "Elevate Your Coffee Experience with the GEM Cafe with 30% OFF" at bounding box center [310, 167] width 224 height 24
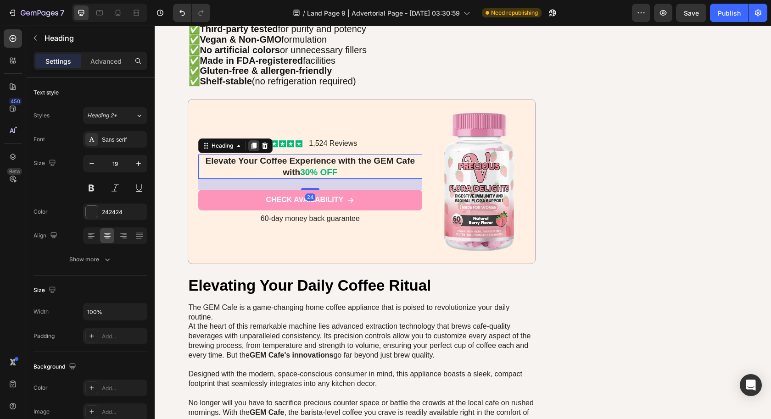
click at [251, 143] on icon at bounding box center [253, 146] width 5 height 6
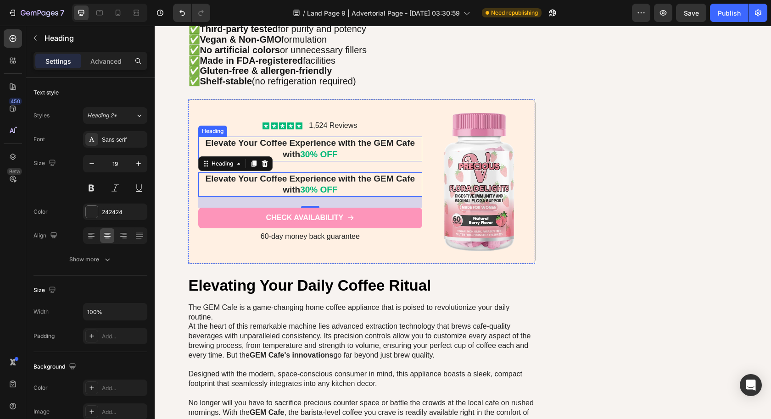
click at [312, 137] on h2 "Elevate Your Coffee Experience with the GEM Cafe with 30% OFF" at bounding box center [310, 149] width 224 height 24
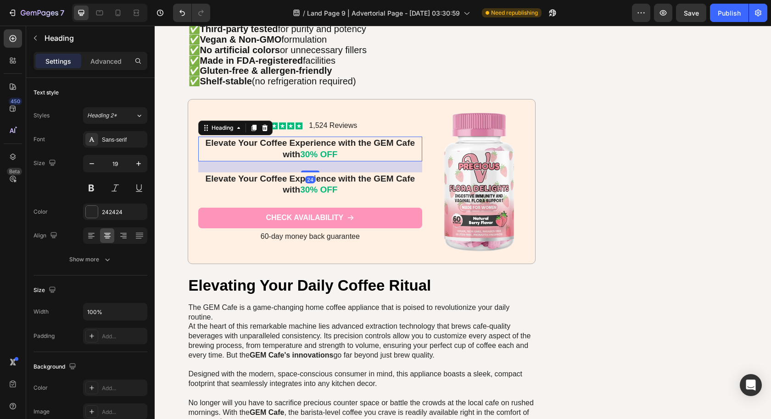
click at [312, 137] on h2 "Elevate Your Coffee Experience with the GEM Cafe with 30% OFF" at bounding box center [310, 149] width 224 height 24
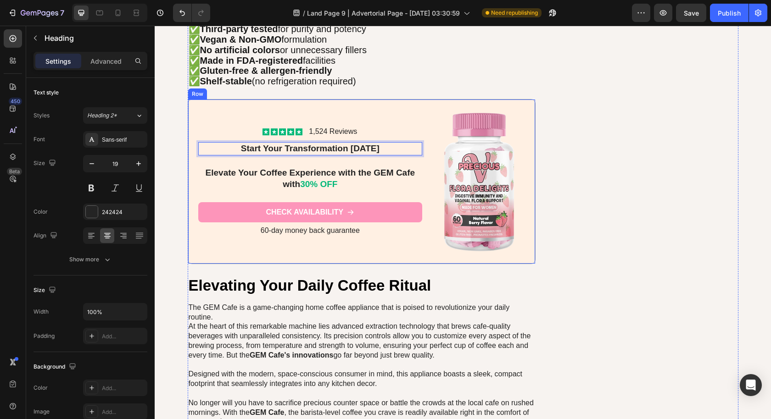
scroll to position [3227, 0]
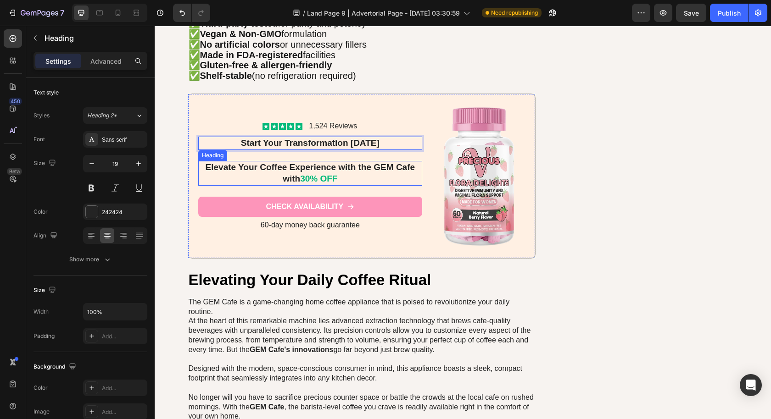
click at [401, 171] on h2 "Elevate Your Coffee Experience with the GEM Cafe with 30% OFF" at bounding box center [310, 173] width 224 height 24
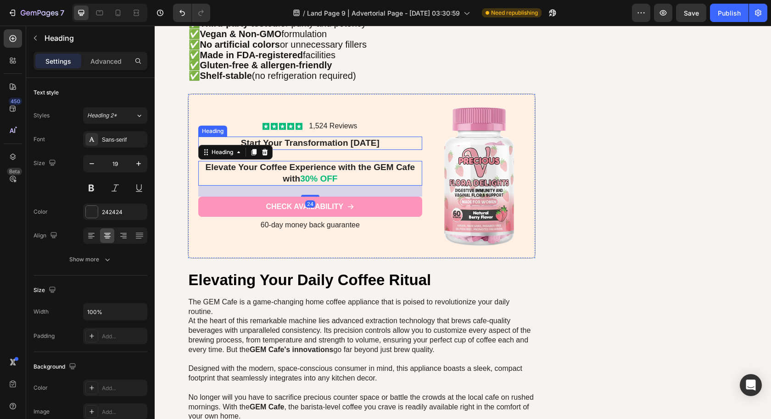
click at [404, 138] on p "⁠⁠⁠⁠⁠⁠⁠ Start Your Transformation Today" at bounding box center [310, 143] width 222 height 11
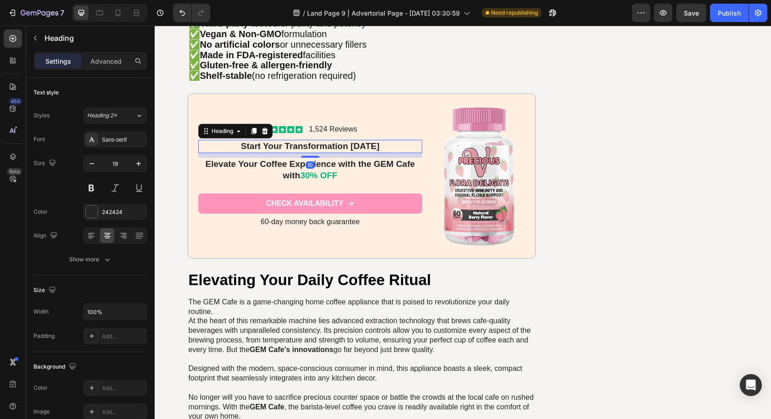
click at [311, 153] on div "10" at bounding box center [310, 153] width 224 height 0
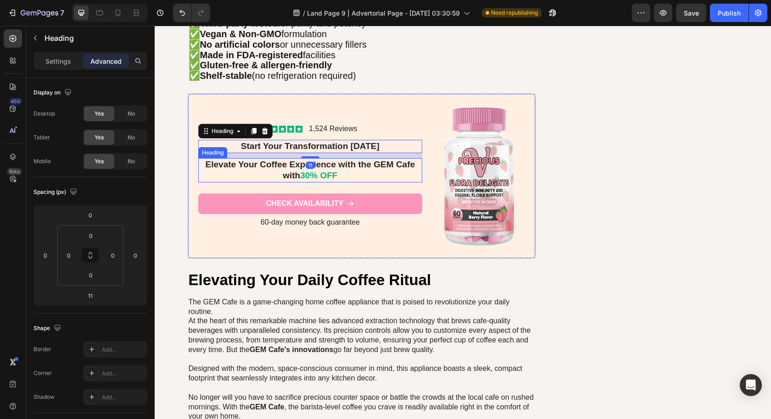
click at [349, 182] on div "Icon Icon Icon Icon Icon Icon List 1,524 Reviews Text Block Row ⁠⁠⁠⁠⁠⁠⁠ Start Y…" at bounding box center [310, 176] width 224 height 144
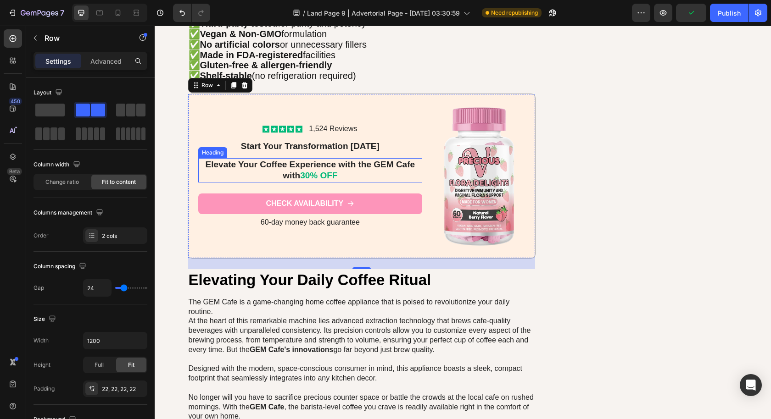
click at [284, 163] on h2 "Elevate Your Coffee Experience with the GEM Cafe with 30% OFF" at bounding box center [310, 170] width 224 height 24
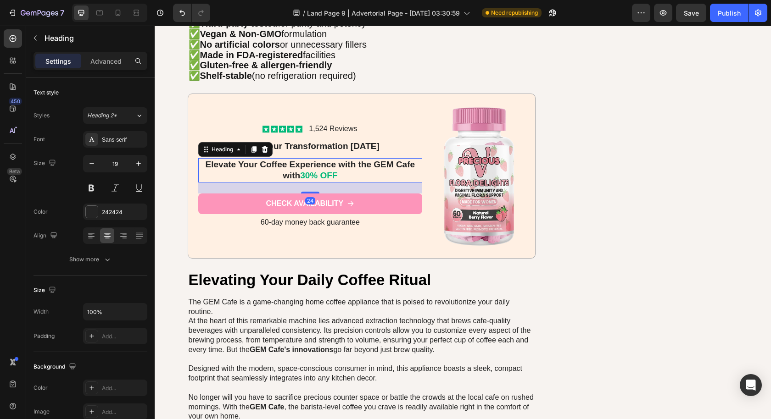
click at [280, 161] on h2 "Elevate Your Coffee Experience with the GEM Cafe with 30% OFF" at bounding box center [310, 170] width 224 height 24
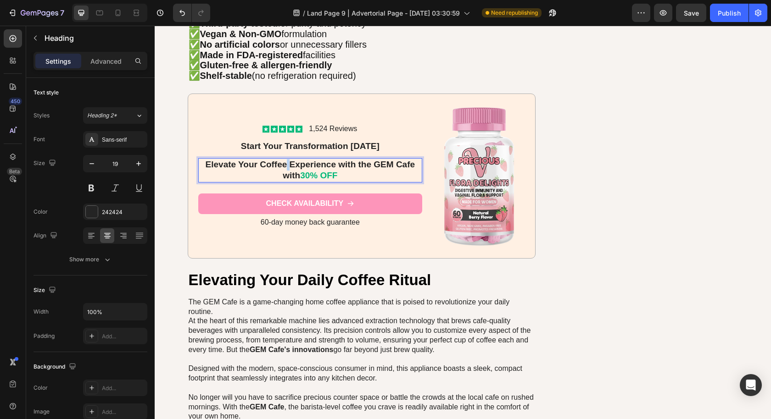
click at [280, 161] on p "Elevate Your Coffee Experience with the GEM Cafe with 30% OFF" at bounding box center [310, 170] width 222 height 22
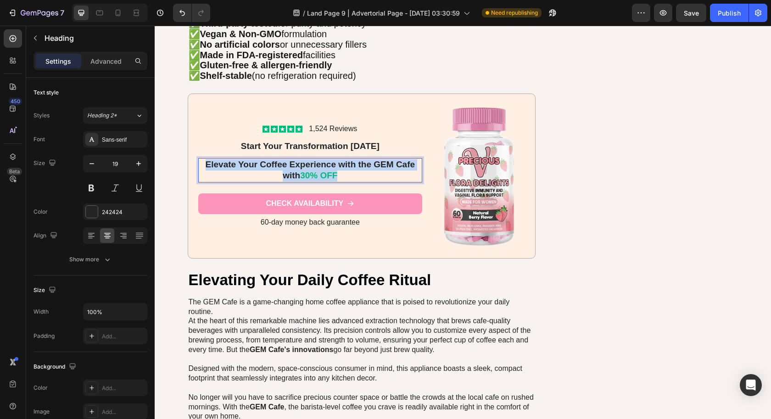
click at [280, 161] on p "Elevate Your Coffee Experience with the GEM Cafe with 30% OFF" at bounding box center [310, 170] width 222 height 22
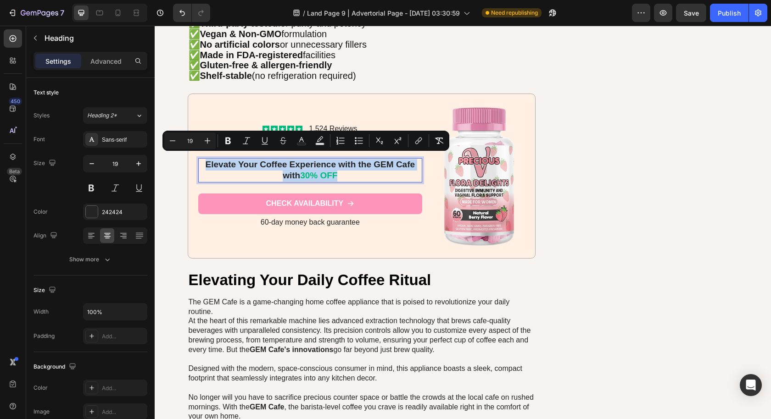
click at [284, 166] on p "Elevate Your Coffee Experience with the GEM Cafe with 30% OFF" at bounding box center [310, 170] width 222 height 22
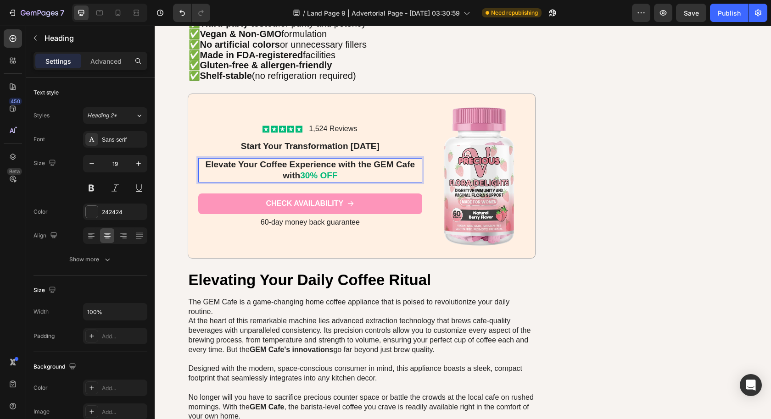
click at [294, 173] on p "Elevate Your Coffee Experience with the GEM Cafe with 30% OFF" at bounding box center [310, 170] width 222 height 22
click at [378, 166] on p "Elevate Your Coffee Experience with the GEM Cafe with 30% OFF" at bounding box center [310, 170] width 222 height 22
click at [280, 170] on p "Elevate Your Coffee Experience with the GEM Cafe with 30% OFF" at bounding box center [310, 170] width 222 height 22
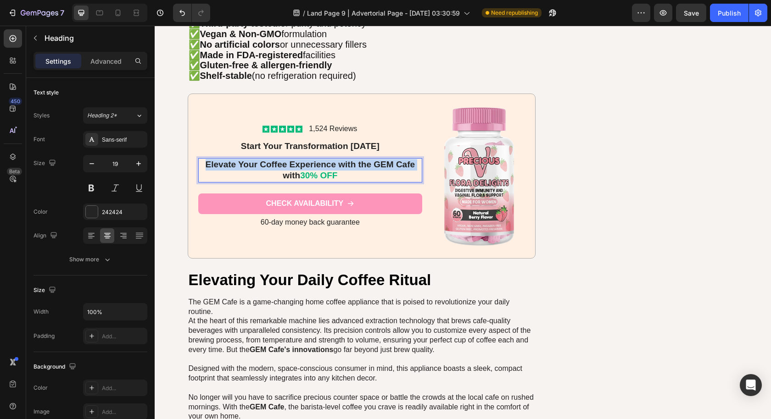
drag, startPoint x: 274, startPoint y: 171, endPoint x: 197, endPoint y: 155, distance: 78.7
click at [199, 159] on p "Elevate Your Coffee Experience with the GEM Cafe with 30% OFF" at bounding box center [310, 170] width 222 height 22
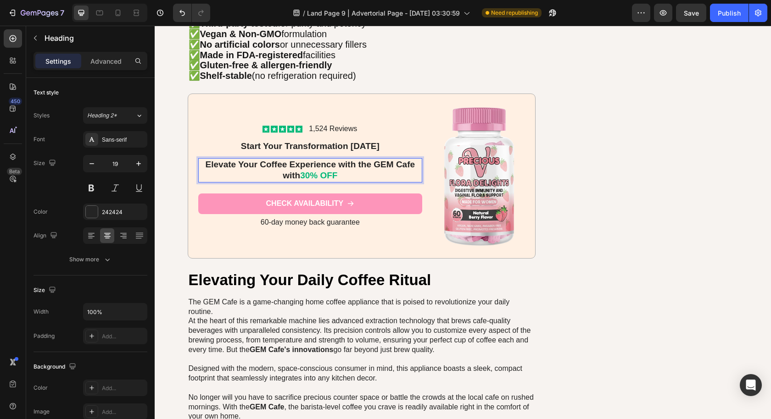
scroll to position [3210, 0]
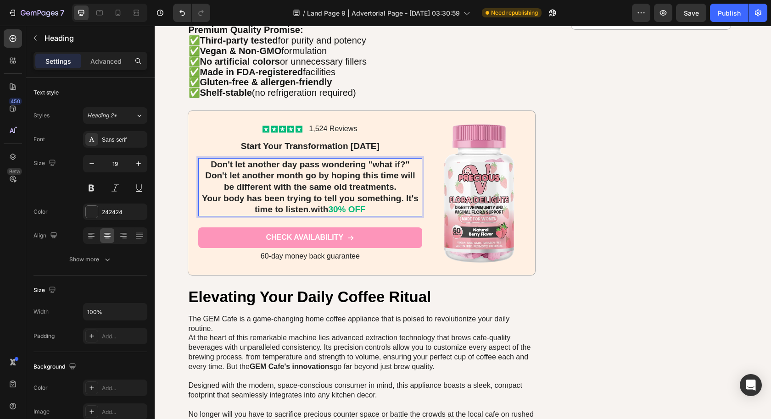
click at [356, 196] on p "Your body has been trying to tell you something. It's time to listen.with 30% O…" at bounding box center [310, 204] width 222 height 22
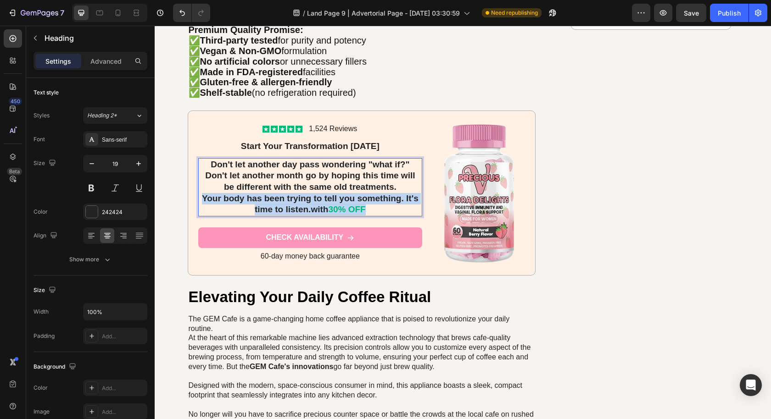
click at [356, 196] on p "Your body has been trying to tell you something. It's time to listen.with 30% O…" at bounding box center [310, 204] width 222 height 22
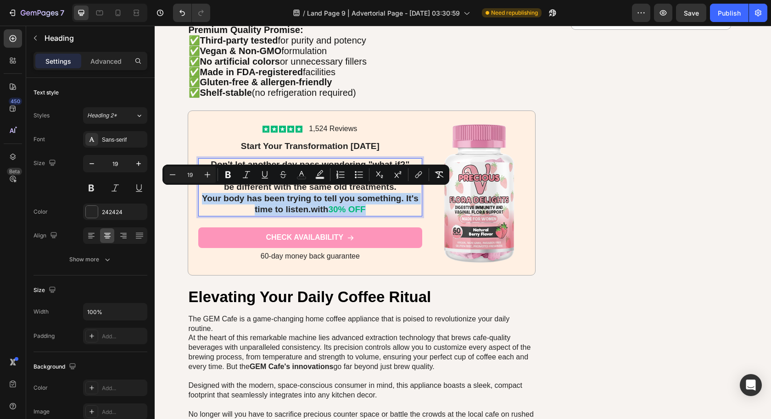
click at [330, 197] on p "Your body has been trying to tell you something. It's time to listen.with 30% O…" at bounding box center [310, 204] width 222 height 22
click at [305, 193] on p "Your body has been trying to tell you something. It's time to listen.with 30% O…" at bounding box center [310, 204] width 222 height 22
click at [208, 201] on p "Your body has been trying to tell you something. It's time to listen.with 30% O…" at bounding box center [310, 204] width 222 height 22
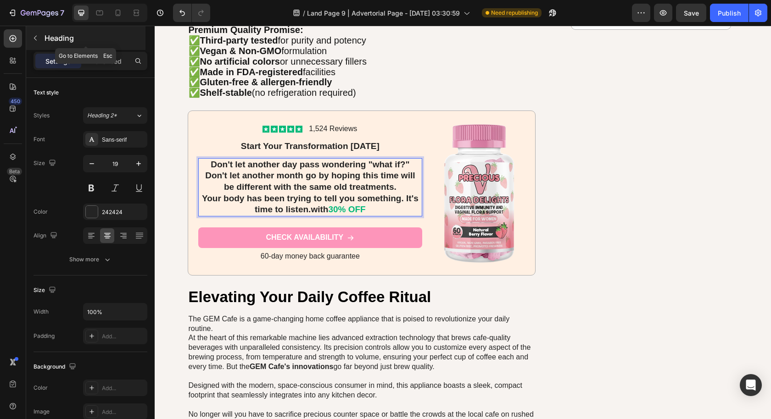
click at [32, 38] on icon "button" at bounding box center [35, 37] width 7 height 7
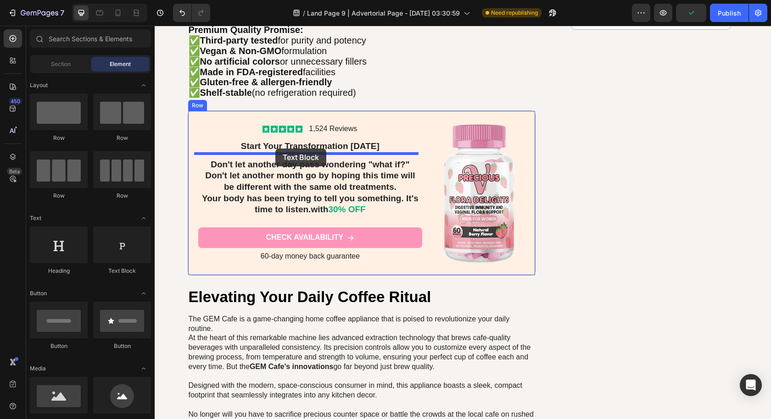
drag, startPoint x: 268, startPoint y: 272, endPoint x: 275, endPoint y: 149, distance: 122.7
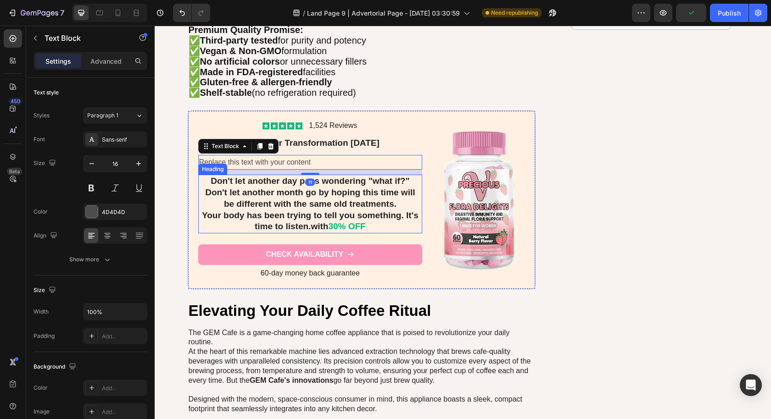
click at [322, 202] on p "Don't let another day pass wondering "what if?" Don't let another month go by h…" at bounding box center [310, 204] width 222 height 57
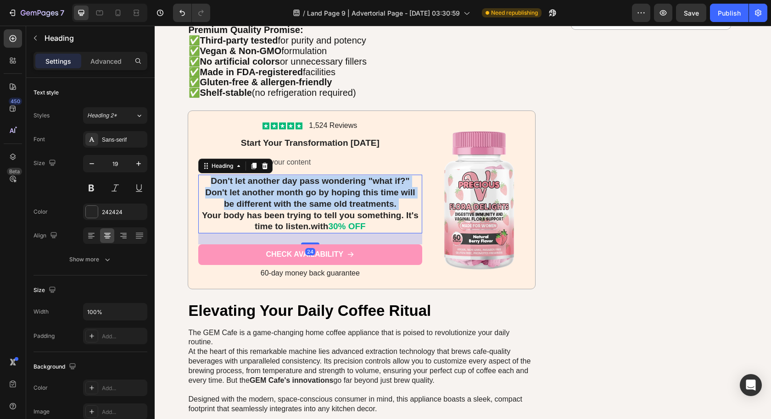
click at [322, 202] on p "Don't let another day pass wondering "what if?" Don't let another month go by h…" at bounding box center [310, 204] width 222 height 57
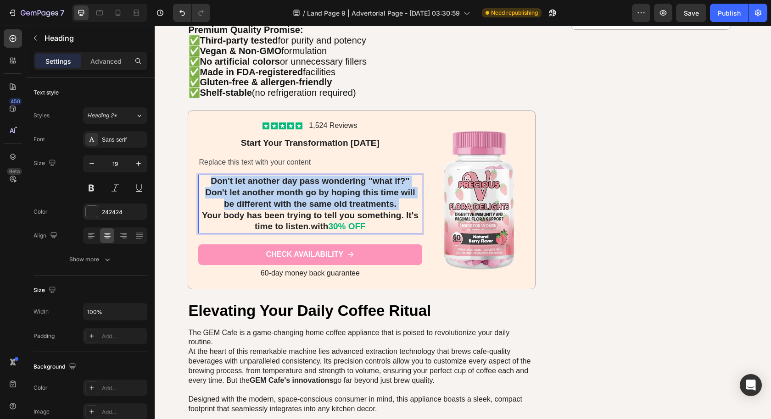
click at [322, 202] on p "Don't let another day pass wondering "what if?" Don't let another month go by h…" at bounding box center [310, 204] width 222 height 57
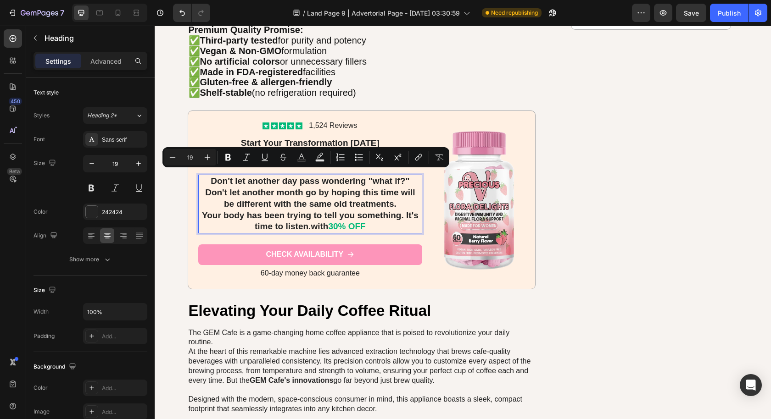
click at [366, 218] on p "Don't let another day pass wondering "what if?" Don't let another month go by h…" at bounding box center [310, 204] width 222 height 57
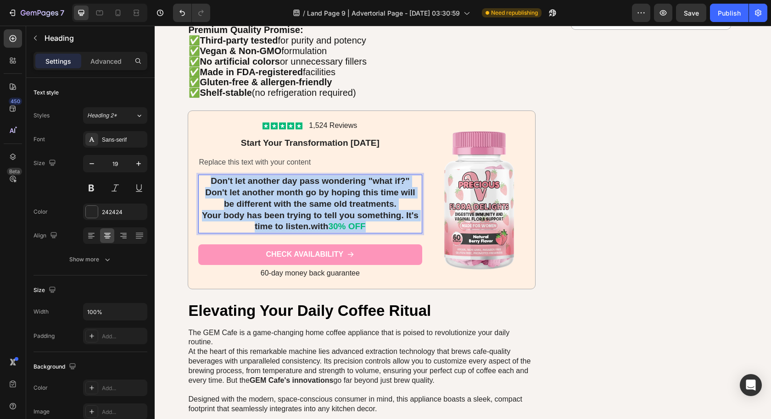
drag, startPoint x: 372, startPoint y: 220, endPoint x: 189, endPoint y: 173, distance: 188.3
click at [189, 173] on div "Icon Icon Icon Icon Icon Icon List 1,524 Reviews Text Block Row ⁠⁠⁠⁠⁠⁠⁠ Start Y…" at bounding box center [362, 200] width 348 height 179
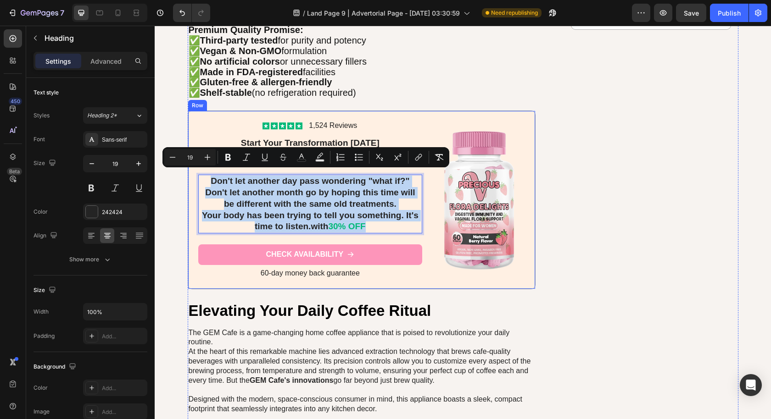
copy p "Don't let another day pass wondering "what if?" Don't let another month go by h…"
click at [323, 138] on strong "Start Your Transformation [DATE]" at bounding box center [310, 143] width 139 height 10
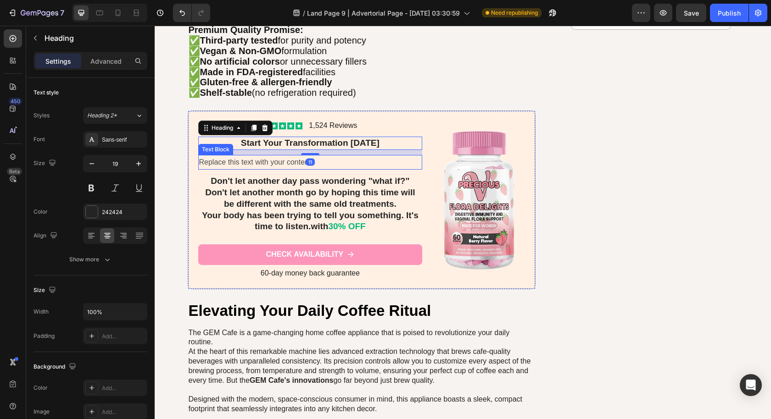
click at [312, 157] on div "Replace this text with your content" at bounding box center [310, 162] width 224 height 15
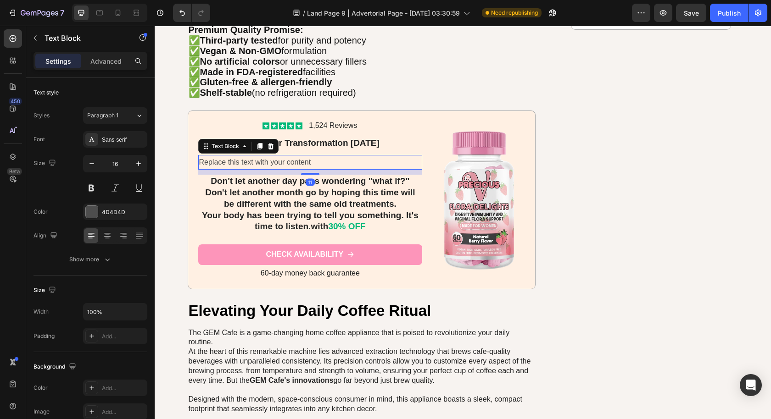
click at [311, 157] on div "Replace this text with your content" at bounding box center [310, 162] width 224 height 15
click at [312, 157] on p "Replace this text with your content" at bounding box center [310, 162] width 222 height 13
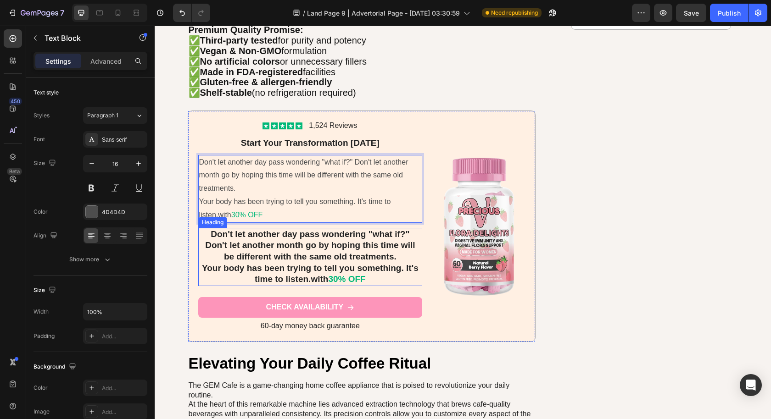
click at [354, 261] on p "Don't let another day pass wondering "what if?" Don't let another month go by h…" at bounding box center [310, 257] width 222 height 57
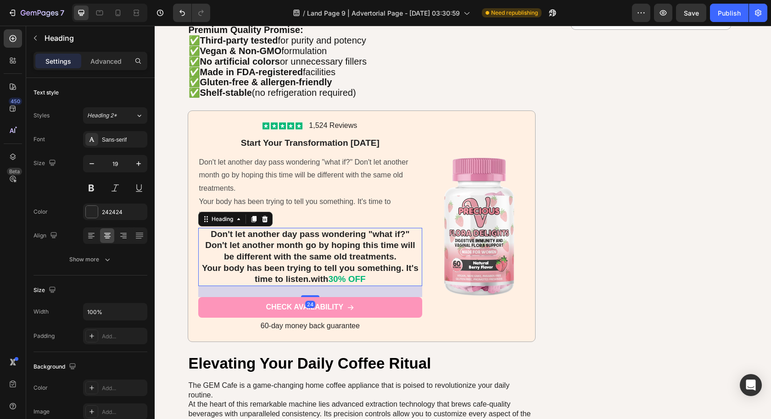
click at [261, 216] on icon at bounding box center [264, 219] width 7 height 7
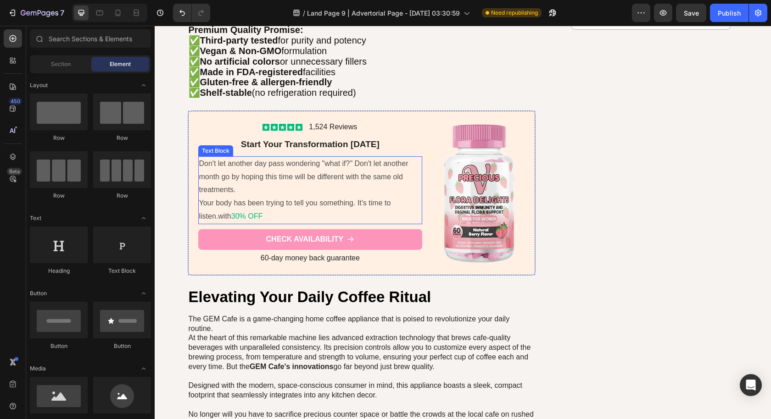
click at [301, 206] on p "Don't let another day pass wondering "what if?" Don't let another month go by h…" at bounding box center [310, 190] width 222 height 66
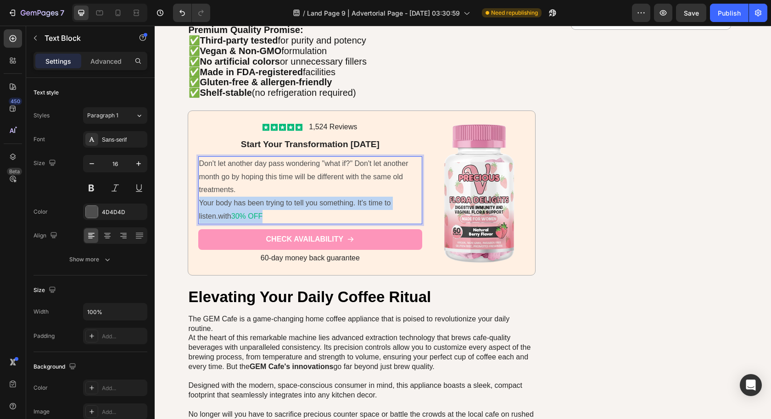
click at [301, 206] on p "Don't let another day pass wondering "what if?" Don't let another month go by h…" at bounding box center [310, 190] width 222 height 66
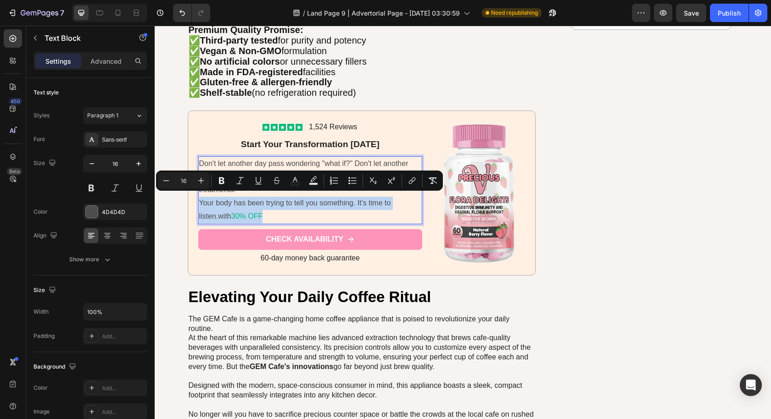
click at [294, 206] on p "Don't let another day pass wondering "what if?" Don't let another month go by h…" at bounding box center [310, 190] width 222 height 66
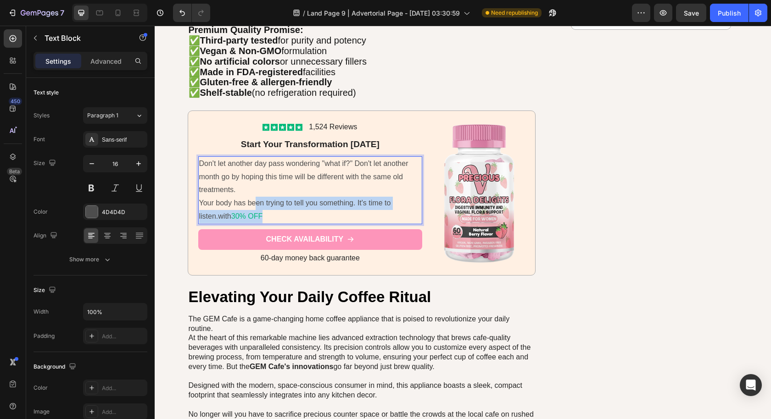
drag, startPoint x: 292, startPoint y: 208, endPoint x: 251, endPoint y: 199, distance: 41.9
click at [251, 199] on p "Don't let another day pass wondering "what if?" Don't let another month go by h…" at bounding box center [310, 190] width 222 height 66
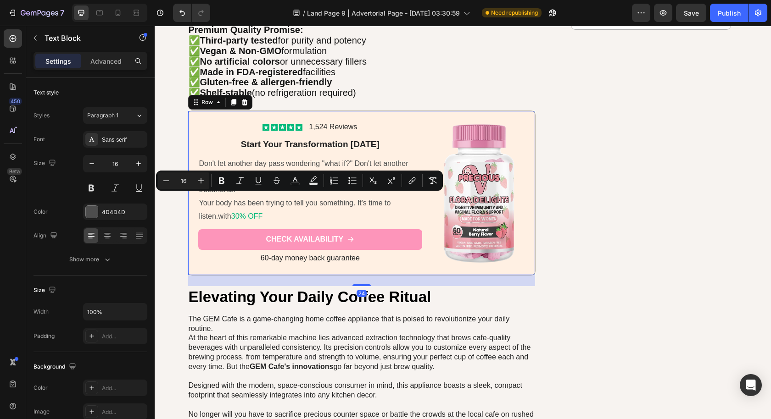
click at [188, 199] on div "Icon Icon Icon Icon Icon Icon List 1,524 Reviews Text Block Row ⁠⁠⁠⁠⁠⁠⁠ Start Y…" at bounding box center [362, 193] width 348 height 165
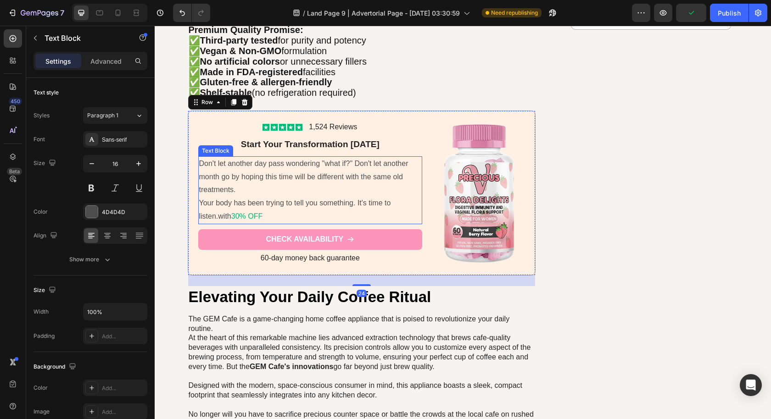
click at [199, 198] on p "Don't let another day pass wondering "what if?" Don't let another month go by h…" at bounding box center [310, 190] width 222 height 66
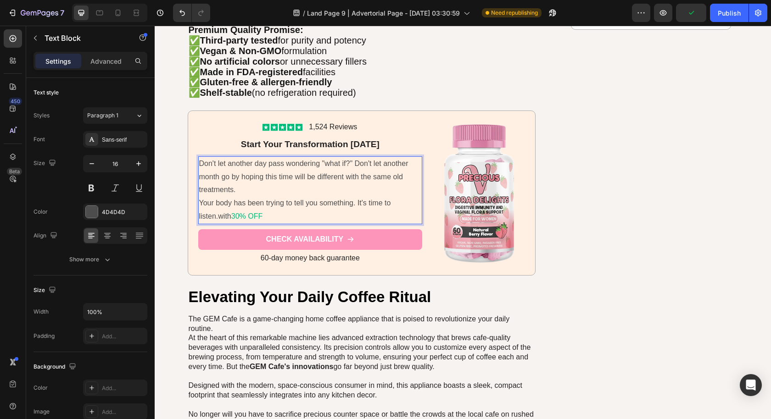
click at [199, 198] on p "Don't let another day pass wondering "what if?" Don't let another month go by h…" at bounding box center [310, 190] width 222 height 66
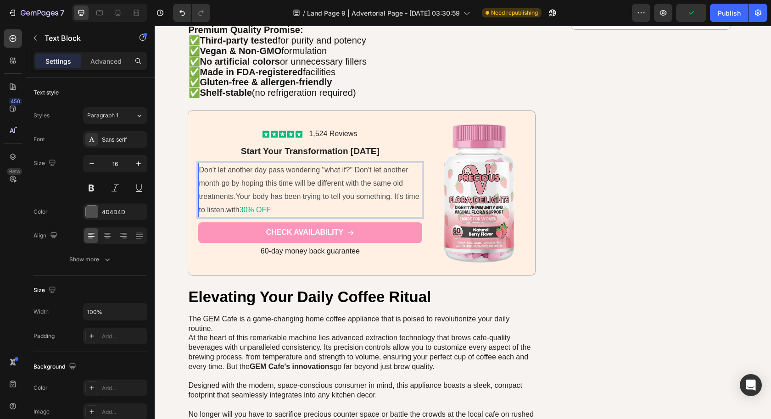
scroll to position [3216, 0]
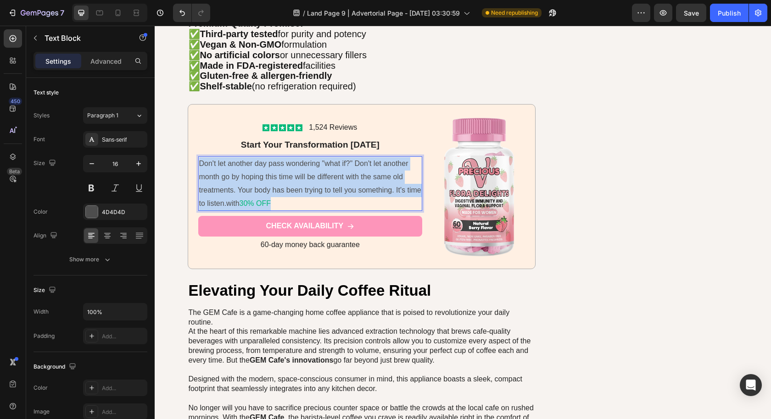
drag, startPoint x: 278, startPoint y: 196, endPoint x: 193, endPoint y: 161, distance: 92.6
click at [193, 161] on div "Icon Icon Icon Icon Icon Icon List 1,524 Reviews Text Block Row ⁠⁠⁠⁠⁠⁠⁠ Start Y…" at bounding box center [362, 186] width 348 height 165
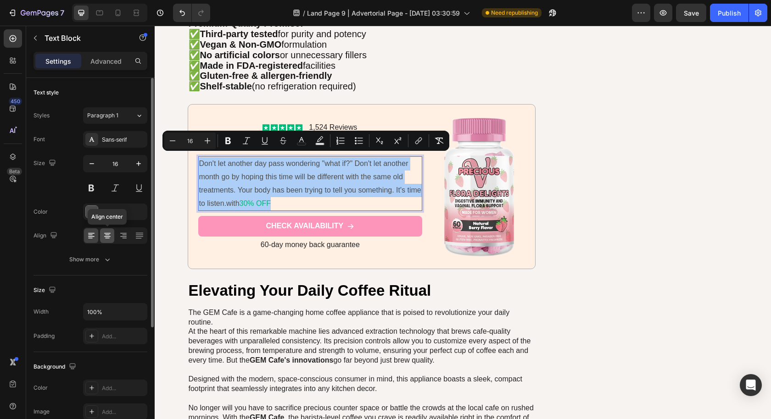
click at [105, 235] on icon at bounding box center [107, 235] width 9 height 9
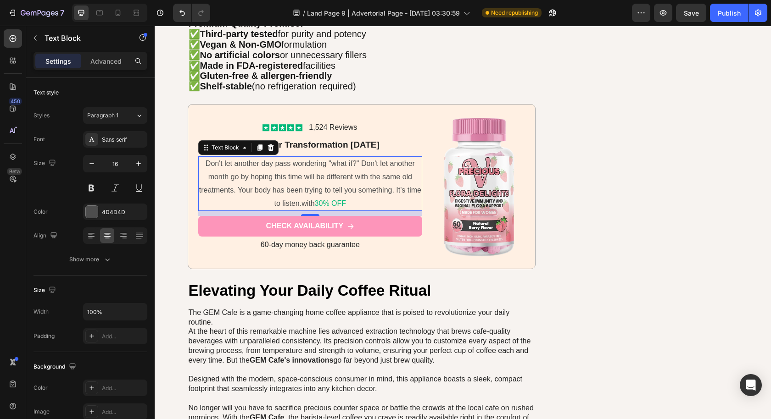
click at [297, 199] on p "Don't let another day pass wondering "what if?" Don't let another month go by h…" at bounding box center [310, 183] width 222 height 53
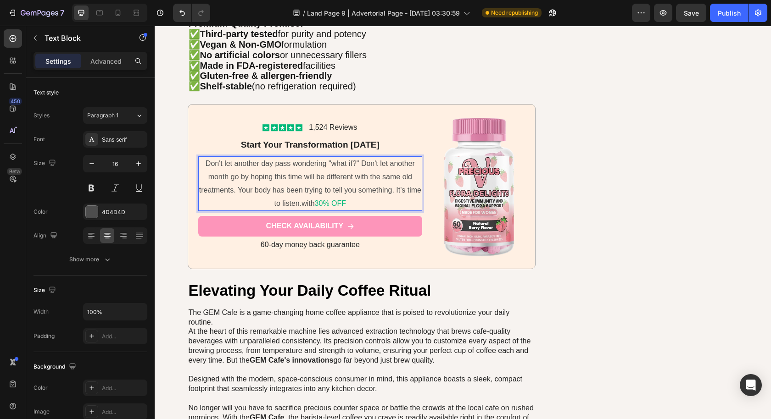
click at [318, 200] on span "30% OFF" at bounding box center [330, 204] width 31 height 8
click at [297, 200] on p "Don't let another day pass wondering "what if?" Don't let another month go by h…" at bounding box center [310, 183] width 222 height 53
click at [338, 200] on p "Don't let another day pass wondering "what if?" Don't let another month go by h…" at bounding box center [310, 183] width 222 height 53
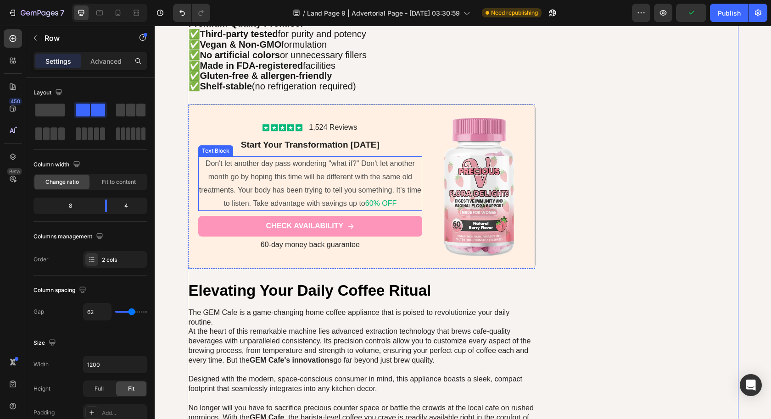
click at [355, 191] on p "Don't let another day pass wondering "what if?" Don't let another month go by h…" at bounding box center [310, 183] width 222 height 53
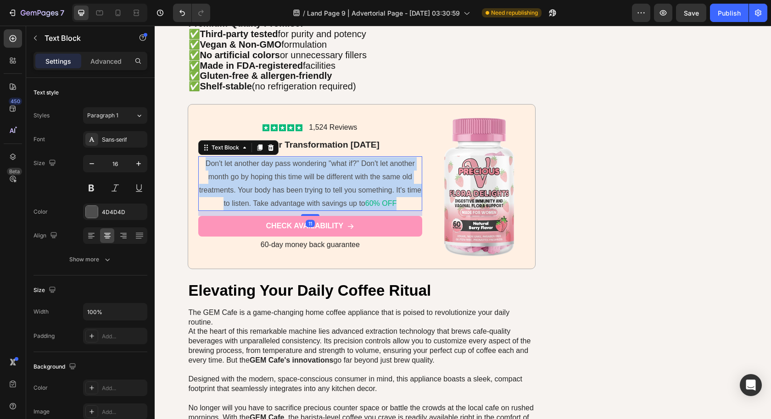
click at [355, 191] on p "Don't let another day pass wondering "what if?" Don't let another month go by h…" at bounding box center [310, 183] width 222 height 53
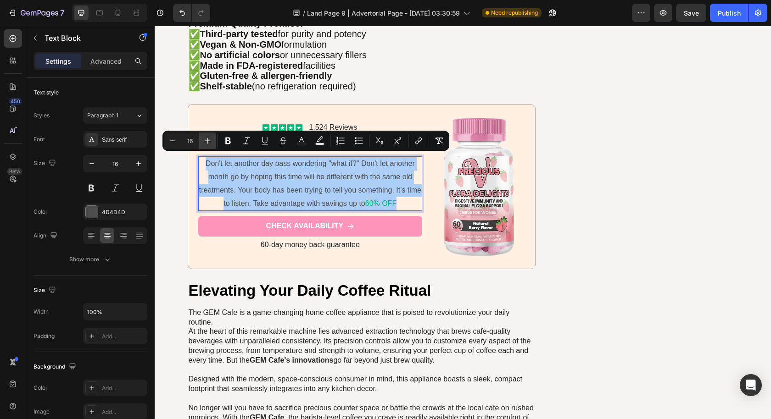
click at [210, 140] on icon "Editor contextual toolbar" at bounding box center [208, 141] width 6 height 6
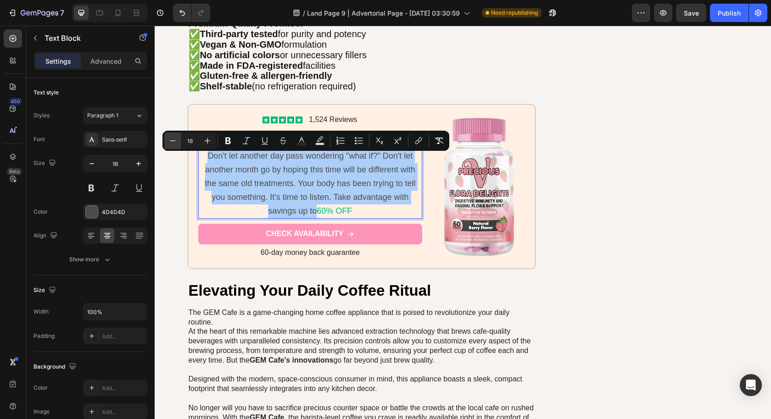
click at [171, 143] on icon "Editor contextual toolbar" at bounding box center [172, 140] width 9 height 9
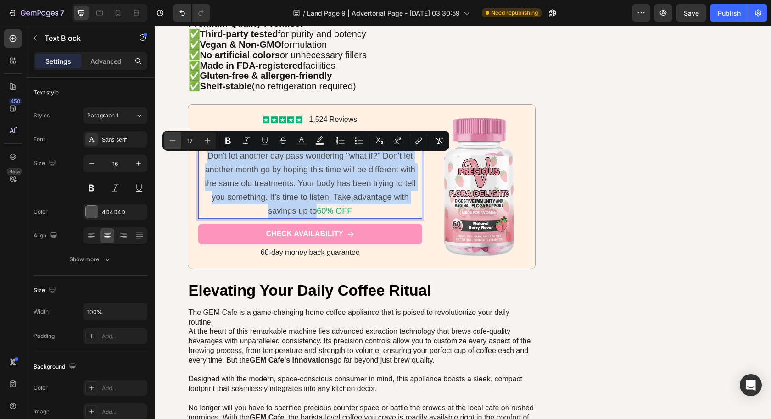
type input "16"
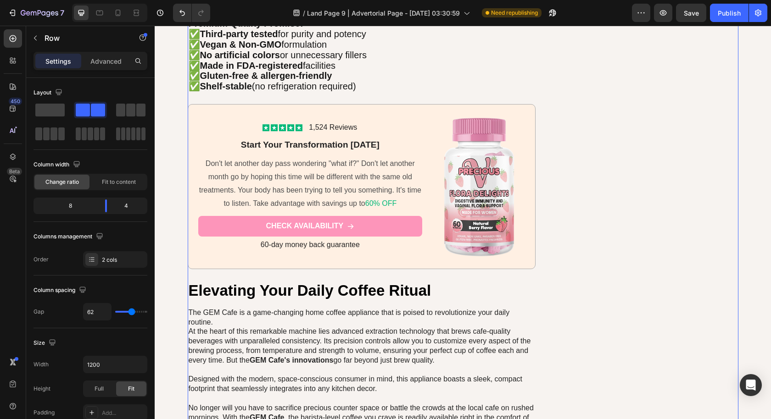
click at [327, 123] on span "1,524 Reviews" at bounding box center [333, 127] width 48 height 8
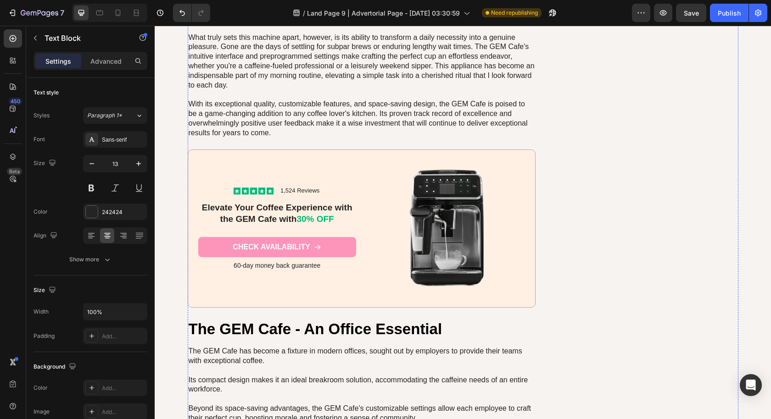
scroll to position [4716, 0]
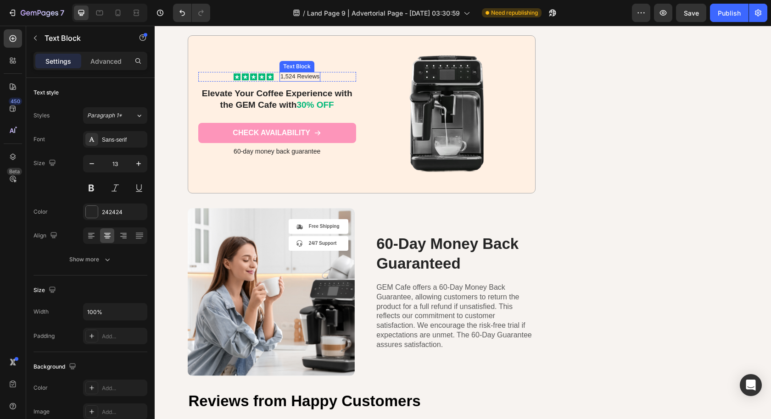
click at [287, 73] on p "1,524 Reviews" at bounding box center [299, 77] width 39 height 8
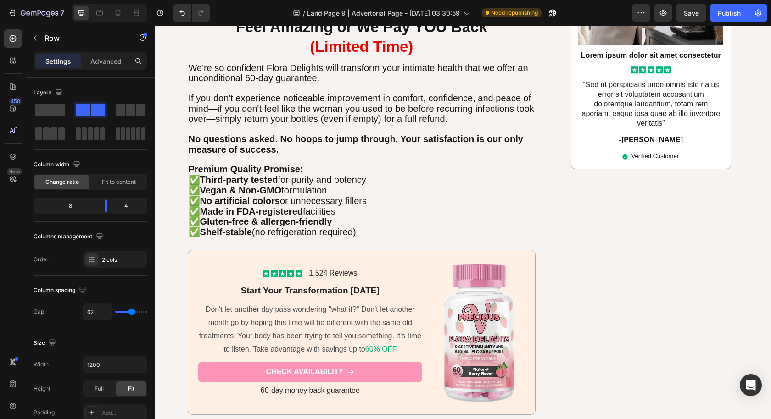
scroll to position [3118, 0]
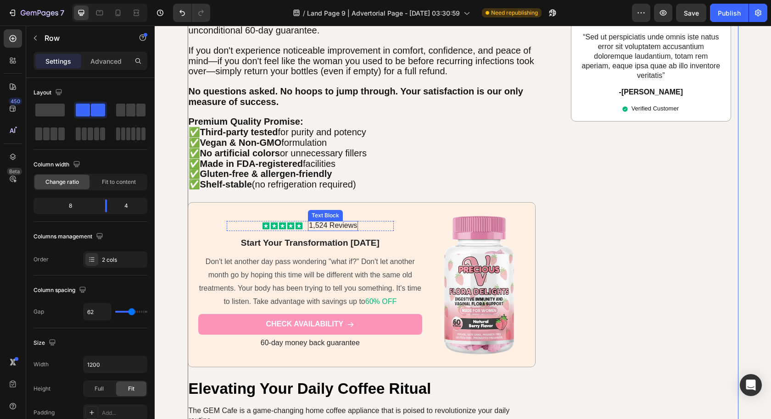
click at [335, 222] on span "1,524 Reviews" at bounding box center [333, 226] width 48 height 8
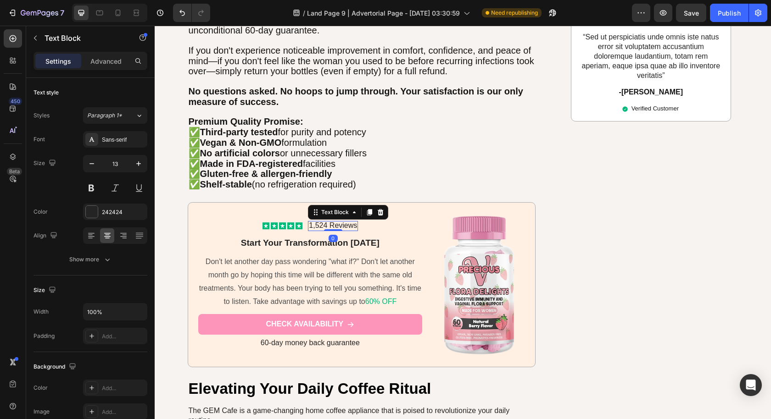
click at [335, 222] on span "1,524 Reviews" at bounding box center [333, 226] width 48 height 8
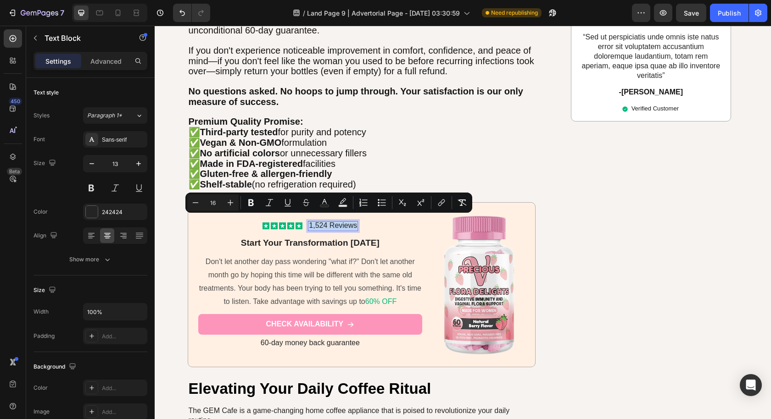
click at [316, 222] on span "1,524 Reviews" at bounding box center [333, 226] width 48 height 8
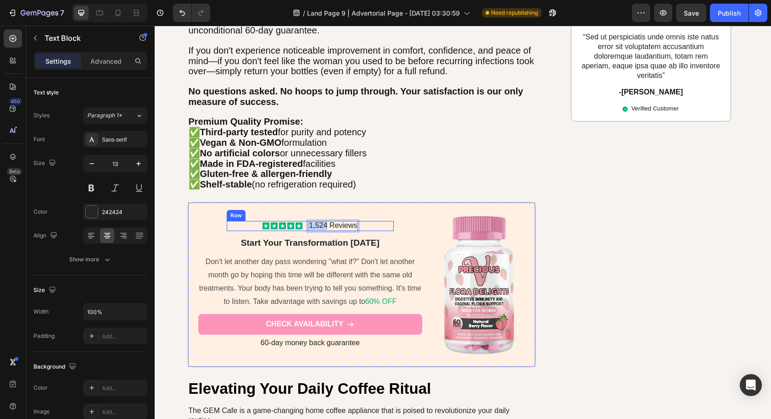
drag, startPoint x: 323, startPoint y: 221, endPoint x: 299, endPoint y: 220, distance: 24.8
click at [299, 221] on div "Icon Icon Icon Icon Icon Icon List 1,524 Reviews Text Block 0 Row" at bounding box center [310, 226] width 167 height 10
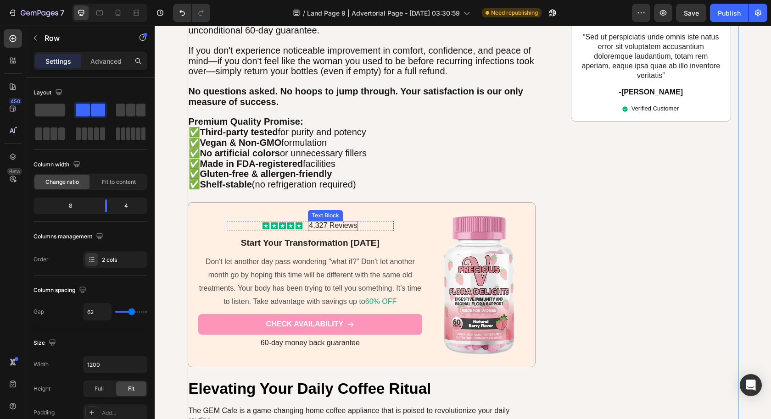
click at [325, 222] on span "4,327 Reviews" at bounding box center [333, 226] width 48 height 8
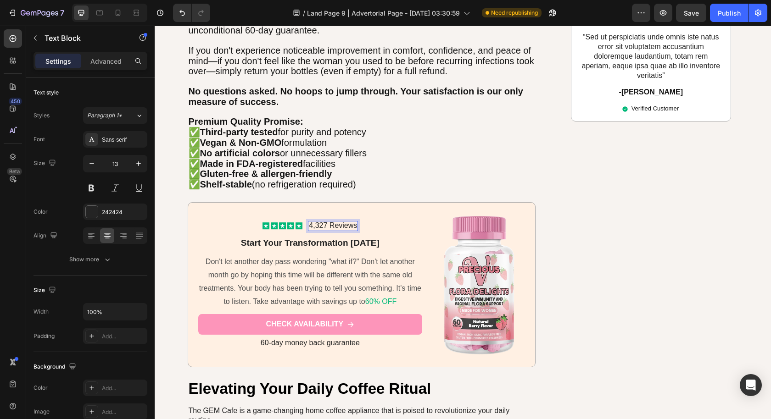
click at [322, 222] on span "4,327 Reviews" at bounding box center [333, 226] width 48 height 8
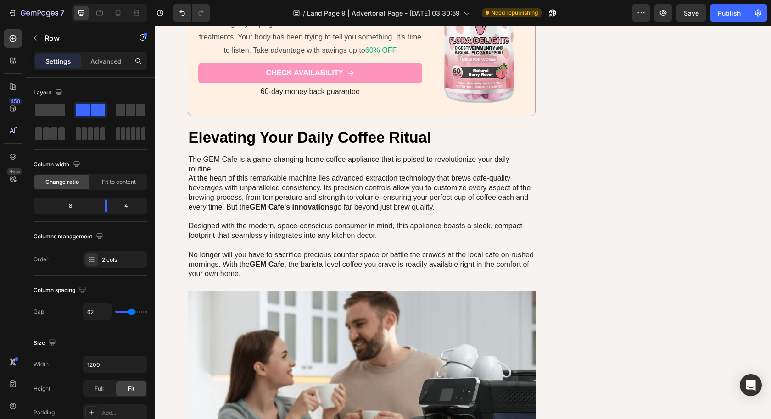
scroll to position [3160, 0]
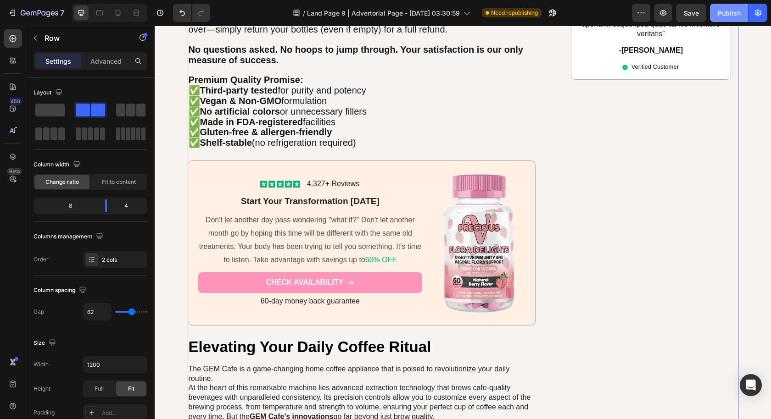
click at [718, 19] on button "Publish" at bounding box center [729, 13] width 39 height 18
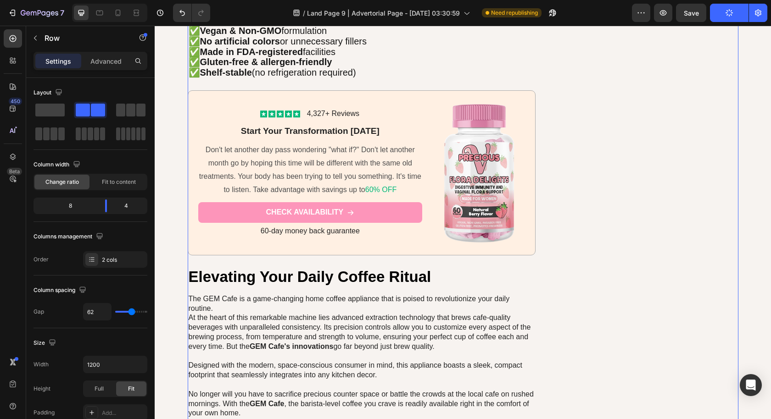
scroll to position [3229, 0]
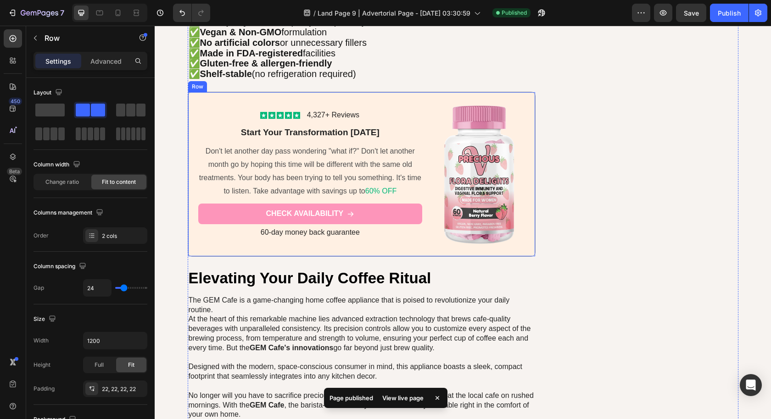
click at [524, 102] on div "Icon Icon Icon Icon Icon Icon List 4,327+ Reviews Text Block Row Start Your Tra…" at bounding box center [362, 174] width 348 height 165
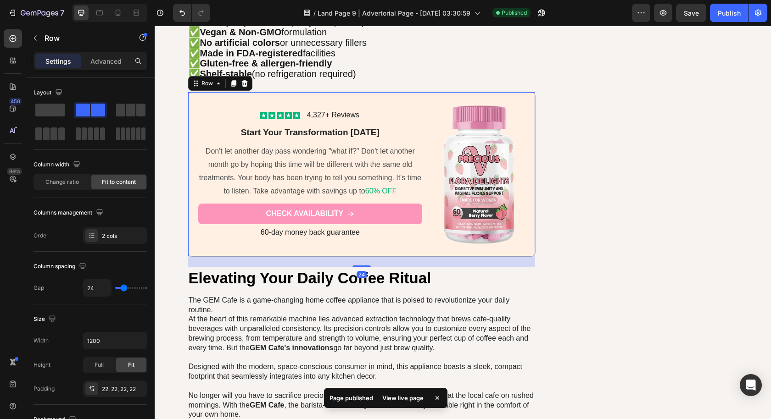
click at [231, 80] on icon at bounding box center [233, 83] width 5 height 6
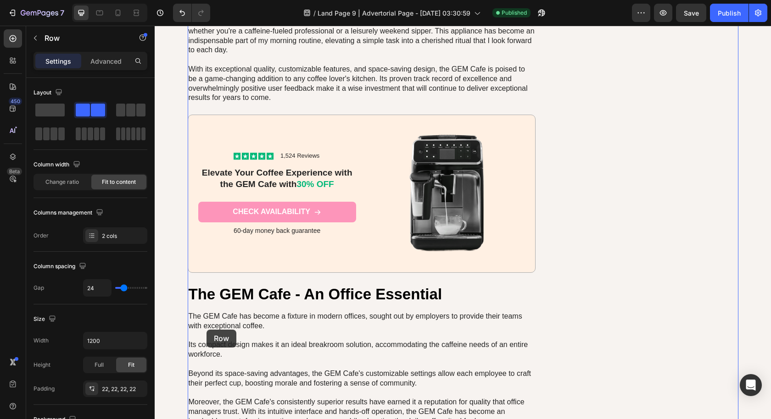
scroll to position [4095, 0]
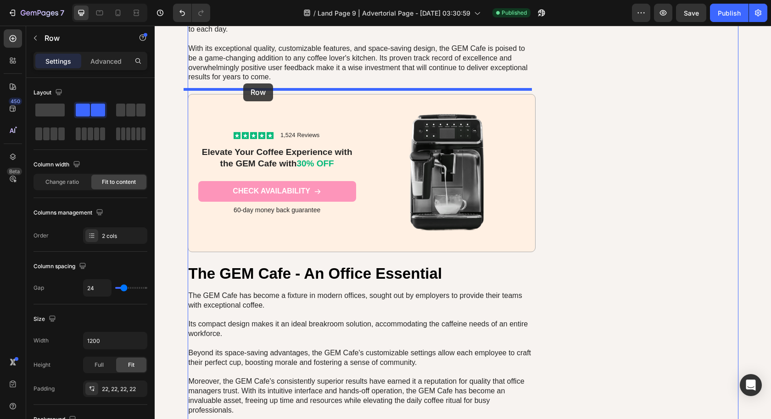
drag, startPoint x: 194, startPoint y: 257, endPoint x: 243, endPoint y: 83, distance: 180.2
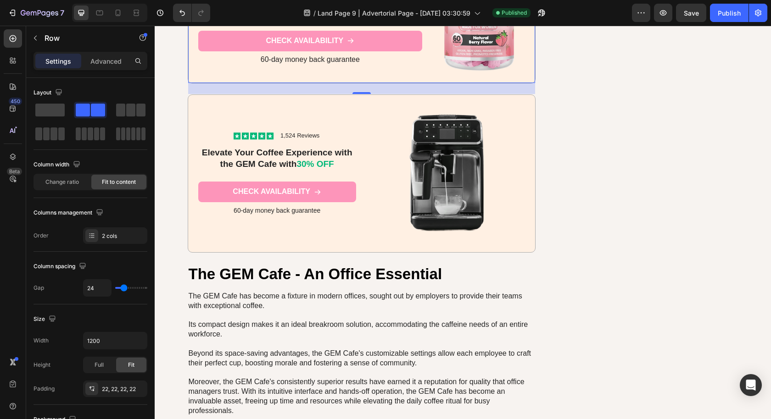
scroll to position [3919, 0]
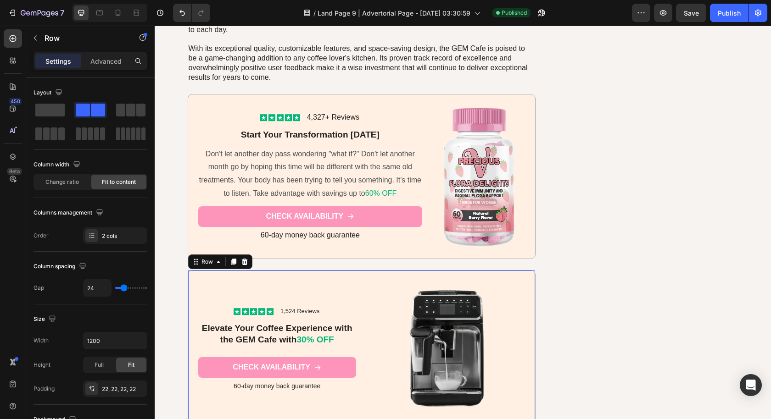
click at [526, 282] on div "Icon Icon Icon Icon Icon Icon List 1,524 Reviews Text Block Row Elevate Your Co…" at bounding box center [362, 349] width 348 height 158
click at [241, 259] on icon at bounding box center [244, 262] width 6 height 6
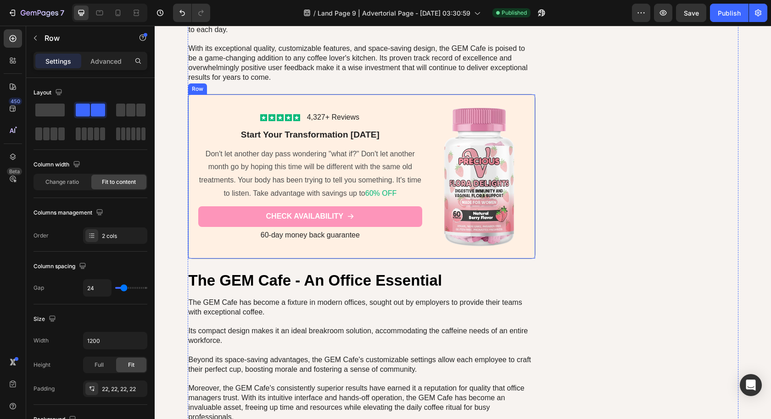
click at [203, 105] on div "Icon Icon Icon Icon Icon Icon List 4,327+ Reviews Text Block Row Start Your Tra…" at bounding box center [310, 177] width 224 height 144
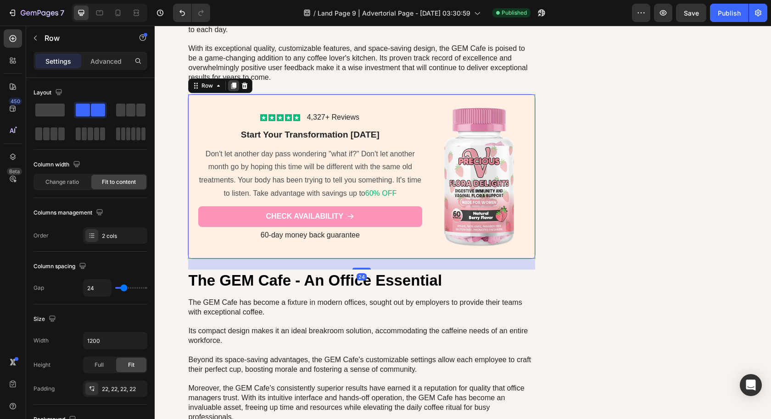
click at [231, 83] on icon at bounding box center [233, 86] width 5 height 6
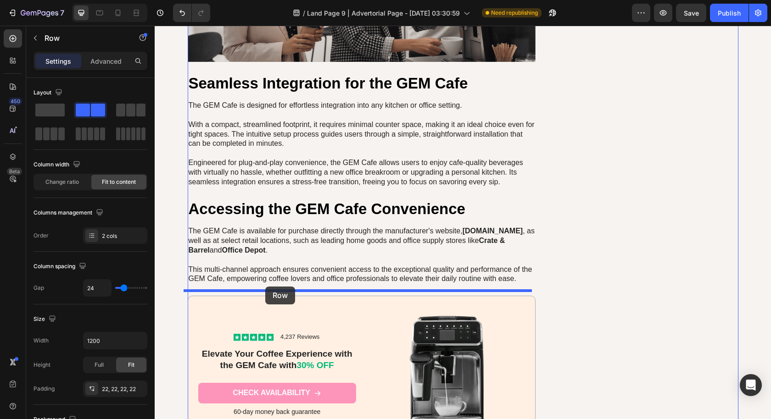
drag, startPoint x: 190, startPoint y: 263, endPoint x: 266, endPoint y: 287, distance: 79.3
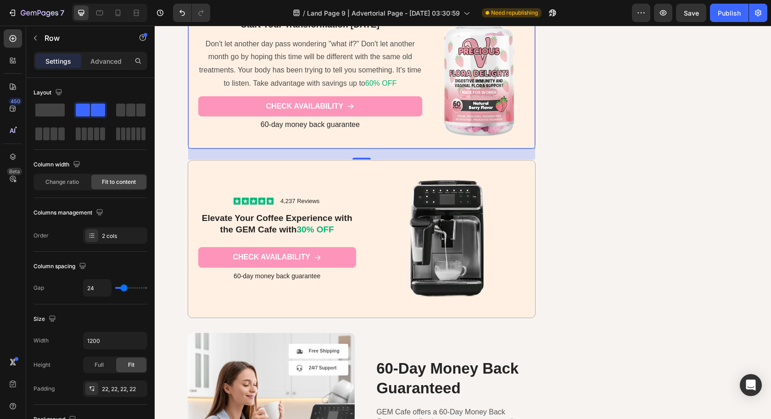
scroll to position [4779, 0]
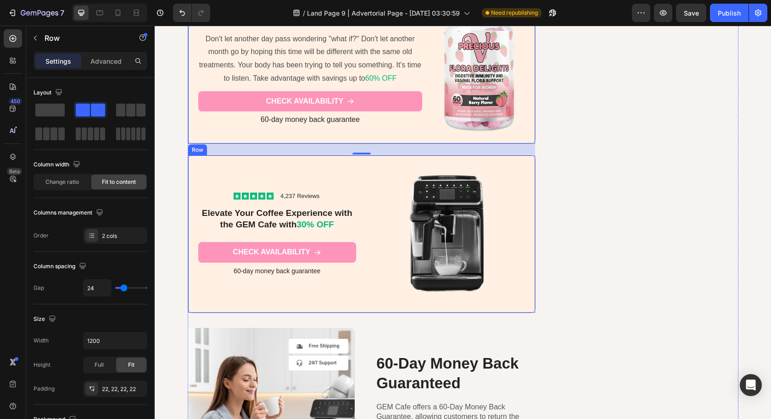
click at [526, 195] on div "Icon Icon Icon Icon Icon Icon List 4,237 Reviews Text Block Row Elevate Your Co…" at bounding box center [362, 234] width 348 height 158
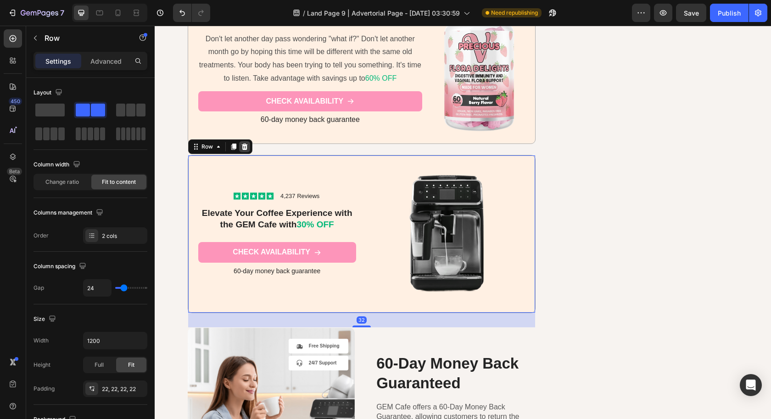
click at [241, 144] on icon at bounding box center [244, 147] width 6 height 6
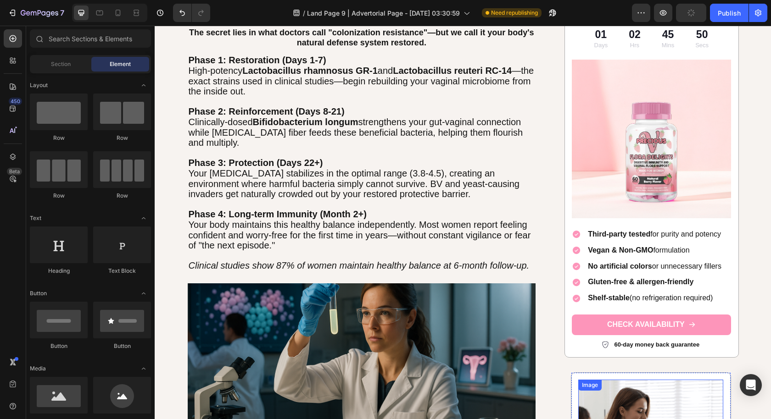
scroll to position [2580, 0]
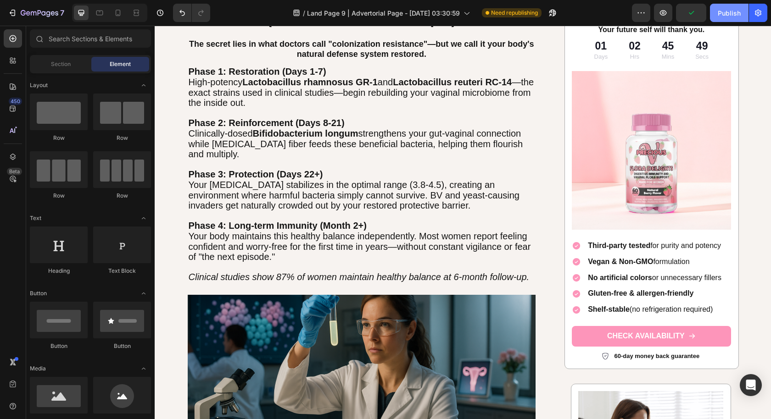
click at [726, 11] on div "Publish" at bounding box center [728, 13] width 23 height 10
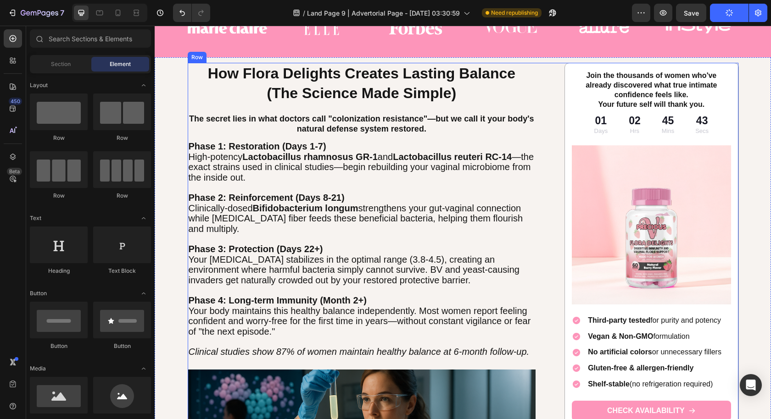
scroll to position [2389, 0]
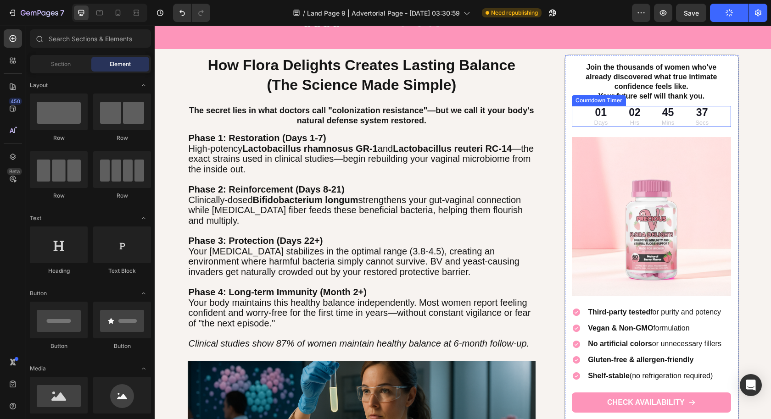
click at [606, 111] on div "01 Days" at bounding box center [600, 117] width 31 height 22
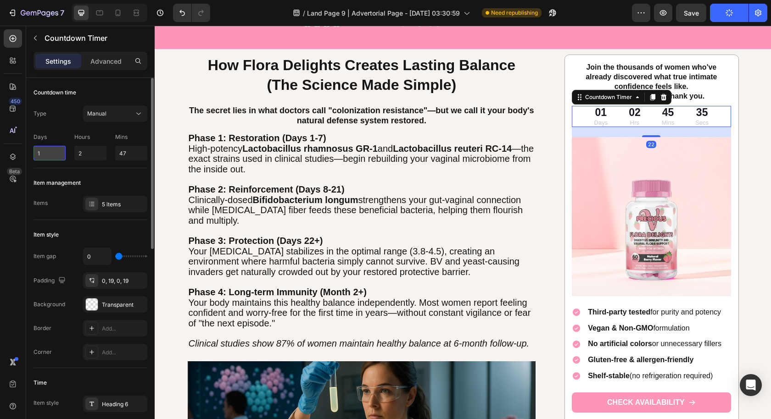
click at [45, 157] on input "1" at bounding box center [49, 153] width 32 height 15
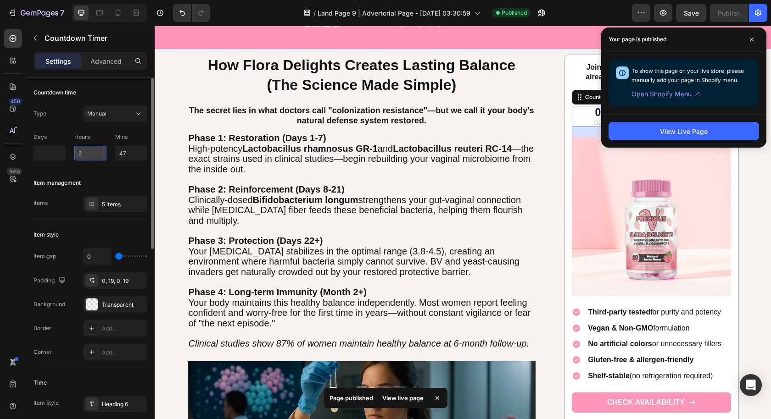
click at [93, 152] on input "2" at bounding box center [90, 153] width 32 height 15
type input "0"
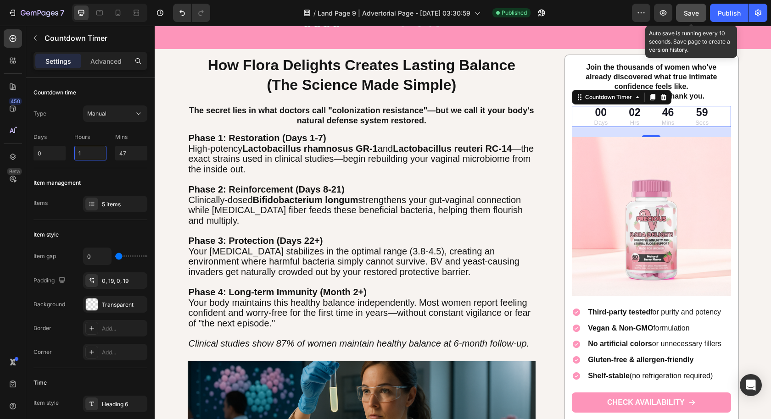
type input "1"
click at [696, 14] on span "Save" at bounding box center [690, 13] width 15 height 8
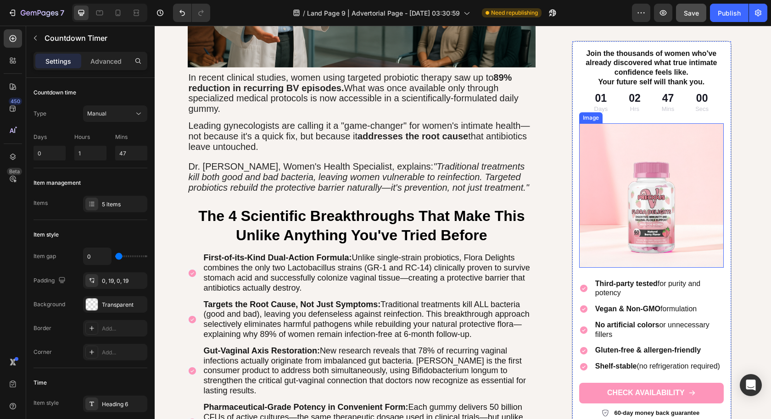
scroll to position [1120, 0]
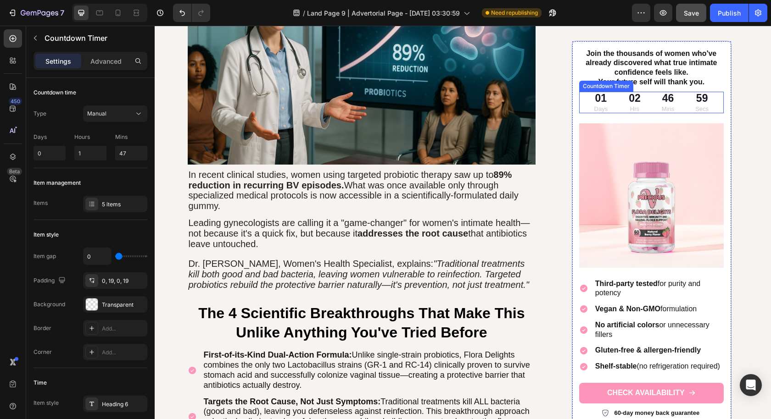
click at [663, 103] on div "46" at bounding box center [667, 98] width 12 height 14
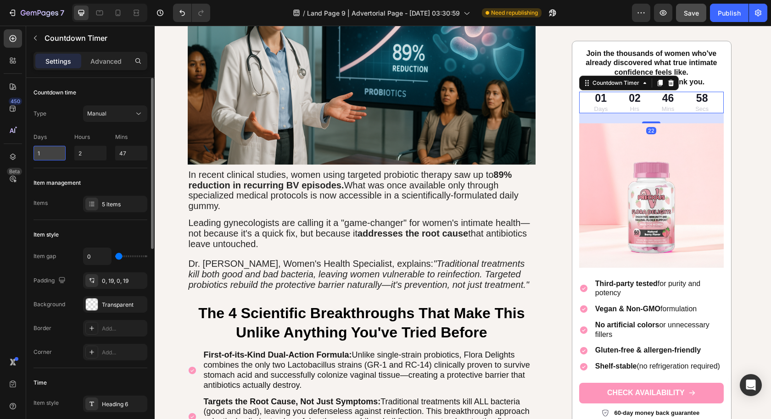
click at [52, 156] on input "1" at bounding box center [49, 153] width 32 height 15
click at [84, 154] on input "2" at bounding box center [90, 153] width 32 height 15
type input "0"
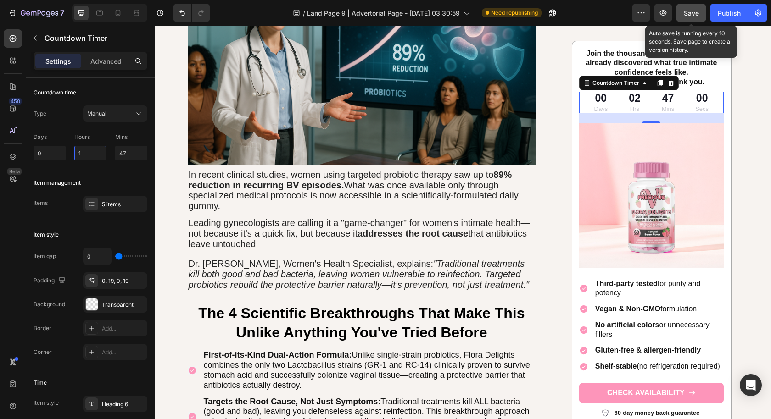
type input "1"
click at [690, 13] on span "Save" at bounding box center [690, 13] width 15 height 8
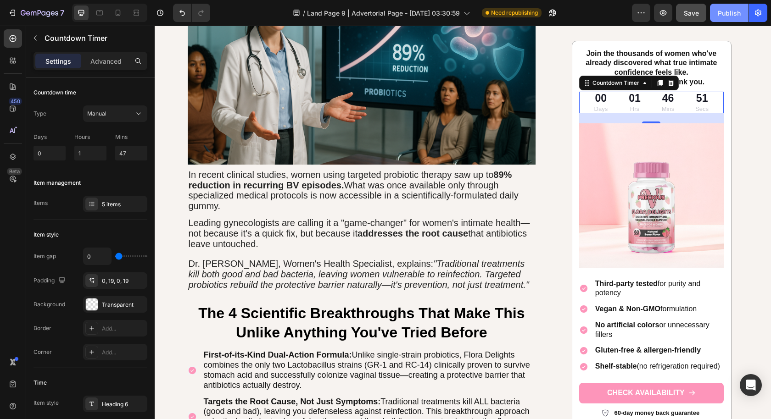
click at [727, 19] on button "Publish" at bounding box center [729, 13] width 39 height 18
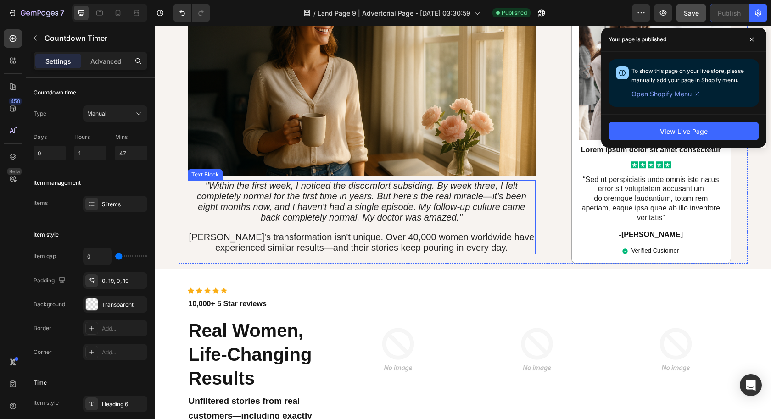
scroll to position [2235, 0]
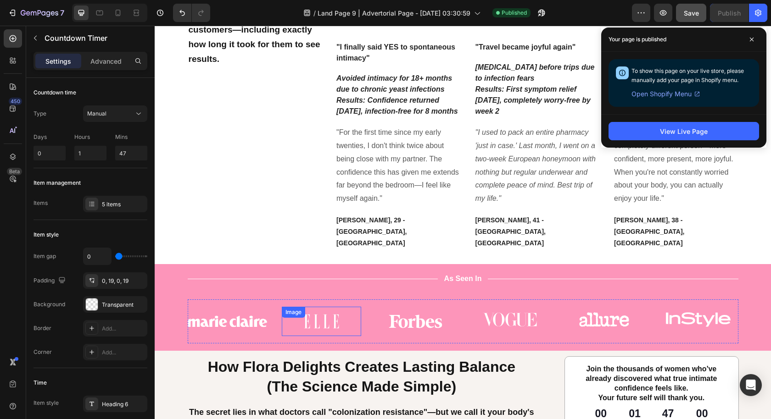
click at [320, 307] on img at bounding box center [321, 321] width 79 height 29
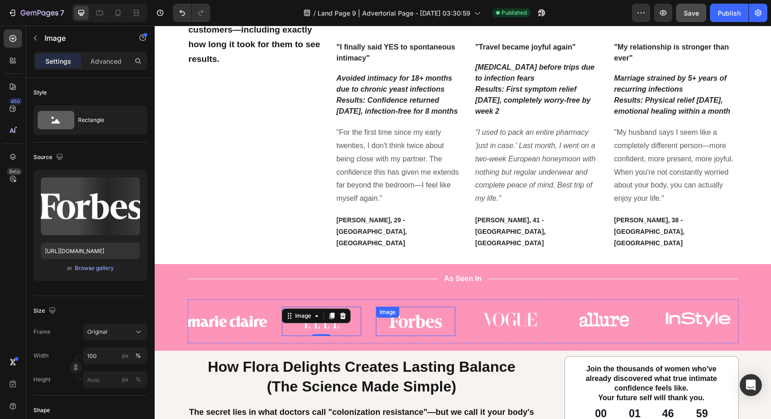
click at [447, 307] on img at bounding box center [415, 321] width 79 height 29
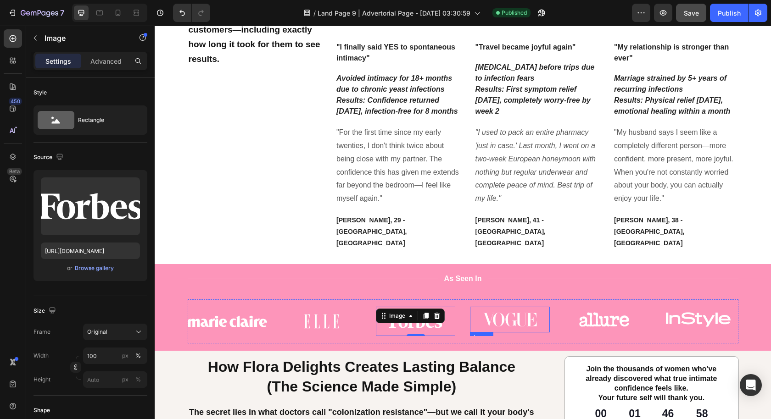
click at [501, 307] on img at bounding box center [509, 319] width 79 height 25
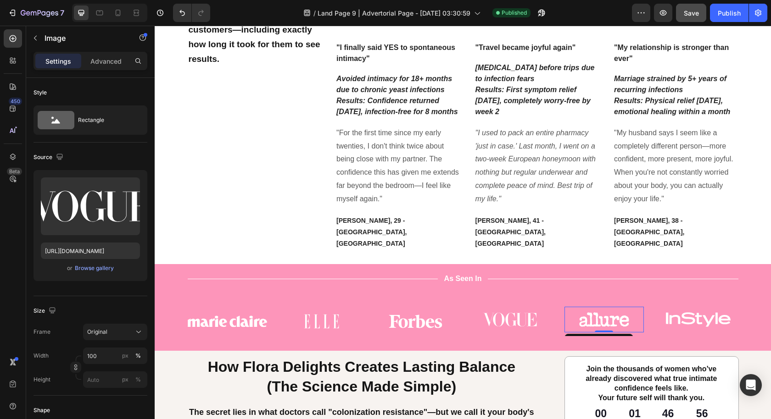
click at [610, 307] on img at bounding box center [603, 319] width 79 height 25
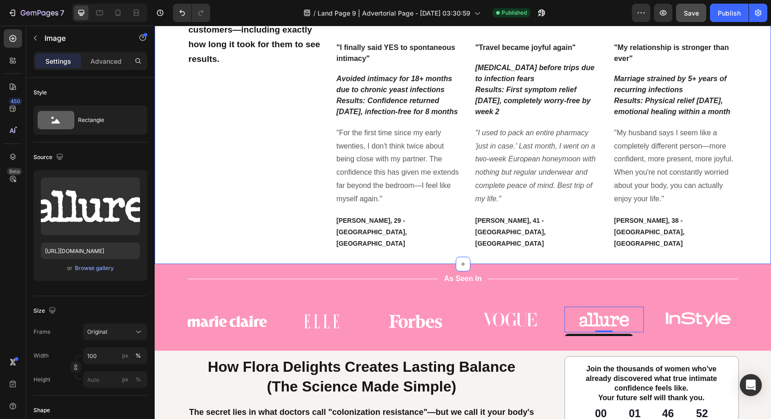
click at [176, 103] on div "Icon Icon Icon Icon Icon Icon List Hoz 10,000+ 5 Star reviews Text block Real W…" at bounding box center [462, 75] width 602 height 349
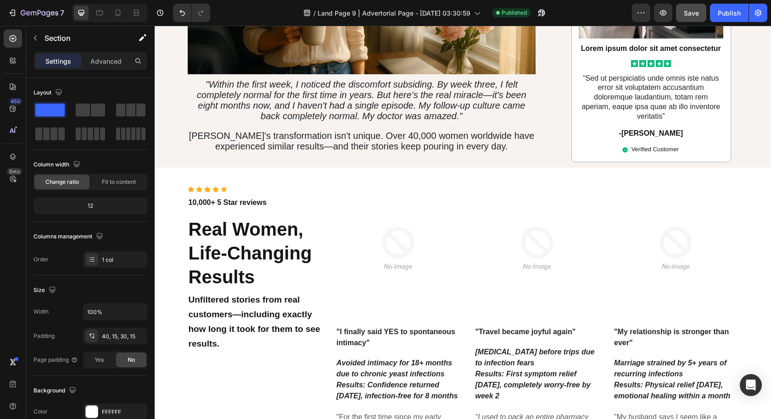
scroll to position [2333, 0]
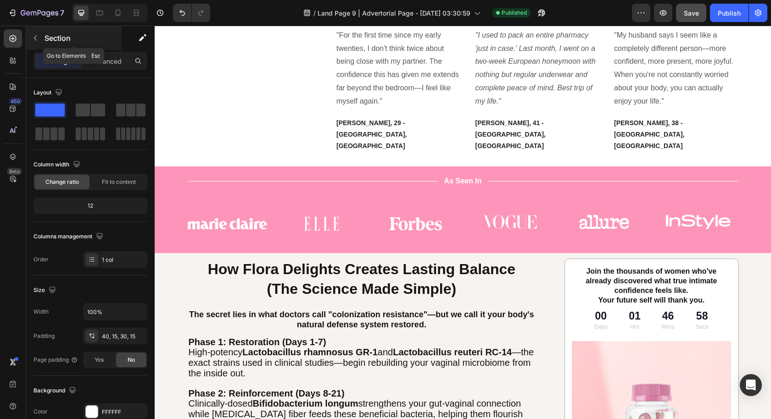
click at [37, 34] on icon "button" at bounding box center [35, 37] width 7 height 7
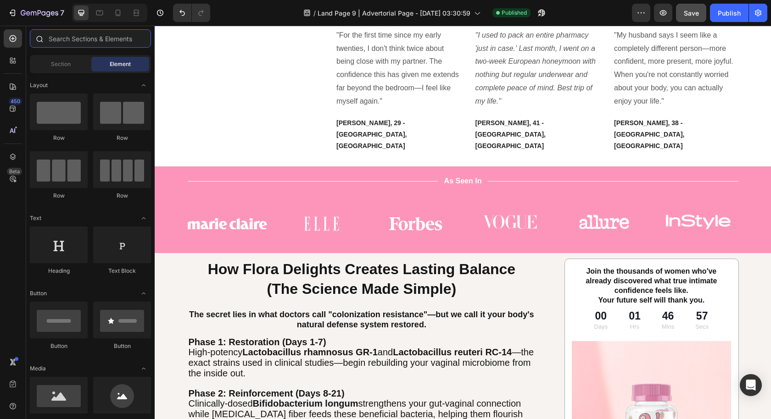
click at [102, 39] on input "text" at bounding box center [90, 38] width 121 height 18
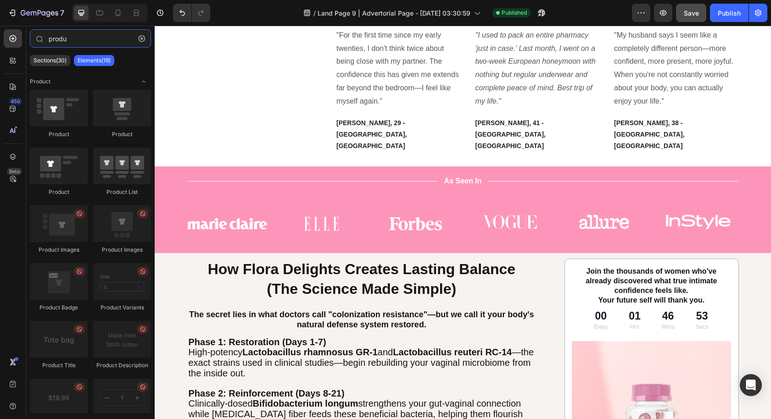
type input "produ"
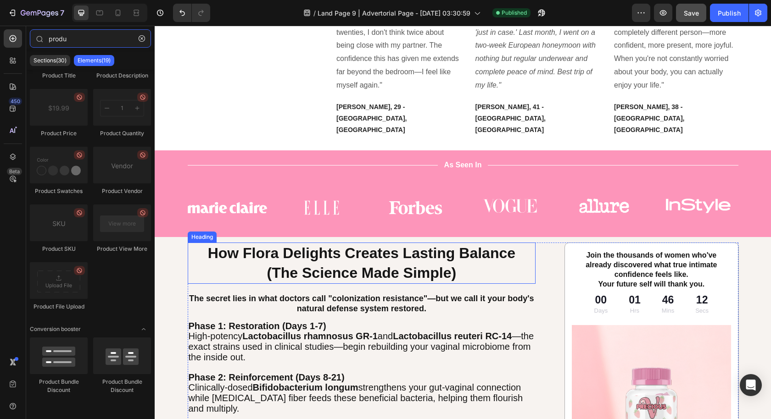
scroll to position [2351, 0]
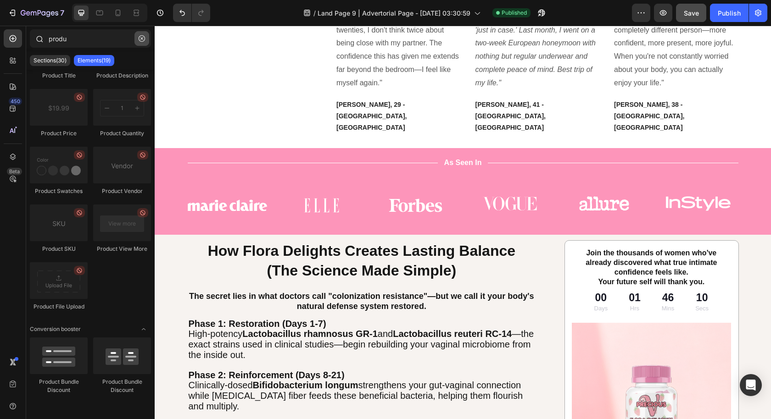
click at [144, 39] on icon "button" at bounding box center [142, 38] width 6 height 6
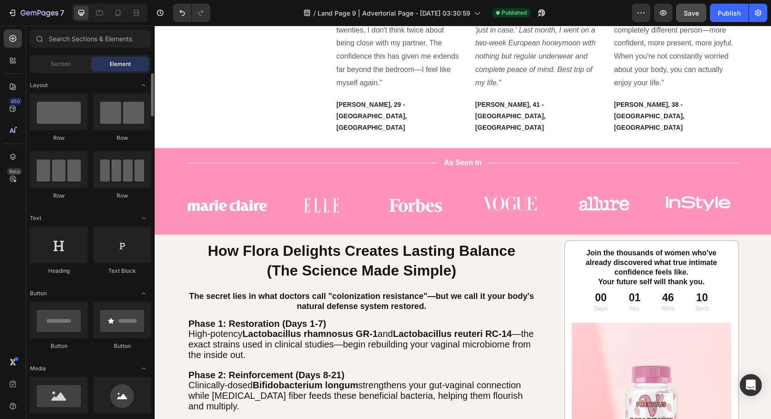
click at [53, 61] on span "Section" at bounding box center [61, 64] width 20 height 8
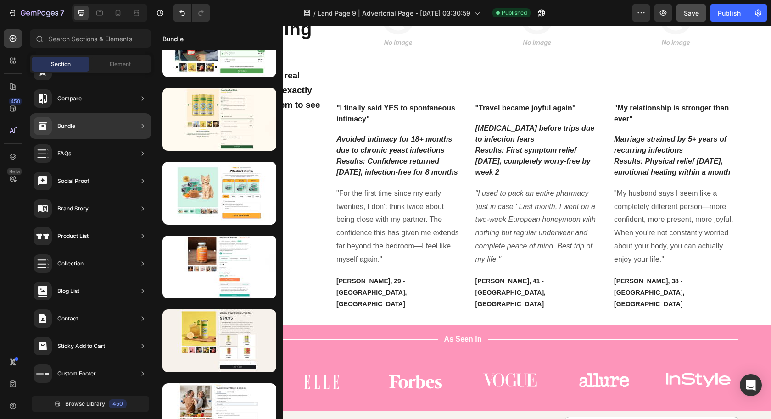
scroll to position [83, 0]
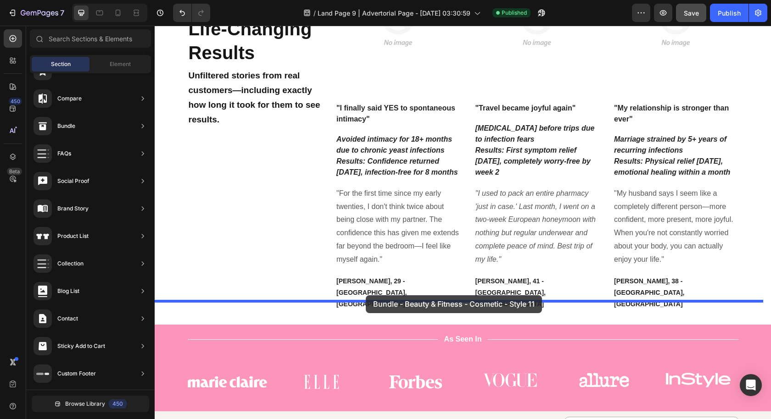
drag, startPoint x: 367, startPoint y: 182, endPoint x: 360, endPoint y: 293, distance: 110.7
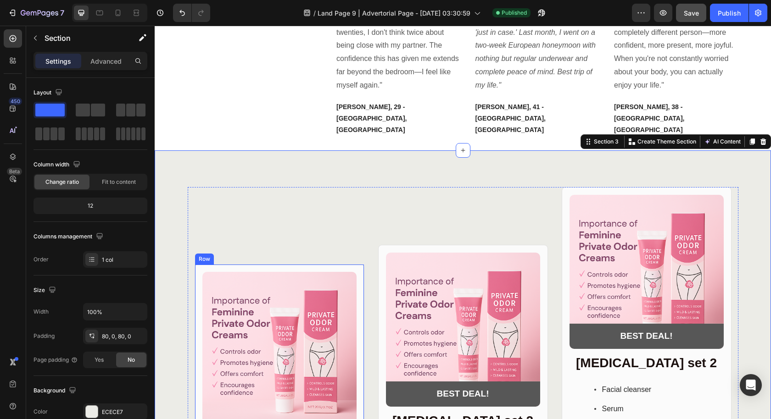
scroll to position [2347, 0]
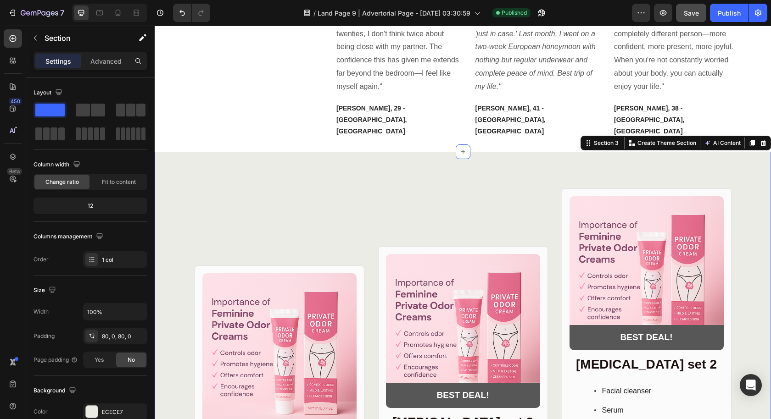
click at [760, 140] on icon at bounding box center [763, 143] width 6 height 6
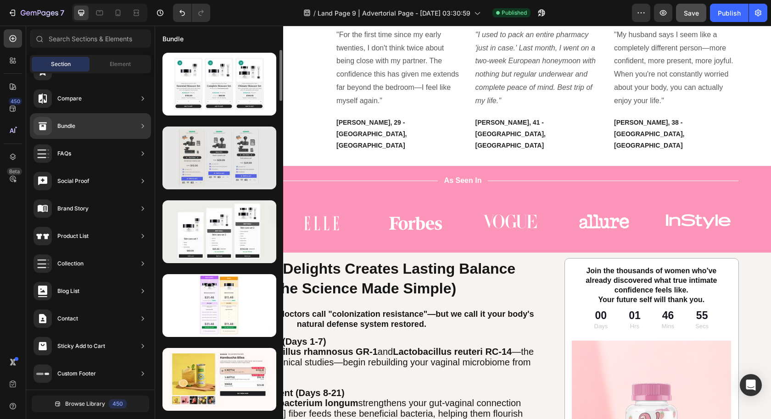
scroll to position [0, 0]
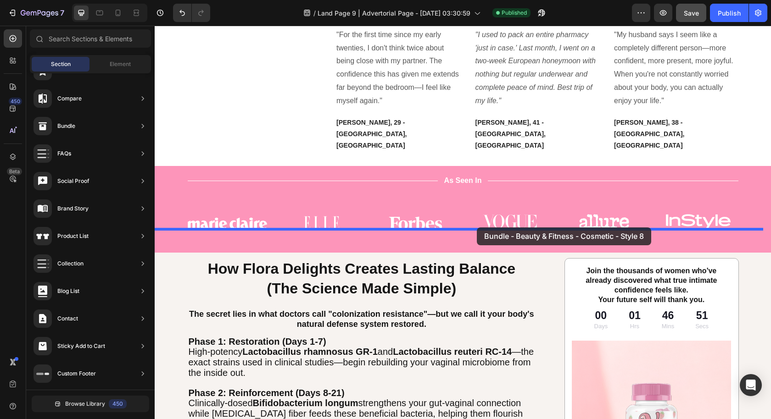
drag, startPoint x: 366, startPoint y: 109, endPoint x: 476, endPoint y: 228, distance: 162.6
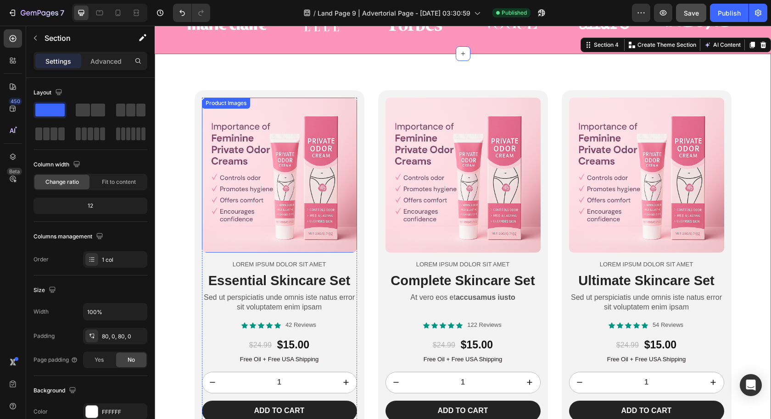
scroll to position [2342, 0]
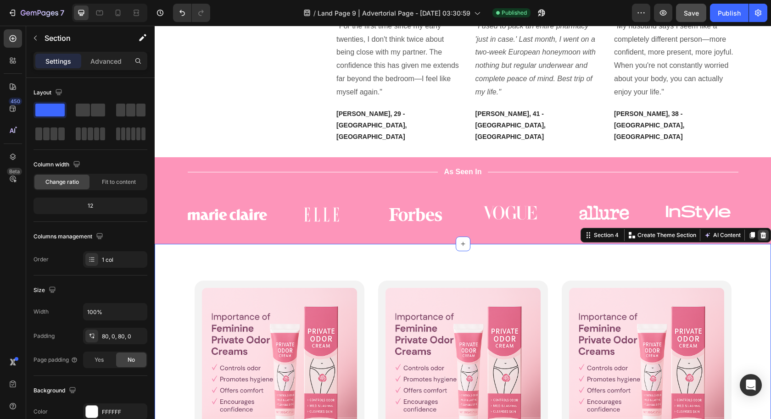
click at [759, 232] on icon at bounding box center [762, 235] width 7 height 7
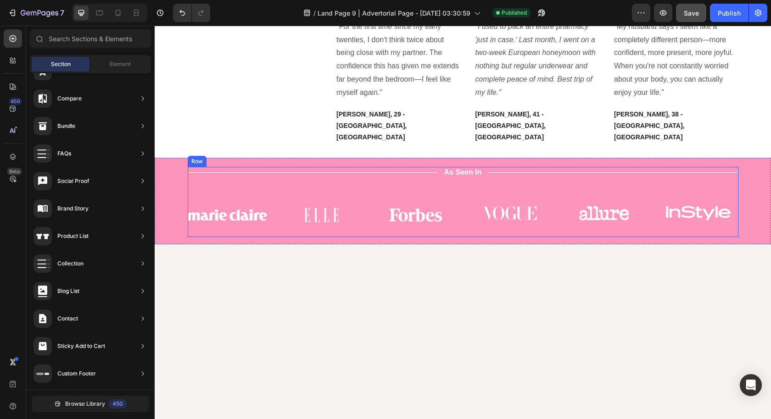
scroll to position [2340, 0]
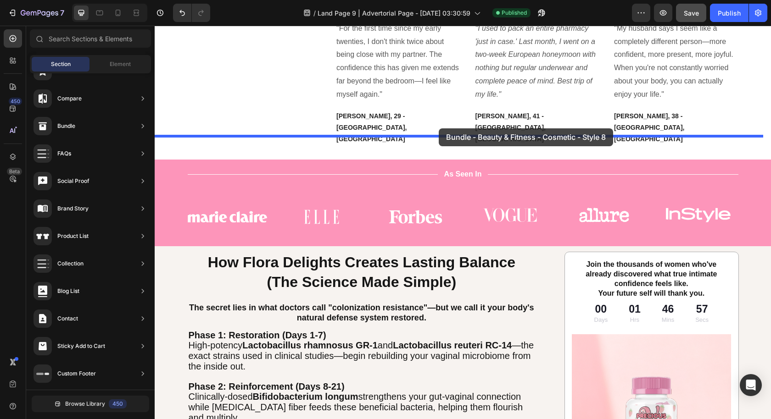
drag, startPoint x: 354, startPoint y: 119, endPoint x: 438, endPoint y: 128, distance: 85.4
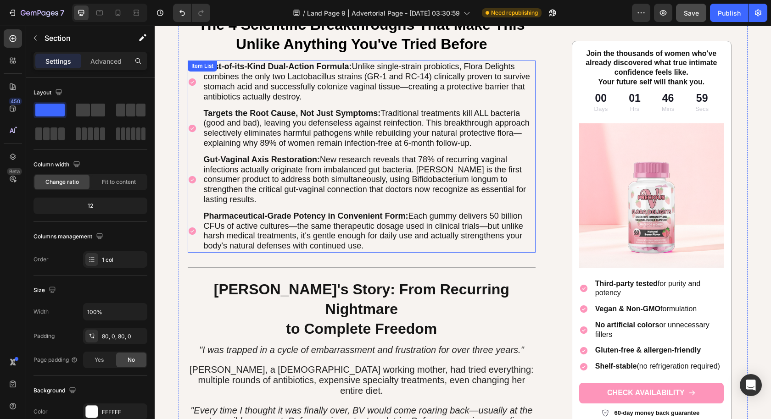
scroll to position [1407, 0]
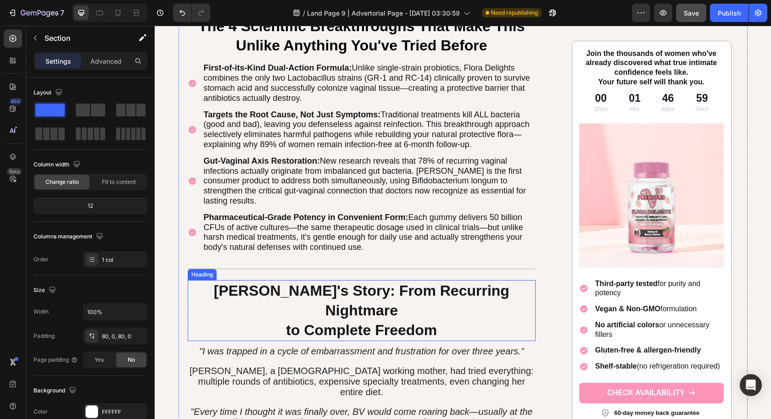
click at [425, 289] on strong "[PERSON_NAME]'s Story: From Recurring Nightmare" at bounding box center [361, 301] width 295 height 36
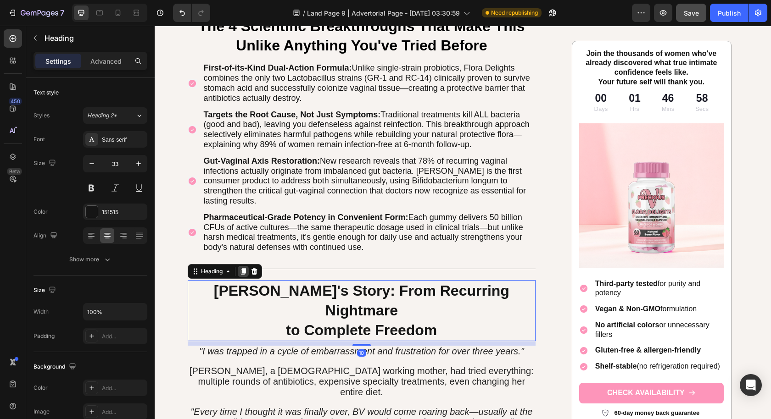
click at [240, 268] on icon at bounding box center [242, 271] width 5 height 6
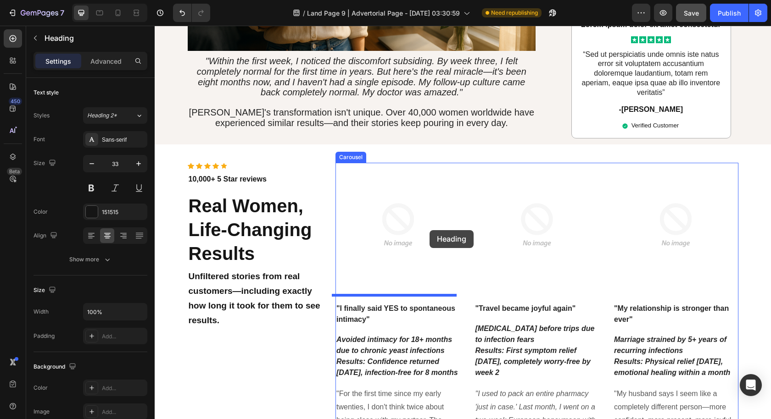
scroll to position [2168, 0]
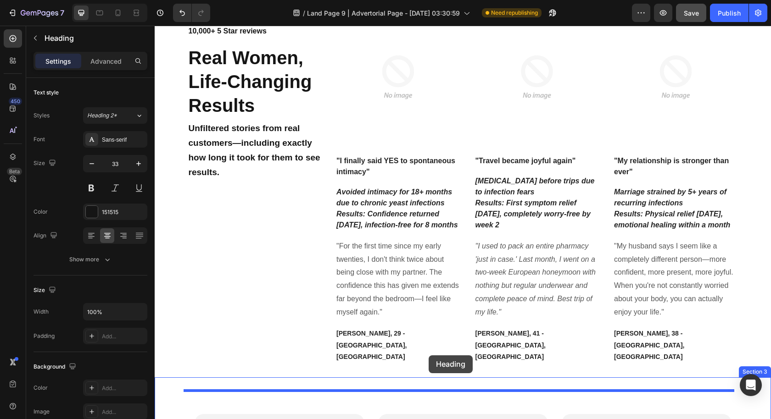
drag, startPoint x: 189, startPoint y: 311, endPoint x: 428, endPoint y: 358, distance: 243.0
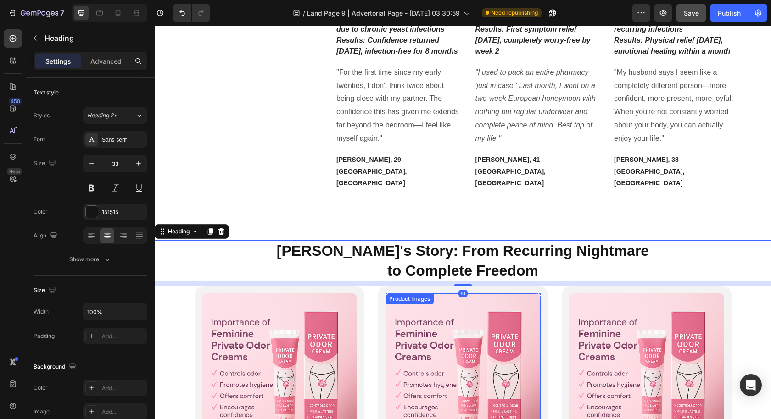
scroll to position [2351, 0]
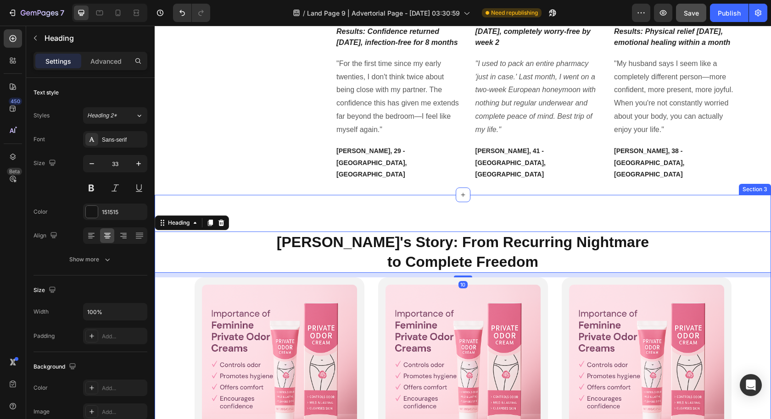
click at [474, 195] on div "Sarah's Story: From Recurring Nightmare to Complete Freedom Heading 10 Product …" at bounding box center [463, 425] width 616 height 461
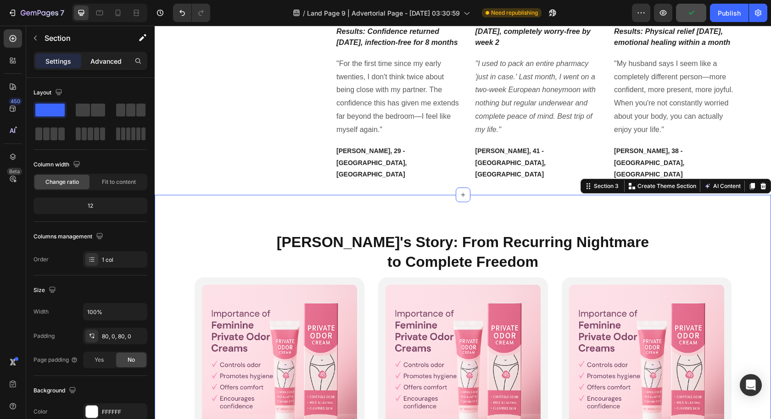
click at [98, 66] on div "Advanced" at bounding box center [106, 61] width 46 height 15
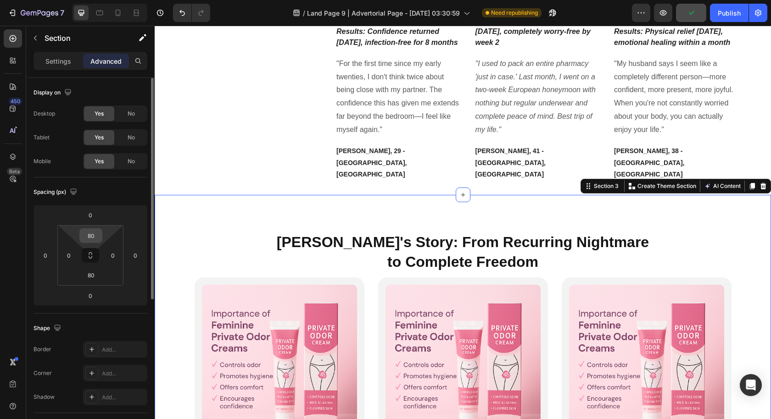
click at [96, 239] on input "80" at bounding box center [91, 236] width 18 height 14
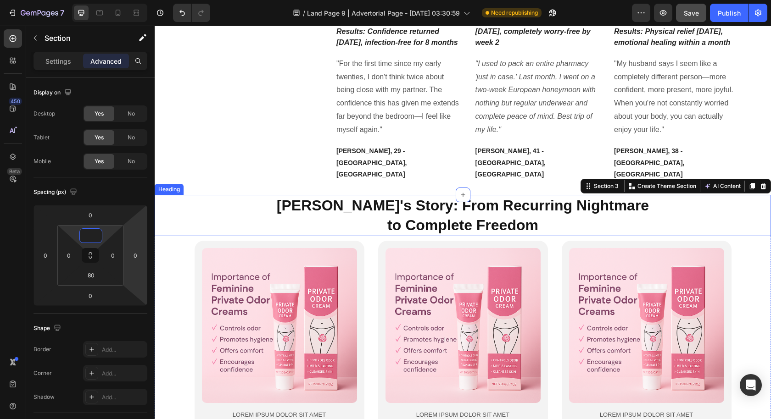
click at [296, 169] on div "Icon Icon Icon Icon Icon Icon List Hoz 10,000+ 5 Star reviews Text block Real W…" at bounding box center [463, 4] width 616 height 381
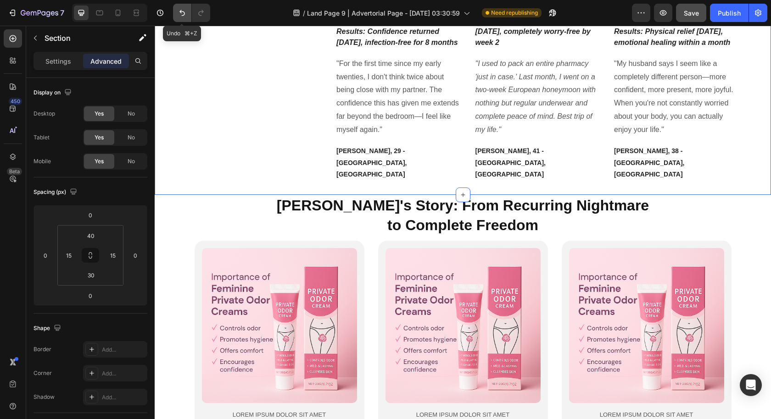
click at [178, 9] on icon "Undo/Redo" at bounding box center [181, 12] width 9 height 9
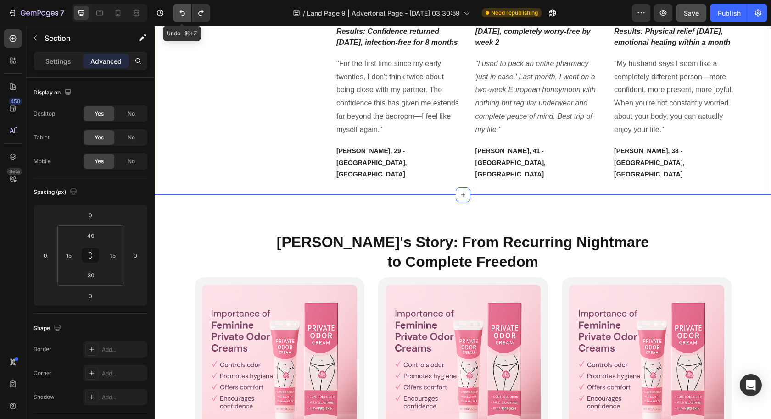
click at [178, 9] on icon "Undo/Redo" at bounding box center [181, 12] width 9 height 9
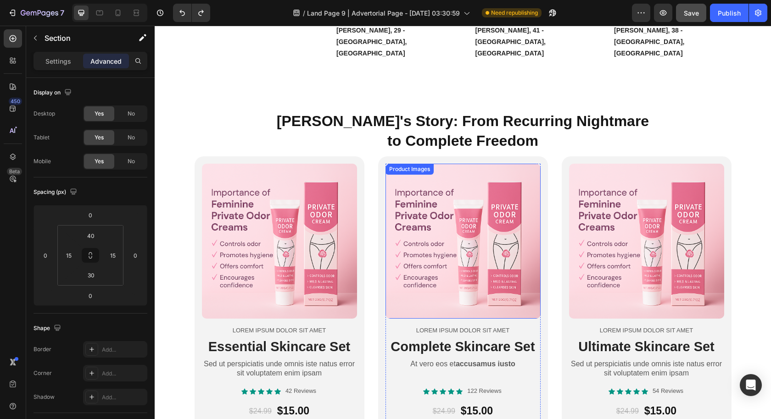
scroll to position [2213, 0]
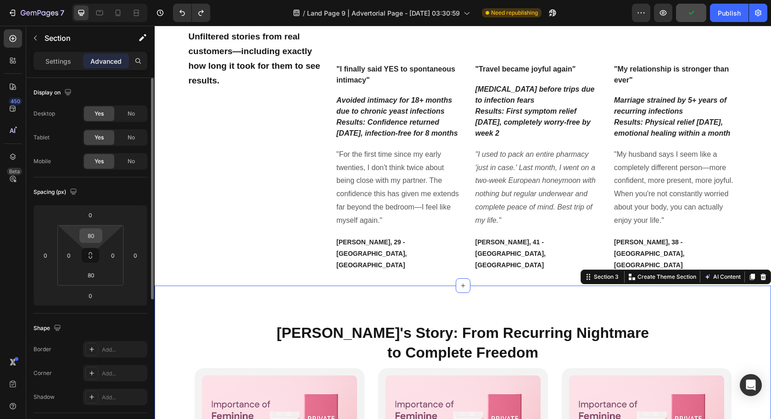
click at [97, 237] on input "80" at bounding box center [91, 236] width 18 height 14
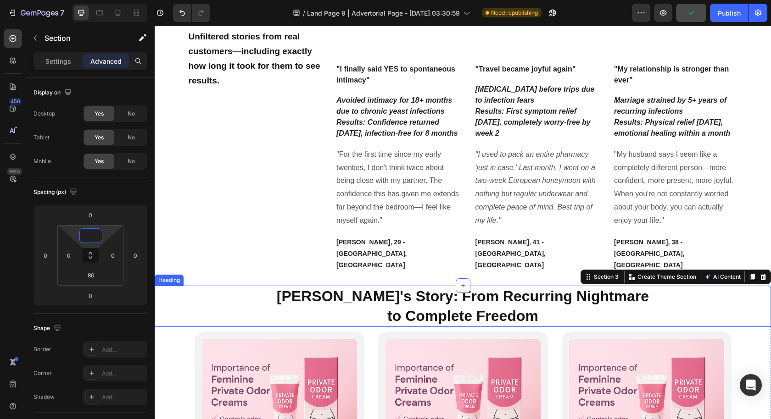
click at [341, 286] on h1 "Sarah's Story: From Recurring Nightmare to Complete Freedom" at bounding box center [463, 306] width 616 height 41
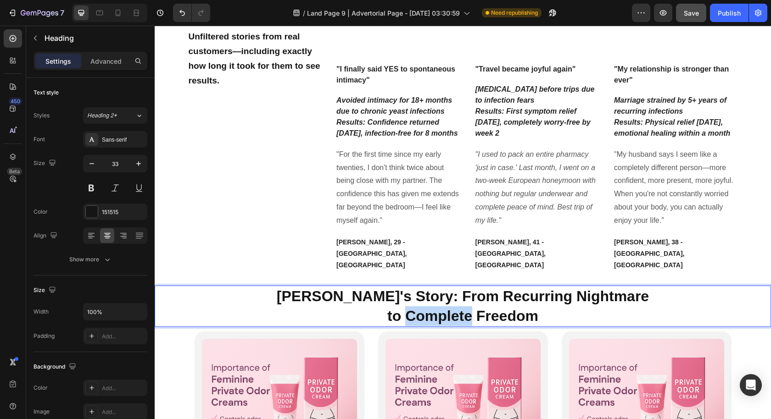
click at [463, 308] on strong "to Complete Freedom" at bounding box center [462, 316] width 151 height 17
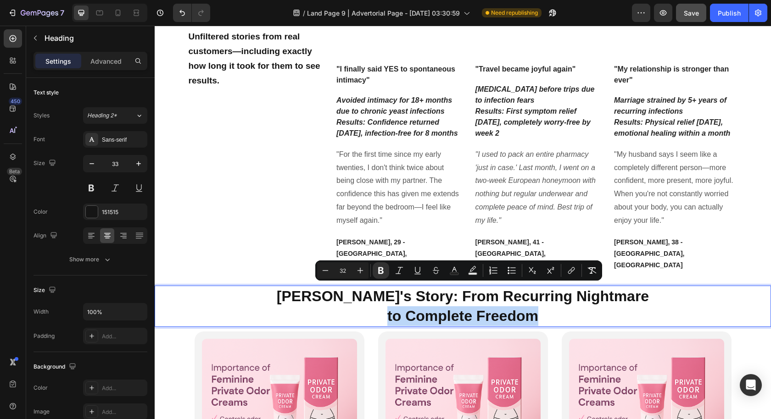
click at [536, 303] on h1 "Sarah's Story: From Recurring Nightmare to Complete Freedom" at bounding box center [463, 306] width 616 height 41
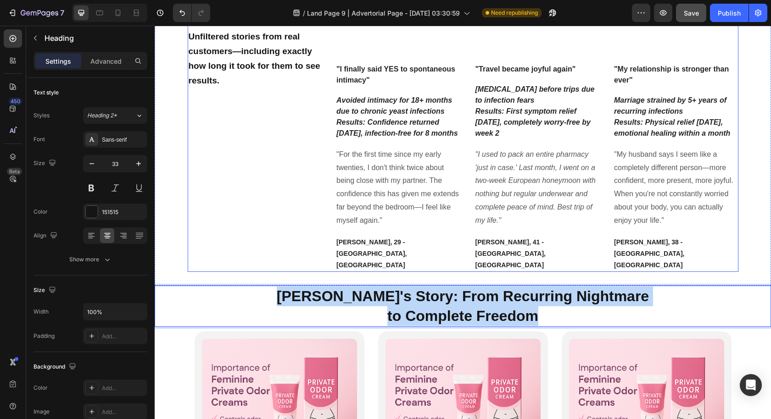
drag, startPoint x: 549, startPoint y: 295, endPoint x: 273, endPoint y: 237, distance: 282.1
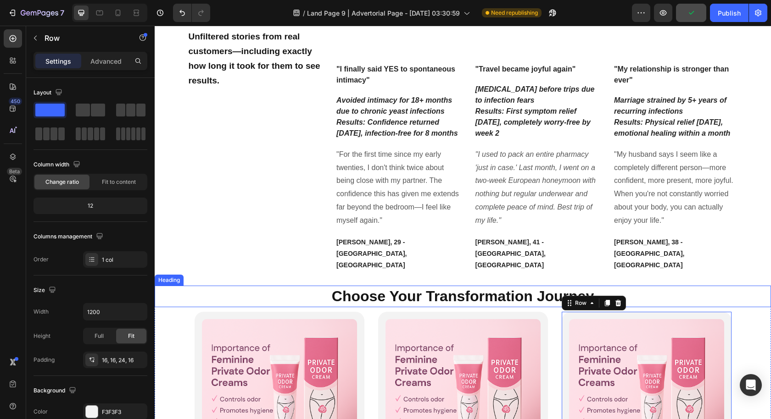
click at [665, 287] on p "⁠⁠⁠⁠⁠⁠⁠ Choose Your Transformation Journey" at bounding box center [462, 297] width 614 height 20
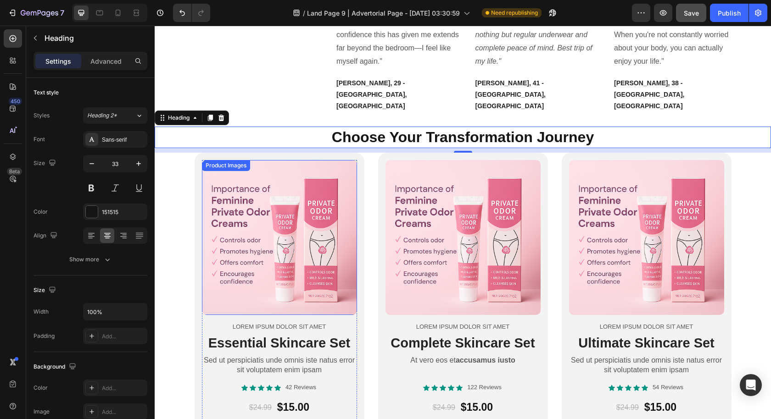
scroll to position [2384, 0]
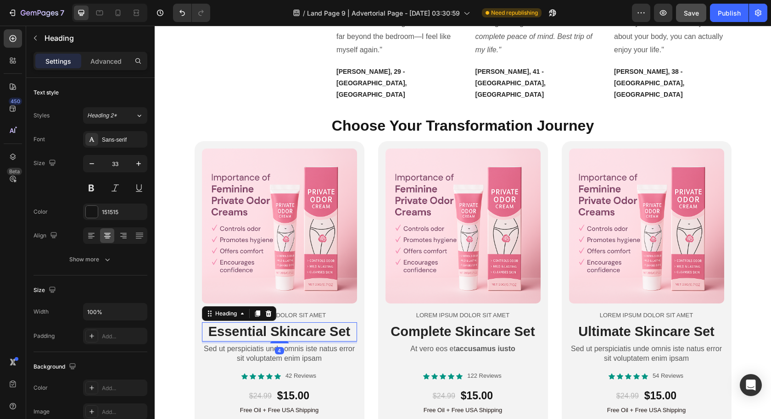
click at [291, 322] on h2 "Essential Skincare Set" at bounding box center [279, 331] width 155 height 19
click at [291, 323] on p "Essential Skincare Set" at bounding box center [279, 331] width 153 height 17
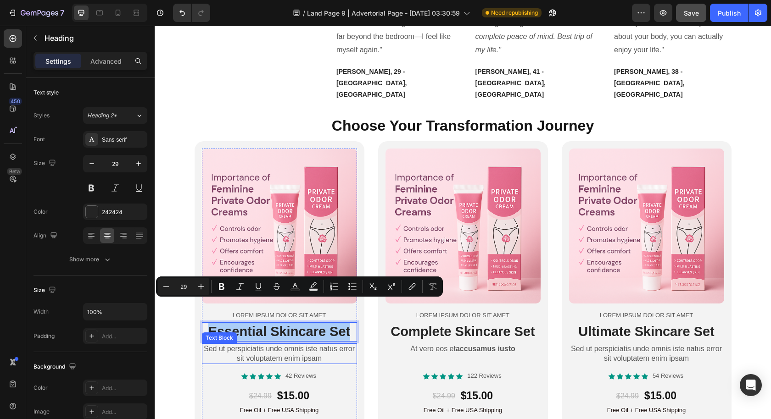
click at [330, 344] on p "Sed ut perspiciatis unde omnis iste natus error sit voluptatem enim ipsam" at bounding box center [279, 353] width 153 height 19
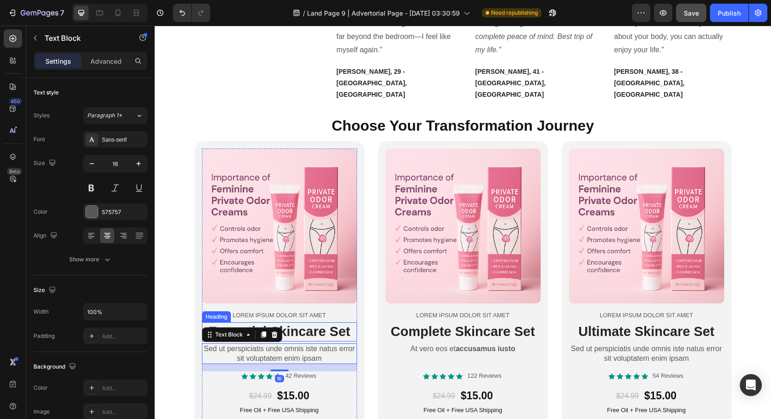
click at [326, 323] on p "Essential Skincare Set" at bounding box center [279, 331] width 153 height 17
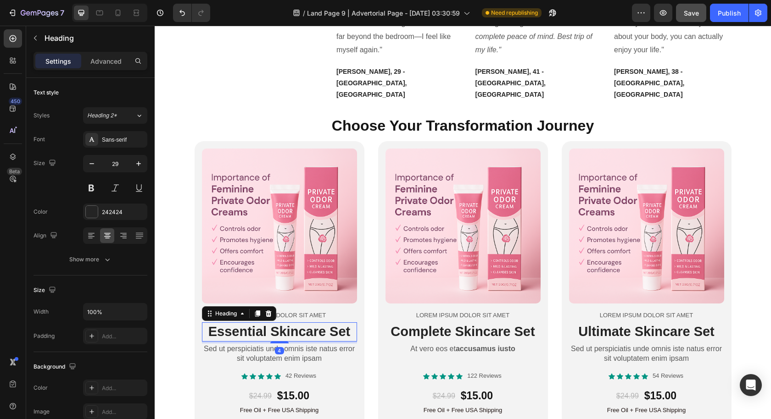
click at [326, 323] on p "Essential Skincare Set" at bounding box center [279, 331] width 153 height 17
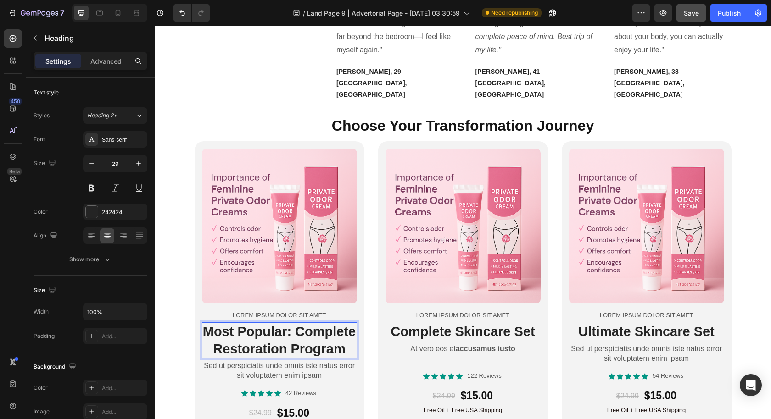
drag, startPoint x: 272, startPoint y: 320, endPoint x: 279, endPoint y: 315, distance: 8.7
click at [272, 323] on p "Most Popular: Complete Restoration Program" at bounding box center [279, 340] width 153 height 34
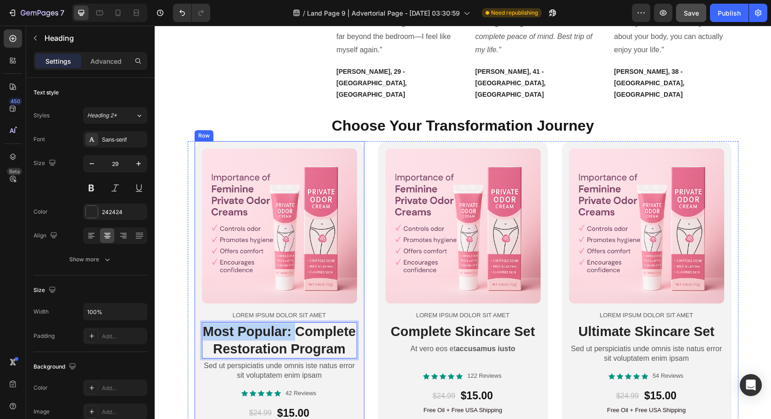
drag, startPoint x: 293, startPoint y: 307, endPoint x: 181, endPoint y: 305, distance: 111.5
click at [181, 305] on div "⁠⁠⁠⁠⁠⁠⁠ Choose Your Transformation Journey Heading Product Images Lorem ipsum d…" at bounding box center [463, 307] width 616 height 385
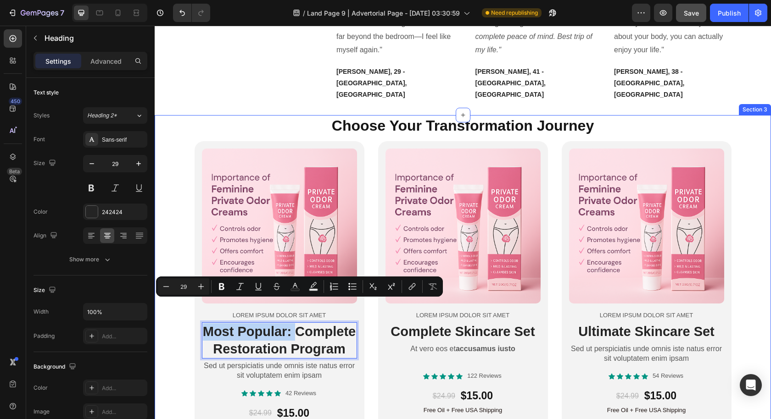
copy p "Most Popular:"
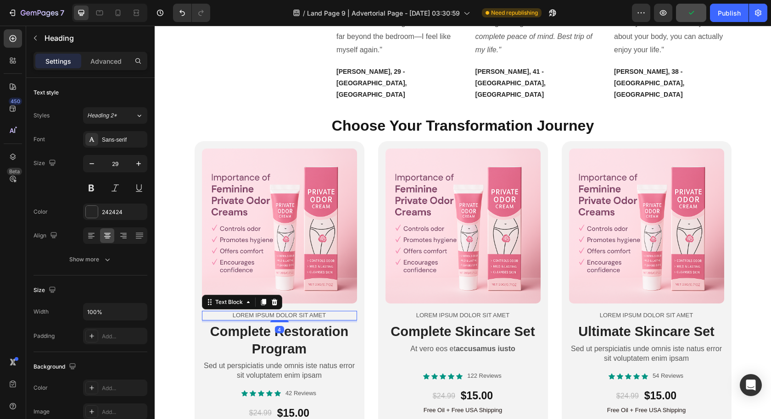
click at [274, 312] on p "Lorem ipsum dolor sit amet" at bounding box center [279, 316] width 153 height 8
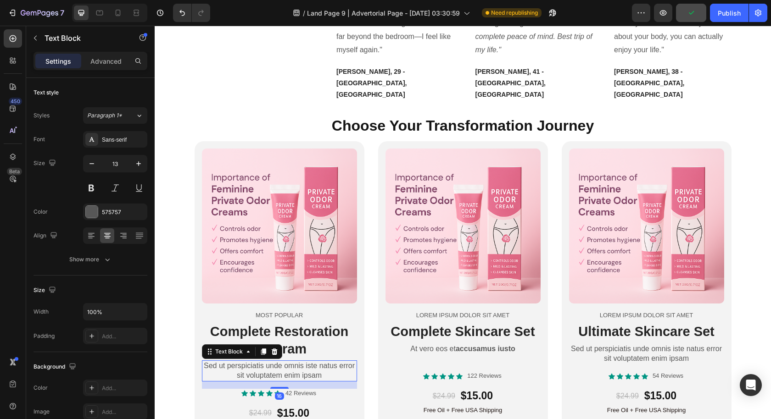
click at [277, 361] on p "Sed ut perspiciatis unde omnis iste natus error sit voluptatem enim ipsam" at bounding box center [279, 370] width 153 height 19
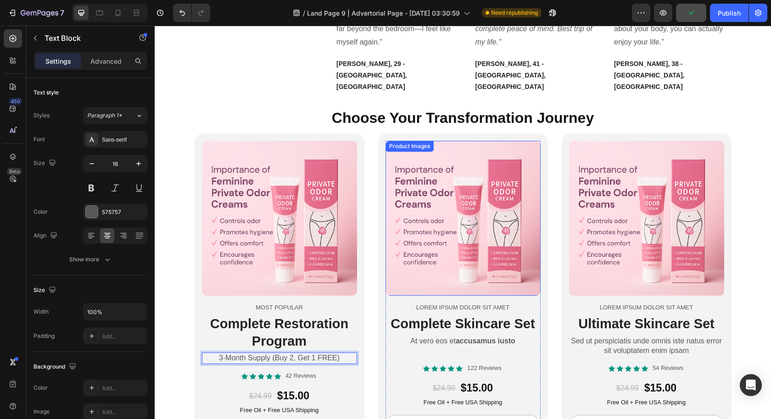
scroll to position [2458, 0]
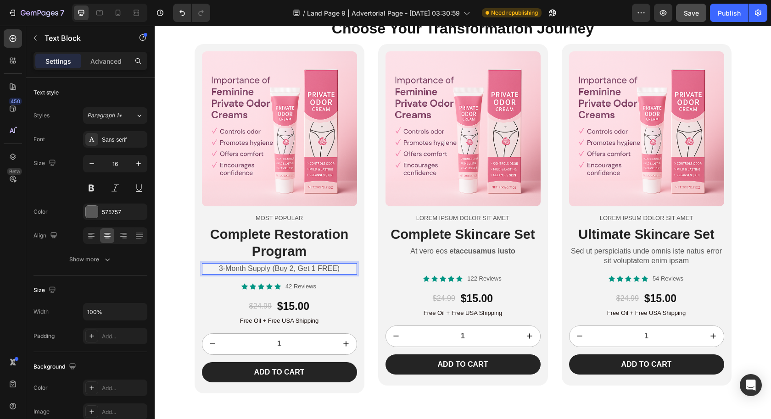
click at [320, 267] on p "3-Month Supply (Buy 2, Get 1 FREE)" at bounding box center [279, 269] width 153 height 10
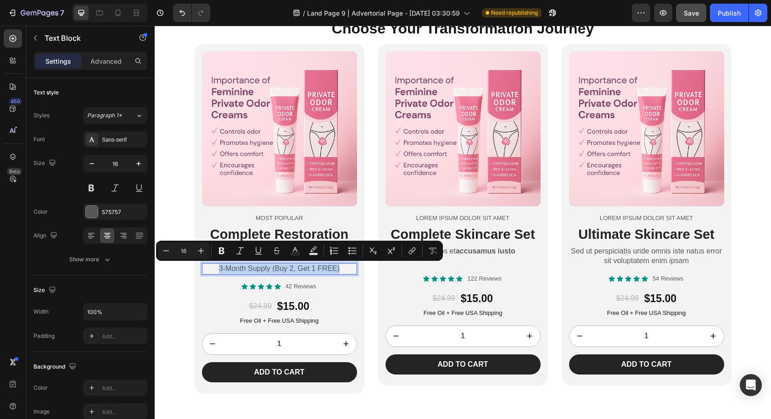
copy p "3-Month Supply (Buy 2, Get 1 FREE)"
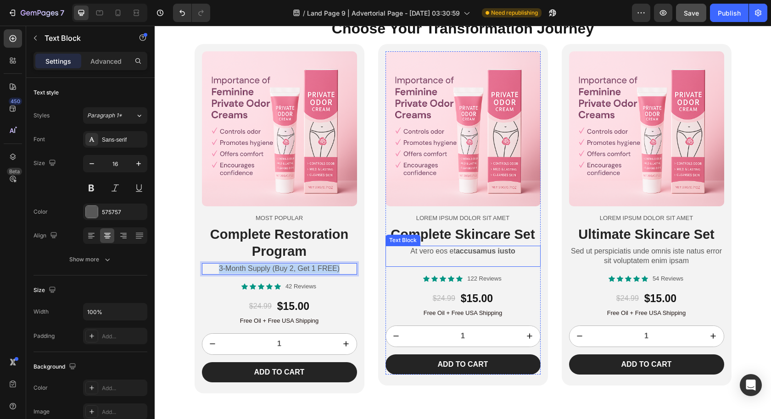
click at [493, 251] on strong "accusamus iusto" at bounding box center [485, 251] width 60 height 8
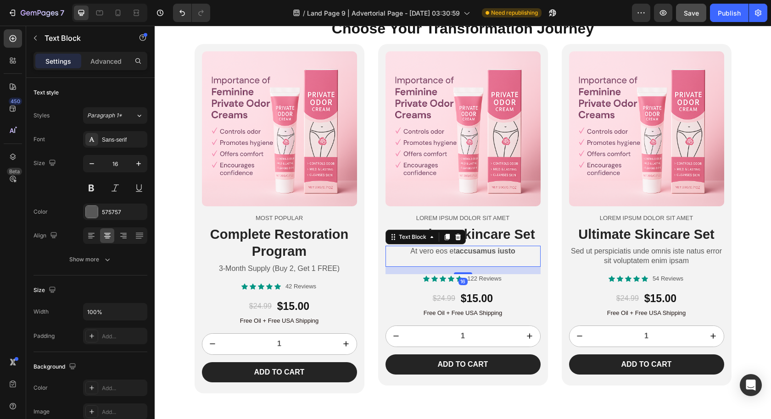
click at [493, 251] on strong "accusamus iusto" at bounding box center [485, 251] width 60 height 8
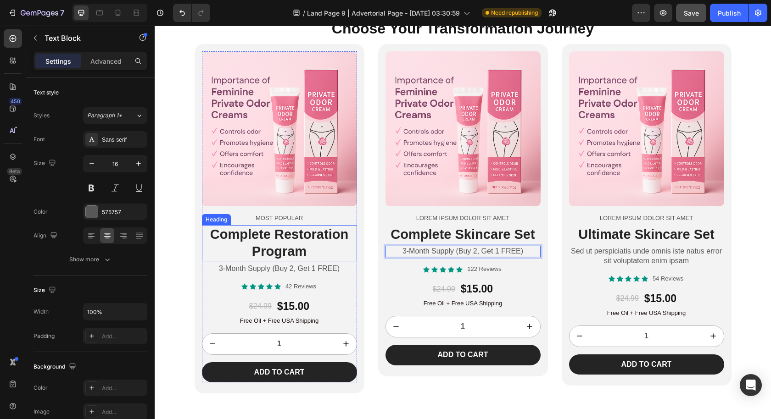
click at [294, 249] on p "Complete Restoration Program" at bounding box center [279, 243] width 153 height 34
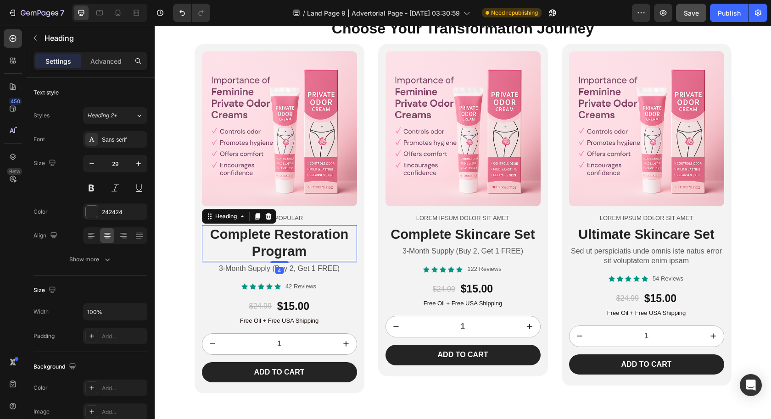
click at [294, 249] on p "Complete Restoration Program" at bounding box center [279, 243] width 153 height 34
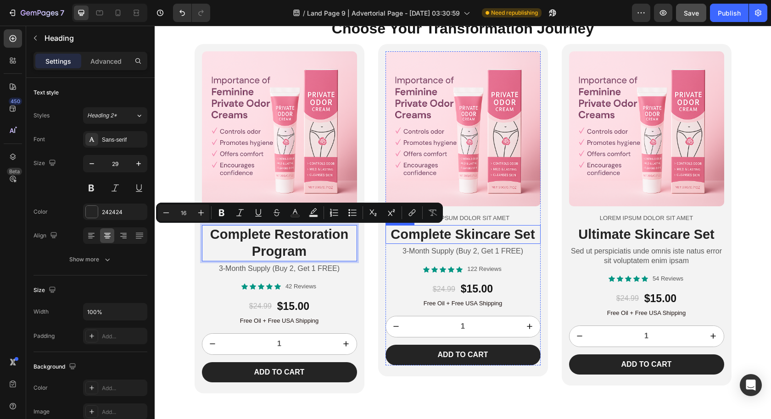
click at [474, 236] on h2 "Complete Skincare Set" at bounding box center [462, 234] width 155 height 19
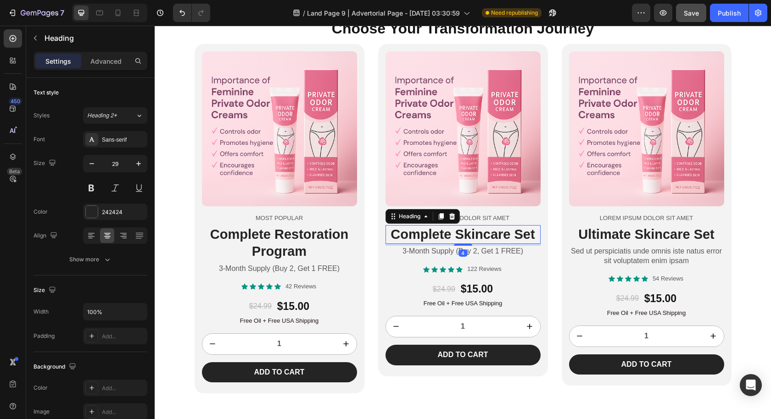
click at [474, 236] on h2 "Complete Skincare Set" at bounding box center [462, 234] width 155 height 19
click at [474, 236] on p "Complete Skincare Set" at bounding box center [462, 234] width 153 height 17
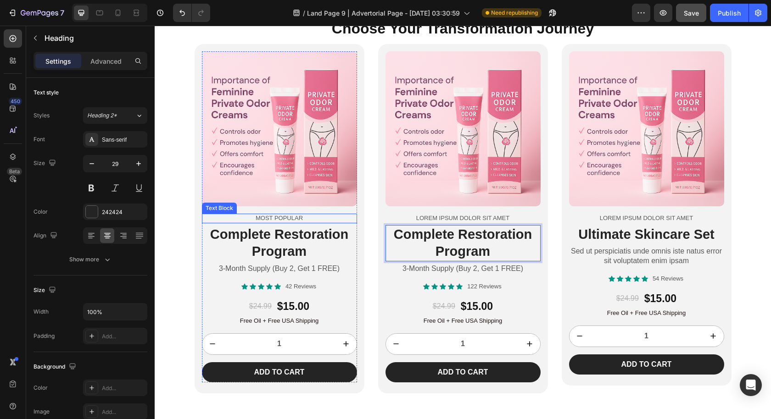
click at [279, 217] on p "Most Popular" at bounding box center [279, 219] width 153 height 8
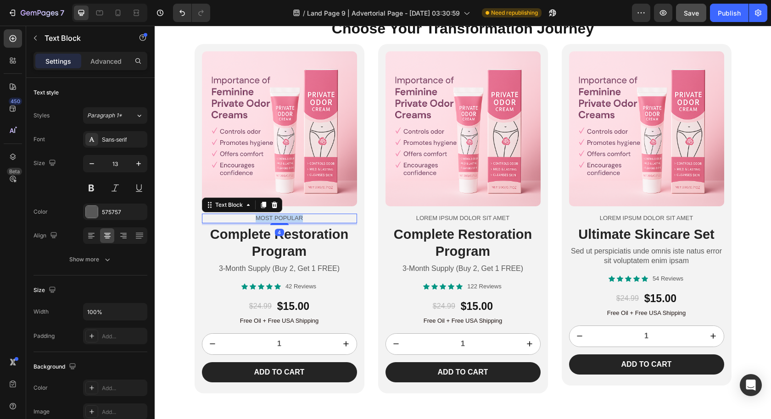
click at [279, 217] on p "Most Popular" at bounding box center [279, 219] width 153 height 8
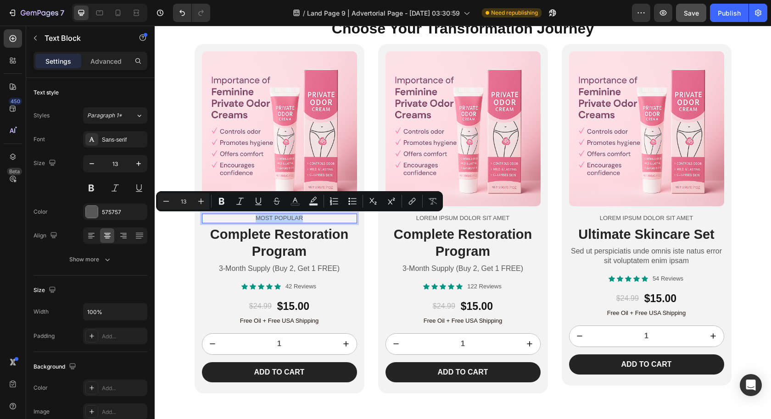
copy p "Most Popular"
click at [488, 220] on p "Lorem ipsum dolor sit amet" at bounding box center [462, 219] width 153 height 8
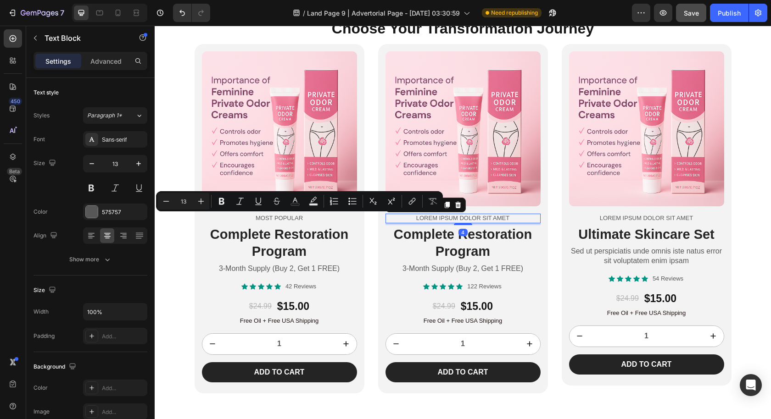
click at [488, 220] on p "Lorem ipsum dolor sit amet" at bounding box center [462, 219] width 153 height 8
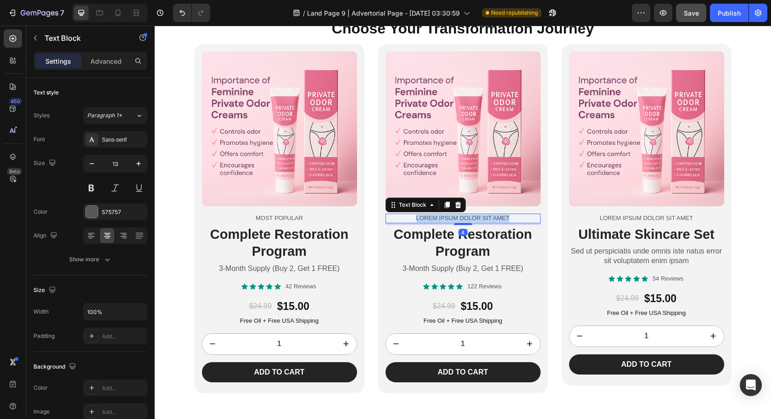
click at [488, 220] on p "Lorem ipsum dolor sit amet" at bounding box center [462, 219] width 153 height 8
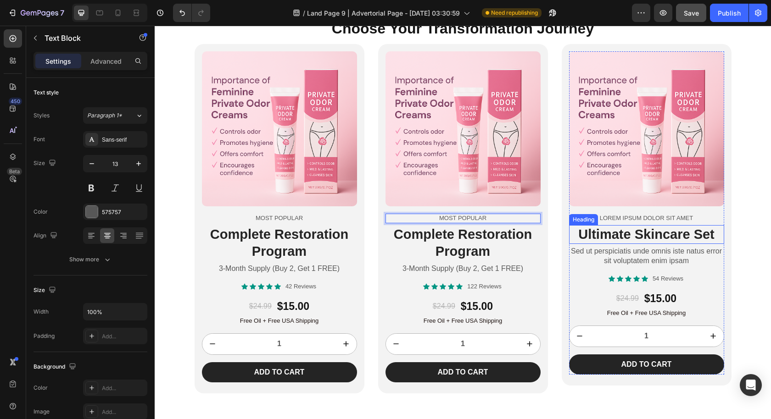
click at [655, 236] on h2 "Ultimate Skincare Set" at bounding box center [646, 234] width 155 height 19
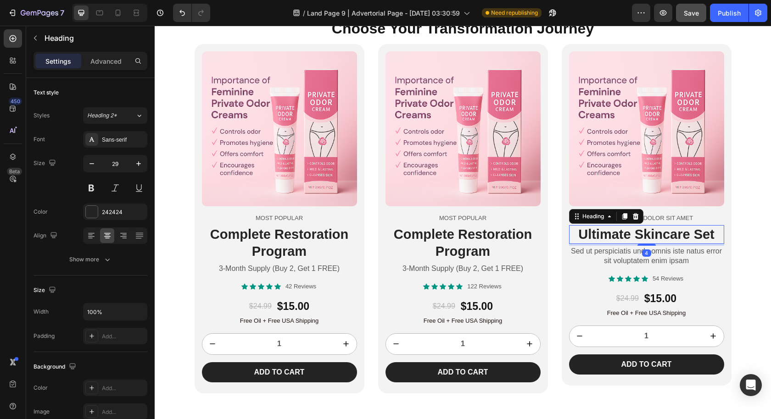
click at [655, 236] on h2 "Ultimate Skincare Set" at bounding box center [646, 234] width 155 height 19
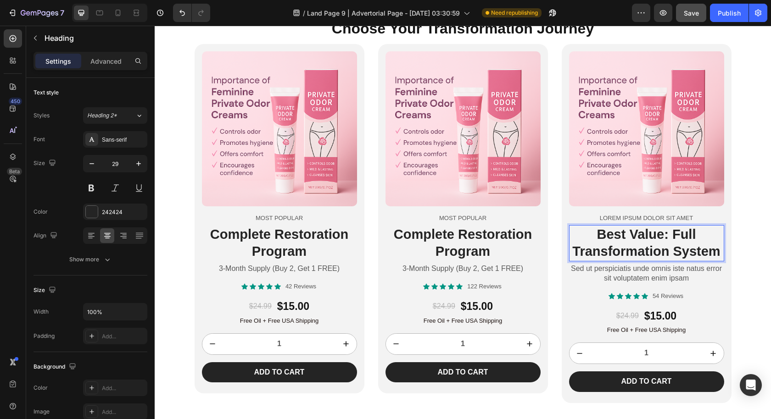
click at [645, 242] on p "Best Value: Full Transformation System" at bounding box center [646, 243] width 153 height 34
drag, startPoint x: 668, startPoint y: 234, endPoint x: 576, endPoint y: 233, distance: 92.2
click at [576, 233] on p "Best Value: Full Transformation System" at bounding box center [646, 243] width 153 height 34
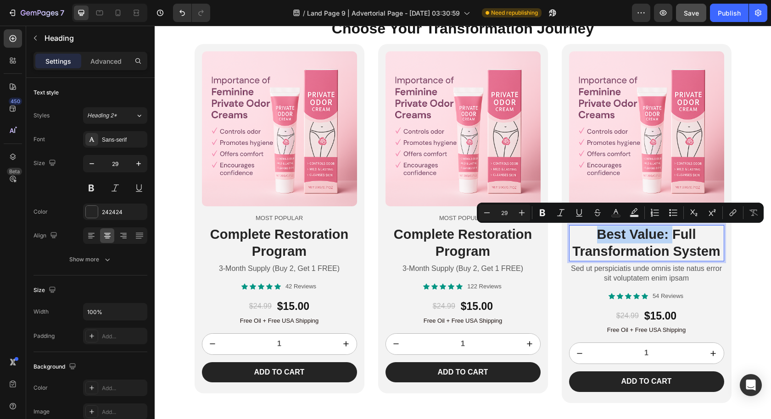
copy p "Best Value:"
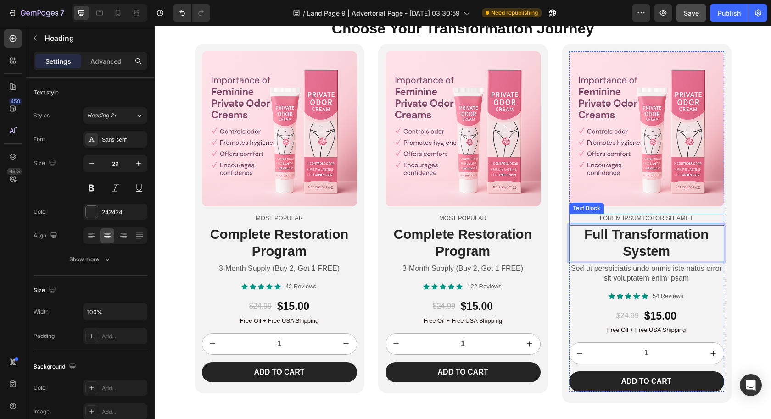
click at [673, 217] on p "Lorem ipsum dolor sit amet" at bounding box center [646, 219] width 153 height 8
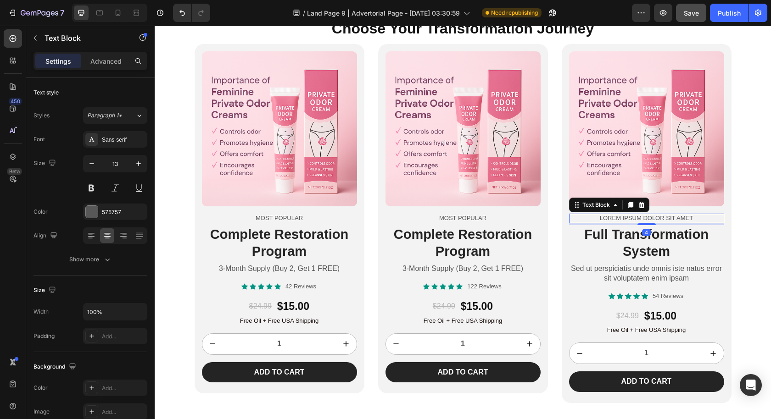
click at [673, 217] on p "Lorem ipsum dolor sit amet" at bounding box center [646, 219] width 153 height 8
click at [679, 215] on p "Best Value:" at bounding box center [646, 219] width 153 height 8
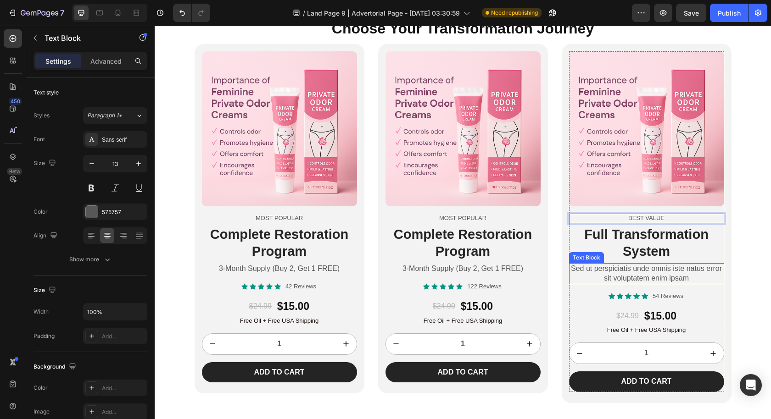
click at [636, 273] on p "Sed ut perspiciatis unde omnis iste natus error sit voluptatem enim ipsam" at bounding box center [646, 273] width 153 height 19
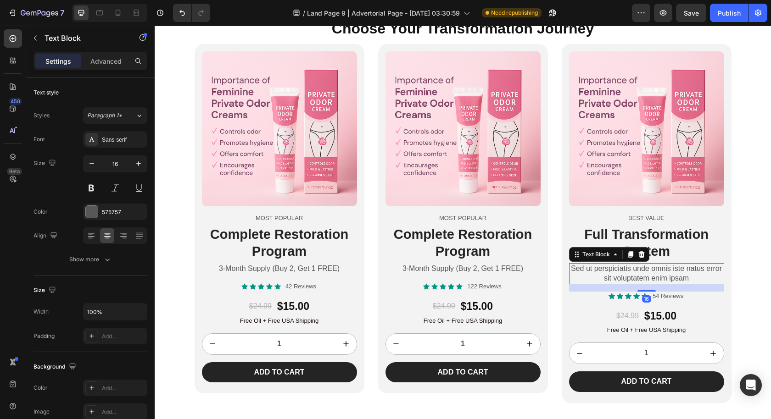
click at [635, 273] on p "Sed ut perspiciatis unde omnis iste natus error sit voluptatem enim ipsam" at bounding box center [646, 273] width 153 height 19
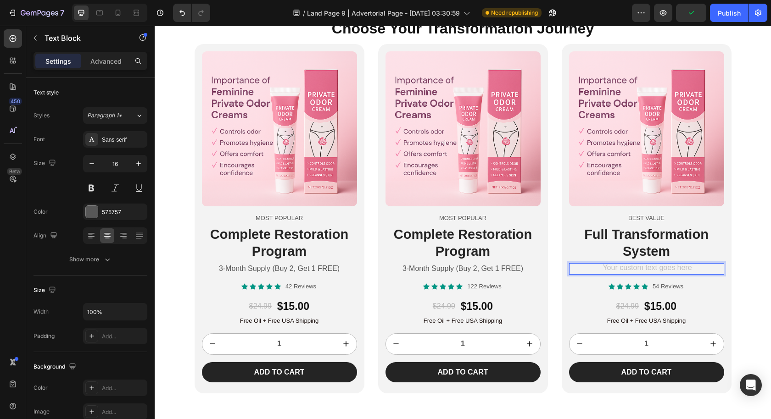
click at [626, 265] on div "Rich Text Editor. Editing area: main" at bounding box center [646, 268] width 155 height 11
click at [304, 243] on p "Complete Restoration Program" at bounding box center [279, 243] width 153 height 34
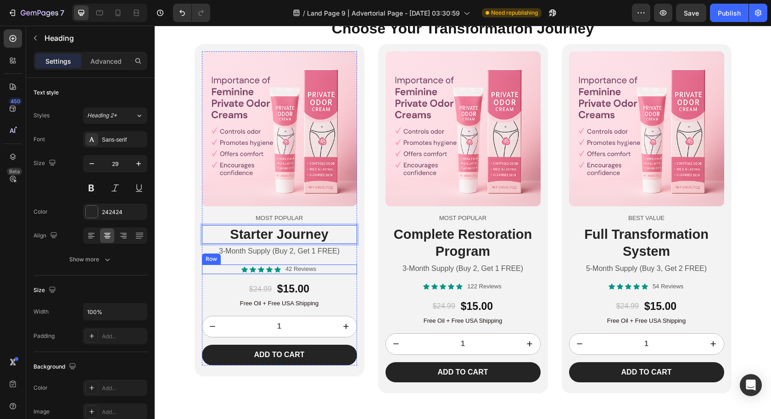
click at [307, 250] on p "3-Month Supply (Buy 2, Get 1 FREE)" at bounding box center [279, 252] width 153 height 10
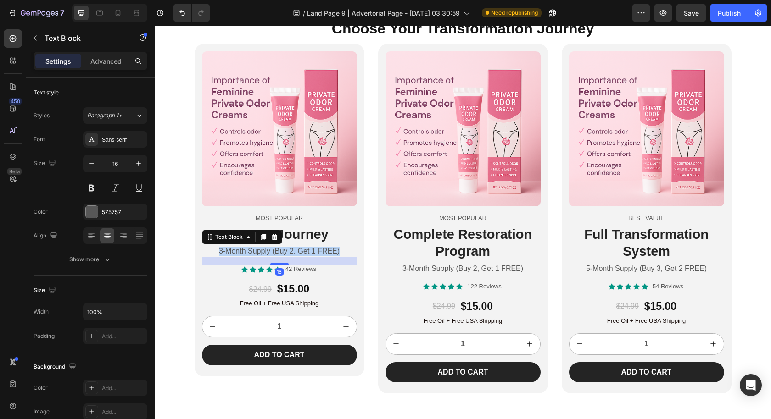
click at [308, 250] on p "3-Month Supply (Buy 2, Get 1 FREE)" at bounding box center [279, 252] width 153 height 10
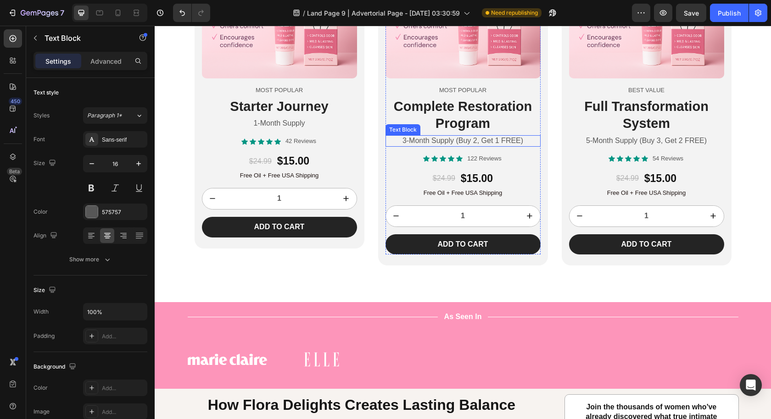
scroll to position [2584, 0]
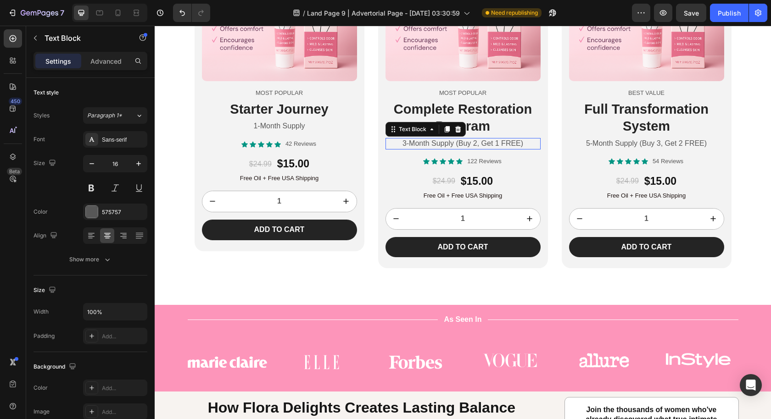
click at [508, 146] on p "3-Month Supply (Buy 2, Get 1 FREE)" at bounding box center [462, 144] width 153 height 10
click at [443, 130] on icon at bounding box center [446, 129] width 7 height 7
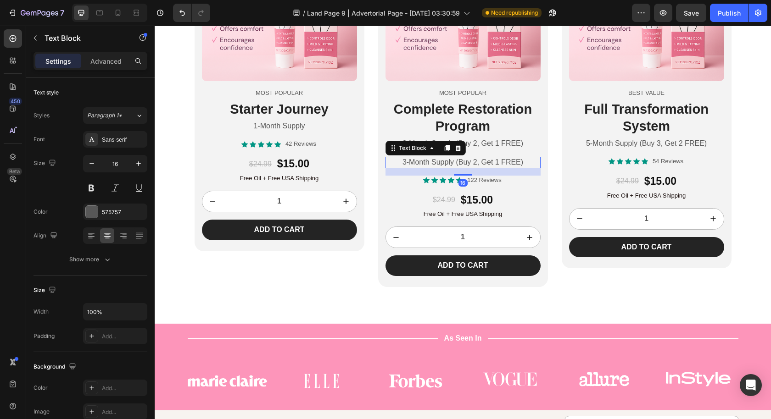
click at [471, 166] on div "3-Month Supply (Buy 2, Get 1 FREE)" at bounding box center [462, 162] width 155 height 11
click at [472, 161] on p "3-Month Supply (Buy 2, Get 1 FREE)" at bounding box center [462, 163] width 153 height 10
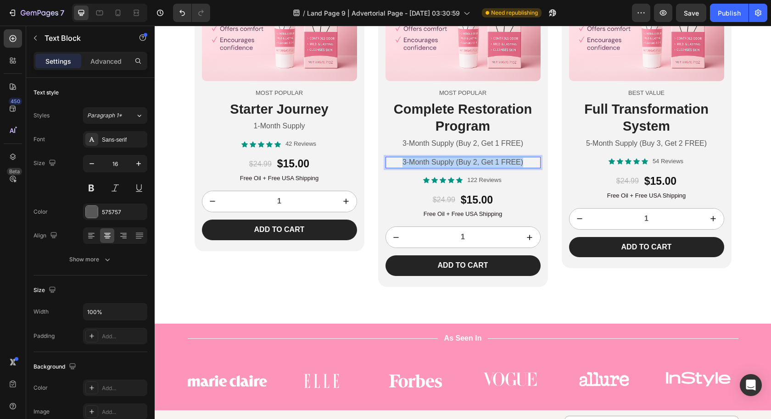
click at [472, 161] on p "3-Month Supply (Buy 2, Get 1 FREE)" at bounding box center [462, 163] width 153 height 10
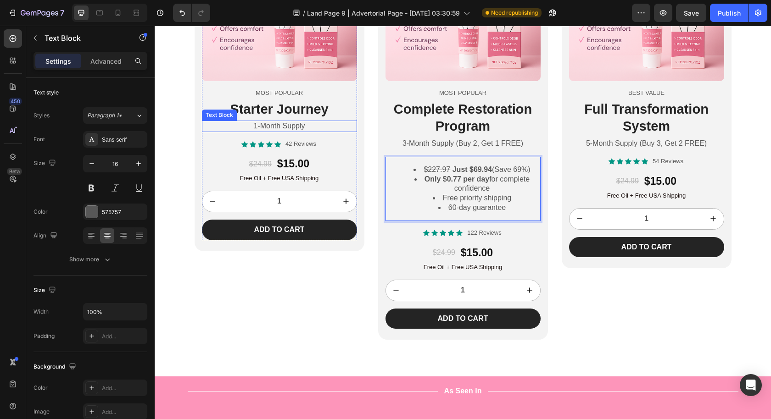
click at [310, 127] on p "1-Month Supply" at bounding box center [279, 127] width 153 height 10
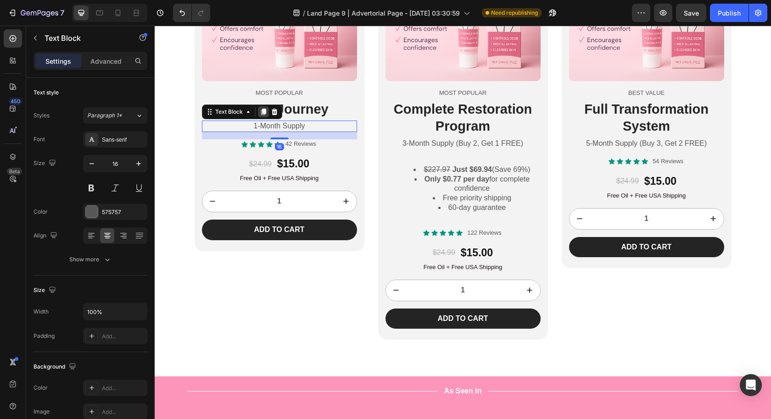
click at [261, 112] on icon at bounding box center [263, 112] width 5 height 6
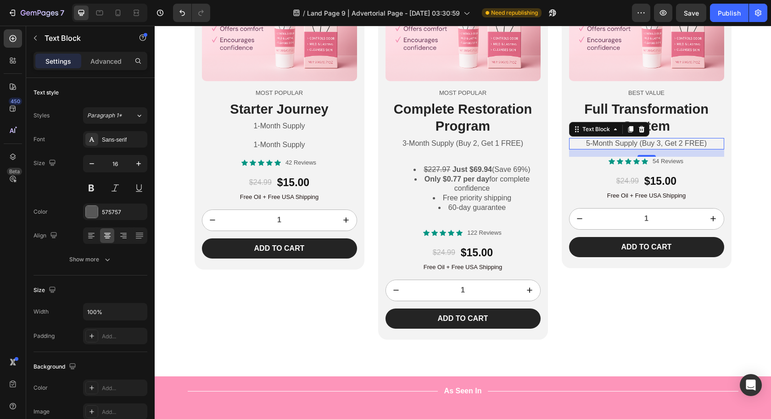
click at [706, 143] on p "5-Month Supply (Buy 3, Get 2 FREE)" at bounding box center [646, 144] width 153 height 10
click at [627, 128] on icon at bounding box center [629, 129] width 5 height 6
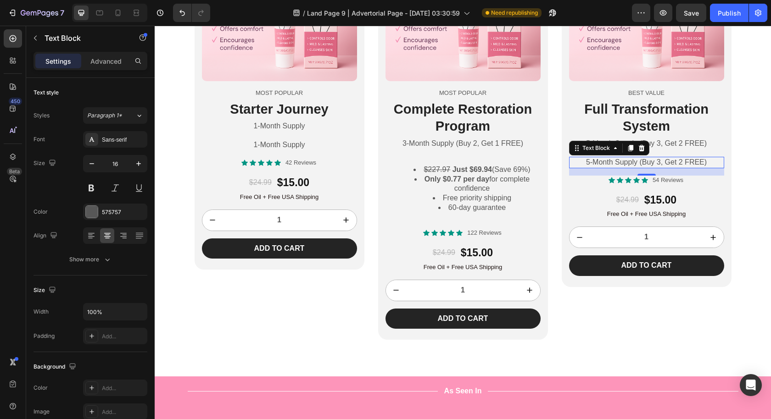
click at [656, 163] on p "5-Month Supply (Buy 3, Get 2 FREE)" at bounding box center [646, 163] width 153 height 10
click at [657, 163] on p "5-Month Supply (Buy 3, Get 2 FREE)" at bounding box center [646, 163] width 153 height 10
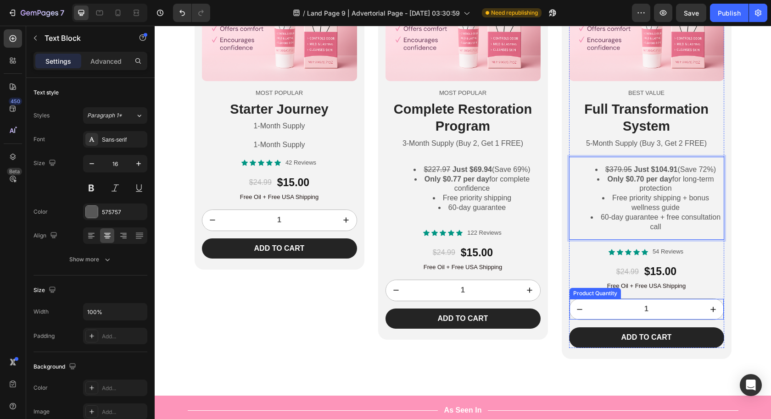
click at [597, 274] on div "Text Block" at bounding box center [586, 276] width 31 height 8
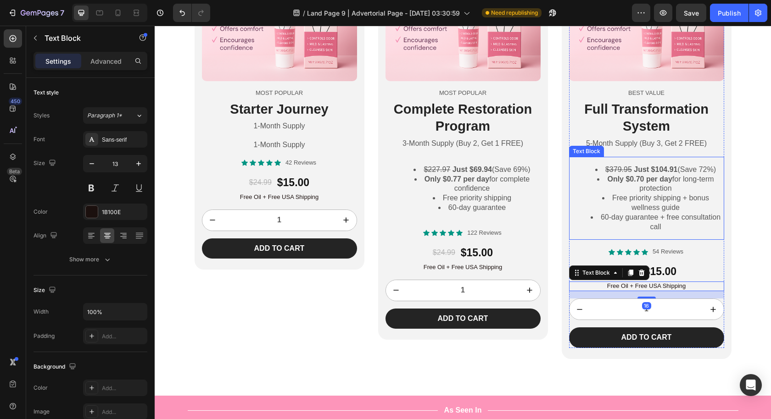
click at [592, 200] on li "Free priority shipping + bonus wellness guide" at bounding box center [655, 203] width 135 height 19
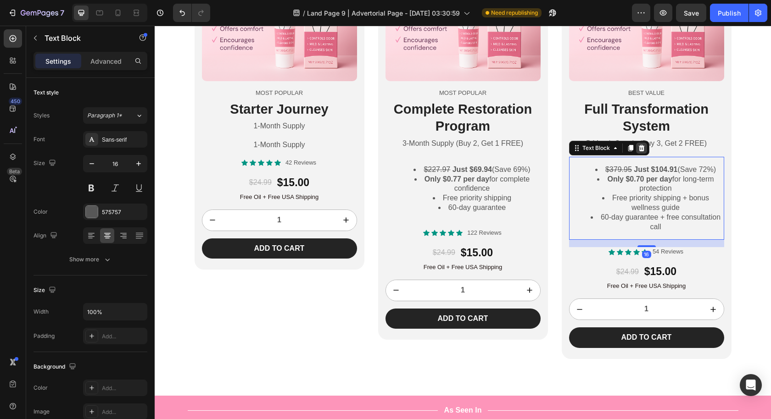
click at [638, 147] on icon at bounding box center [641, 147] width 7 height 7
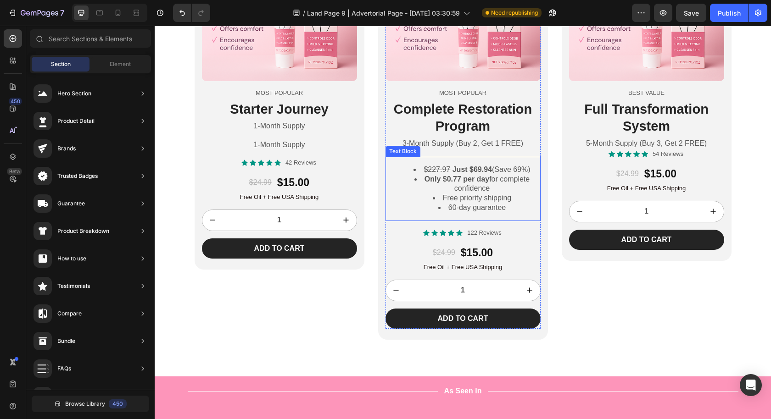
click at [517, 201] on li "Free priority shipping" at bounding box center [472, 199] width 135 height 10
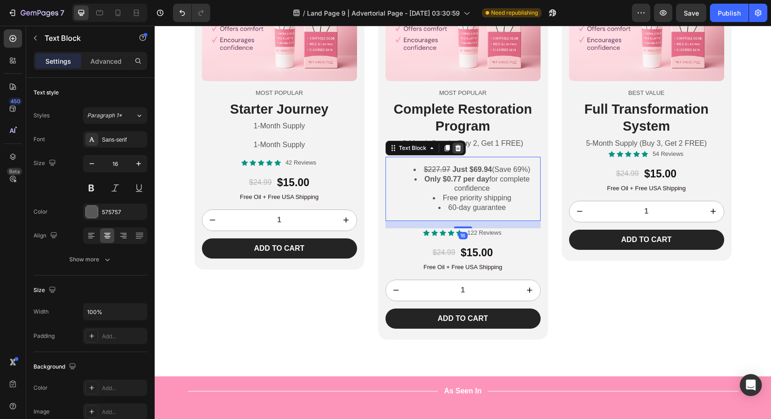
click at [456, 146] on icon at bounding box center [457, 147] width 7 height 7
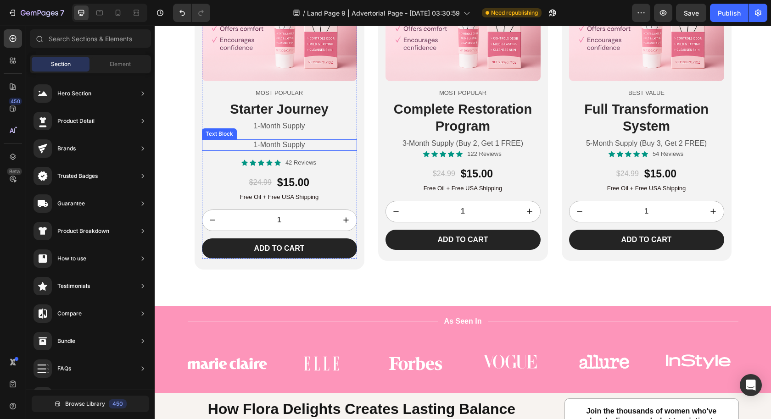
click at [318, 142] on p "1-Month Supply" at bounding box center [279, 145] width 153 height 10
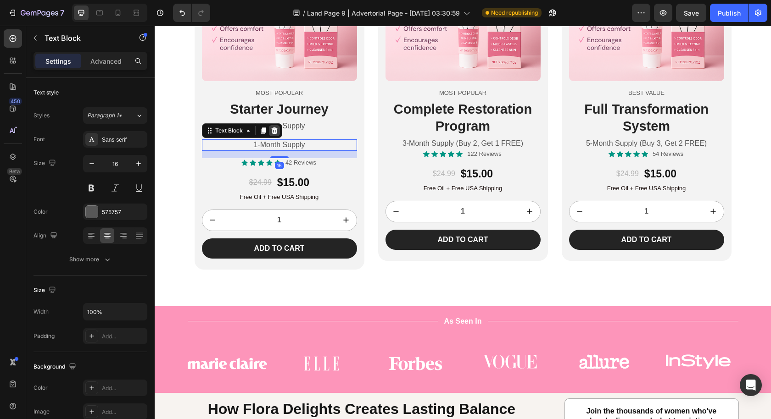
click at [269, 130] on div at bounding box center [274, 130] width 11 height 11
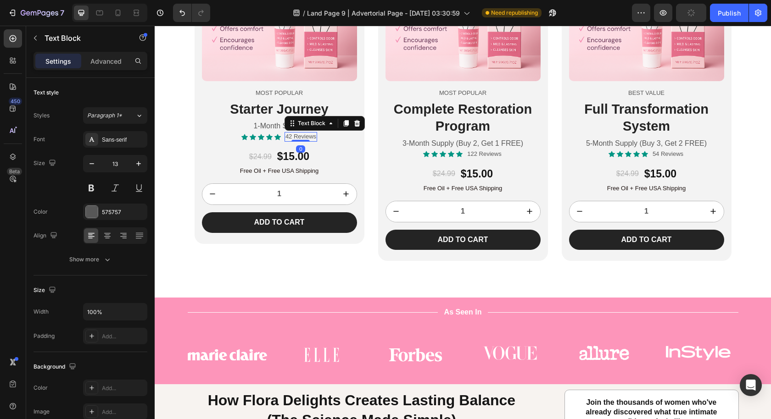
click at [285, 136] on p "42 Reviews" at bounding box center [300, 137] width 31 height 8
click at [287, 137] on p "42 Reviews" at bounding box center [300, 137] width 31 height 8
click at [478, 151] on p "122 Reviews" at bounding box center [484, 154] width 34 height 8
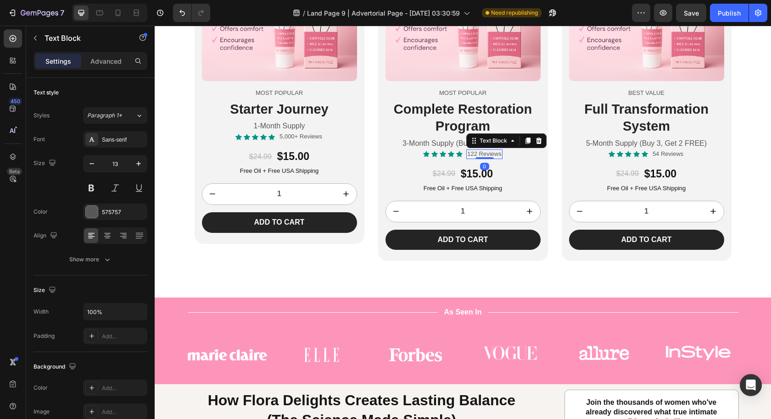
click at [473, 153] on p "122 Reviews" at bounding box center [484, 154] width 34 height 8
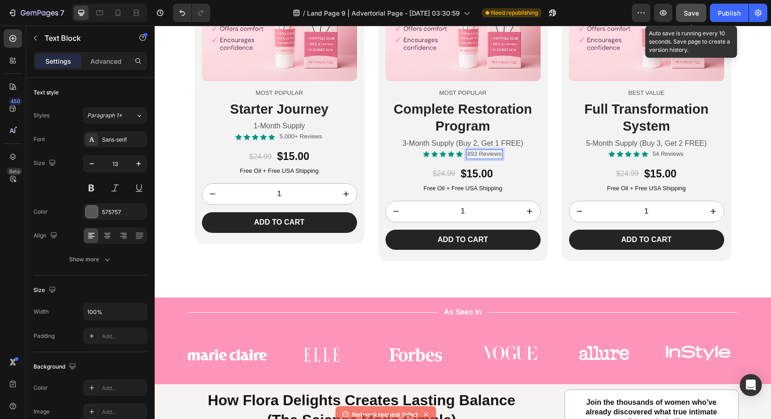
click at [689, 14] on span "Save" at bounding box center [690, 13] width 15 height 8
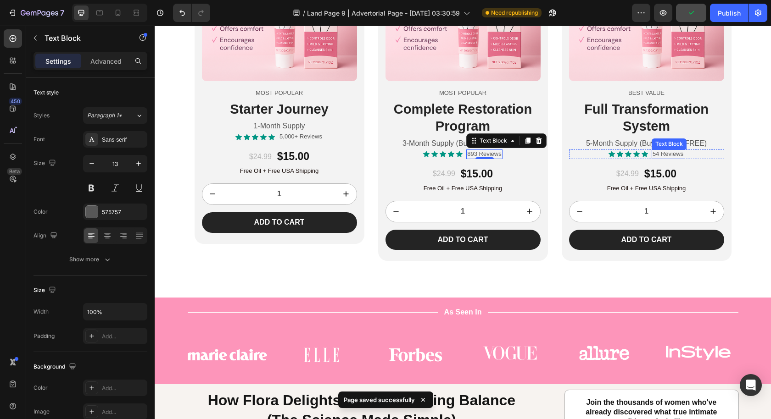
click at [652, 151] on p "54 Reviews" at bounding box center [667, 154] width 31 height 8
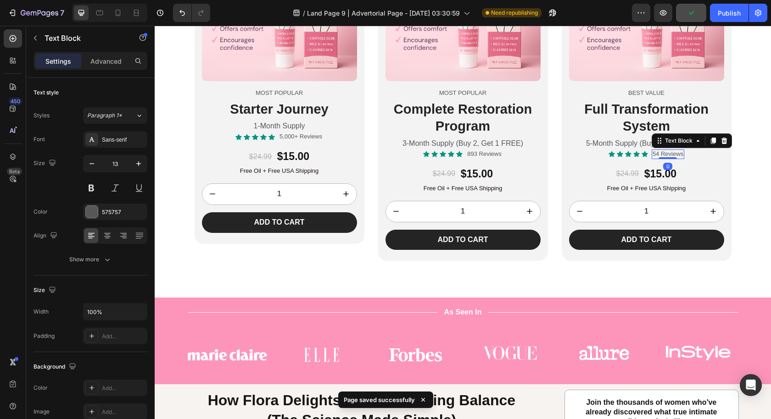
click at [652, 151] on p "54 Reviews" at bounding box center [667, 154] width 31 height 8
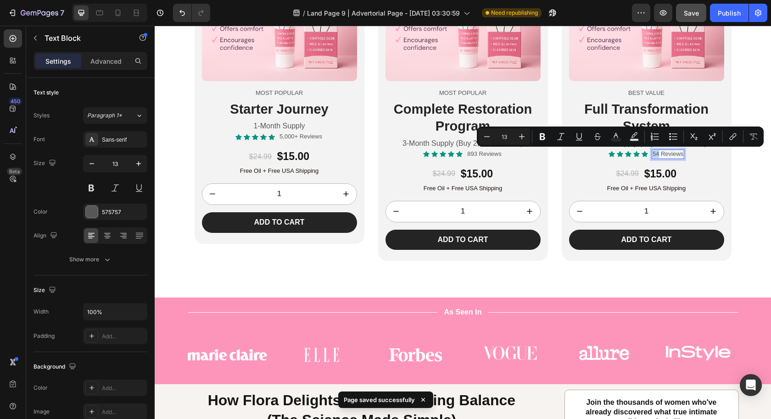
click at [652, 154] on p "54 Reviews" at bounding box center [667, 154] width 31 height 8
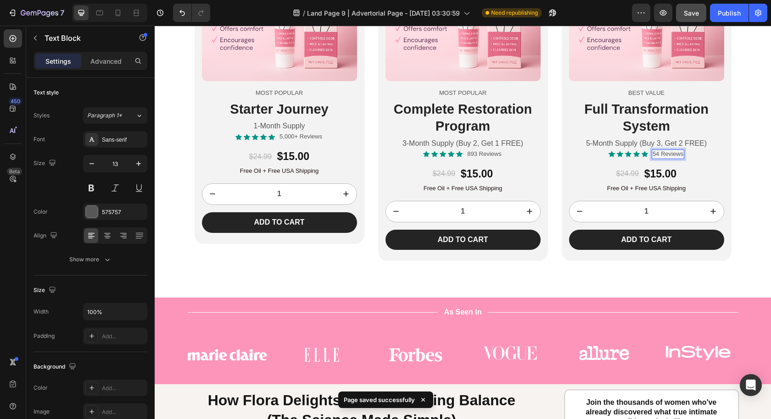
click at [654, 154] on p "54 Reviews" at bounding box center [667, 154] width 31 height 8
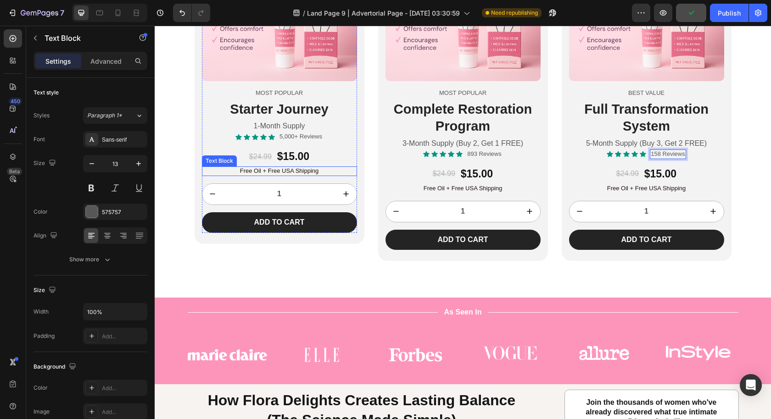
click at [270, 171] on p "Free Oil + Free USA Shipping" at bounding box center [279, 171] width 153 height 8
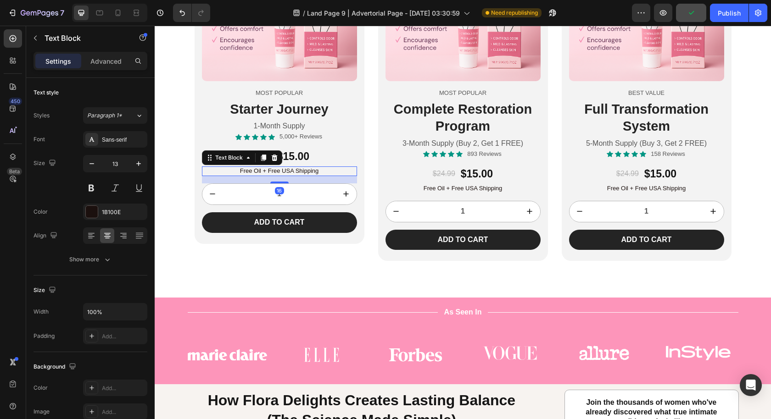
click at [262, 171] on p "Free Oil + Free USA Shipping" at bounding box center [279, 171] width 153 height 8
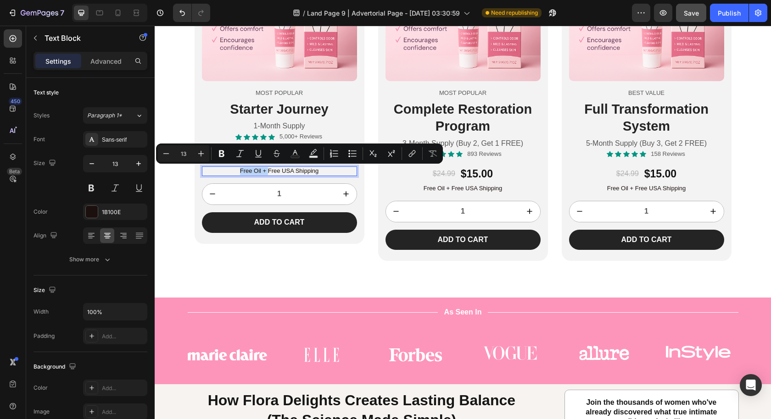
drag, startPoint x: 264, startPoint y: 172, endPoint x: 227, endPoint y: 170, distance: 36.7
click at [227, 170] on p "Free Oil + Free USA Shipping" at bounding box center [279, 171] width 153 height 8
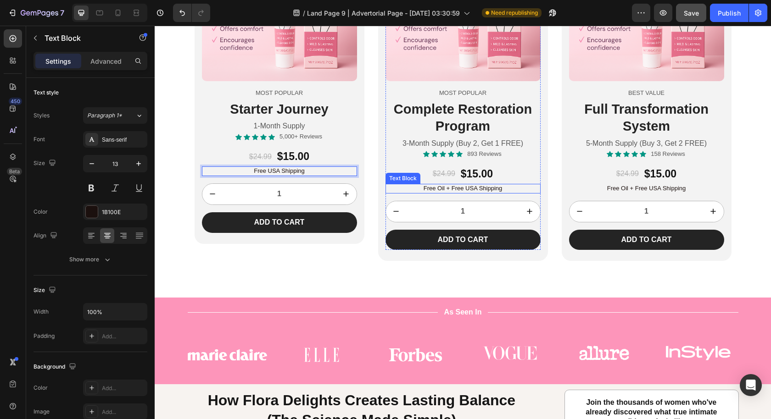
click at [438, 187] on p "Free Oil + Free USA Shipping" at bounding box center [462, 189] width 153 height 8
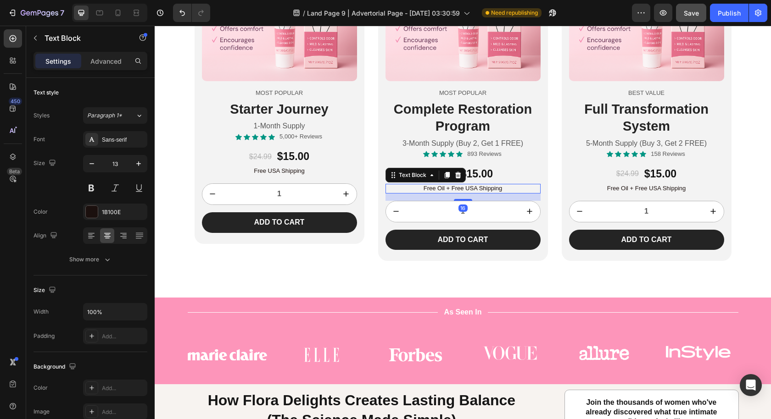
click at [446, 187] on p "Free Oil + Free USA Shipping" at bounding box center [462, 189] width 153 height 8
drag, startPoint x: 447, startPoint y: 187, endPoint x: 384, endPoint y: 181, distance: 63.1
click at [385, 181] on div "Icon Icon Icon Icon Icon Icon List 893 Reviews Text Block Row $24.99 Product Pr…" at bounding box center [462, 200] width 155 height 101
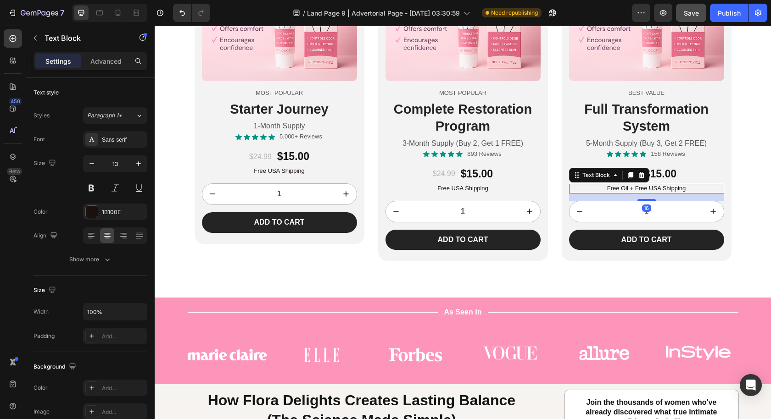
click at [637, 185] on p "Free Oil + Free USA Shipping" at bounding box center [646, 189] width 153 height 8
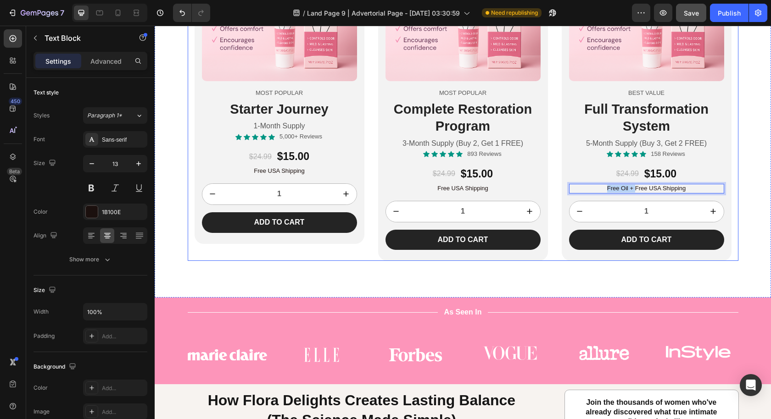
drag, startPoint x: 632, startPoint y: 188, endPoint x: 709, endPoint y: 201, distance: 78.2
click at [557, 175] on div "Product Images Most Popular Text Block Starter Journey Heading 1-Month Supply T…" at bounding box center [463, 90] width 550 height 343
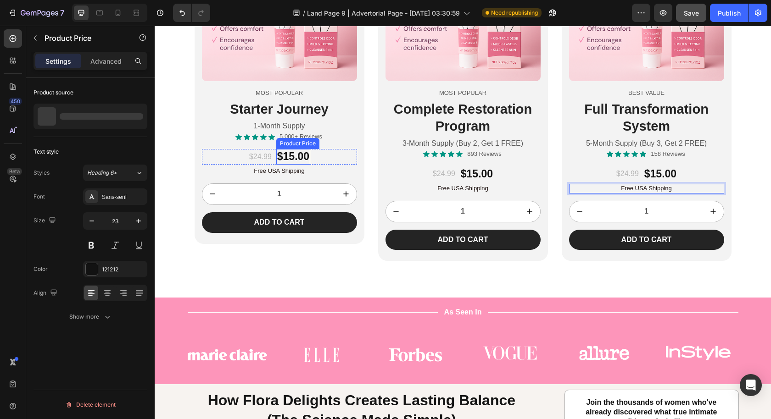
drag, startPoint x: 286, startPoint y: 156, endPoint x: 272, endPoint y: 156, distance: 13.8
click at [286, 156] on div "$15.00" at bounding box center [293, 157] width 34 height 16
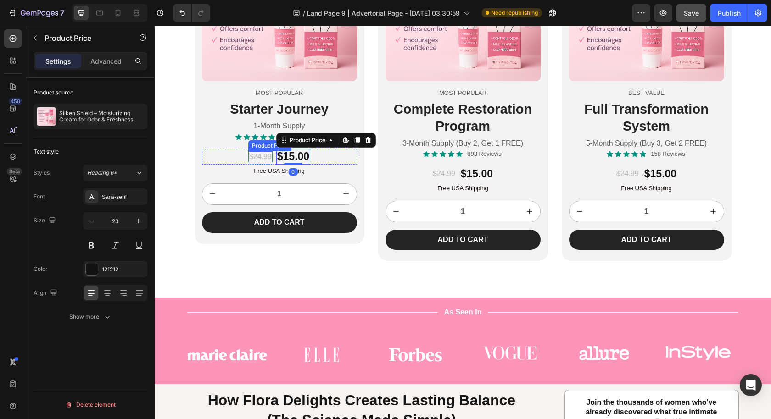
click at [262, 155] on div "$24.99" at bounding box center [260, 156] width 24 height 11
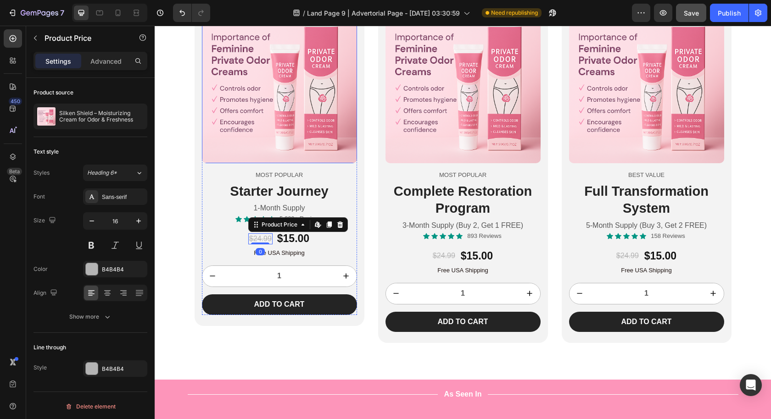
scroll to position [2501, 0]
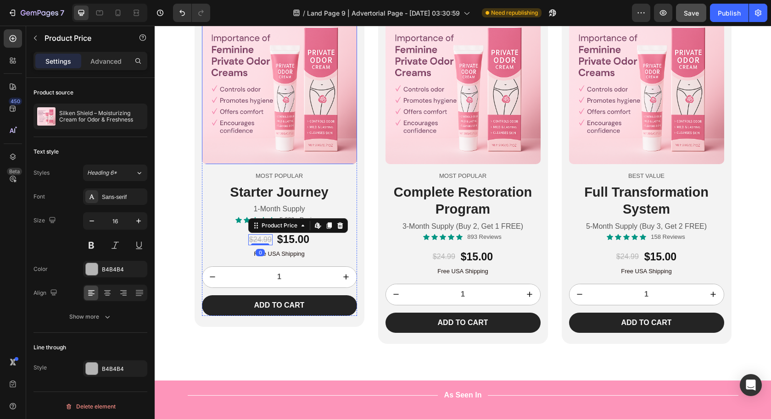
click at [297, 118] on img at bounding box center [279, 86] width 155 height 155
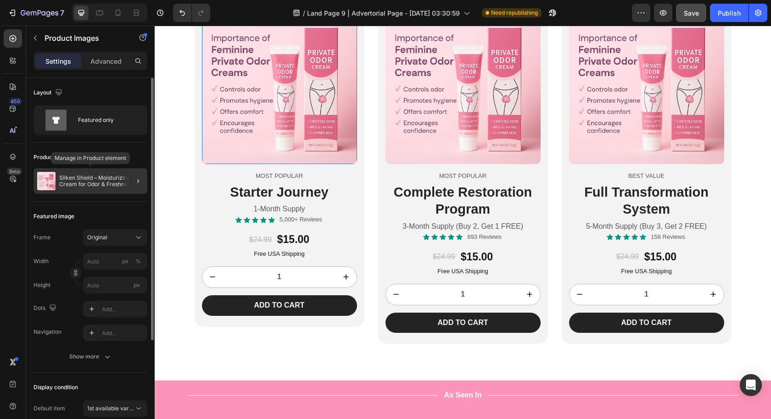
click at [97, 185] on p "Silken Shield – Moisturizing Cream for Odor & Freshness" at bounding box center [101, 181] width 84 height 13
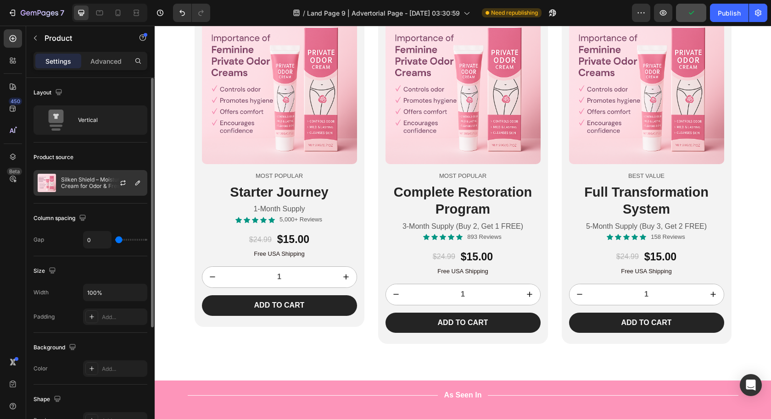
click at [102, 177] on p "Silken Shield – Moisturizing Cream for Odor & Freshness" at bounding box center [102, 183] width 82 height 13
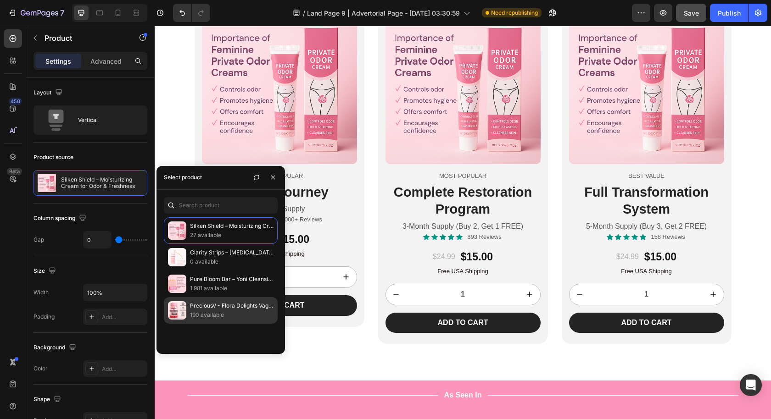
click at [213, 311] on p "190 available" at bounding box center [231, 315] width 83 height 9
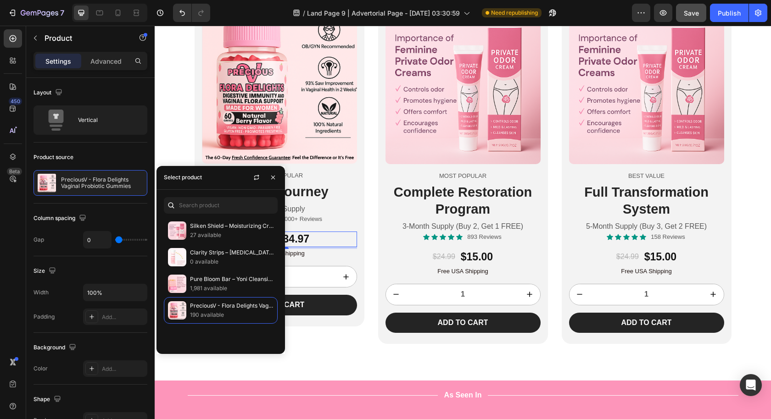
click at [350, 245] on div "$75.99 Product Price Product Price $34.97 Product Price Product Price Row 4" at bounding box center [279, 240] width 155 height 16
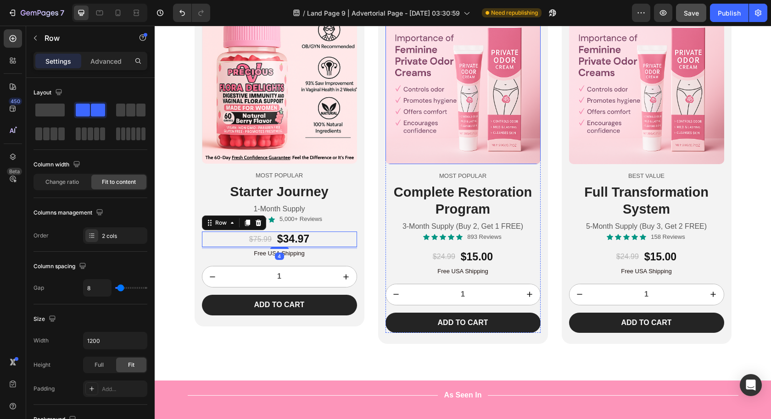
click at [473, 98] on img at bounding box center [462, 86] width 155 height 155
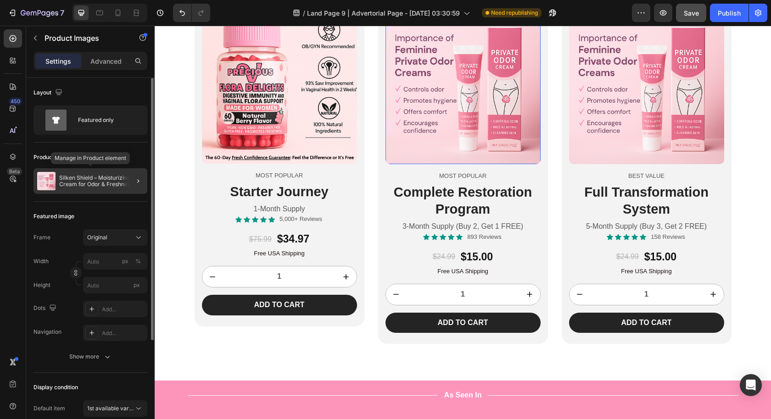
click at [87, 191] on div "Silken Shield – Moisturizing Cream for Odor & Freshness" at bounding box center [90, 181] width 114 height 26
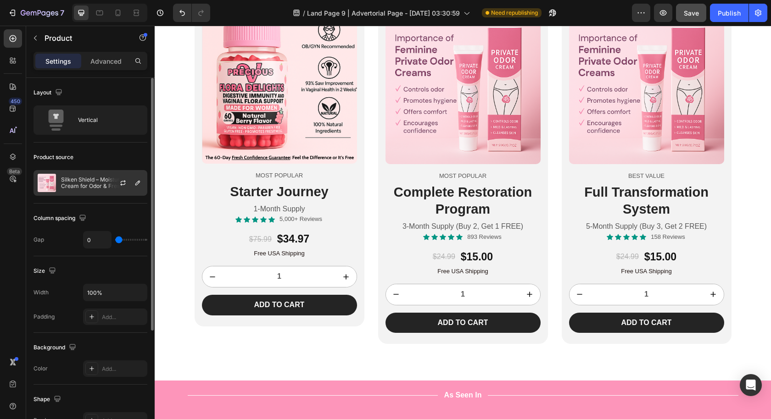
click at [92, 191] on div "Silken Shield – Moisturizing Cream for Odor & Freshness" at bounding box center [90, 183] width 114 height 26
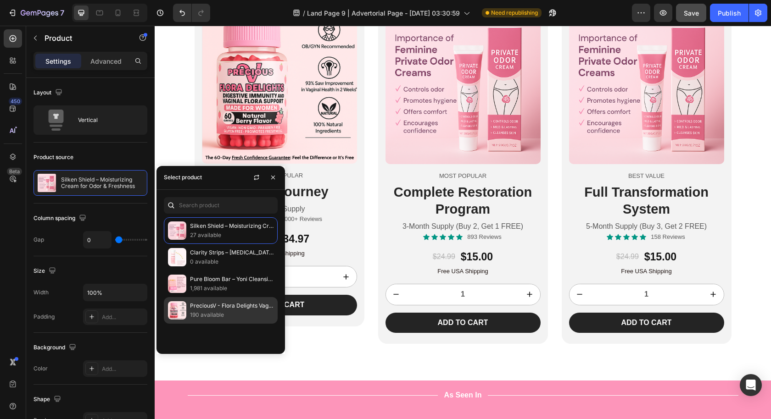
click at [208, 313] on p "190 available" at bounding box center [231, 315] width 83 height 9
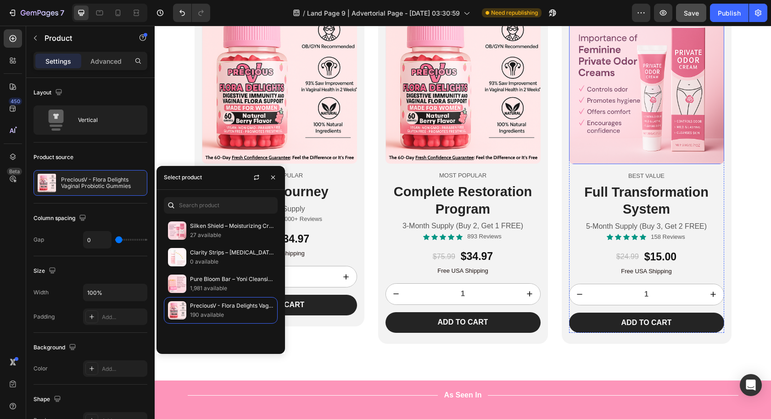
click at [641, 76] on img at bounding box center [646, 86] width 155 height 155
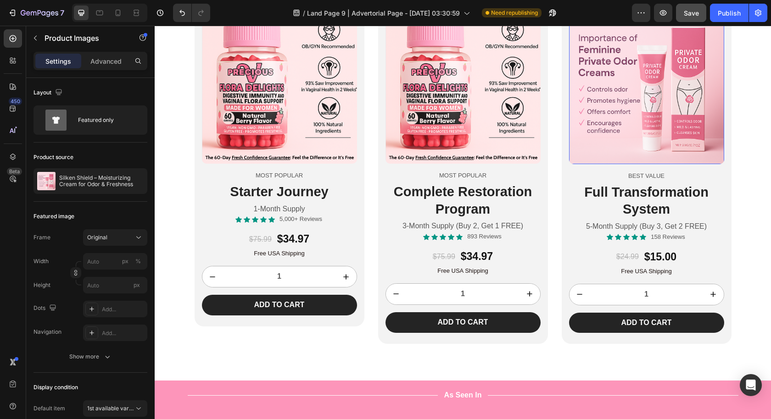
click at [632, 81] on img at bounding box center [646, 86] width 155 height 155
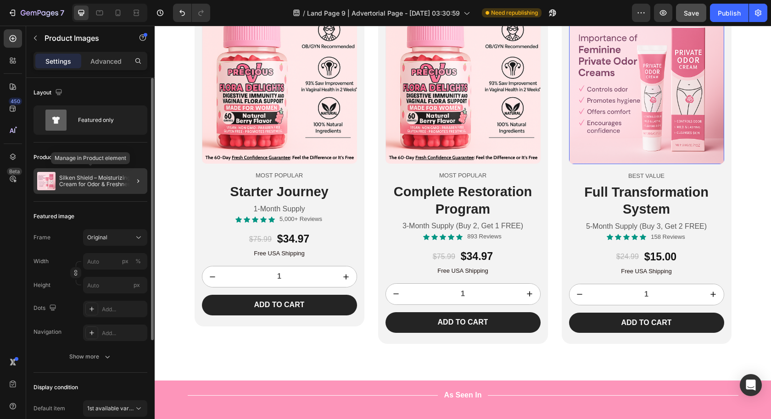
click at [75, 192] on div "Silken Shield – Moisturizing Cream for Odor & Freshness" at bounding box center [90, 181] width 114 height 26
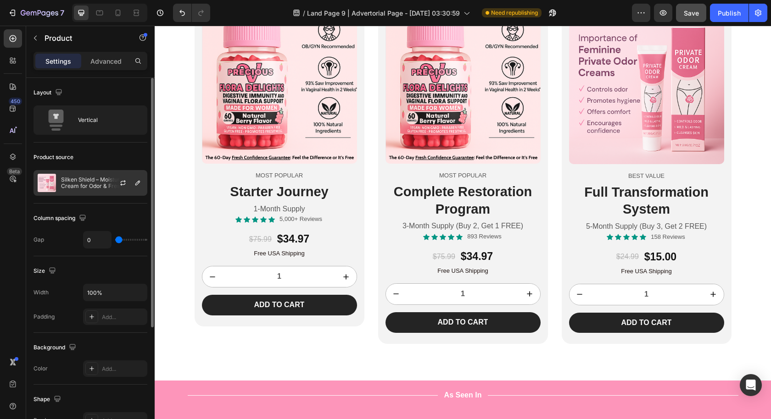
click at [104, 191] on div "Silken Shield – Moisturizing Cream for Odor & Freshness" at bounding box center [90, 183] width 114 height 26
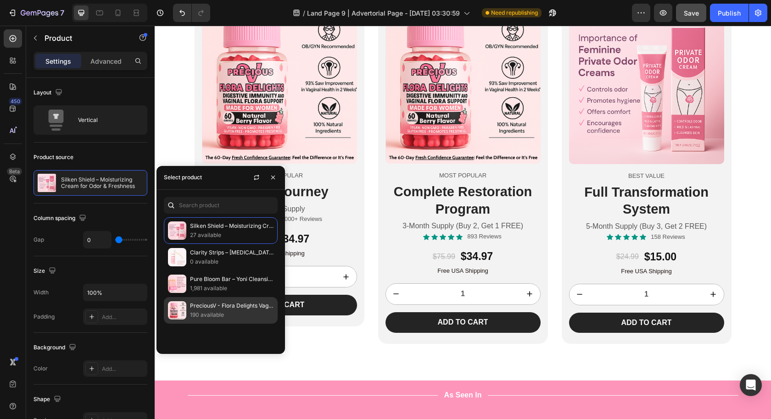
click at [196, 304] on p "PreciousV - Flora Delights Vaginal Probiotic Gummies" at bounding box center [231, 305] width 83 height 9
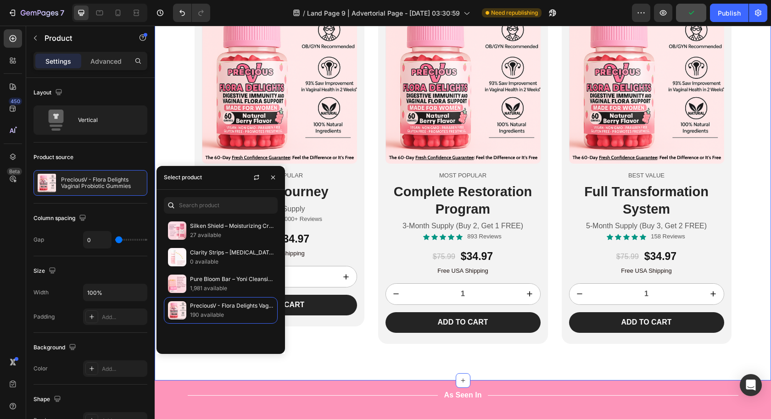
click at [755, 152] on div "Choose Your Transformation Journey Heading Product Images Most Popular Text Blo…" at bounding box center [463, 160] width 616 height 368
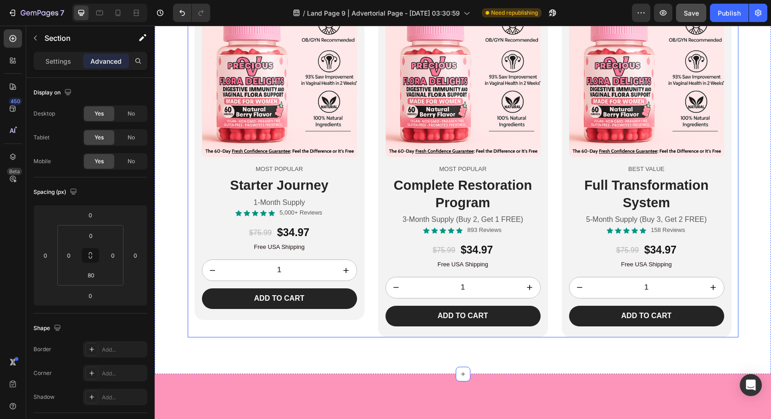
scroll to position [2407, 0]
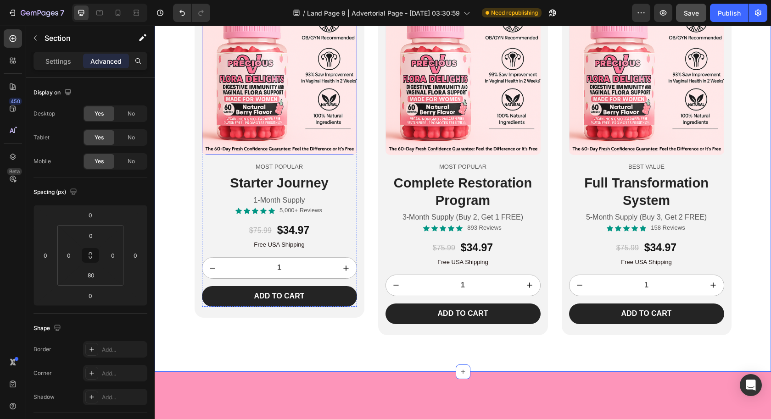
click at [232, 155] on img at bounding box center [279, 77] width 155 height 155
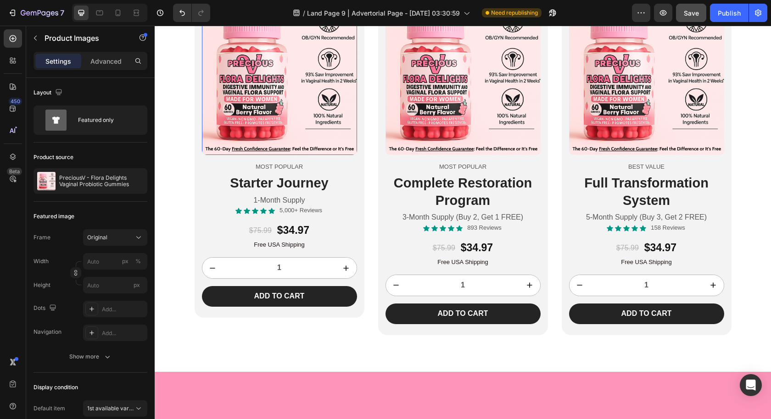
click at [286, 12] on icon at bounding box center [287, 9] width 6 height 6
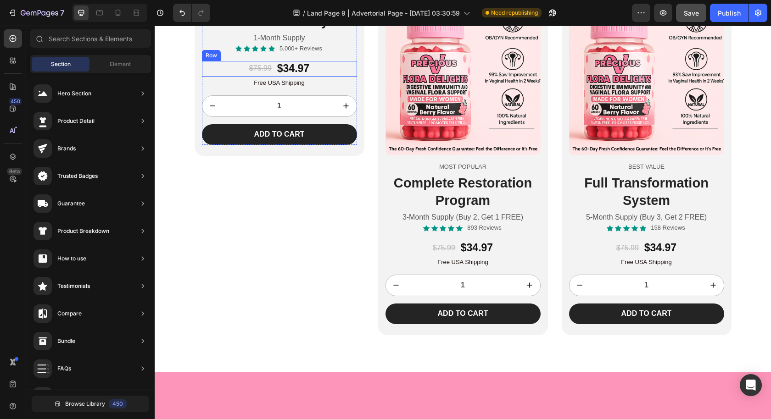
click at [446, 155] on img at bounding box center [462, 77] width 155 height 155
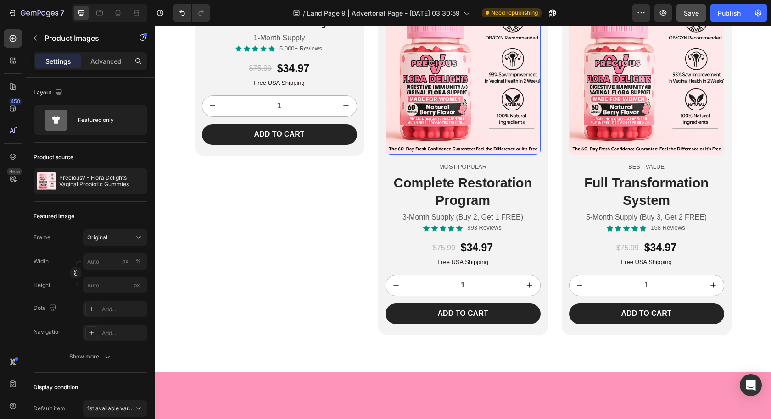
click at [468, 12] on icon at bounding box center [471, 9] width 6 height 6
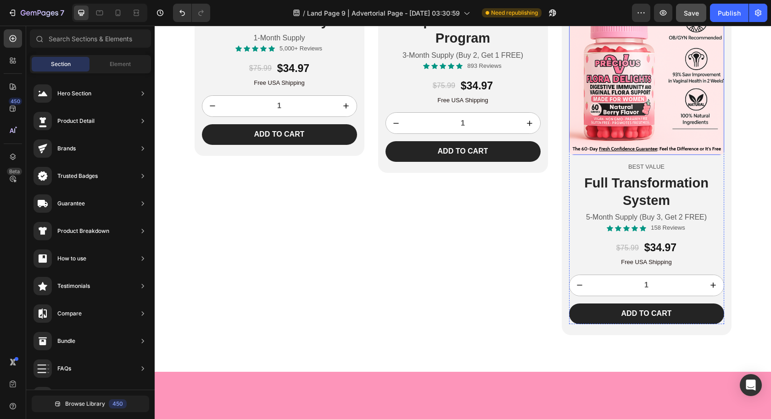
click at [622, 133] on img at bounding box center [646, 77] width 155 height 155
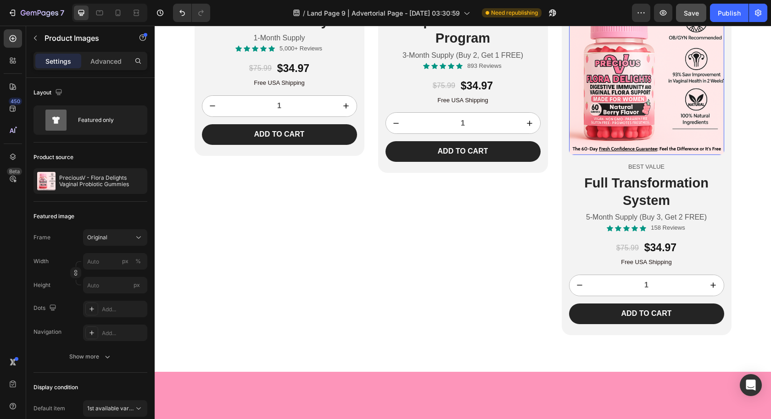
click at [651, 12] on icon at bounding box center [654, 9] width 6 height 6
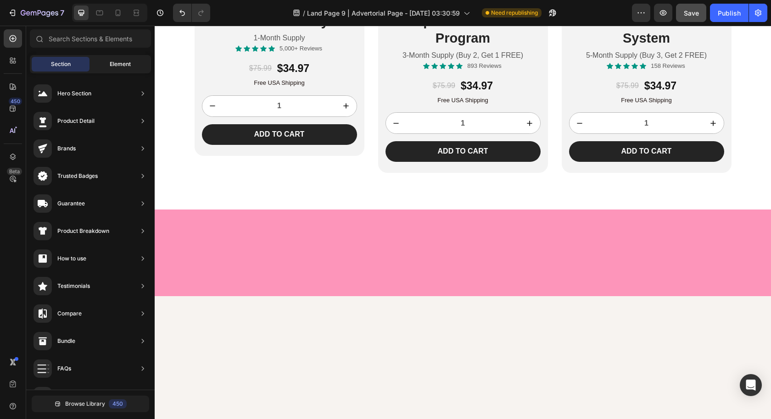
click at [107, 65] on div "Element" at bounding box center [120, 64] width 58 height 15
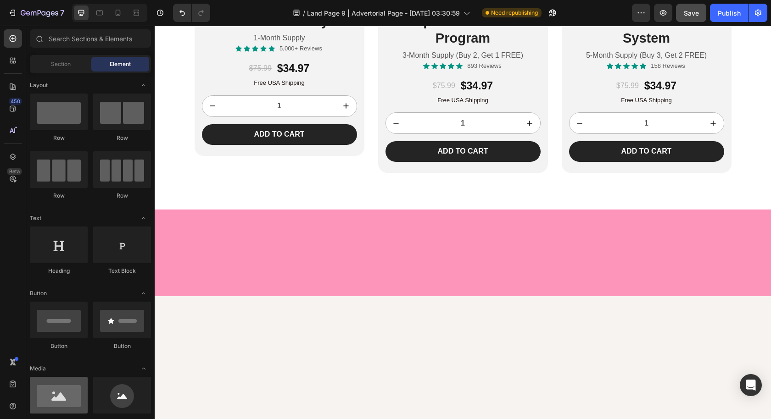
scroll to position [81, 0]
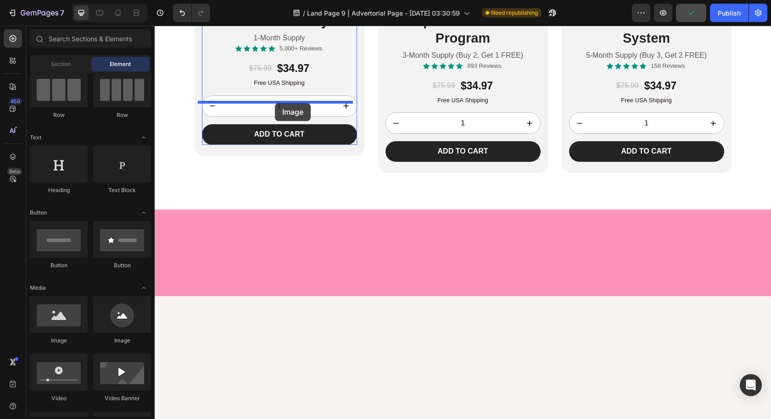
drag, startPoint x: 215, startPoint y: 345, endPoint x: 275, endPoint y: 103, distance: 249.5
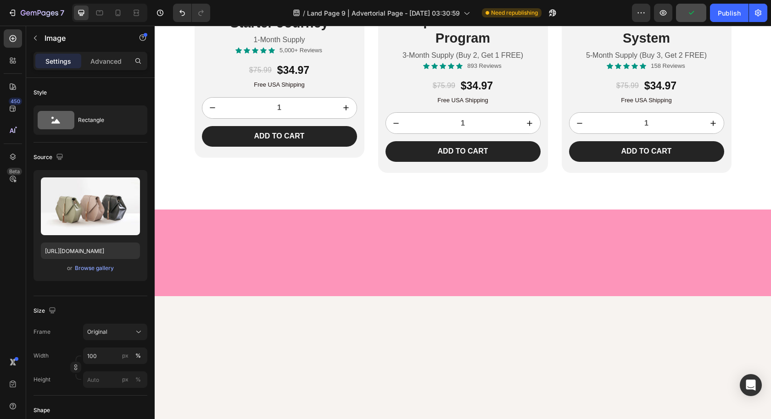
click at [216, 0] on img at bounding box center [279, 0] width 155 height 0
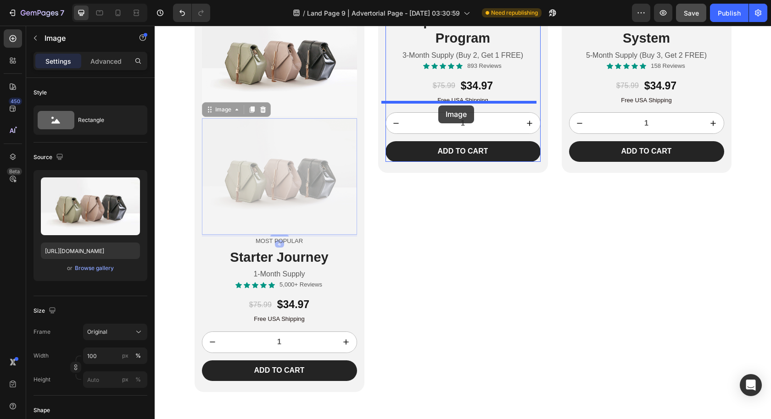
drag, startPoint x: 206, startPoint y: 212, endPoint x: 438, endPoint y: 105, distance: 254.9
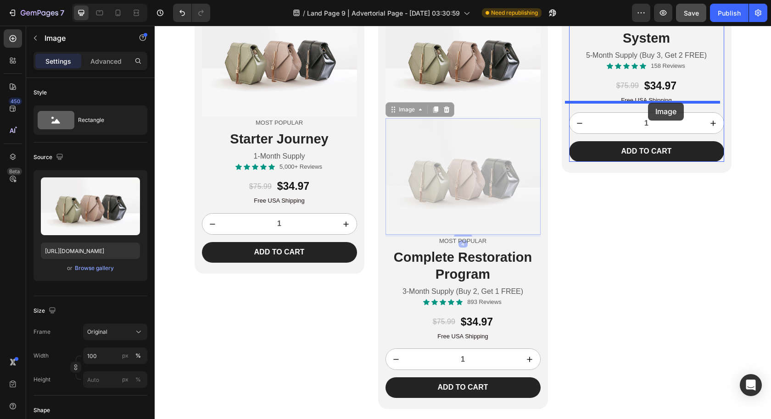
drag, startPoint x: 438, startPoint y: 202, endPoint x: 648, endPoint y: 103, distance: 231.4
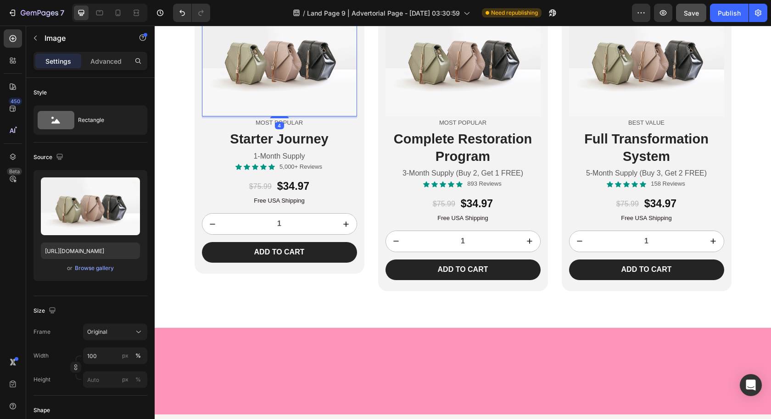
click at [277, 117] on img at bounding box center [279, 58] width 155 height 116
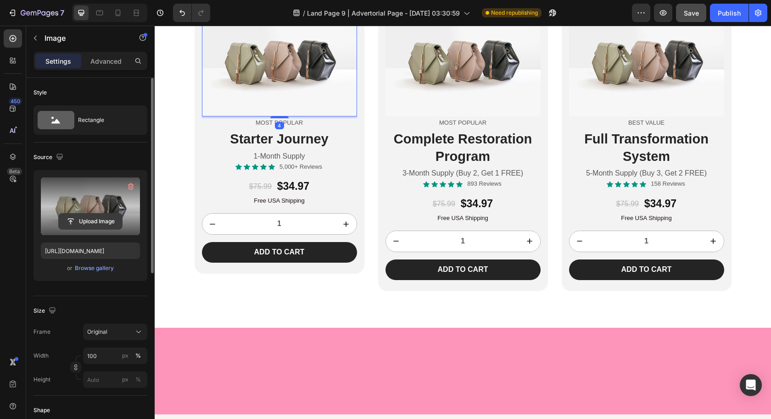
click at [78, 215] on input "file" at bounding box center [90, 222] width 63 height 16
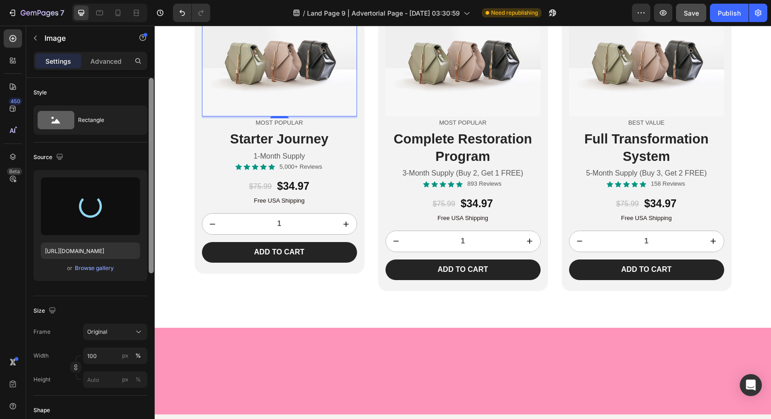
type input "https://cdn.shopify.com/s/files/1/0631/2706/0617/files/gempages_578689042187551…"
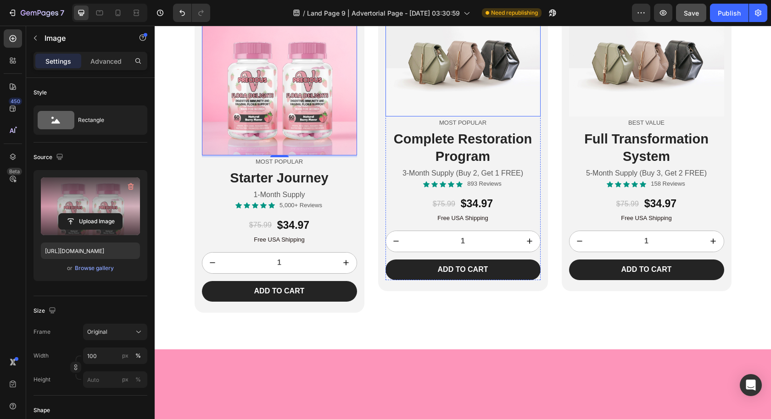
click at [463, 117] on img at bounding box center [462, 58] width 155 height 116
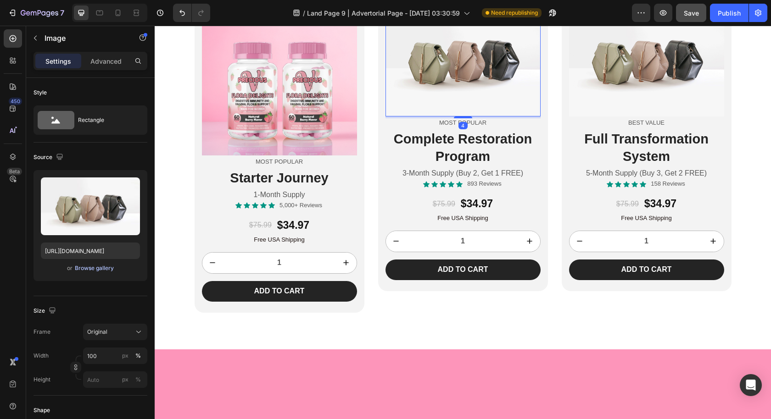
click at [103, 270] on div "Browse gallery" at bounding box center [94, 268] width 39 height 8
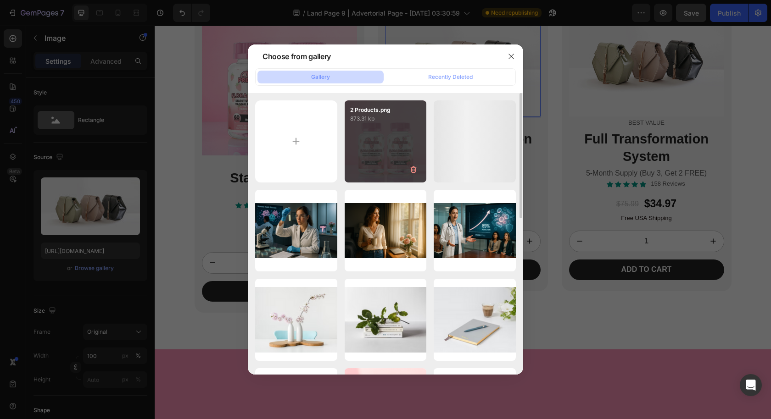
click at [371, 161] on div "2 Products.png 873.31 kb" at bounding box center [385, 141] width 82 height 82
type input "https://cdn.shopify.com/s/files/1/0631/2706/0617/files/gempages_578689042187551…"
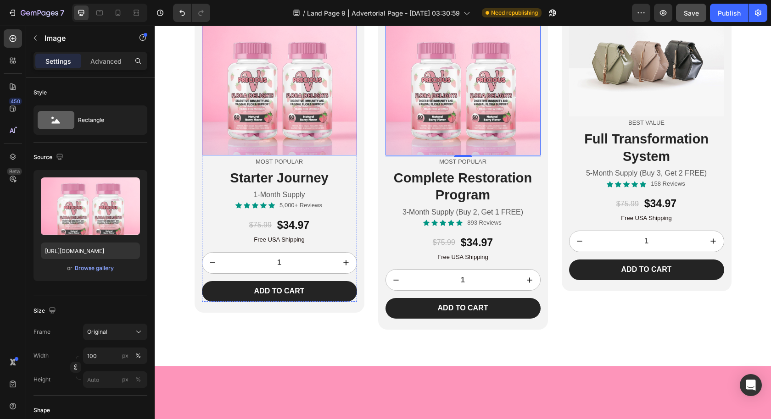
click at [242, 155] on img at bounding box center [279, 77] width 155 height 155
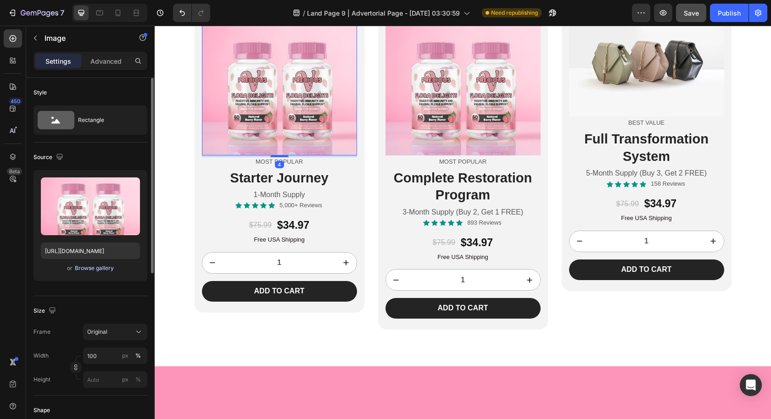
click at [100, 268] on div "Browse gallery" at bounding box center [94, 268] width 39 height 8
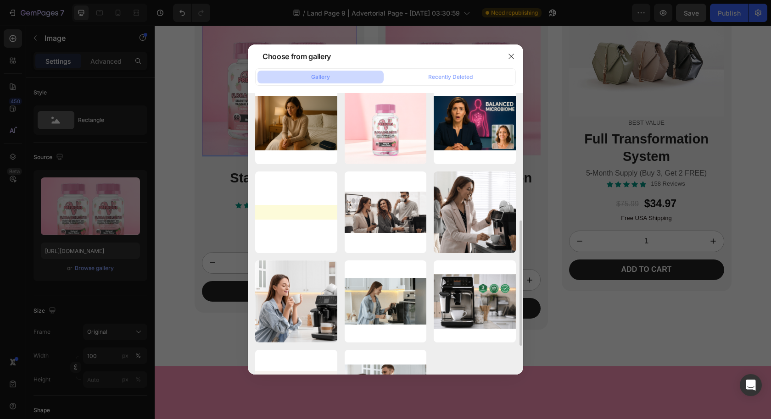
scroll to position [305, 0]
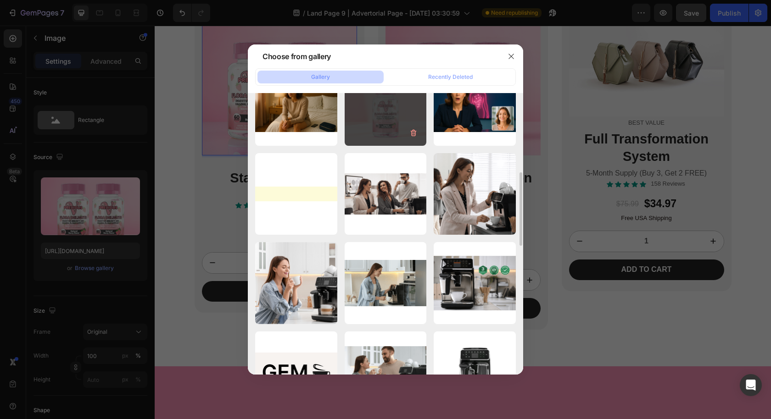
click at [402, 116] on div "1 product.png 821.55 kb" at bounding box center [385, 105] width 82 height 82
type input "https://cdn.shopify.com/s/files/1/0631/2706/0617/files/gempages_578689042187551…"
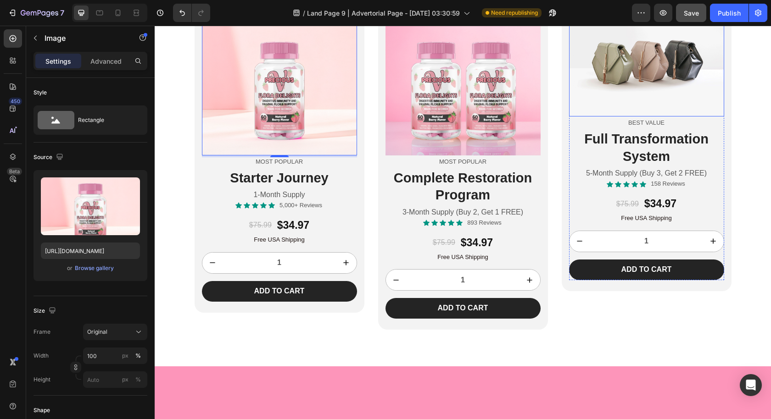
click at [644, 117] on img at bounding box center [646, 58] width 155 height 116
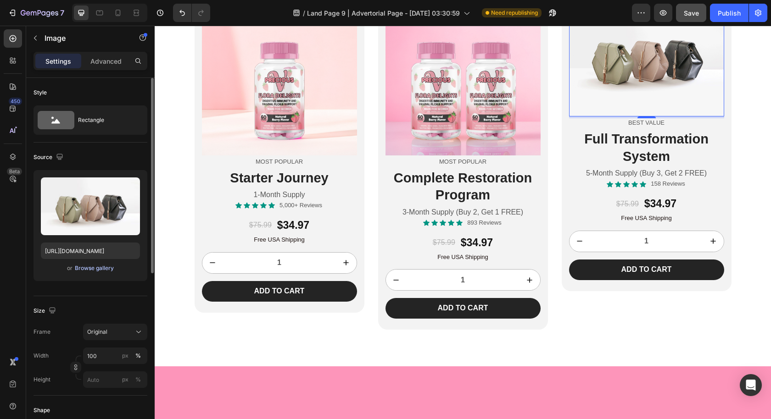
click at [96, 268] on div "Browse gallery" at bounding box center [94, 268] width 39 height 8
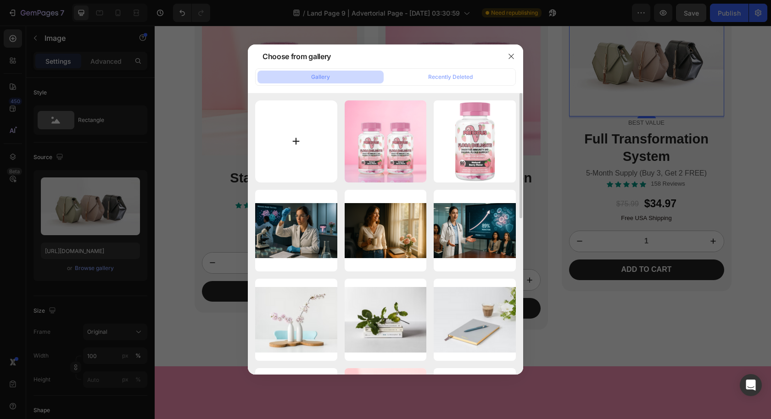
click at [315, 146] on input "file" at bounding box center [296, 141] width 82 height 82
type input "C:\fakepath\3 Products.png"
type input "https://cdn.shopify.com/s/files/1/0631/2706/0617/files/gempages_578689042187551…"
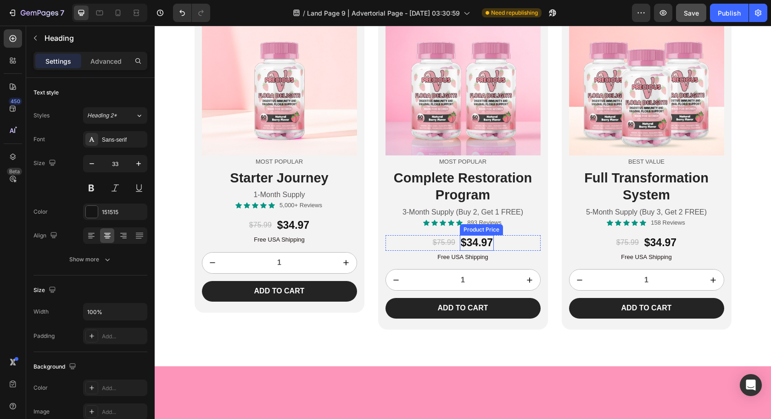
click at [482, 251] on div "$34.97" at bounding box center [477, 243] width 34 height 16
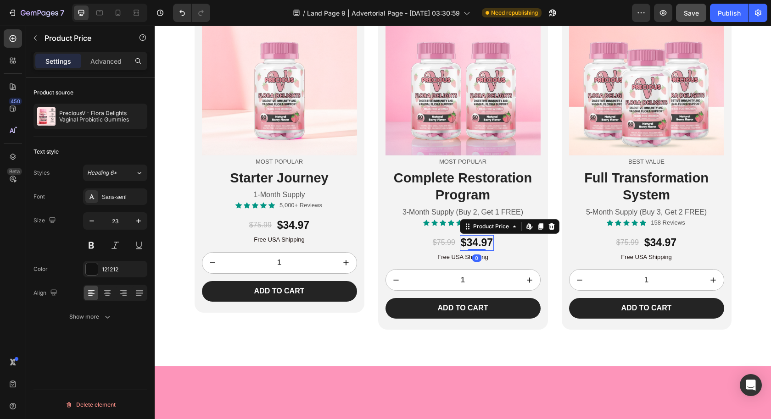
click at [474, 251] on div "$34.97" at bounding box center [477, 243] width 34 height 16
click at [473, 251] on div "$34.97" at bounding box center [477, 243] width 34 height 16
click at [475, 251] on div "$34.97" at bounding box center [477, 243] width 34 height 16
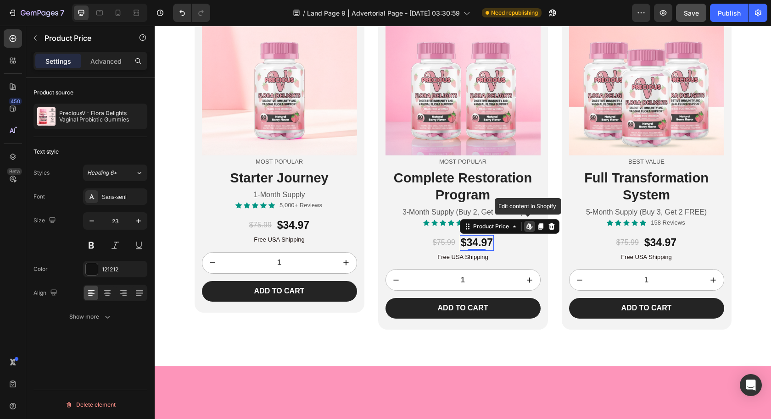
click at [475, 251] on div "$34.97" at bounding box center [477, 243] width 34 height 16
click at [439, 249] on div "$75.99" at bounding box center [444, 242] width 24 height 11
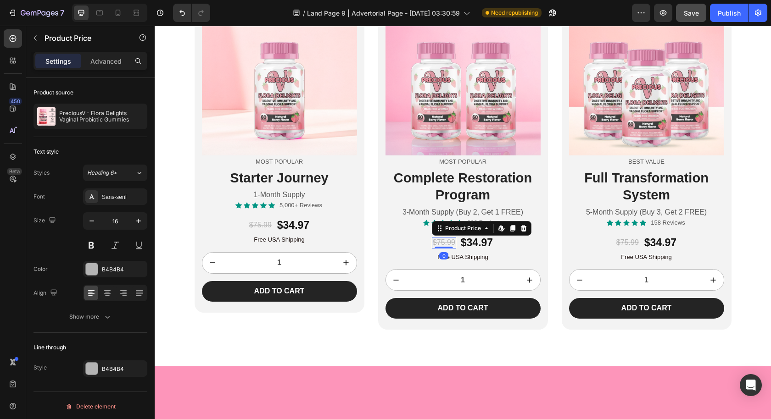
click at [438, 249] on div "$75.99" at bounding box center [444, 242] width 24 height 11
click at [510, 251] on div "$75.99 Product Price Edit content in Shopify 0 Product Price Edit content in Sh…" at bounding box center [462, 243] width 155 height 16
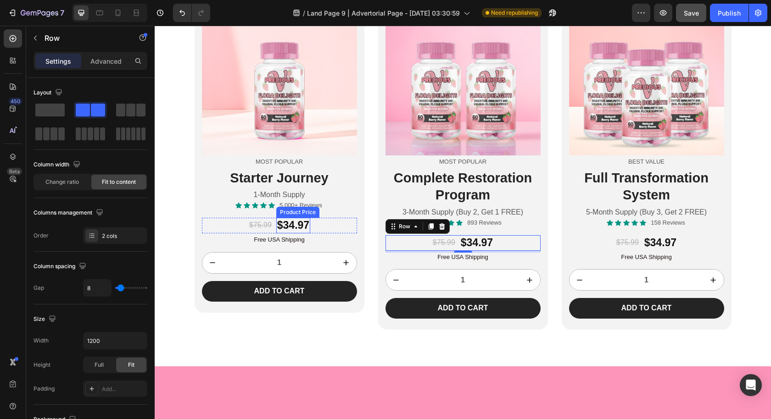
click at [293, 233] on div "$34.97" at bounding box center [293, 226] width 34 height 16
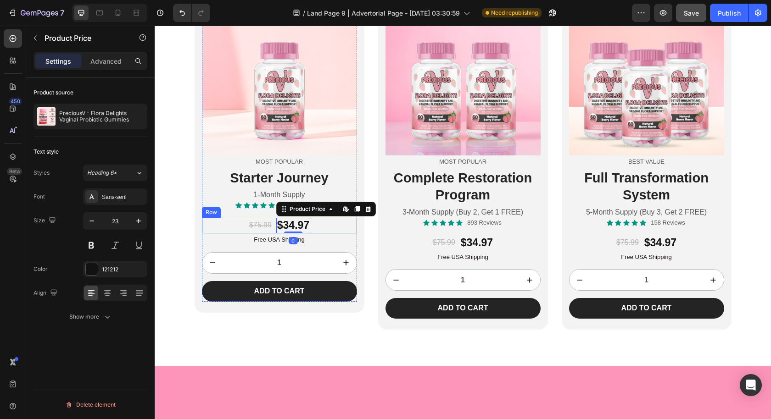
click at [345, 233] on div "$75.99 Product Price Product Price $34.97 Product Price Edit content in Shopify…" at bounding box center [279, 226] width 155 height 16
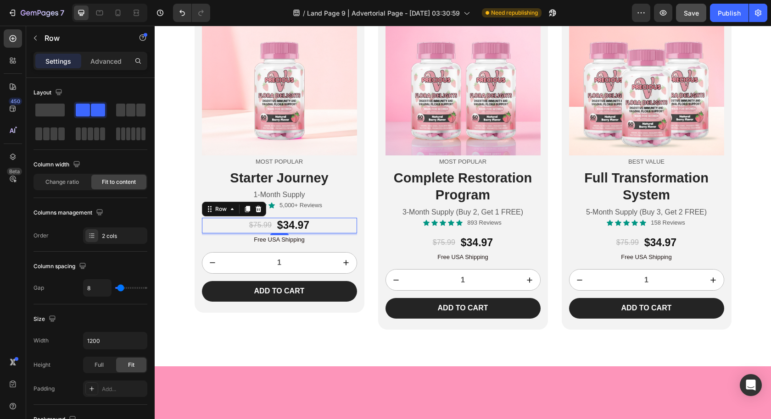
click at [334, 233] on div "$75.99 Product Price Product Price $34.97 Product Price Product Price Row 4" at bounding box center [279, 226] width 155 height 16
click at [244, 213] on icon at bounding box center [247, 208] width 7 height 7
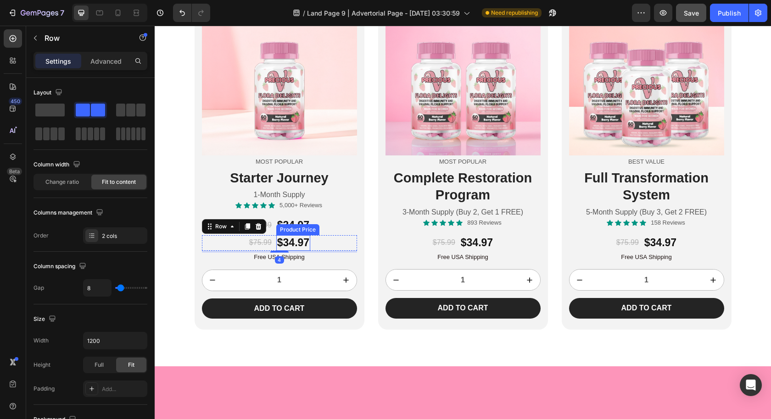
click at [294, 251] on div "$34.97" at bounding box center [293, 243] width 34 height 16
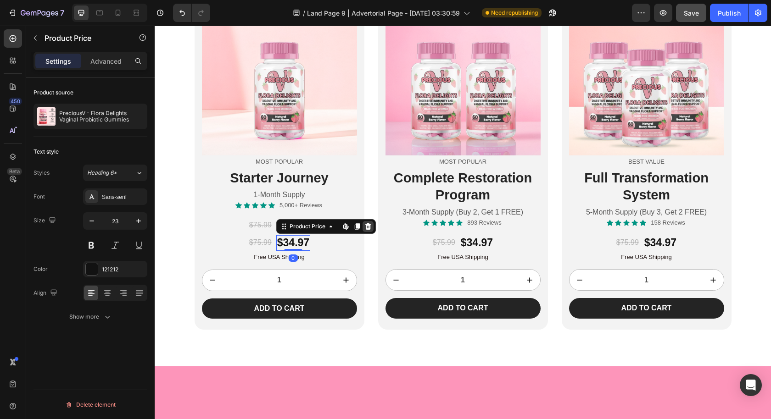
click at [364, 230] on icon at bounding box center [367, 226] width 7 height 7
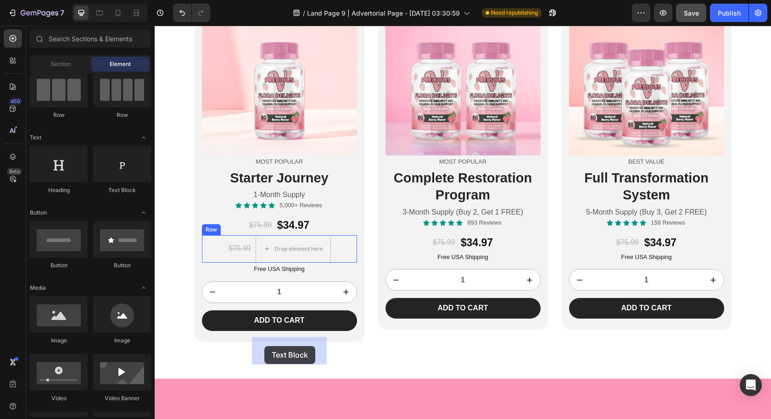
drag, startPoint x: 277, startPoint y: 194, endPoint x: 264, endPoint y: 346, distance: 152.4
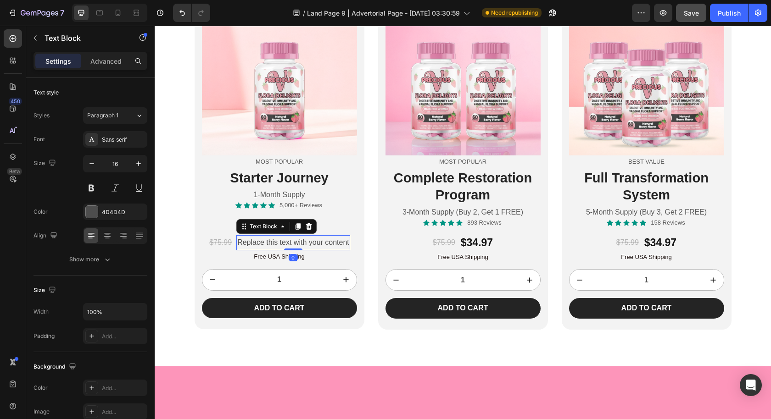
click at [291, 250] on div "Replace this text with your content" at bounding box center [293, 242] width 114 height 15
click at [291, 250] on p "Replace this text with your content" at bounding box center [293, 242] width 112 height 13
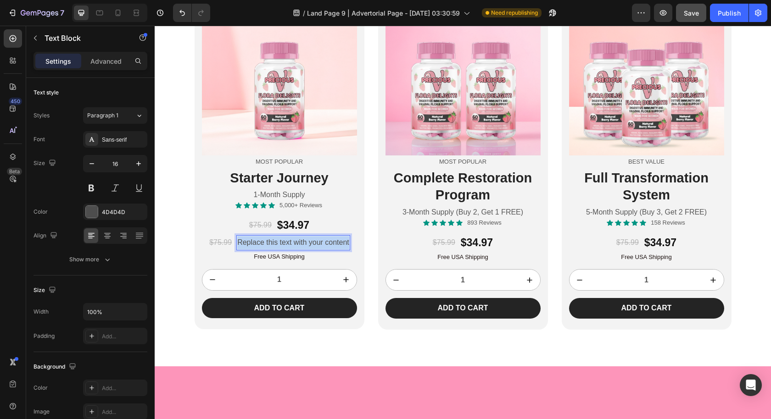
click at [291, 250] on p "Replace this text with your content" at bounding box center [293, 242] width 112 height 13
click at [283, 250] on p "$69.94" at bounding box center [293, 242] width 22 height 13
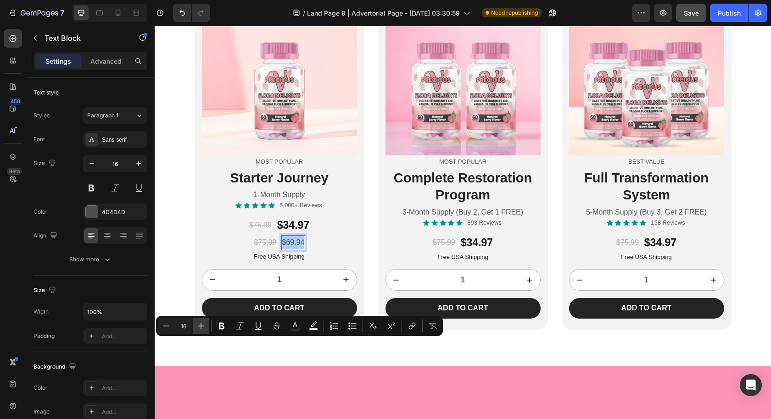
click at [202, 326] on icon "Editor contextual toolbar" at bounding box center [201, 326] width 6 height 6
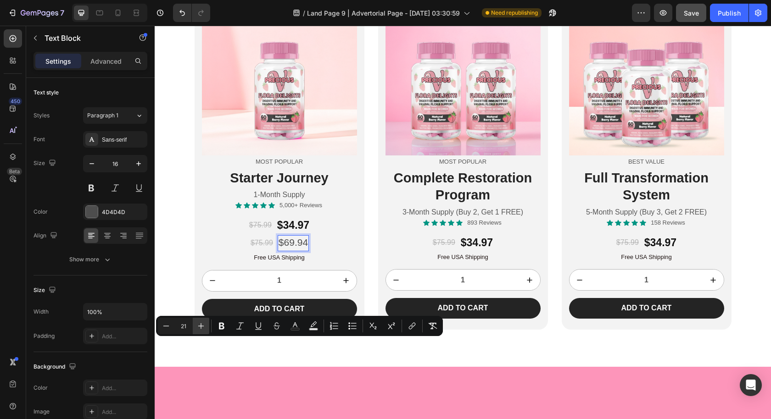
click at [202, 326] on icon "Editor contextual toolbar" at bounding box center [201, 326] width 6 height 6
type input "22"
click at [268, 251] on div "$75.99 Product Price Product Price $69.94 Text Block 0 Row" at bounding box center [279, 243] width 155 height 16
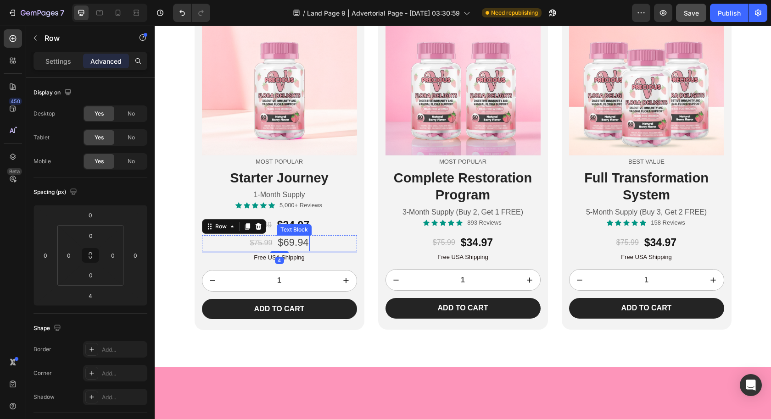
click at [286, 248] on span "$69.94" at bounding box center [292, 242] width 31 height 11
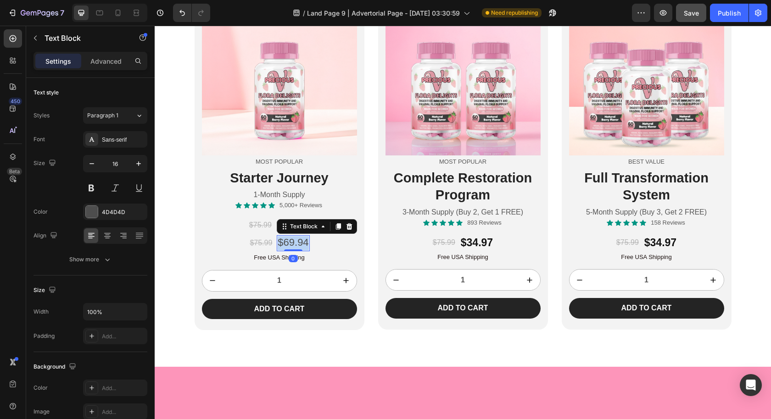
click at [286, 248] on span "$69.94" at bounding box center [292, 242] width 31 height 11
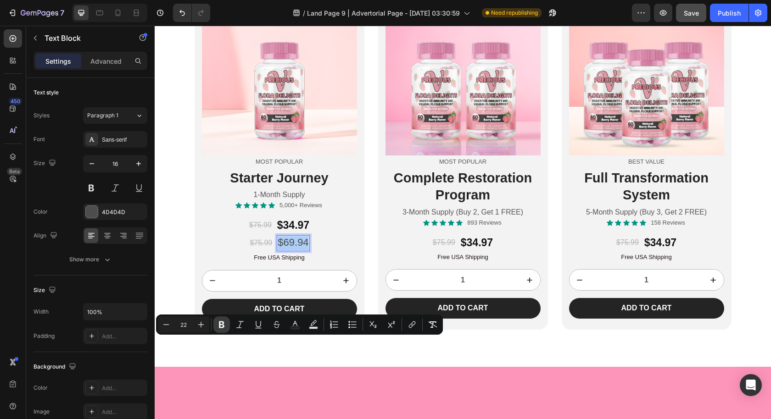
click at [228, 324] on button "Bold" at bounding box center [221, 324] width 17 height 17
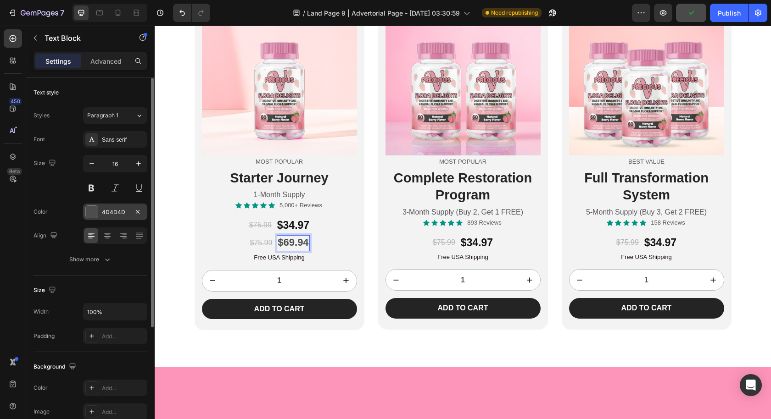
click at [110, 214] on div "4D4D4D" at bounding box center [115, 212] width 27 height 8
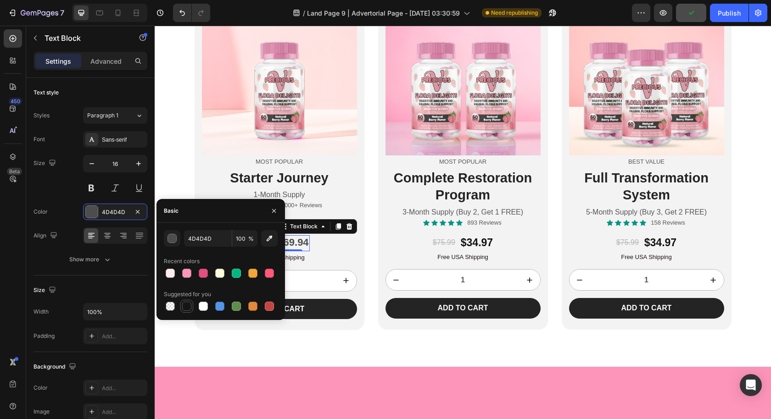
click at [183, 307] on div at bounding box center [186, 306] width 9 height 9
type input "151515"
click at [244, 251] on div "$75.99 Product Price Product Price $69.94 Text Block 0 Row" at bounding box center [279, 243] width 155 height 16
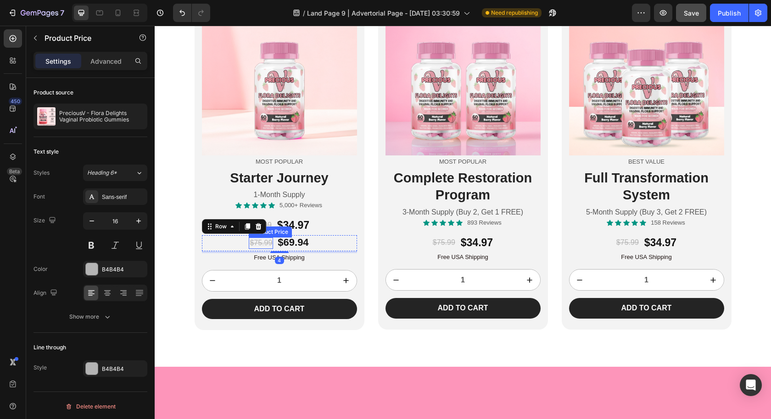
click at [251, 249] on div "$75.99" at bounding box center [261, 243] width 24 height 11
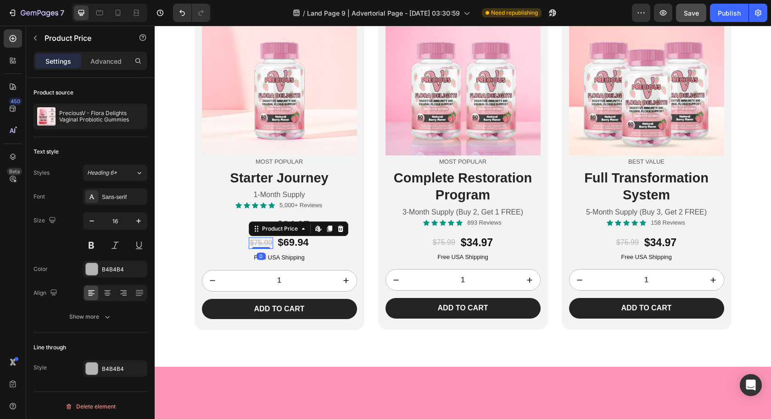
click at [252, 249] on div "$75.99" at bounding box center [261, 243] width 24 height 11
click at [297, 248] on strong "$69.94" at bounding box center [292, 242] width 31 height 11
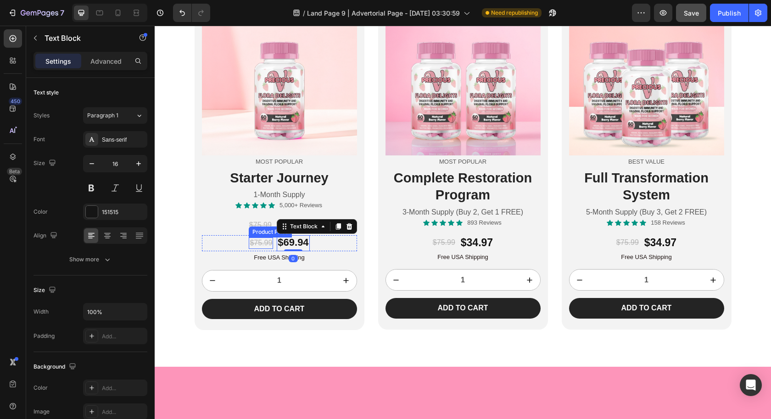
click at [258, 249] on div "$75.99" at bounding box center [261, 243] width 24 height 11
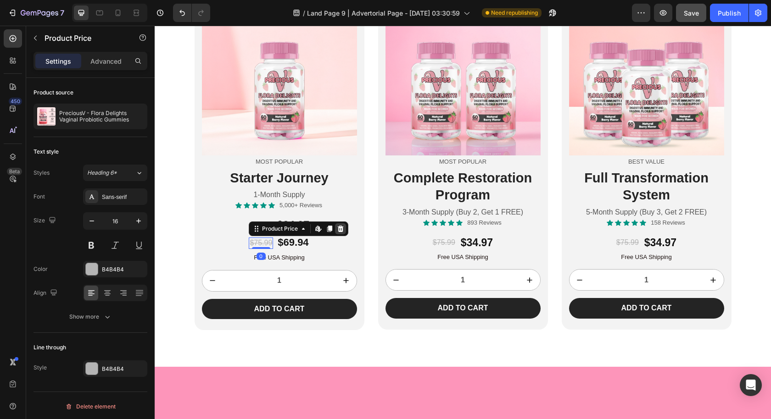
click at [338, 232] on icon at bounding box center [341, 229] width 6 height 6
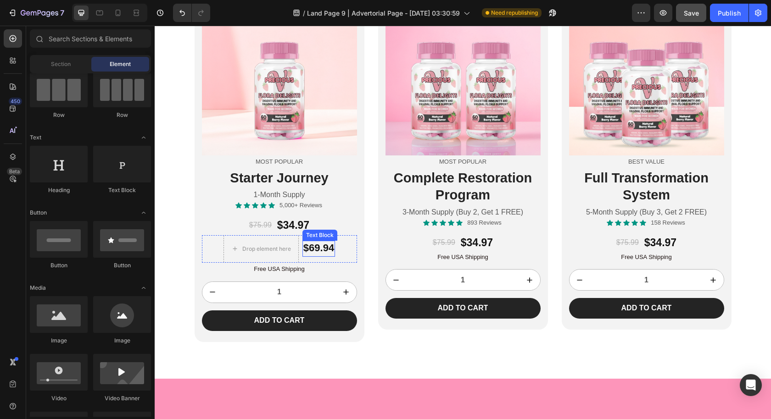
click at [311, 254] on strong "$69.94" at bounding box center [318, 247] width 31 height 11
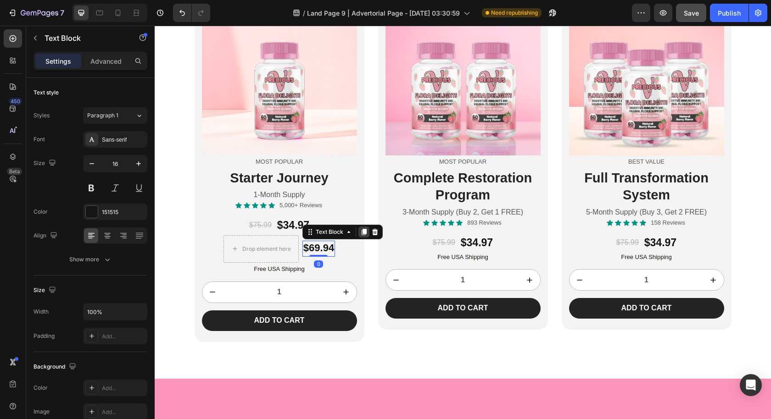
click at [361, 236] on icon at bounding box center [363, 232] width 5 height 6
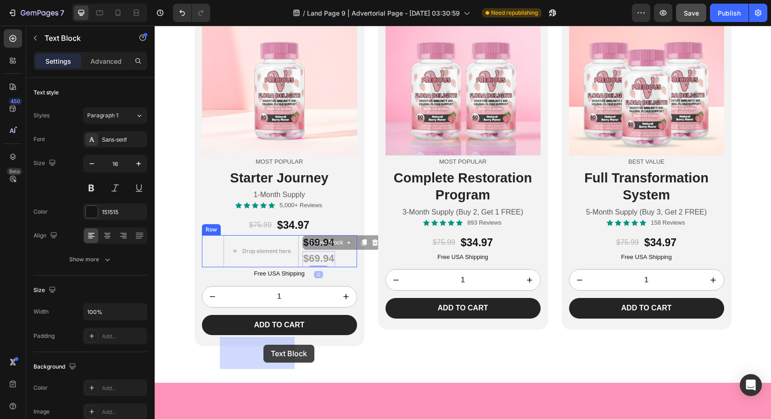
drag, startPoint x: 305, startPoint y: 344, endPoint x: 263, endPoint y: 345, distance: 41.3
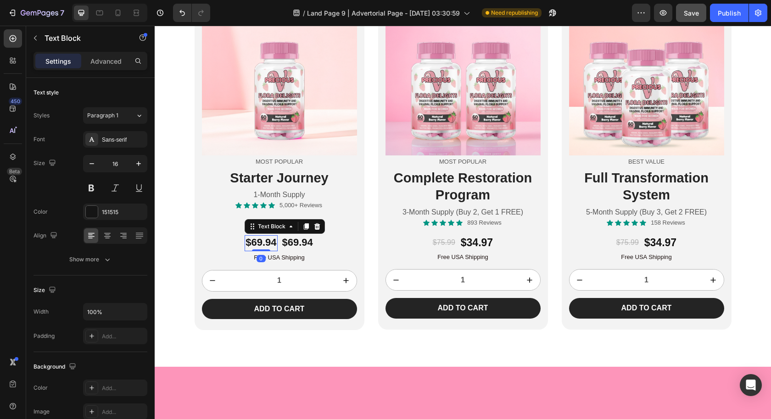
click at [263, 248] on strong "$69.94" at bounding box center [260, 242] width 31 height 11
click at [252, 248] on strong "$69.94" at bounding box center [260, 242] width 31 height 11
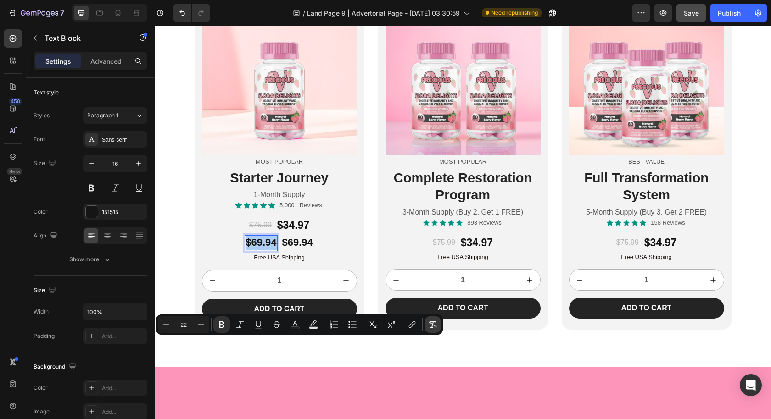
click at [437, 329] on button "Remove Format" at bounding box center [432, 324] width 17 height 17
type input "16"
click at [430, 323] on icon "Editor contextual toolbar" at bounding box center [432, 325] width 9 height 6
click at [339, 263] on div "Free USA Shipping" at bounding box center [279, 258] width 155 height 10
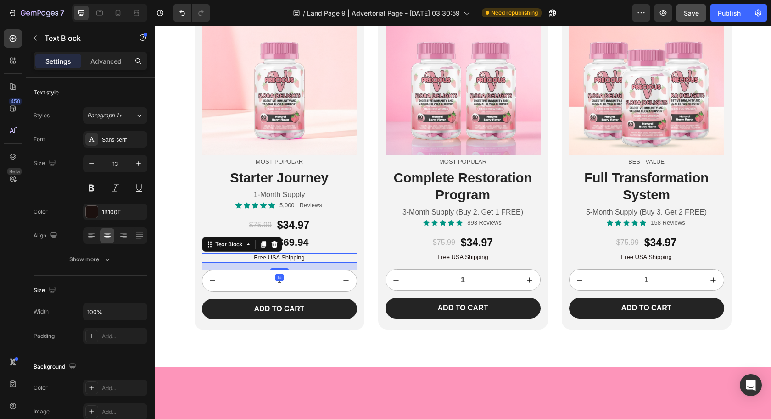
click at [317, 251] on div "$69.94 Text Block $69.94 Text Block Row" at bounding box center [279, 243] width 155 height 16
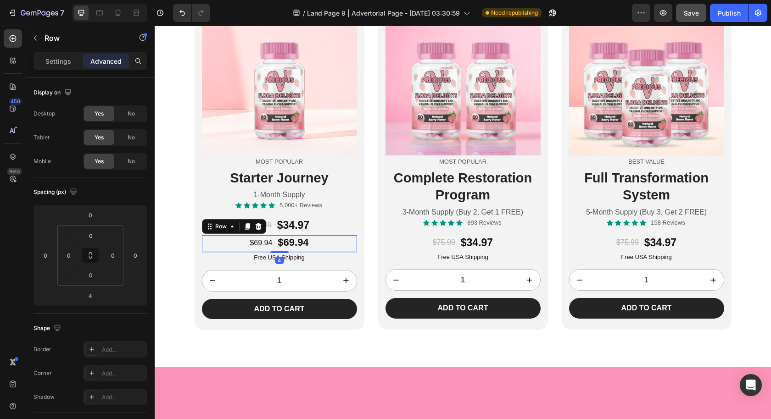
click at [243, 251] on div "$69.94 Text Block $69.94 Text Block Row 4" at bounding box center [279, 243] width 155 height 16
click at [256, 250] on p "$69.94" at bounding box center [261, 243] width 22 height 13
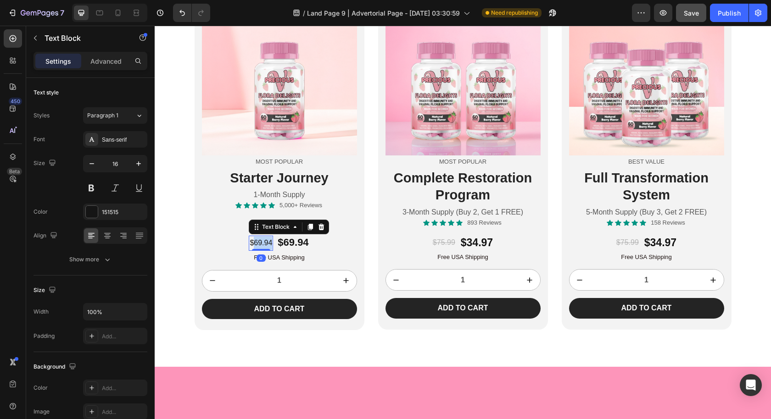
click at [256, 250] on p "$69.94" at bounding box center [261, 243] width 22 height 13
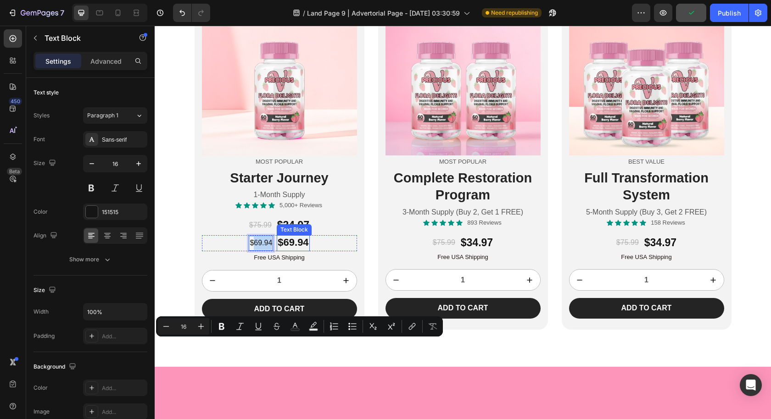
click at [292, 250] on p "$69.94" at bounding box center [292, 243] width 31 height 14
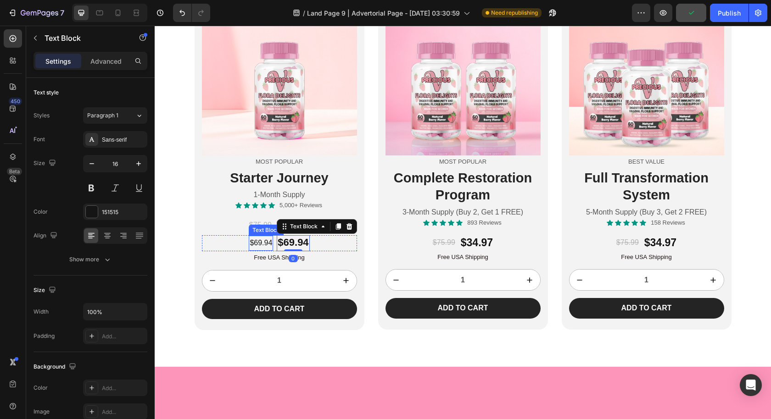
click at [255, 250] on p "$69.94" at bounding box center [261, 243] width 22 height 13
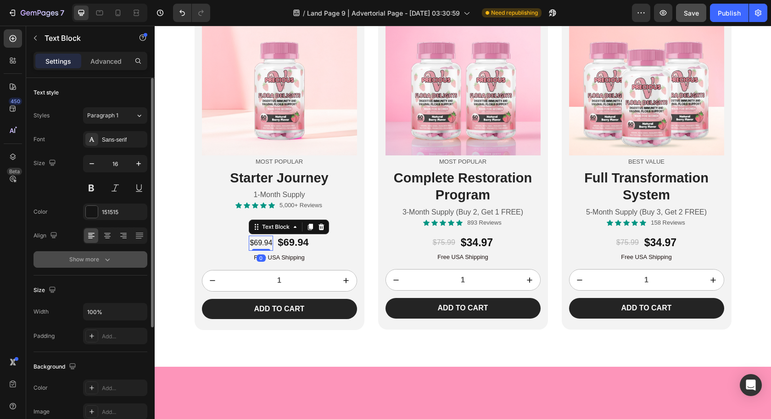
click at [106, 261] on icon "button" at bounding box center [107, 259] width 9 height 9
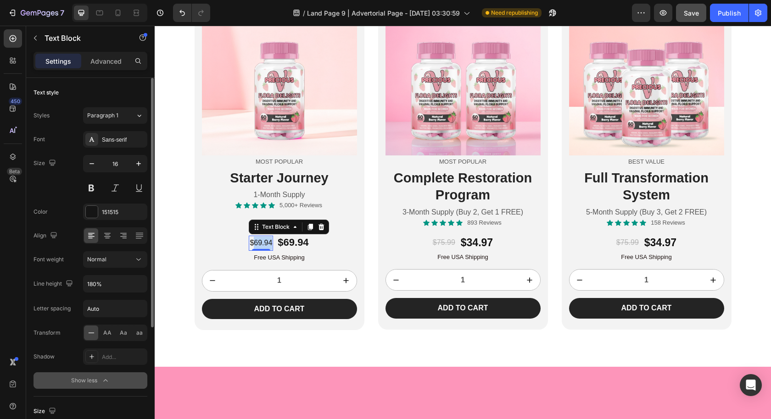
click at [250, 250] on p "$69.94" at bounding box center [261, 243] width 22 height 13
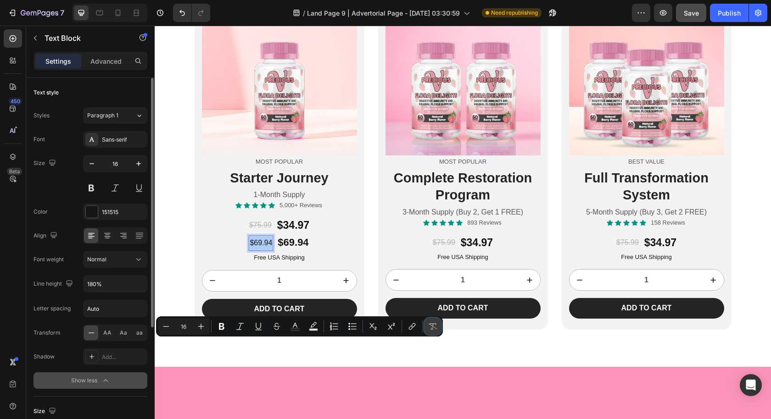
click at [436, 330] on icon "Editor contextual toolbar" at bounding box center [432, 326] width 9 height 9
click at [277, 323] on icon "Editor contextual toolbar" at bounding box center [276, 326] width 9 height 9
click at [300, 325] on button "Text Color" at bounding box center [295, 326] width 17 height 17
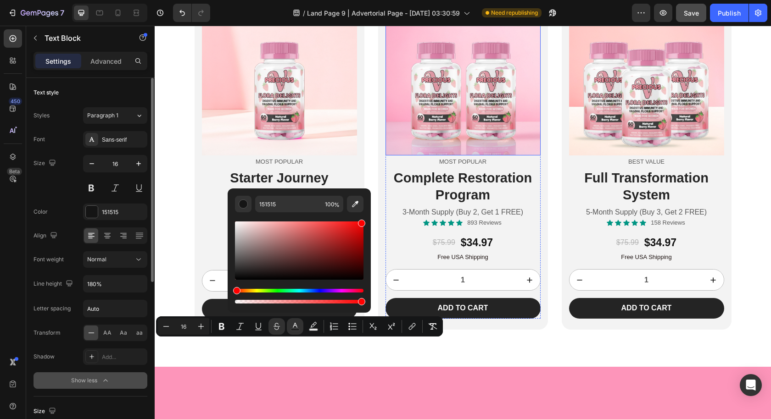
drag, startPoint x: 390, startPoint y: 302, endPoint x: 416, endPoint y: 201, distance: 103.6
type input "FF0000"
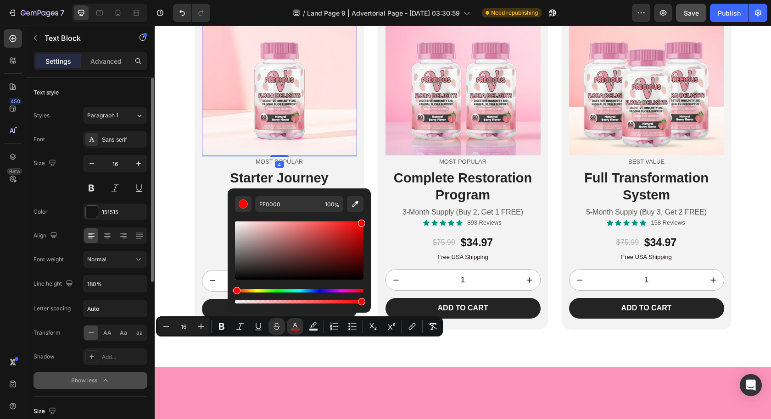
click at [217, 155] on img at bounding box center [279, 77] width 155 height 155
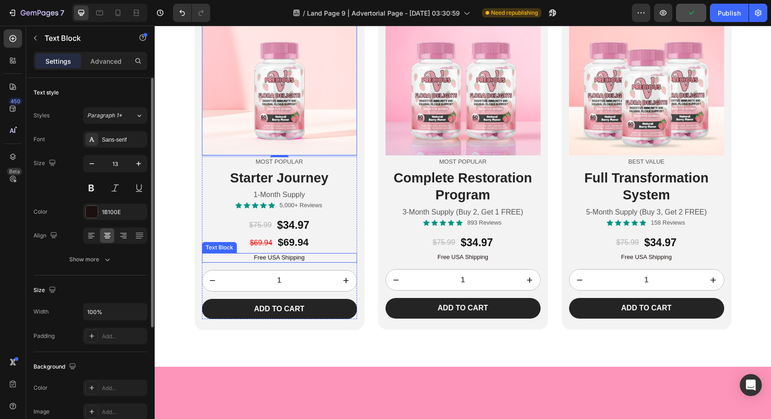
click at [269, 262] on p "Free USA Shipping" at bounding box center [279, 258] width 153 height 8
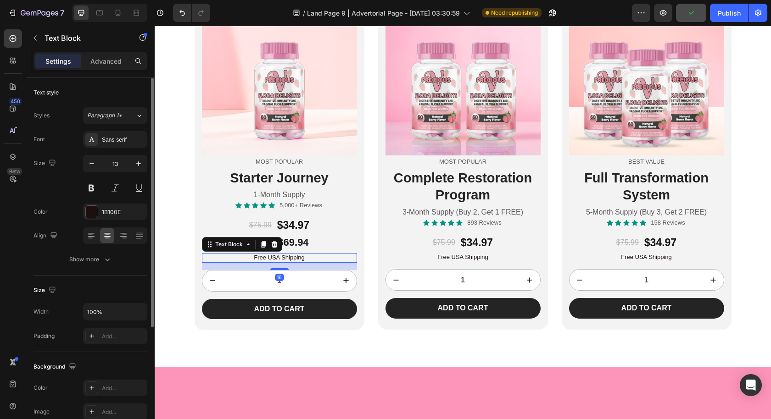
click at [269, 262] on p "Free USA Shipping" at bounding box center [279, 258] width 153 height 8
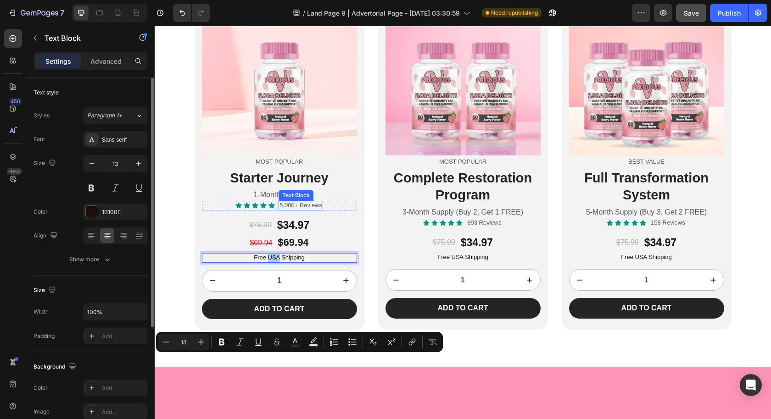
click at [297, 211] on div "5,000+ Reviews Text Block" at bounding box center [300, 206] width 44 height 10
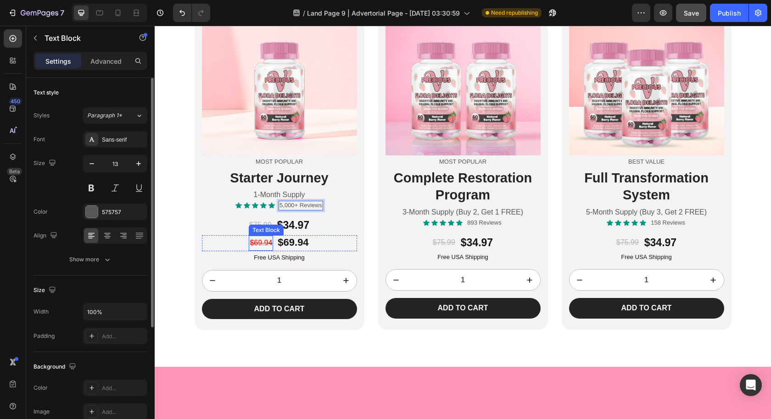
click at [255, 250] on p "$69.94" at bounding box center [261, 243] width 22 height 13
click at [255, 247] on s "$69.94" at bounding box center [261, 243] width 22 height 8
click at [345, 233] on div "$75.99 Product Price Product Price $34.97 Product Price Product Price Row" at bounding box center [279, 226] width 155 height 16
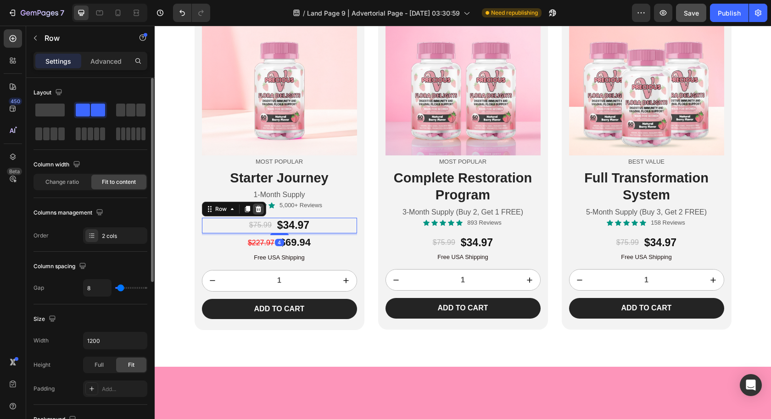
click at [255, 212] on icon at bounding box center [258, 209] width 6 height 6
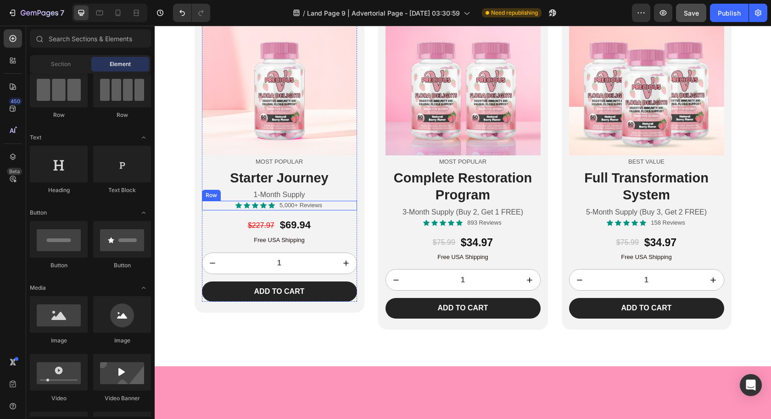
click at [326, 211] on div "Icon Icon Icon Icon Icon Icon List 5,000+ Reviews Text Block Row" at bounding box center [279, 206] width 155 height 10
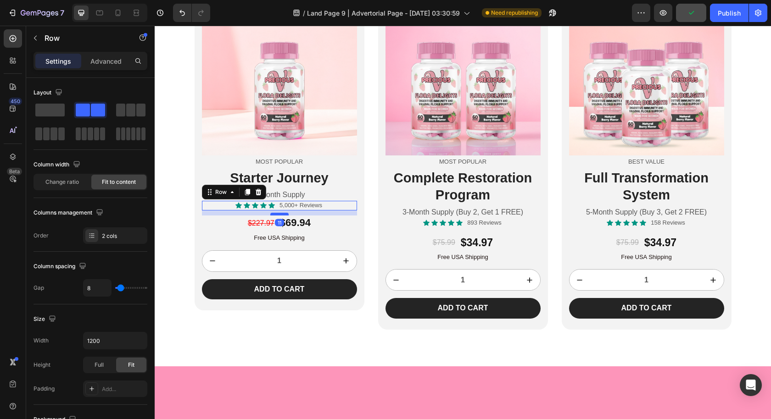
click at [280, 216] on div at bounding box center [279, 214] width 18 height 3
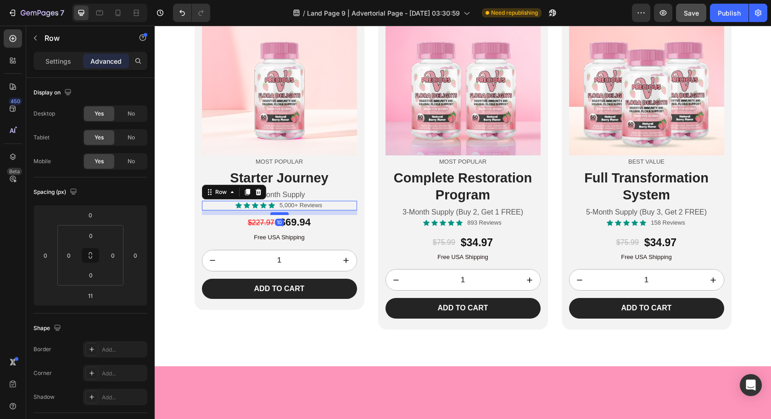
click at [281, 215] on div at bounding box center [279, 213] width 18 height 3
type input "10"
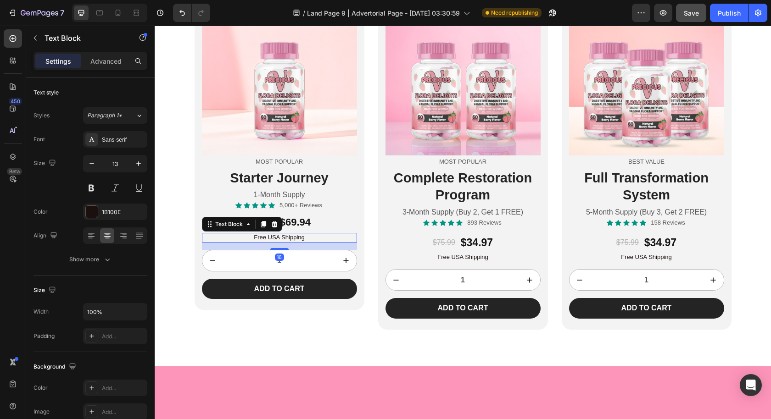
click at [334, 242] on p "Free USA Shipping" at bounding box center [279, 238] width 153 height 8
click at [346, 211] on div "Icon Icon Icon Icon Icon Icon List 5,000+ Reviews Text Block Row" at bounding box center [279, 206] width 155 height 10
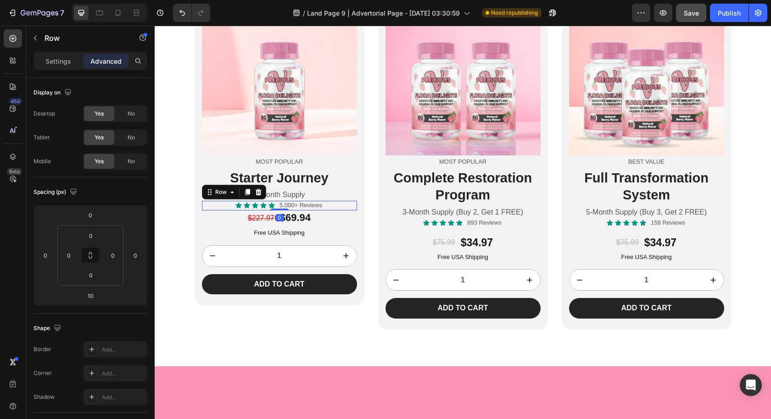
drag, startPoint x: 278, startPoint y: 315, endPoint x: 286, endPoint y: 309, distance: 9.8
click at [283, 211] on div "Icon Icon Icon Icon Icon Icon List 5,000+ Reviews Text Block Row 0" at bounding box center [279, 206] width 155 height 10
type input "0"
click at [333, 227] on div "$227.97 Text Block $69.94 Text Block Row" at bounding box center [279, 219] width 155 height 16
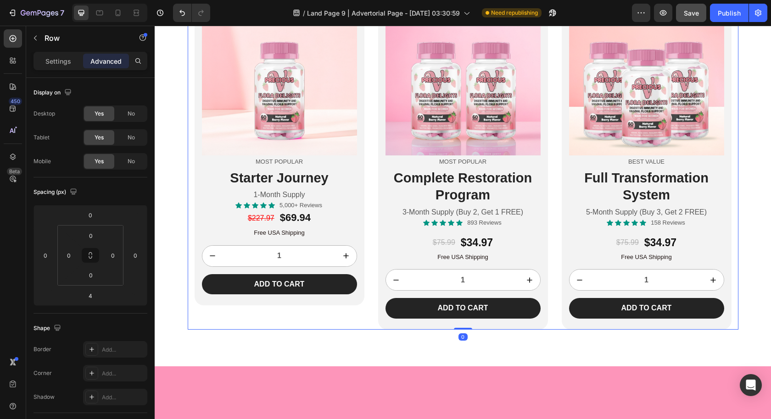
click at [360, 330] on div "Image Most Popular Text Block Starter Journey Heading 1-Month Supply Text Block…" at bounding box center [463, 161] width 550 height 337
click at [316, 227] on div "$227.97 Text Block $69.94 Text Block Row" at bounding box center [279, 219] width 155 height 16
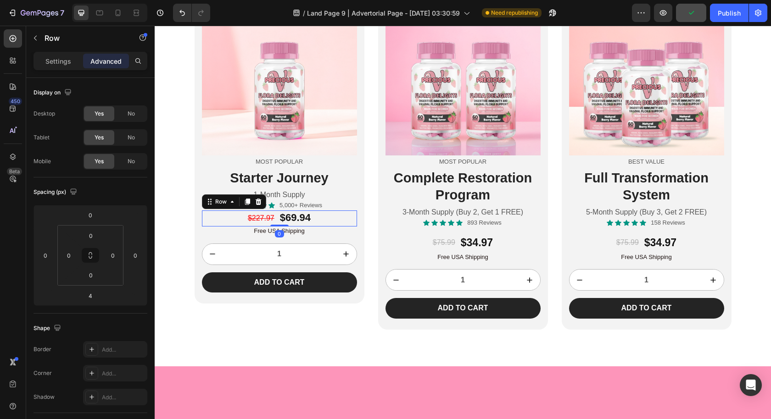
drag, startPoint x: 277, startPoint y: 329, endPoint x: 281, endPoint y: 316, distance: 14.1
click at [281, 227] on div "$227.97 Text Block $69.94 Text Block Row 0" at bounding box center [279, 219] width 155 height 16
type input "0"
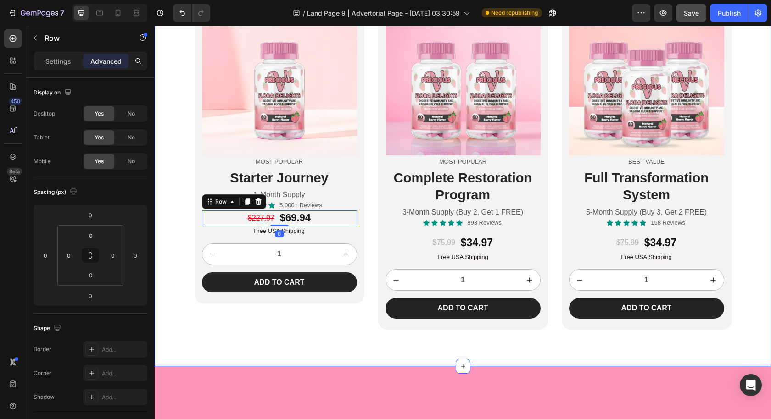
click at [172, 274] on div "Choose Your Transformation Journey Heading Image Most Popular Text Block Starte…" at bounding box center [463, 148] width 616 height 363
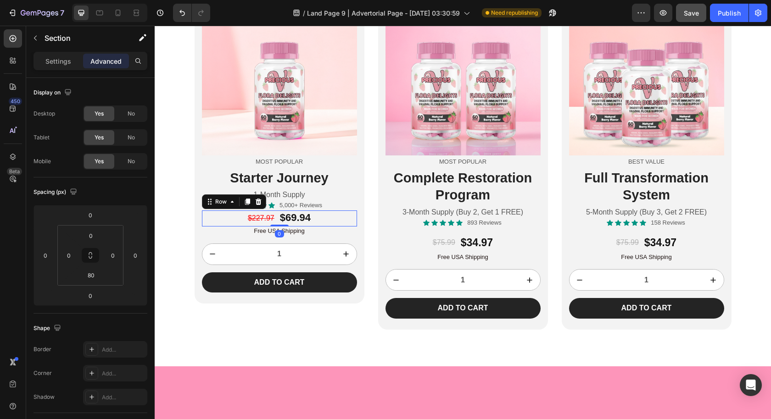
click at [273, 227] on div "$227.97 Text Block $69.94 Text Block Row 0" at bounding box center [279, 219] width 155 height 16
click at [55, 61] on p "Settings" at bounding box center [58, 61] width 26 height 10
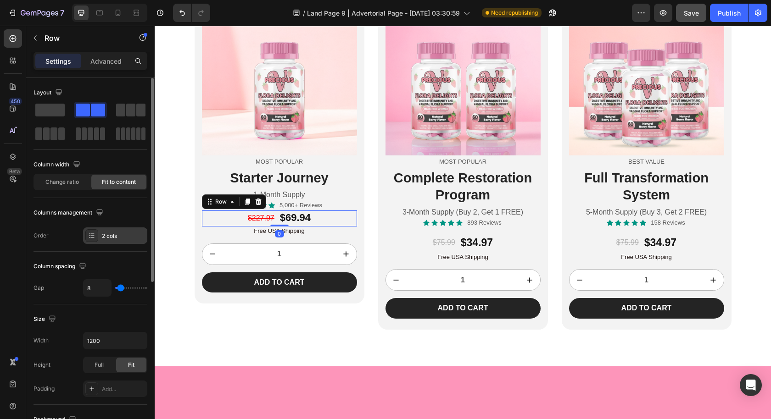
scroll to position [2, 0]
type input "5"
type input "3"
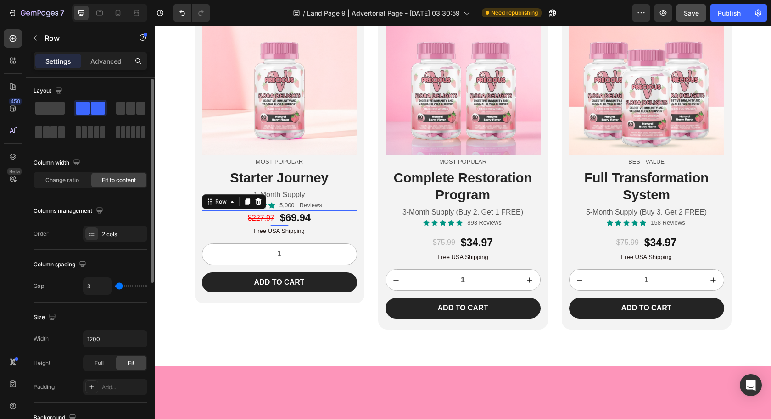
type input "2"
type input "1"
type input "0"
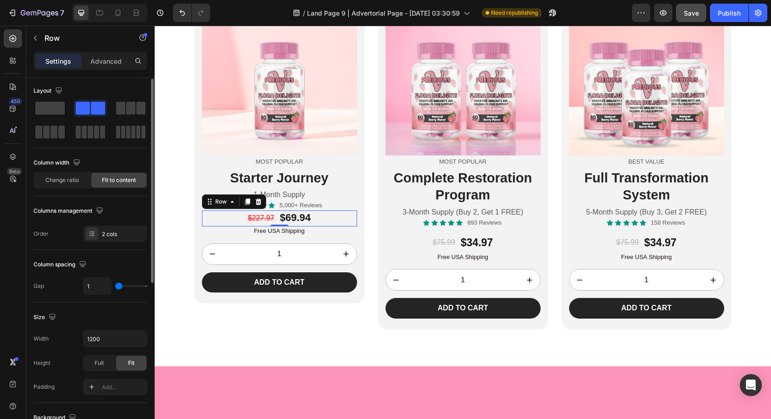
type input "0"
type input "1"
type input "3"
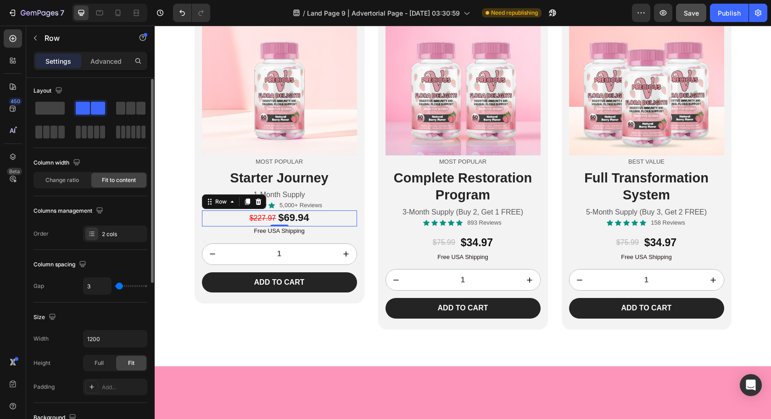
type input "4"
type input "5"
type input "6"
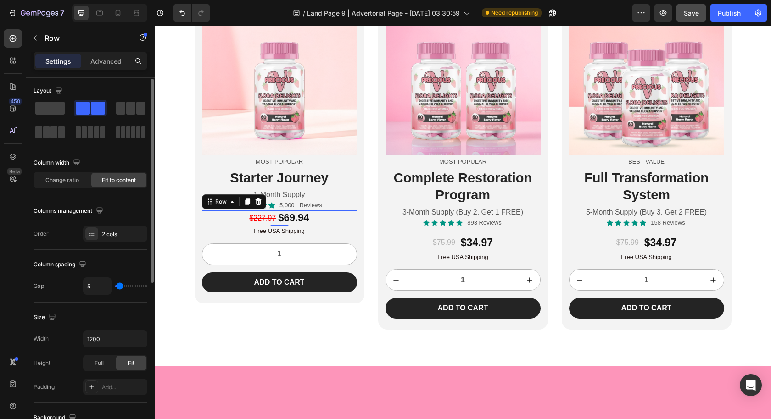
type input "6"
type input "5"
click at [120, 286] on input "range" at bounding box center [131, 286] width 32 height 2
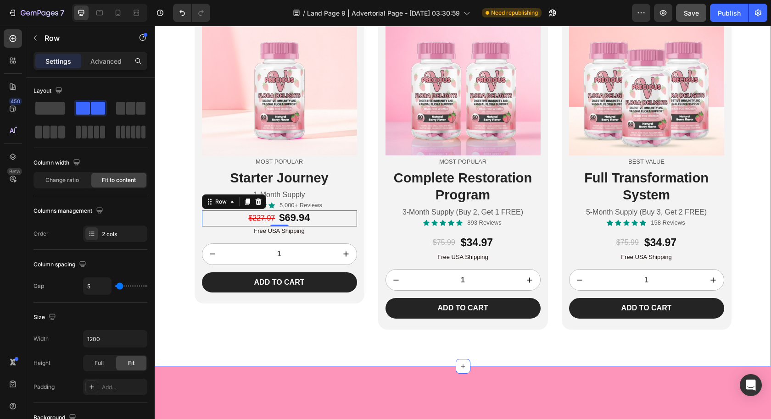
click at [183, 313] on div "Choose Your Transformation Journey Heading Image Most Popular Text Block Starte…" at bounding box center [463, 148] width 616 height 363
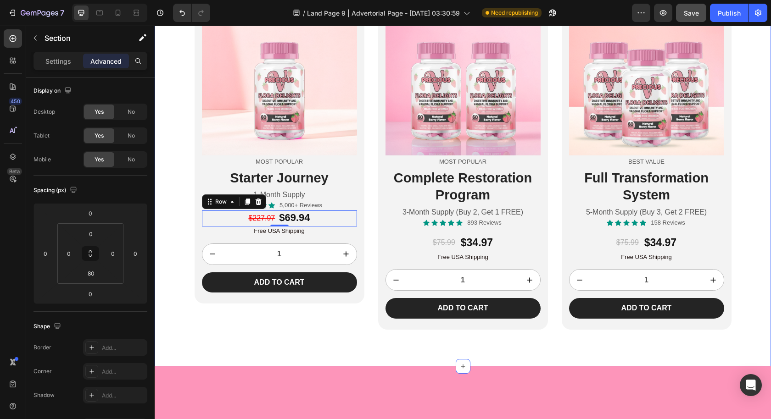
scroll to position [0, 0]
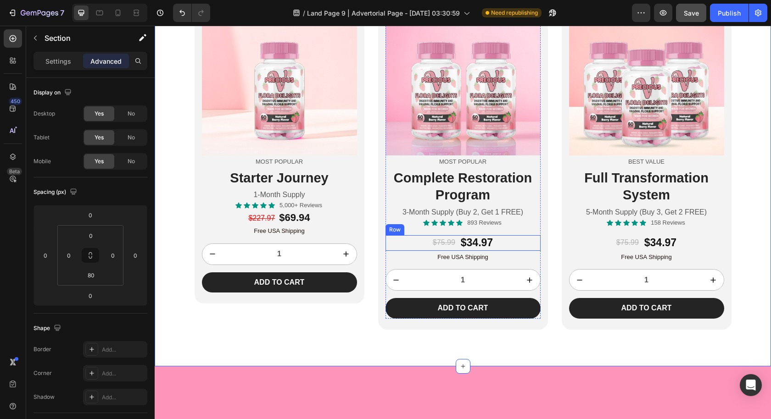
click at [512, 251] on div "$75.99 Product Price Product Price $34.97 Product Price Product Price Row" at bounding box center [462, 243] width 155 height 16
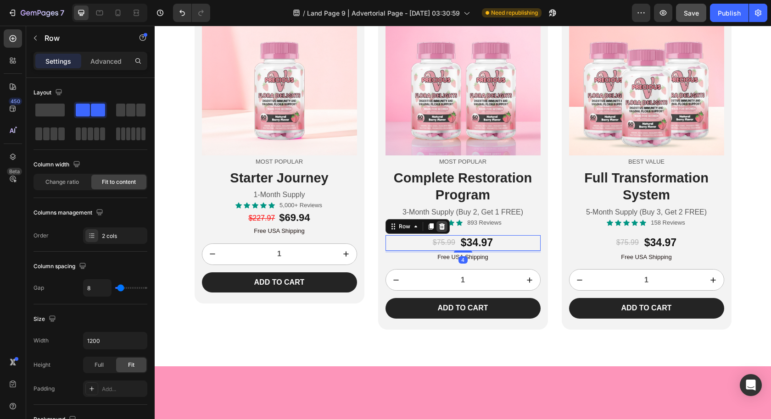
click at [438, 230] on icon at bounding box center [441, 226] width 7 height 7
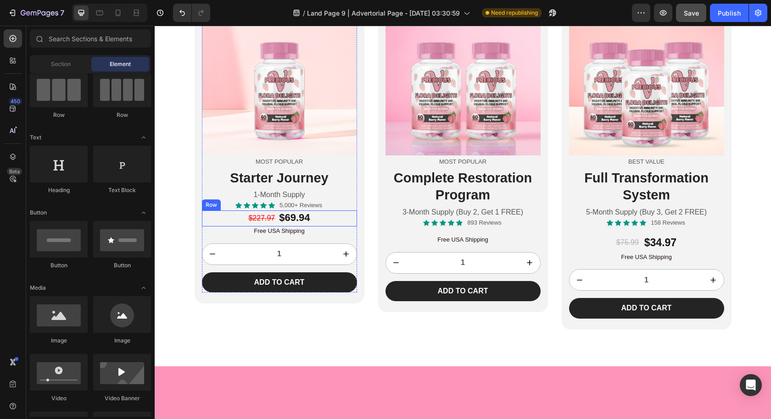
click at [320, 227] on div "$227.97 Text Block $69.94 Text Block Row" at bounding box center [279, 219] width 155 height 16
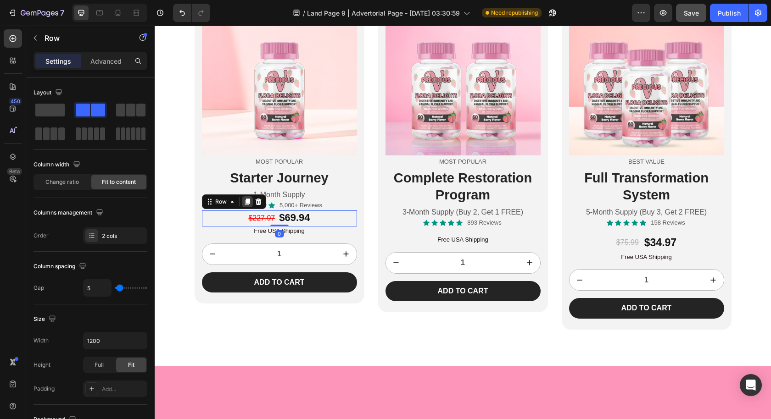
click at [244, 205] on icon at bounding box center [246, 202] width 5 height 6
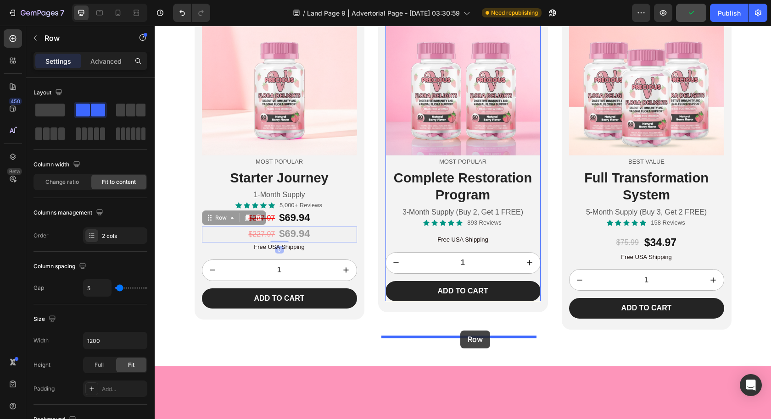
drag, startPoint x: 203, startPoint y: 322, endPoint x: 460, endPoint y: 331, distance: 257.0
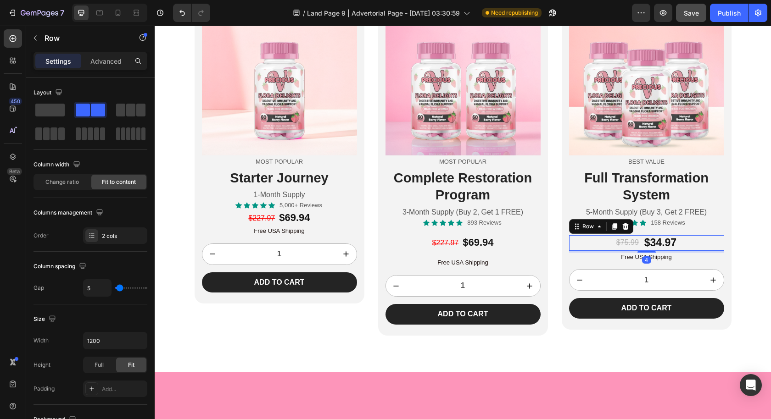
click at [692, 251] on div "$75.99 Product Price Product Price $34.97 Product Price Product Price Row 4" at bounding box center [646, 243] width 155 height 16
click at [622, 229] on icon at bounding box center [625, 226] width 6 height 6
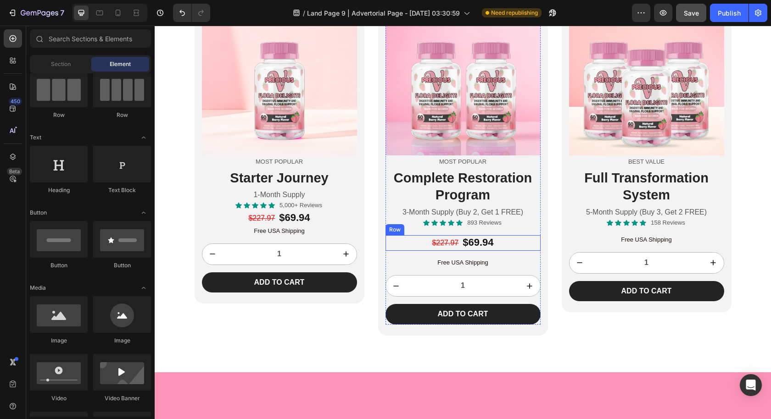
click at [515, 251] on div "$227.97 Text Block $69.94 Text Block Row" at bounding box center [462, 243] width 155 height 16
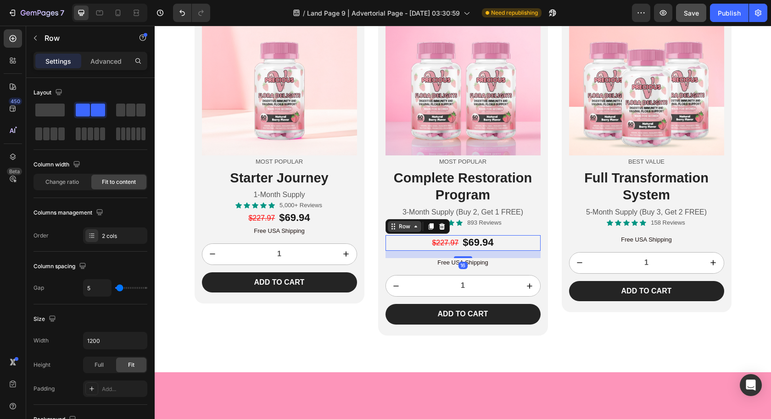
click at [388, 232] on div "Row" at bounding box center [404, 226] width 33 height 11
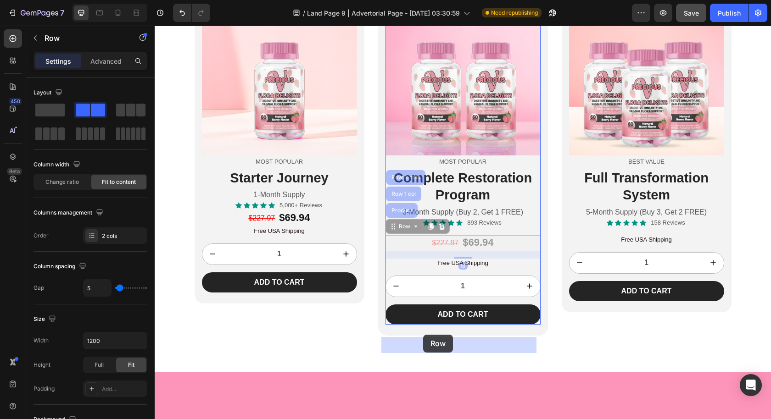
drag, startPoint x: 385, startPoint y: 328, endPoint x: 422, endPoint y: 335, distance: 38.3
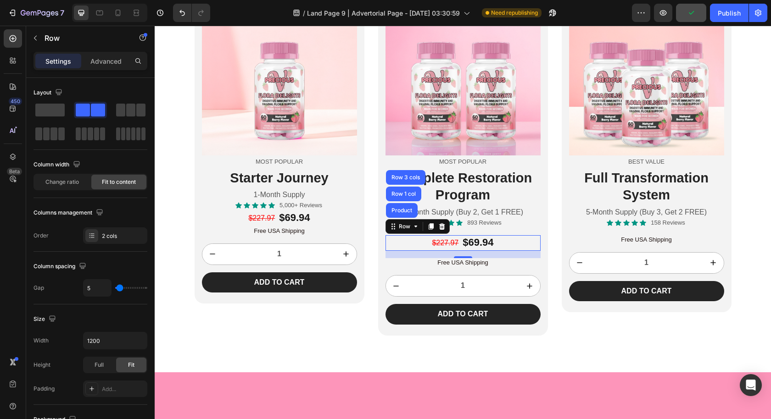
click at [428, 230] on icon at bounding box center [430, 226] width 7 height 7
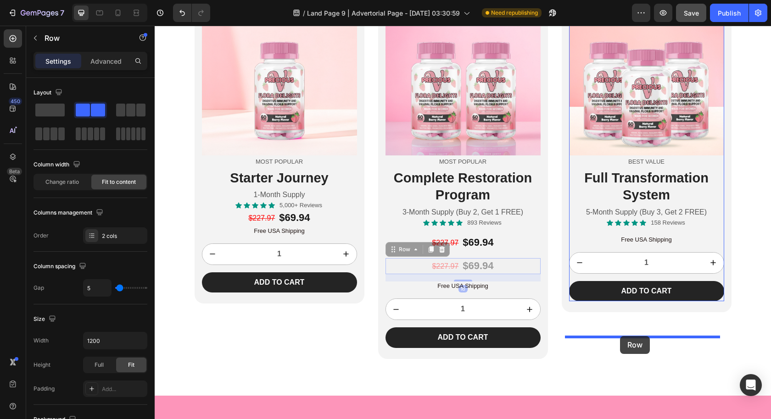
drag, startPoint x: 388, startPoint y: 353, endPoint x: 620, endPoint y: 336, distance: 232.7
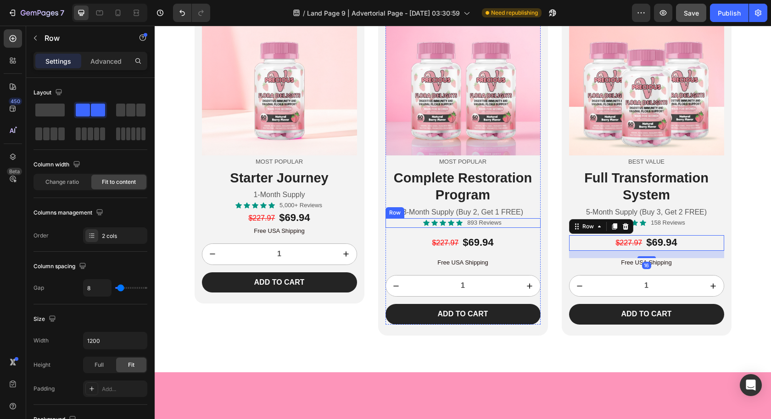
click at [522, 228] on div "Icon Icon Icon Icon Icon Icon List 893 Reviews Text Block Row" at bounding box center [462, 223] width 155 height 10
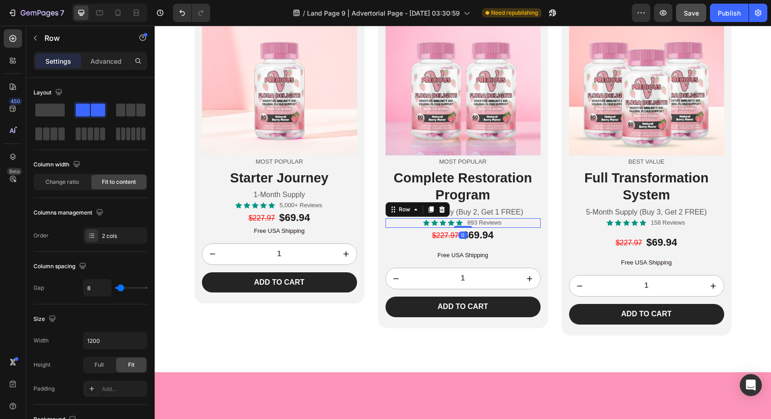
drag, startPoint x: 460, startPoint y: 335, endPoint x: 479, endPoint y: 316, distance: 27.6
click at [471, 318] on div "Image Most Popular Text Block Complete Restoration Program Heading 3-Month Supp…" at bounding box center [462, 158] width 155 height 317
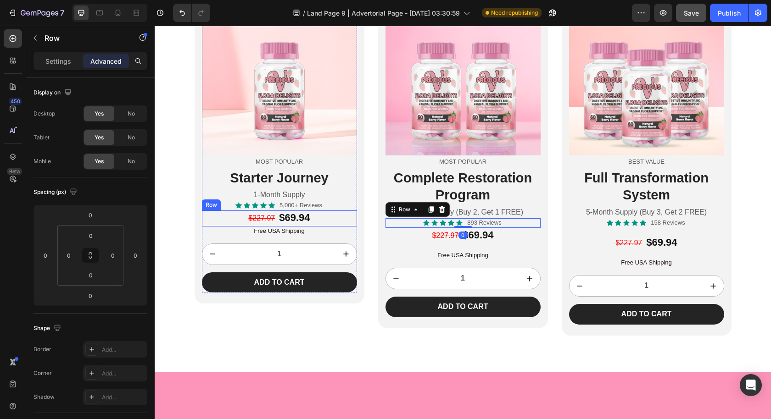
click at [328, 227] on div "$227.97 Text Block $69.94 Text Block Row" at bounding box center [279, 219] width 155 height 16
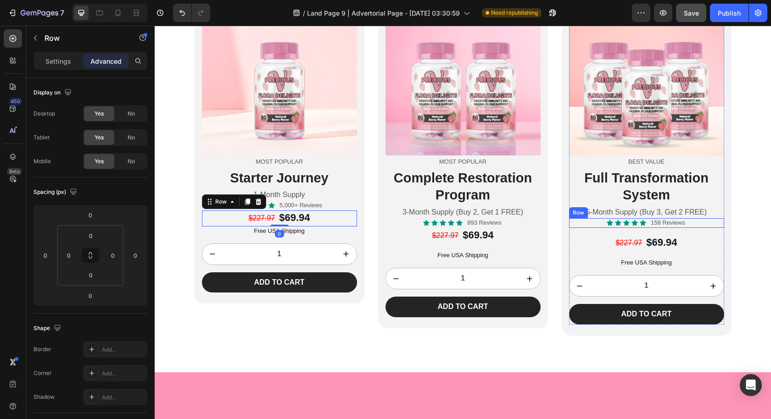
click at [693, 228] on div "Icon Icon Icon Icon Icon Icon List 158 Reviews Text Block Row" at bounding box center [646, 223] width 155 height 10
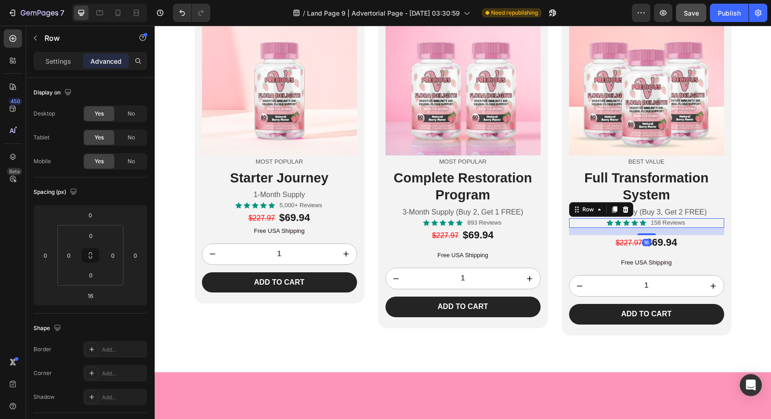
drag, startPoint x: 643, startPoint y: 335, endPoint x: 655, endPoint y: 306, distance: 31.1
click at [653, 307] on div "Image Best Value Text Block Full Transformation System Heading 5-Month Supply (…" at bounding box center [646, 162] width 155 height 325
type input "0"
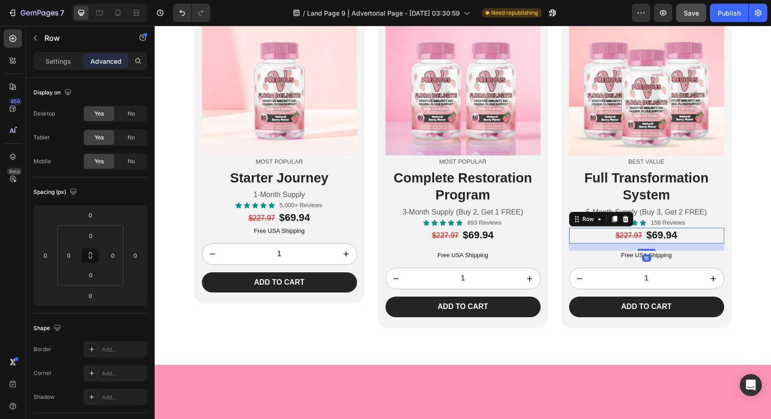
click at [692, 244] on div "$227.97 Text Block $69.94 Text Block Row 16" at bounding box center [646, 236] width 155 height 16
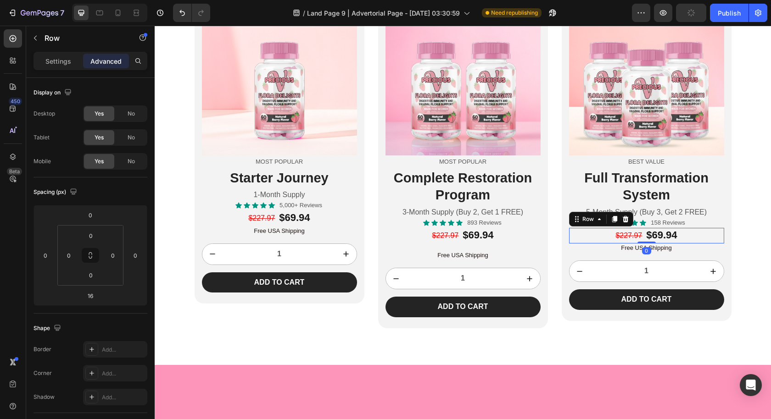
drag, startPoint x: 646, startPoint y: 351, endPoint x: 651, endPoint y: 323, distance: 28.8
click at [651, 310] on div "Icon Icon Icon Icon Icon Icon List 158 Reviews Text Block Row $227.97 Text Bloc…" at bounding box center [646, 264] width 155 height 92
type input "0"
click at [515, 244] on div "$227.97 Text Block $69.94 Text Block Row" at bounding box center [462, 236] width 155 height 16
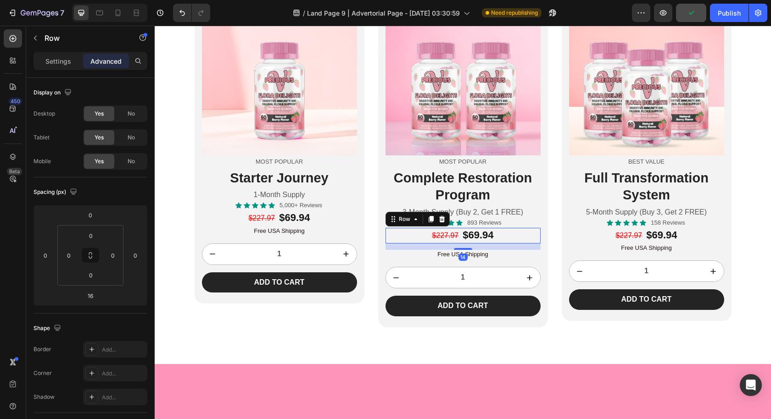
drag, startPoint x: 456, startPoint y: 352, endPoint x: 457, endPoint y: 316, distance: 36.2
click at [457, 316] on div "Image Most Popular Text Block Complete Restoration Program Heading 3-Month Supp…" at bounding box center [462, 158] width 155 height 316
type input "0"
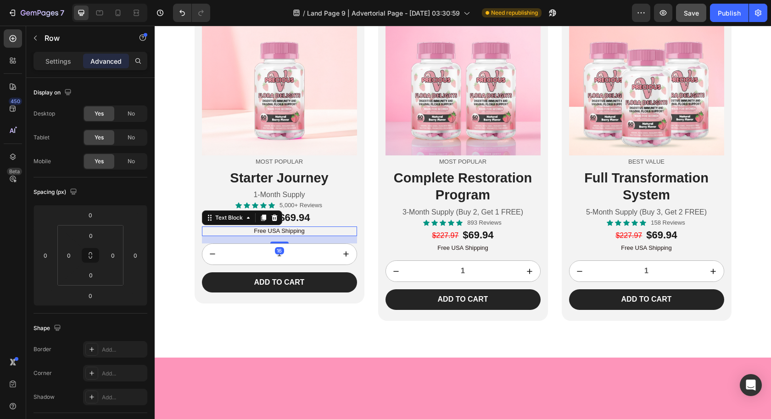
click at [311, 235] on p "Free USA Shipping" at bounding box center [279, 231] width 153 height 8
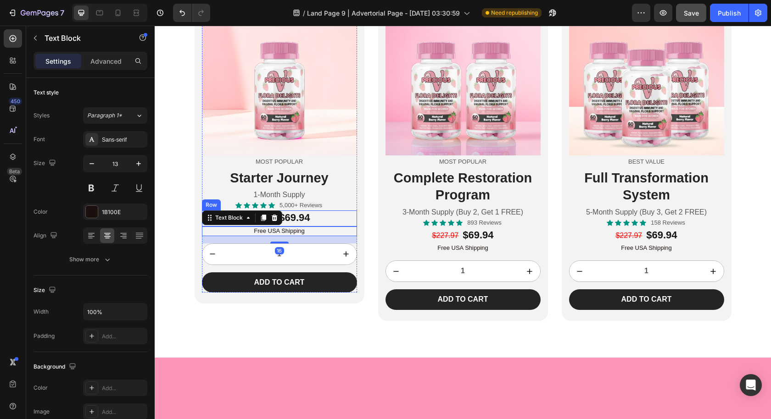
click at [316, 227] on div "$227.97 Text Block $69.94 Text Block Row" at bounding box center [279, 219] width 155 height 16
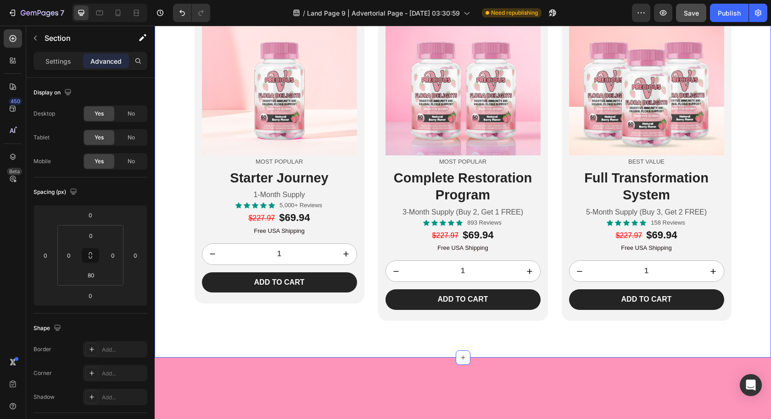
click at [735, 319] on div "Choose Your Transformation Journey Heading Image Most Popular Text Block Starte…" at bounding box center [463, 144] width 616 height 354
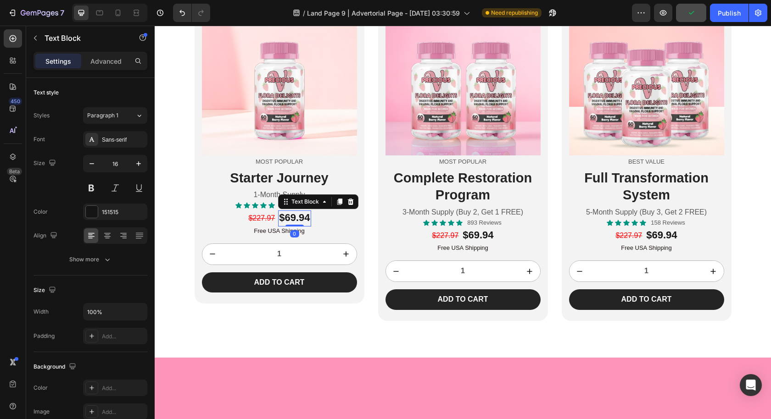
click at [294, 223] on strong "$69.94" at bounding box center [294, 217] width 31 height 11
click at [290, 223] on strong "$69.94" at bounding box center [294, 217] width 31 height 11
click at [262, 222] on s "$227.97" at bounding box center [261, 218] width 27 height 8
click at [456, 226] on icon at bounding box center [459, 223] width 6 height 6
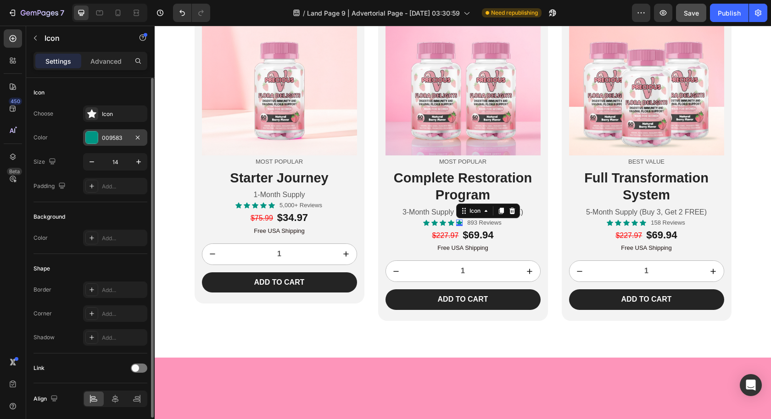
click at [109, 136] on div "009583" at bounding box center [115, 138] width 27 height 8
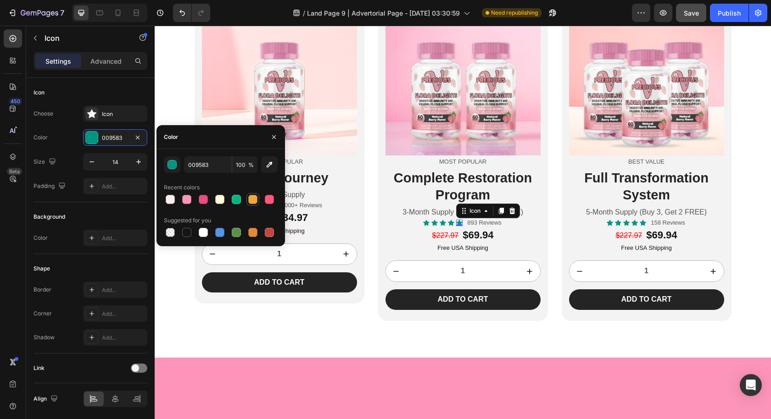
click at [254, 197] on div at bounding box center [252, 199] width 9 height 9
type input "F2A73B"
click at [448, 226] on div "Icon" at bounding box center [451, 223] width 6 height 6
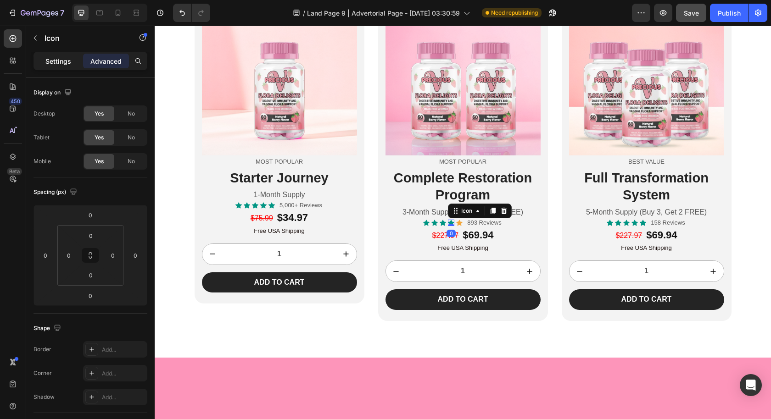
click at [61, 59] on p "Settings" at bounding box center [58, 61] width 26 height 10
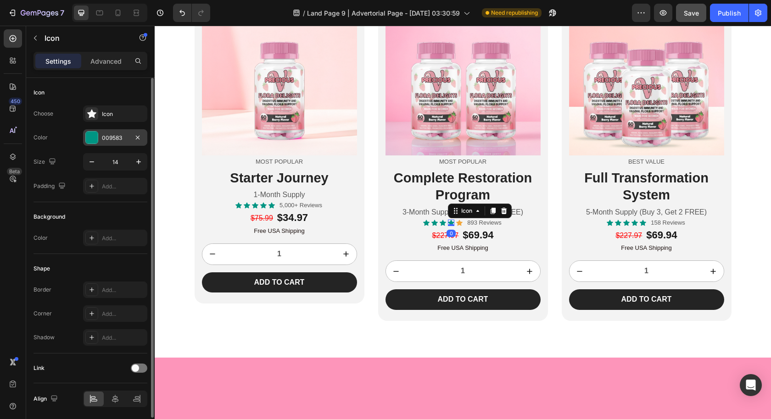
click at [100, 134] on div "009583" at bounding box center [115, 137] width 64 height 17
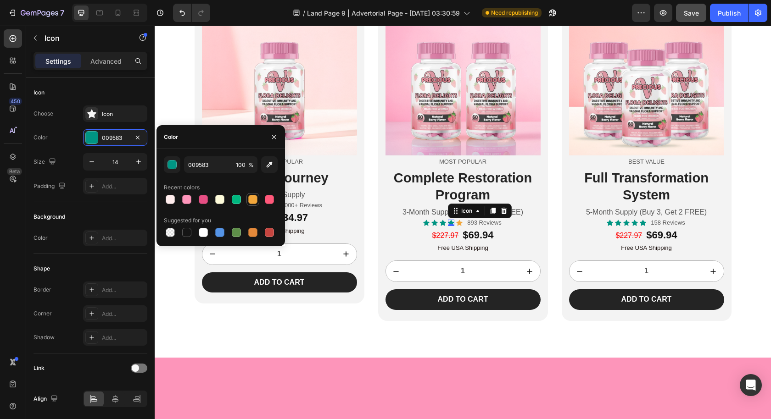
click at [252, 198] on div at bounding box center [252, 199] width 9 height 9
type input "F2A73B"
click at [439, 226] on icon at bounding box center [442, 223] width 6 height 6
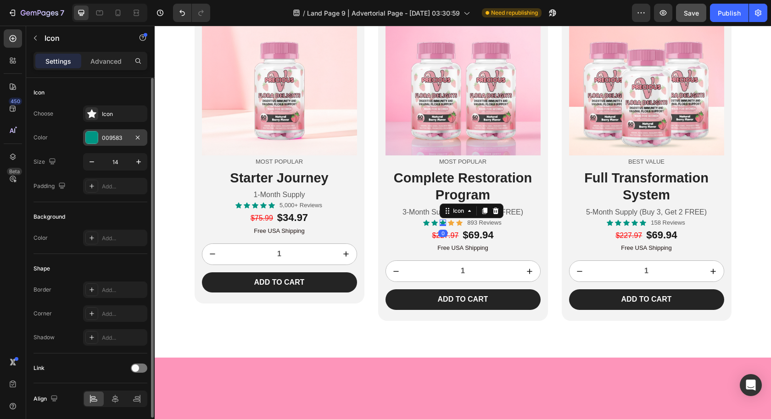
click at [108, 130] on div "009583" at bounding box center [115, 137] width 64 height 17
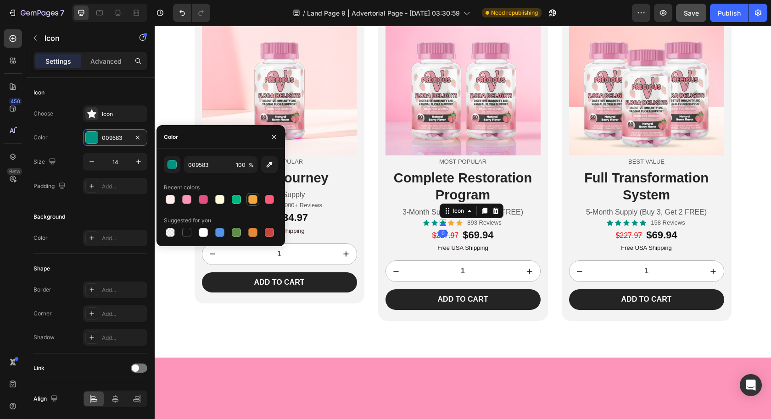
click at [250, 198] on div at bounding box center [252, 199] width 9 height 9
type input "F2A73B"
click at [431, 226] on div "Icon" at bounding box center [434, 223] width 6 height 6
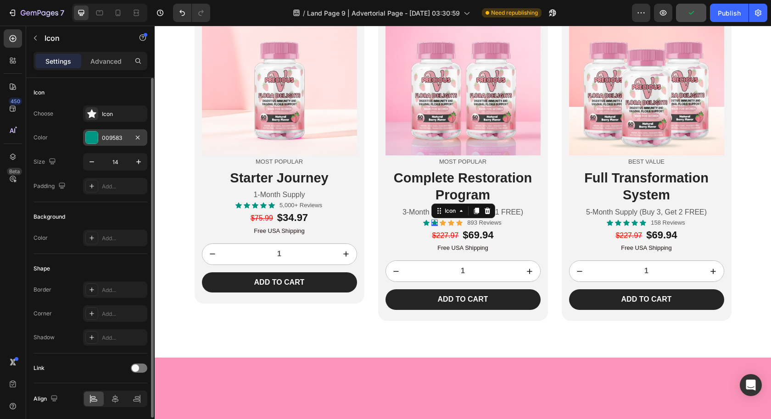
click at [108, 131] on div "009583" at bounding box center [115, 137] width 64 height 17
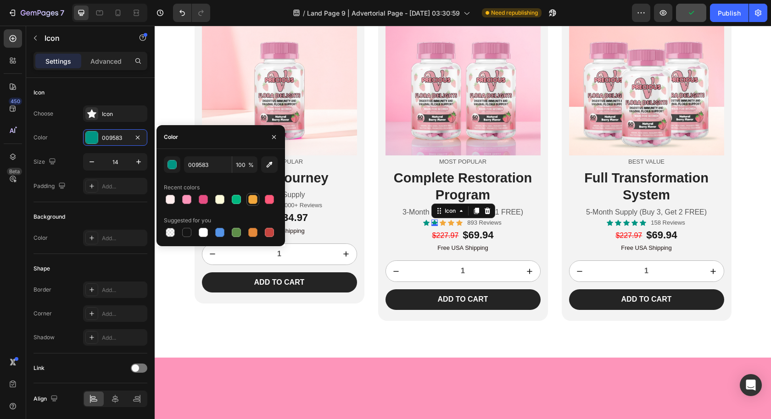
click at [256, 197] on div at bounding box center [252, 199] width 9 height 9
type input "F2A73B"
drag, startPoint x: 421, startPoint y: 324, endPoint x: 410, endPoint y: 318, distance: 12.0
click at [423, 226] on div "Icon 0" at bounding box center [426, 223] width 6 height 6
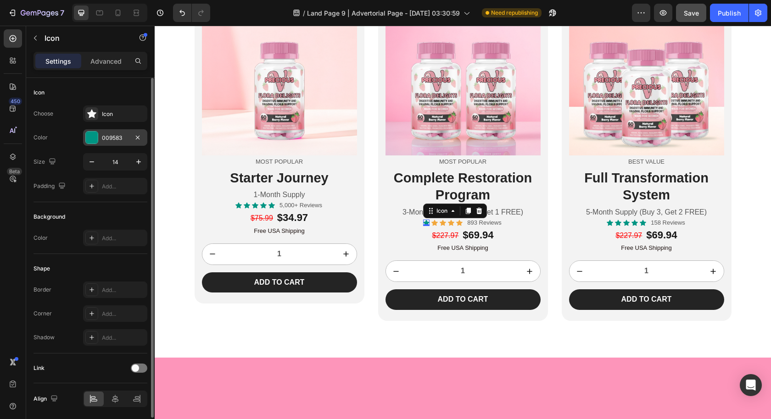
click at [109, 138] on div "009583" at bounding box center [115, 138] width 27 height 8
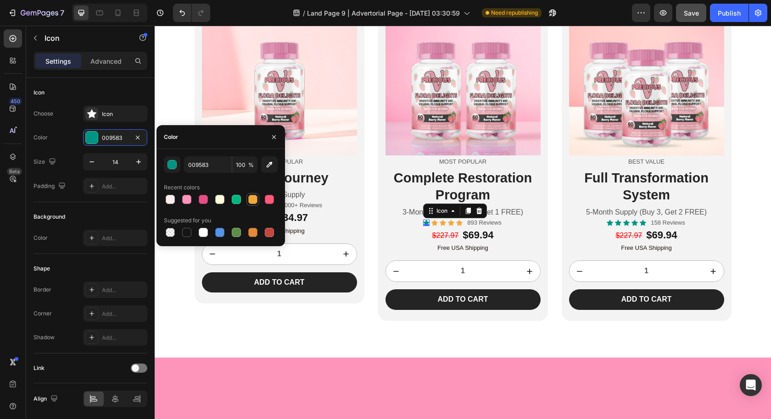
click at [253, 199] on div at bounding box center [252, 199] width 9 height 9
type input "F2A73B"
click at [235, 209] on icon at bounding box center [238, 206] width 6 height 6
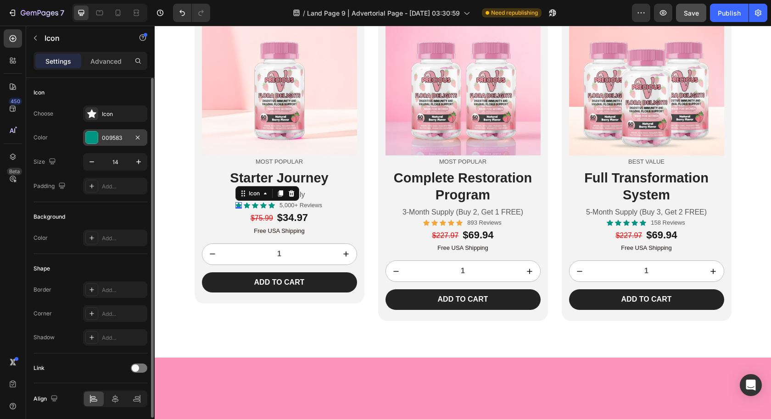
click at [118, 144] on div "009583" at bounding box center [115, 137] width 64 height 17
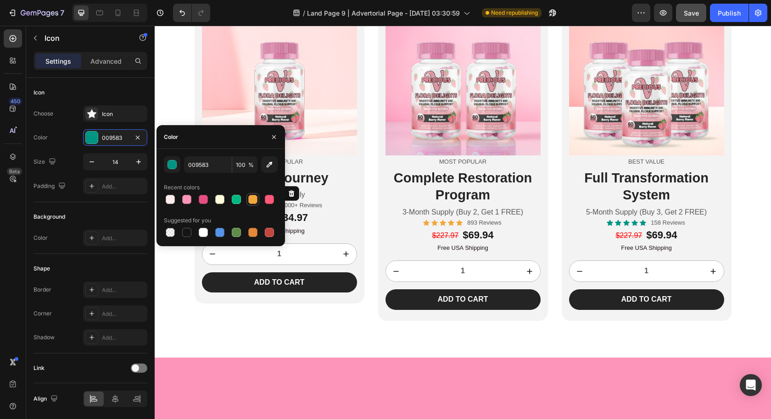
click at [252, 197] on div at bounding box center [252, 199] width 9 height 9
type input "F2A73B"
click at [244, 209] on div "Icon" at bounding box center [247, 205] width 6 height 6
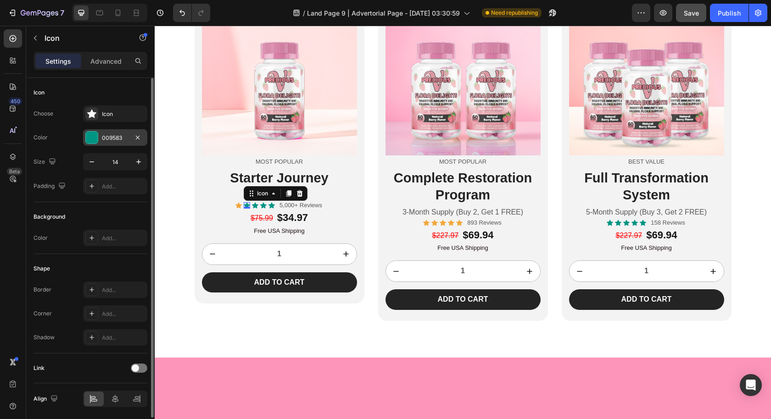
click at [119, 138] on div "009583" at bounding box center [115, 138] width 27 height 8
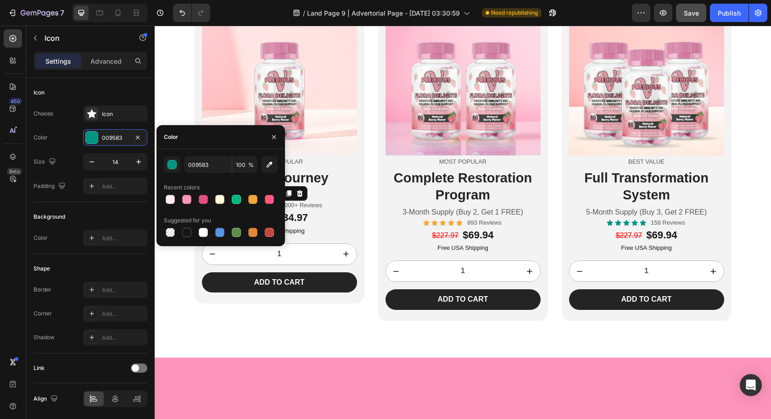
click at [252, 203] on div at bounding box center [252, 199] width 9 height 9
type input "F2A73B"
click at [252, 209] on icon at bounding box center [255, 206] width 6 height 6
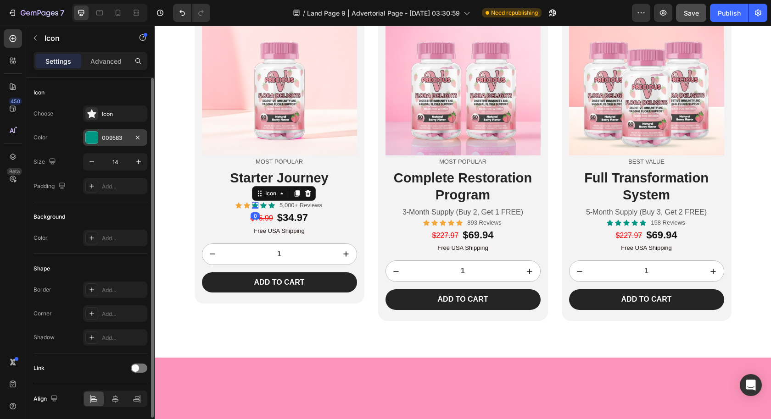
click at [115, 136] on div "009583" at bounding box center [115, 138] width 27 height 8
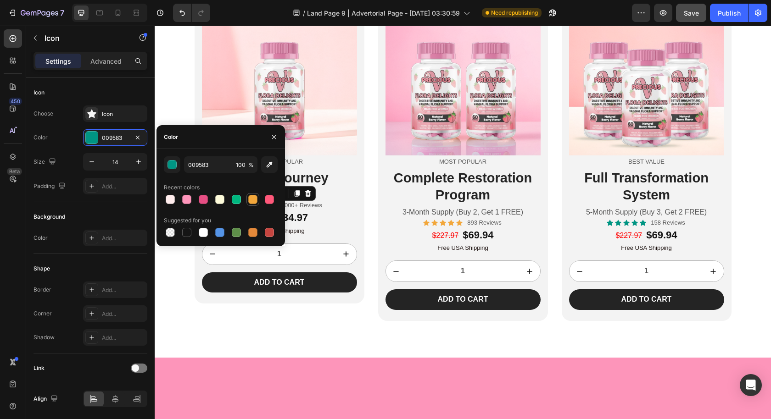
click at [253, 199] on div at bounding box center [252, 199] width 9 height 9
type input "F2A73B"
click at [260, 209] on div "Icon 0" at bounding box center [263, 205] width 6 height 6
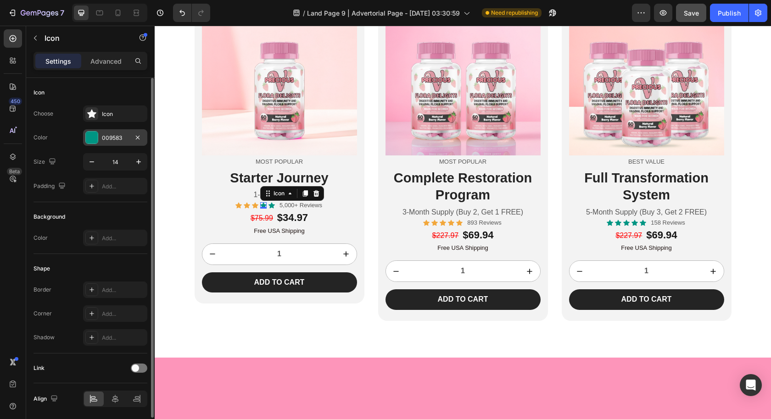
click at [115, 138] on div "009583" at bounding box center [115, 138] width 27 height 8
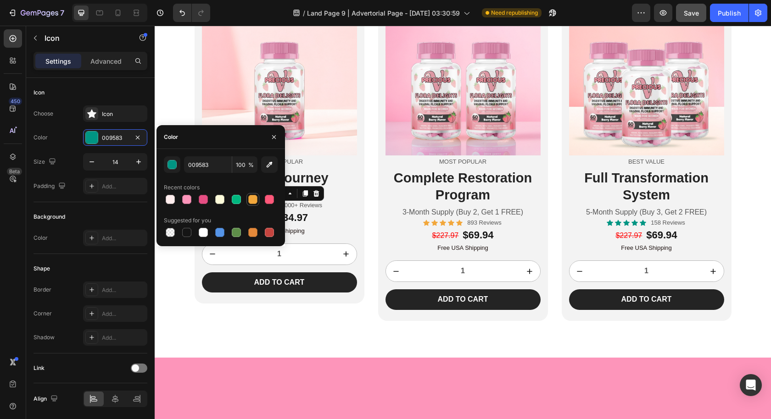
click at [251, 199] on div at bounding box center [252, 199] width 9 height 9
type input "F2A73B"
click at [268, 209] on icon at bounding box center [271, 205] width 6 height 6
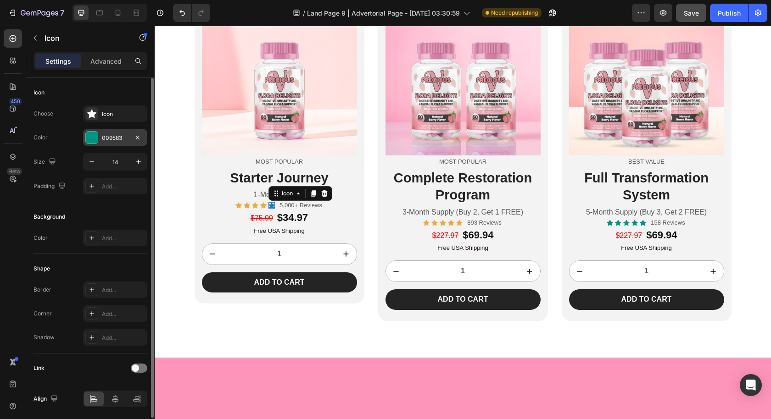
click at [124, 142] on div "009583" at bounding box center [115, 137] width 64 height 17
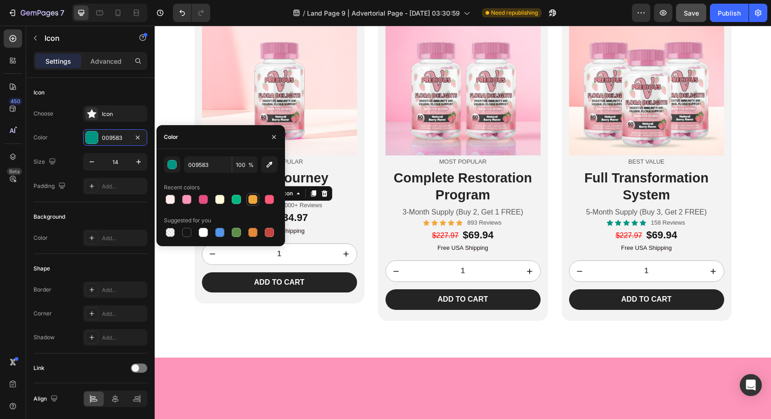
click at [250, 197] on div at bounding box center [252, 199] width 9 height 9
type input "F2A73B"
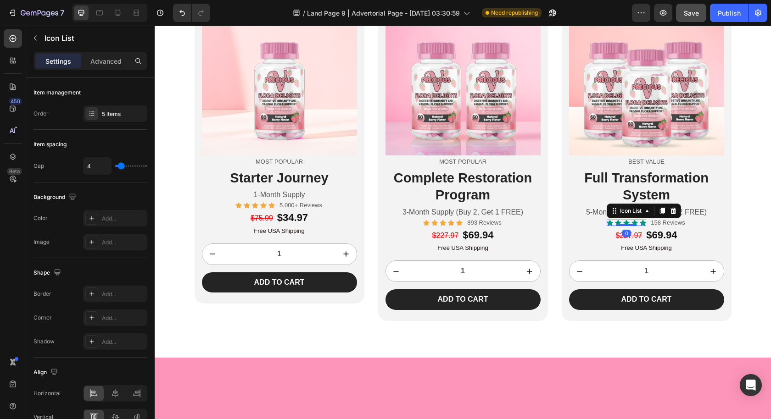
click at [609, 226] on div "Icon Icon Icon Icon Icon" at bounding box center [625, 223] width 39 height 6
click at [608, 226] on div "Icon" at bounding box center [609, 223] width 6 height 6
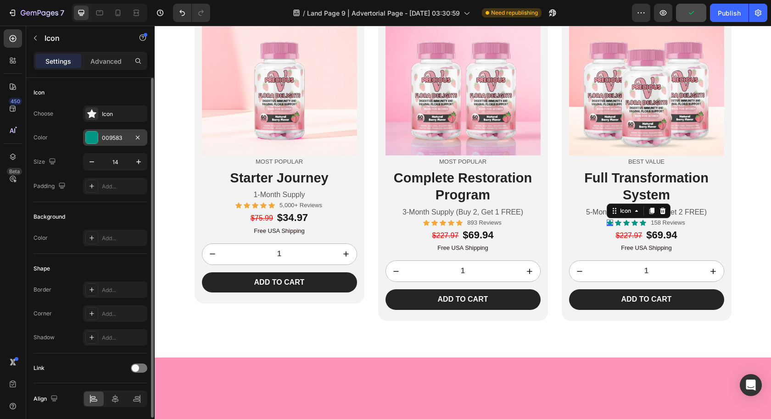
click at [115, 140] on div "009583" at bounding box center [115, 138] width 27 height 8
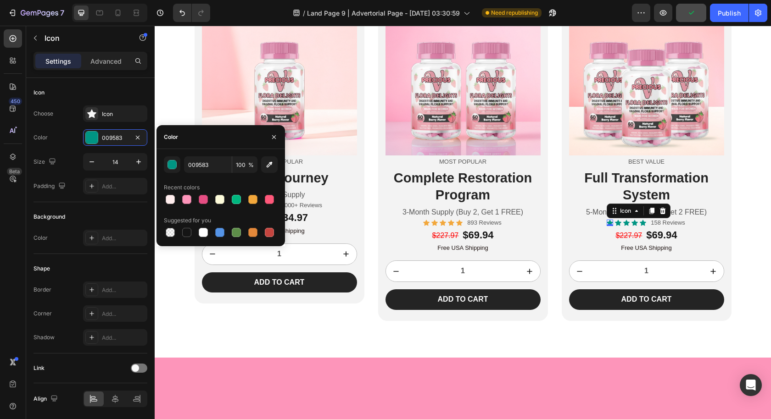
drag, startPoint x: 253, startPoint y: 202, endPoint x: 277, endPoint y: 215, distance: 26.7
click at [253, 202] on div at bounding box center [252, 199] width 9 height 9
type input "F2A73B"
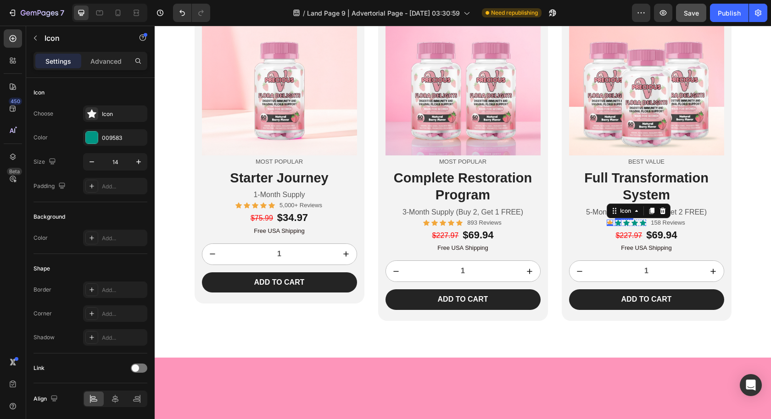
click at [615, 226] on div "Icon" at bounding box center [618, 223] width 6 height 6
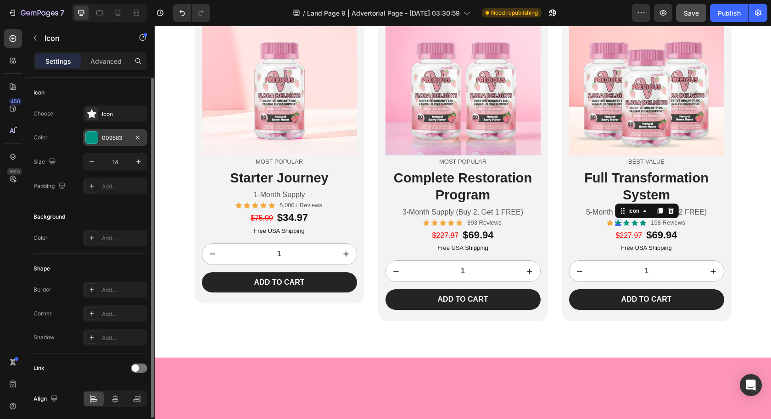
click at [115, 135] on div "009583" at bounding box center [115, 138] width 27 height 8
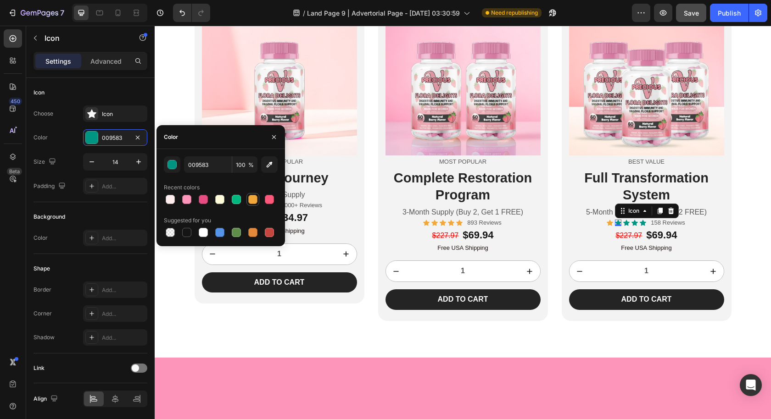
click at [250, 199] on div at bounding box center [252, 199] width 9 height 9
type input "F2A73B"
click at [623, 226] on icon at bounding box center [626, 223] width 6 height 6
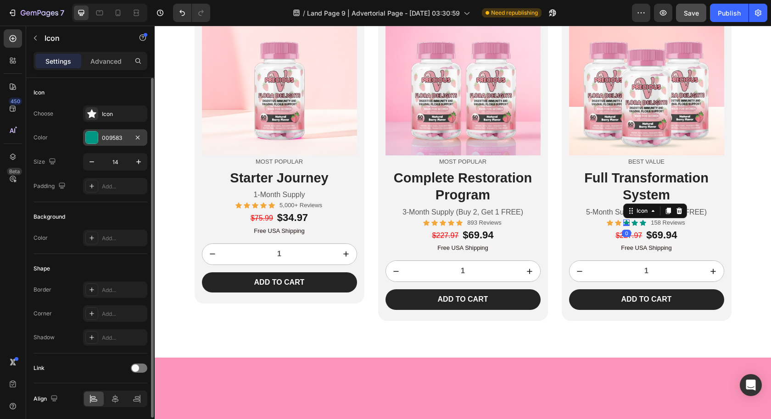
click at [105, 132] on div "009583" at bounding box center [115, 137] width 64 height 17
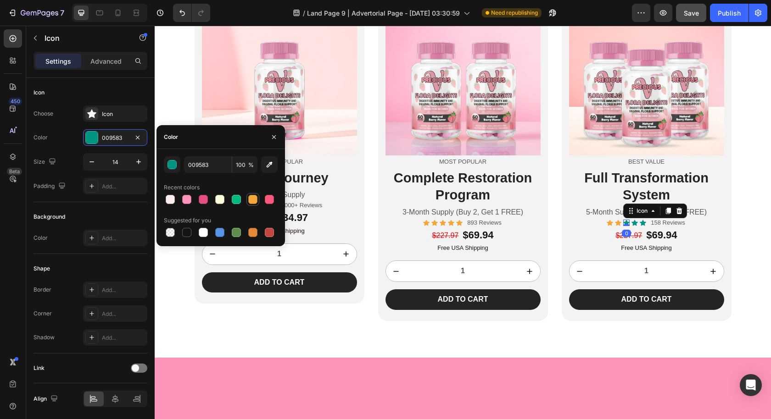
click at [254, 195] on div at bounding box center [252, 199] width 9 height 9
type input "F2A73B"
click at [631, 226] on icon at bounding box center [634, 223] width 6 height 6
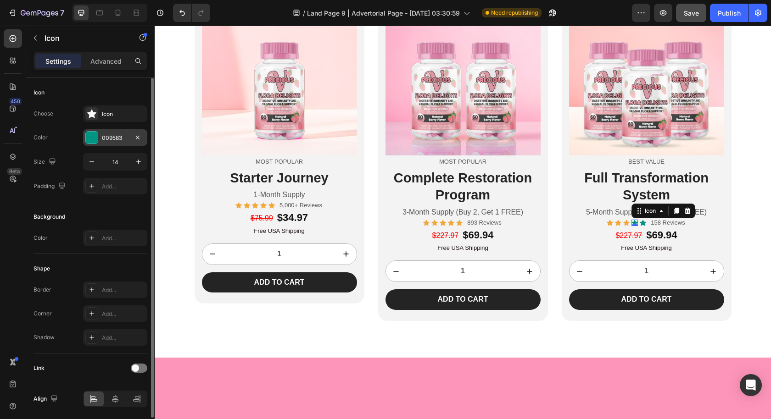
click at [104, 132] on div "009583" at bounding box center [115, 137] width 64 height 17
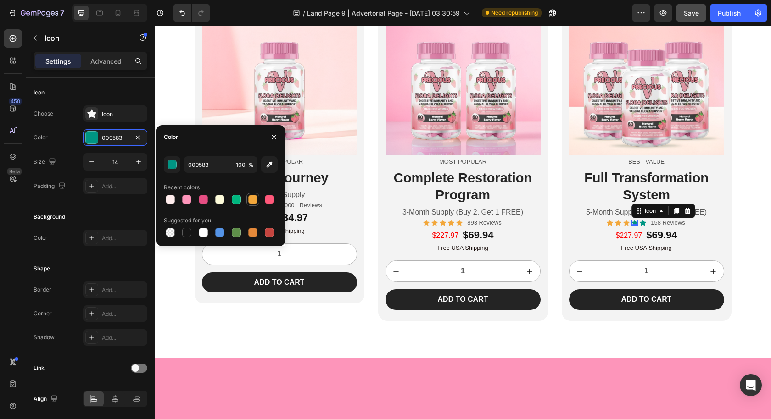
click at [257, 198] on div at bounding box center [252, 199] width 11 height 11
type input "F2A73B"
click at [639, 226] on div "Icon" at bounding box center [642, 223] width 6 height 6
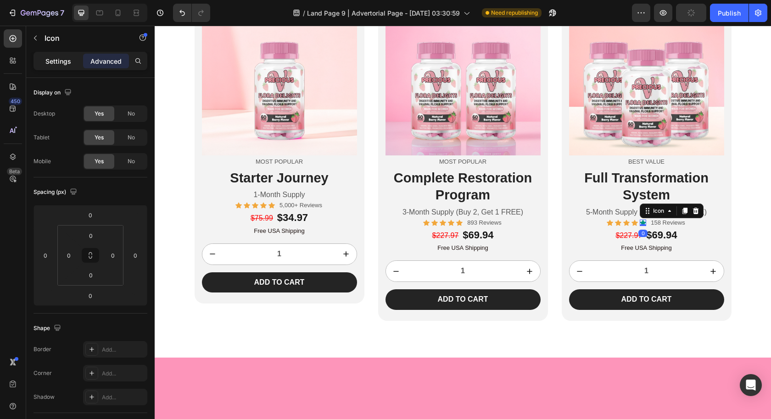
click at [53, 62] on p "Settings" at bounding box center [58, 61] width 26 height 10
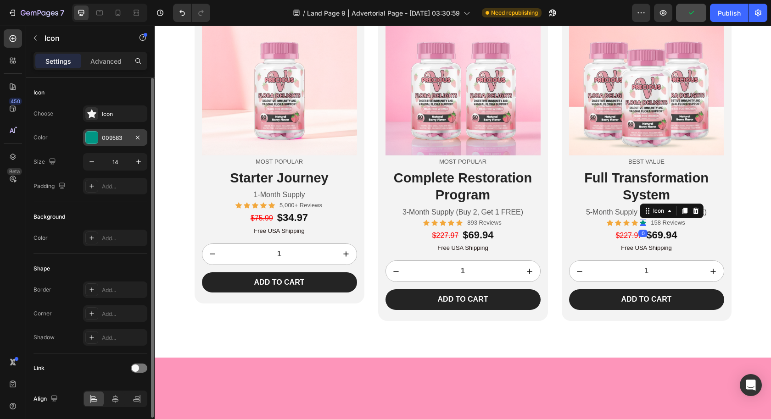
click at [118, 137] on div "009583" at bounding box center [115, 138] width 27 height 8
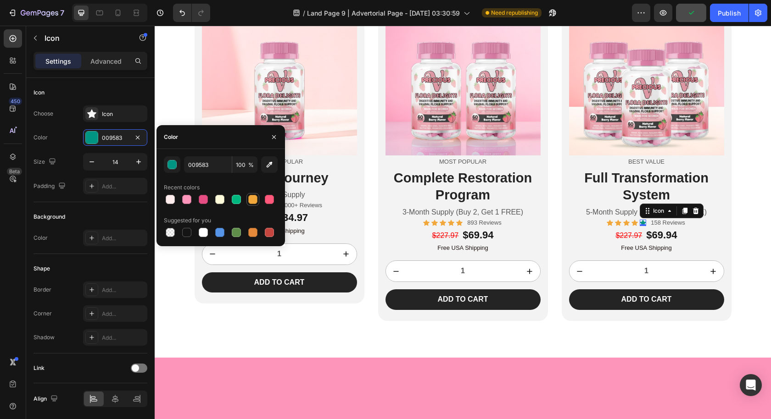
click at [255, 198] on div at bounding box center [252, 199] width 9 height 9
type input "F2A73B"
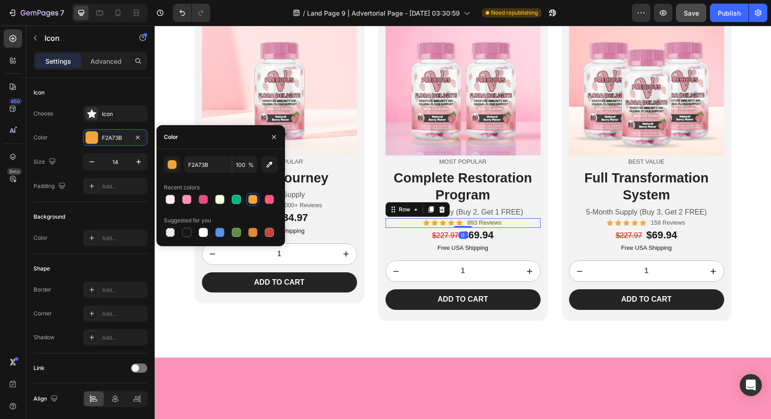
click at [515, 228] on div "Icon Icon Icon Icon Icon Icon List 893 Reviews Text Block Row 0" at bounding box center [462, 223] width 155 height 10
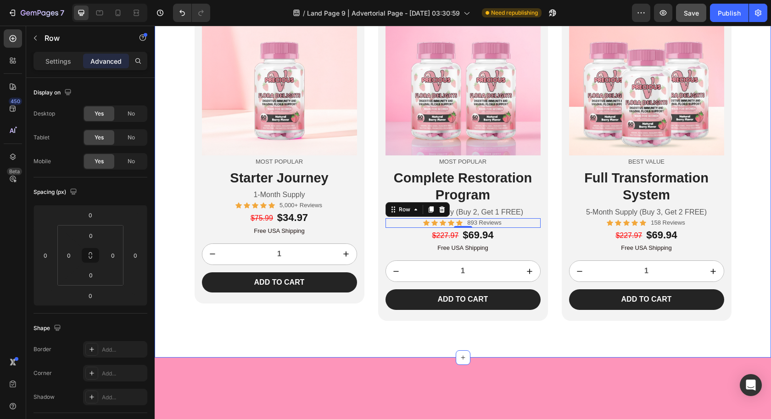
click at [756, 305] on div "Choose Your Transformation Journey Heading Image Most Popular Text Block Starte…" at bounding box center [463, 144] width 616 height 354
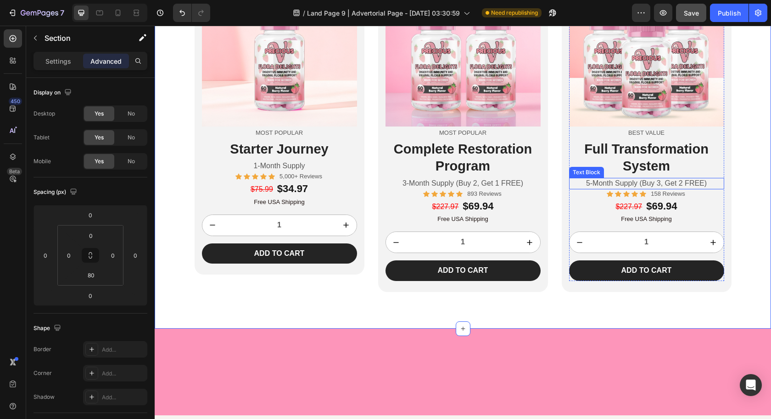
scroll to position [2438, 0]
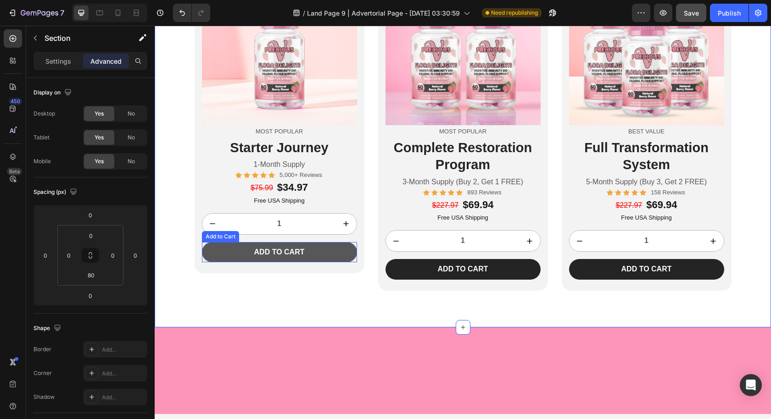
click at [321, 263] on button "Add to cart" at bounding box center [279, 252] width 155 height 21
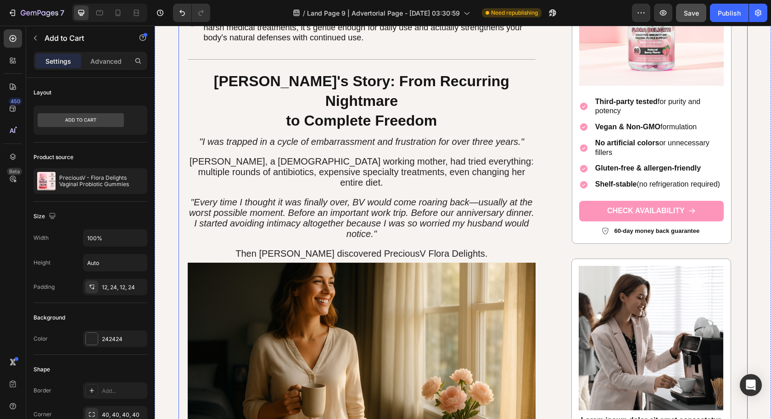
scroll to position [1546, 0]
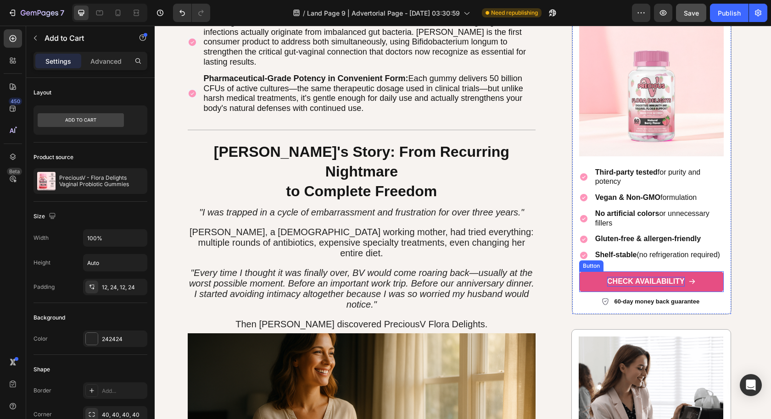
click at [677, 277] on p "CHECK AVAILABILITY" at bounding box center [646, 282] width 78 height 10
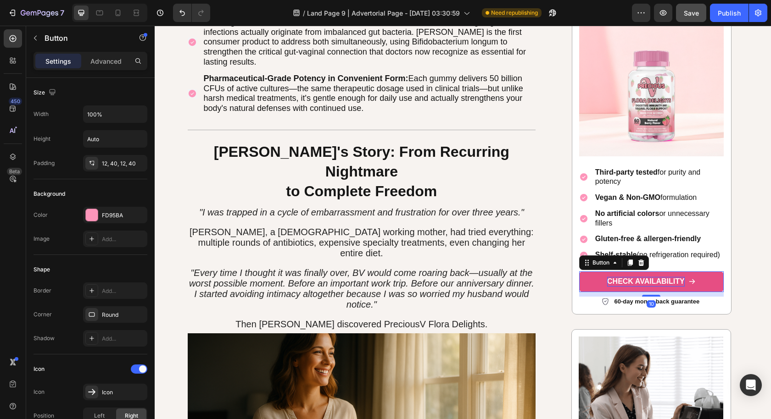
click at [655, 277] on p "CHECK AVAILABILITY" at bounding box center [646, 282] width 78 height 10
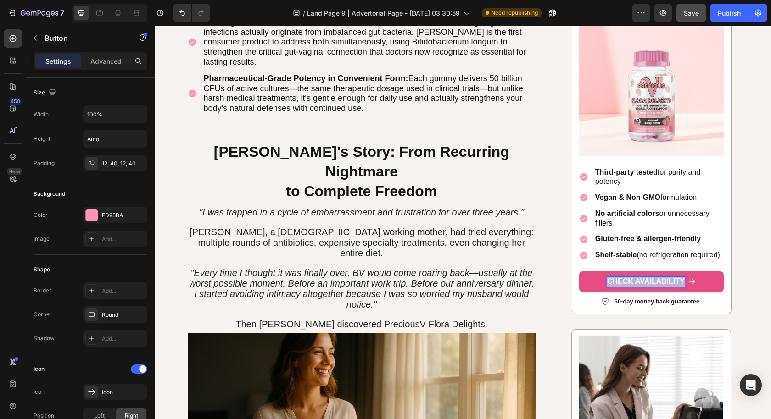
click at [655, 277] on p "CHECK AVAILABILITY" at bounding box center [646, 282] width 78 height 10
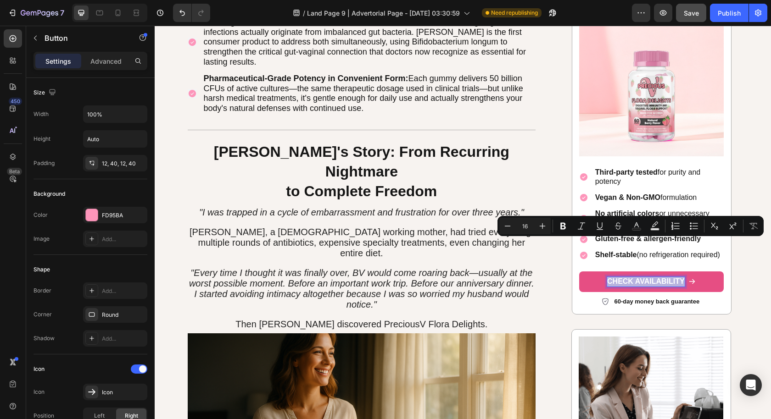
copy p "CHECK AVAILABILITY"
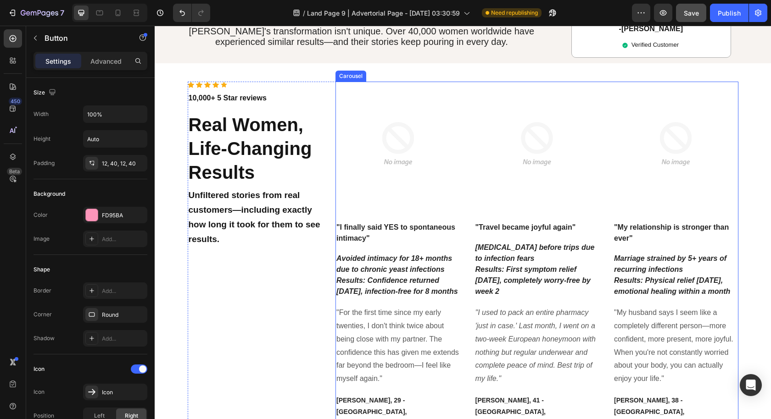
scroll to position [2442, 0]
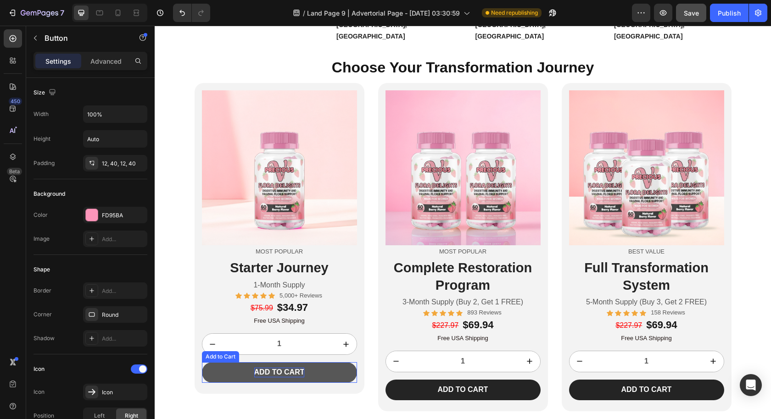
click at [282, 368] on div "Add to cart" at bounding box center [279, 373] width 50 height 10
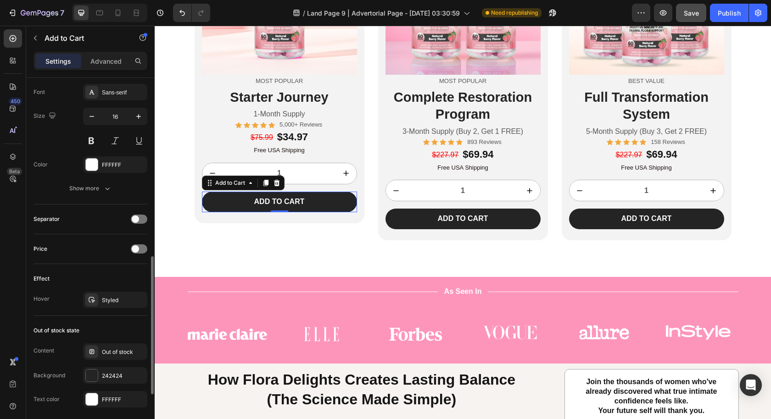
scroll to position [478, 0]
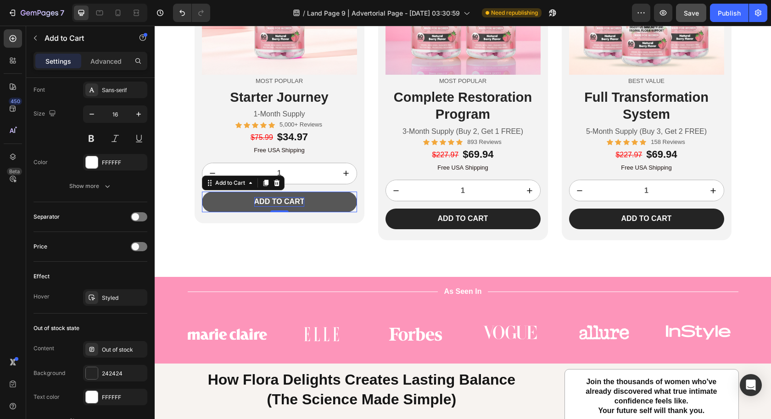
click at [288, 200] on div "Add to cart" at bounding box center [279, 202] width 50 height 10
click at [288, 200] on p "Add to cart" at bounding box center [279, 202] width 50 height 10
click at [331, 198] on button "Add to cart" at bounding box center [279, 202] width 155 height 21
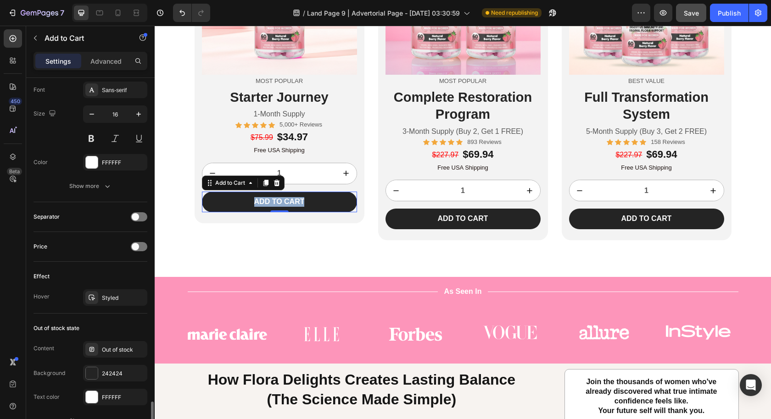
scroll to position [611, 0]
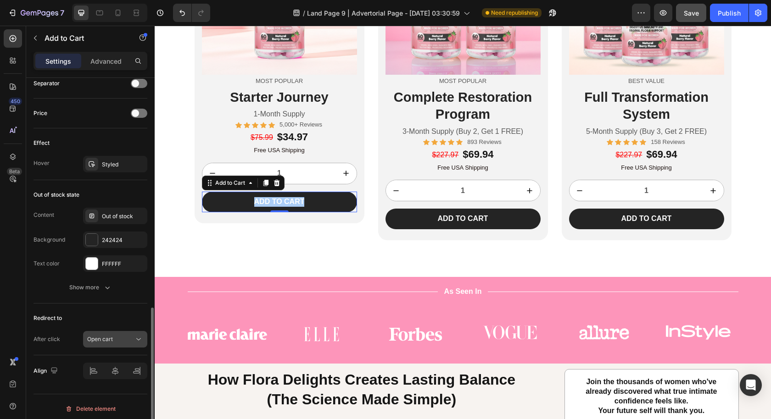
click at [111, 336] on span "Open cart" at bounding box center [100, 339] width 26 height 7
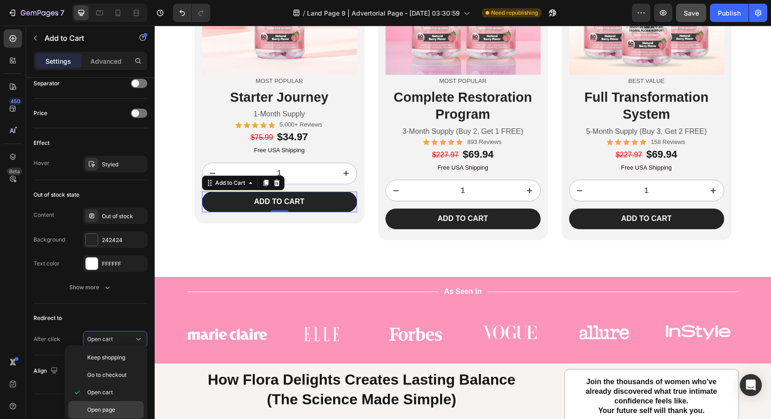
click at [125, 406] on p "Open page" at bounding box center [113, 410] width 52 height 8
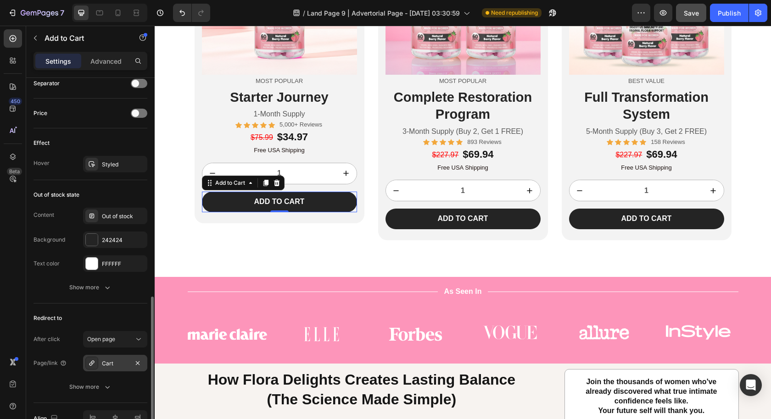
click at [121, 355] on div "Cart" at bounding box center [115, 363] width 64 height 17
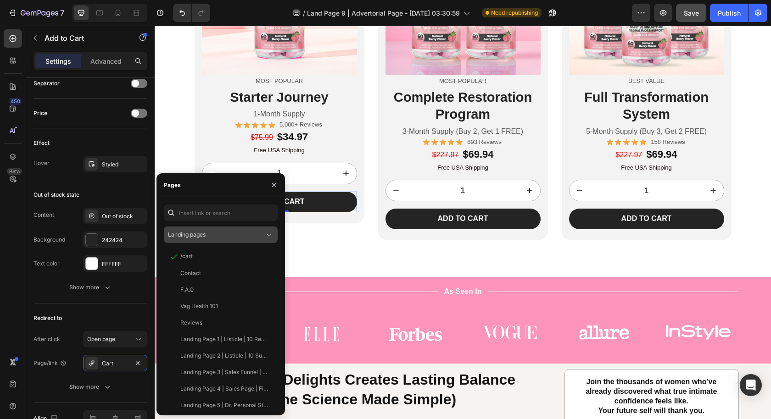
click at [216, 231] on div "Landing pages" at bounding box center [216, 235] width 96 height 8
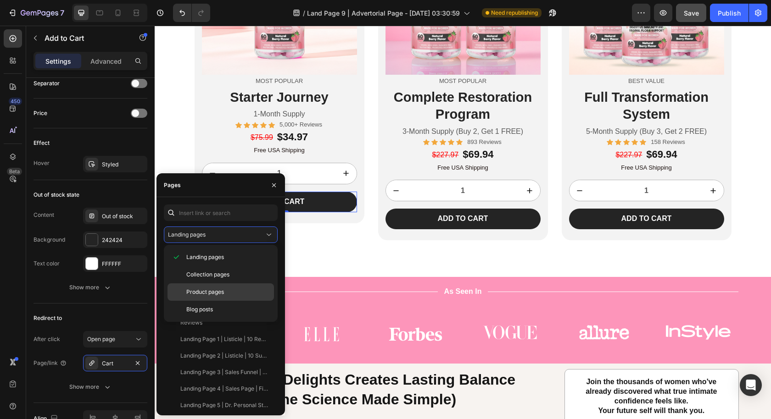
click at [217, 290] on span "Product pages" at bounding box center [205, 292] width 38 height 8
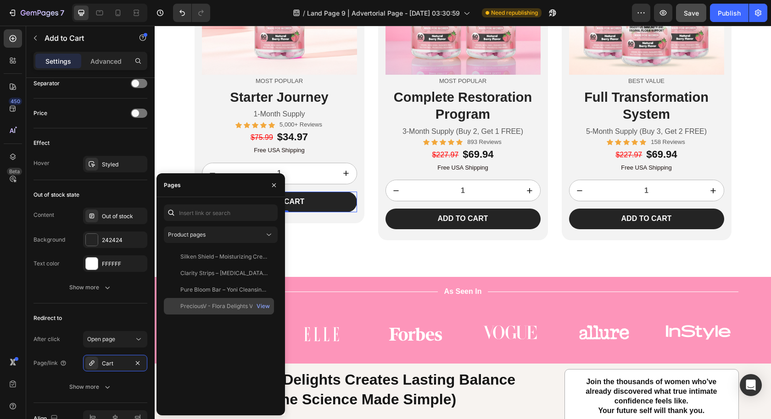
click at [218, 306] on div "PreciousV - Flora Delights Vaginal Probiotic Gummies" at bounding box center [224, 306] width 88 height 8
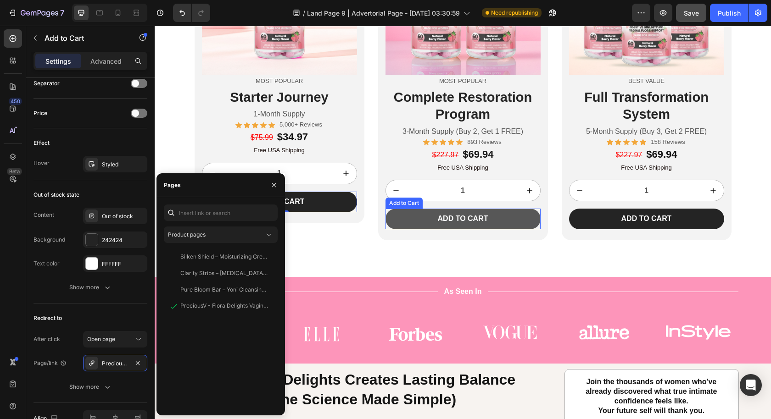
click at [530, 221] on button "Add to cart" at bounding box center [462, 219] width 155 height 21
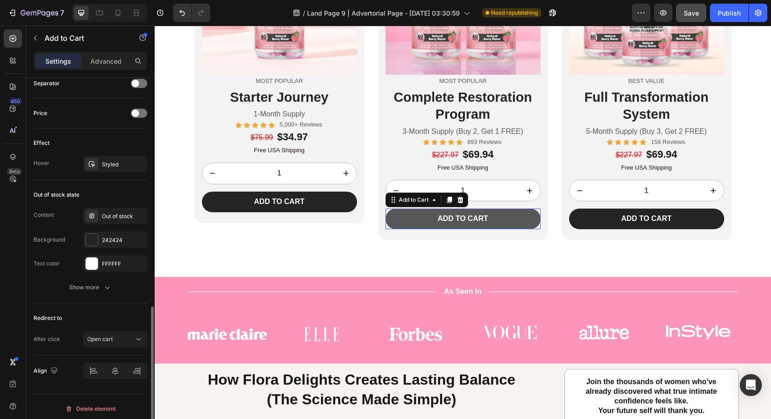
scroll to position [611, 0]
click at [105, 327] on div "Redirect to After click Open cart" at bounding box center [90, 330] width 114 height 52
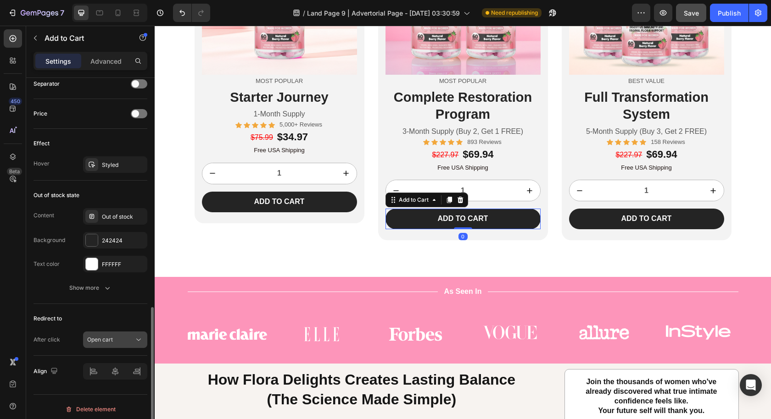
click at [106, 335] on div "Open cart" at bounding box center [115, 339] width 56 height 9
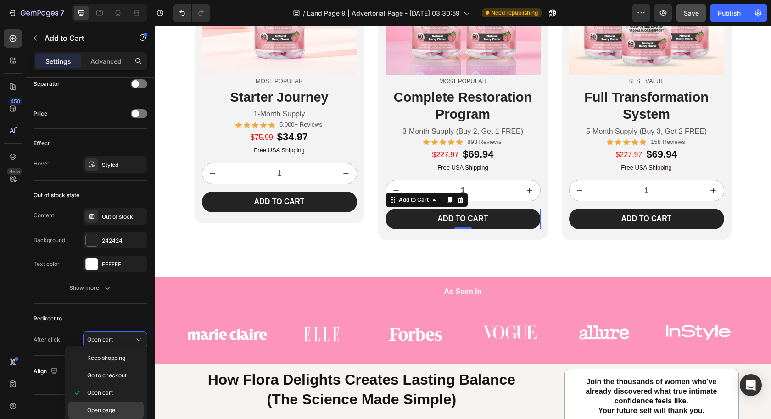
click at [114, 411] on span "Open page" at bounding box center [101, 410] width 28 height 8
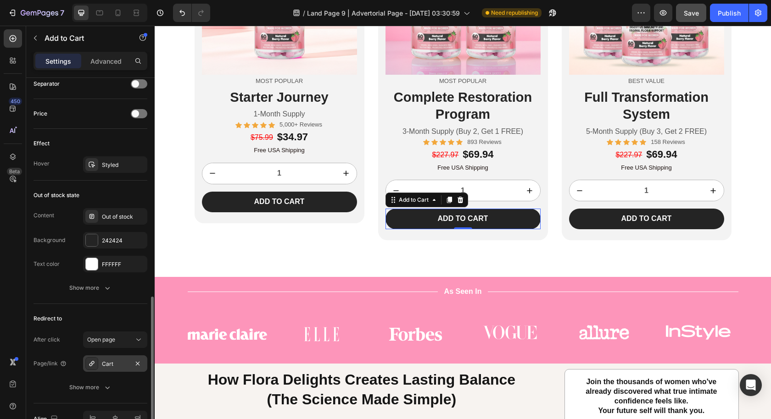
click at [118, 360] on div "Cart" at bounding box center [115, 364] width 27 height 8
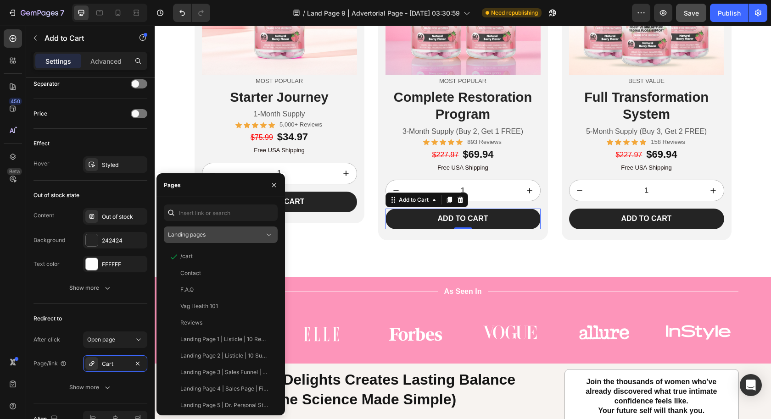
click at [210, 230] on div "Landing pages" at bounding box center [220, 234] width 105 height 9
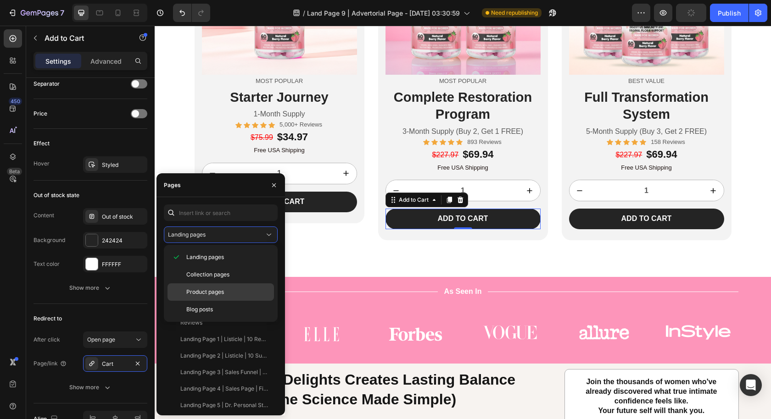
click at [215, 288] on span "Product pages" at bounding box center [205, 292] width 38 height 8
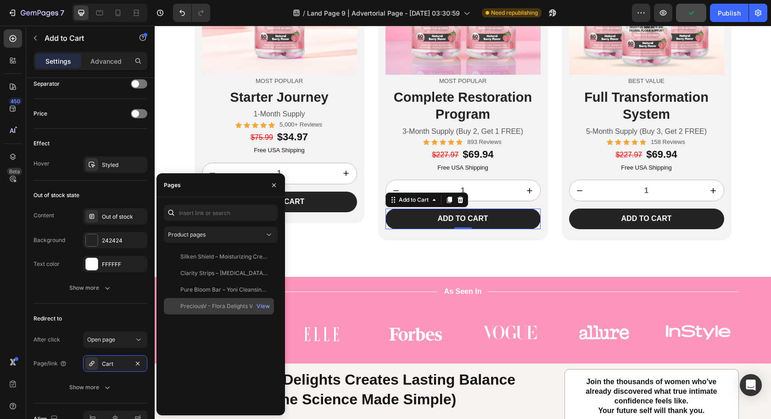
click at [204, 307] on div "PreciousV - Flora Delights Vaginal Probiotic Gummies" at bounding box center [224, 306] width 88 height 8
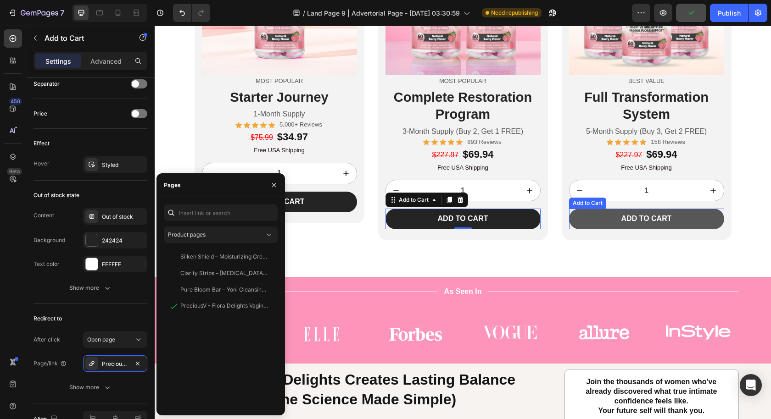
click at [687, 217] on button "Add to cart" at bounding box center [646, 219] width 155 height 21
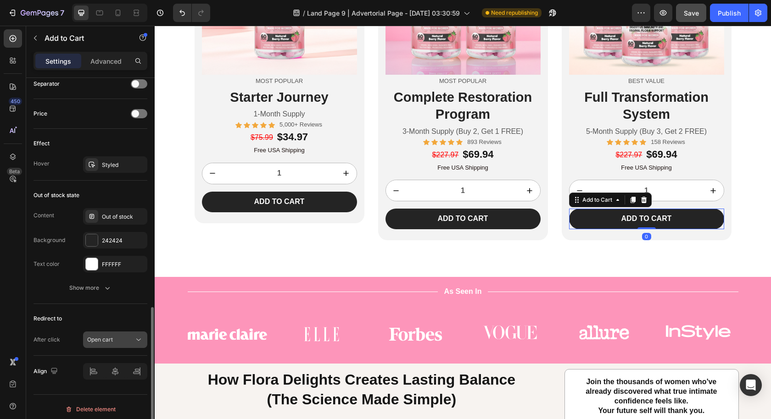
click at [110, 338] on span "Open cart" at bounding box center [100, 339] width 26 height 7
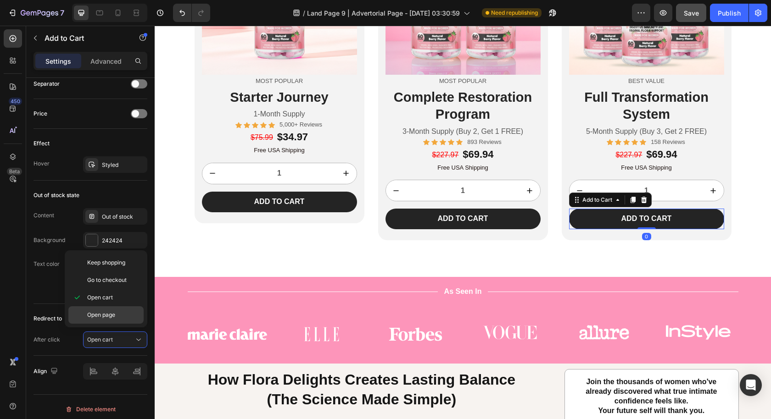
click at [122, 318] on div "Open page" at bounding box center [105, 314] width 75 height 17
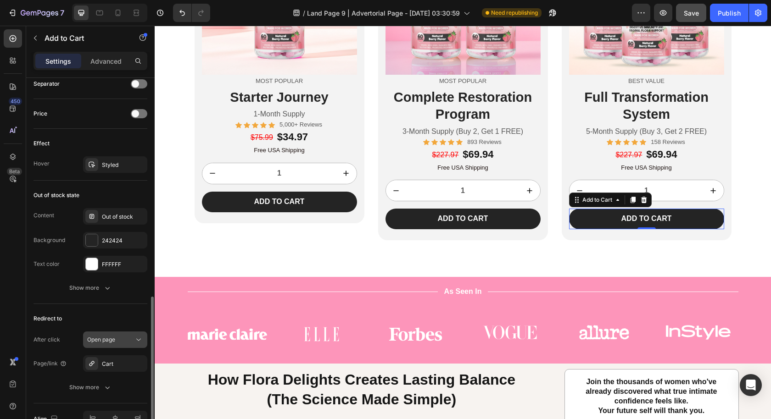
click at [117, 332] on button "Open page" at bounding box center [115, 340] width 64 height 17
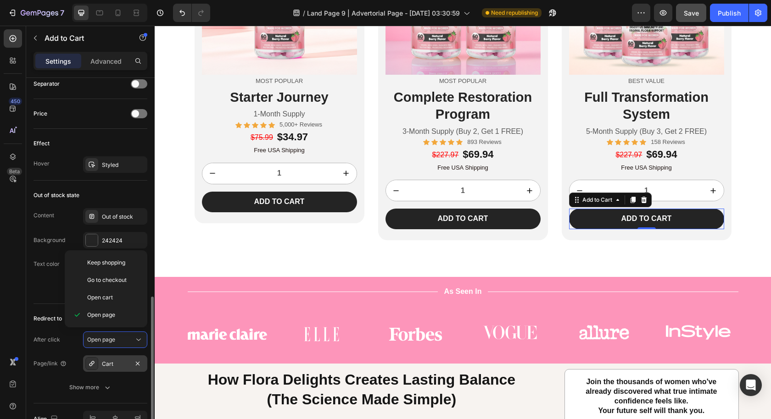
click at [108, 360] on div "Cart" at bounding box center [115, 364] width 27 height 8
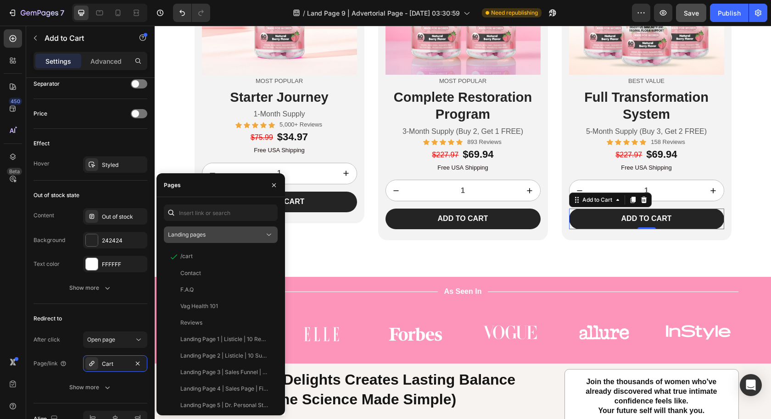
click at [216, 234] on div "Landing pages" at bounding box center [216, 235] width 96 height 8
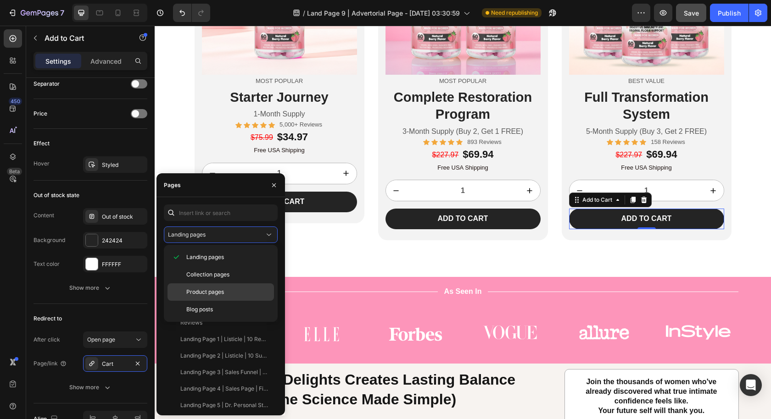
click at [251, 301] on div "Product pages" at bounding box center [220, 309] width 106 height 17
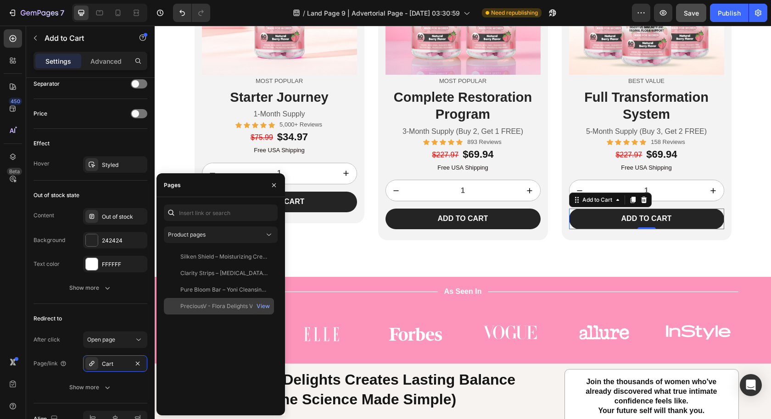
click at [222, 300] on div "PreciousV - Flora Delights Vaginal Probiotic Gummies View" at bounding box center [219, 306] width 110 height 17
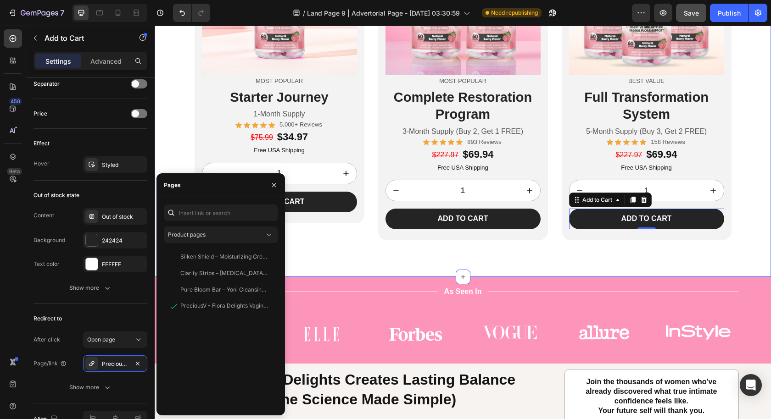
click at [337, 261] on div "Choose Your Transformation Journey Heading Image Most Popular Text Block Starte…" at bounding box center [463, 81] width 616 height 391
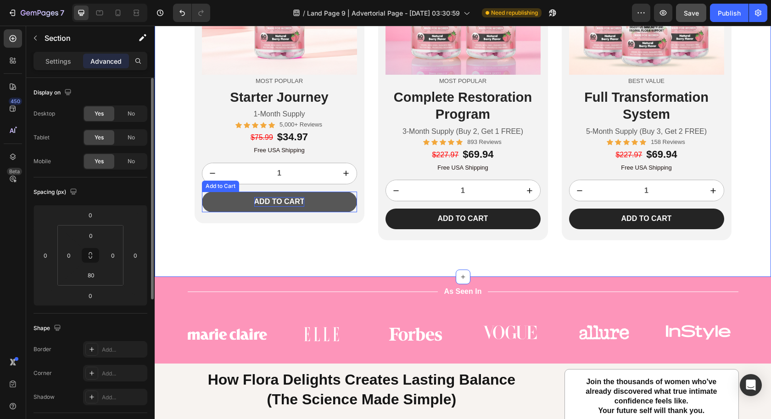
click at [289, 202] on p "Add to cart" at bounding box center [279, 202] width 50 height 10
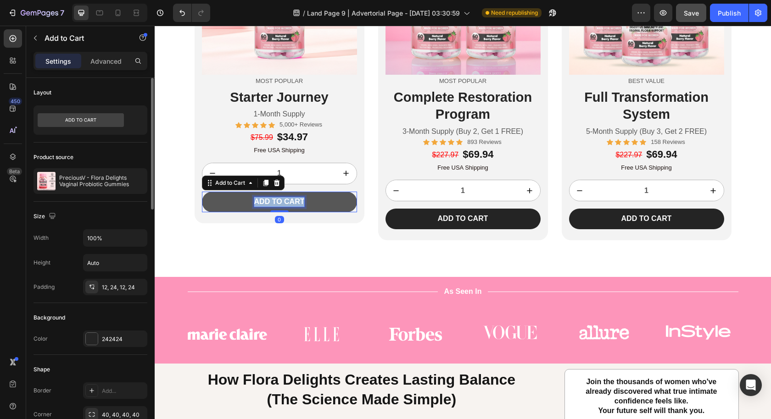
click at [289, 202] on p "Add to cart" at bounding box center [279, 202] width 50 height 10
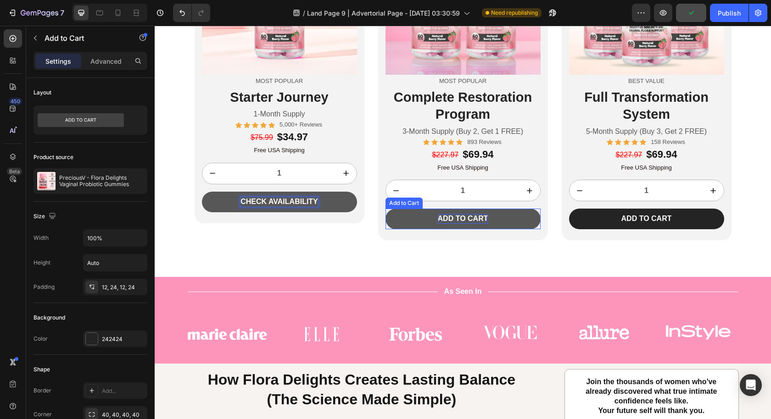
click at [453, 219] on div "Add to cart" at bounding box center [463, 219] width 50 height 10
click at [456, 218] on div "Add to cart" at bounding box center [463, 219] width 50 height 10
click at [456, 218] on p "Add to cart" at bounding box center [463, 219] width 50 height 10
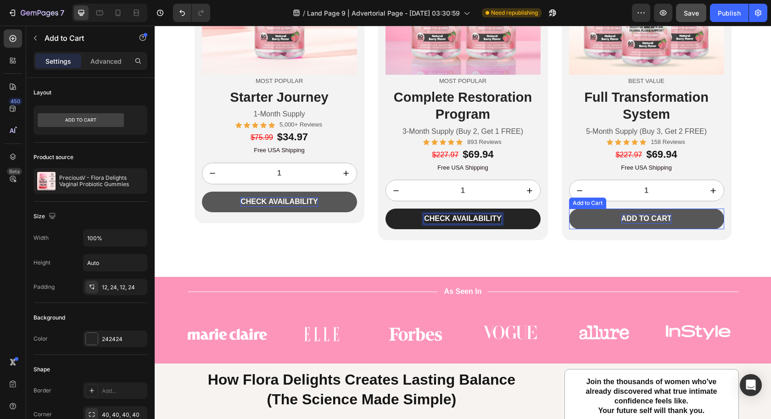
click at [649, 219] on div "Add to cart" at bounding box center [646, 219] width 50 height 10
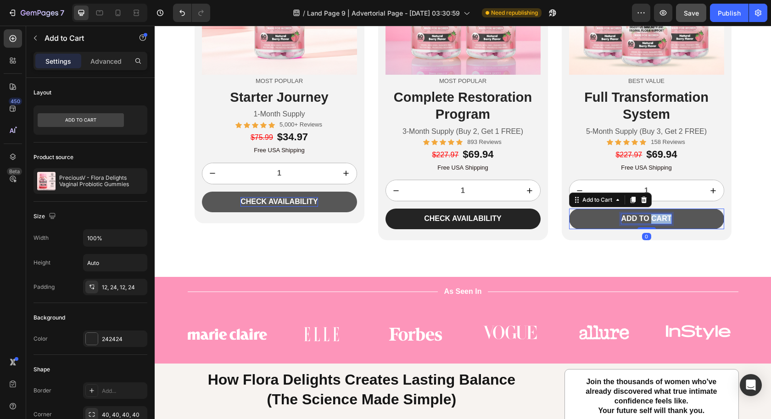
click at [649, 219] on div "Add to cart" at bounding box center [646, 219] width 50 height 10
click at [649, 219] on p "Add to cart" at bounding box center [646, 219] width 50 height 10
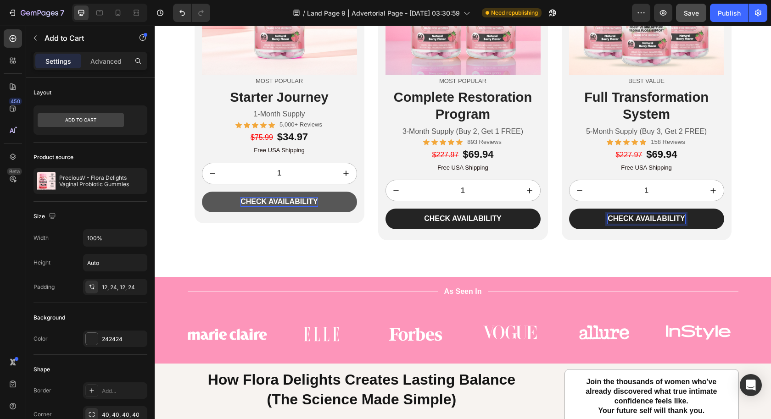
click at [529, 255] on div "Choose Your Transformation Journey Heading Image Most Popular Text Block Starte…" at bounding box center [463, 81] width 616 height 391
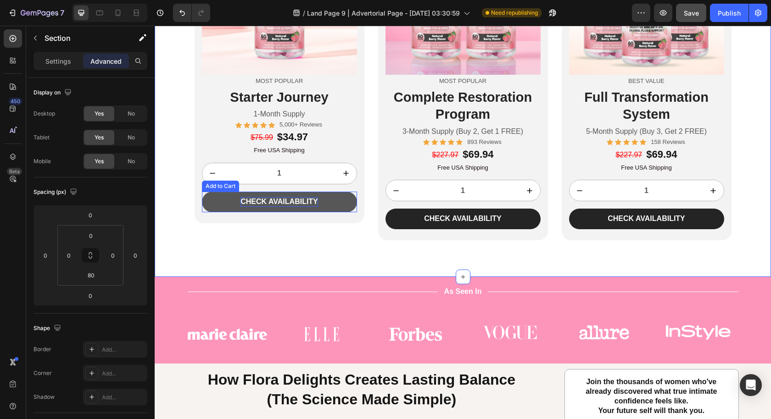
click at [340, 206] on button "CHECK AVAILABILITY" at bounding box center [279, 202] width 155 height 21
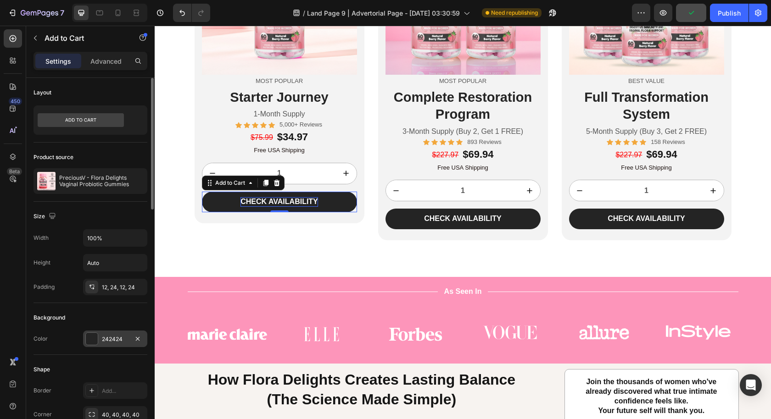
click at [105, 342] on div "242424" at bounding box center [115, 339] width 64 height 17
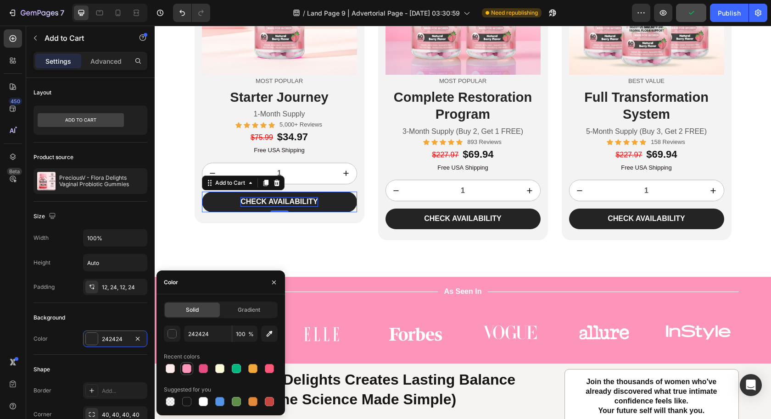
click at [187, 372] on div at bounding box center [186, 368] width 9 height 9
type input "FD95BA"
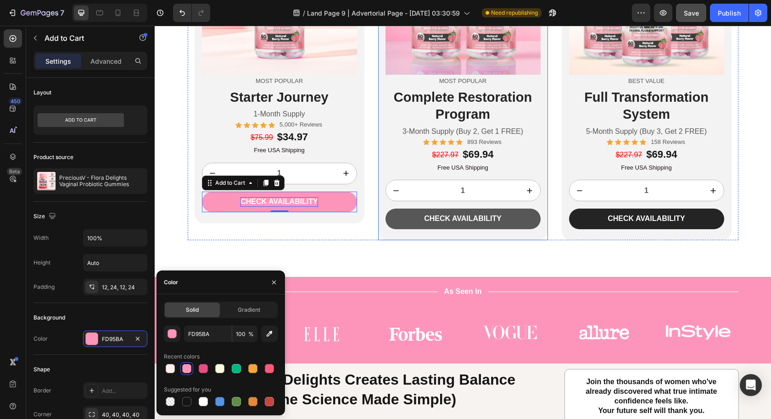
click at [405, 219] on button "CHECK AVAILABILITY" at bounding box center [462, 219] width 155 height 21
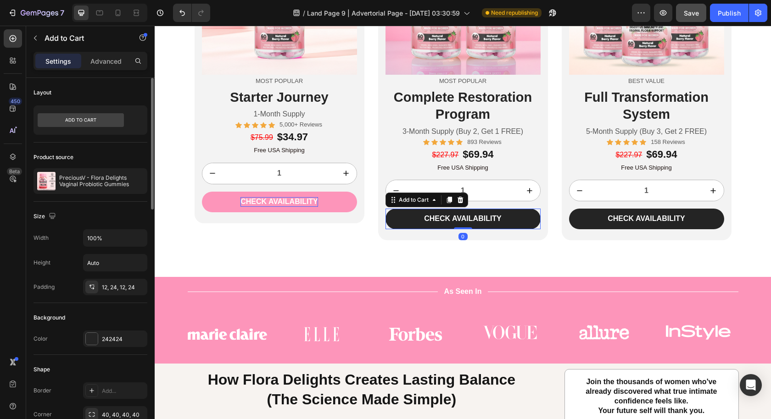
drag, startPoint x: 112, startPoint y: 338, endPoint x: 144, endPoint y: 350, distance: 34.5
click at [112, 339] on div "242424" at bounding box center [123, 339] width 43 height 8
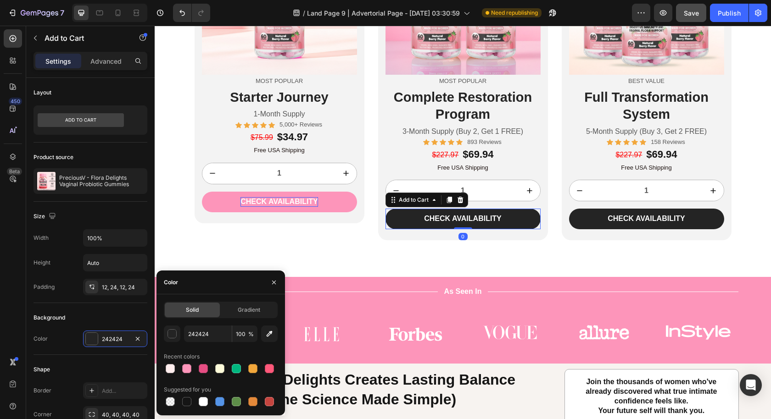
drag, startPoint x: 188, startPoint y: 366, endPoint x: 253, endPoint y: 347, distance: 68.5
click at [188, 367] on div at bounding box center [186, 368] width 9 height 9
type input "FD95BA"
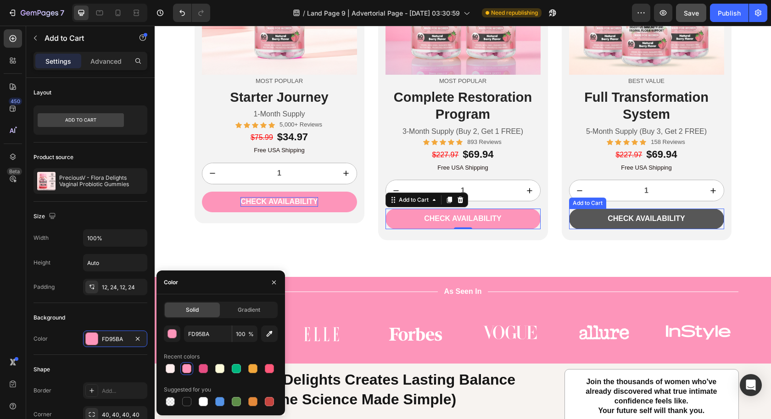
click at [583, 219] on button "CHECK AVAILABILITY" at bounding box center [646, 219] width 155 height 21
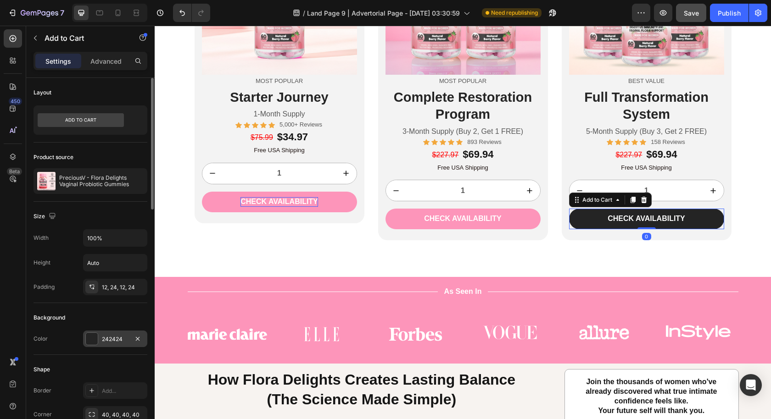
click at [106, 338] on div "242424" at bounding box center [115, 339] width 27 height 8
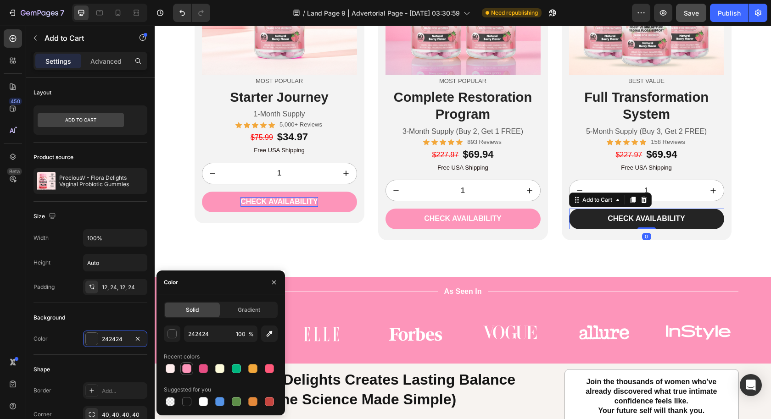
click at [188, 369] on div at bounding box center [186, 368] width 9 height 9
type input "FD95BA"
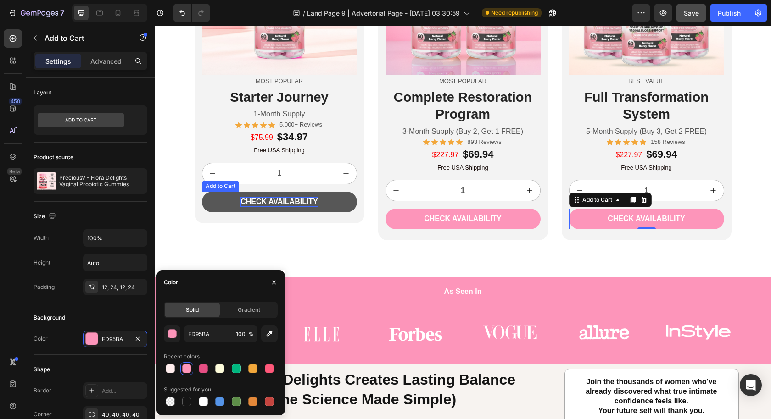
click at [339, 201] on button "CHECK AVAILABILITY" at bounding box center [279, 202] width 155 height 21
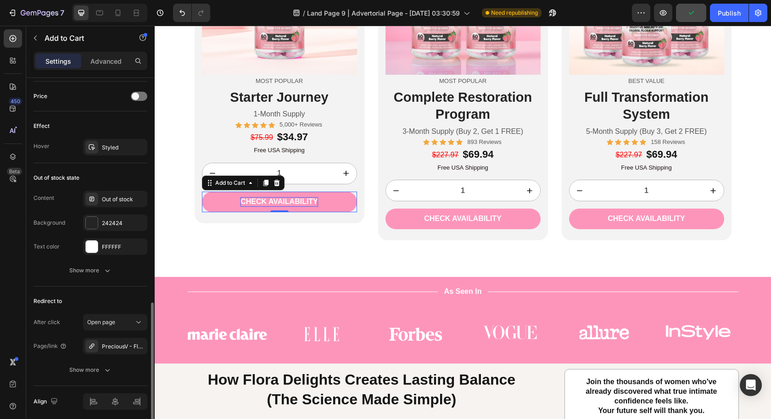
scroll to position [569, 0]
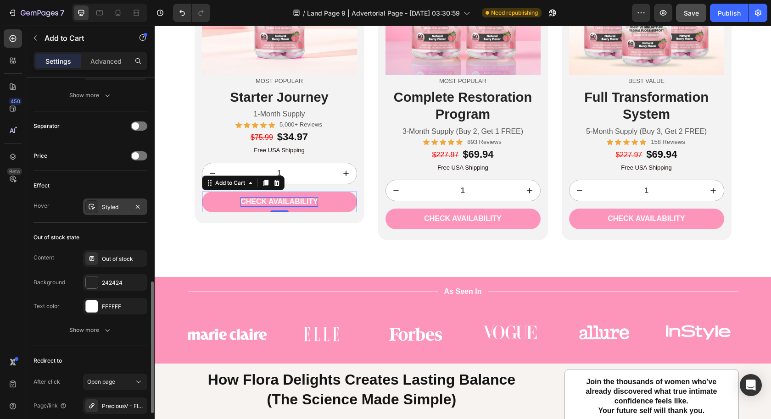
click at [111, 203] on div "Styled" at bounding box center [115, 207] width 27 height 8
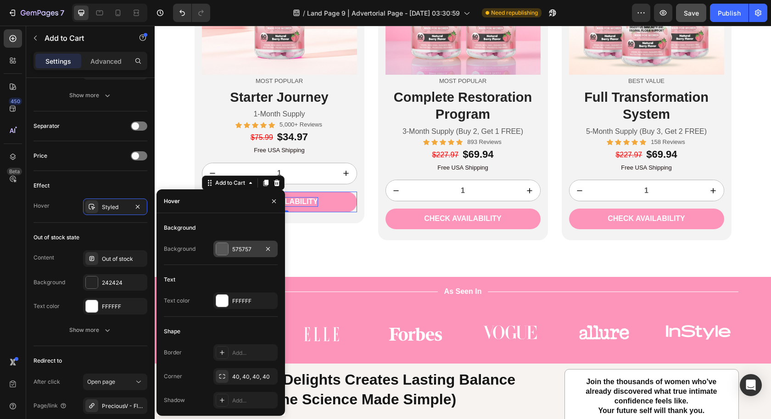
click at [234, 247] on div "575757" at bounding box center [245, 249] width 27 height 8
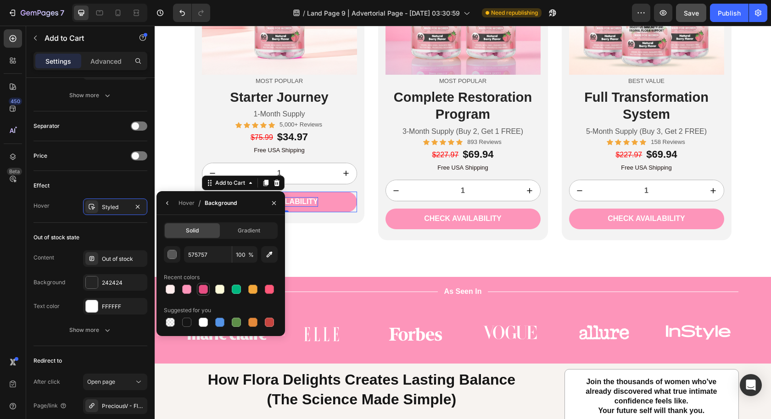
click at [200, 292] on div at bounding box center [203, 289] width 9 height 9
type input "E64E83"
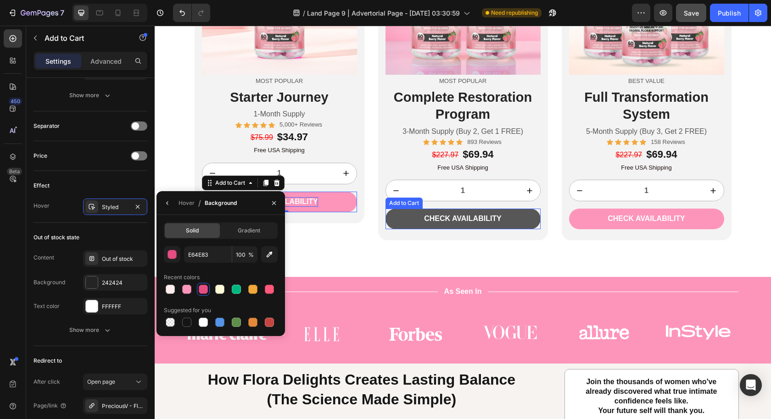
drag, startPoint x: 520, startPoint y: 226, endPoint x: 475, endPoint y: 226, distance: 45.4
click at [520, 226] on button "CHECK AVAILABILITY" at bounding box center [462, 219] width 155 height 21
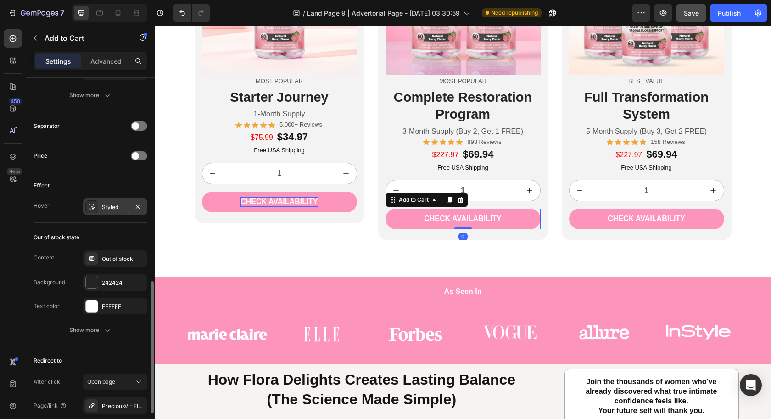
drag, startPoint x: 112, startPoint y: 201, endPoint x: 115, endPoint y: 206, distance: 5.7
click at [112, 203] on div "Styled" at bounding box center [115, 207] width 27 height 8
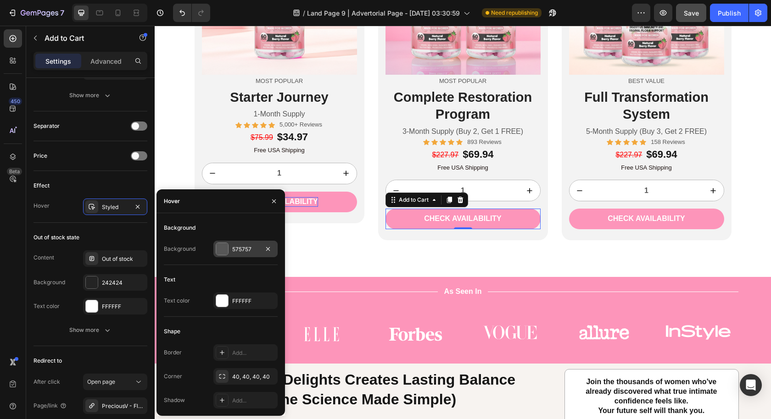
click at [239, 245] on div "575757" at bounding box center [245, 249] width 27 height 8
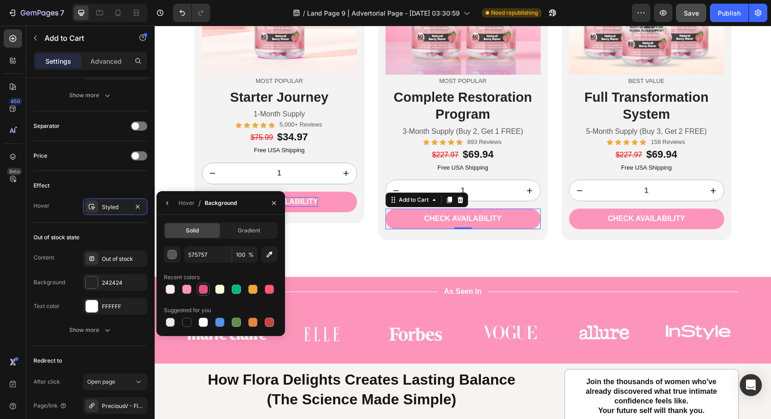
click at [201, 290] on div at bounding box center [203, 289] width 9 height 9
type input "E64E83"
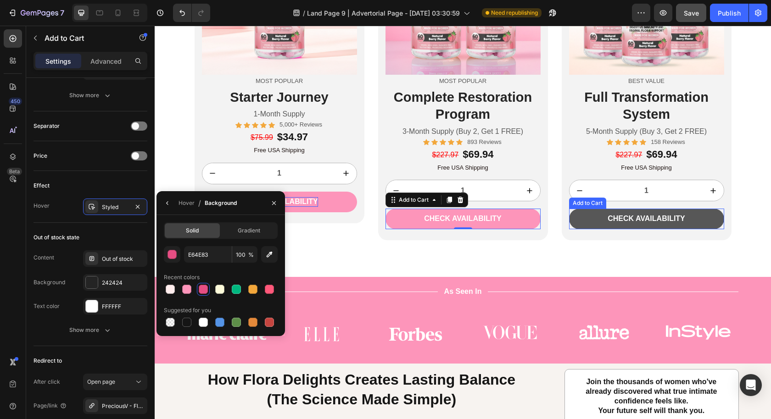
click at [583, 222] on button "CHECK AVAILABILITY" at bounding box center [646, 219] width 155 height 21
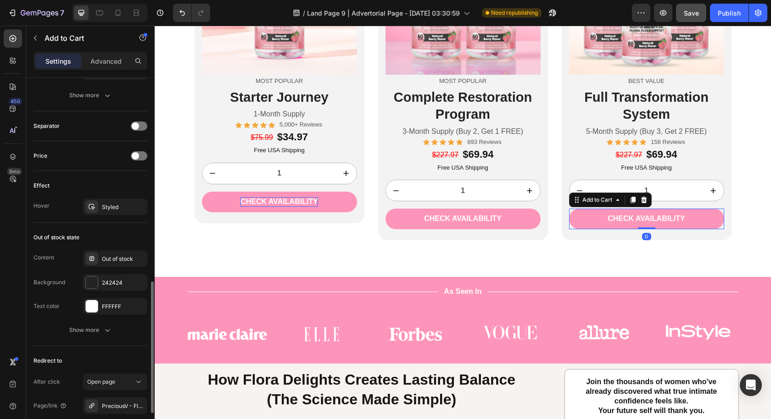
click at [105, 212] on div "Effect Hover Styled" at bounding box center [90, 197] width 114 height 52
click at [110, 206] on div "Styled" at bounding box center [115, 207] width 27 height 8
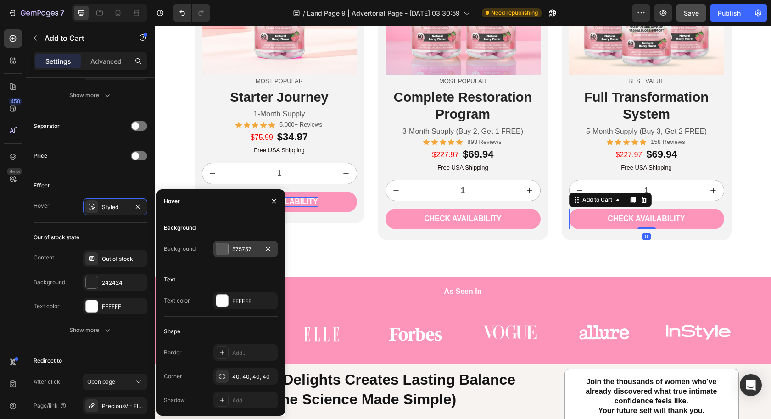
click at [248, 255] on div "575757" at bounding box center [245, 249] width 64 height 17
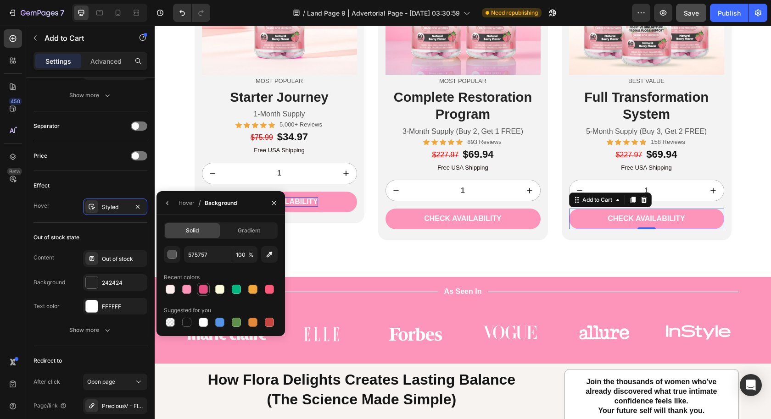
drag, startPoint x: 200, startPoint y: 291, endPoint x: 208, endPoint y: 291, distance: 8.3
click at [200, 291] on div at bounding box center [203, 289] width 9 height 9
type input "E64E83"
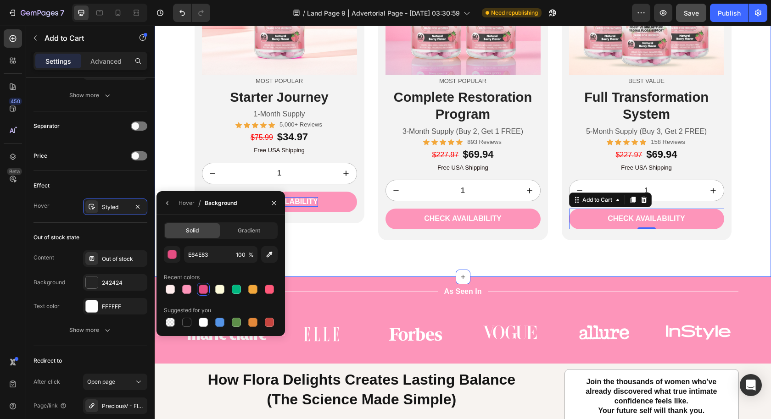
click at [383, 256] on div "Choose Your Transformation Journey Heading Image Most Popular Text Block Starte…" at bounding box center [463, 81] width 616 height 391
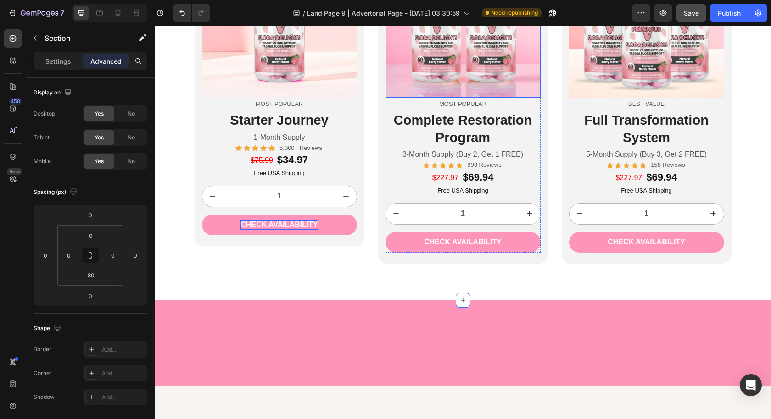
scroll to position [2259, 0]
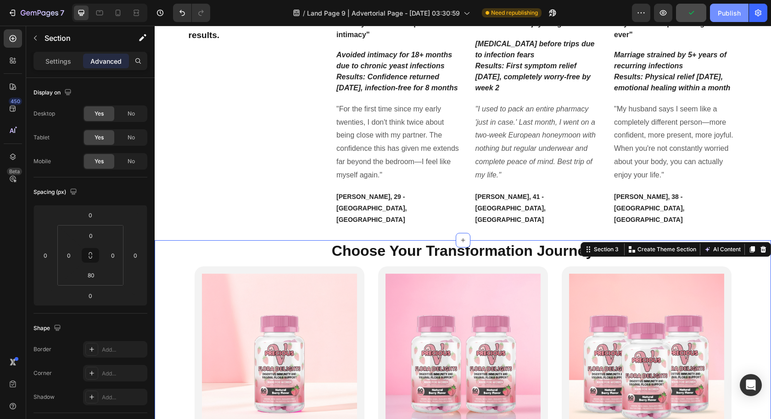
click at [730, 17] on button "Publish" at bounding box center [729, 13] width 39 height 18
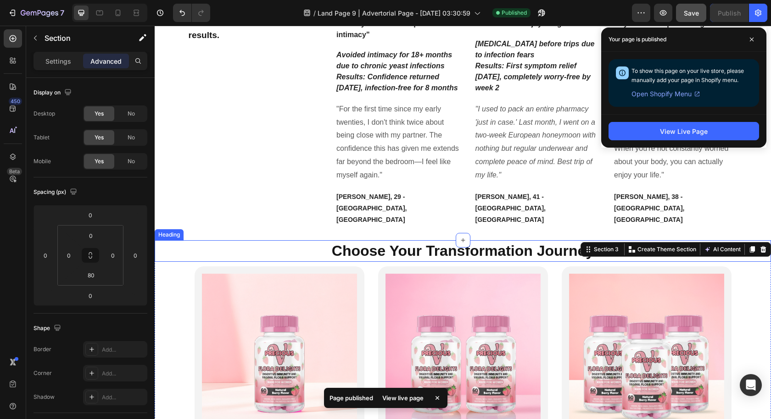
click at [414, 243] on strong "Choose Your Transformation Journey" at bounding box center [463, 251] width 262 height 17
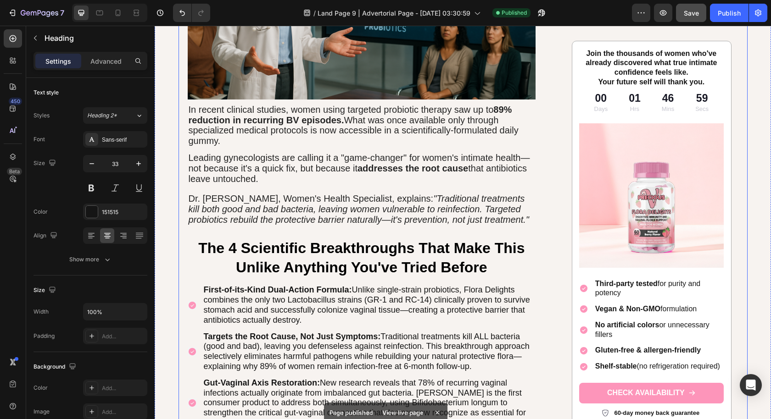
scroll to position [1182, 0]
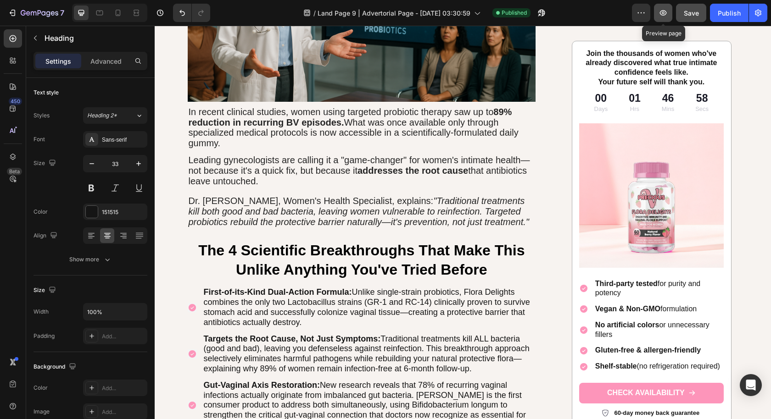
click at [667, 14] on icon "button" at bounding box center [662, 12] width 9 height 9
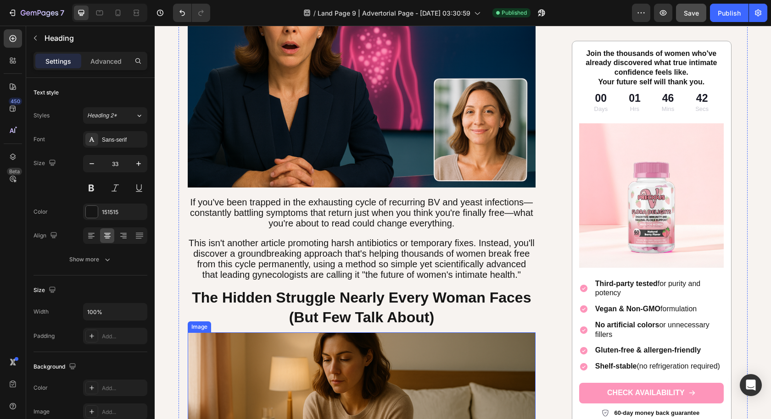
scroll to position [0, 0]
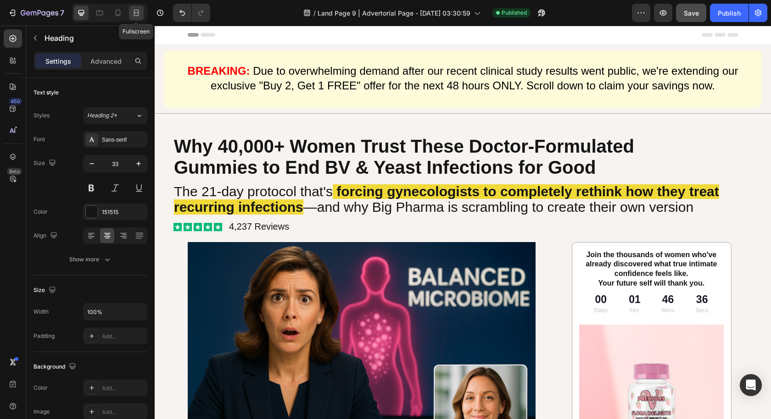
click at [135, 14] on icon at bounding box center [136, 12] width 9 height 9
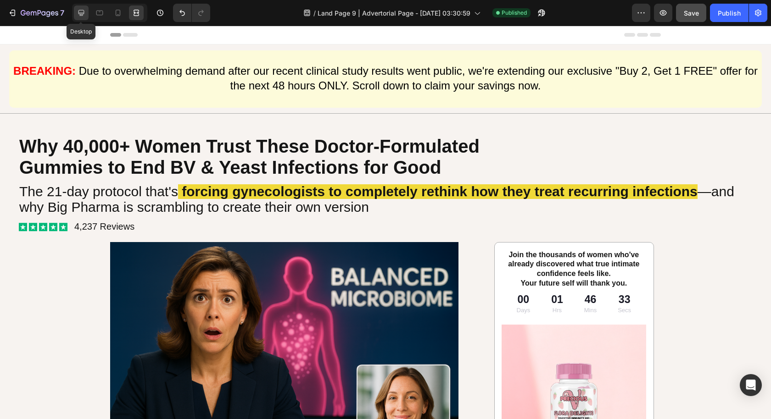
click at [84, 19] on div at bounding box center [81, 13] width 15 height 15
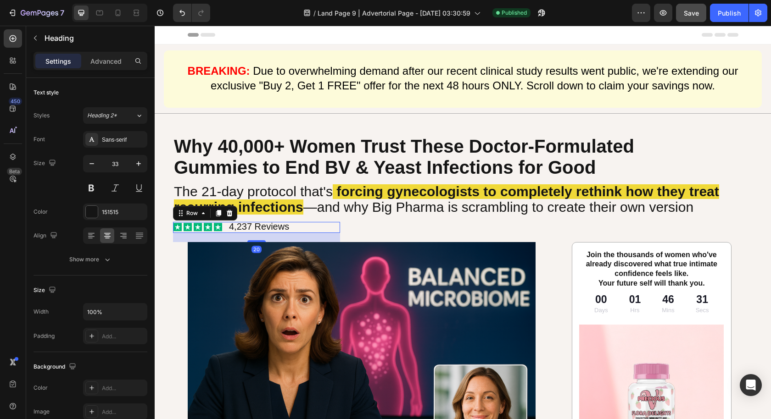
click at [323, 224] on div "Icon Icon Icon Icon Icon Icon List 4,237 Reviews Text Block Row 20" at bounding box center [256, 227] width 167 height 11
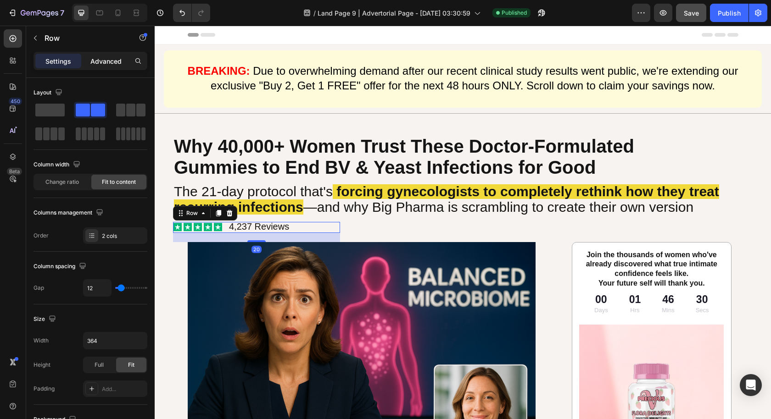
click at [113, 58] on p "Advanced" at bounding box center [105, 61] width 31 height 10
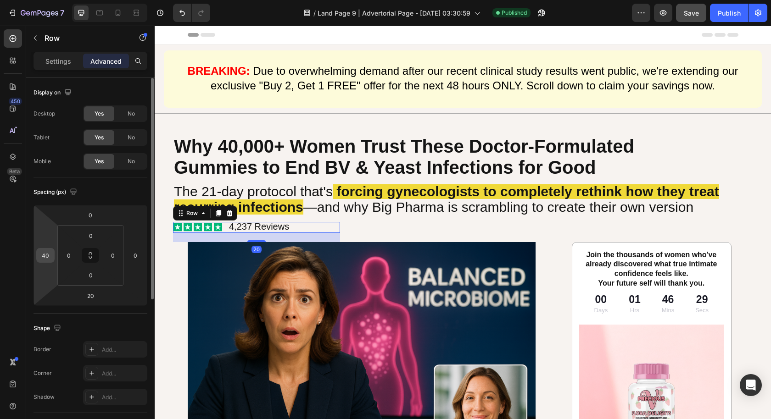
click at [49, 259] on input "40" at bounding box center [46, 256] width 14 height 14
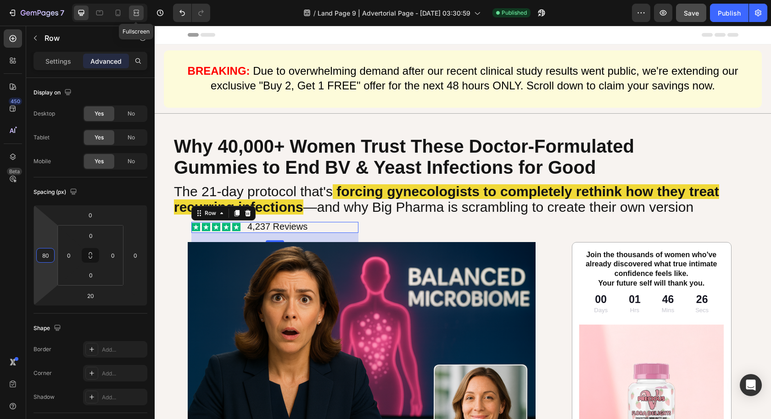
click at [136, 11] on icon at bounding box center [136, 12] width 9 height 9
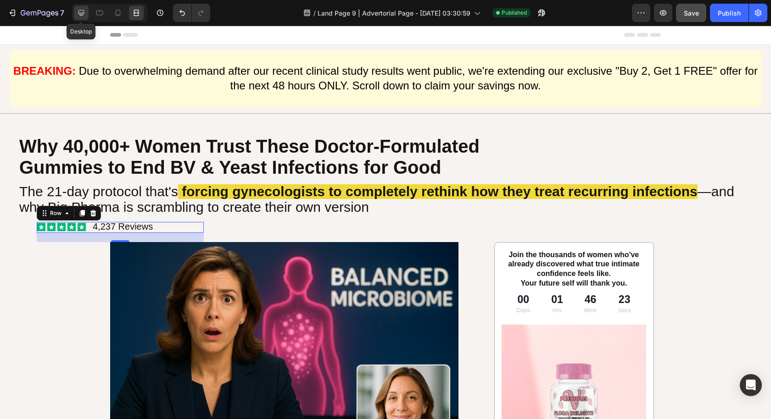
click at [83, 13] on icon at bounding box center [81, 13] width 6 height 6
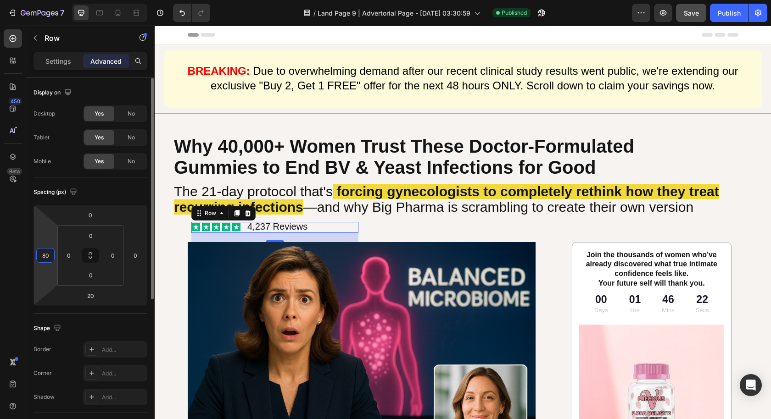
click at [45, 260] on input "80" at bounding box center [46, 256] width 14 height 14
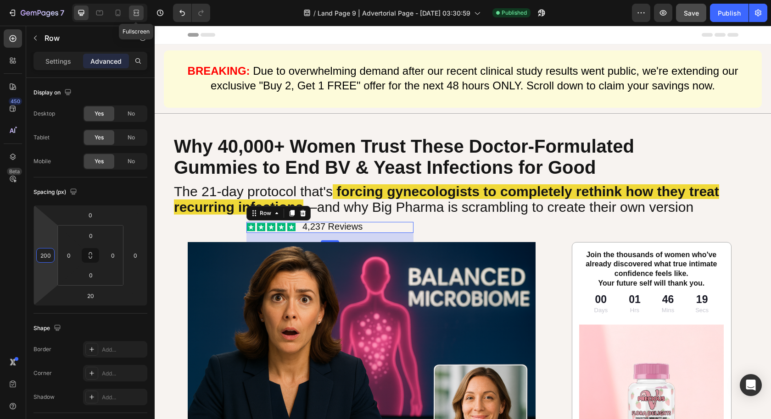
click at [132, 12] on icon at bounding box center [136, 12] width 9 height 9
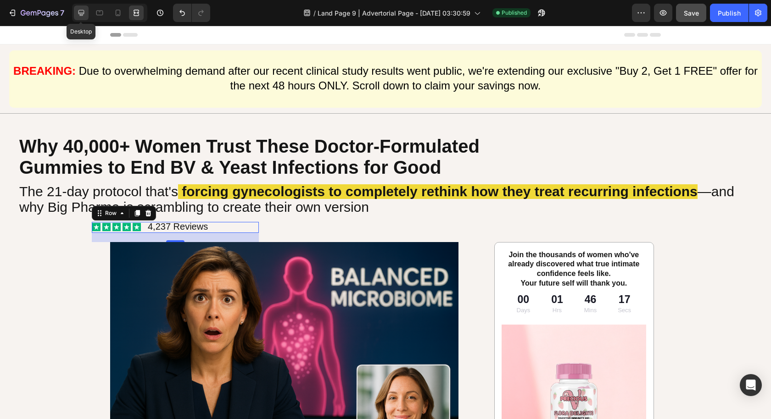
click at [80, 13] on icon at bounding box center [81, 12] width 9 height 9
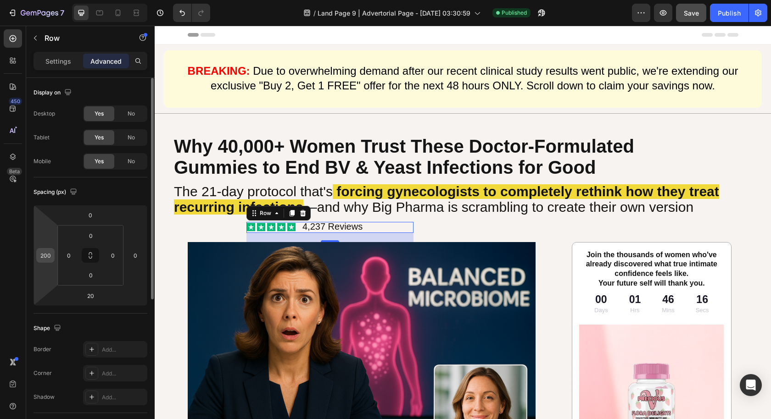
click at [44, 261] on input "200" at bounding box center [46, 256] width 14 height 14
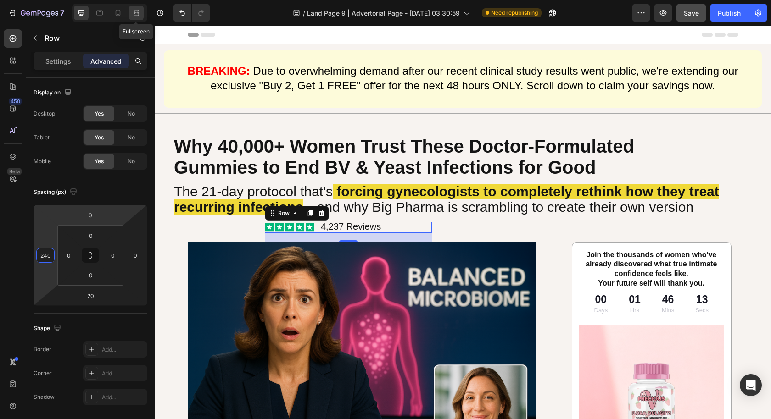
click at [136, 14] on icon at bounding box center [136, 12] width 9 height 9
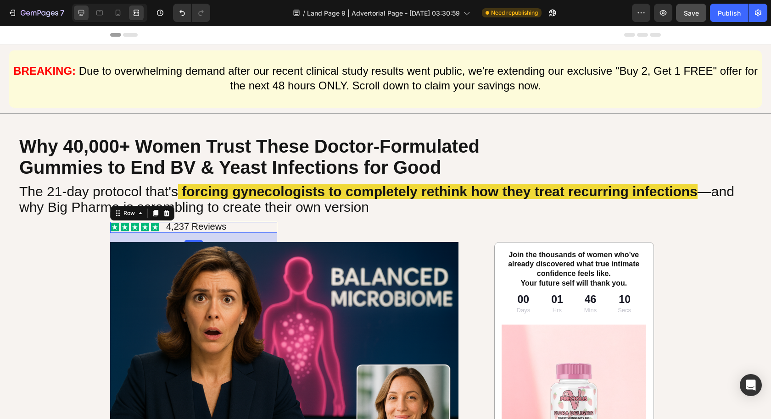
click at [85, 12] on icon at bounding box center [81, 12] width 9 height 9
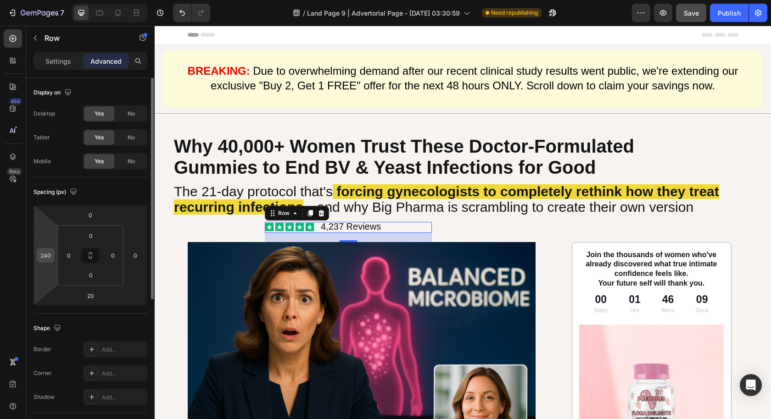
click at [47, 258] on input "240" at bounding box center [46, 256] width 14 height 14
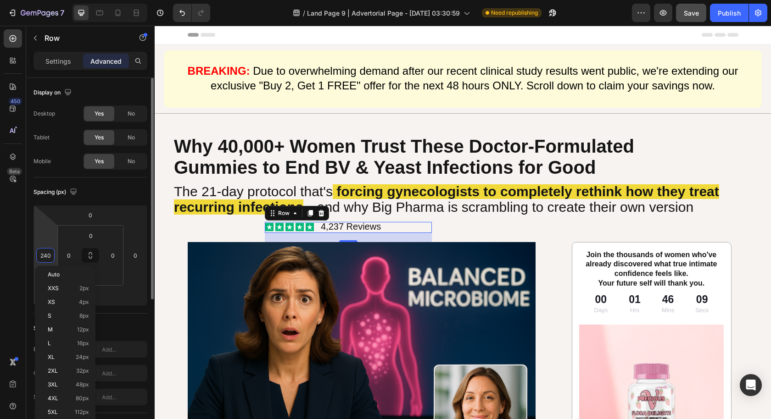
click at [47, 256] on input "240" at bounding box center [46, 256] width 14 height 14
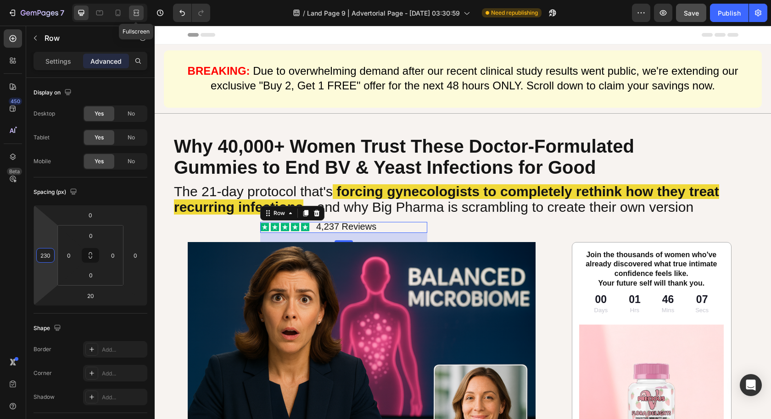
type input "230"
click at [137, 12] on icon at bounding box center [137, 12] width 3 height 2
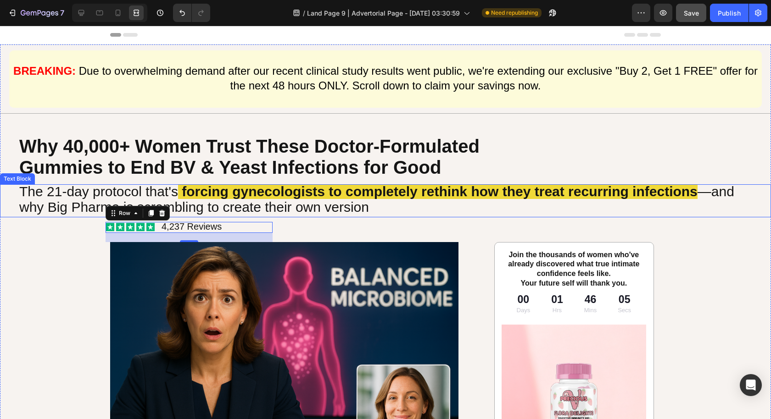
click at [258, 200] on span "—and why Big Pharma is scrambling to create their own version" at bounding box center [376, 199] width 715 height 31
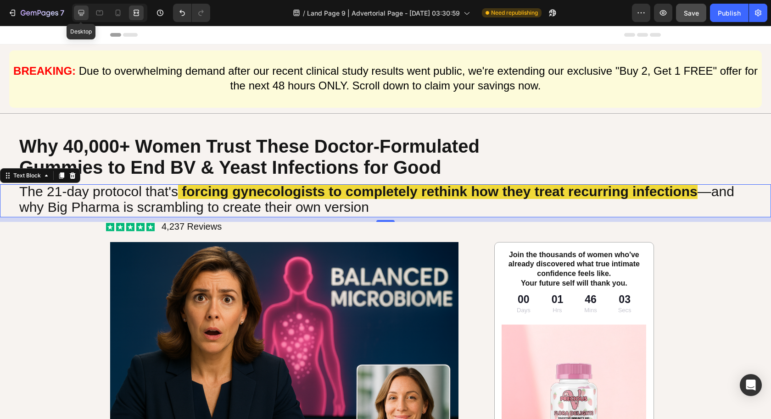
click at [75, 11] on div at bounding box center [81, 13] width 15 height 15
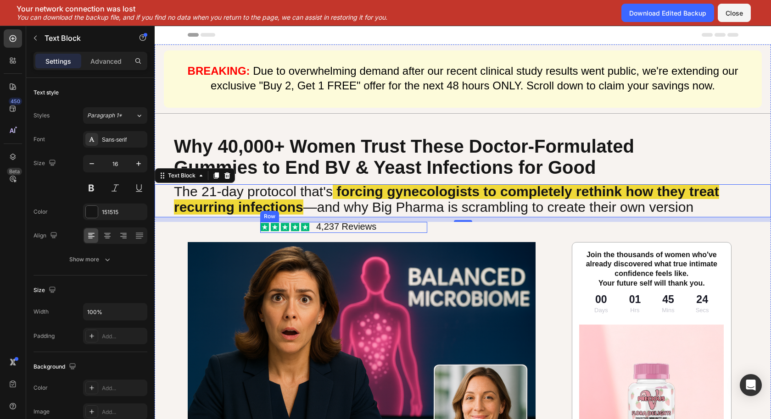
click at [418, 225] on div "Icon Icon Icon Icon Icon Icon List 4,237 Reviews Text Block Row" at bounding box center [343, 227] width 167 height 11
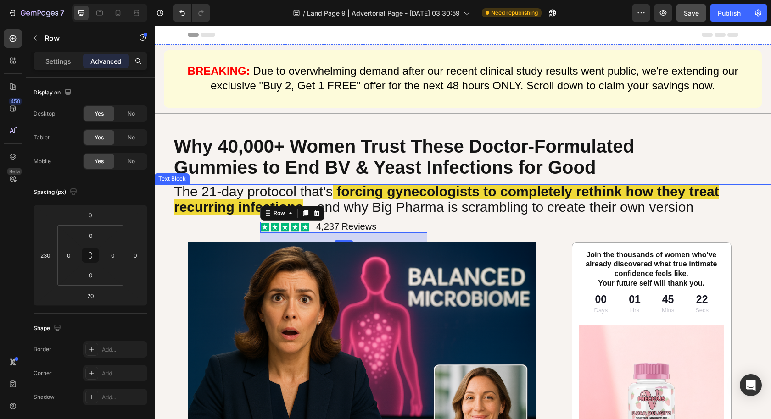
click at [164, 191] on div "The 21-day protocol that's forcing gynecologists to completely rethink how they…" at bounding box center [463, 200] width 616 height 33
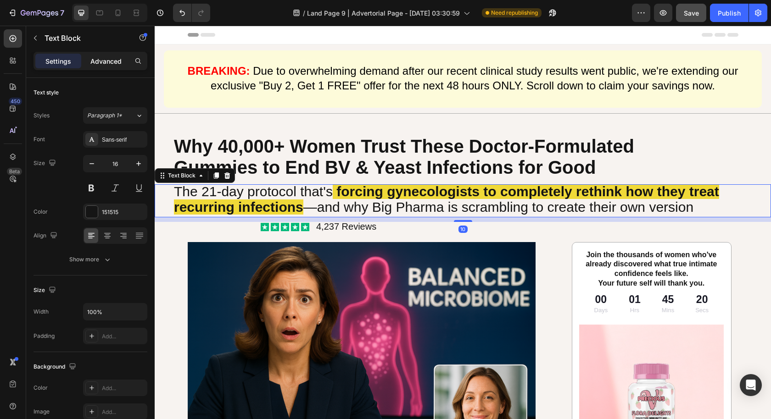
click at [117, 58] on p "Advanced" at bounding box center [105, 61] width 31 height 10
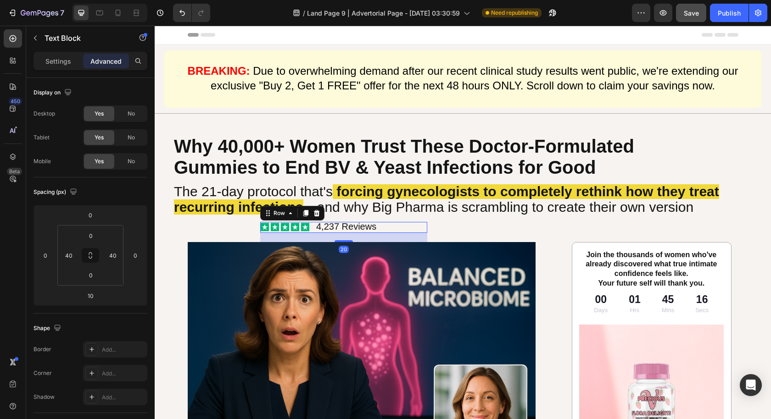
click at [409, 225] on div "Icon Icon Icon Icon Icon Icon List 4,237 Reviews Text Block Row 20" at bounding box center [343, 227] width 167 height 11
click at [166, 196] on div "The 21-day protocol that's forcing gynecologists to completely rethink how they…" at bounding box center [463, 200] width 616 height 33
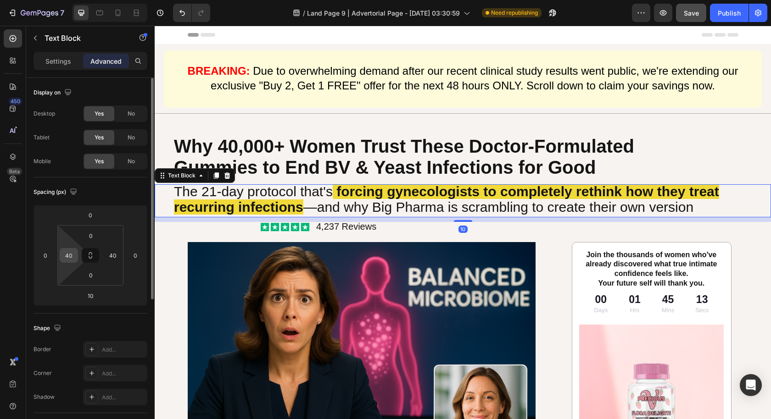
click at [68, 256] on input "40" at bounding box center [69, 256] width 14 height 14
type input "0"
click at [40, 256] on input "0" at bounding box center [46, 256] width 14 height 14
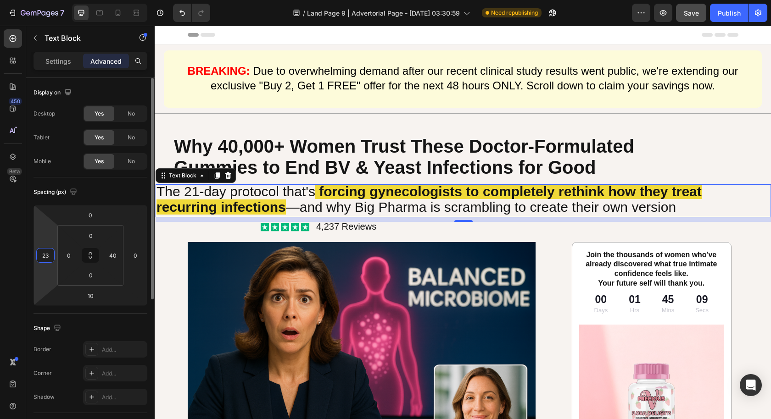
type input "230"
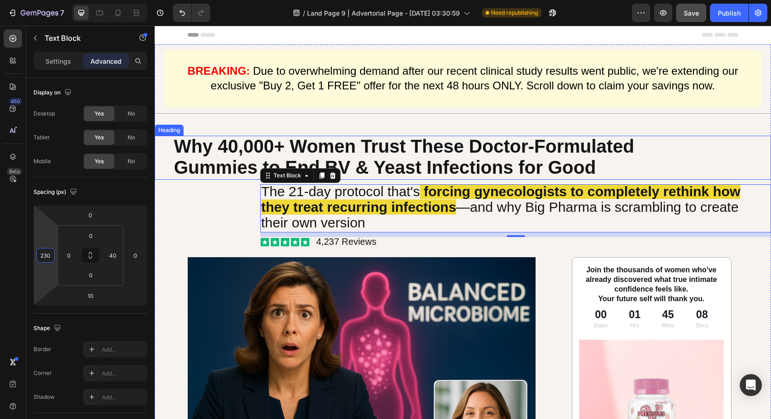
click at [174, 161] on span "Gummies to End BV & Yeast Infections for Good" at bounding box center [384, 167] width 421 height 20
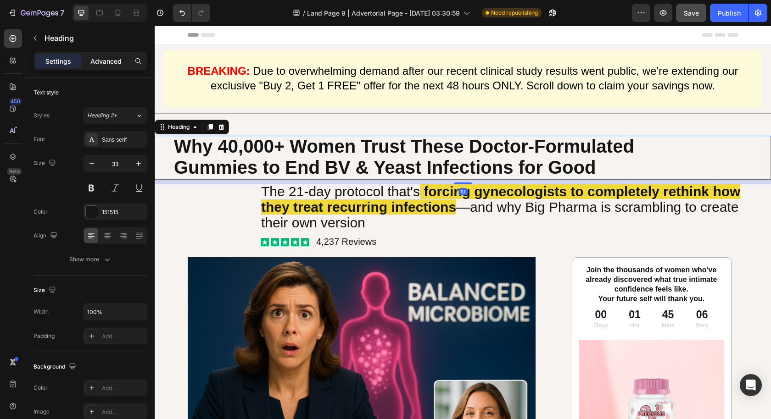
click at [107, 59] on p "Advanced" at bounding box center [105, 61] width 31 height 10
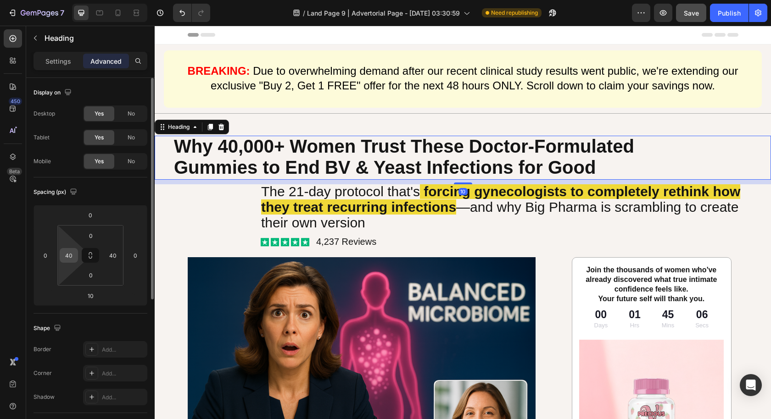
click at [77, 253] on div "40" at bounding box center [69, 255] width 18 height 15
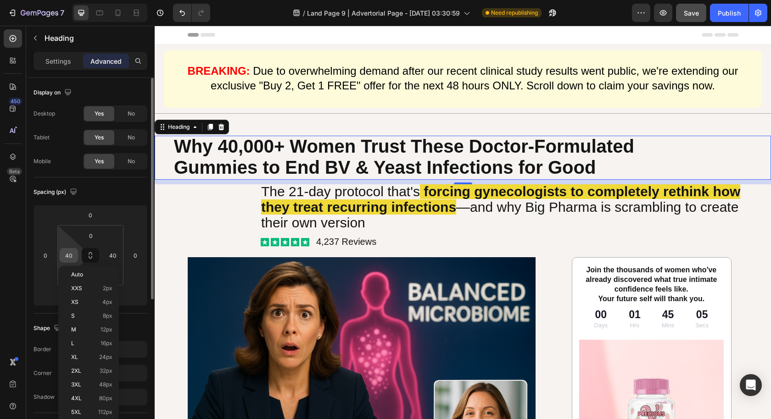
click at [72, 254] on input "40" at bounding box center [69, 256] width 14 height 14
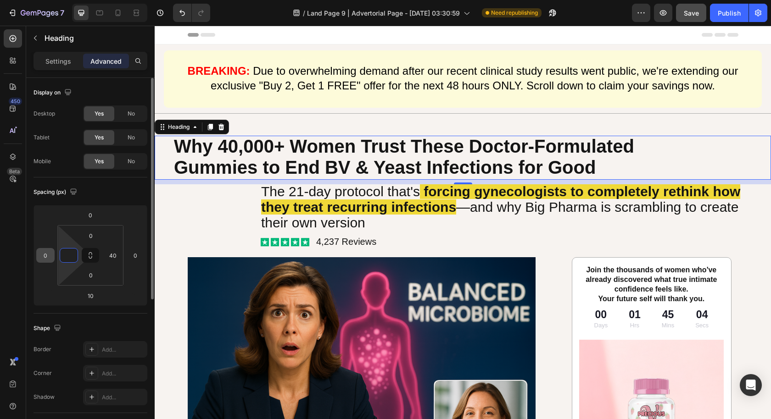
type input "0"
click at [48, 257] on input "0" at bounding box center [46, 256] width 14 height 14
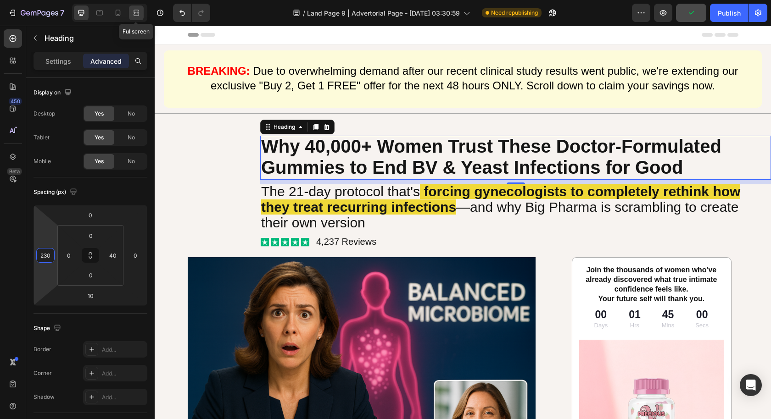
type input "230"
click at [138, 14] on icon at bounding box center [136, 12] width 9 height 9
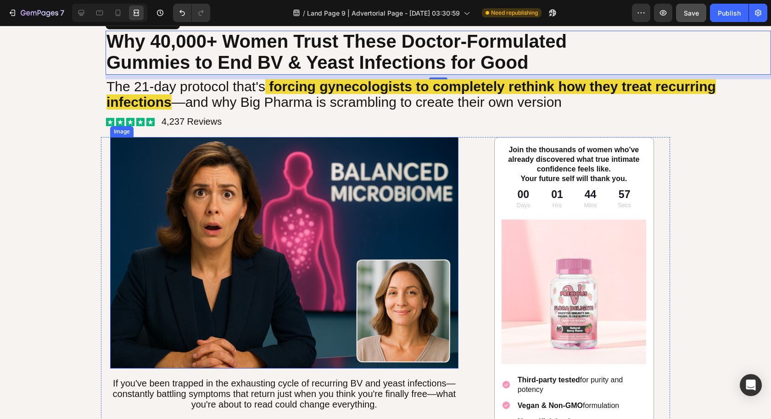
scroll to position [5, 0]
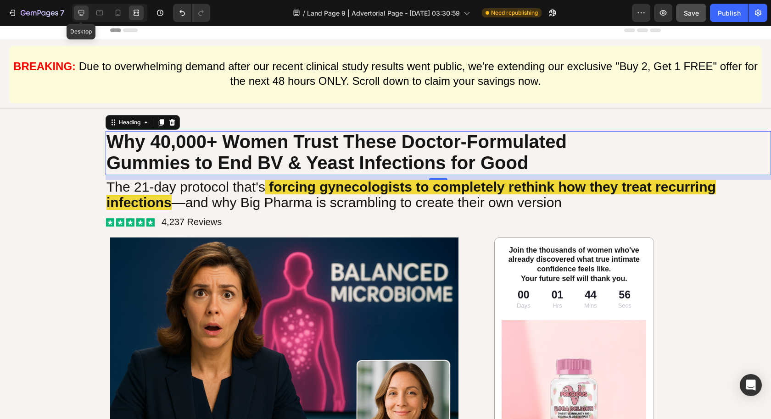
click at [82, 13] on icon at bounding box center [81, 13] width 6 height 6
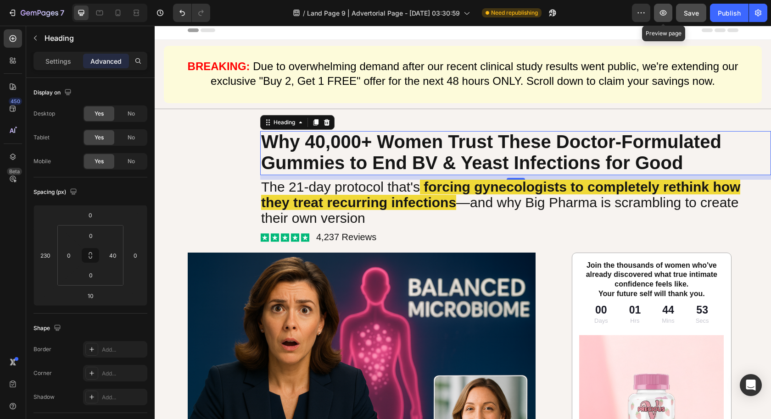
click at [663, 15] on icon "button" at bounding box center [663, 13] width 7 height 6
click at [667, 20] on button "button" at bounding box center [663, 13] width 18 height 18
click at [405, 238] on div "Icon Icon Icon Icon Icon Icon List 4,237 Reviews Text Block Row" at bounding box center [343, 238] width 167 height 11
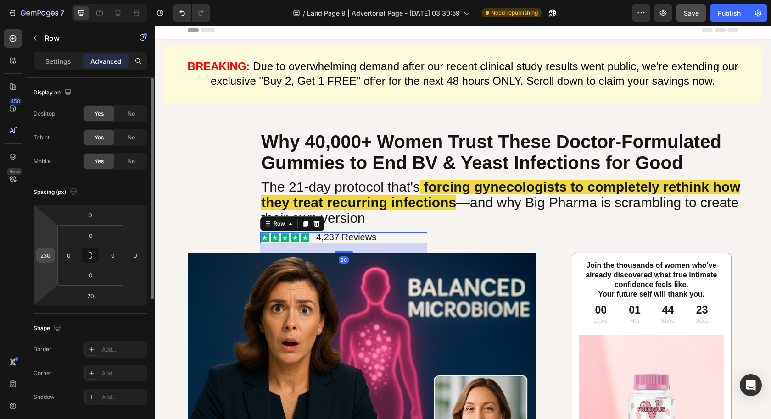
click at [50, 258] on input "230" at bounding box center [46, 256] width 14 height 14
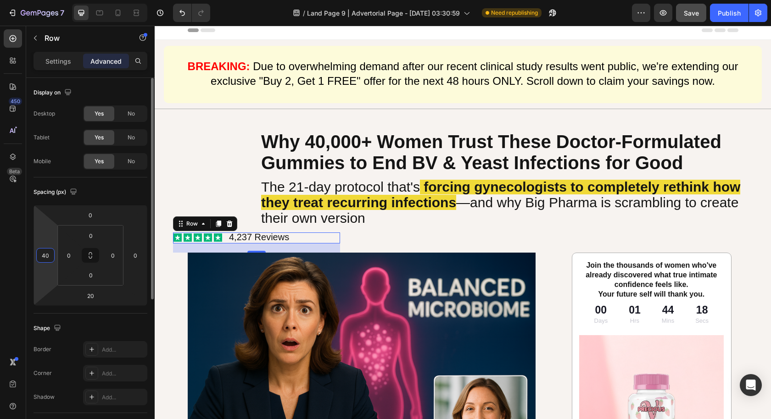
type input "4"
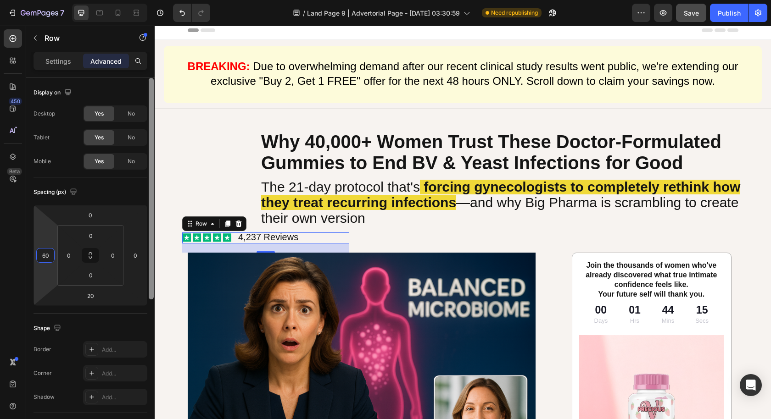
click at [150, 279] on div at bounding box center [151, 189] width 5 height 222
type input "60"
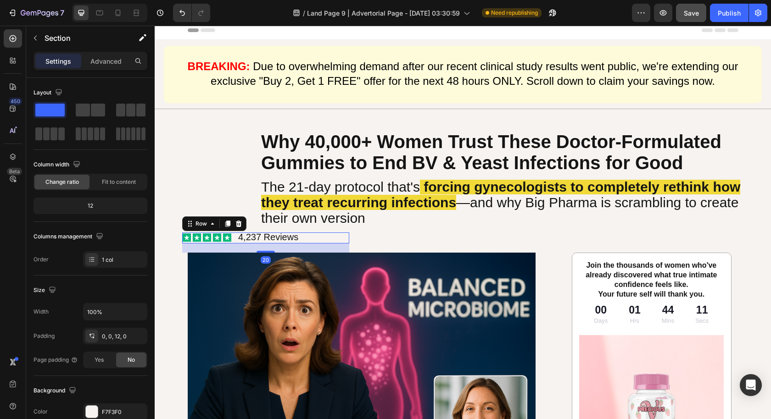
click at [340, 238] on div "Icon Icon Icon Icon Icon Icon List 4,237 Reviews Text Block Row 20" at bounding box center [265, 238] width 167 height 11
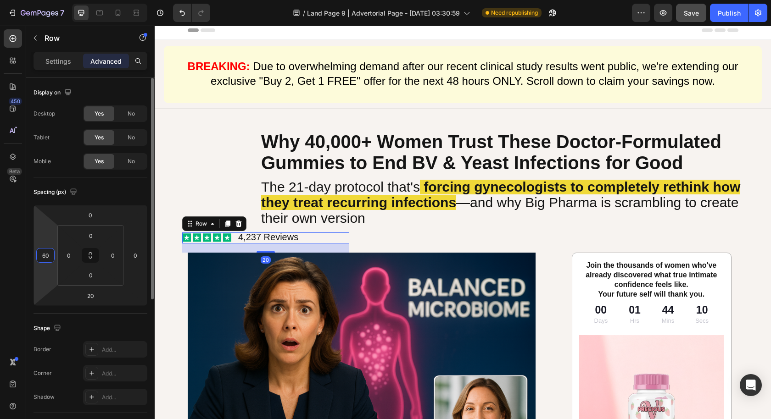
click at [45, 255] on input "60" at bounding box center [46, 256] width 14 height 14
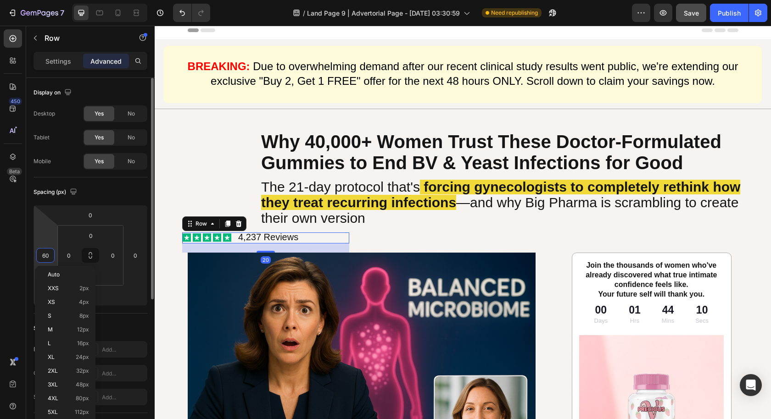
click at [49, 256] on input "60" at bounding box center [46, 256] width 14 height 14
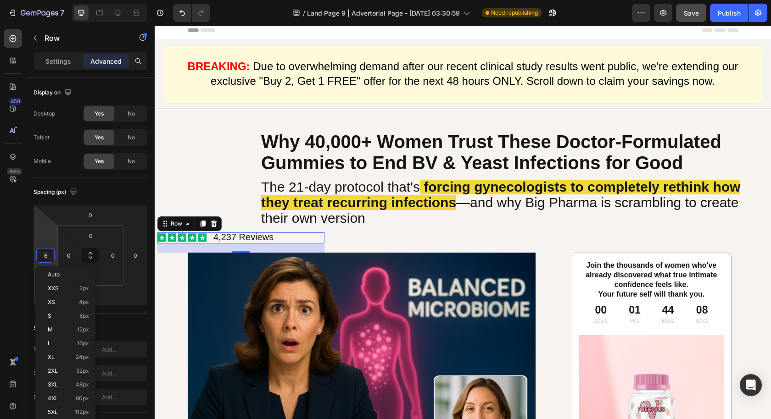
type input "65"
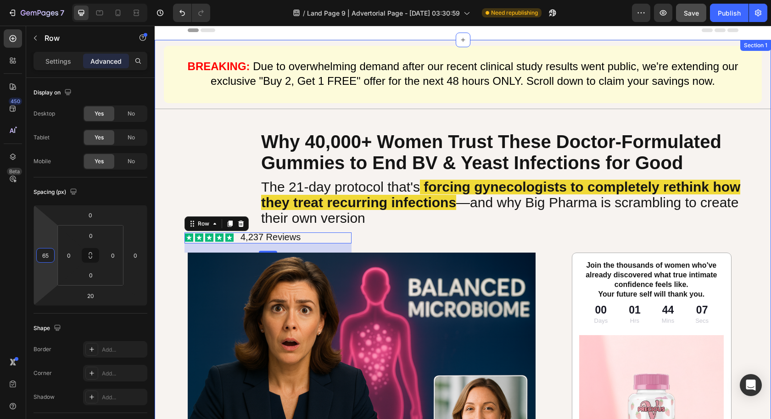
click at [399, 223] on p "The 21-day protocol that's forcing gynecologists to completely rethink how they…" at bounding box center [506, 204] width 490 height 46
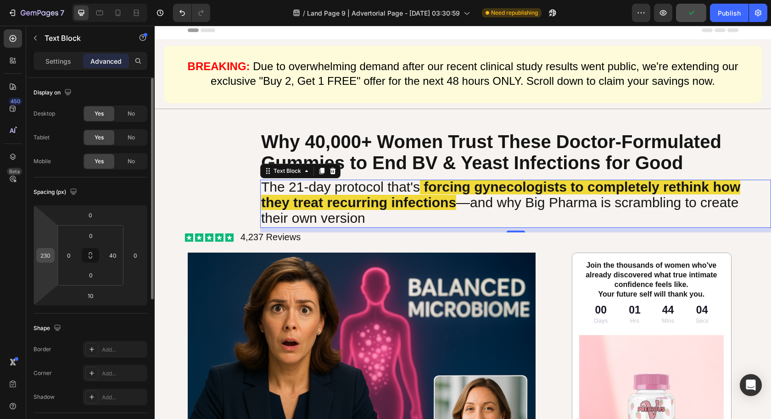
click at [42, 255] on input "230" at bounding box center [46, 256] width 14 height 14
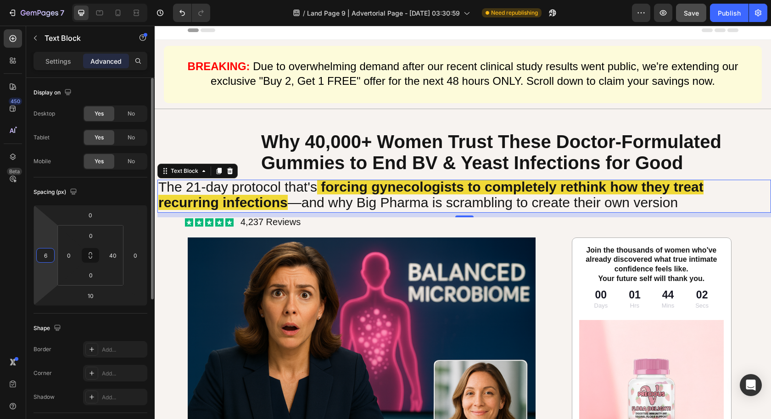
type input "65"
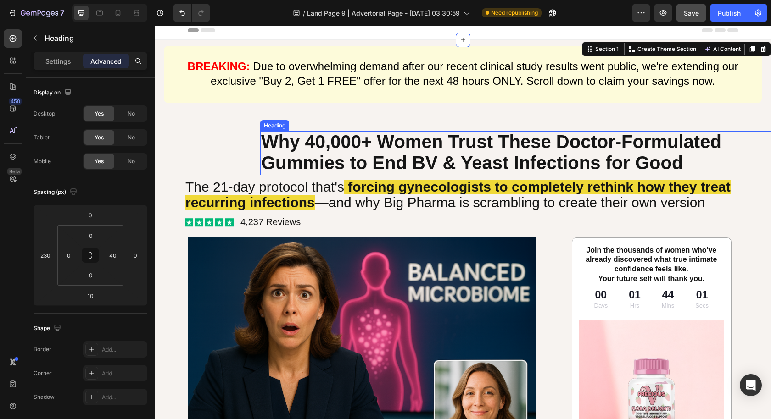
click at [275, 148] on span "Why 40,000+ Women Trust These Doctor-Formulated" at bounding box center [491, 142] width 460 height 20
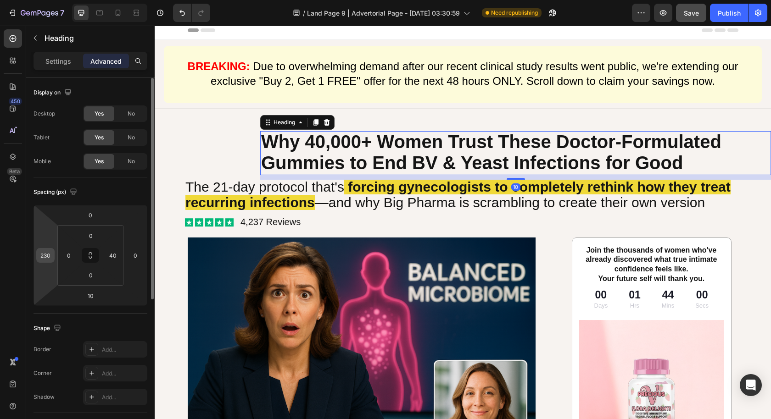
click at [42, 256] on input "230" at bounding box center [46, 256] width 14 height 14
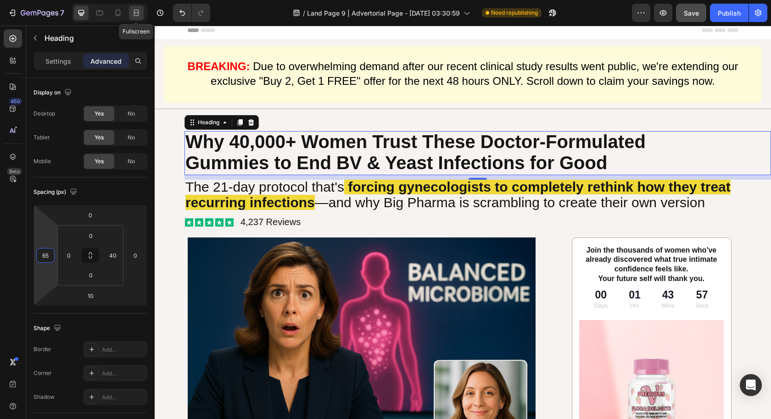
type input "65"
click at [136, 13] on icon at bounding box center [136, 12] width 9 height 9
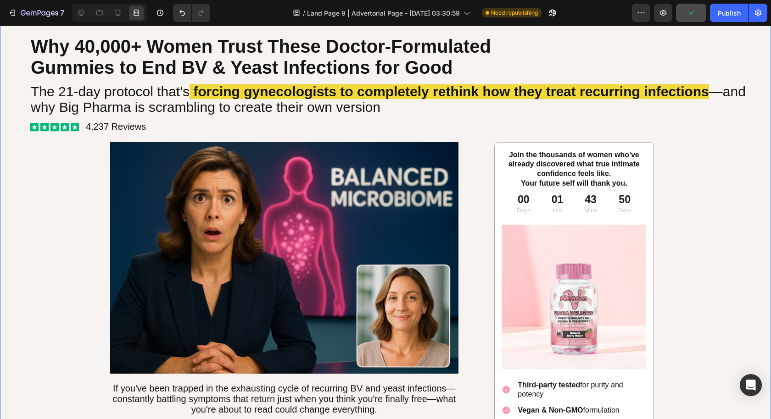
scroll to position [104, 0]
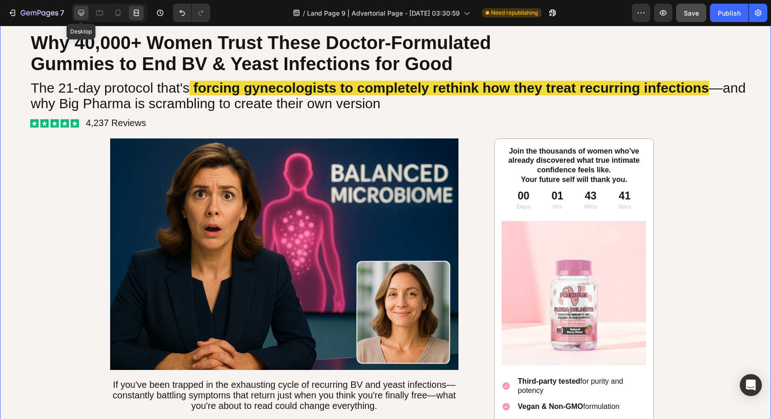
click at [83, 13] on icon at bounding box center [81, 13] width 6 height 6
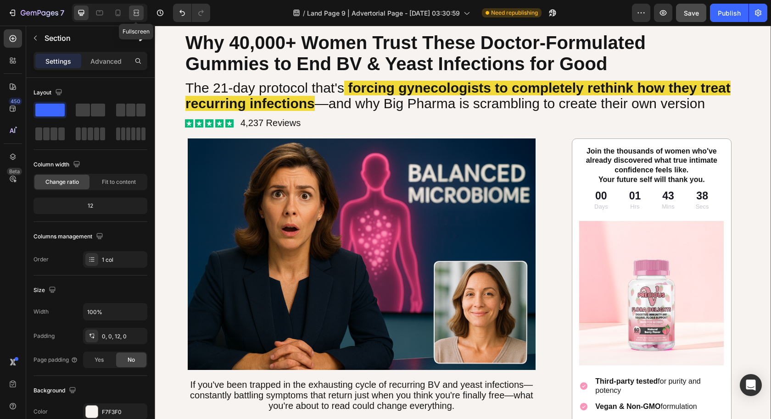
click at [136, 12] on icon at bounding box center [137, 12] width 3 height 2
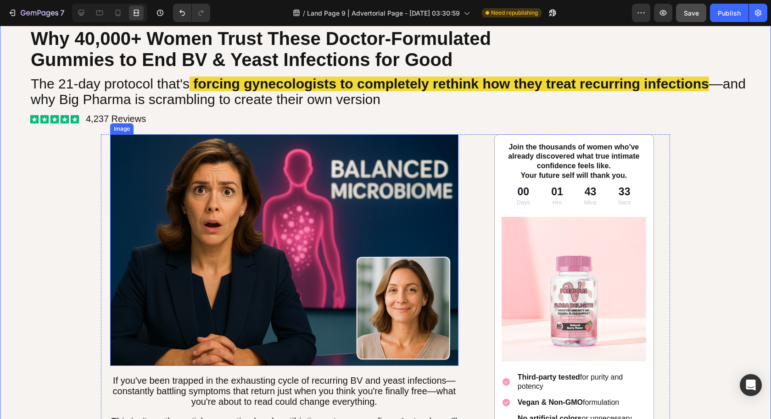
scroll to position [105, 0]
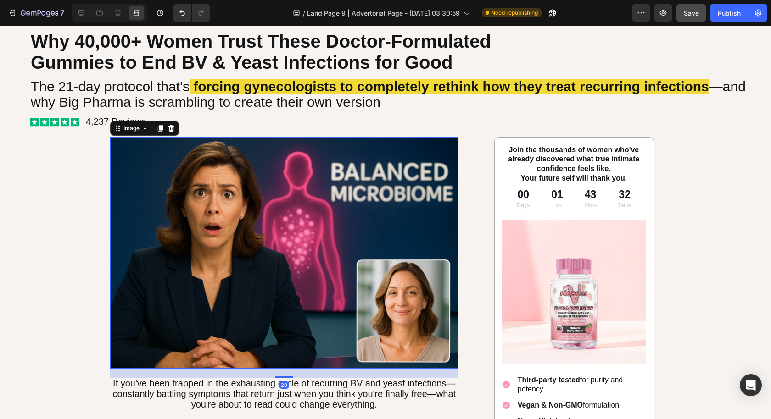
click at [215, 218] on img at bounding box center [284, 253] width 348 height 232
click at [155, 400] on p "If you've been trapped in the exhausting cycle of recurring BV and yeast infect…" at bounding box center [284, 394] width 346 height 31
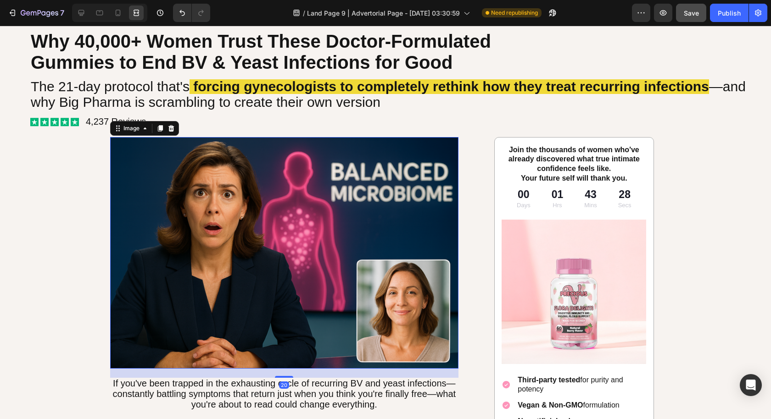
click at [189, 199] on img at bounding box center [284, 253] width 348 height 232
click at [105, 96] on span "—and why Big Pharma is scrambling to create their own version" at bounding box center [388, 94] width 715 height 31
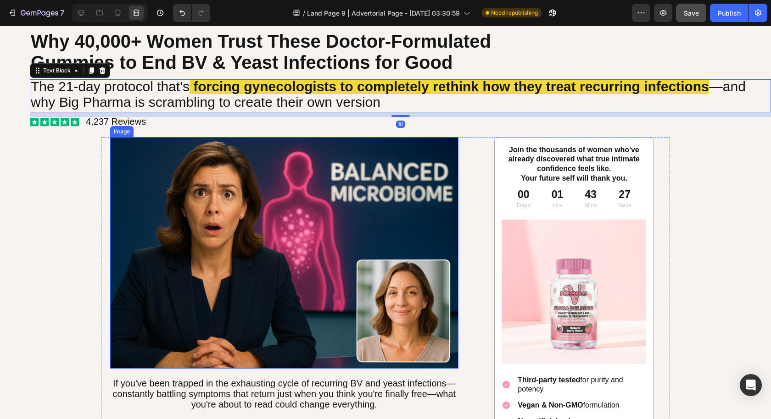
click at [197, 178] on img at bounding box center [284, 253] width 348 height 232
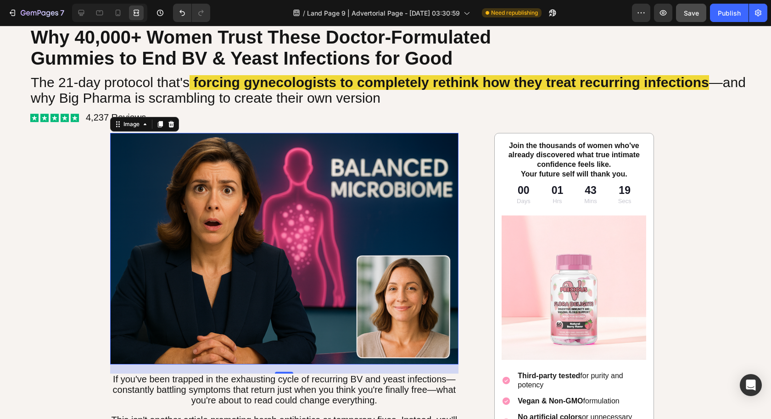
scroll to position [112, 0]
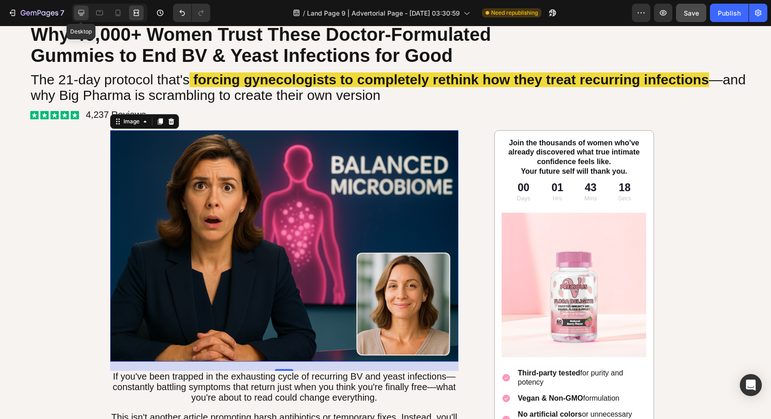
click at [81, 14] on icon at bounding box center [81, 13] width 6 height 6
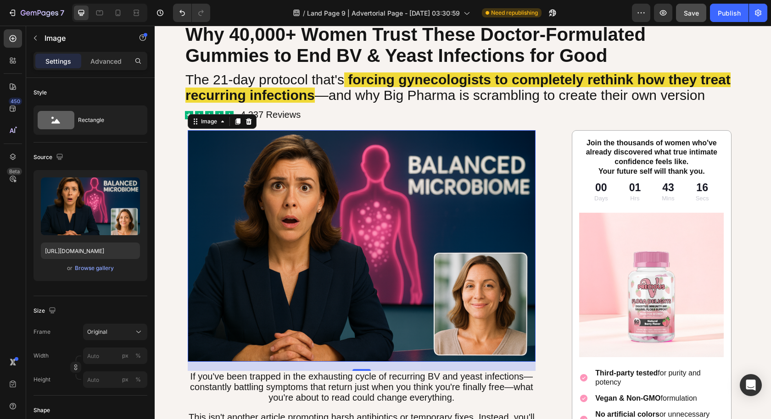
click at [298, 156] on img at bounding box center [362, 246] width 348 height 232
click at [116, 335] on div "Original" at bounding box center [115, 331] width 56 height 9
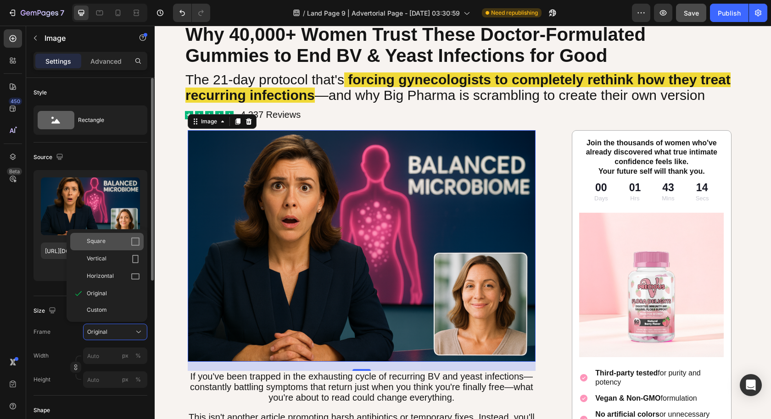
click at [122, 243] on div "Square" at bounding box center [113, 241] width 53 height 9
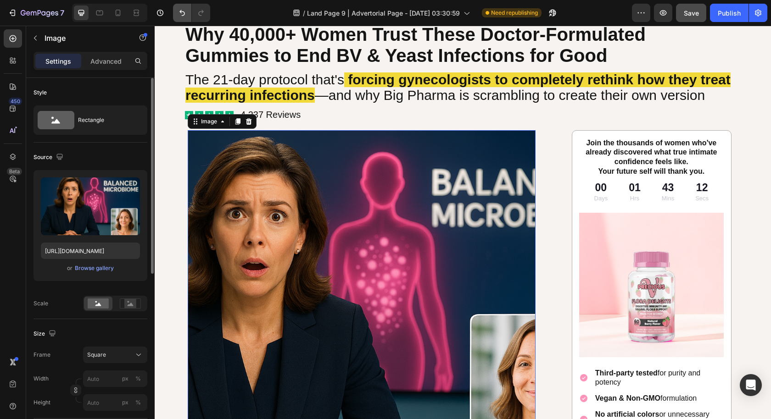
click at [177, 11] on icon "Undo/Redo" at bounding box center [181, 12] width 9 height 9
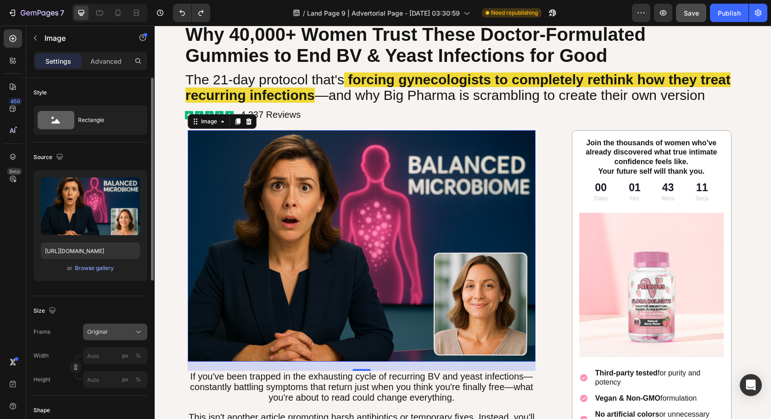
click at [118, 331] on div "Original" at bounding box center [109, 332] width 45 height 8
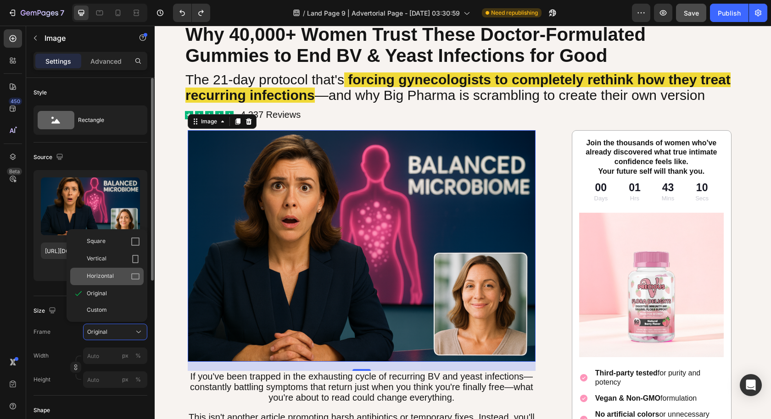
click at [129, 273] on div "Horizontal" at bounding box center [113, 276] width 53 height 9
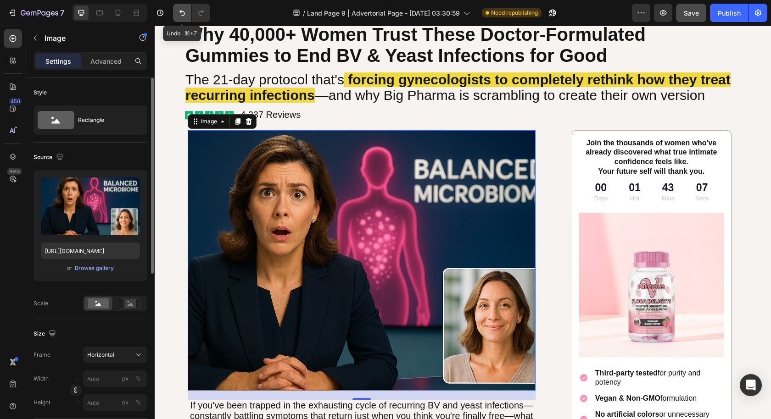
click at [180, 11] on icon "Undo/Redo" at bounding box center [182, 13] width 6 height 6
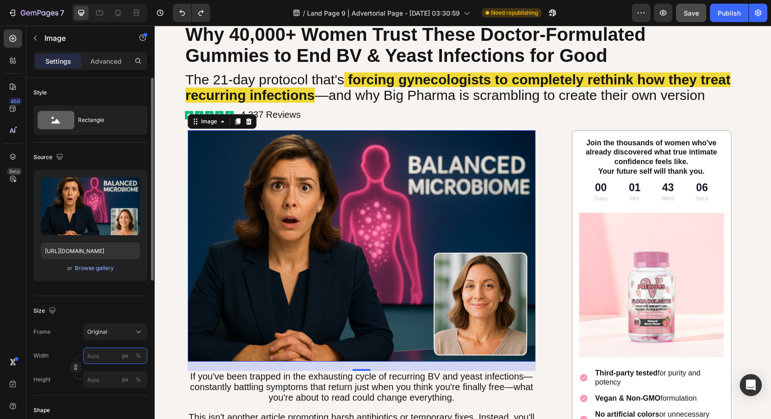
click at [111, 355] on input "px %" at bounding box center [115, 356] width 64 height 17
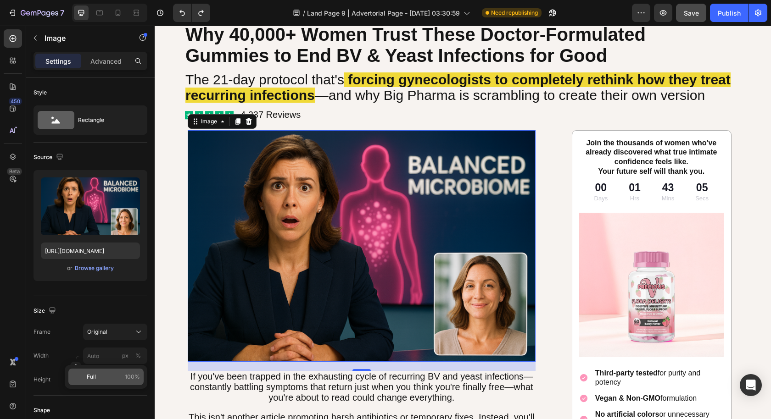
click at [103, 382] on div "Full 100%" at bounding box center [105, 377] width 75 height 17
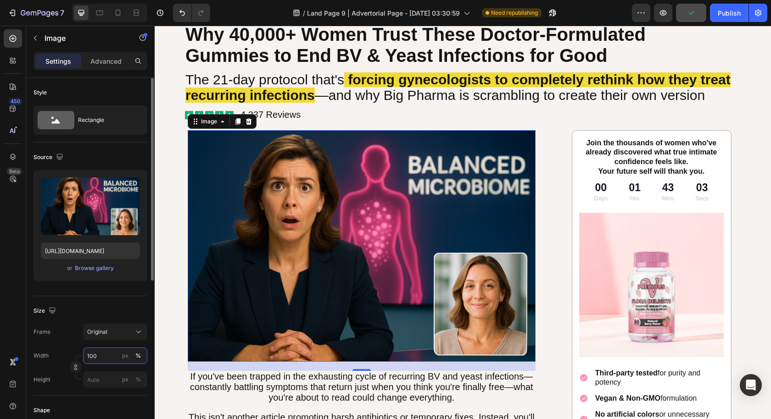
click at [106, 357] on input "100" at bounding box center [115, 356] width 64 height 17
type input "0"
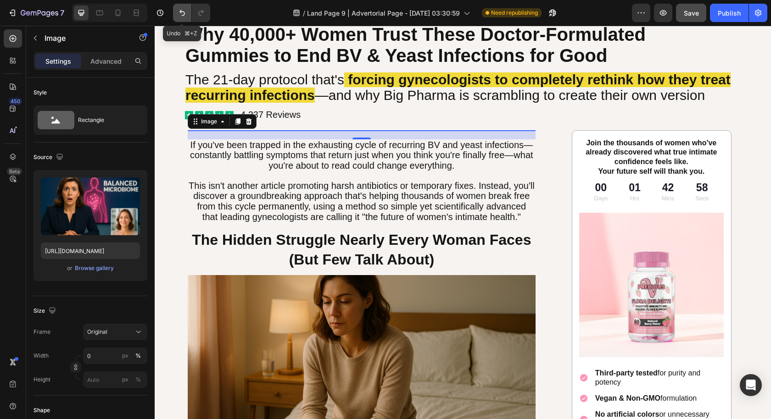
click at [184, 16] on icon "Undo/Redo" at bounding box center [181, 12] width 9 height 9
click at [185, 18] on button "Undo/Redo" at bounding box center [182, 13] width 18 height 18
type input "100"
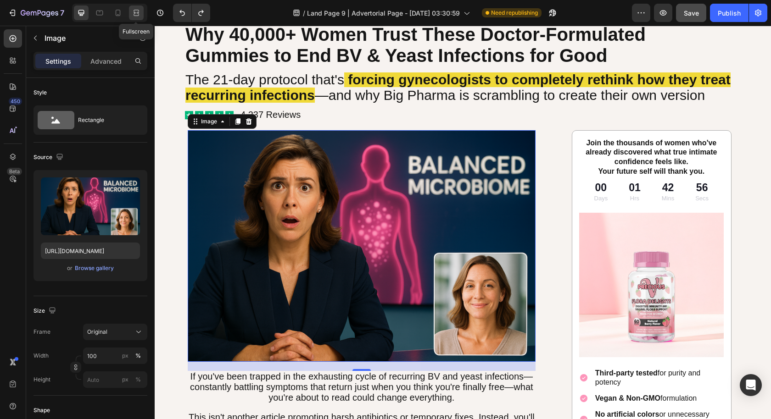
click at [132, 14] on icon at bounding box center [136, 12] width 9 height 9
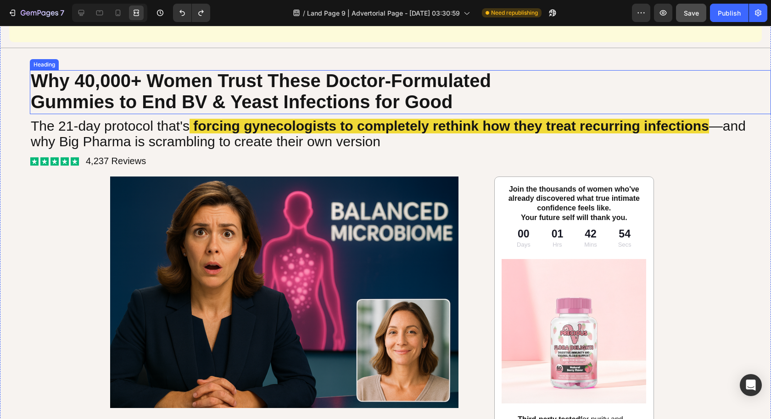
scroll to position [17, 0]
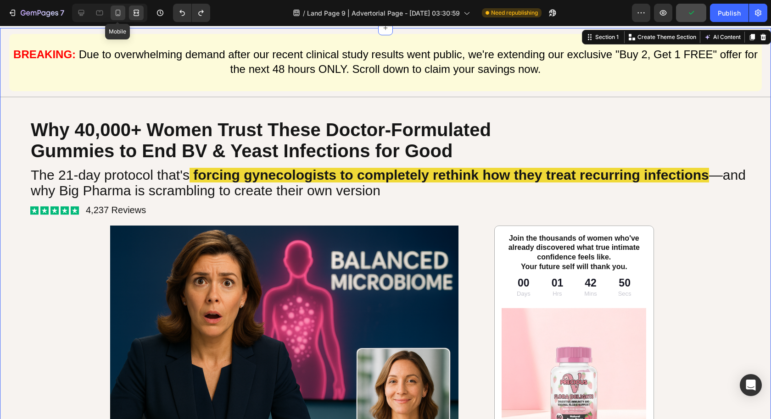
click at [112, 15] on div at bounding box center [118, 13] width 15 height 15
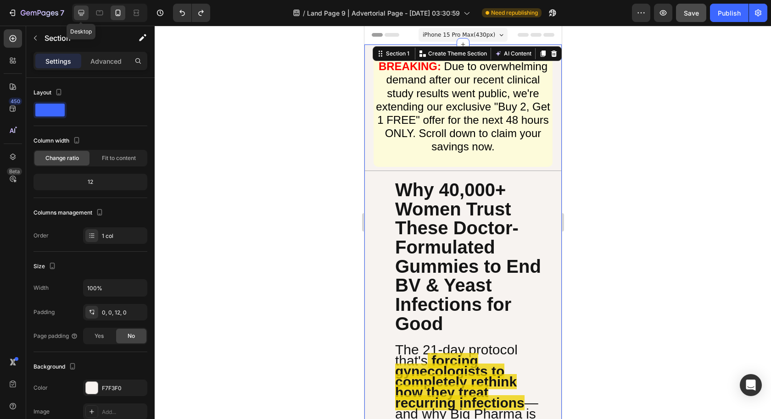
click at [82, 13] on icon at bounding box center [81, 12] width 9 height 9
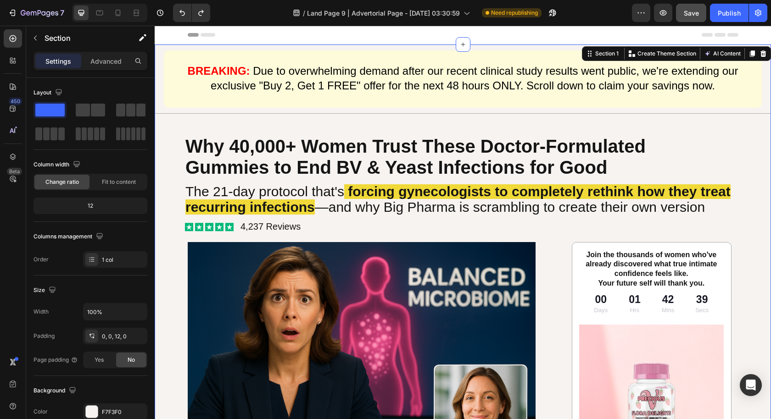
click at [260, 151] on span "Why 40,000+ Women Trust These Doctor-Formulated" at bounding box center [415, 146] width 460 height 20
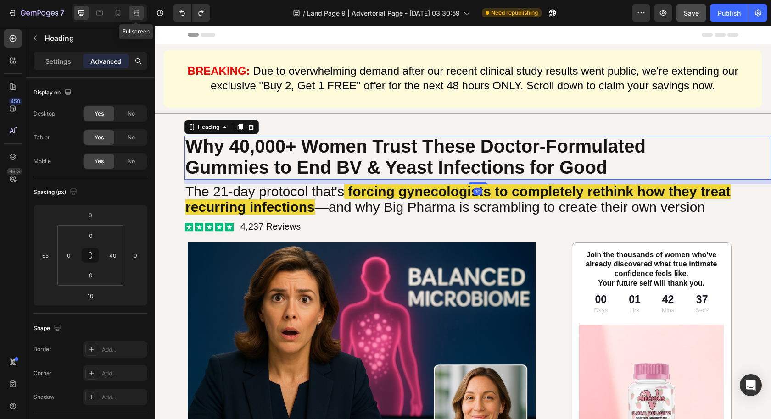
click at [133, 14] on icon at bounding box center [134, 12] width 3 height 2
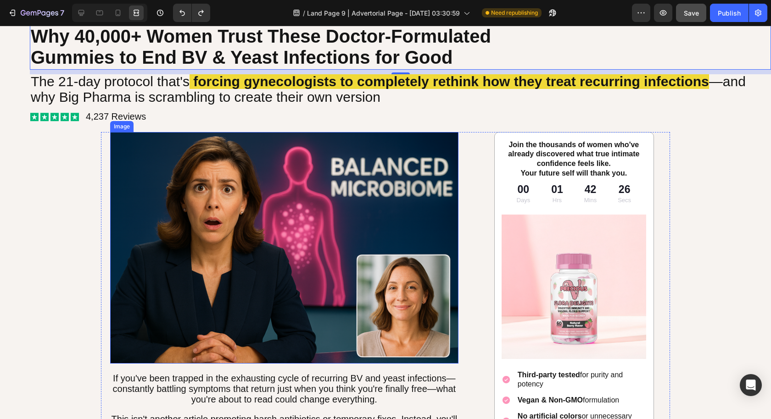
scroll to position [99, 0]
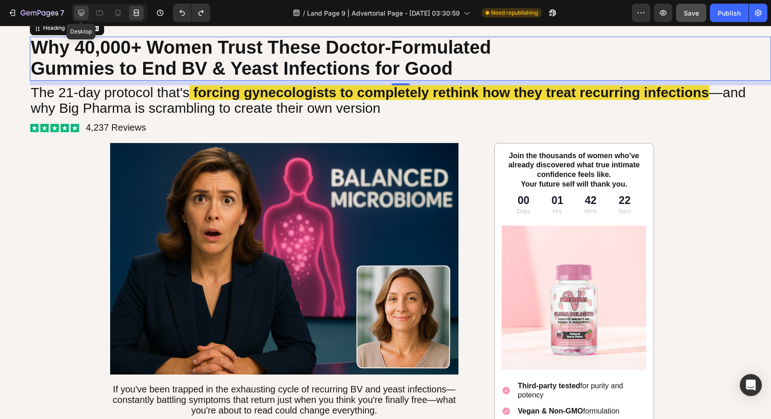
click at [83, 10] on icon at bounding box center [81, 13] width 6 height 6
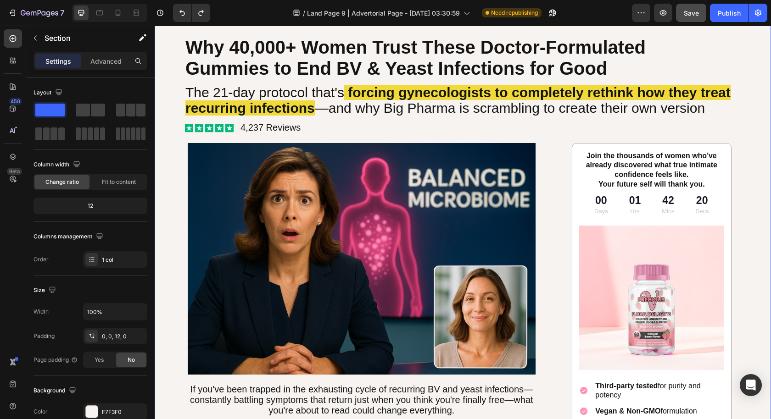
click at [101, 56] on p "Advanced" at bounding box center [105, 61] width 31 height 10
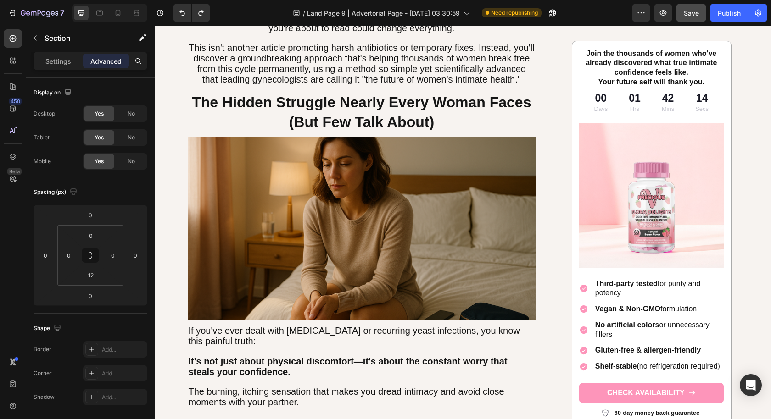
scroll to position [482, 0]
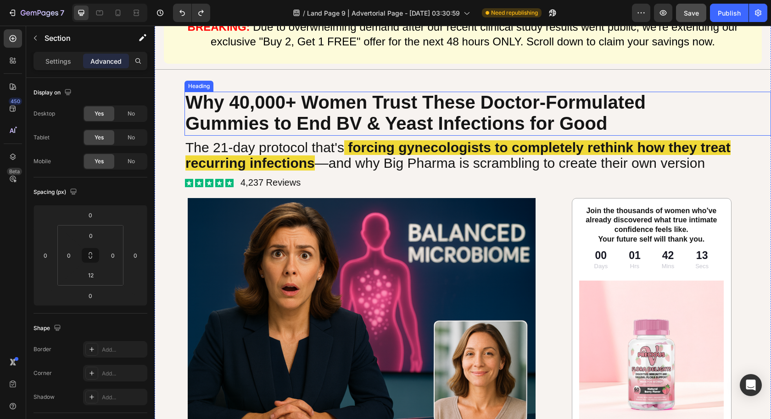
scroll to position [0, 0]
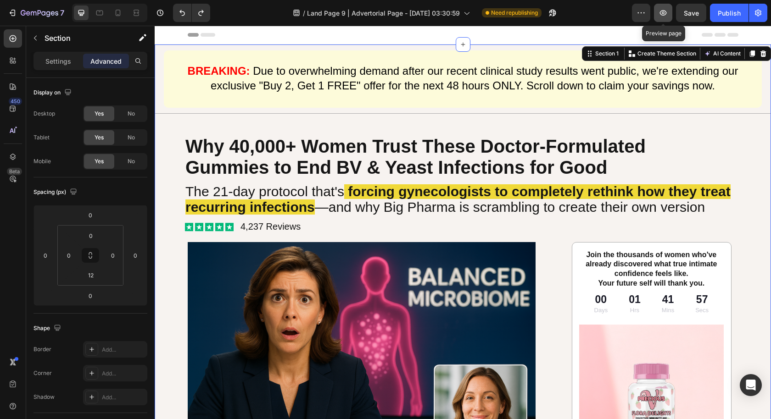
click at [665, 16] on icon "button" at bounding box center [662, 12] width 9 height 9
click at [133, 9] on icon at bounding box center [136, 12] width 9 height 9
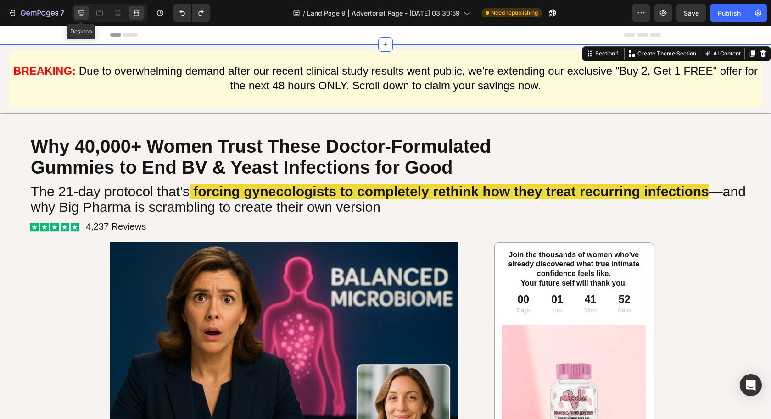
click at [84, 16] on icon at bounding box center [81, 12] width 9 height 9
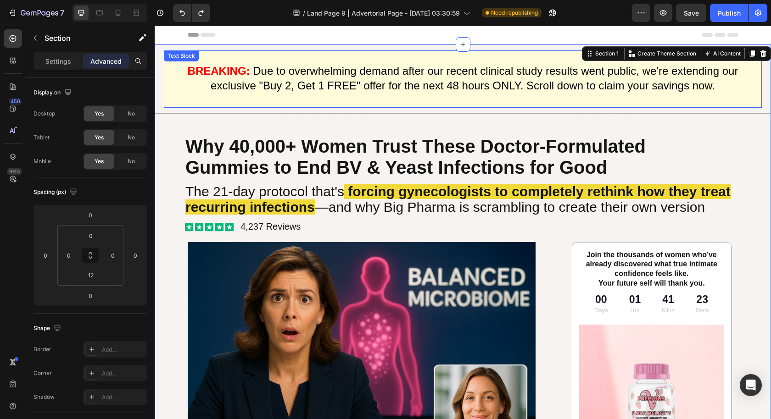
click at [311, 78] on p "BREAKING: Due to overwhelming demand after our recent clinical study results we…" at bounding box center [463, 86] width 596 height 42
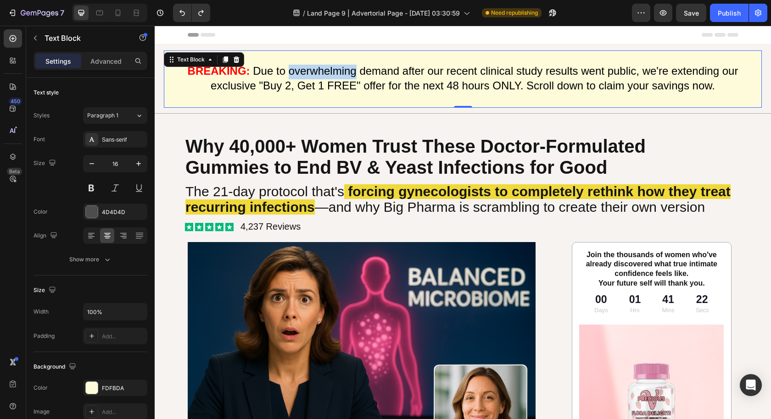
click at [311, 78] on p "BREAKING: Due to overwhelming demand after our recent clinical study results we…" at bounding box center [463, 86] width 596 height 42
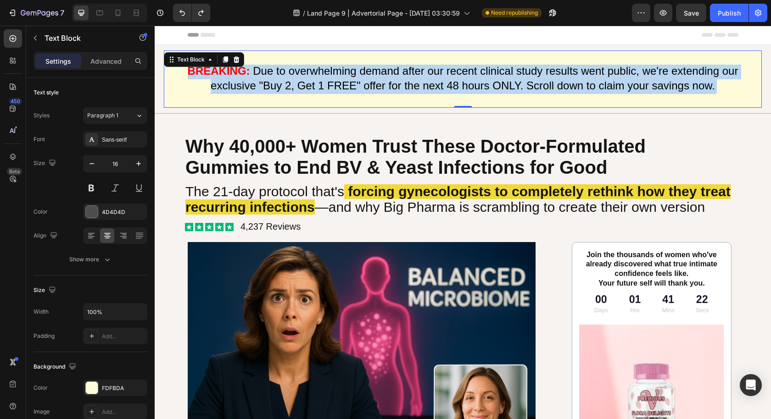
click at [311, 78] on p "BREAKING: Due to overwhelming demand after our recent clinical study results we…" at bounding box center [463, 86] width 596 height 42
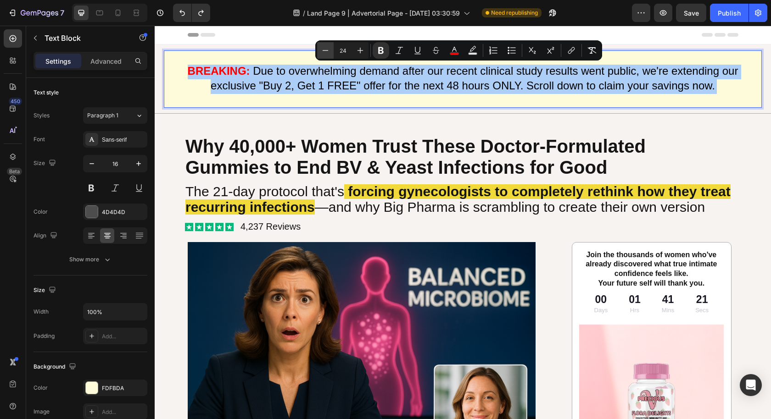
click at [324, 52] on icon "Editor contextual toolbar" at bounding box center [325, 50] width 9 height 9
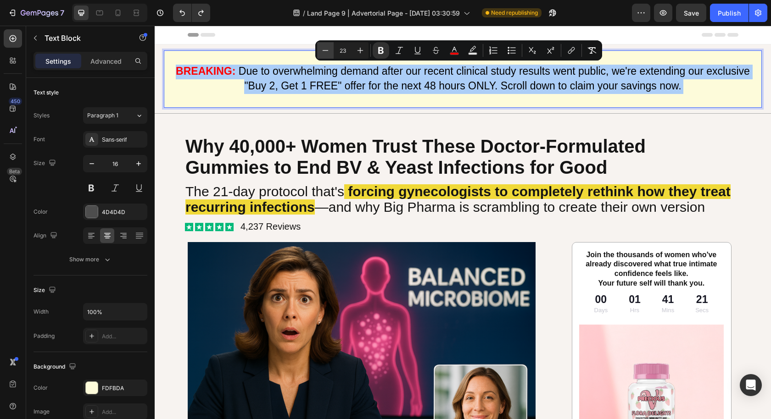
click at [324, 52] on icon "Editor contextual toolbar" at bounding box center [325, 50] width 9 height 9
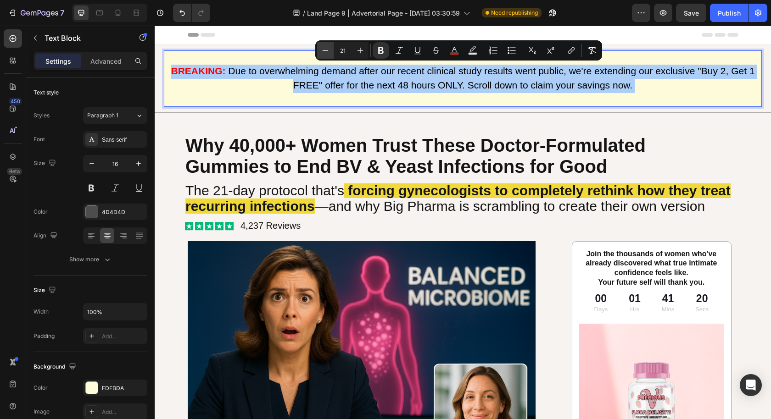
click at [323, 51] on icon "Editor contextual toolbar" at bounding box center [325, 50] width 9 height 9
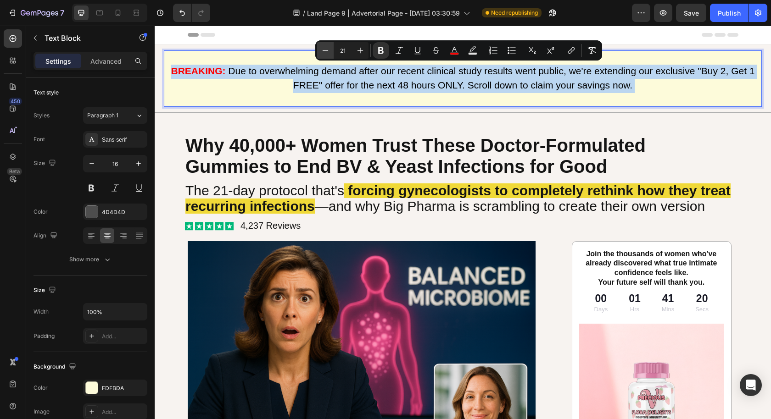
type input "20"
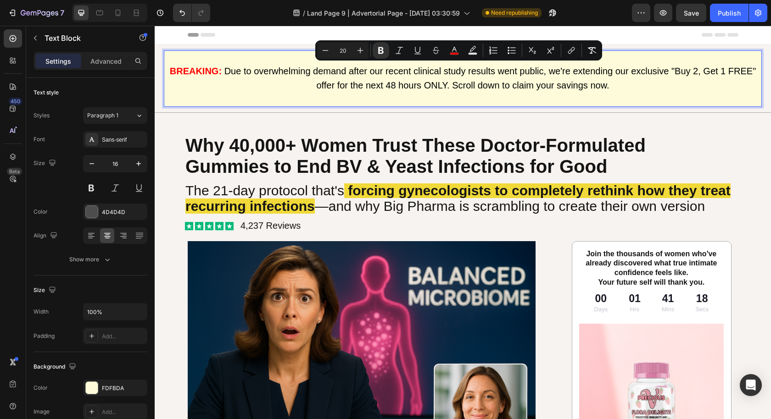
click at [287, 83] on p "BREAKING: Due to overwhelming demand after our recent clinical study results we…" at bounding box center [463, 85] width 596 height 41
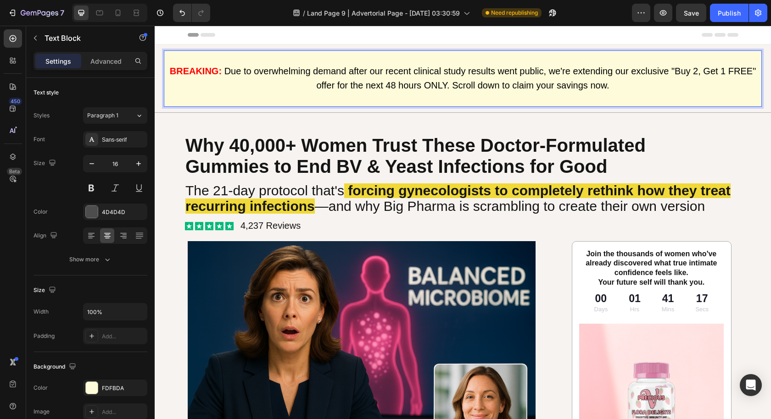
click at [547, 71] on span "Due to overwhelming demand after our recent clinical study results went public,…" at bounding box center [490, 78] width 532 height 24
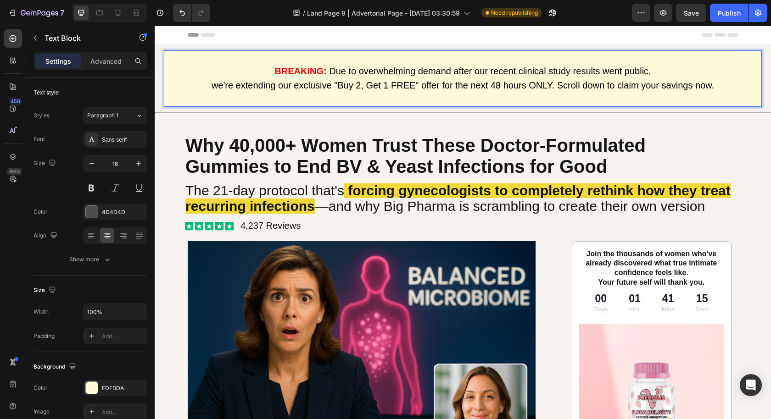
click at [423, 102] on p "we're extending our exclusive "Buy 2, Get 1 FREE" offer for the next 48 hours O…" at bounding box center [463, 93] width 596 height 28
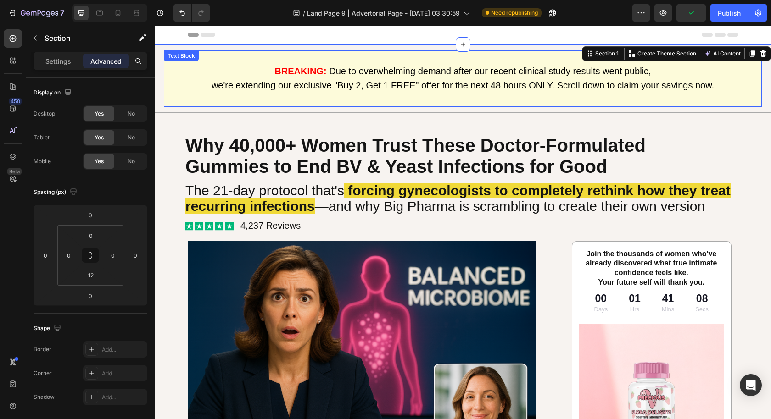
click at [426, 70] on span "Due to overwhelming demand after our recent clinical study results went public," at bounding box center [490, 71] width 322 height 10
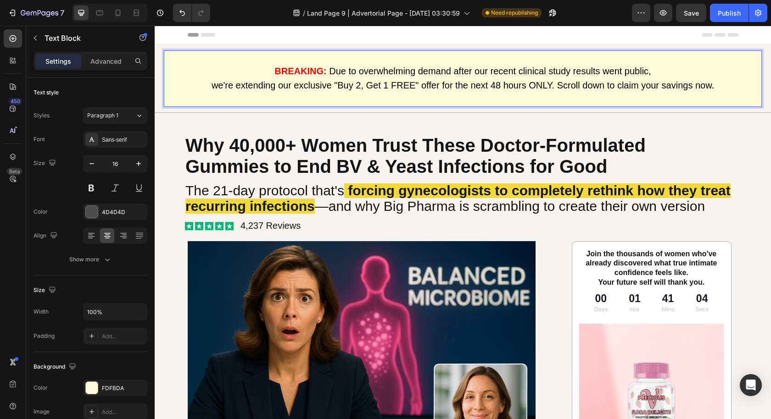
click at [529, 87] on span "we're extending our exclusive "Buy 2, Get 1 FREE" offer for the next 48 hours O…" at bounding box center [462, 85] width 502 height 10
click at [496, 84] on span "we're extending our exclusive "Buy 2, Get 1 FREE" offer for the next 48 hours O…" at bounding box center [462, 85] width 502 height 10
click at [549, 83] on span "we're extending our exclusive "Buy 2, Get 1 FREE" offer for the next 48 hours O…" at bounding box center [462, 85] width 502 height 10
click at [548, 85] on span "we're extending our exclusive "Buy 2, Get 1 FREE" offer for the next 48 hours O…" at bounding box center [462, 85] width 502 height 10
click at [472, 84] on span "we're extending our exclusive "Buy 2, Get 1 FREE" offer for the next 48 hours O…" at bounding box center [462, 85] width 502 height 10
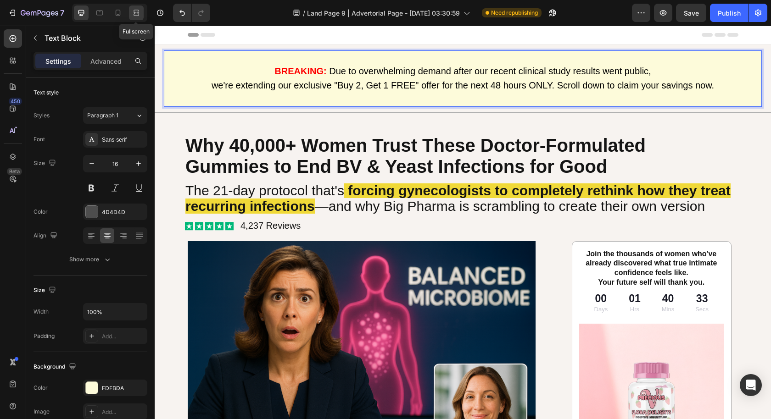
click at [136, 13] on icon at bounding box center [137, 12] width 3 height 2
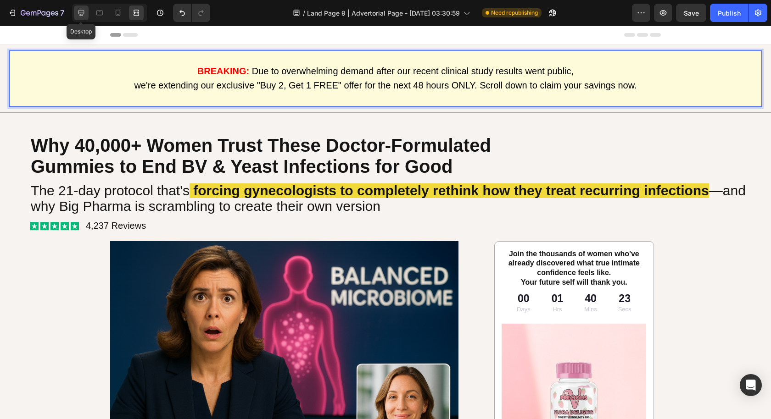
click at [83, 16] on icon at bounding box center [81, 12] width 9 height 9
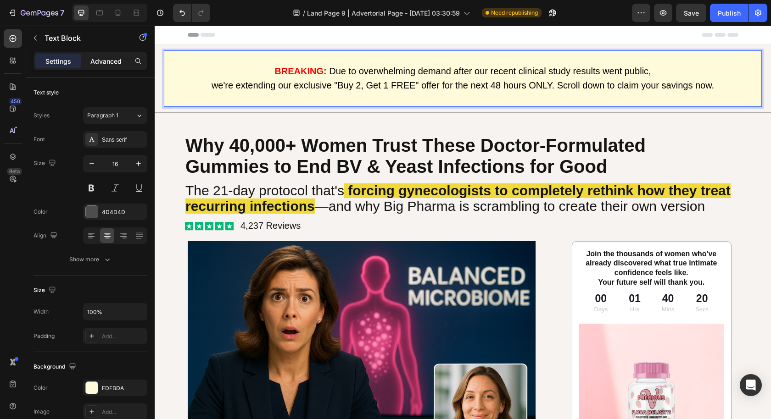
click at [104, 64] on p "Advanced" at bounding box center [105, 61] width 31 height 10
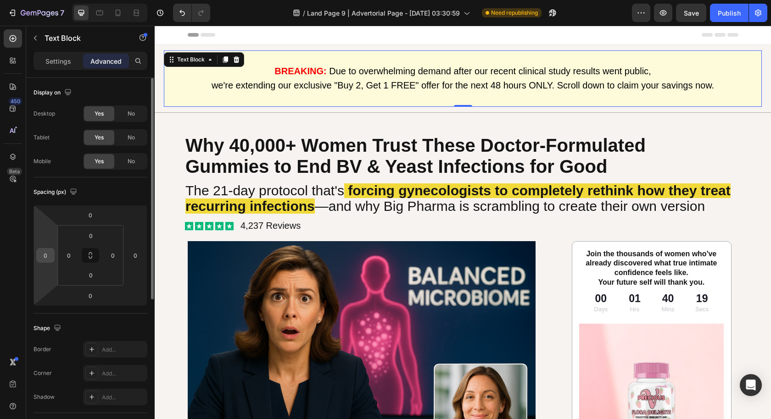
click at [44, 256] on input "0" at bounding box center [46, 256] width 14 height 14
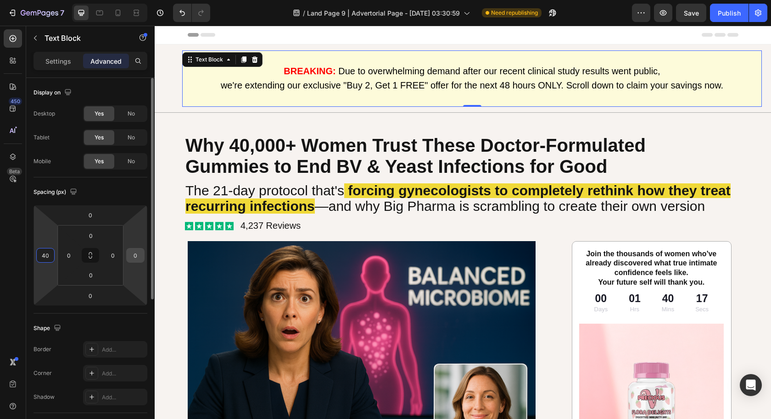
type input "40"
click at [139, 254] on input "0" at bounding box center [135, 256] width 14 height 14
type input "0"
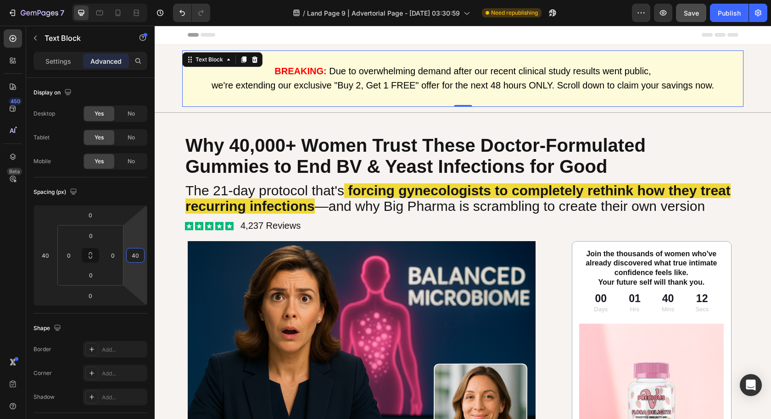
type input "40"
click at [688, 12] on span "Save" at bounding box center [690, 13] width 15 height 8
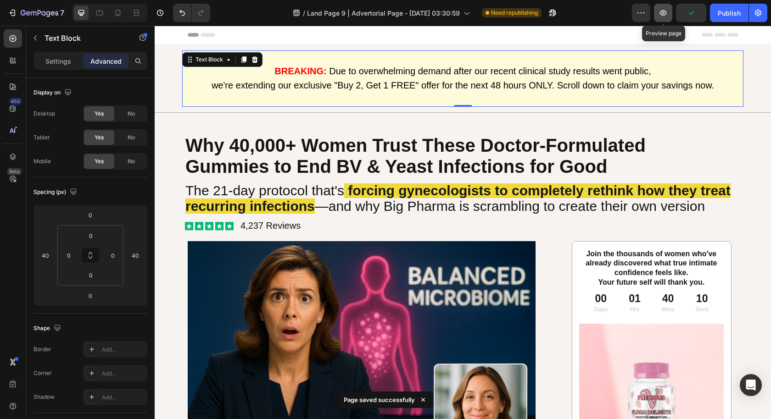
click at [666, 15] on icon "button" at bounding box center [662, 12] width 9 height 9
click at [663, 11] on icon "button" at bounding box center [662, 12] width 9 height 9
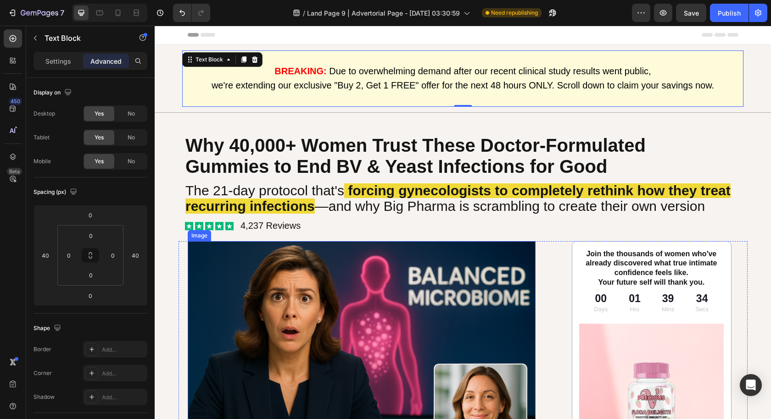
click at [380, 303] on img at bounding box center [362, 357] width 348 height 232
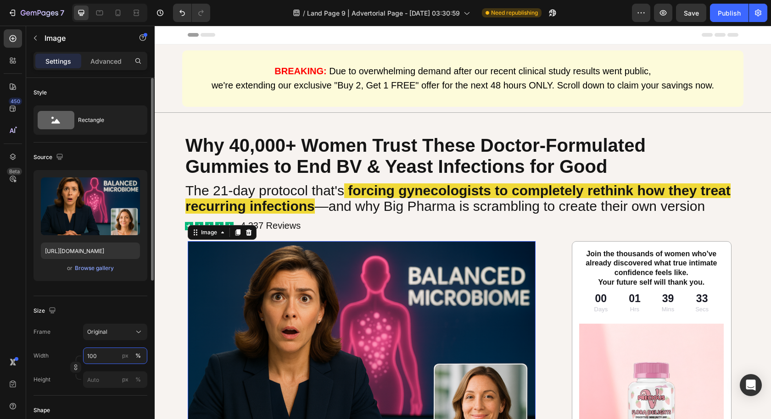
click at [99, 358] on input "100" at bounding box center [115, 356] width 64 height 17
click at [110, 336] on button "Original" at bounding box center [115, 332] width 64 height 17
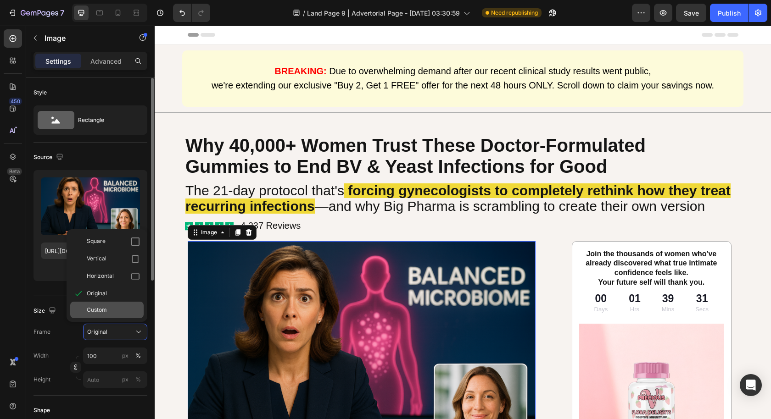
click at [119, 313] on div "Custom" at bounding box center [113, 310] width 53 height 8
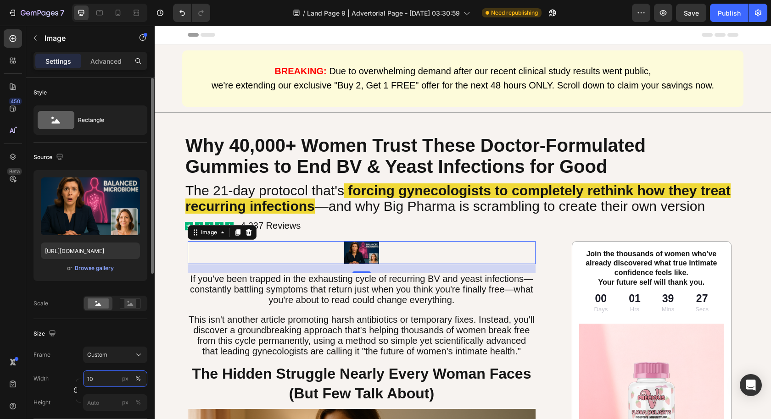
type input "1"
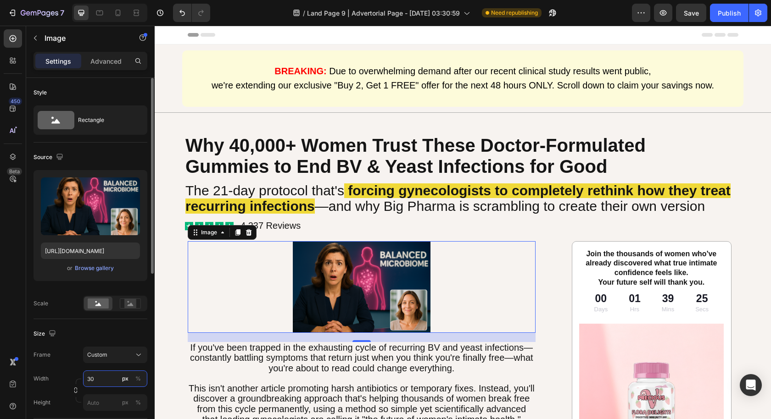
type input "3"
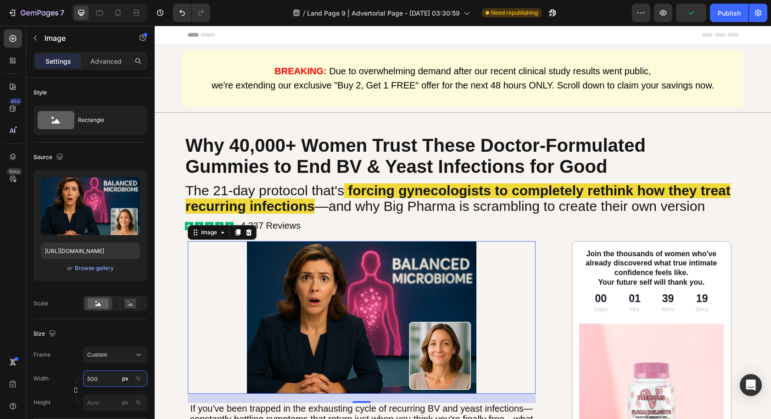
type input "500"
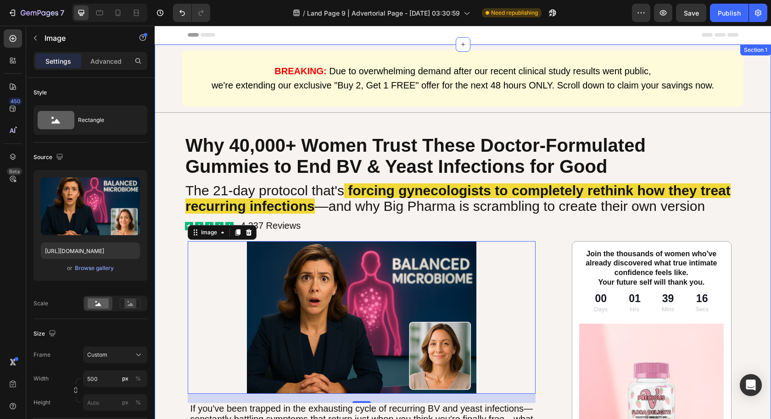
click at [519, 241] on div at bounding box center [362, 317] width 348 height 153
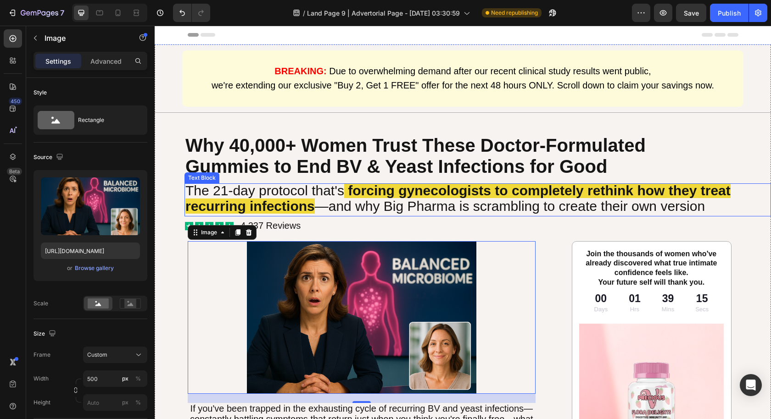
click at [549, 199] on span "—and why Big Pharma is scrambling to create their own version" at bounding box center [510, 206] width 390 height 15
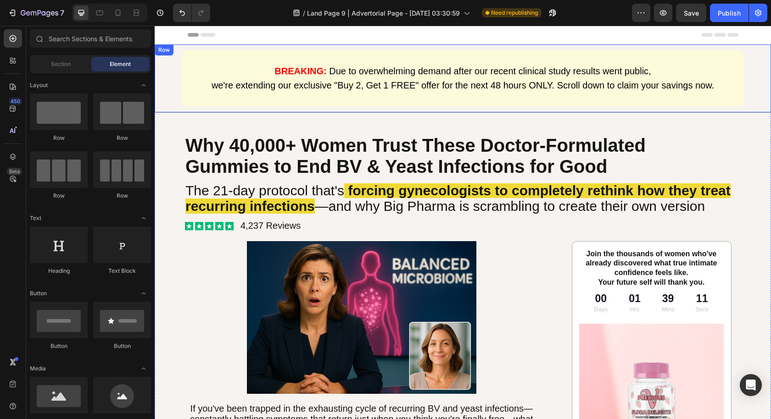
click at [742, 71] on div "BREAKING: Due to overwhelming demand after our recent clinical study results we…" at bounding box center [463, 78] width 598 height 56
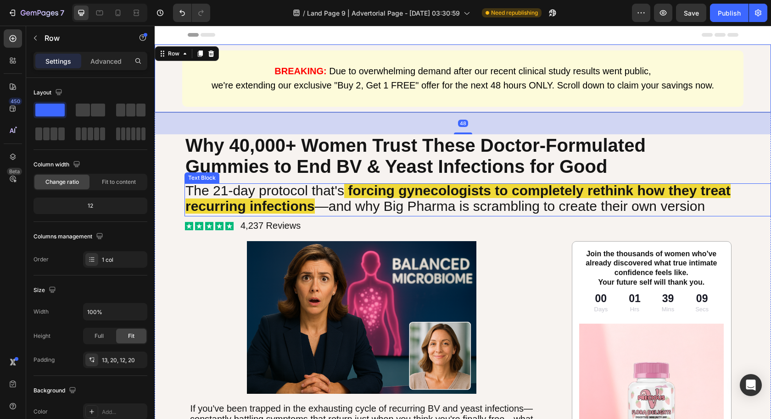
click at [673, 183] on strong "forcing gynecologists to completely rethink how they treat recurring infections" at bounding box center [457, 198] width 545 height 31
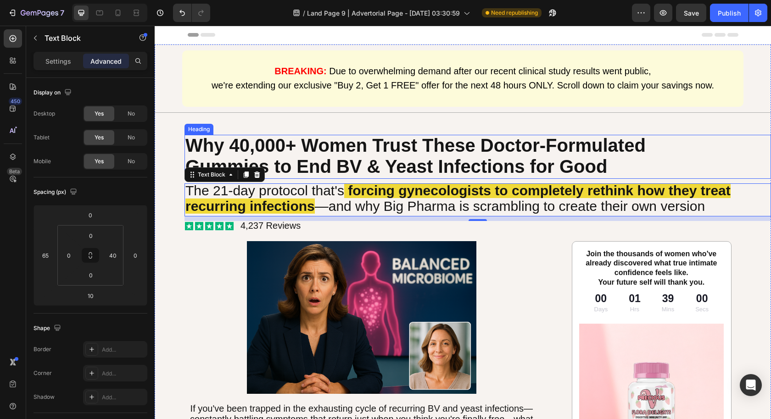
click at [714, 163] on h1 "Why 40,000+ Women Trust These Doctor-Formulated Gummies to End BV & Yeast Infec…" at bounding box center [468, 157] width 568 height 44
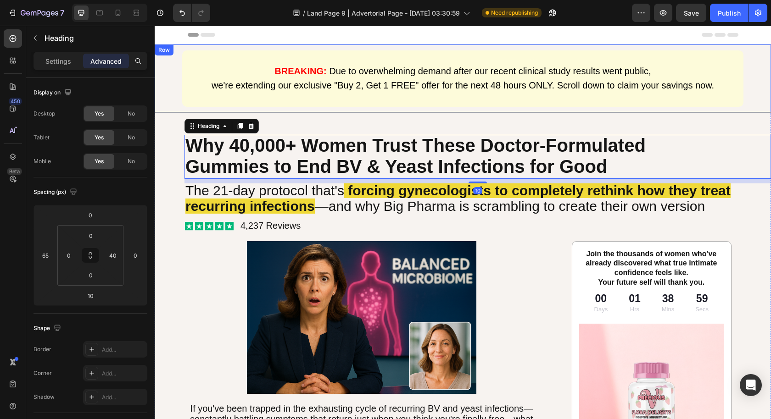
click at [749, 83] on div "BREAKING: Due to overwhelming demand after our recent clinical study results we…" at bounding box center [463, 78] width 598 height 56
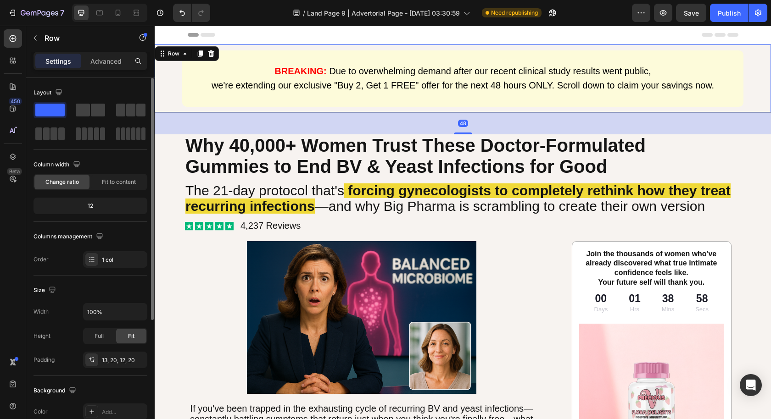
scroll to position [190, 0]
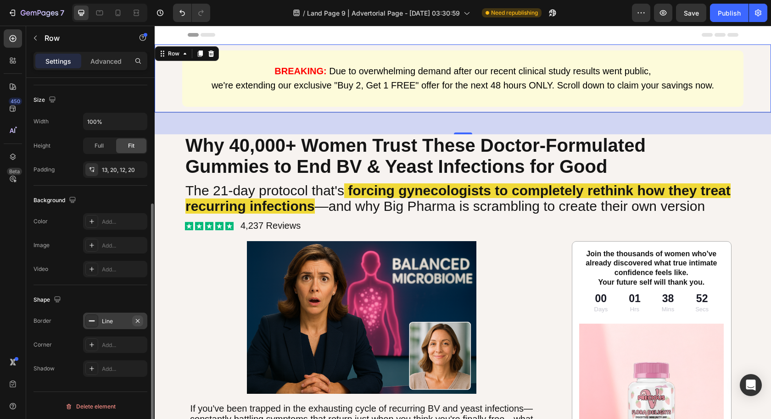
click at [137, 319] on icon "button" at bounding box center [138, 321] width 4 height 4
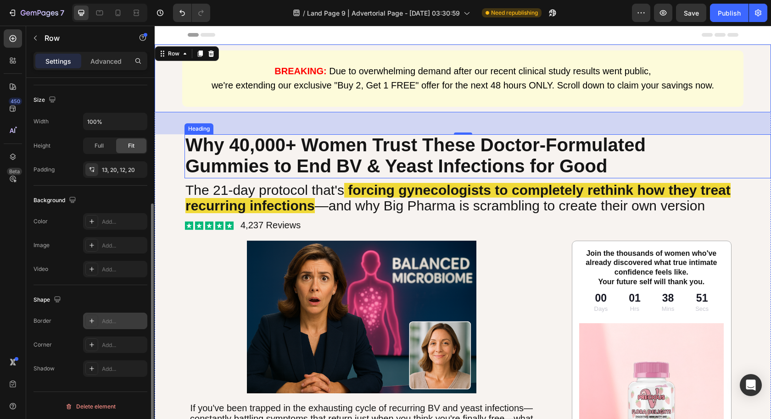
click at [330, 161] on span "Gummies to End BV & Yeast Infections for Good" at bounding box center [395, 166] width 421 height 20
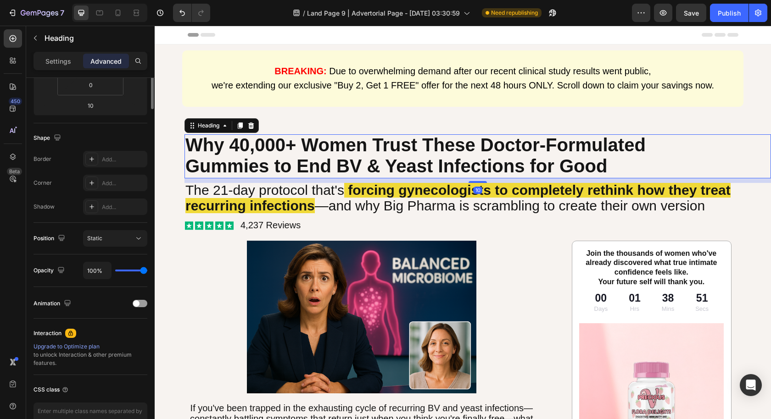
scroll to position [0, 0]
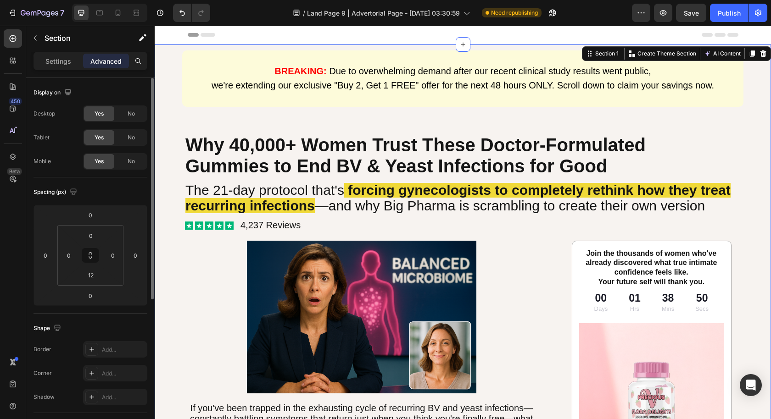
click at [513, 89] on span "we're extending our exclusive "Buy 2, Get 1 FREE" offer for the next 48 hours O…" at bounding box center [462, 85] width 502 height 10
click at [159, 93] on div "BREAKING: Due to overwhelming demand after our recent clinical study results we…" at bounding box center [463, 78] width 616 height 68
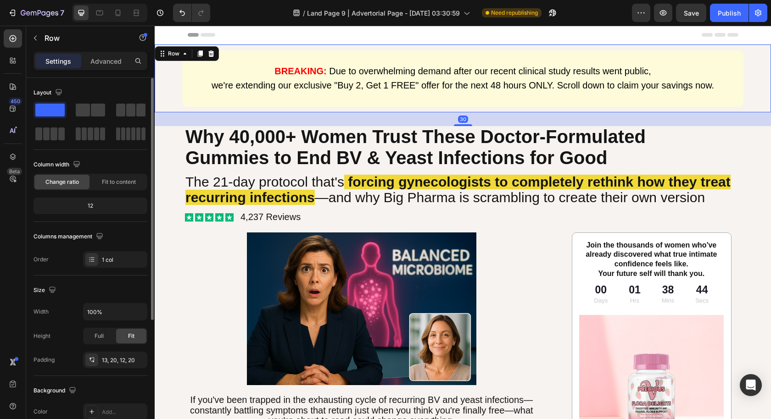
drag, startPoint x: 465, startPoint y: 132, endPoint x: 470, endPoint y: 124, distance: 9.9
click at [470, 112] on div "30" at bounding box center [463, 112] width 616 height 0
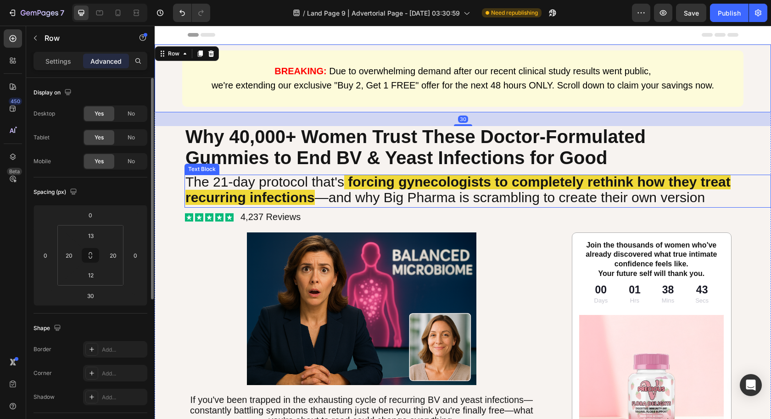
drag, startPoint x: 526, startPoint y: 181, endPoint x: 527, endPoint y: 186, distance: 5.7
click at [526, 181] on strong "forcing gynecologists to completely rethink how they treat recurring infections" at bounding box center [457, 189] width 545 height 31
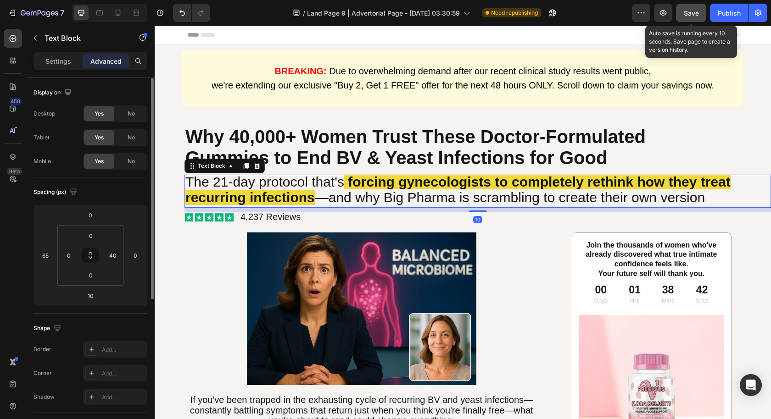
click at [689, 11] on span "Save" at bounding box center [690, 13] width 15 height 8
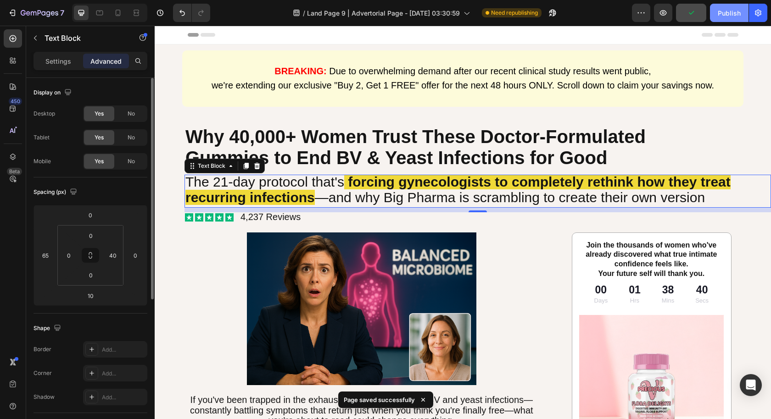
click at [726, 16] on div "Publish" at bounding box center [728, 13] width 23 height 10
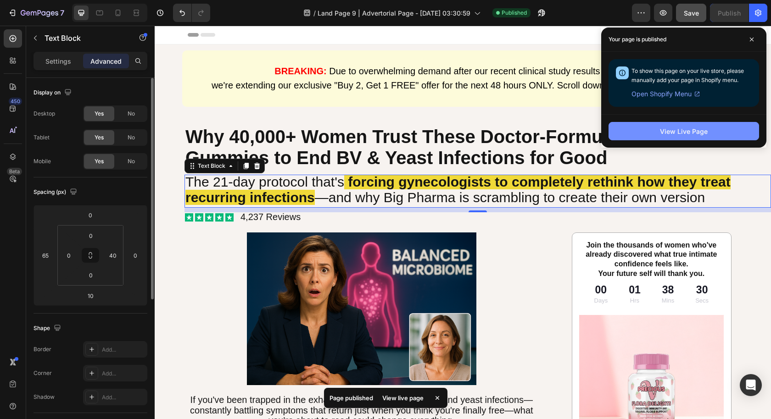
click at [698, 133] on div "View Live Page" at bounding box center [684, 132] width 48 height 10
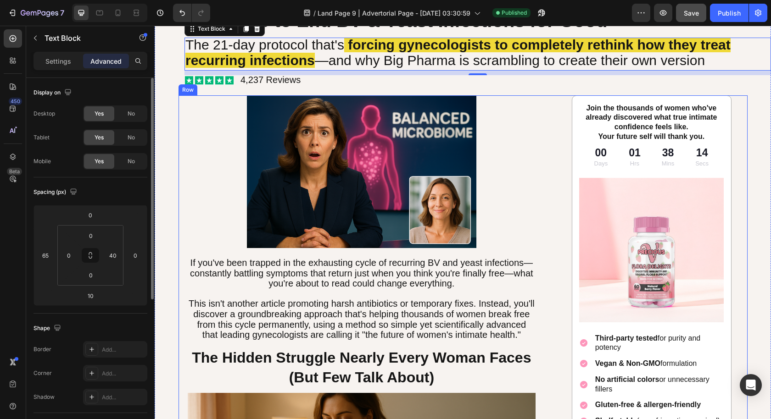
scroll to position [72, 0]
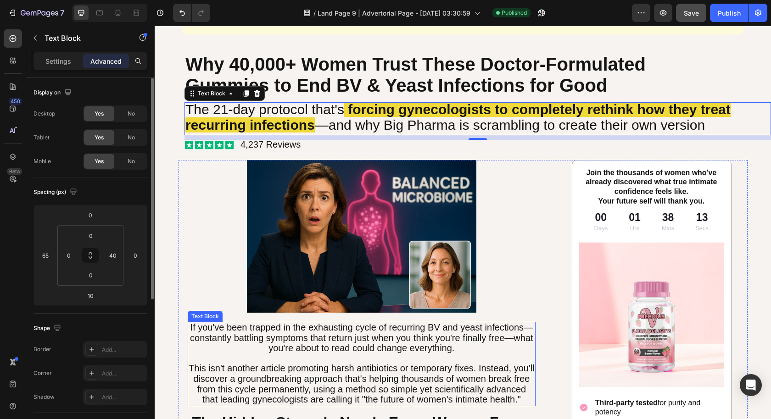
click at [499, 354] on p at bounding box center [362, 359] width 346 height 10
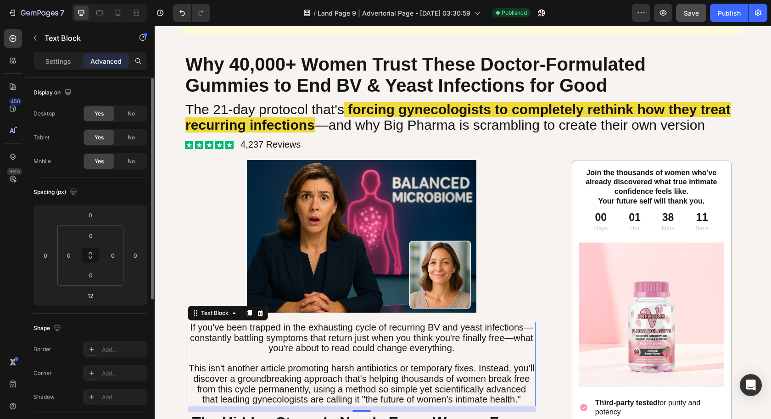
click at [52, 59] on p "Settings" at bounding box center [58, 61] width 26 height 10
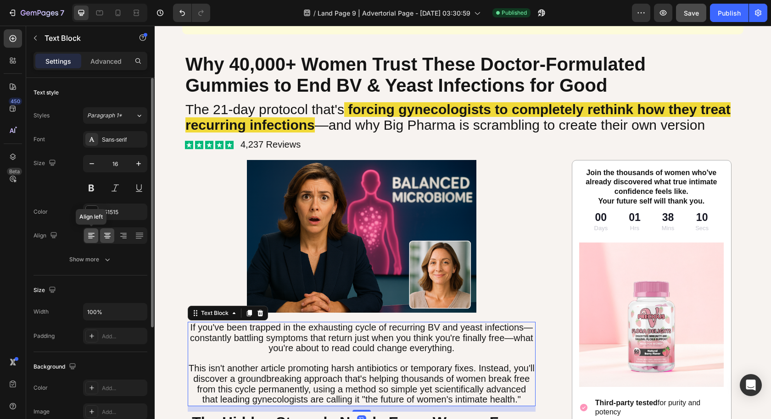
click at [92, 234] on icon at bounding box center [91, 235] width 9 height 9
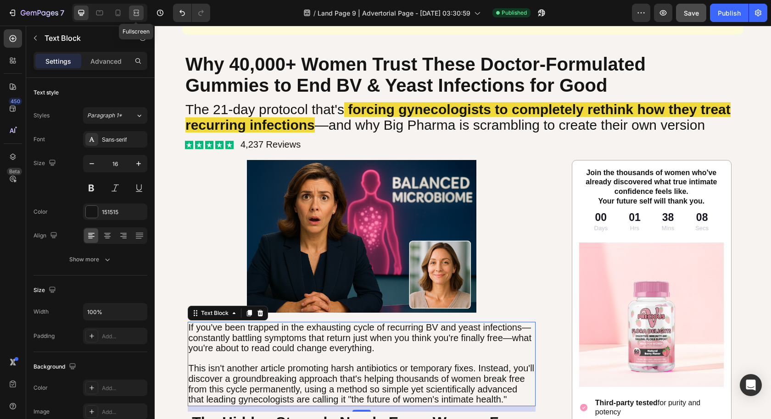
click at [133, 19] on div at bounding box center [136, 13] width 15 height 15
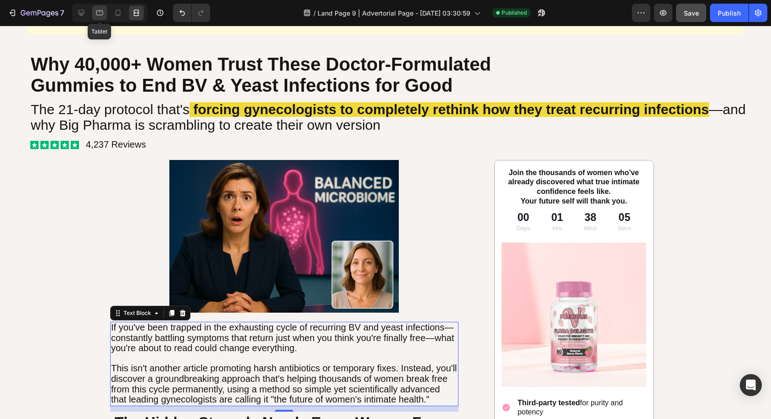
click at [104, 17] on icon at bounding box center [99, 12] width 9 height 9
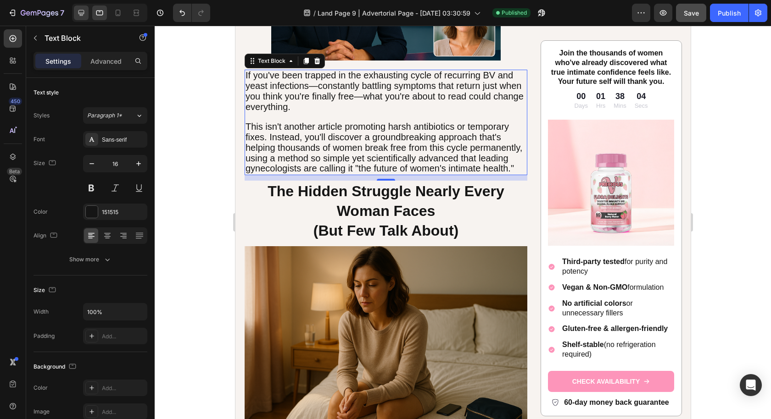
click at [88, 15] on div at bounding box center [109, 13] width 75 height 18
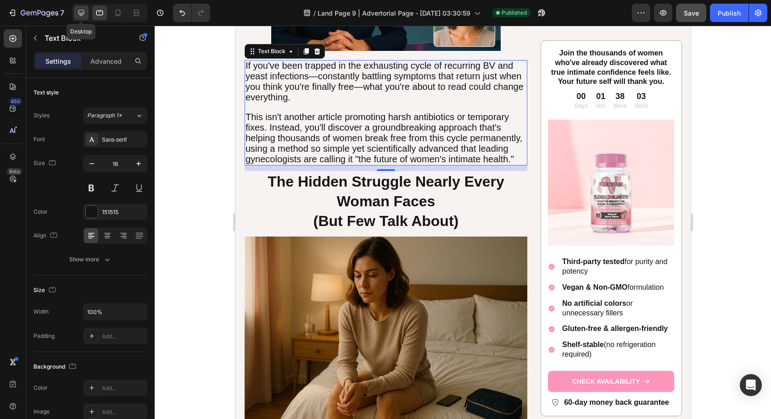
click at [81, 15] on icon at bounding box center [81, 13] width 6 height 6
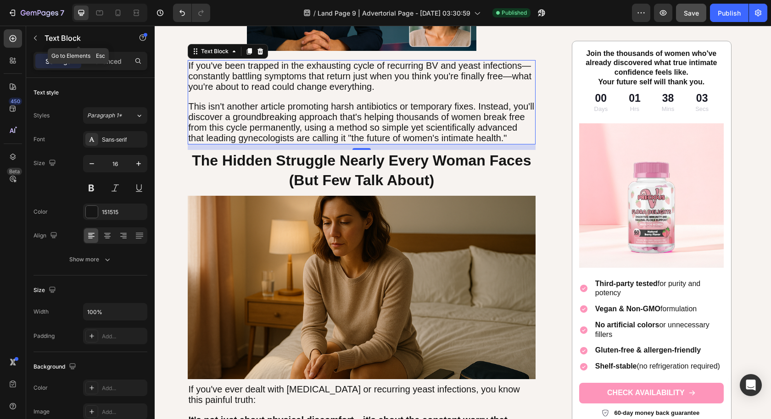
scroll to position [335, 0]
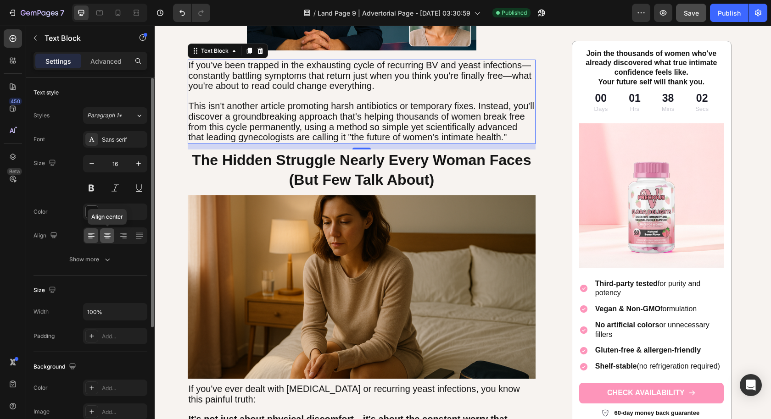
click at [105, 236] on icon at bounding box center [107, 236] width 6 height 1
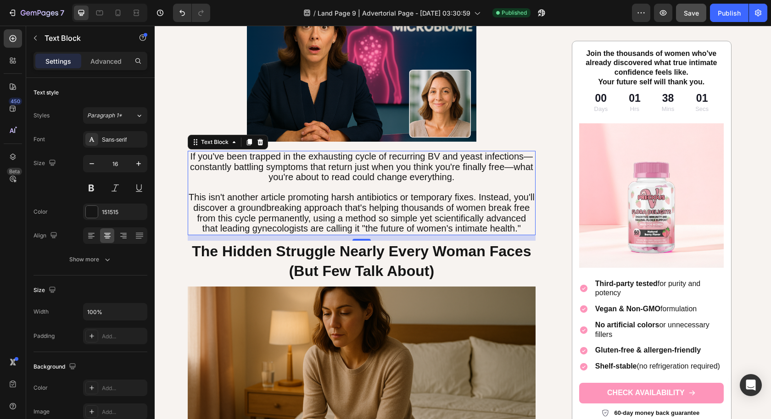
scroll to position [243, 0]
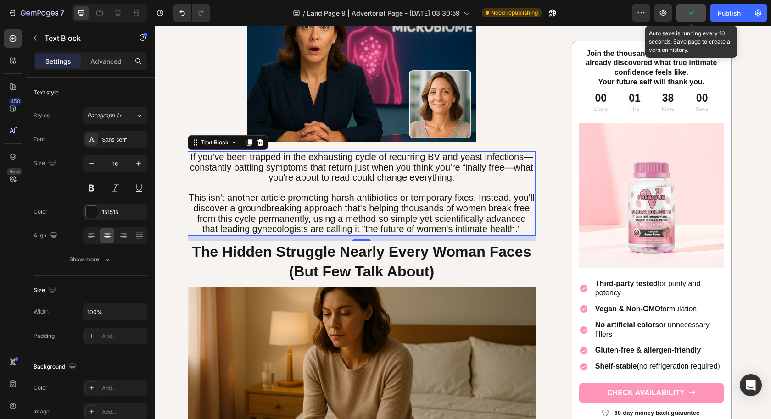
click at [691, 15] on icon "button" at bounding box center [690, 12] width 9 height 9
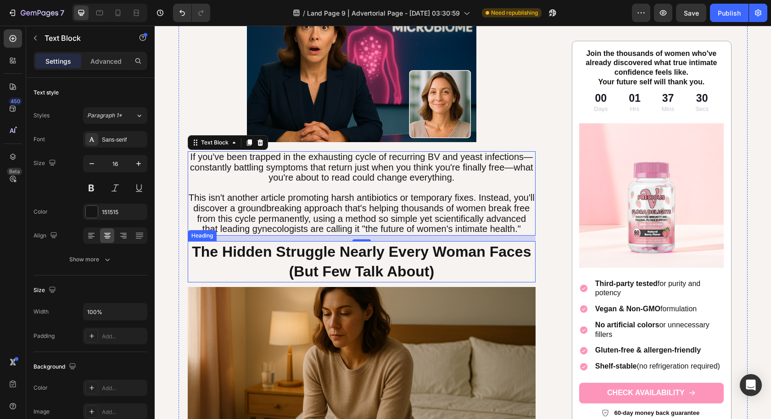
scroll to position [0, 0]
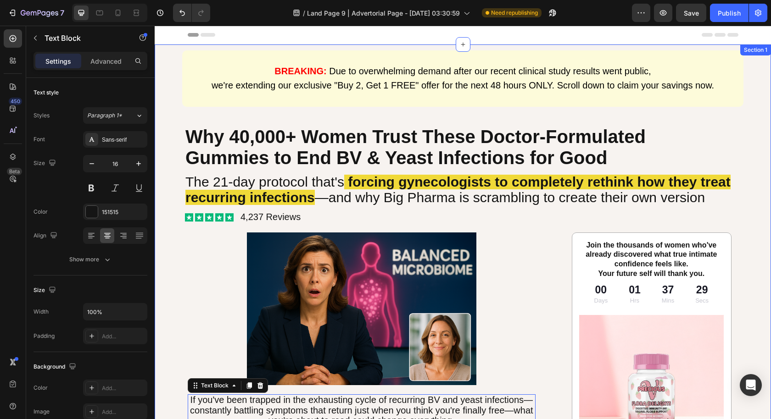
click at [269, 217] on span "4,237 Reviews" at bounding box center [270, 217] width 60 height 10
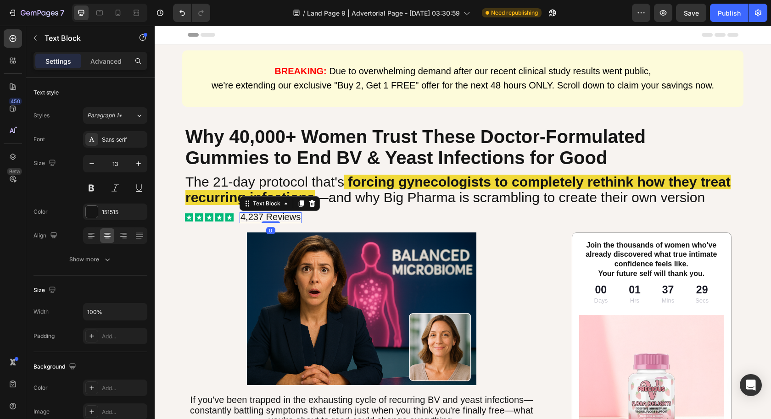
click at [267, 216] on span "4,237 Reviews" at bounding box center [270, 217] width 60 height 10
click at [260, 216] on span "4,237 Reviews" at bounding box center [270, 217] width 60 height 10
click at [261, 216] on span "4,237 Reviews" at bounding box center [270, 217] width 60 height 10
drag, startPoint x: 268, startPoint y: 215, endPoint x: 229, endPoint y: 215, distance: 39.4
click at [229, 215] on div "Icon Icon Icon Icon Icon Icon List 5,000+ Reviews Text Block 0 Row" at bounding box center [267, 217] width 167 height 11
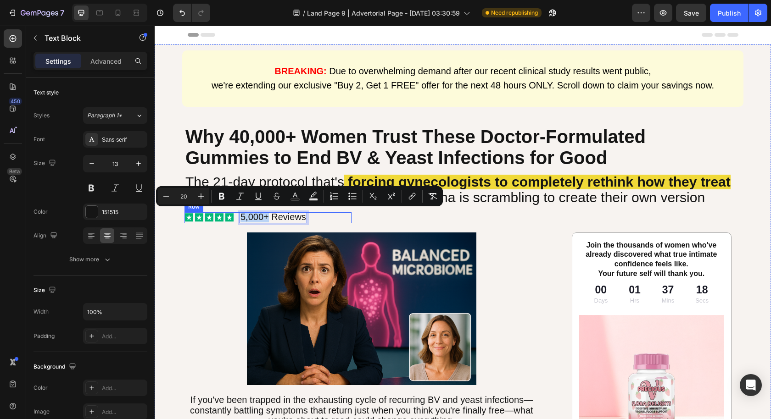
copy span "5,000+"
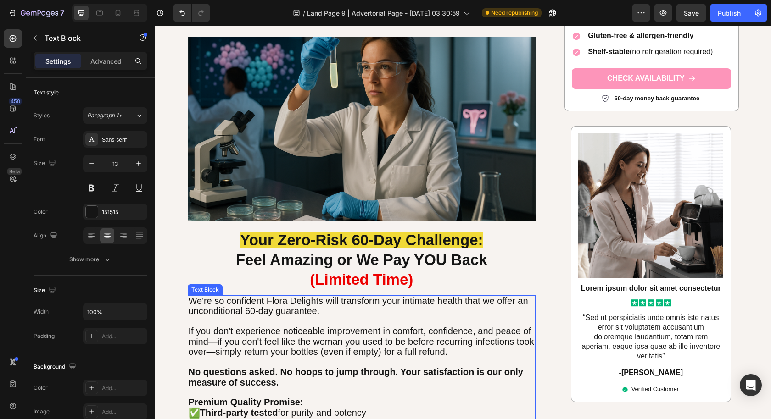
scroll to position [3356, 0]
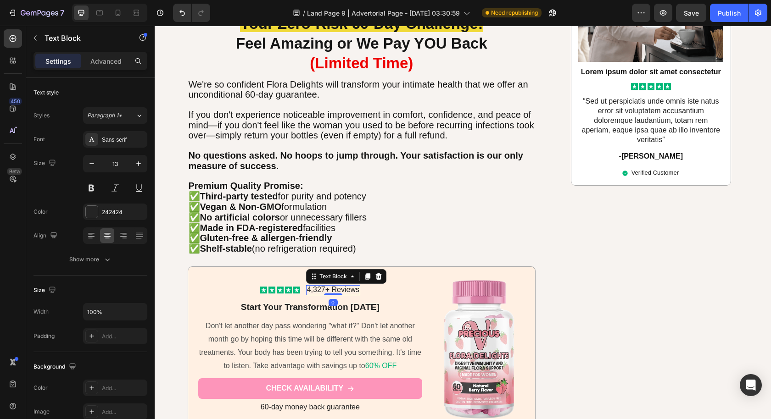
click at [320, 286] on span "4,327+ Reviews" at bounding box center [333, 290] width 52 height 8
click at [318, 286] on span "4,327+ Reviews" at bounding box center [333, 290] width 52 height 8
drag, startPoint x: 324, startPoint y: 285, endPoint x: 295, endPoint y: 283, distance: 29.5
click at [295, 285] on div "Icon Icon Icon Icon Icon Icon List 4,327+ Reviews Text Block 0 Row" at bounding box center [310, 290] width 167 height 10
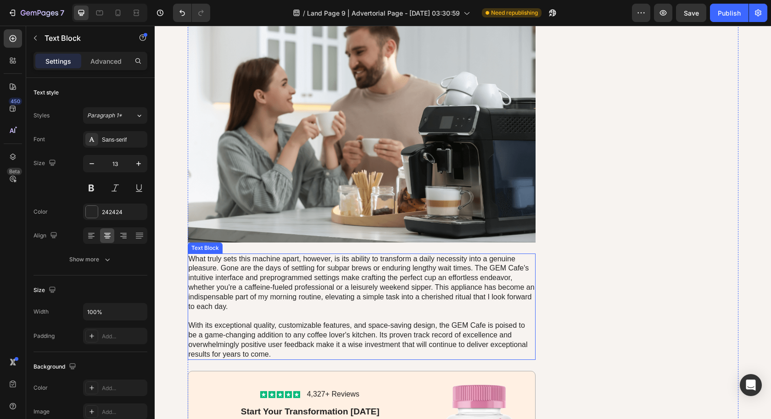
scroll to position [4153, 0]
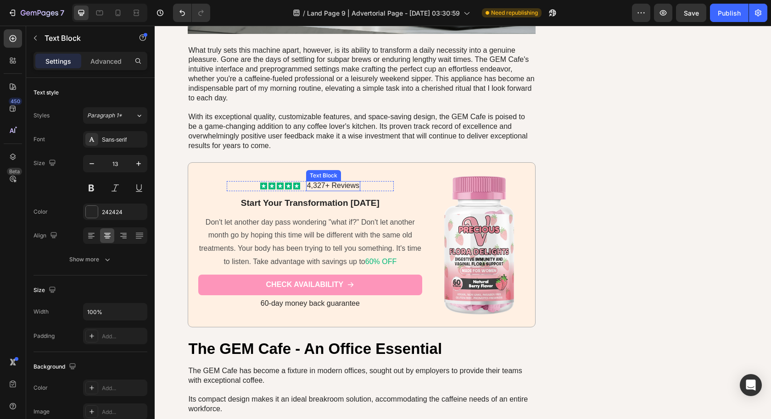
click at [318, 182] on span "4,327+ Reviews" at bounding box center [333, 186] width 52 height 8
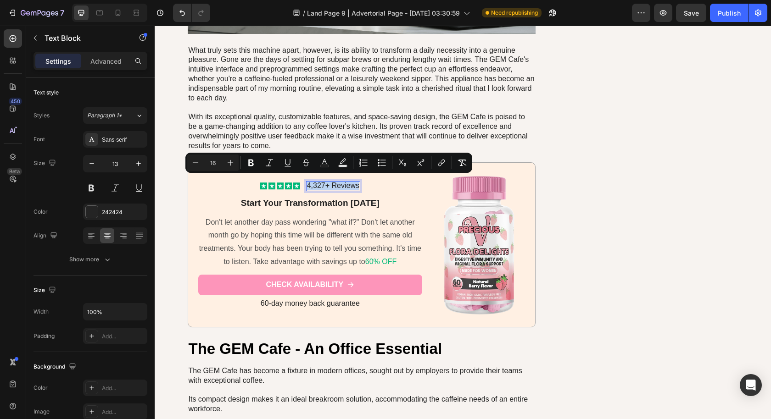
click at [318, 182] on span "4,327+ Reviews" at bounding box center [333, 186] width 52 height 8
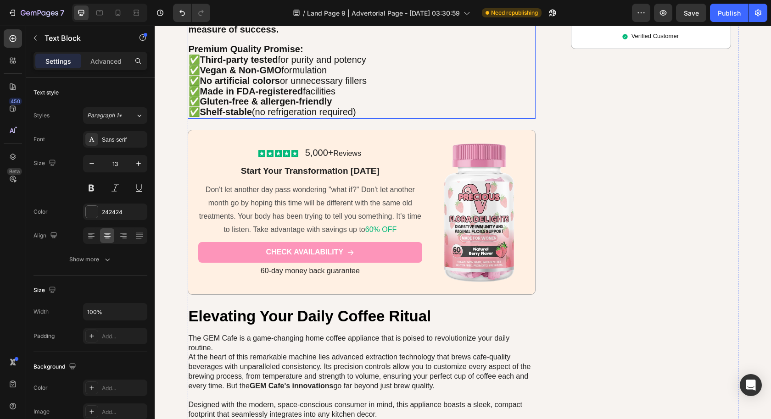
scroll to position [3532, 0]
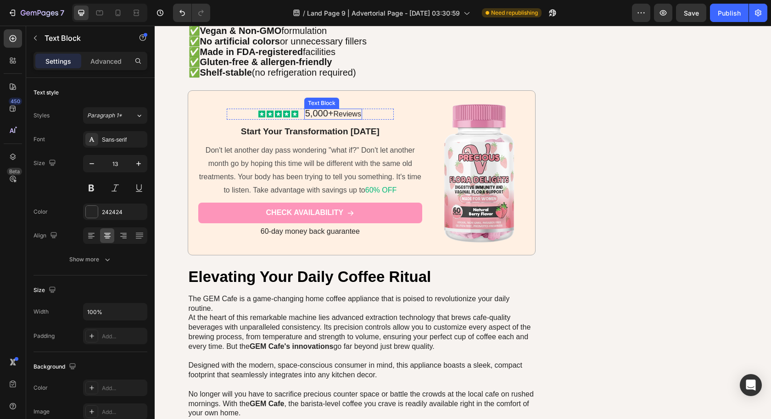
click at [317, 108] on span "5,000+" at bounding box center [319, 113] width 28 height 10
click at [323, 108] on span "5,000+" at bounding box center [319, 113] width 28 height 10
drag, startPoint x: 327, startPoint y: 108, endPoint x: 300, endPoint y: 106, distance: 27.1
click at [305, 108] on span "5,000+" at bounding box center [319, 113] width 28 height 10
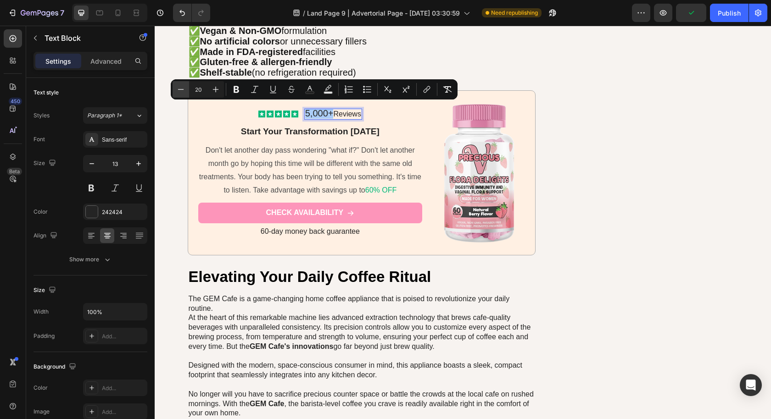
click at [181, 89] on icon "Editor contextual toolbar" at bounding box center [180, 89] width 9 height 9
type input "16"
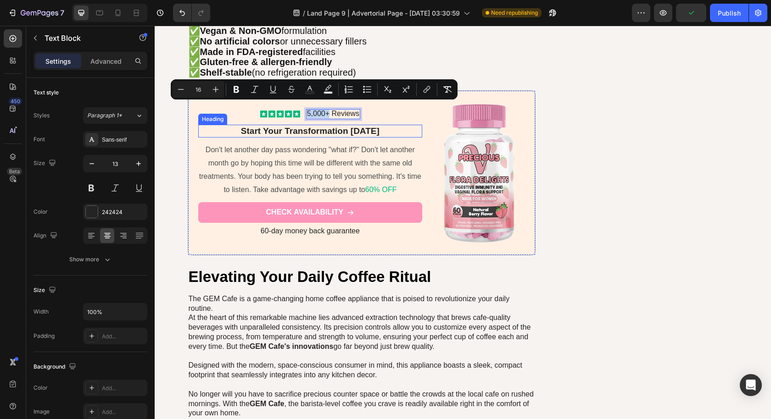
click at [325, 110] on span "5,000+ Reviews" at bounding box center [333, 114] width 52 height 8
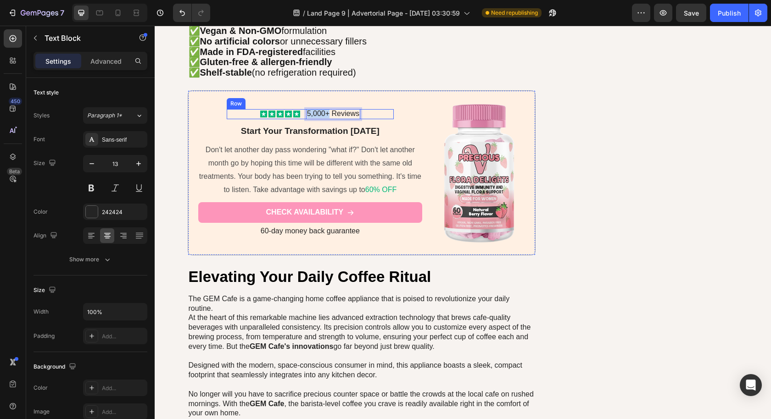
drag, startPoint x: 325, startPoint y: 108, endPoint x: 292, endPoint y: 108, distance: 32.6
click at [293, 109] on div "Icon Icon Icon Icon Icon Icon List 5,000+ Reviews Text Block 0 Row" at bounding box center [310, 114] width 167 height 10
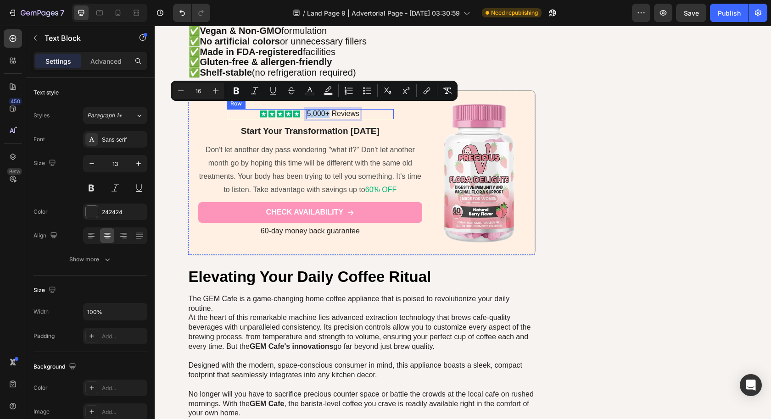
copy span "5,000+"
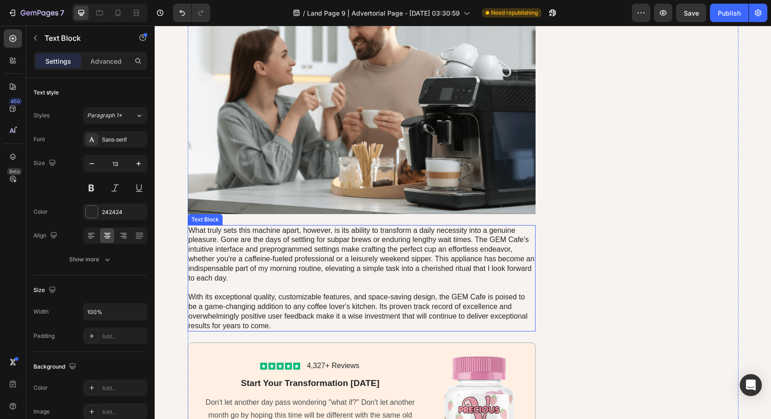
scroll to position [4009, 0]
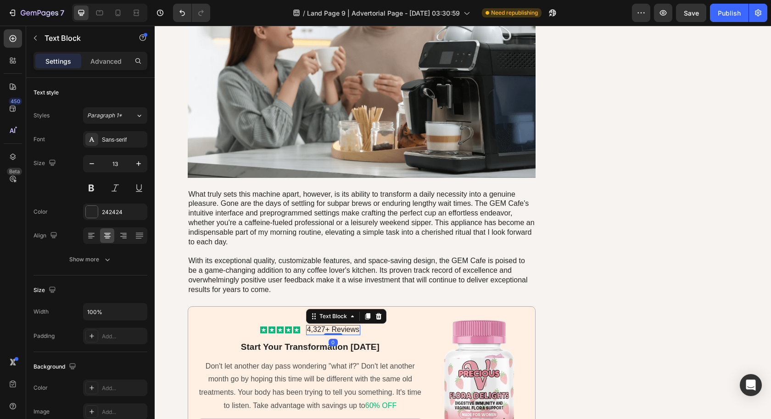
click at [319, 326] on span "4,327+ Reviews" at bounding box center [333, 330] width 52 height 8
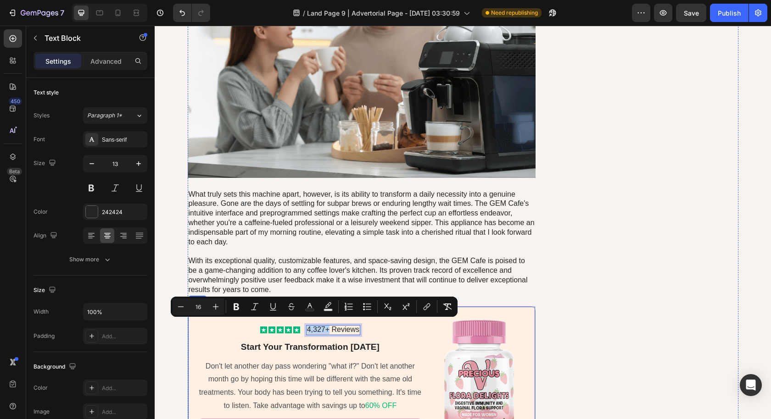
drag, startPoint x: 324, startPoint y: 323, endPoint x: 289, endPoint y: 319, distance: 35.6
click at [289, 319] on div "Icon Icon Icon Icon Icon Icon List 4,327+ Reviews Text Block 0 Row Start Your T…" at bounding box center [310, 389] width 224 height 144
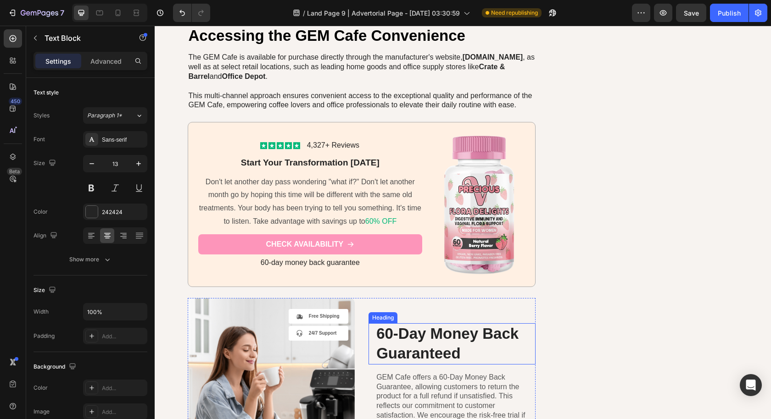
scroll to position [4939, 0]
click at [324, 142] on span "4,327+ Reviews" at bounding box center [333, 145] width 52 height 8
click at [322, 141] on span "4,327+ Reviews" at bounding box center [333, 145] width 52 height 8
drag, startPoint x: 325, startPoint y: 139, endPoint x: 271, endPoint y: 136, distance: 54.2
click at [272, 140] on div "Icon Icon Icon Icon Icon Icon List 4,327+ Reviews Text Block 0 Row" at bounding box center [310, 145] width 167 height 10
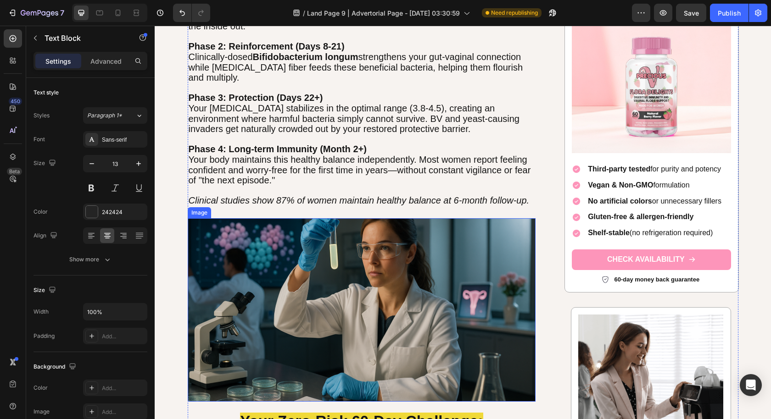
scroll to position [2836, 0]
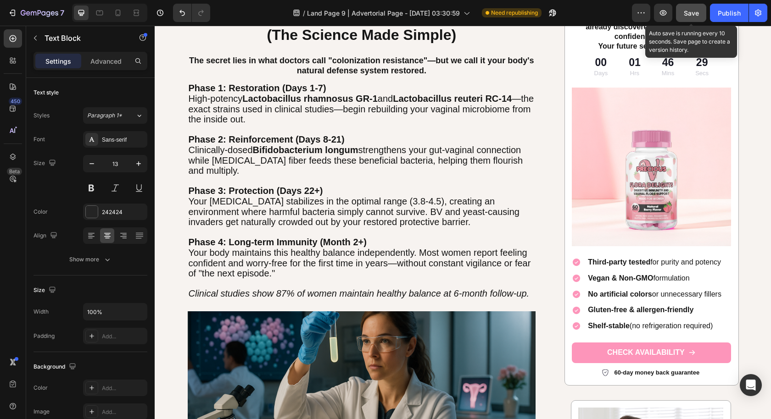
click at [689, 20] on button "Save" at bounding box center [691, 13] width 30 height 18
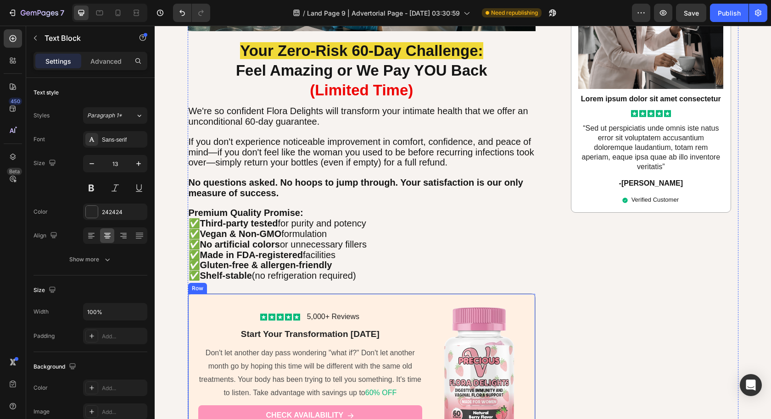
scroll to position [3089, 0]
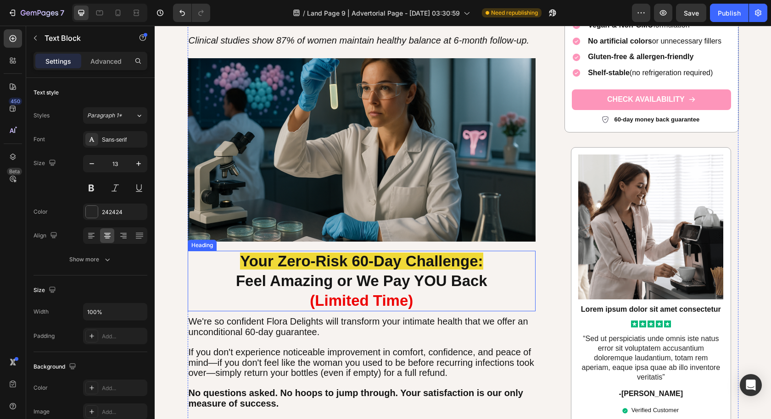
click at [455, 293] on h2 "Your Zero-Risk 60-Day Challenge: Feel Amazing or We Pay YOU Back (Limited Time)" at bounding box center [362, 281] width 348 height 61
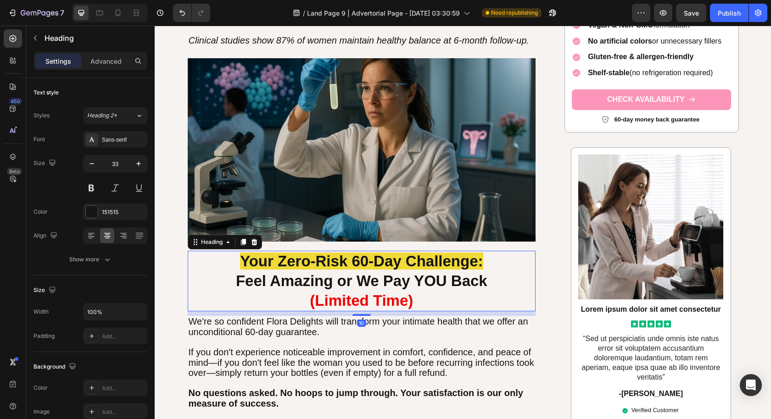
drag, startPoint x: 239, startPoint y: 238, endPoint x: 229, endPoint y: 254, distance: 17.9
click at [240, 239] on icon at bounding box center [242, 242] width 5 height 6
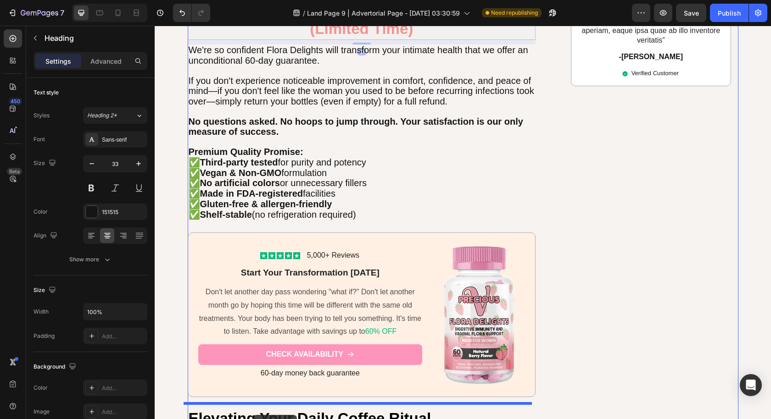
scroll to position [3537, 0]
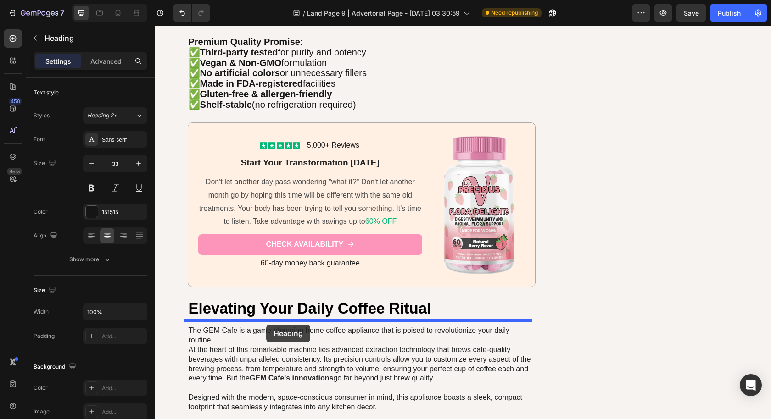
drag, startPoint x: 189, startPoint y: 307, endPoint x: 267, endPoint y: 317, distance: 79.1
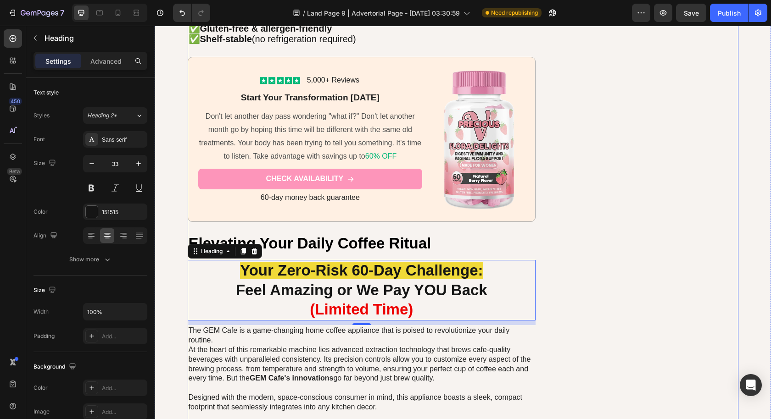
scroll to position [3471, 0]
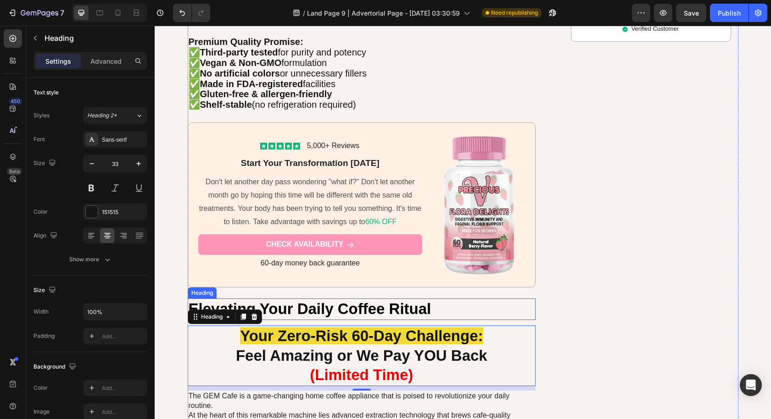
click at [299, 305] on h2 "Elevating Your Daily Coffee Ritual" at bounding box center [362, 310] width 348 height 22
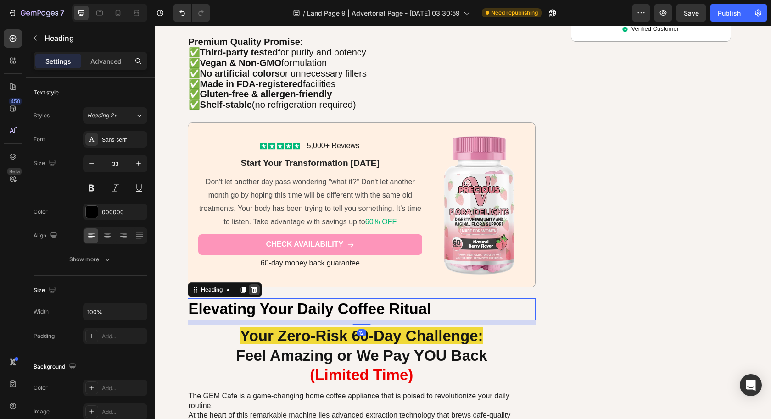
click at [252, 287] on icon at bounding box center [254, 290] width 6 height 6
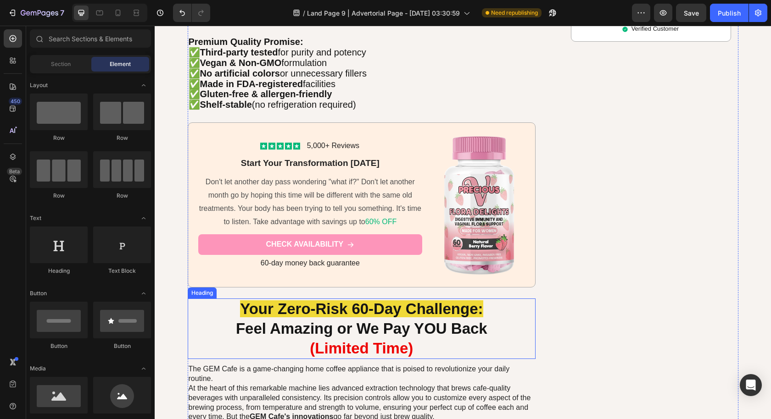
click at [363, 325] on strong "Feel Amazing or We Pay YOU Back" at bounding box center [361, 328] width 251 height 17
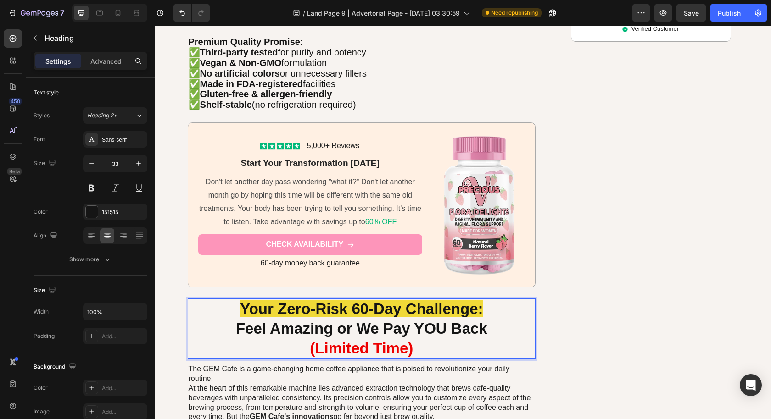
click at [429, 344] on p "Your Zero-Risk 60-Day Challenge: Feel Amazing or We Pay YOU Back (Limited Time)" at bounding box center [362, 328] width 346 height 59
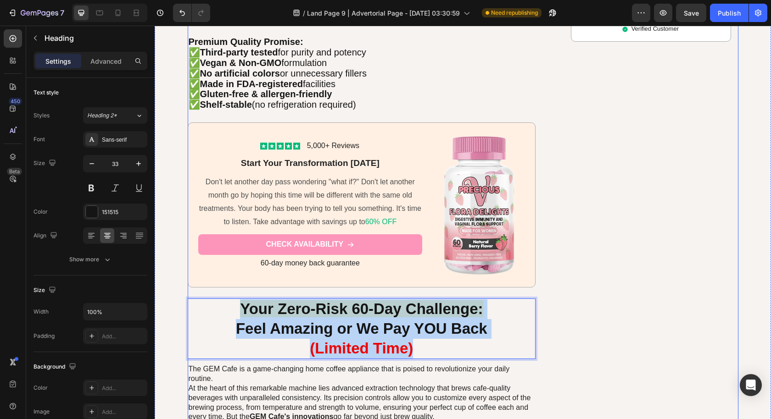
drag, startPoint x: 429, startPoint y: 344, endPoint x: 207, endPoint y: 288, distance: 228.8
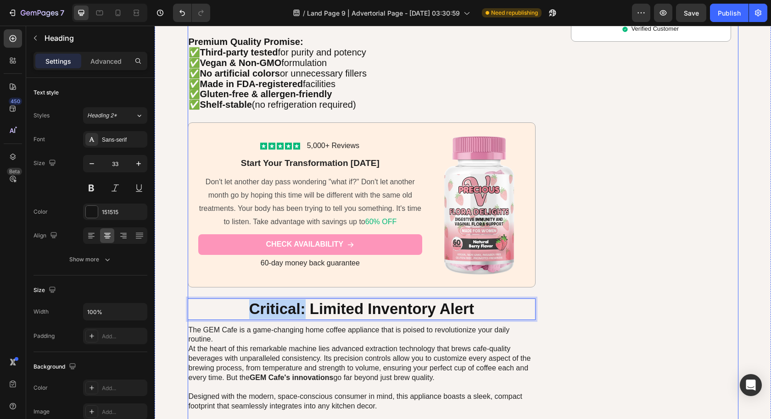
drag, startPoint x: 300, startPoint y: 303, endPoint x: 235, endPoint y: 292, distance: 65.5
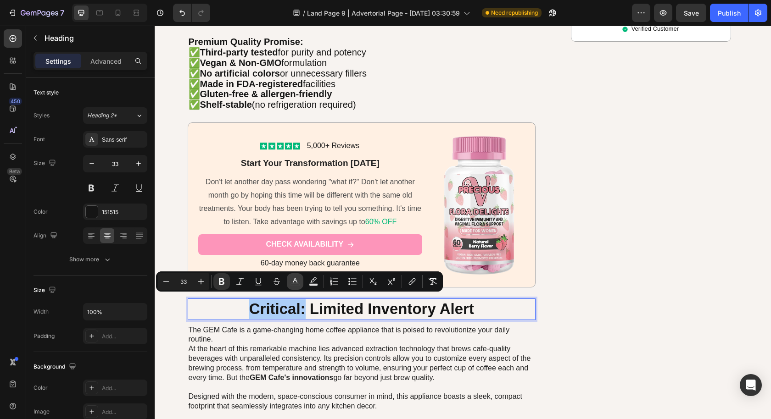
click at [297, 284] on rect "Editor contextual toolbar" at bounding box center [295, 285] width 9 height 2
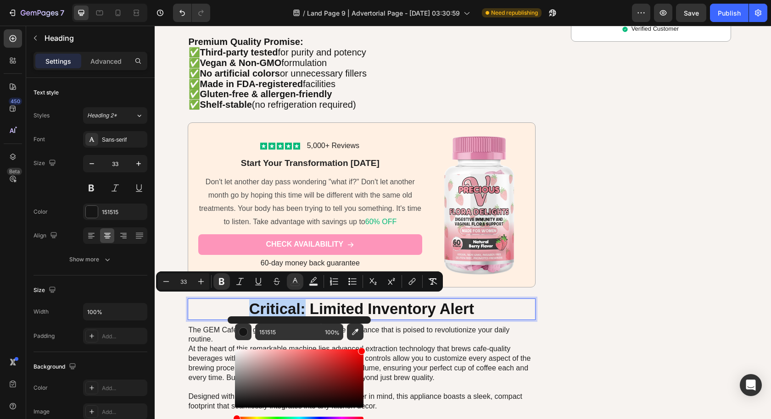
drag, startPoint x: 395, startPoint y: 431, endPoint x: 420, endPoint y: 339, distance: 95.0
type input "FF0000"
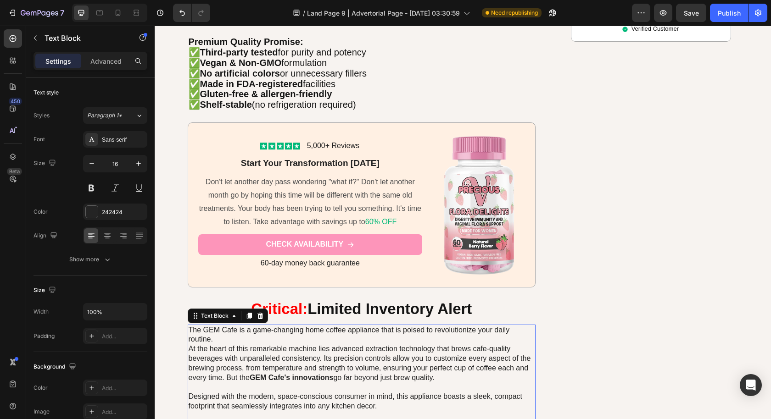
click at [433, 341] on p "The GEM Cafe is a game-changing home coffee appliance that is poised to revolut…" at bounding box center [362, 388] width 346 height 124
click at [368, 304] on strong "Limited Inventory Alert" at bounding box center [389, 308] width 164 height 17
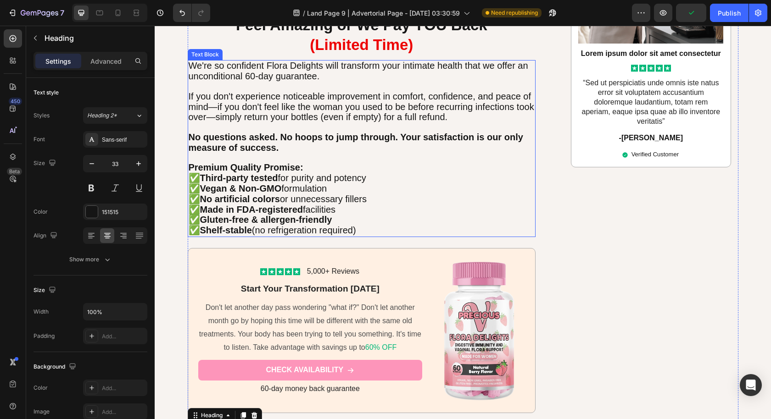
scroll to position [3542, 0]
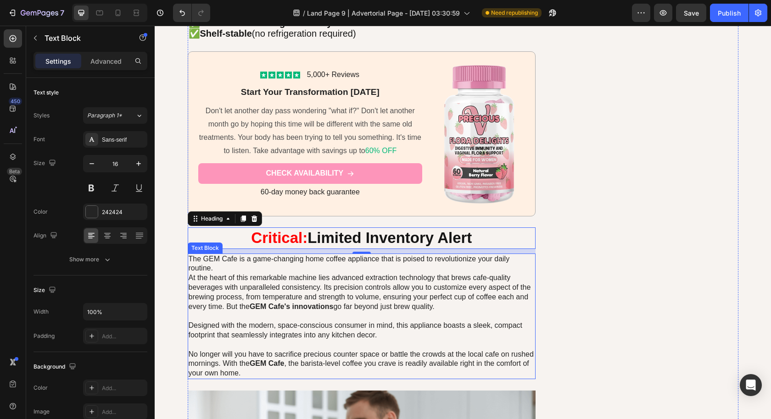
click at [505, 308] on p "The GEM Cafe is a game-changing home coffee appliance that is poised to revolut…" at bounding box center [362, 317] width 346 height 124
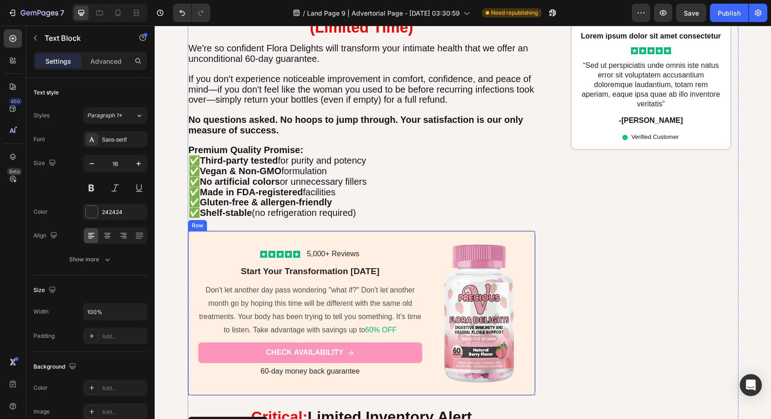
scroll to position [3699, 0]
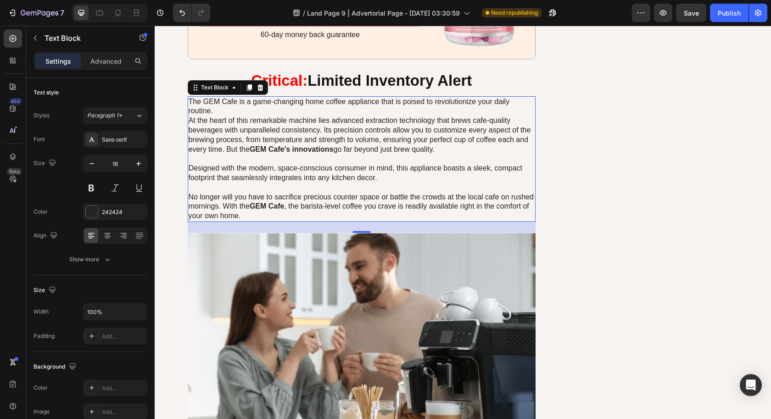
click at [365, 174] on p "The GEM Cafe is a game-changing home coffee appliance that is poised to revolut…" at bounding box center [362, 159] width 346 height 124
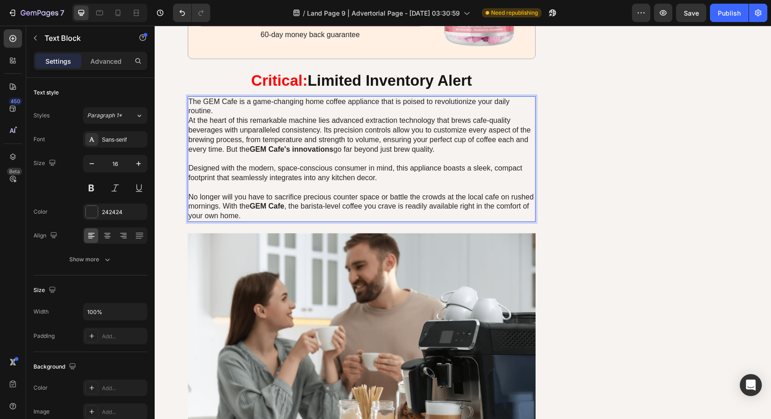
click at [288, 192] on p "The GEM Cafe is a game-changing home coffee appliance that is poised to revolut…" at bounding box center [362, 159] width 346 height 124
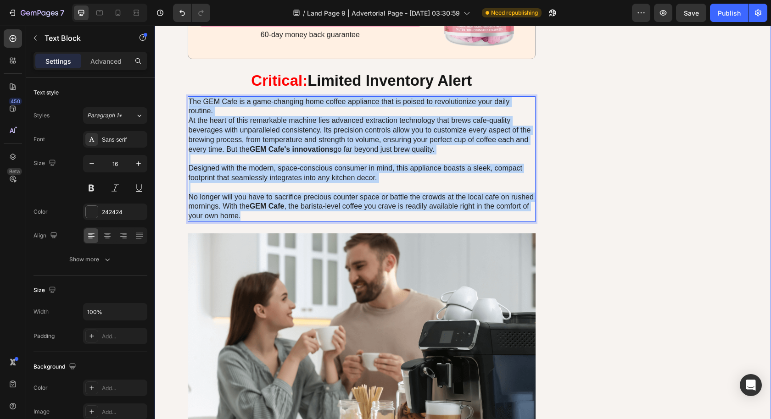
drag, startPoint x: 245, startPoint y: 212, endPoint x: 166, endPoint y: 82, distance: 152.4
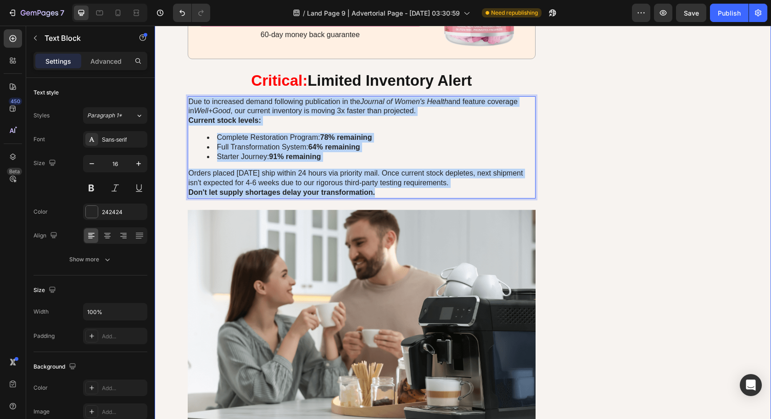
drag, startPoint x: 377, startPoint y: 186, endPoint x: 154, endPoint y: 91, distance: 242.7
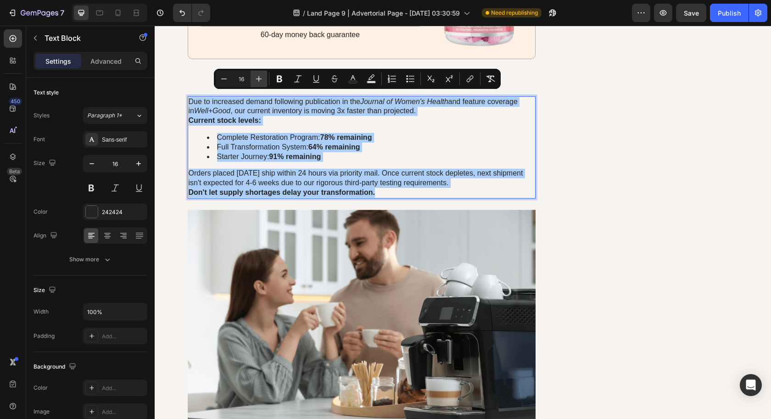
click at [252, 78] on button "Plus" at bounding box center [258, 79] width 17 height 17
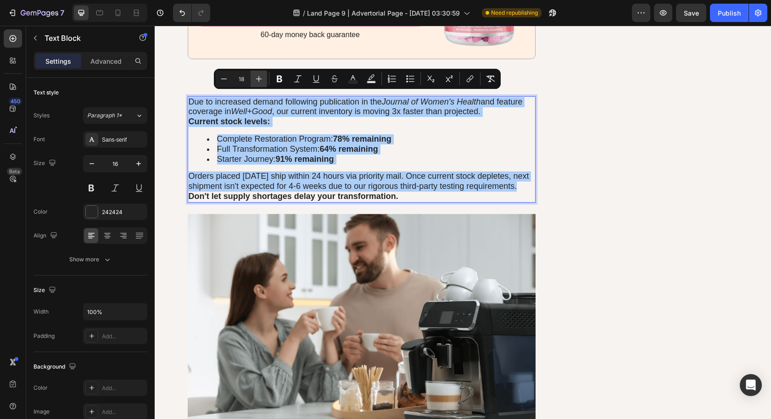
click at [260, 81] on icon "Editor contextual toolbar" at bounding box center [258, 78] width 9 height 9
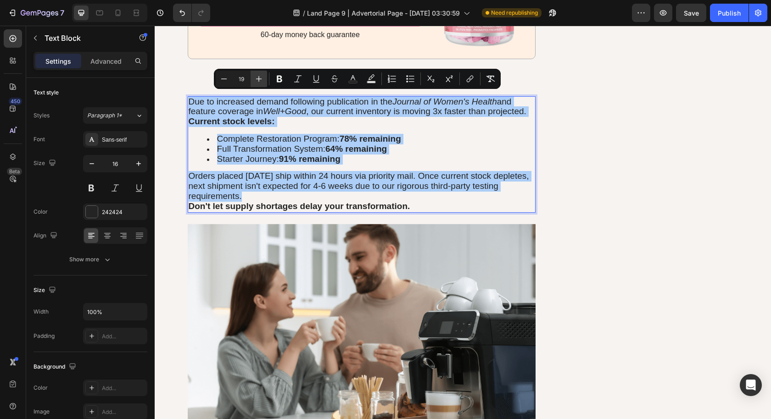
click at [260, 81] on icon "Editor contextual toolbar" at bounding box center [258, 78] width 9 height 9
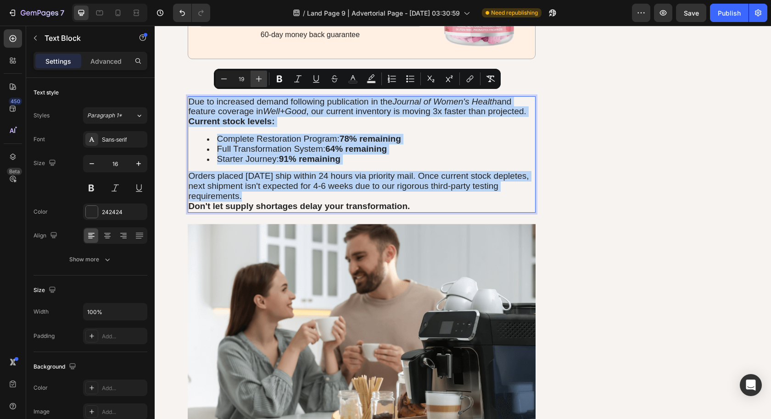
type input "20"
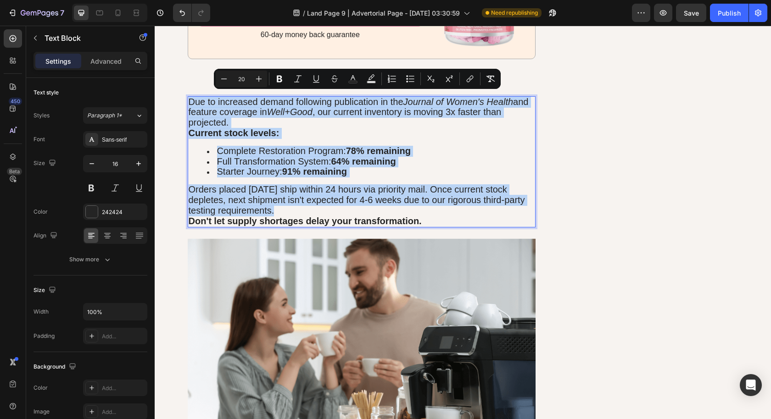
click at [303, 150] on span "Complete Restoration Program: 78% remaining" at bounding box center [314, 151] width 194 height 10
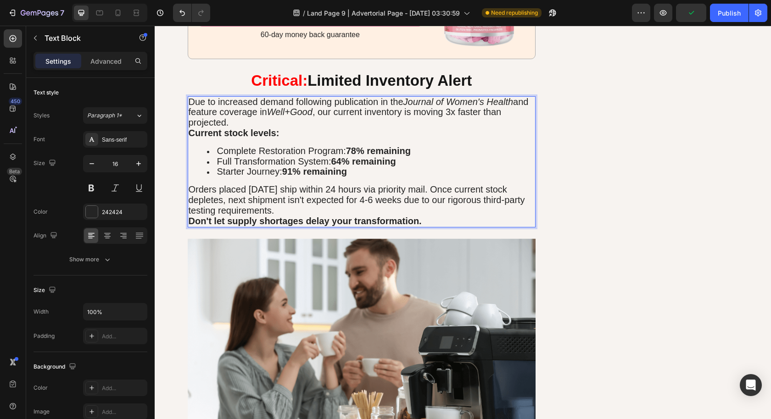
click at [263, 113] on p "Due to increased demand following publication in the Journal of Women's Health …" at bounding box center [362, 112] width 346 height 31
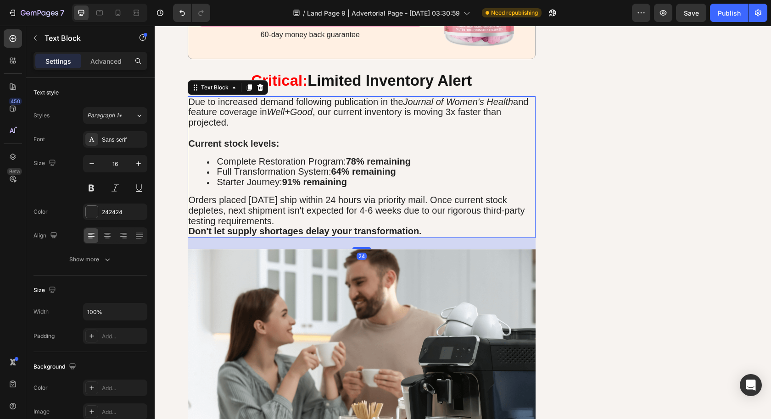
click at [461, 108] on span "Due to increased demand following publication in the Journal of Women's Health …" at bounding box center [359, 112] width 340 height 31
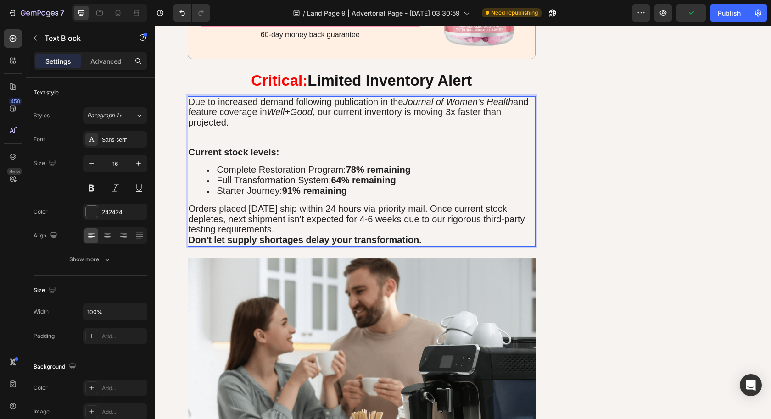
click at [224, 109] on span "Due to increased demand following publication in the Journal of Women's Health …" at bounding box center [359, 112] width 340 height 31
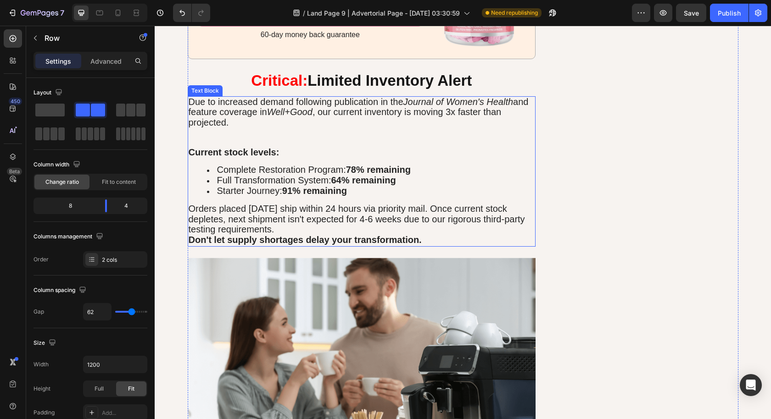
scroll to position [3608, 0]
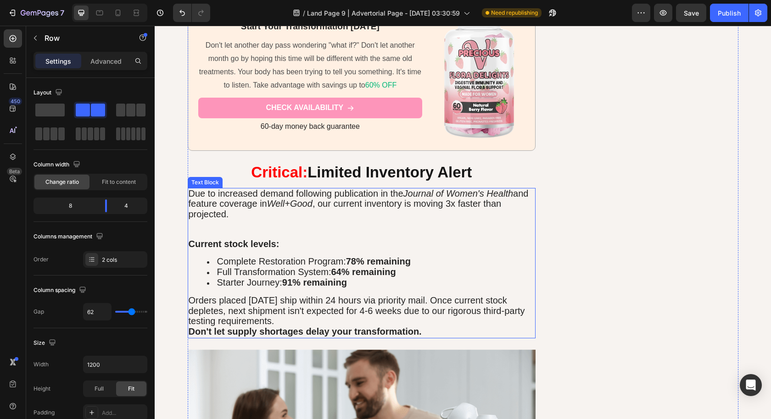
click at [421, 318] on p "Orders placed [DATE] ship within 24 hours via priority mail. Once current stock…" at bounding box center [362, 311] width 346 height 31
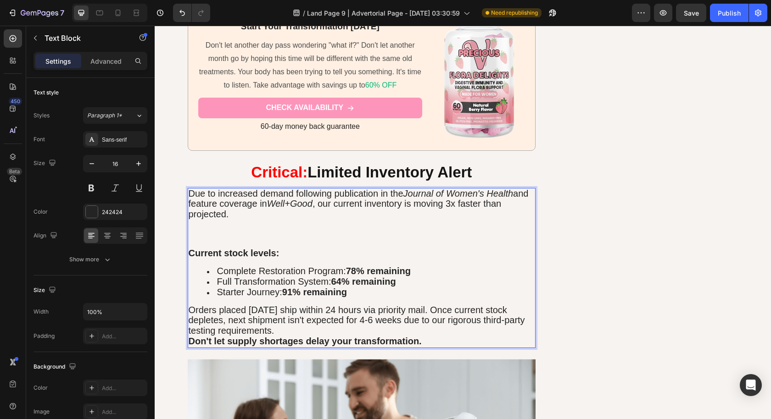
click at [366, 322] on p "Orders placed [DATE] ship within 24 hours via priority mail. Once current stock…" at bounding box center [362, 320] width 346 height 31
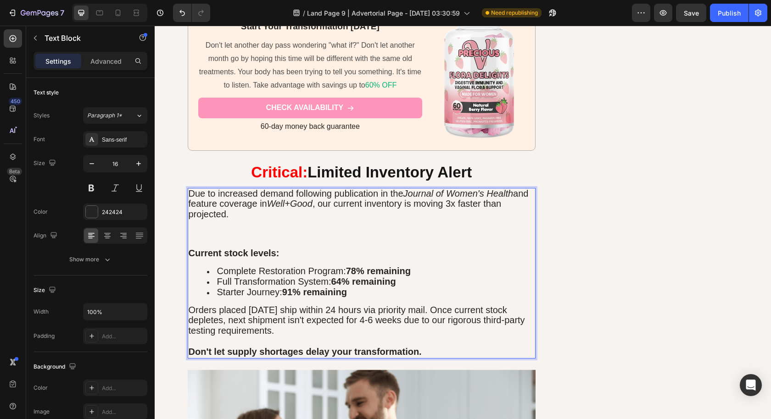
click at [316, 227] on p "Rich Text Editor. Editing area: main" at bounding box center [362, 234] width 346 height 28
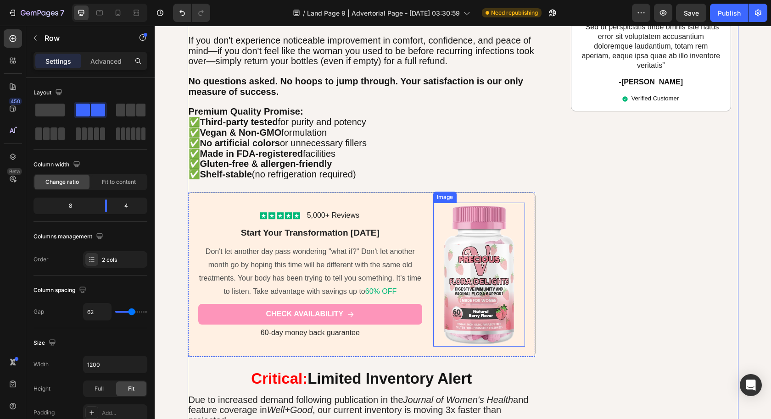
scroll to position [3314, 0]
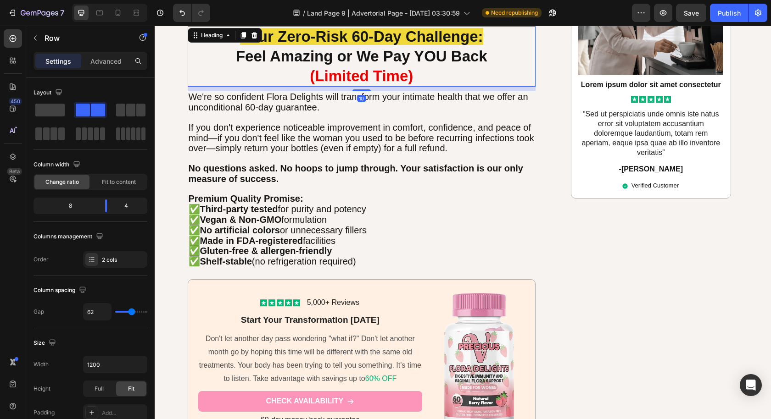
click at [290, 39] on strong "Your Zero-Risk 60-Day Challenge:" at bounding box center [361, 36] width 243 height 17
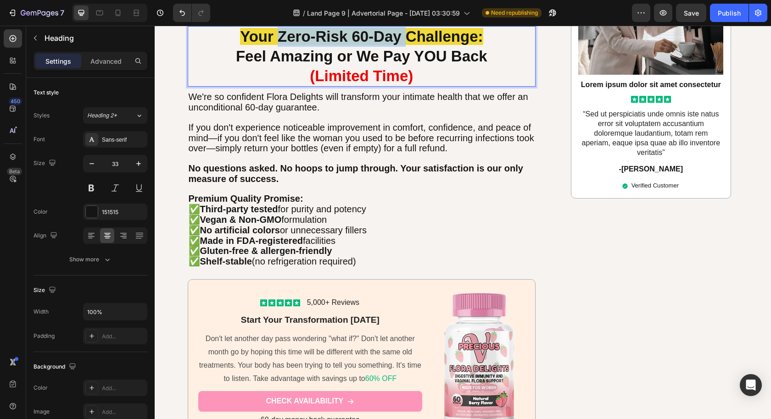
drag, startPoint x: 276, startPoint y: 37, endPoint x: 402, endPoint y: 40, distance: 126.6
click at [402, 40] on strong "Your Zero-Risk 60-Day Challenge:" at bounding box center [361, 36] width 243 height 17
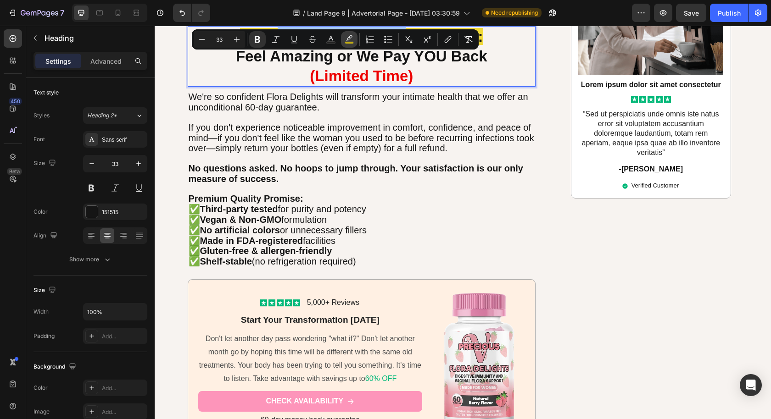
click at [349, 42] on rect "Editor contextual toolbar" at bounding box center [349, 43] width 9 height 2
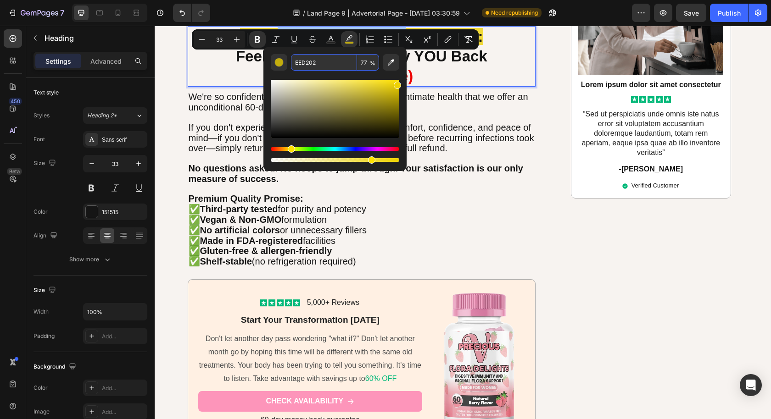
click at [320, 66] on input "EED202" at bounding box center [324, 62] width 66 height 17
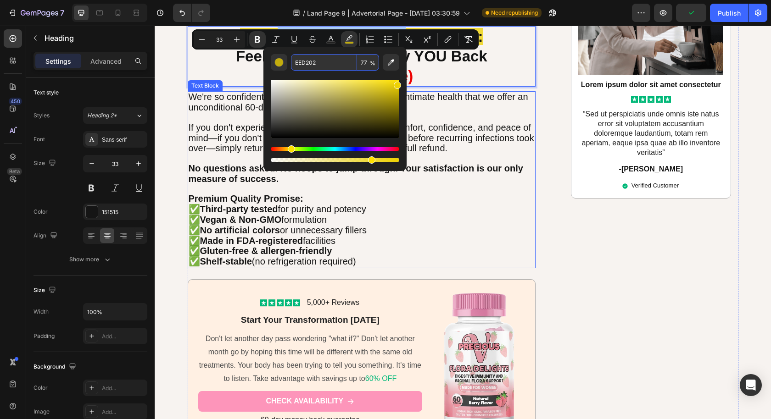
click at [464, 226] on p "✅ Third-party tested for purity and potency ✅ Vegan & Non-GMO formulation ✅ No …" at bounding box center [362, 236] width 346 height 63
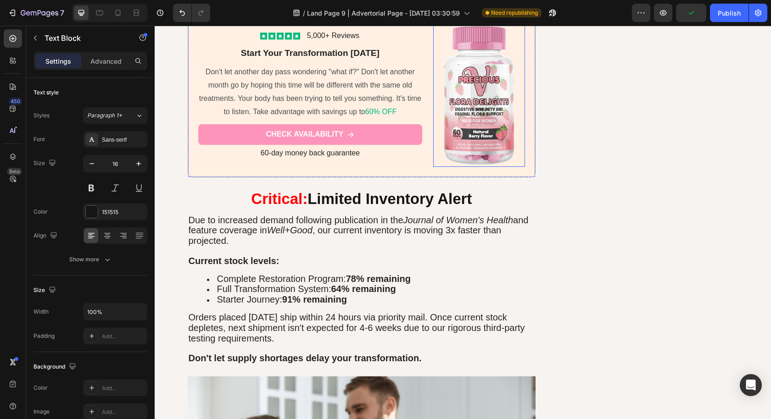
scroll to position [3654, 0]
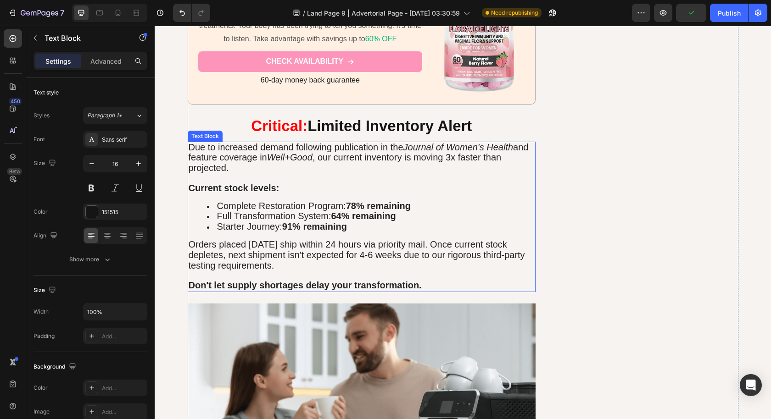
click at [341, 122] on strong "Limited Inventory Alert" at bounding box center [389, 125] width 164 height 17
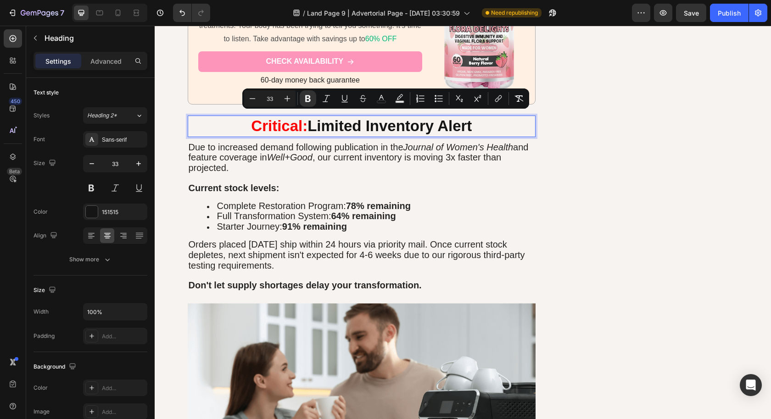
drag, startPoint x: 301, startPoint y: 118, endPoint x: 502, endPoint y: 122, distance: 200.5
click at [499, 122] on p "Critical: Limited Inventory Alert" at bounding box center [362, 126] width 346 height 20
click at [475, 123] on p "Critical: Limited Inventory Alert" at bounding box center [362, 126] width 346 height 20
drag, startPoint x: 474, startPoint y: 121, endPoint x: 299, endPoint y: 121, distance: 175.2
click at [299, 121] on p "Critical: Limited Inventory Alert" at bounding box center [362, 126] width 346 height 20
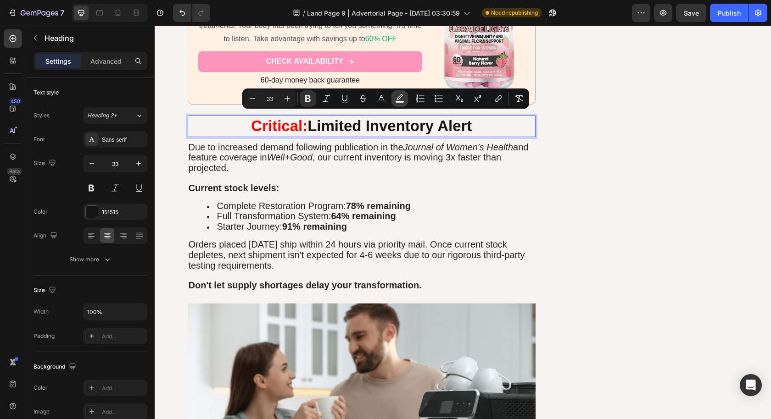
click at [398, 101] on rect "Editor contextual toolbar" at bounding box center [399, 102] width 9 height 2
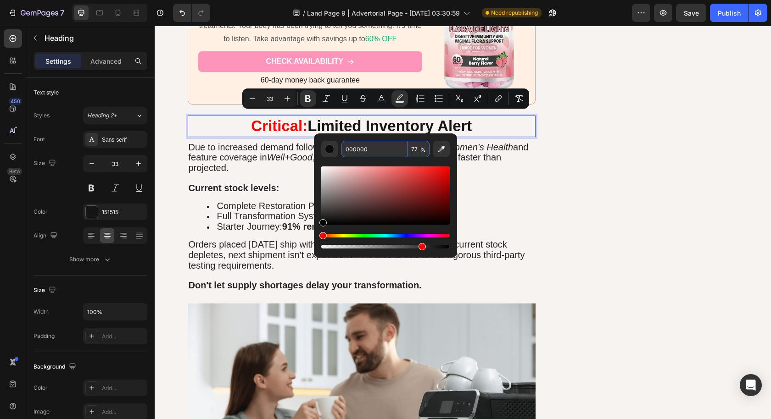
click at [366, 149] on input "000000" at bounding box center [374, 149] width 66 height 17
paste input "EED202"
type input "EED202"
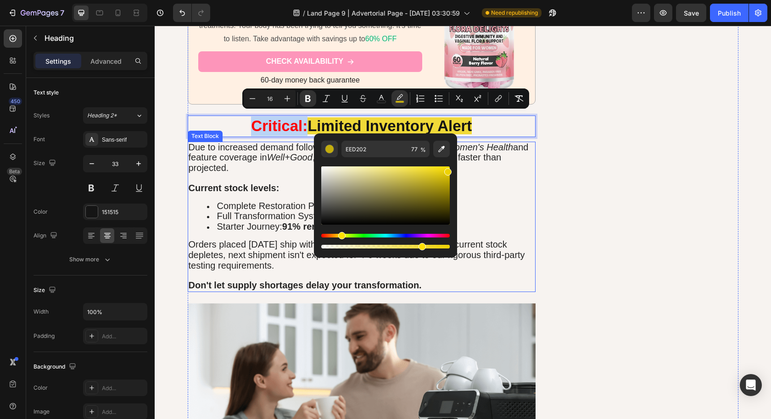
click at [501, 183] on p "Current stock levels:" at bounding box center [362, 188] width 346 height 11
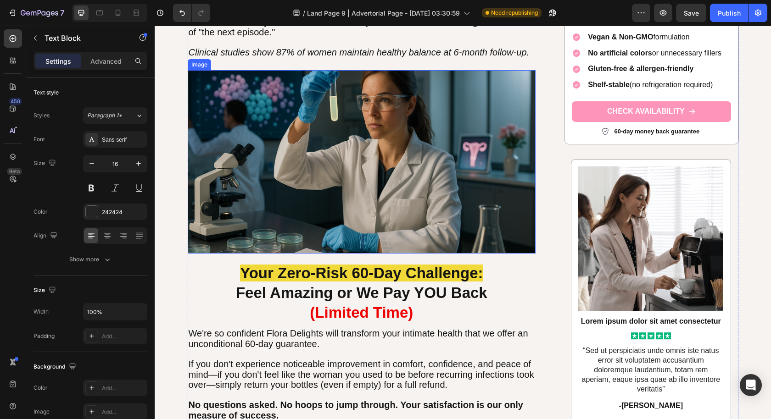
scroll to position [3075, 0]
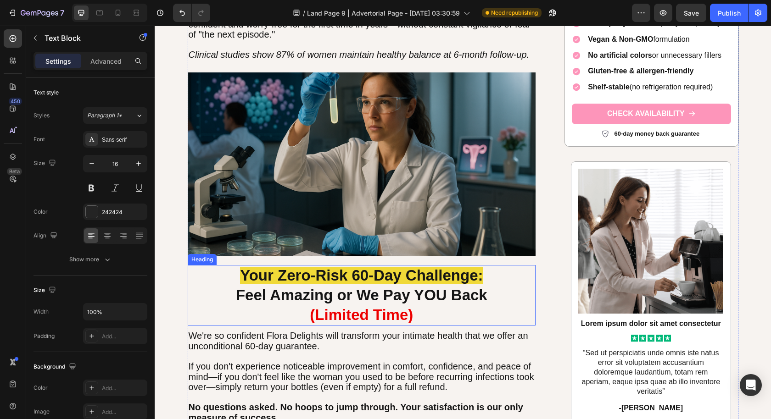
click at [232, 273] on p "⁠⁠⁠⁠⁠⁠⁠ Your Zero-Risk 60-Day Challenge: Feel Amazing or We Pay YOU Back (Limit…" at bounding box center [362, 295] width 346 height 59
click at [343, 282] on p "Your Zero-Risk 60-Day Challenge: Feel Amazing or We Pay YOU Back (Limited Time)" at bounding box center [362, 295] width 346 height 59
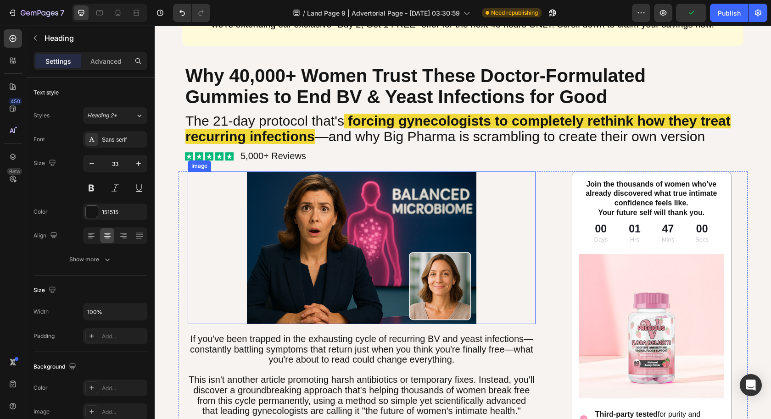
scroll to position [0, 0]
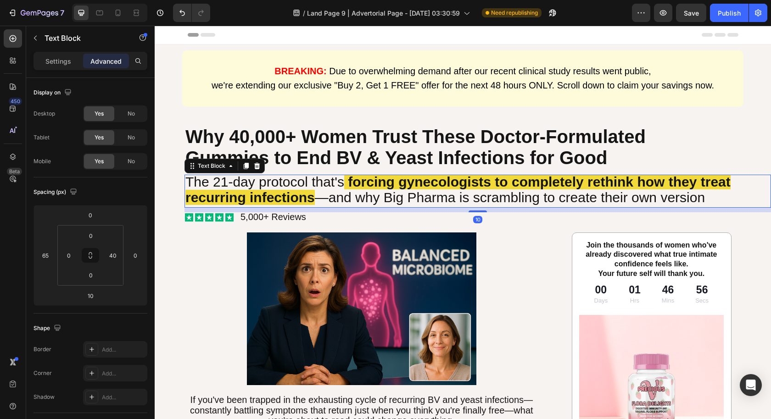
click at [188, 197] on strong "forcing gynecologists to completely rethink how they treat recurring infections" at bounding box center [457, 189] width 545 height 31
click at [185, 198] on strong "forcing gynecologists to completely rethink how they treat recurring infections" at bounding box center [457, 189] width 545 height 31
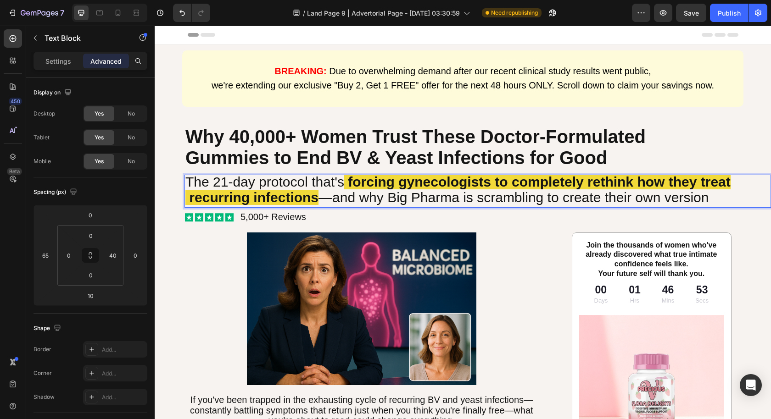
click at [679, 186] on strong "forcing gynecologists to completely rethink how they treat recurring infections" at bounding box center [457, 189] width 545 height 31
click at [727, 183] on strong "forcing gynecologists to completely rethink how they treat recurring infections" at bounding box center [457, 189] width 545 height 31
click at [729, 183] on strong "forcing gynecologists to completely rethink how they treat recurring infections" at bounding box center [457, 189] width 545 height 31
click at [187, 197] on strong "forcing gynecologists to completely rethink how they treat recurring infections" at bounding box center [461, 189] width 552 height 31
click at [451, 194] on span "—and why Big Pharma is scrambling to create their own version" at bounding box center [513, 197] width 390 height 15
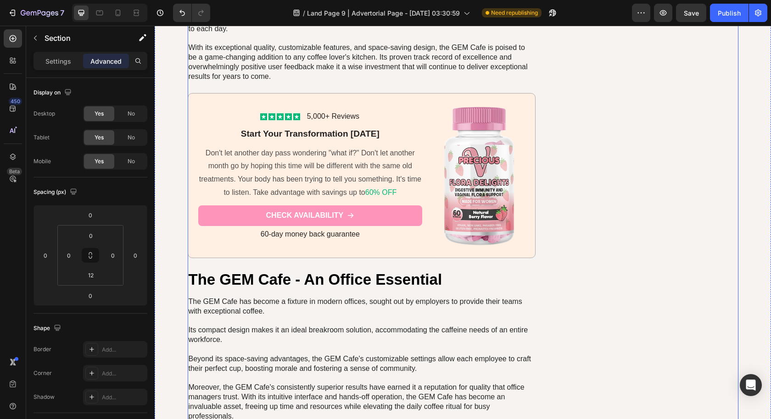
scroll to position [4247, 0]
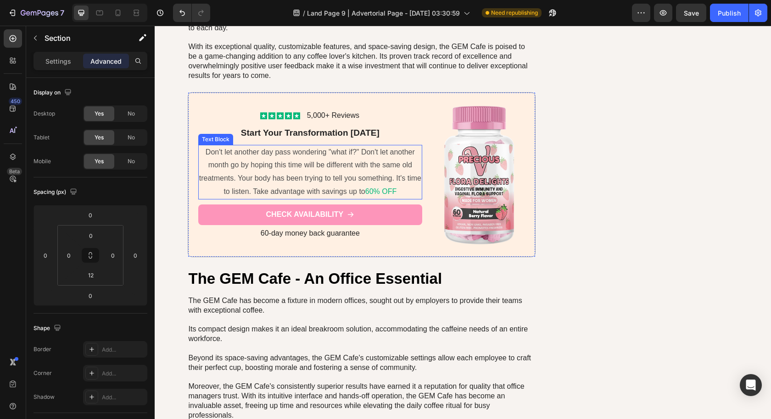
click at [338, 161] on span "Don't let another day pass wondering "what if?" Don't let another month go by h…" at bounding box center [310, 171] width 222 height 47
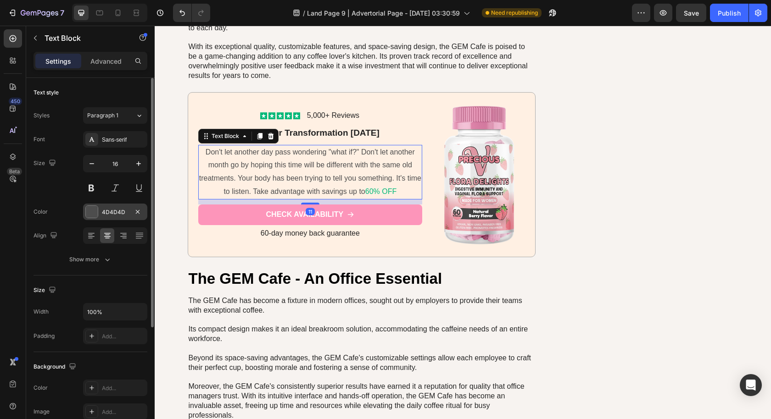
click at [107, 216] on div "4D4D4D" at bounding box center [115, 212] width 64 height 17
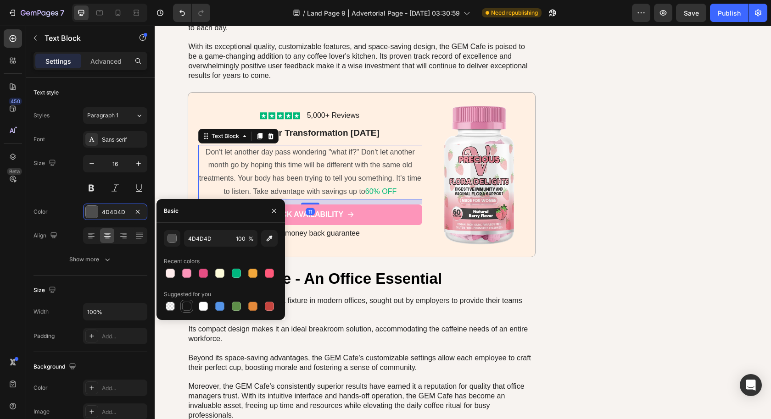
click at [183, 301] on div at bounding box center [186, 306] width 11 height 11
type input "151515"
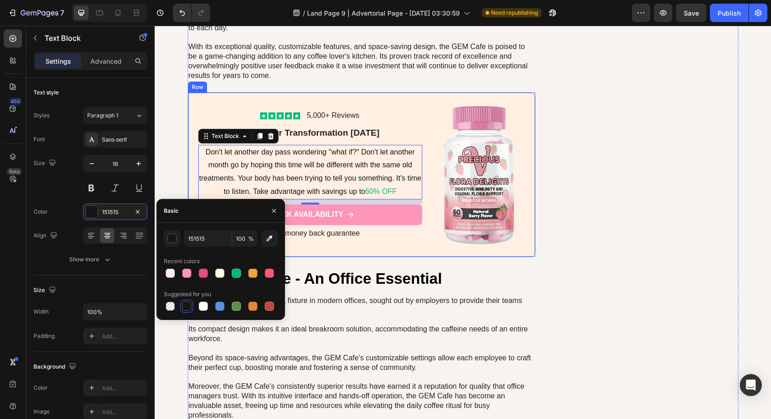
click at [427, 236] on div "Icon Icon Icon Icon Icon Icon List 5,000+ Reviews Text Block Row Start Your Tra…" at bounding box center [362, 174] width 348 height 165
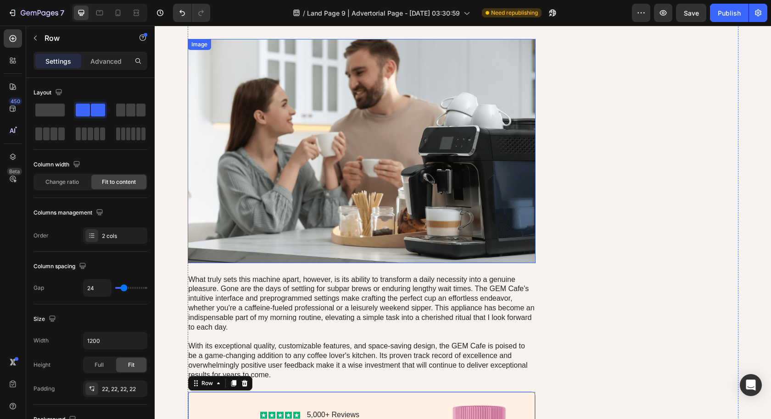
scroll to position [4174, 0]
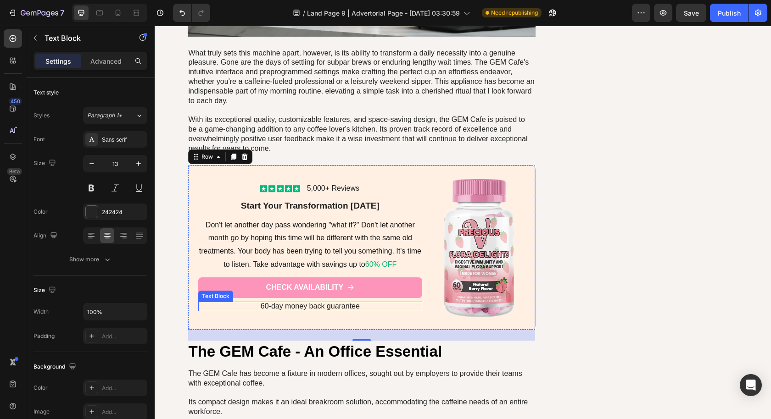
click at [304, 302] on span "60-day money back guarantee" at bounding box center [310, 306] width 99 height 8
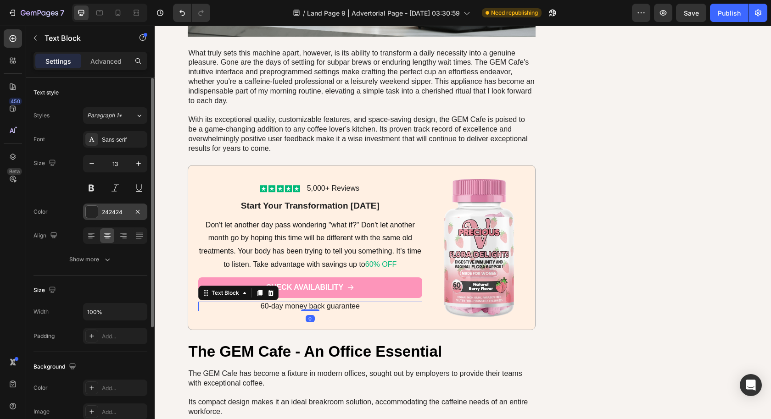
click at [110, 215] on div "242424" at bounding box center [115, 212] width 27 height 8
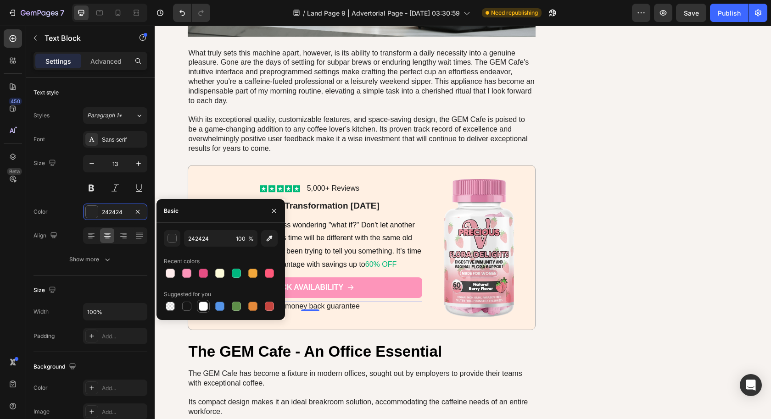
click at [203, 308] on div at bounding box center [203, 306] width 9 height 9
type input "FFFFFF"
click at [180, 17] on icon "Undo/Redo" at bounding box center [181, 12] width 9 height 9
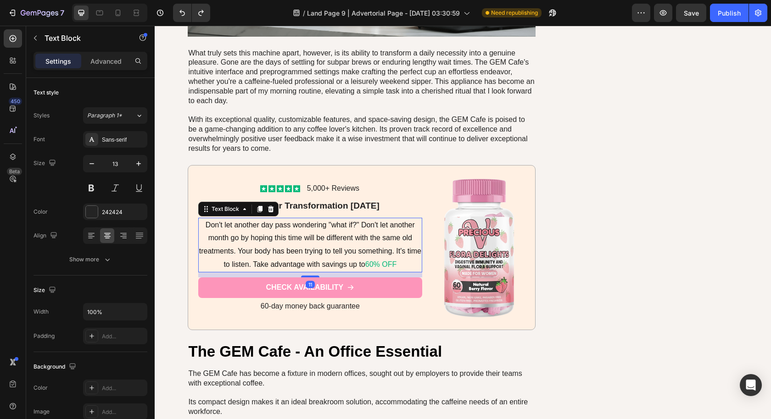
click at [296, 224] on p "Don't let another day pass wondering "what if?" Don't let another month go by h…" at bounding box center [310, 245] width 222 height 53
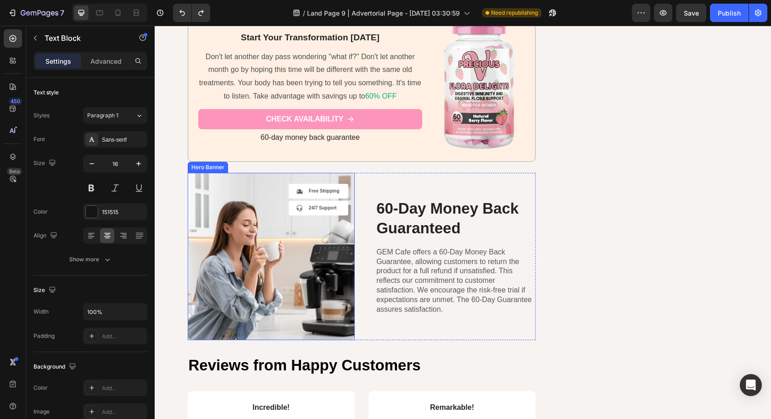
scroll to position [4915, 0]
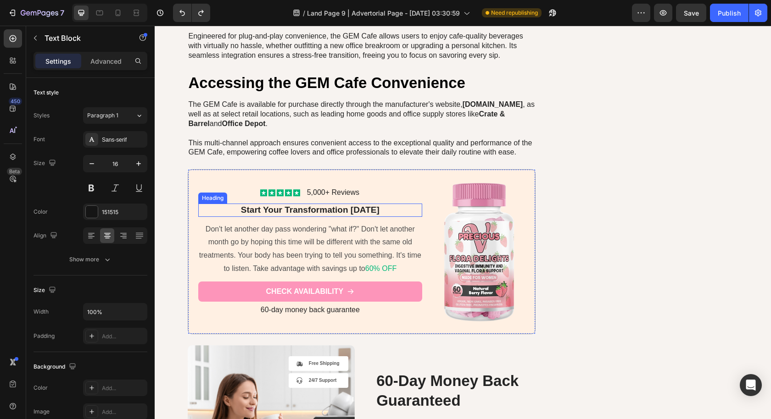
click at [299, 239] on span "Don't let another day pass wondering "what if?" Don't let another month go by h…" at bounding box center [310, 248] width 222 height 47
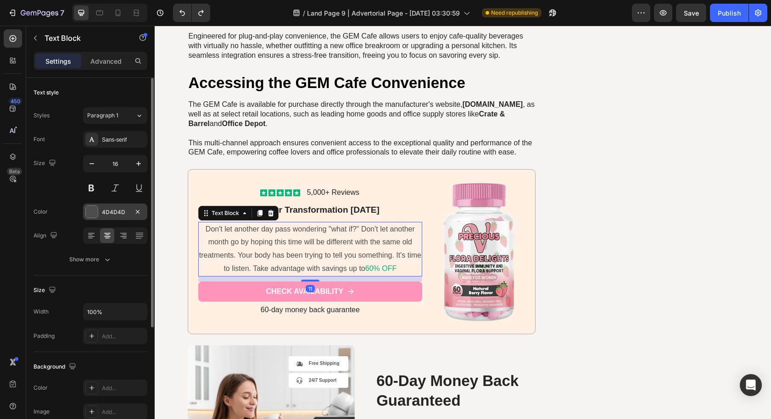
click at [121, 211] on div "4D4D4D" at bounding box center [115, 212] width 27 height 8
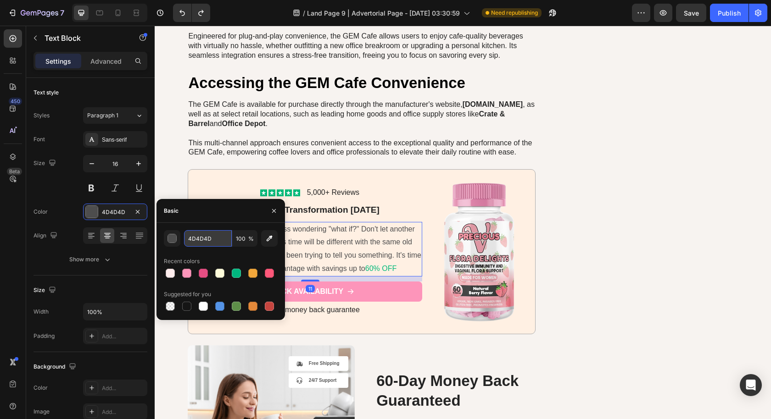
click at [205, 241] on input "4D4D4D" at bounding box center [208, 238] width 48 height 17
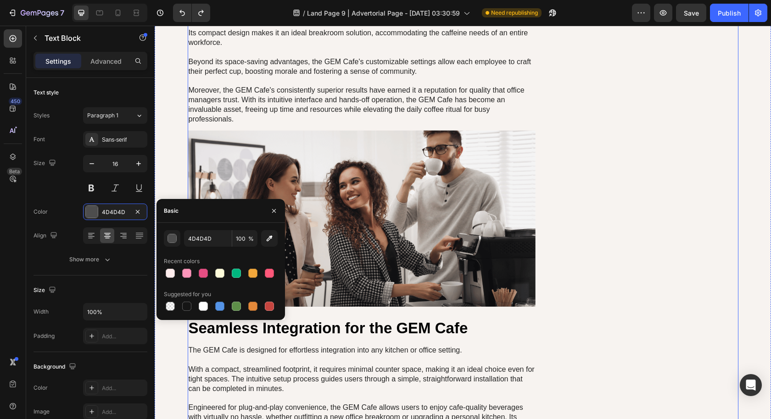
click at [364, 243] on img at bounding box center [362, 218] width 348 height 177
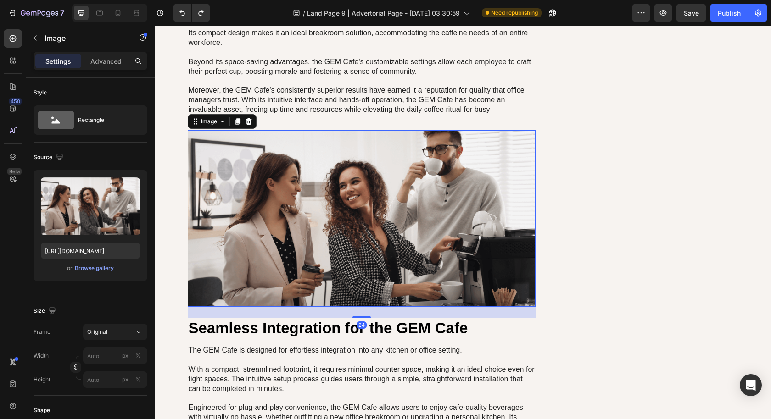
scroll to position [4200, 0]
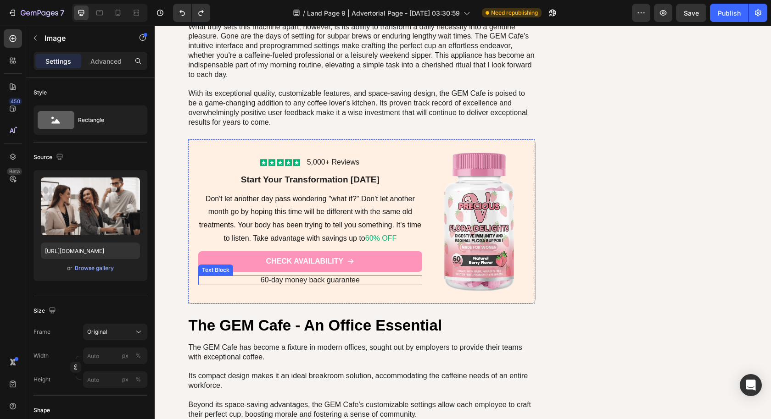
click at [340, 276] on span "60-day money back guarantee" at bounding box center [310, 280] width 99 height 8
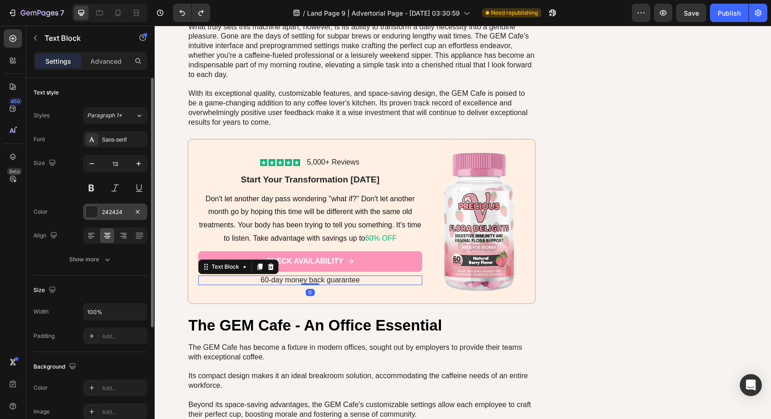
click at [115, 218] on div "242424" at bounding box center [115, 212] width 64 height 17
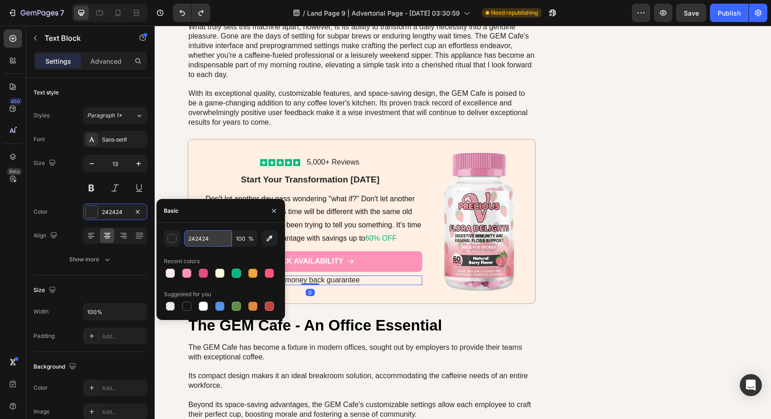
click at [206, 245] on input "242424" at bounding box center [208, 238] width 48 height 17
paste input "4D4D4D"
type input "4D4D4D"
click at [349, 277] on span "60-day money back guarantee" at bounding box center [310, 280] width 99 height 8
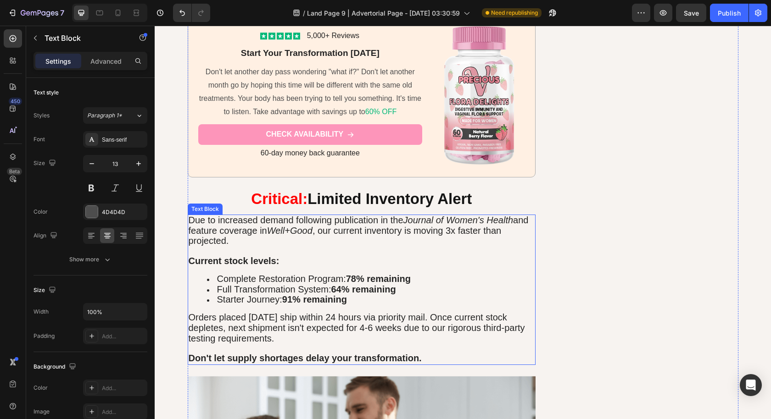
scroll to position [3628, 0]
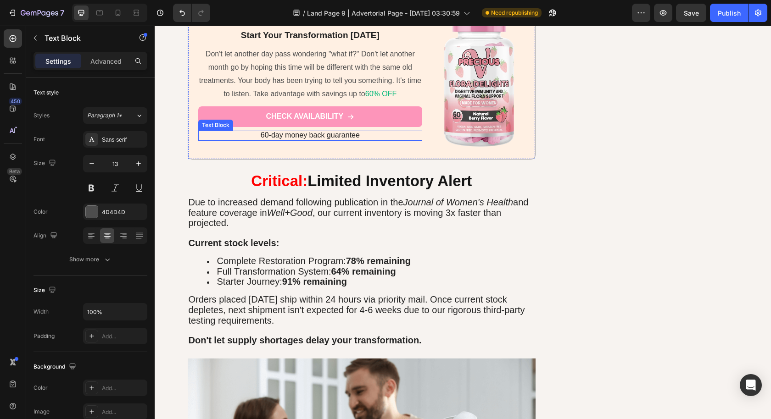
click at [308, 131] on span "60-day money back guarantee" at bounding box center [310, 135] width 99 height 8
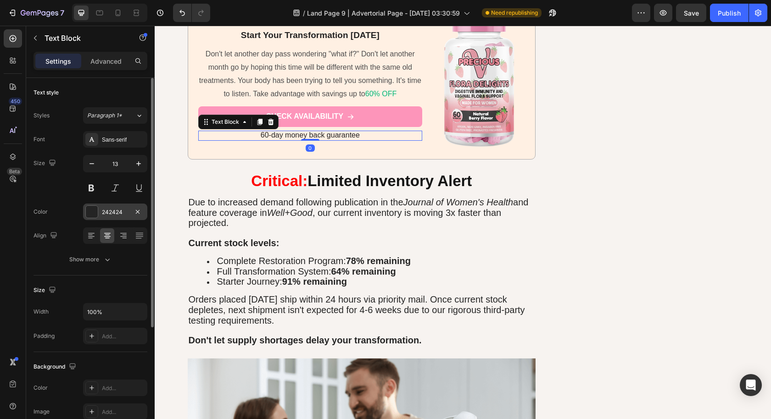
click at [116, 210] on div "242424" at bounding box center [115, 212] width 27 height 8
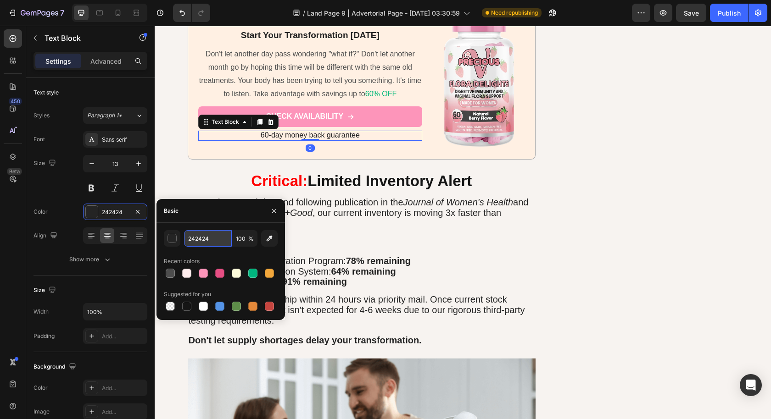
click at [212, 242] on input "242424" at bounding box center [208, 238] width 48 height 17
paste input "4D4D4D"
type input "4D4D4D"
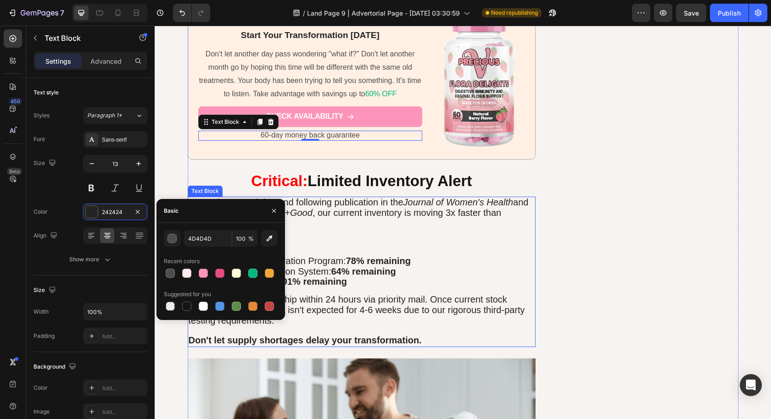
click at [349, 238] on p "Current stock levels:" at bounding box center [362, 243] width 346 height 11
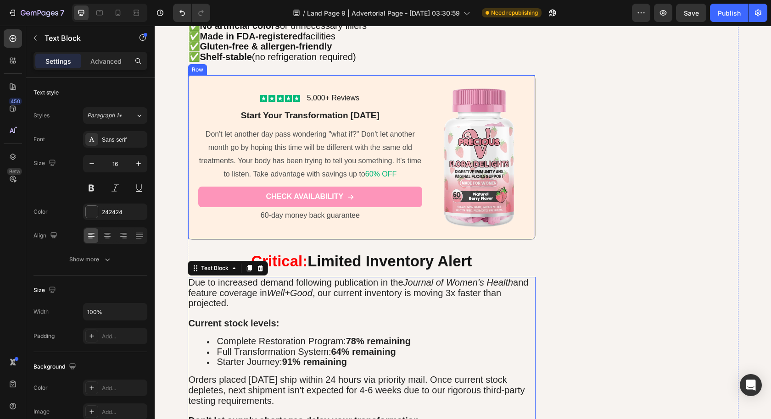
scroll to position [3542, 0]
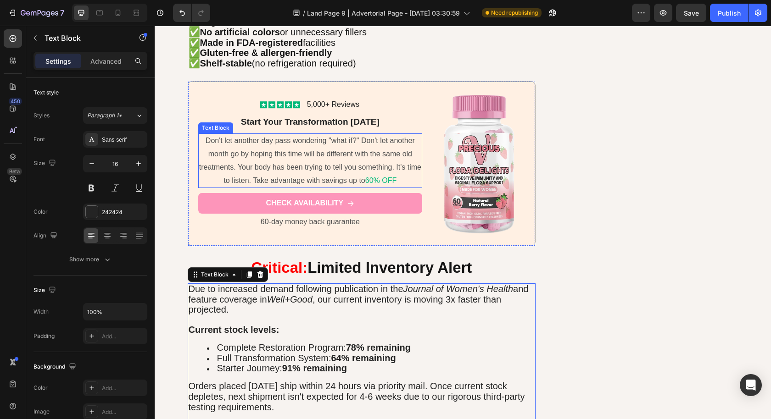
click at [298, 150] on span "Don't let another day pass wondering "what if?" Don't let another month go by h…" at bounding box center [310, 160] width 222 height 47
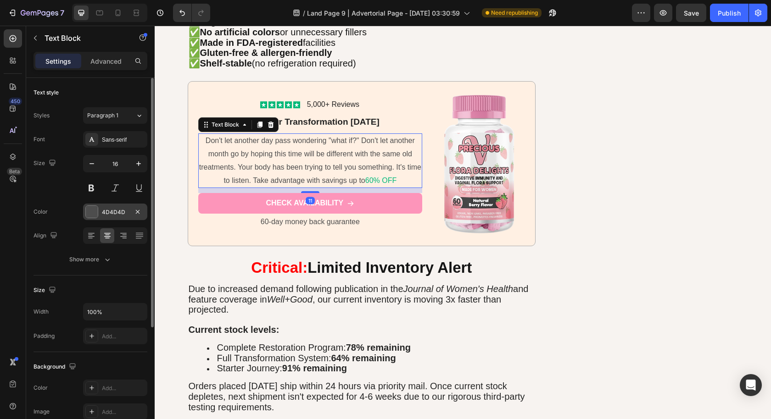
click at [120, 216] on div "4D4D4D" at bounding box center [115, 212] width 64 height 17
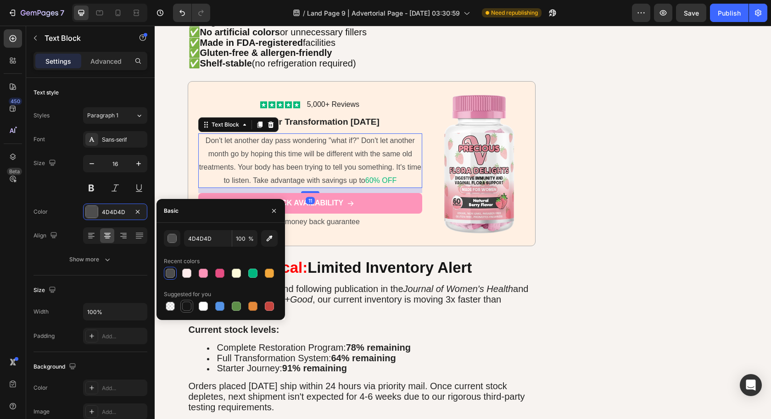
click at [189, 305] on div at bounding box center [186, 306] width 9 height 9
type input "151515"
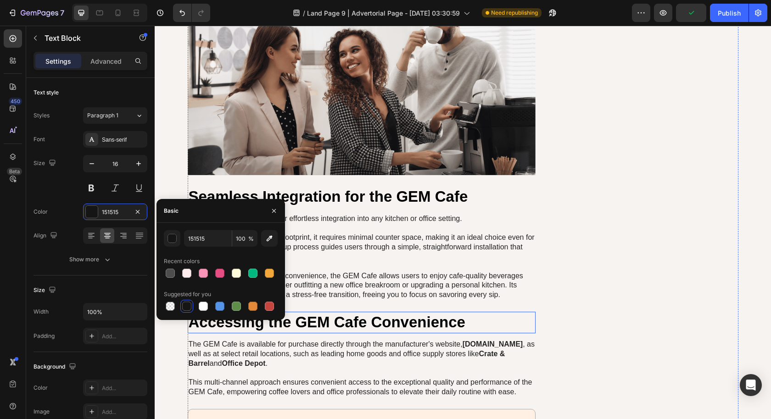
scroll to position [4013, 0]
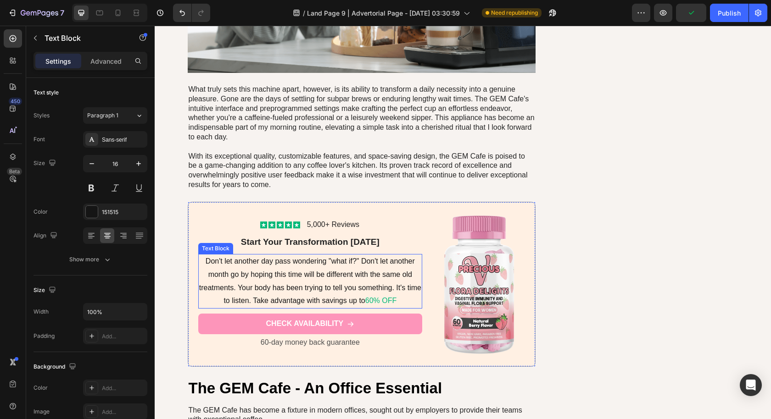
click at [347, 273] on p "Don't let another day pass wondering "what if?" Don't let another month go by h…" at bounding box center [310, 281] width 222 height 53
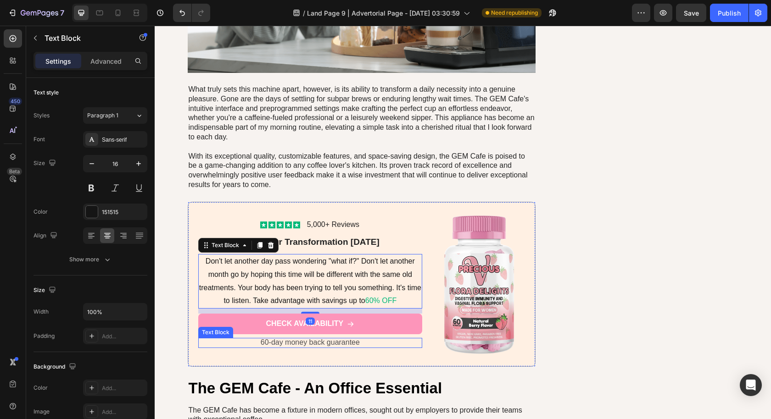
click at [277, 338] on span "60-day money back guarantee" at bounding box center [310, 342] width 99 height 8
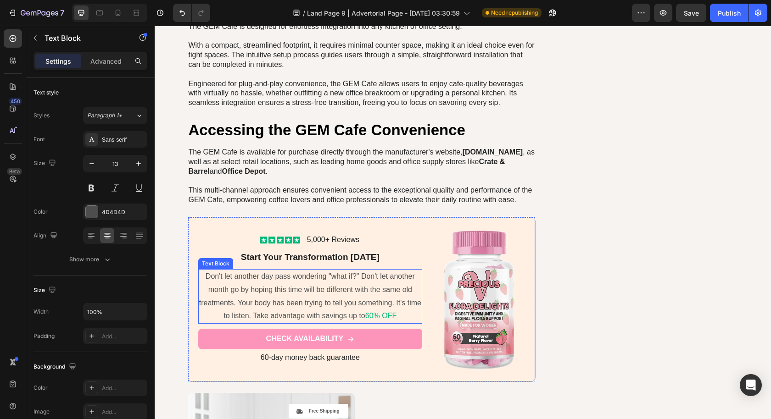
scroll to position [4743, 0]
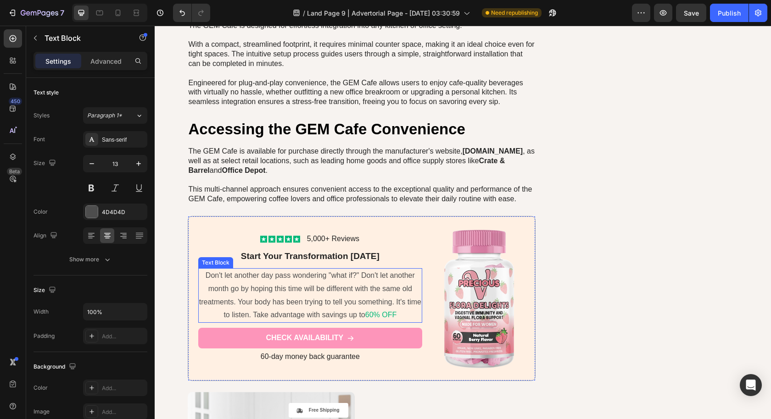
click at [325, 294] on span "Don't let another day pass wondering "what if?" Don't let another month go by h…" at bounding box center [310, 295] width 222 height 47
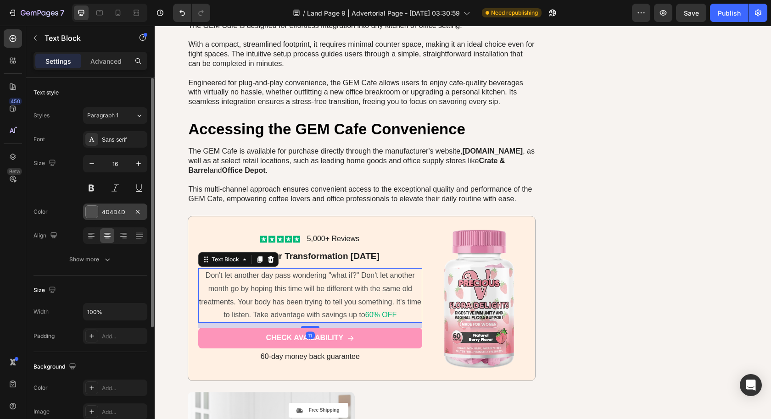
click at [117, 212] on div "4D4D4D" at bounding box center [115, 212] width 27 height 8
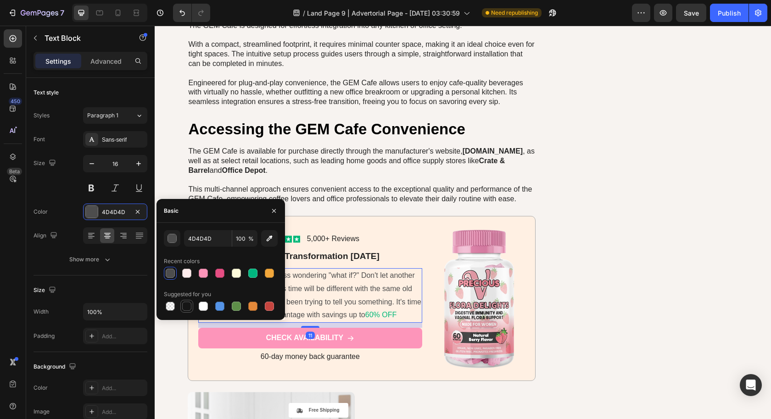
click at [186, 303] on div at bounding box center [186, 306] width 9 height 9
type input "151515"
click at [275, 353] on span "60-day money back guarantee" at bounding box center [310, 357] width 99 height 8
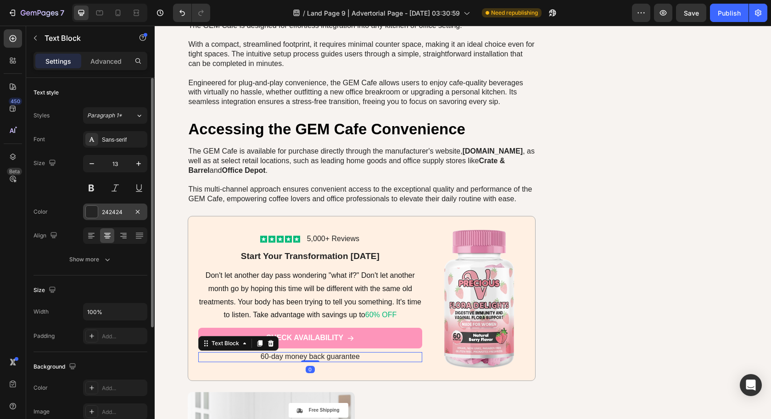
click at [115, 214] on div "242424" at bounding box center [115, 212] width 27 height 8
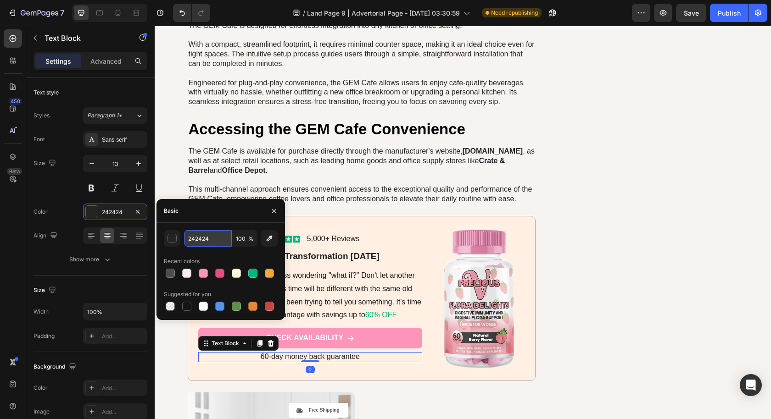
click at [207, 239] on input "242424" at bounding box center [208, 238] width 48 height 17
paste input "4D4D4D"
type input "4D4D4D"
click at [355, 275] on p "Don't let another day pass wondering "what if?" Don't let another month go by h…" at bounding box center [310, 295] width 222 height 53
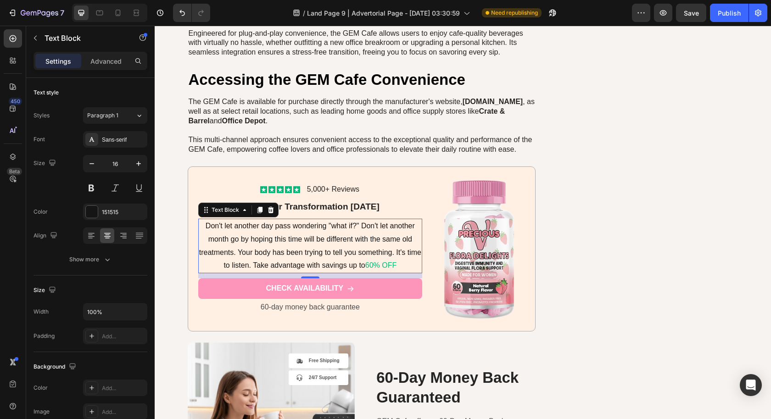
scroll to position [4746, 0]
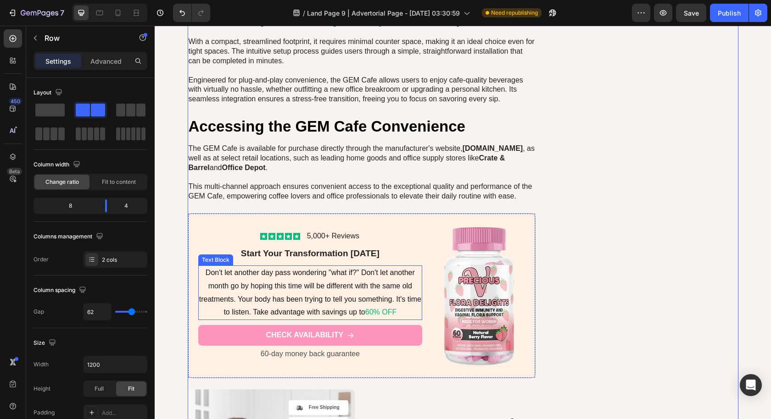
click at [378, 308] on span "60% OFF" at bounding box center [380, 312] width 31 height 8
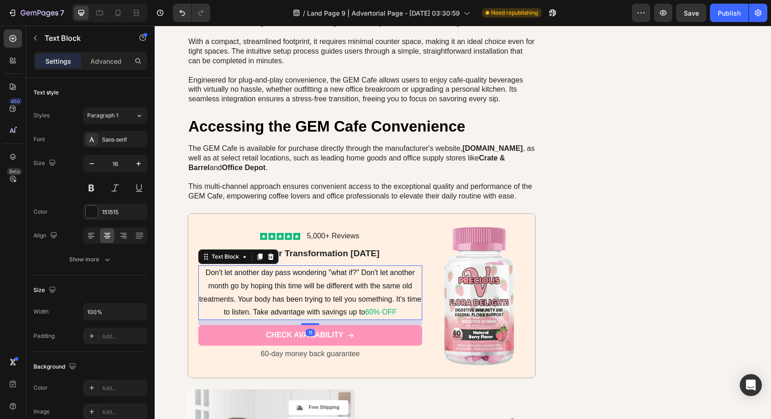
click at [378, 308] on span "60% OFF" at bounding box center [380, 312] width 31 height 8
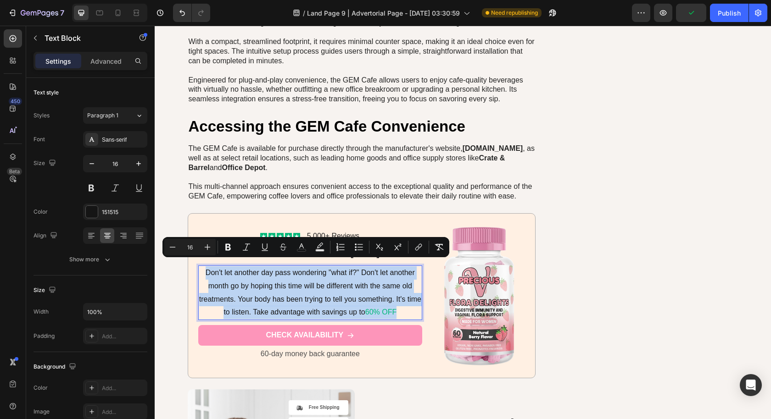
click at [376, 308] on span "60% OFF" at bounding box center [380, 312] width 31 height 8
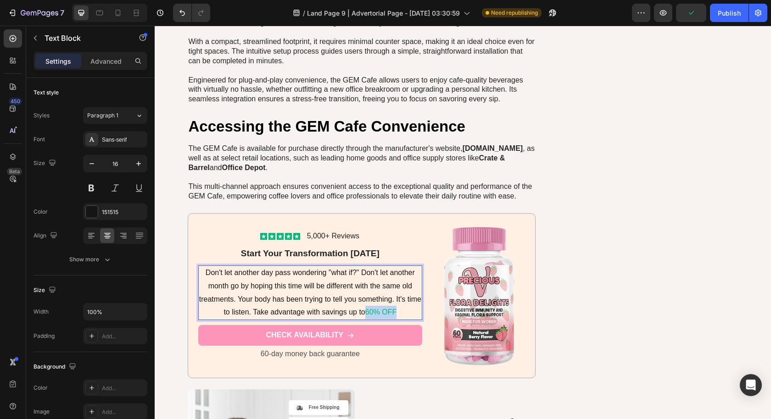
drag, startPoint x: 364, startPoint y: 305, endPoint x: 398, endPoint y: 306, distance: 34.4
click at [398, 306] on p "Don't let another day pass wondering "what if?" Don't let another month go by h…" at bounding box center [310, 292] width 222 height 53
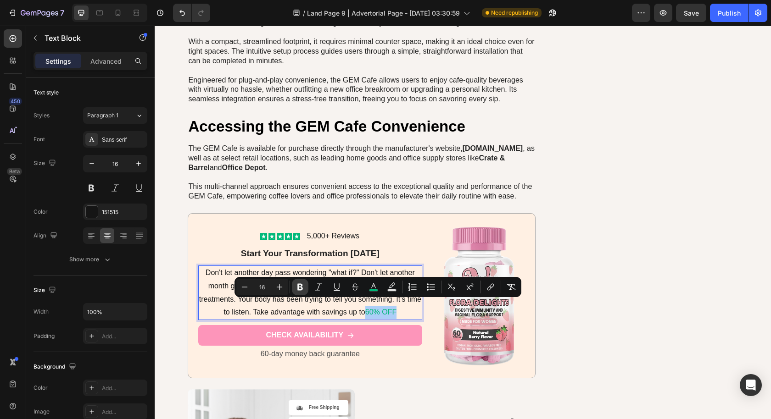
click at [298, 287] on icon "Editor contextual toolbar" at bounding box center [300, 287] width 6 height 7
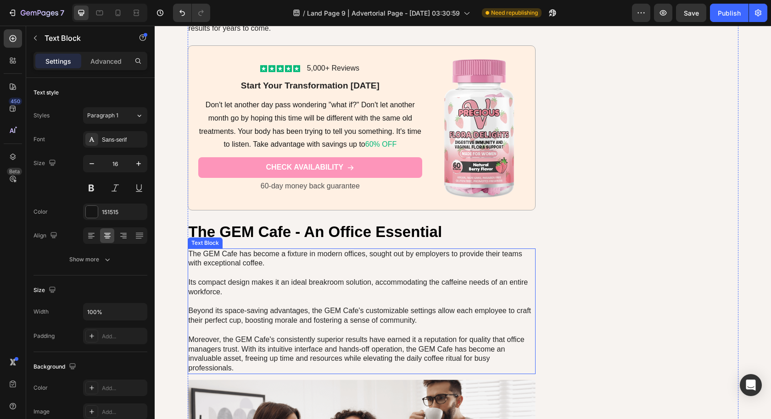
scroll to position [4068, 0]
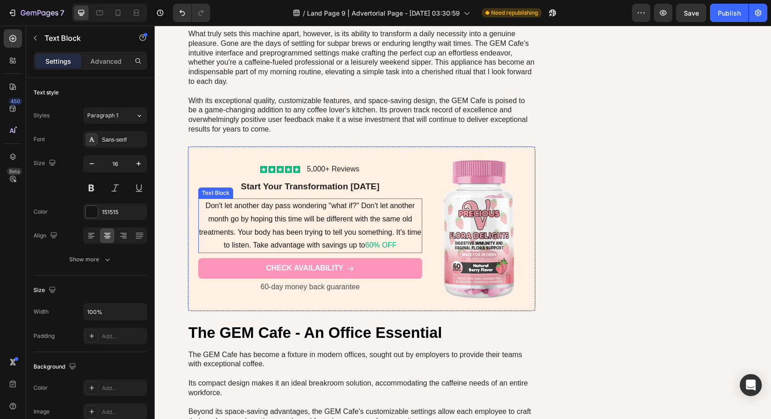
click at [369, 241] on span "60% OFF" at bounding box center [380, 245] width 31 height 8
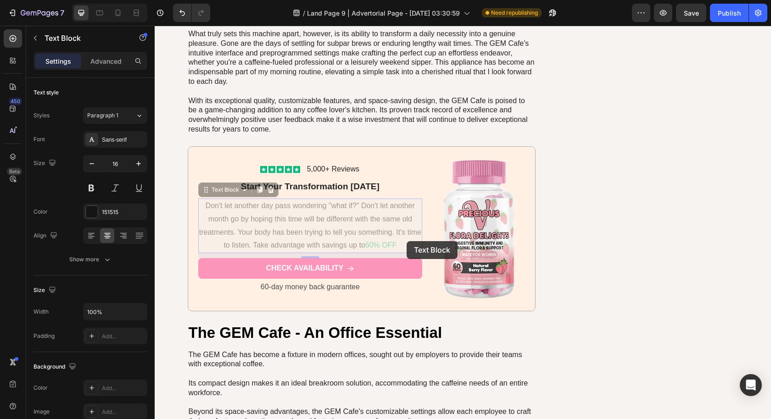
scroll to position [4060, 0]
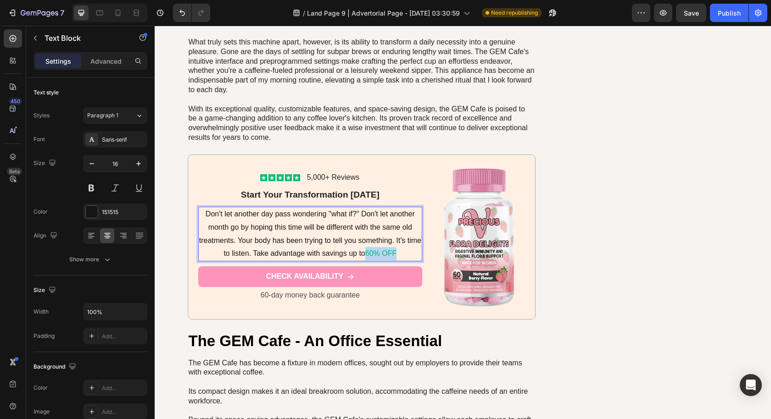
drag, startPoint x: 394, startPoint y: 246, endPoint x: 362, endPoint y: 247, distance: 32.6
click at [362, 247] on p "Don't let another day pass wondering "what if?" Don't let another month go by h…" at bounding box center [310, 234] width 222 height 53
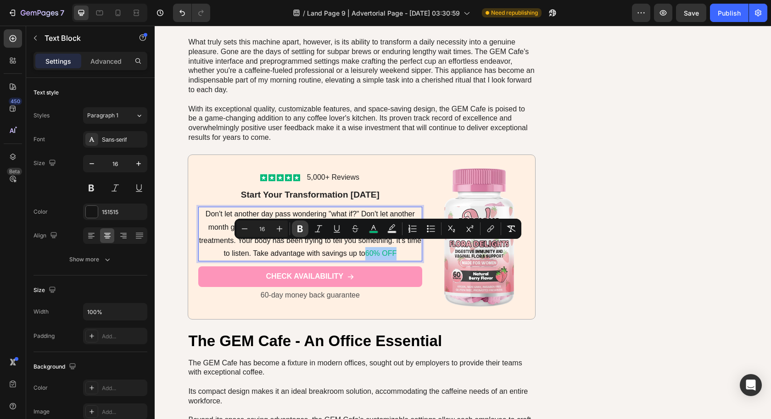
click at [296, 229] on icon "Editor contextual toolbar" at bounding box center [299, 228] width 9 height 9
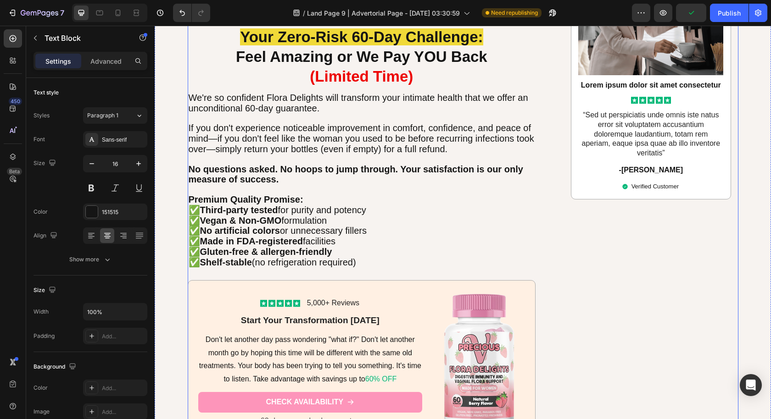
scroll to position [3291, 0]
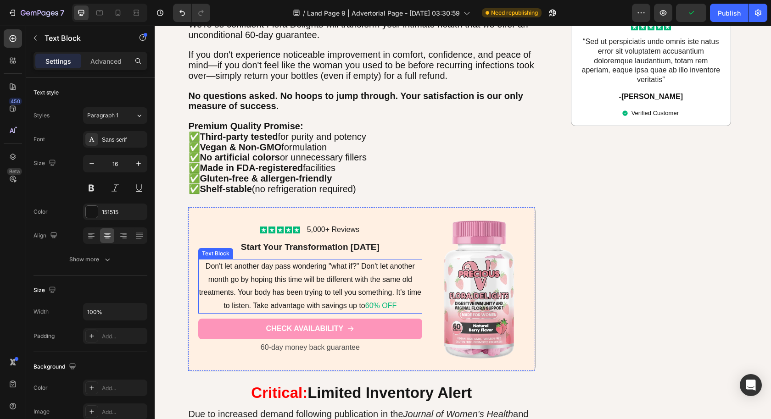
click at [367, 290] on span "Don't let another day pass wondering "what if?" Don't let another month go by h…" at bounding box center [310, 285] width 222 height 47
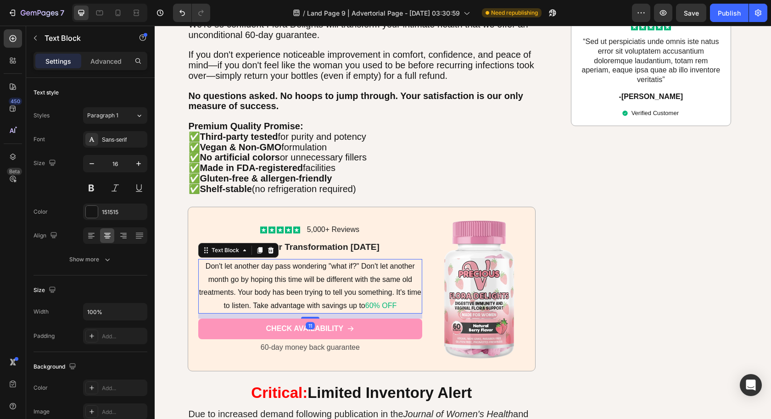
click at [361, 300] on span "Don't let another day pass wondering "what if?" Don't let another month go by h…" at bounding box center [310, 285] width 222 height 47
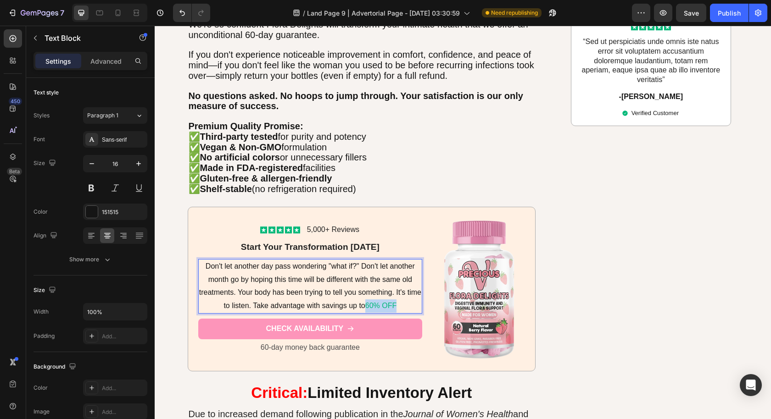
drag, startPoint x: 362, startPoint y: 301, endPoint x: 405, endPoint y: 303, distance: 42.7
click at [404, 303] on p "Don't let another day pass wondering "what if?" Don't let another month go by h…" at bounding box center [310, 286] width 222 height 53
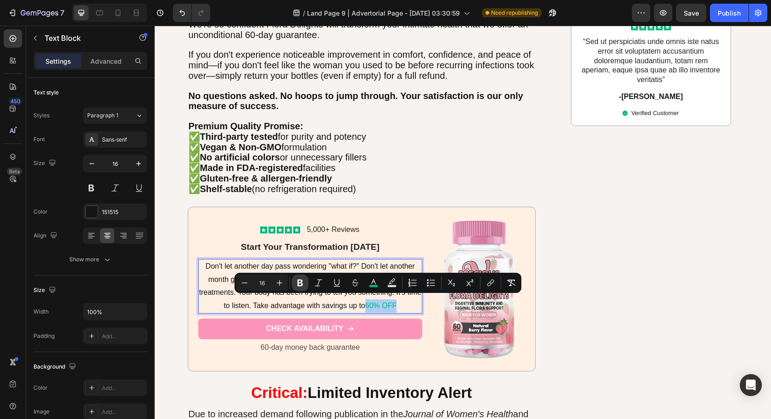
click at [301, 285] on icon "Editor contextual toolbar" at bounding box center [299, 282] width 9 height 9
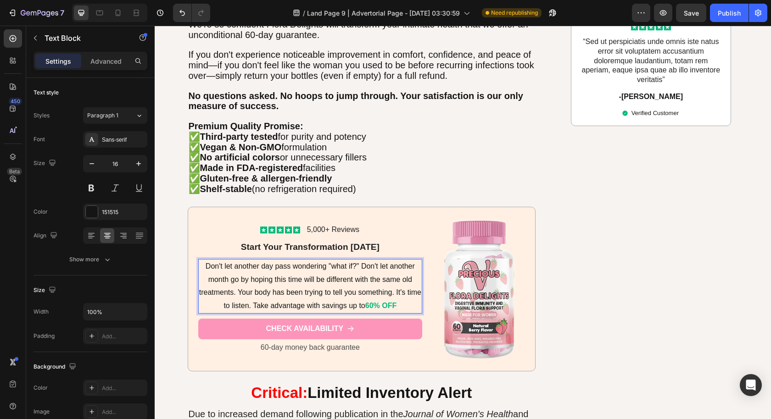
click at [344, 260] on p "Don't let another day pass wondering "what if?" Don't let another month go by h…" at bounding box center [310, 286] width 222 height 53
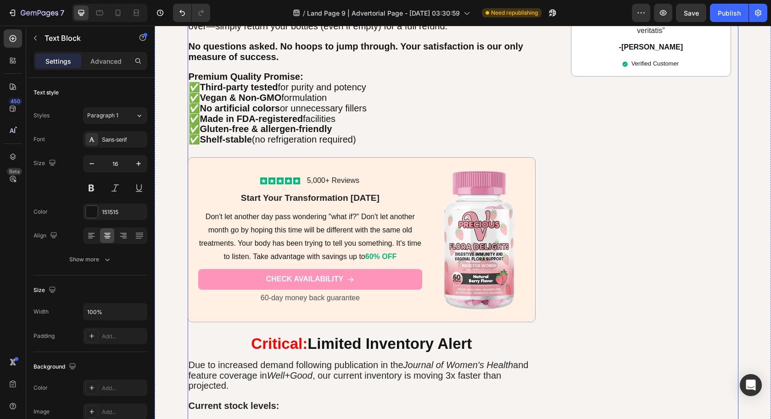
scroll to position [3376, 0]
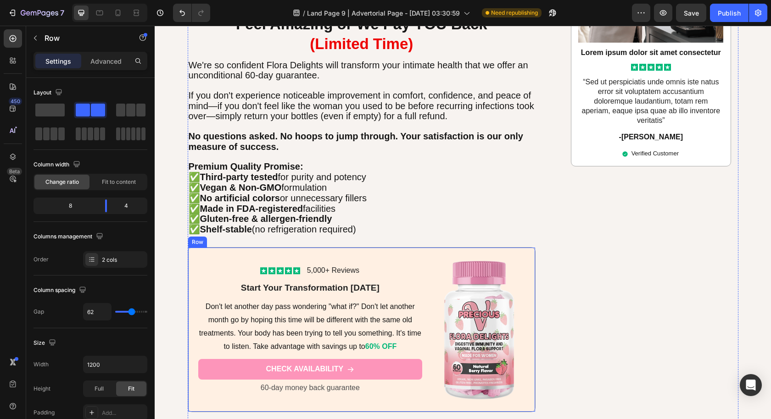
click at [524, 265] on div "Icon Icon Icon Icon Icon Icon List 5,000+ Reviews Text Block Row Start Your Tra…" at bounding box center [362, 329] width 348 height 165
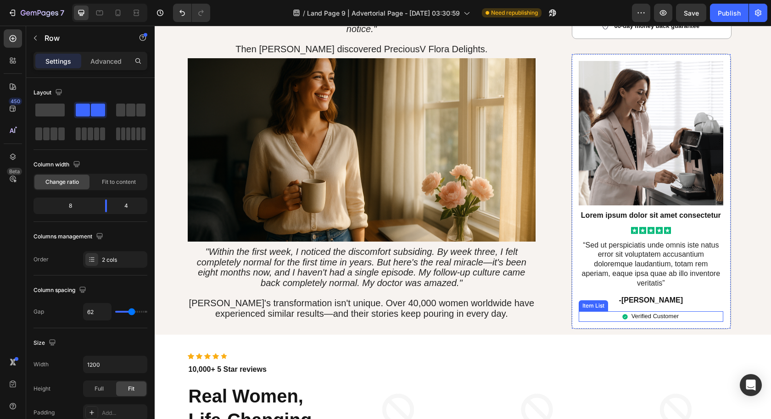
scroll to position [1808, 0]
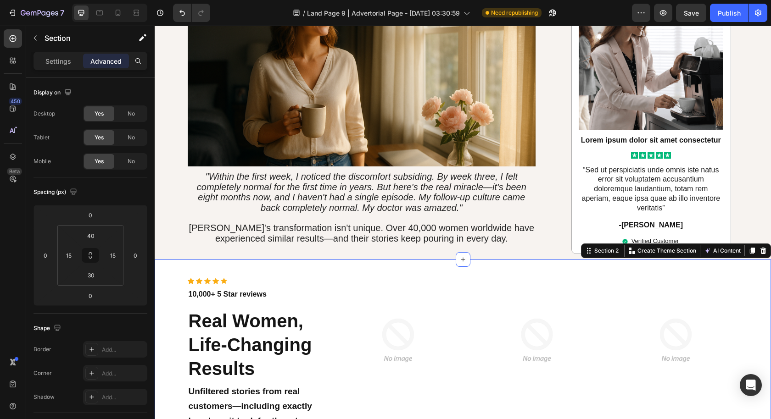
click at [748, 247] on icon at bounding box center [751, 250] width 7 height 7
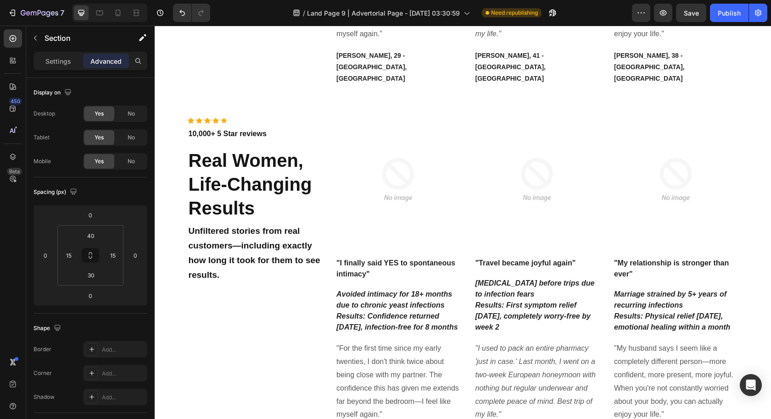
scroll to position [2329, 0]
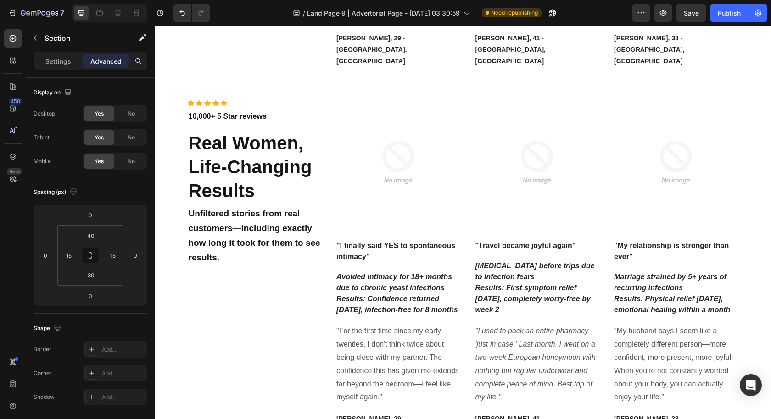
click at [163, 100] on div "Icon Icon Icon Icon Icon Icon List Hoz 10,000+ 5 Star reviews Text block Real W…" at bounding box center [462, 274] width 602 height 349
click at [174, 11] on button "Undo/Redo" at bounding box center [182, 13] width 18 height 18
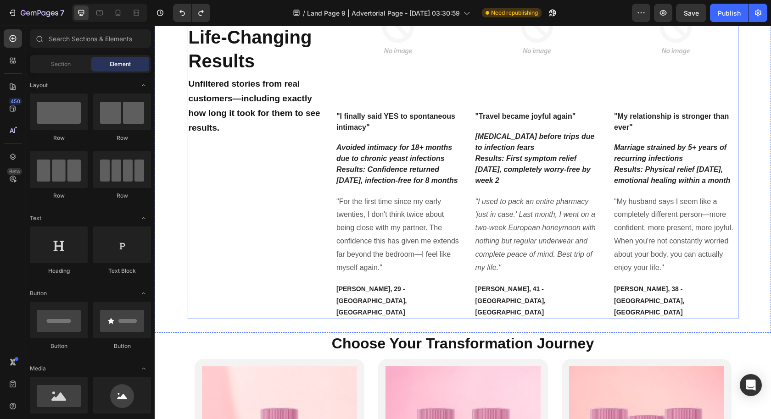
scroll to position [2274, 0]
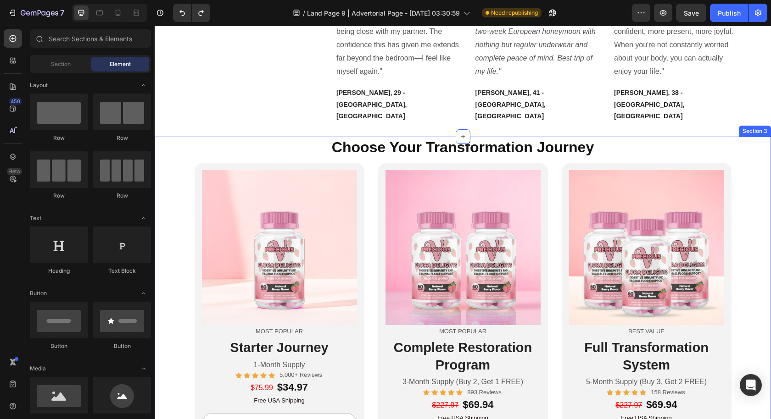
click at [174, 229] on div "Choose Your Transformation Journey Heading Image Most Popular Text Block Starte…" at bounding box center [463, 314] width 616 height 354
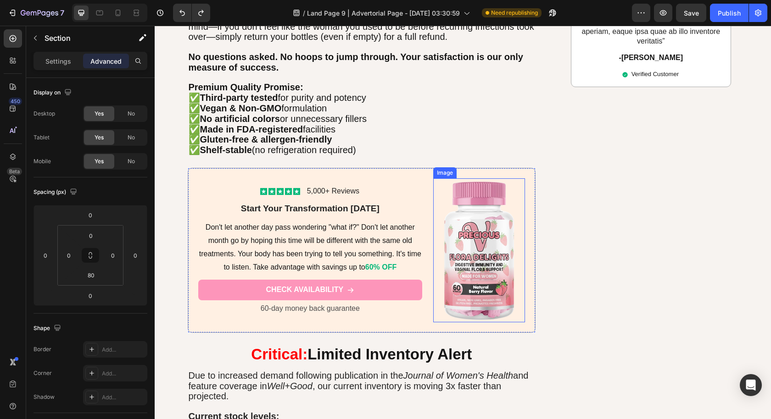
scroll to position [3521, 0]
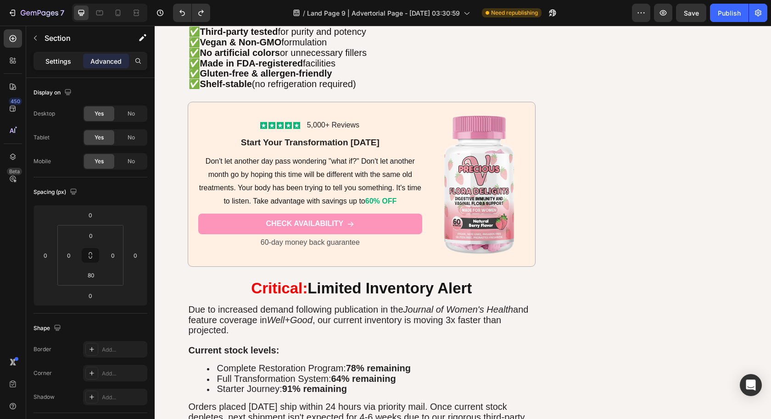
click at [52, 58] on p "Settings" at bounding box center [58, 61] width 26 height 10
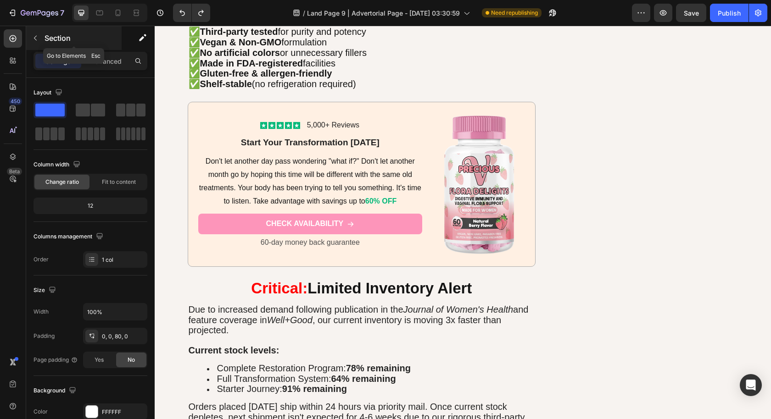
click at [36, 39] on icon "button" at bounding box center [35, 37] width 7 height 7
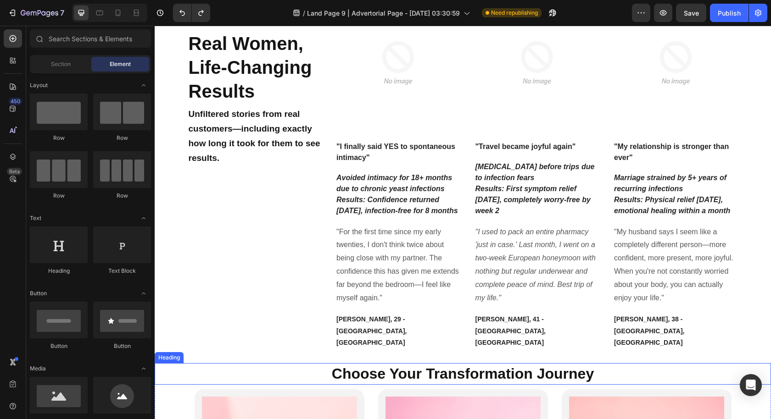
scroll to position [2047, 0]
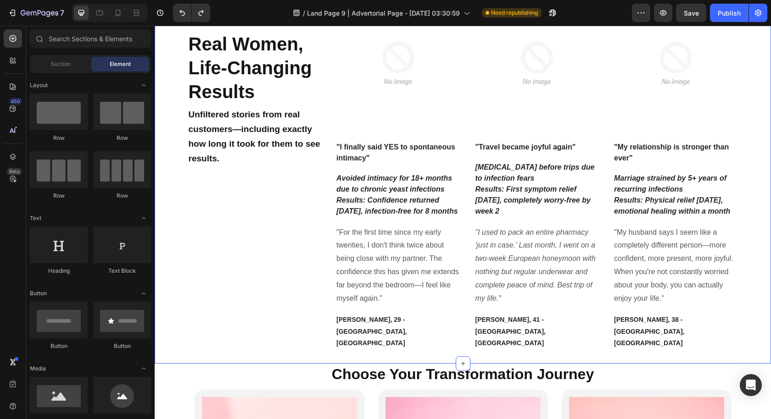
click at [746, 288] on div "Icon Icon Icon Icon Icon Icon List Hoz 10,000+ 5 Star reviews Text block Real W…" at bounding box center [462, 175] width 602 height 349
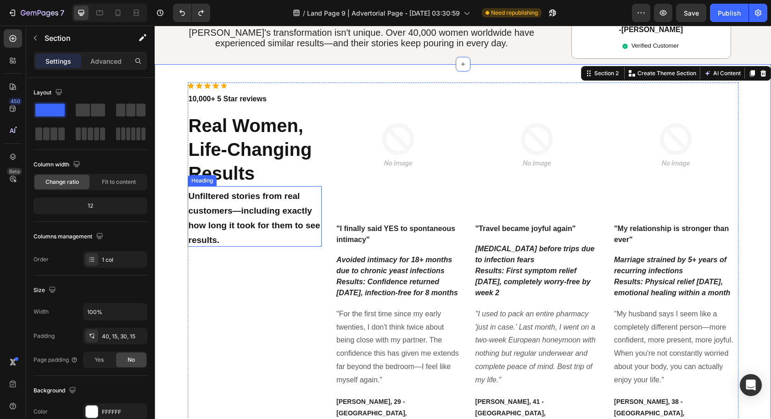
scroll to position [1877, 0]
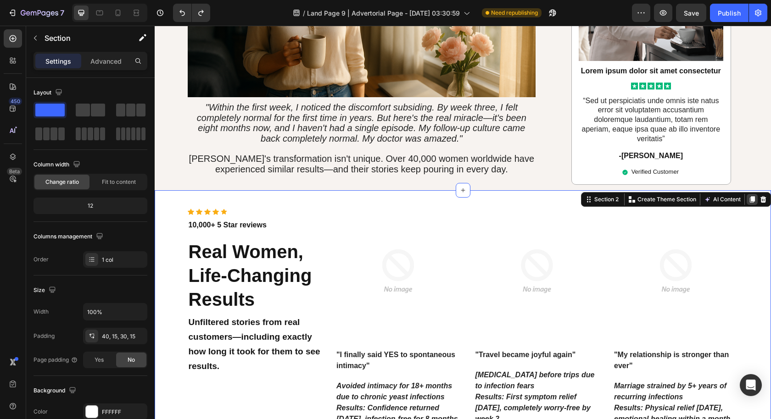
click at [748, 196] on icon at bounding box center [751, 199] width 7 height 7
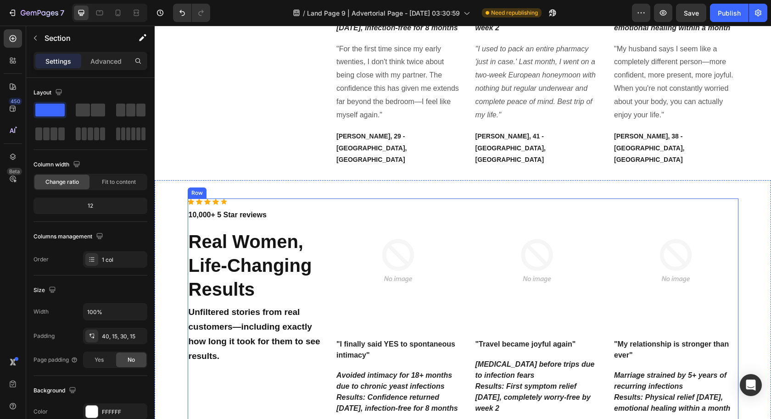
scroll to position [2124, 0]
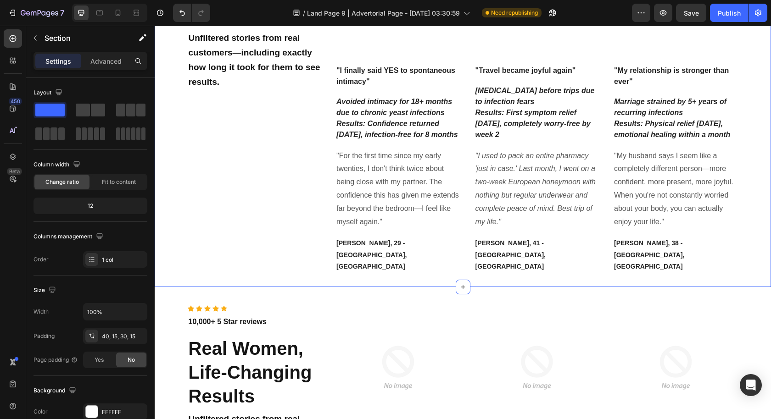
click at [183, 152] on div "Icon Icon Icon Icon Icon Icon List Hoz 10,000+ 5 Star reviews Text block Real W…" at bounding box center [462, 98] width 602 height 349
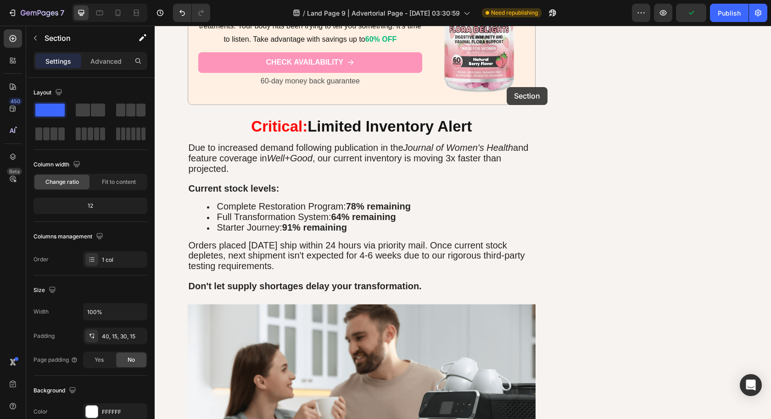
scroll to position [4058, 0]
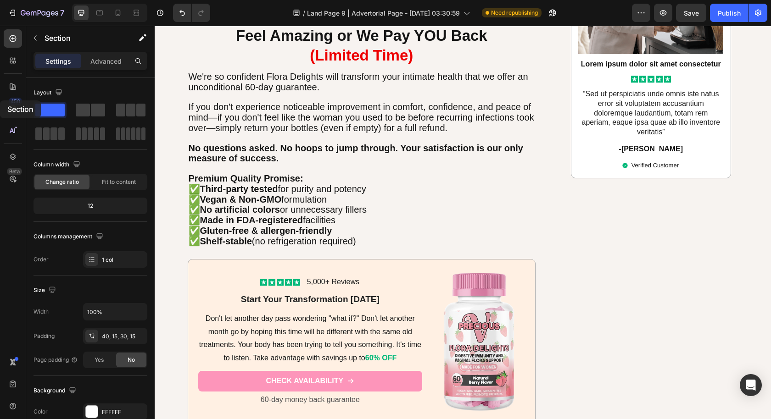
drag, startPoint x: 581, startPoint y: 98, endPoint x: 0, endPoint y: 109, distance: 581.2
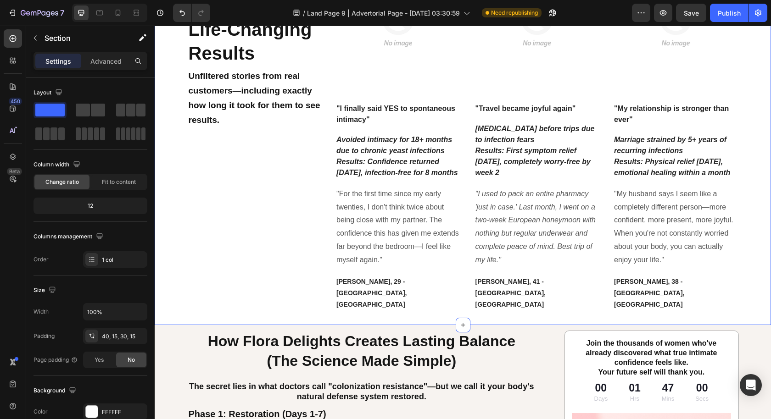
click at [170, 165] on div "Icon Icon Icon Icon Icon Icon List Hoz 10,000+ 5 Star reviews Text block Real W…" at bounding box center [462, 136] width 602 height 349
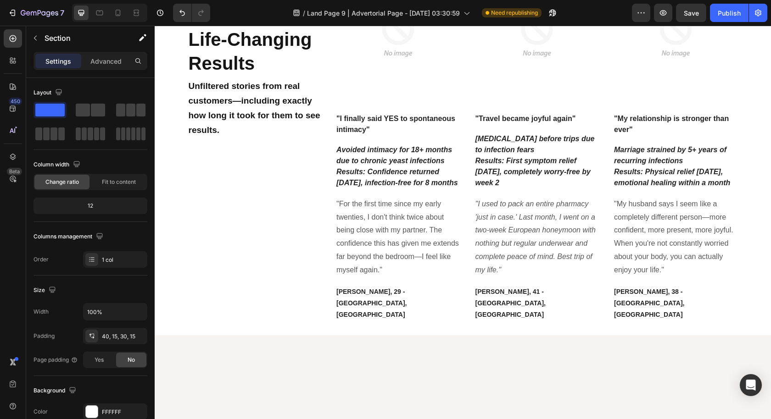
scroll to position [2399, 0]
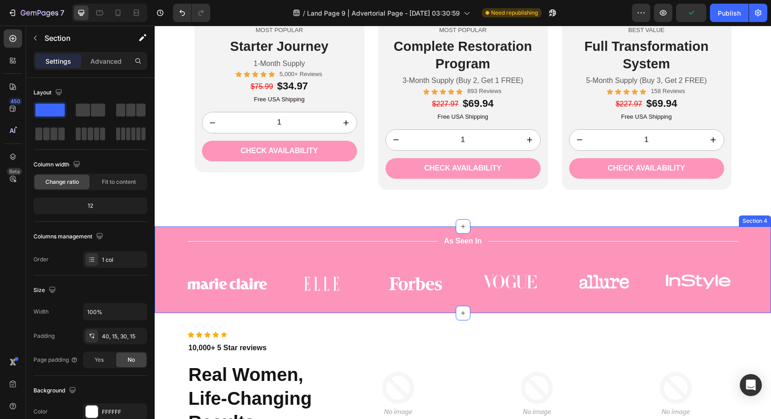
click at [756, 258] on div "Title Line As Seen In Text Block Title Line Row Image Image Image Image Image I…" at bounding box center [463, 270] width 616 height 87
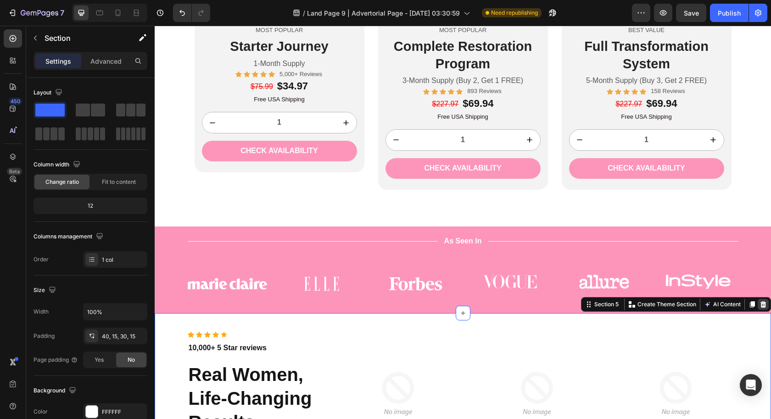
click at [760, 304] on icon at bounding box center [763, 304] width 6 height 6
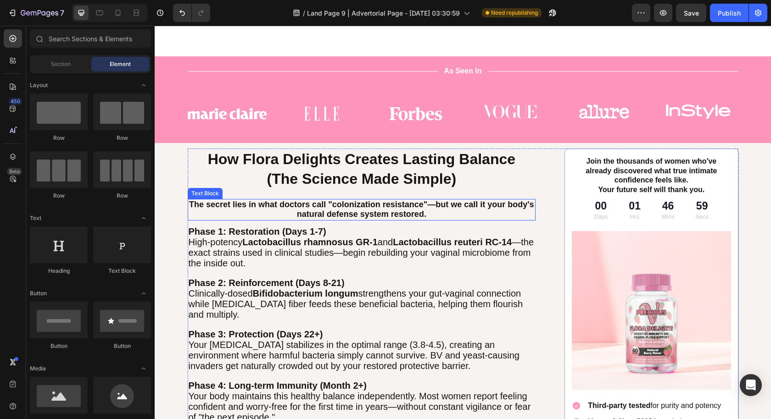
scroll to position [2567, 0]
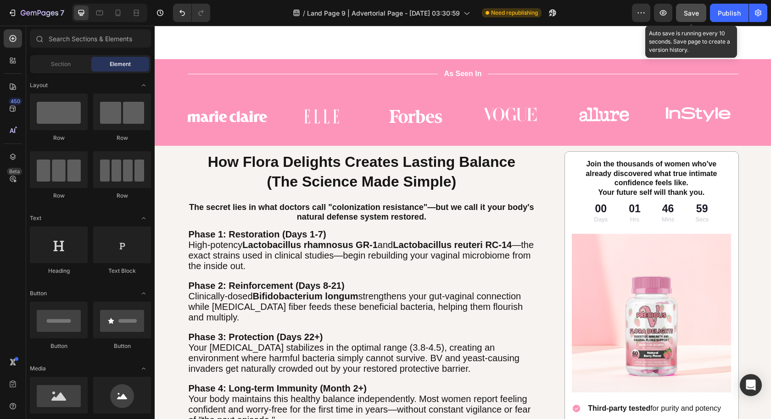
click at [684, 13] on span "Save" at bounding box center [690, 13] width 15 height 8
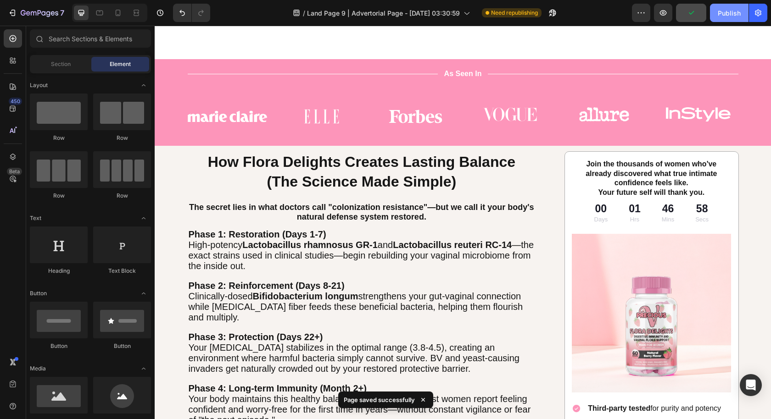
click at [722, 15] on div "Publish" at bounding box center [728, 13] width 23 height 10
